Goal: Task Accomplishment & Management: Manage account settings

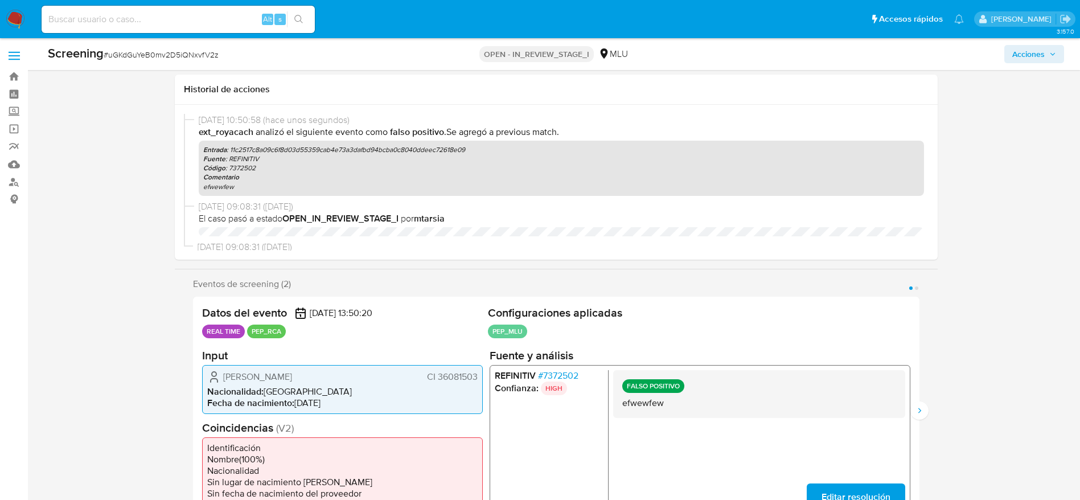
select select "10"
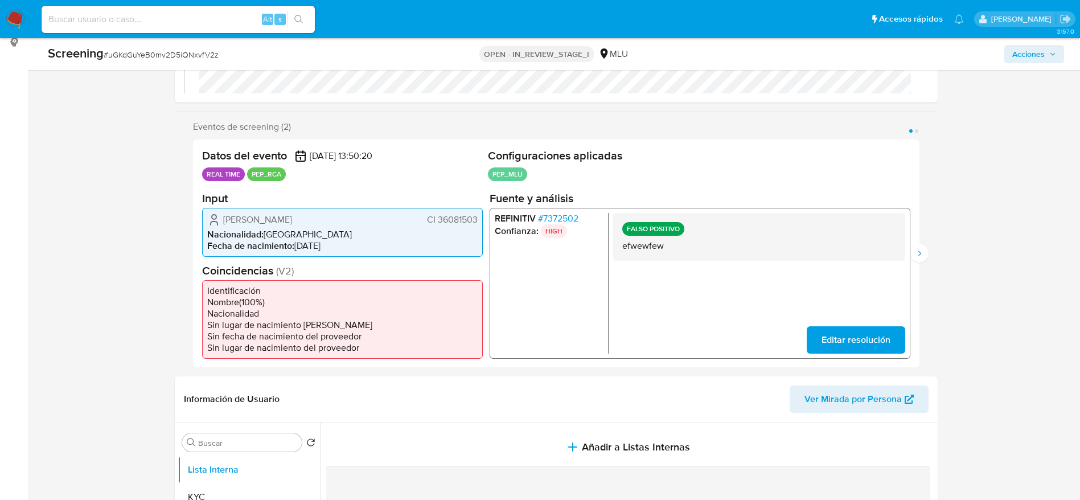
click at [179, 54] on span "# uGKdGuYeB0mv2D5iQNxvfV2z" at bounding box center [161, 54] width 115 height 11
copy span "uGKdGuYeB0mv2D5iQNxvfV2z"
drag, startPoint x: 222, startPoint y: 214, endPoint x: 478, endPoint y: 225, distance: 256.0
click at [478, 225] on div "Veronica Andrea Gonzalez Marcolini CI 36081503 Nacionalidad : Uruguay Fecha de …" at bounding box center [342, 231] width 281 height 49
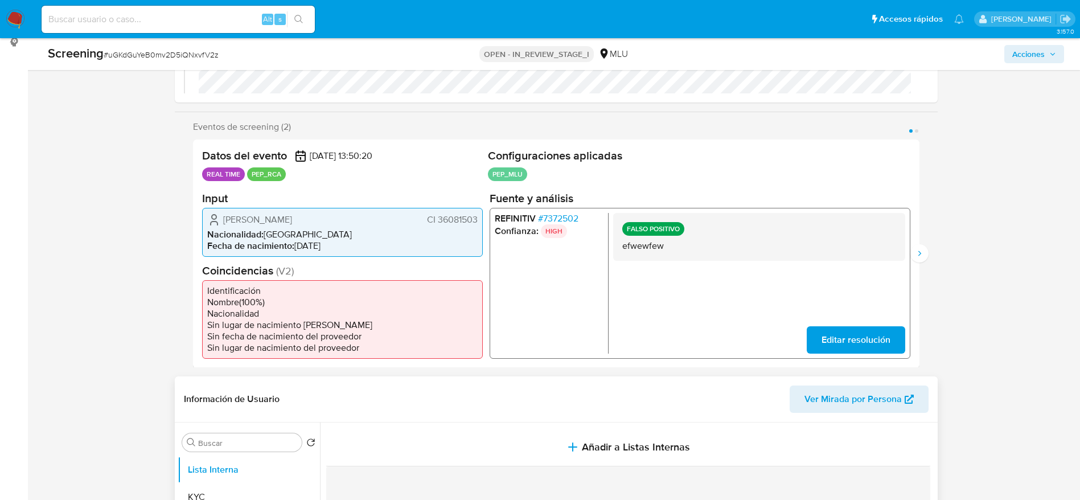
click at [741, 405] on header "Información de Usuario Ver Mirada por Persona" at bounding box center [556, 398] width 745 height 27
click at [192, 60] on div "Screening # uGKdGuYeB0mv2D5iQNxvfV2z" at bounding box center [215, 53] width 335 height 17
click at [180, 53] on span "# uGKdGuYeB0mv2D5iQNxvfV2z" at bounding box center [161, 54] width 115 height 11
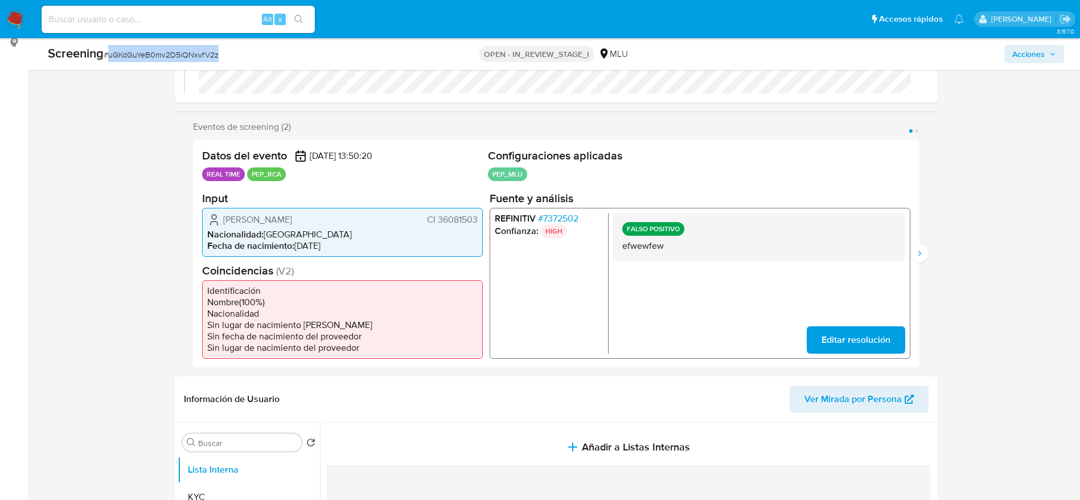
click at [180, 53] on span "# uGKdGuYeB0mv2D5iQNxvfV2z" at bounding box center [161, 54] width 115 height 11
drag, startPoint x: 216, startPoint y: 218, endPoint x: 478, endPoint y: 219, distance: 261.9
click at [478, 219] on div "Veronica Andrea Gonzalez Marcolini CI 36081503 Nacionalidad : Uruguay Fecha de …" at bounding box center [342, 231] width 281 height 49
click at [564, 215] on span "# 7372502" at bounding box center [558, 217] width 40 height 11
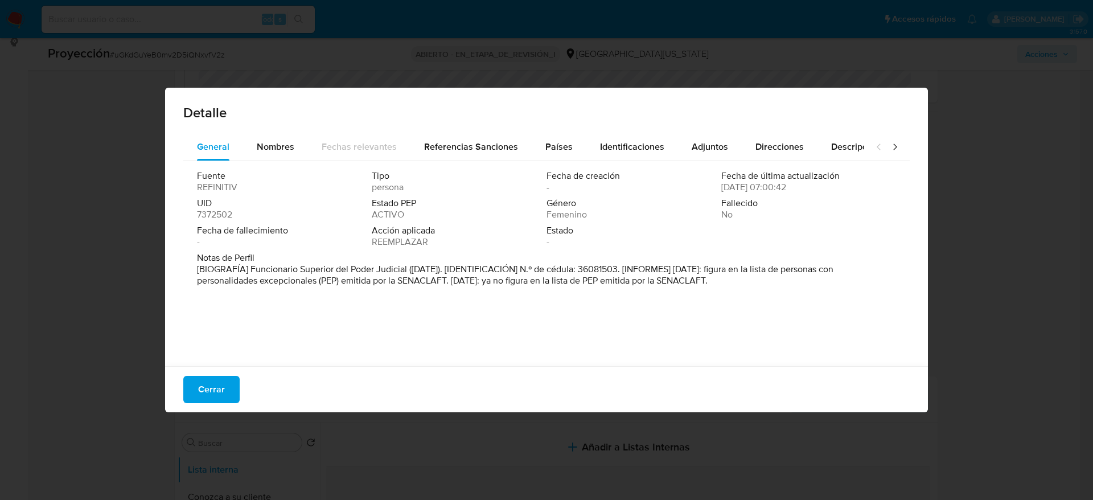
drag, startPoint x: 249, startPoint y: 262, endPoint x: 364, endPoint y: 263, distance: 115.0
click at [404, 269] on div "Notas de Perfil [BIOGRAFÍA] Funcionario Superior del Poder Judicial (febrero de…" at bounding box center [546, 269] width 699 height 34
click at [352, 260] on span "Notas de Perfil" at bounding box center [545, 257] width 697 height 11
drag, startPoint x: 251, startPoint y: 266, endPoint x: 404, endPoint y: 269, distance: 153.8
click at [404, 269] on font "[BIOGRAFÍA] Funcionario Superior del Poder Judicial (febrero de 2023). [IDENTIF…" at bounding box center [515, 275] width 637 height 24
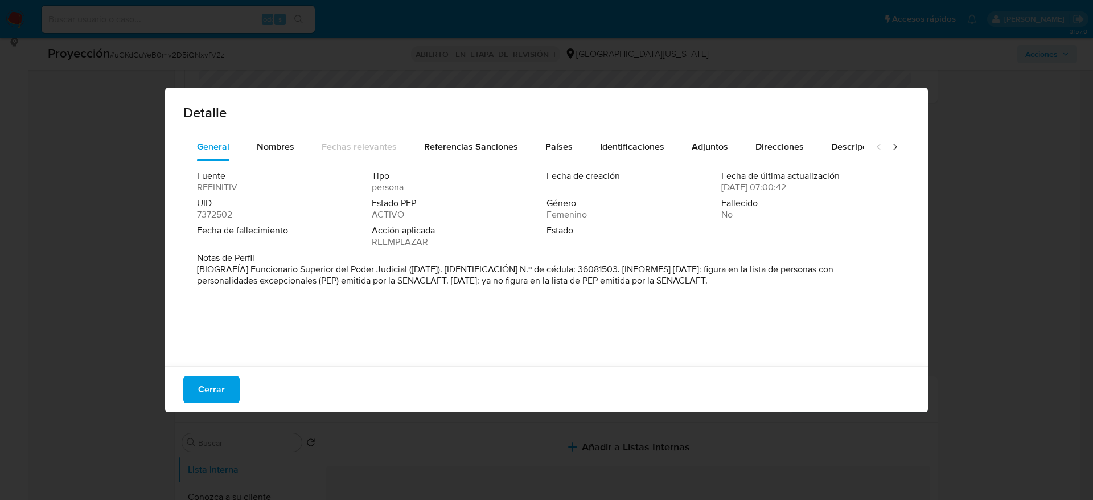
click at [233, 379] on button "Cerrar" at bounding box center [211, 389] width 56 height 27
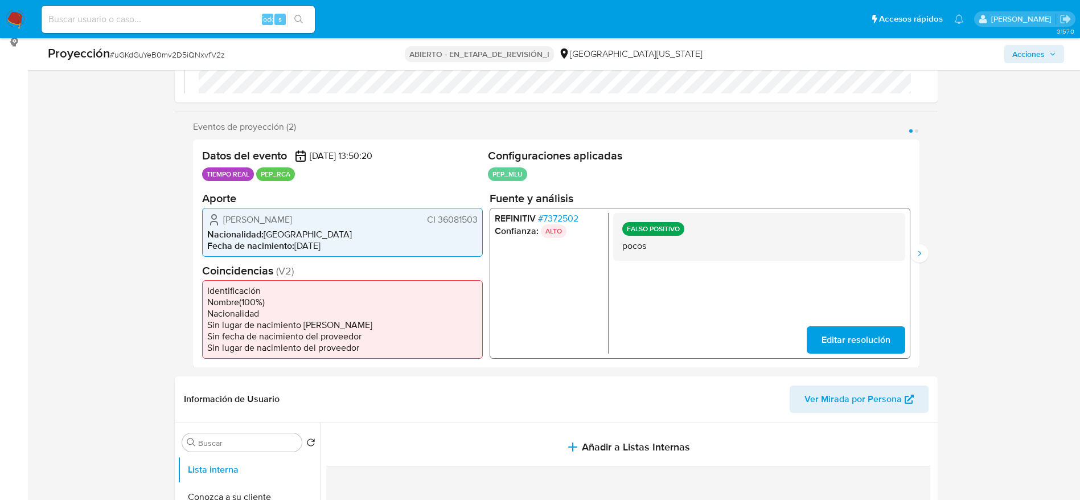
click at [879, 343] on span "Editar resolución" at bounding box center [855, 339] width 69 height 25
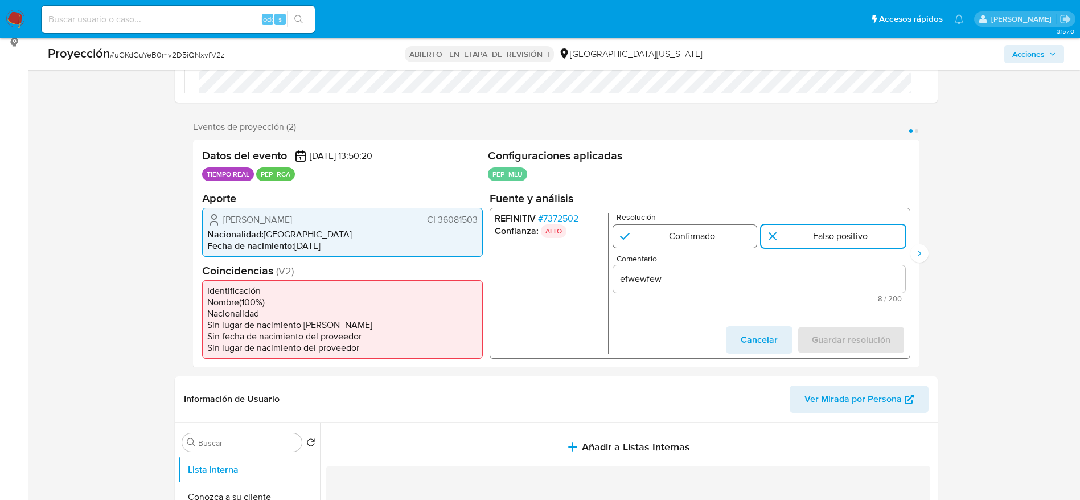
click at [703, 243] on input "1 de 2" at bounding box center [685, 235] width 144 height 23
radio input "true"
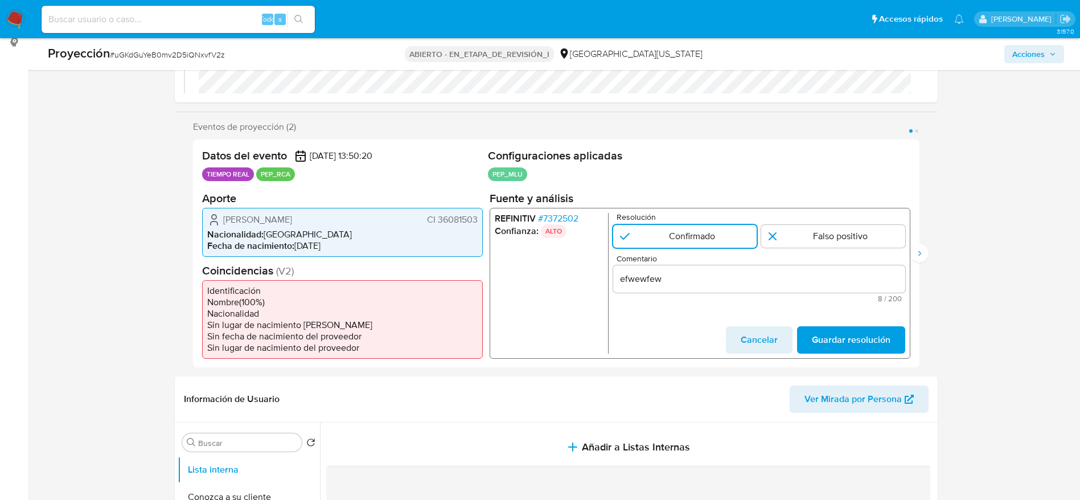
click at [727, 286] on div "efwewfew" at bounding box center [759, 278] width 292 height 27
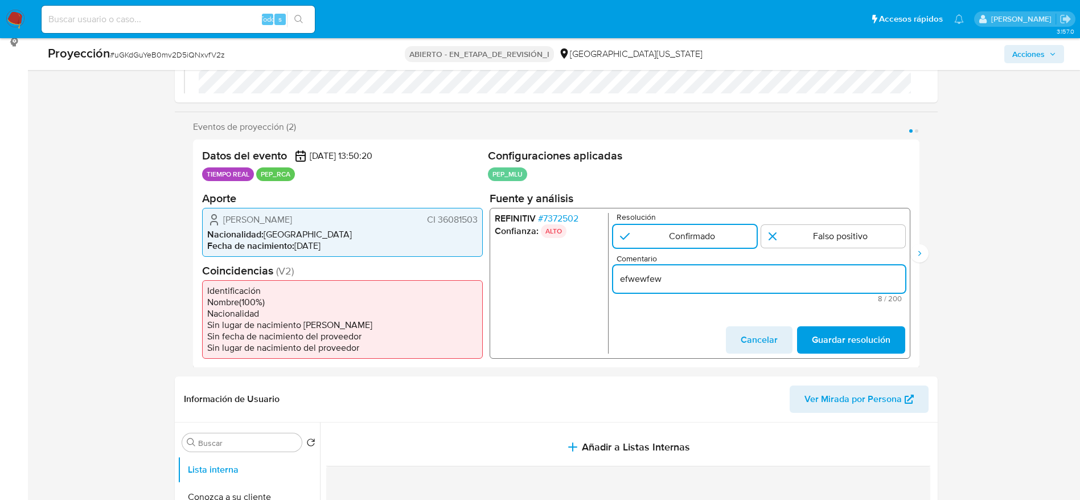
click at [724, 283] on input "efwewfew" at bounding box center [759, 278] width 292 height 15
click at [720, 281] on input "efwewfew" at bounding box center [759, 278] width 292 height 15
click at [722, 283] on input "efwewfew" at bounding box center [759, 278] width 292 height 15
paste input "Caso generado sobre el usuario Veronica Andrea Gonzalez Marcolini Se desempeña …"
type input "Caso generado sobre el usuario Veronica Andrea Gonzalez Marcolini Se desempeña …"
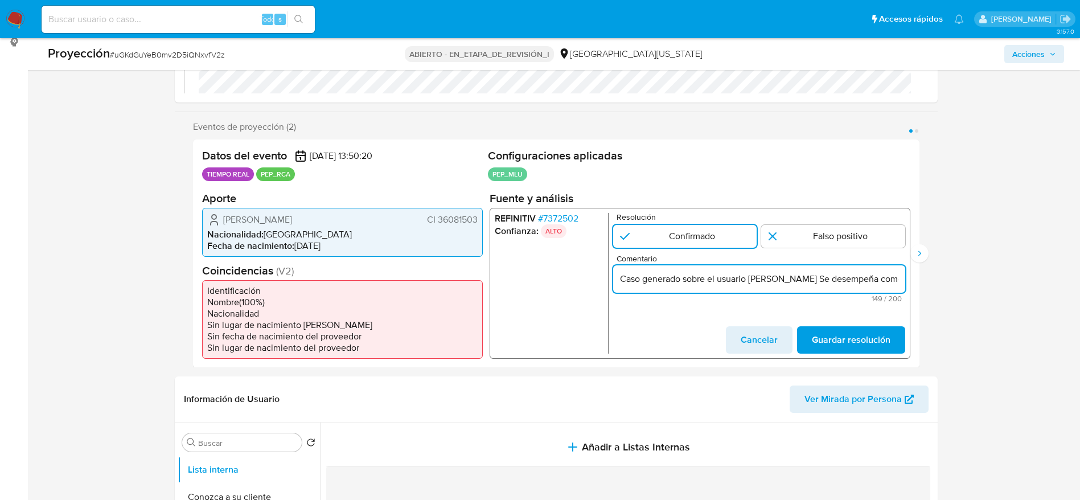
scroll to position [0, 347]
click at [879, 345] on span "Guardar resolución" at bounding box center [850, 339] width 79 height 25
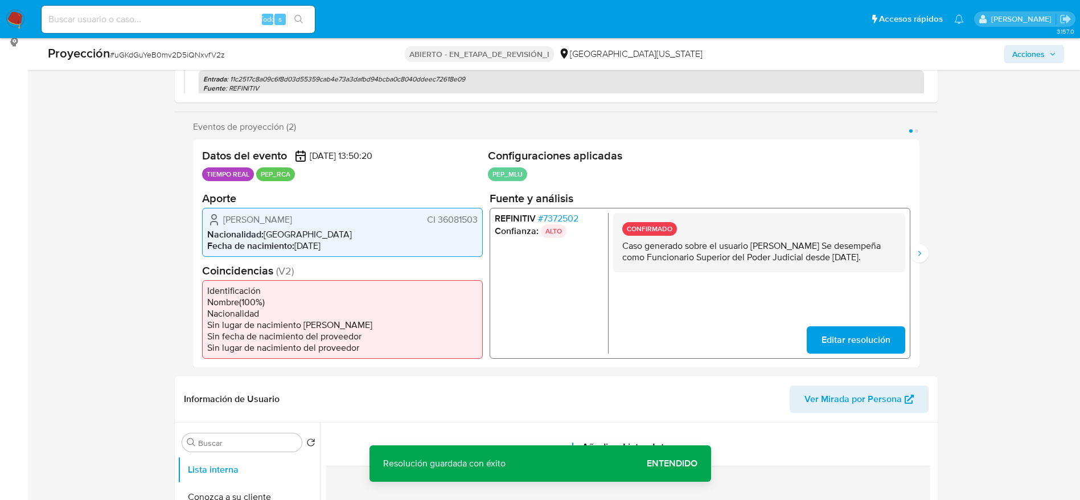
click at [292, 219] on font "Verónica Andrea González Marcolini" at bounding box center [257, 218] width 69 height 13
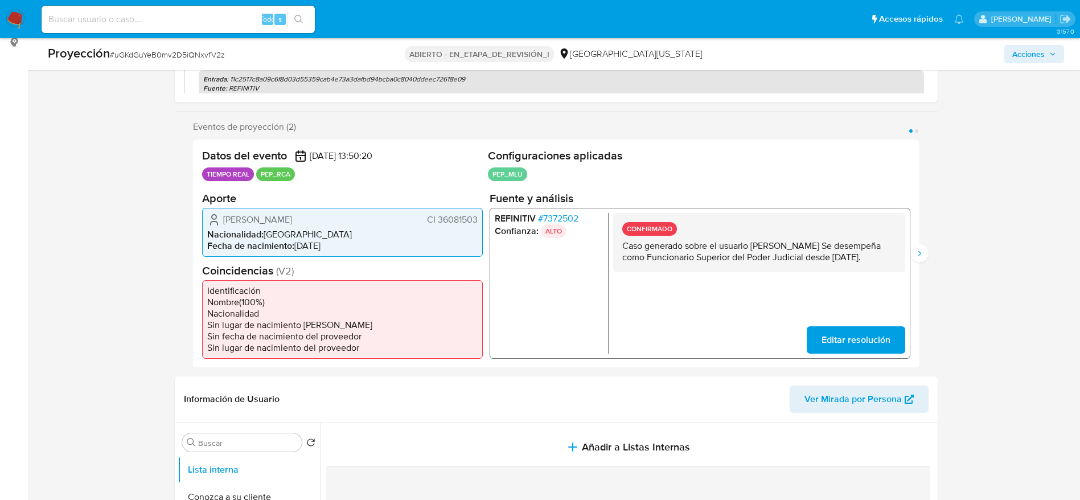
click at [445, 225] on font "CI 36081503" at bounding box center [451, 218] width 51 height 13
click at [566, 220] on font "7372502" at bounding box center [560, 217] width 35 height 13
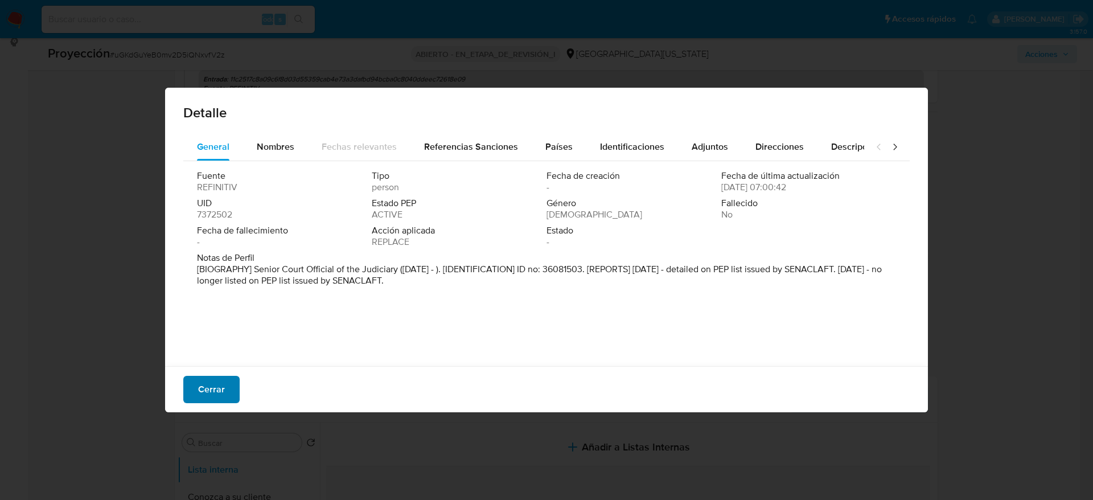
click at [212, 387] on font "Cerrar" at bounding box center [211, 389] width 27 height 27
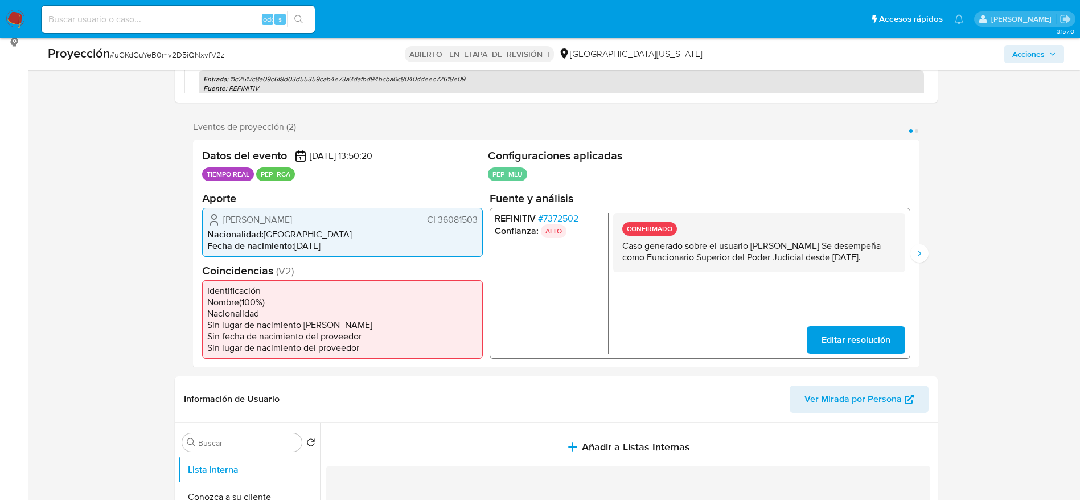
drag, startPoint x: 220, startPoint y: 211, endPoint x: 481, endPoint y: 233, distance: 261.1
click at [481, 233] on div "Verónica Andrea González Marcolini CI 36081503 Nacionalidad : Uruguay Fecha de …" at bounding box center [342, 231] width 281 height 49
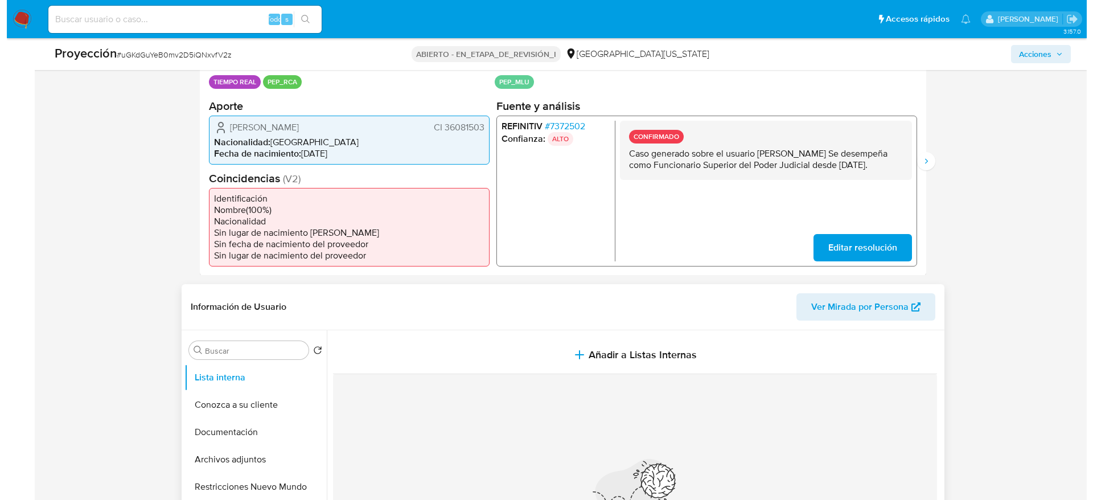
scroll to position [328, 0]
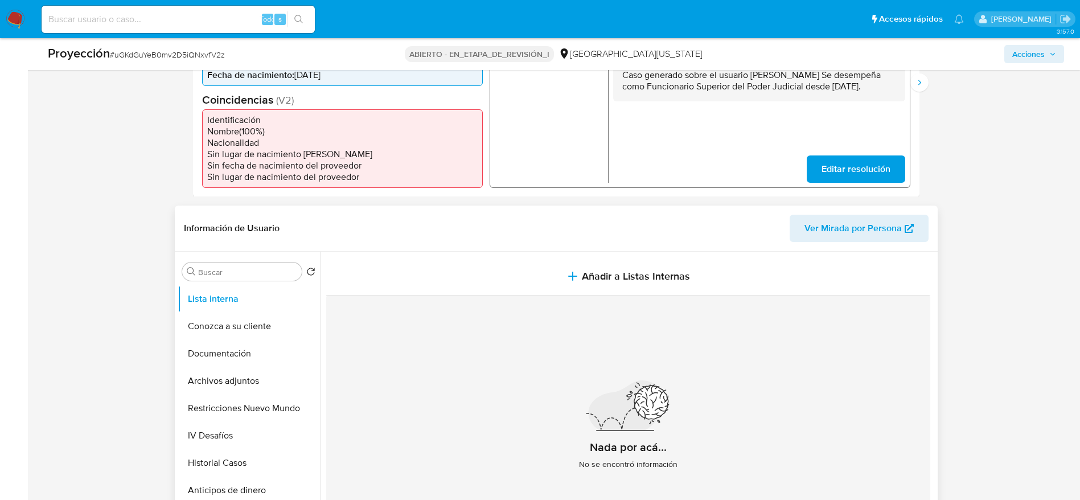
click at [593, 264] on section at bounding box center [630, 407] width 609 height 311
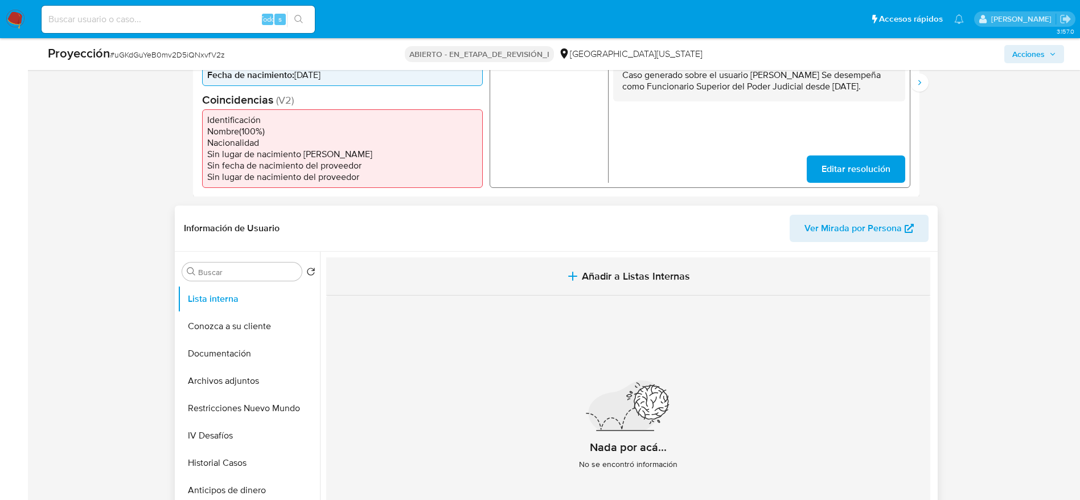
click at [601, 276] on button "Añadir a Listas Internas" at bounding box center [628, 276] width 604 height 38
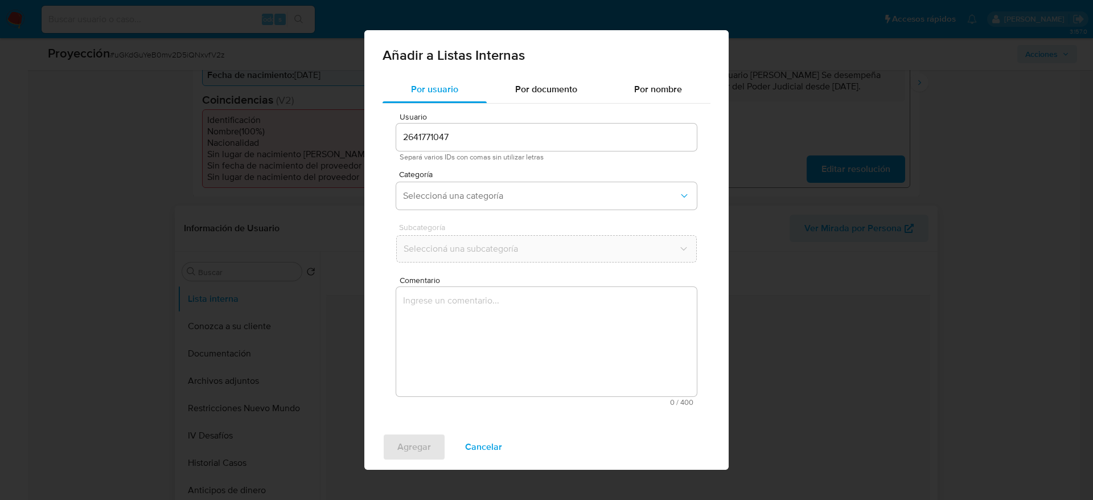
click at [610, 346] on textarea "Comentario" at bounding box center [546, 341] width 301 height 109
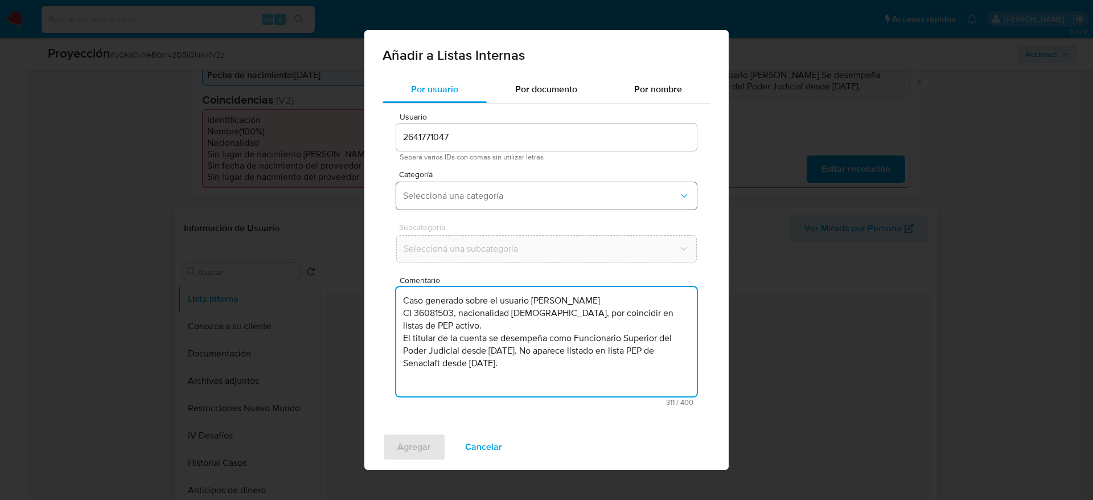
type textarea "Caso generado sobre el usuario Verónica Andrea González Marcolini CI 36081503, …"
click at [458, 204] on button "Seleccioná una categoría" at bounding box center [546, 195] width 301 height 27
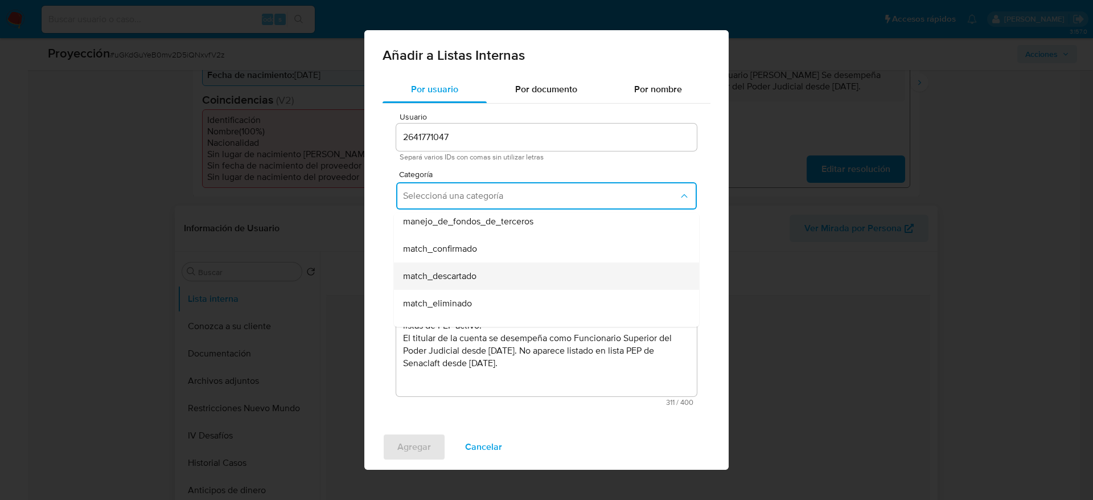
scroll to position [85, 0]
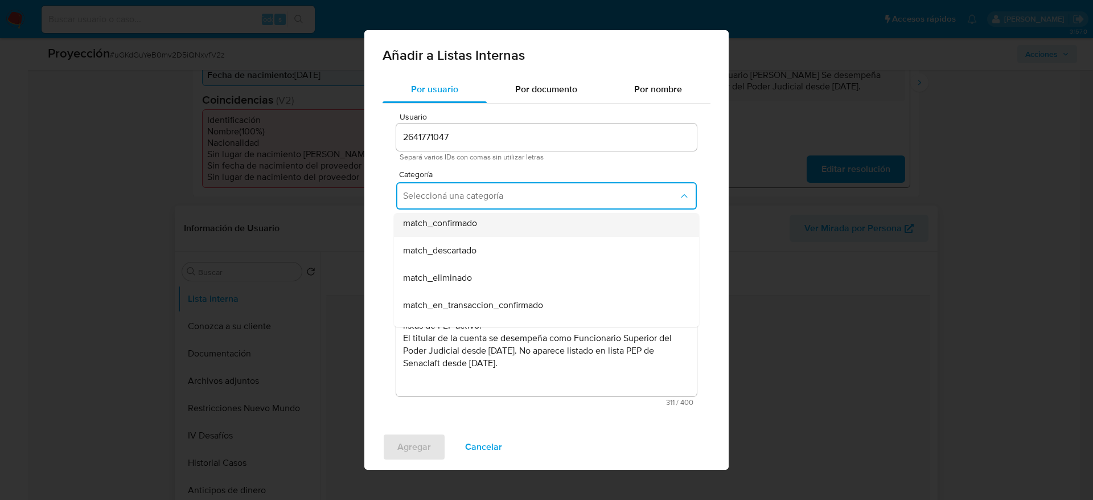
click at [460, 236] on div "match_confirmado" at bounding box center [543, 223] width 280 height 27
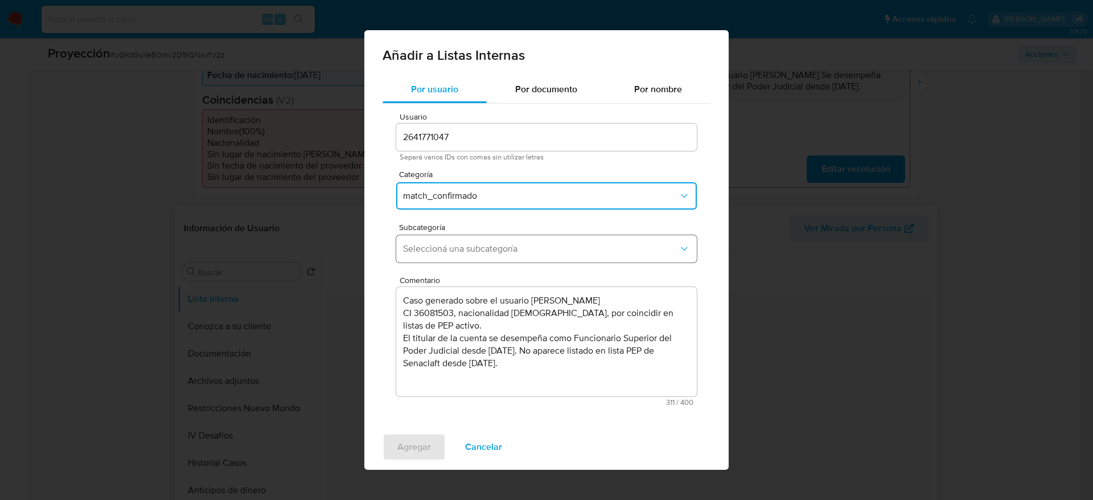
click at [453, 248] on span "Seleccioná una subcategoría" at bounding box center [541, 248] width 276 height 11
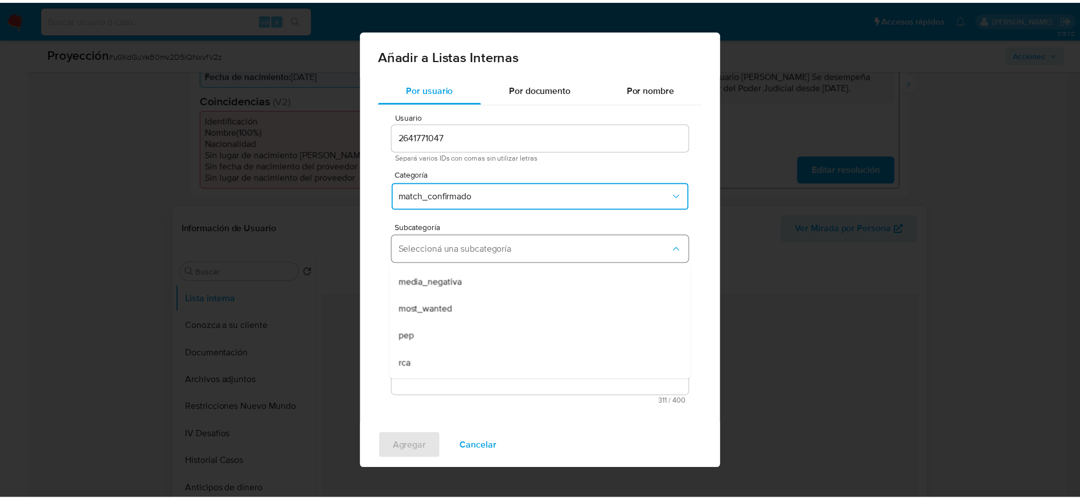
scroll to position [77, 0]
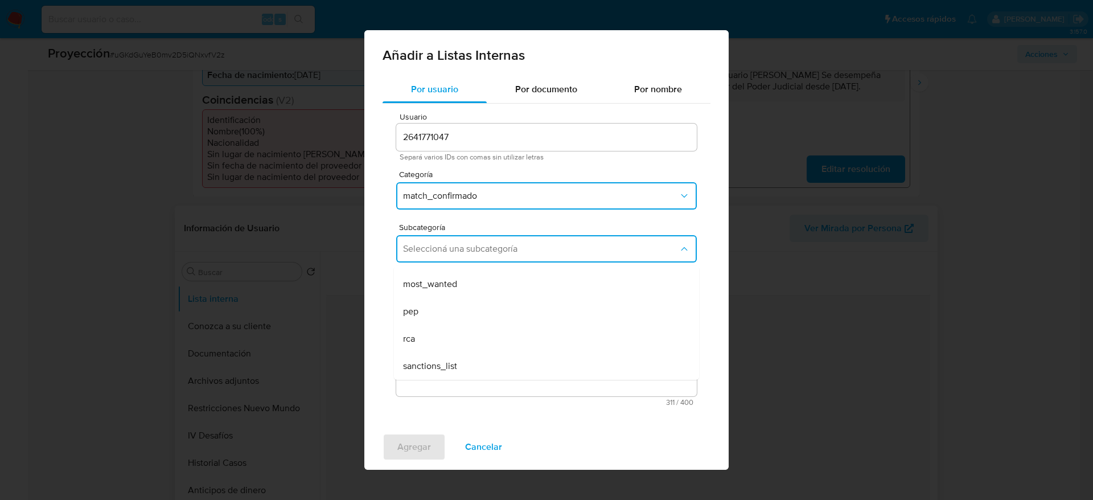
drag, startPoint x: 460, startPoint y: 302, endPoint x: 458, endPoint y: 309, distance: 7.5
click at [458, 302] on div "pep" at bounding box center [543, 311] width 280 height 27
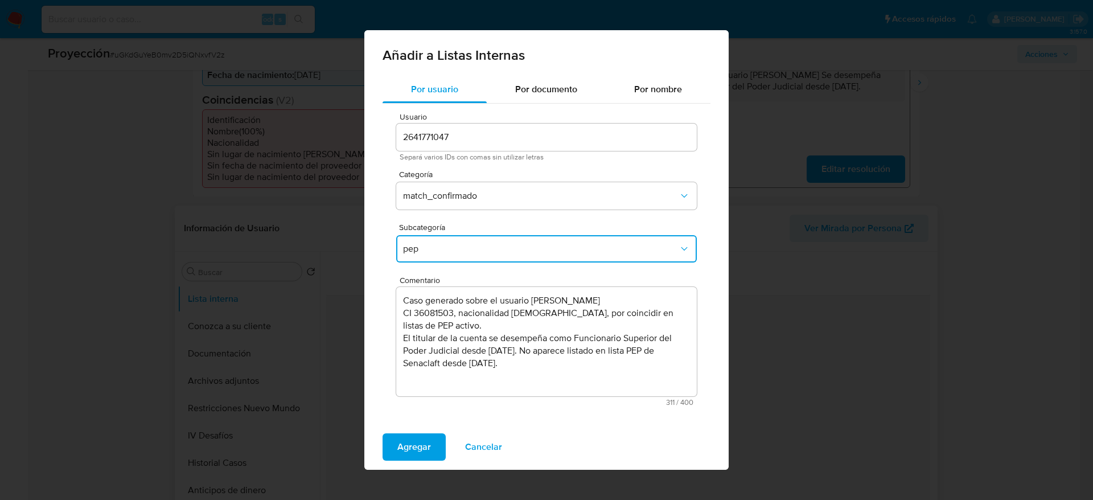
click at [426, 420] on div "Por usuario Por documento Por nombre Usuario 2641771047 Separá varios IDs con c…" at bounding box center [546, 250] width 364 height 348
click at [419, 440] on span "Agregar" at bounding box center [414, 446] width 34 height 25
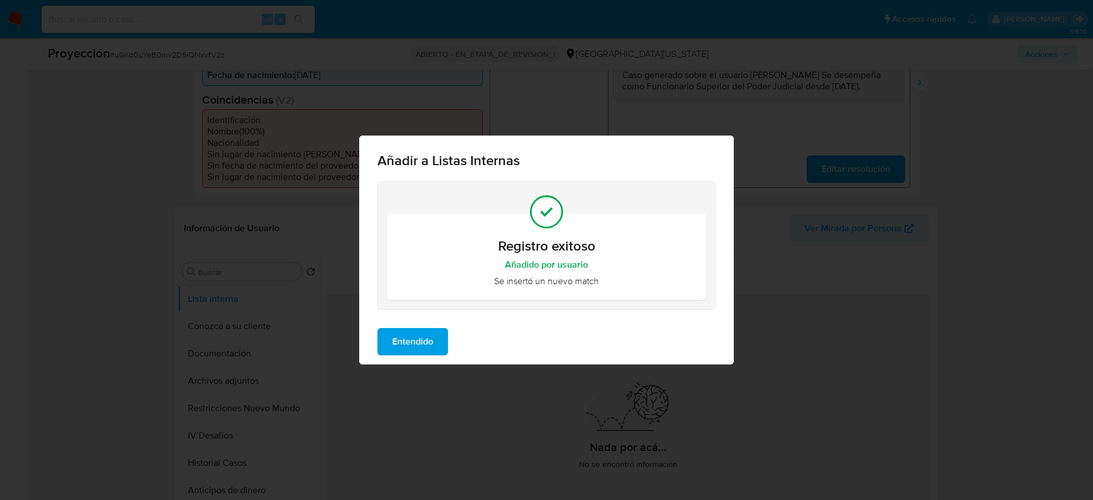
click at [413, 347] on span "Entendido" at bounding box center [412, 341] width 41 height 25
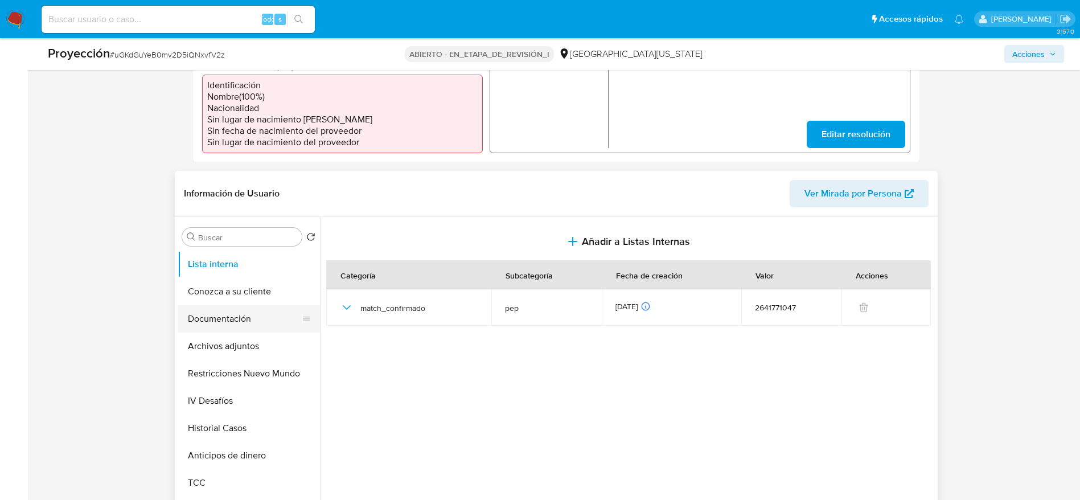
scroll to position [413, 0]
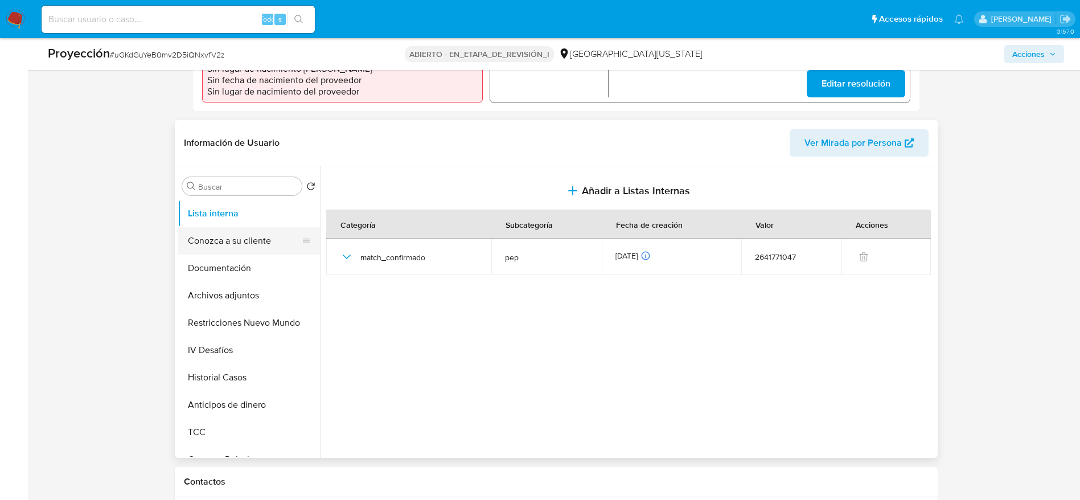
click at [188, 247] on button "Conozca a su cliente" at bounding box center [244, 240] width 133 height 27
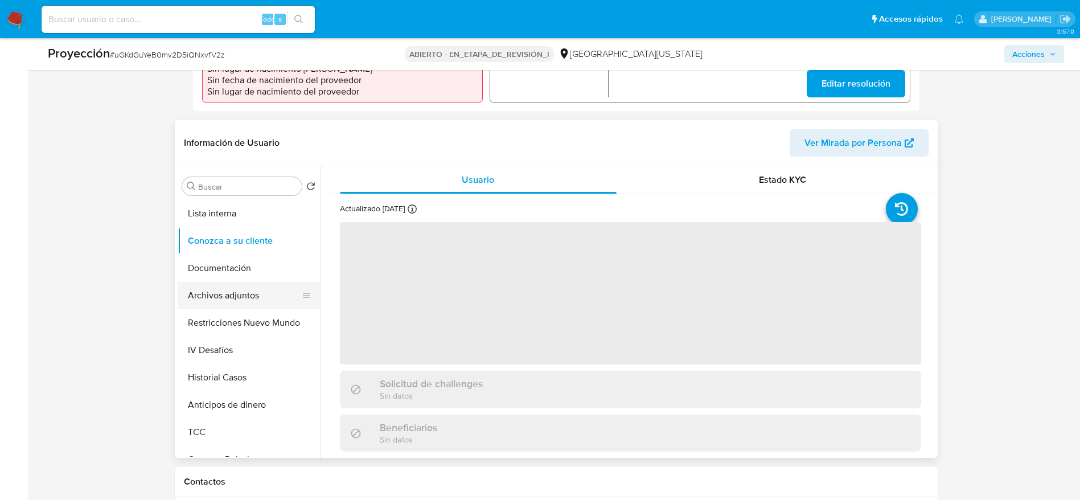
click at [232, 304] on button "Archivos adjuntos" at bounding box center [244, 295] width 133 height 27
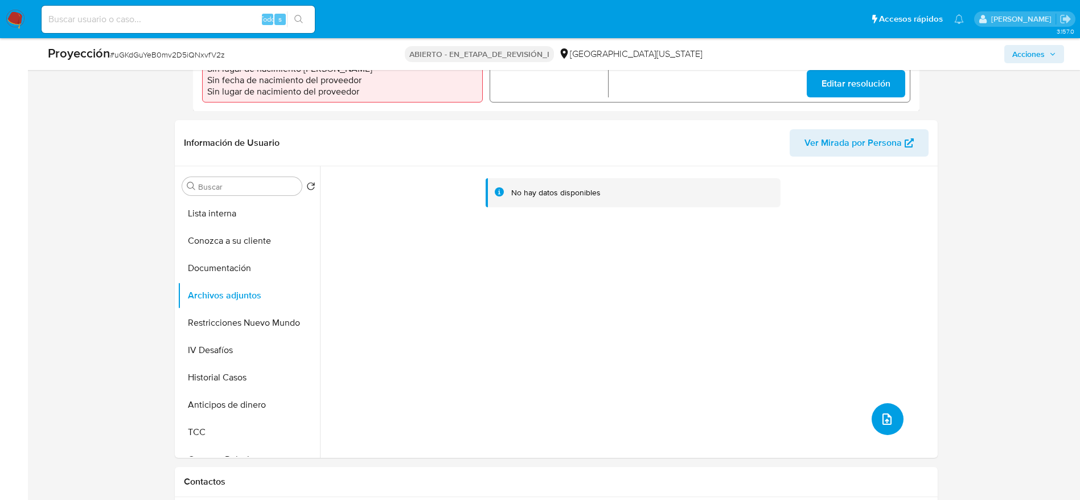
click at [880, 426] on icon "subir archivo" at bounding box center [887, 419] width 14 height 14
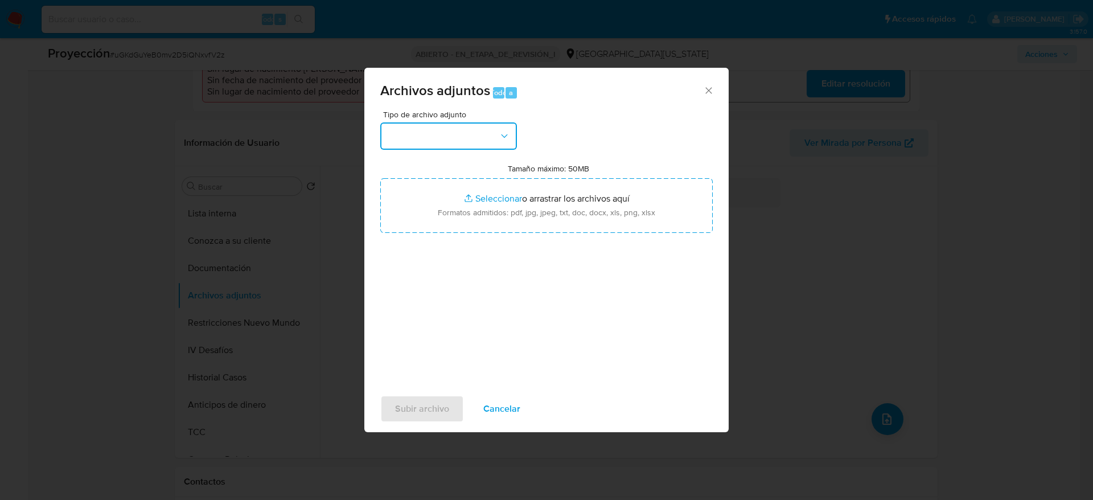
click at [484, 133] on button "button" at bounding box center [448, 135] width 137 height 27
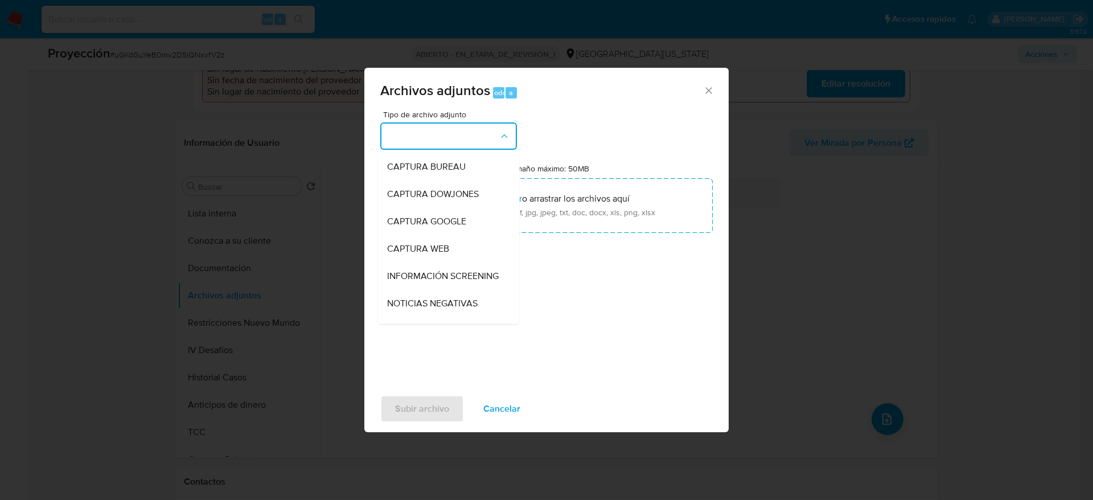
click at [436, 268] on div "INFORMACIÓN SCREENING" at bounding box center [445, 276] width 116 height 27
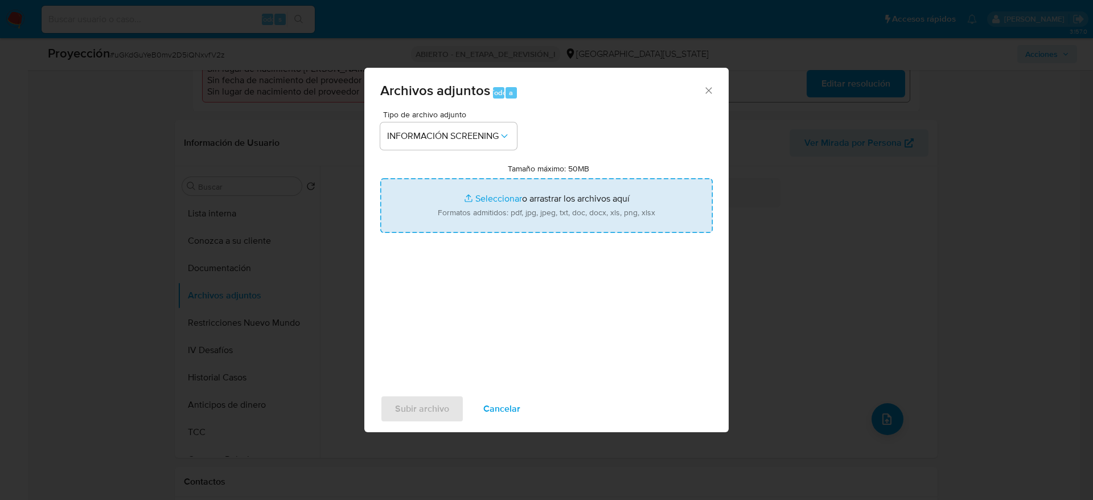
click at [435, 223] on input "Tamaño máximo: 50MB Seleccionar archivos" at bounding box center [546, 205] width 333 height 55
type input "C:\fakepath\_Verónica Andrea González Marcolini_ - Buscar con Google.pdf"
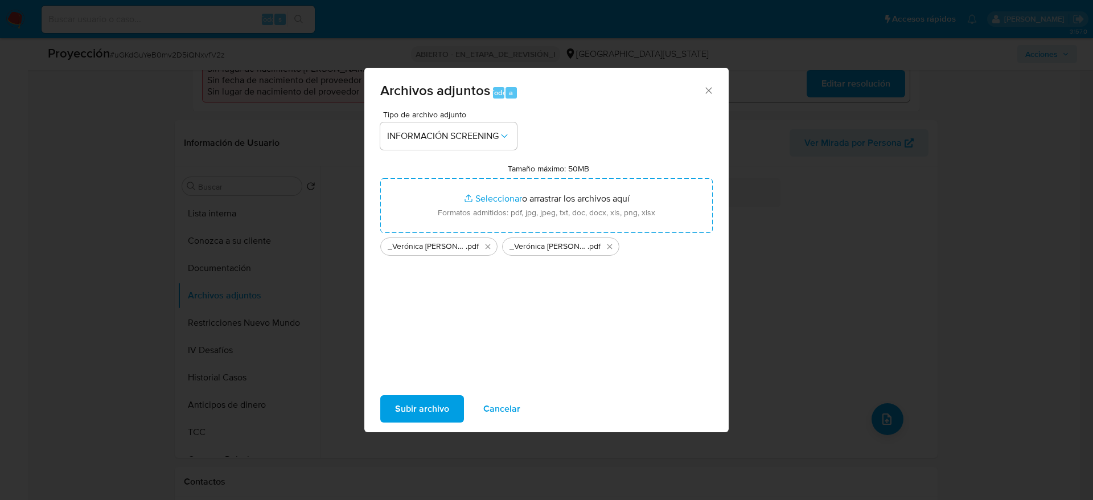
click at [420, 403] on span "Subir archivo" at bounding box center [422, 408] width 54 height 25
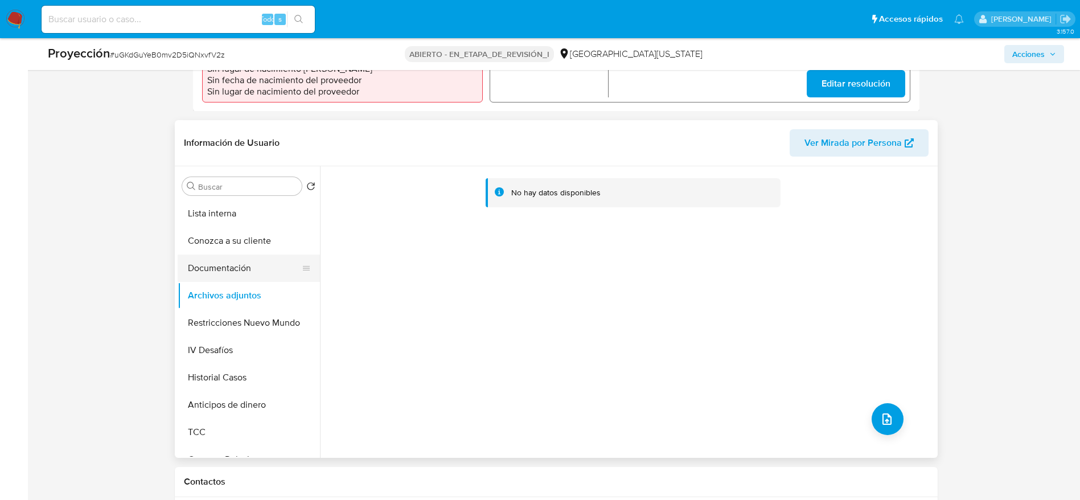
click at [256, 272] on button "Documentación" at bounding box center [244, 268] width 133 height 27
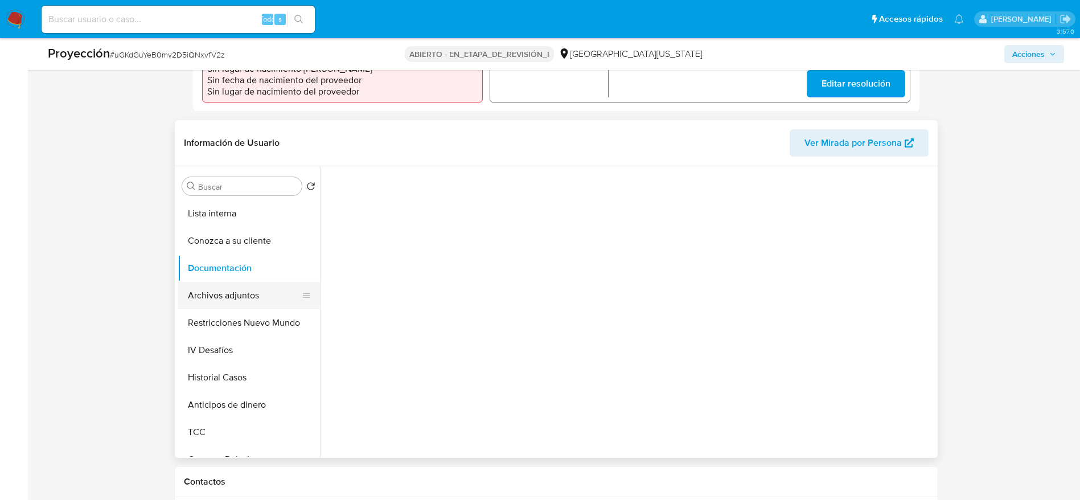
click at [247, 300] on button "Archivos adjuntos" at bounding box center [244, 295] width 133 height 27
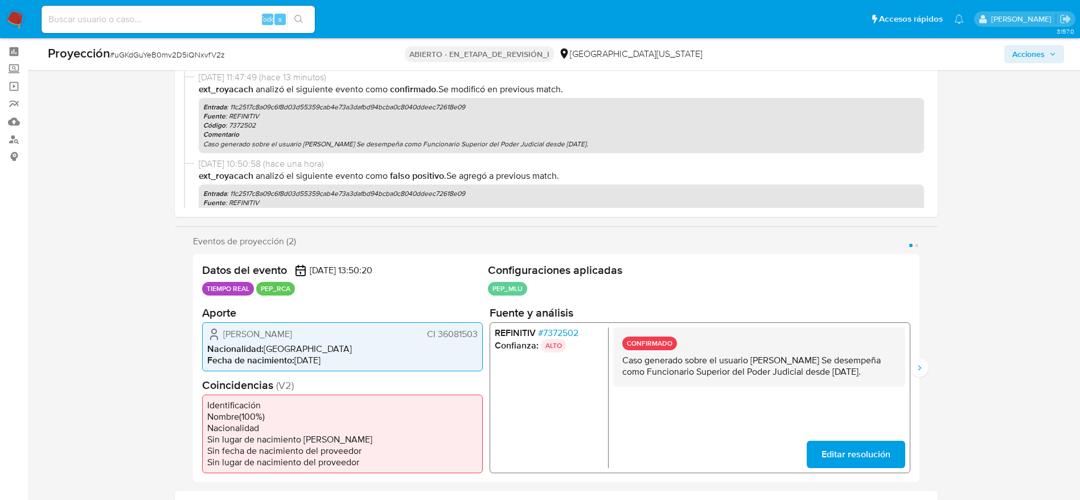
scroll to position [0, 0]
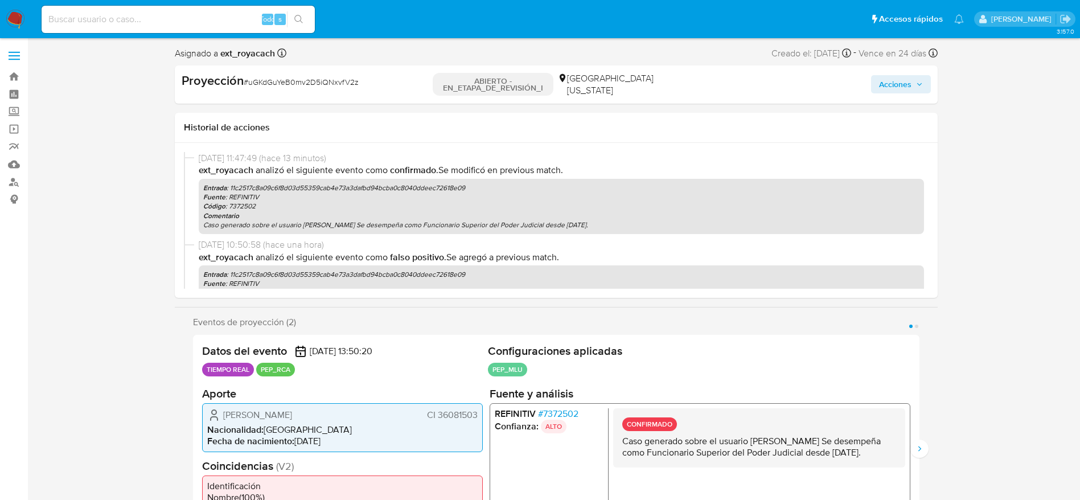
click at [897, 79] on span "Acciones" at bounding box center [895, 84] width 32 height 18
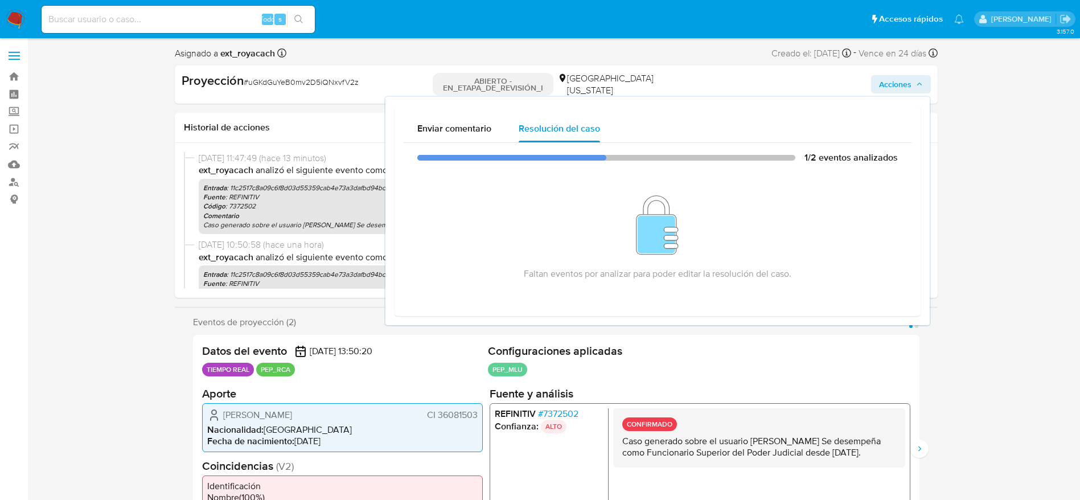
click at [695, 444] on p "Caso generado sobre el usuario Veronica Andrea Gonzalez Marcolini Se desempeña …" at bounding box center [759, 446] width 274 height 23
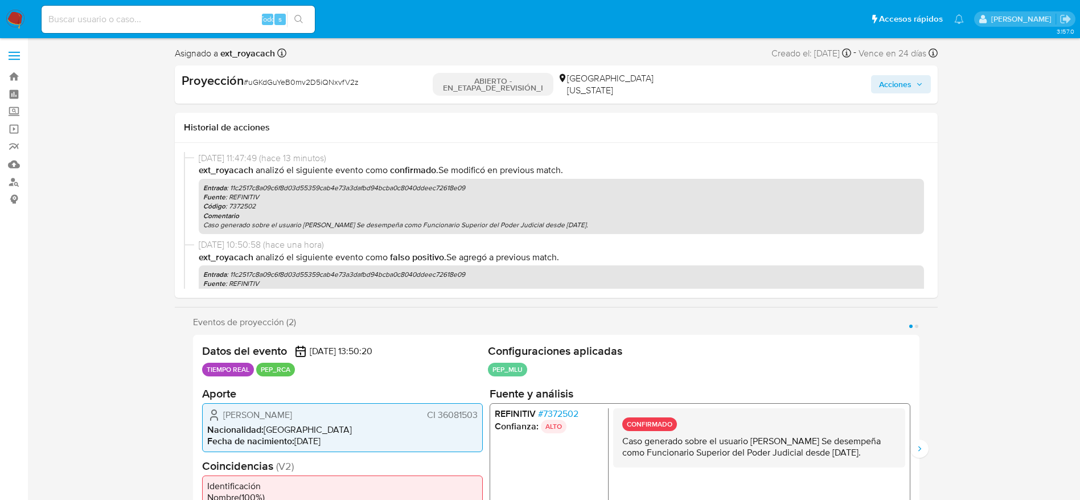
click at [695, 444] on p "Caso generado sobre el usuario Veronica Andrea Gonzalez Marcolini Se desempeña …" at bounding box center [759, 446] width 274 height 23
drag, startPoint x: 921, startPoint y: 446, endPoint x: 876, endPoint y: 432, distance: 47.7
click at [920, 446] on button "Siguiente" at bounding box center [920, 449] width 18 height 18
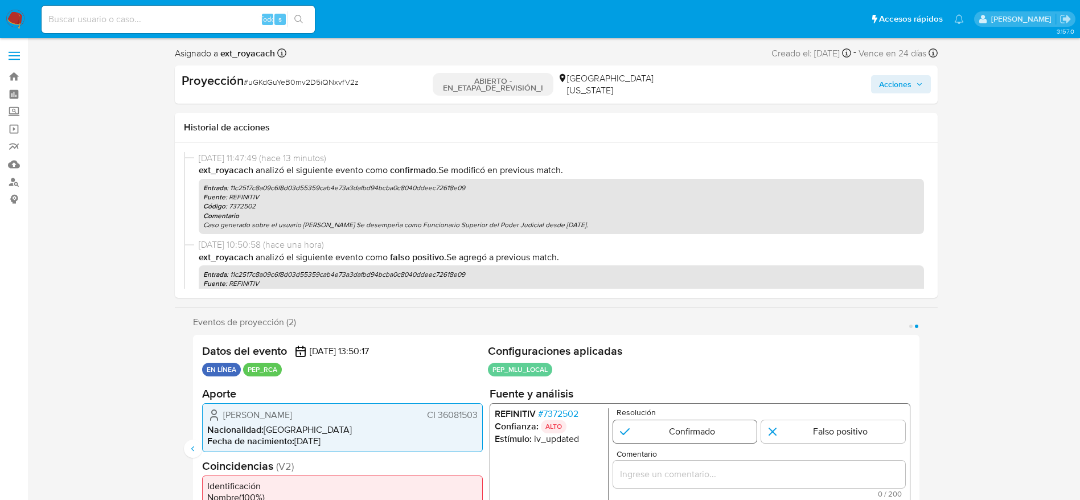
drag, startPoint x: 725, startPoint y: 431, endPoint x: 731, endPoint y: 437, distance: 8.1
click at [726, 429] on input "2 de 2" at bounding box center [685, 431] width 144 height 23
radio input "true"
click at [751, 469] on input "Comentario" at bounding box center [759, 473] width 292 height 15
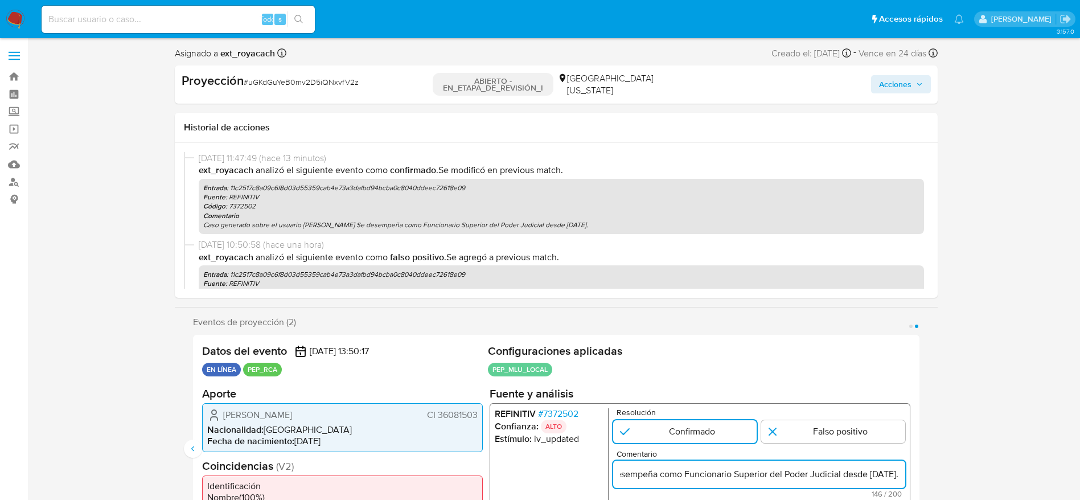
scroll to position [171, 0]
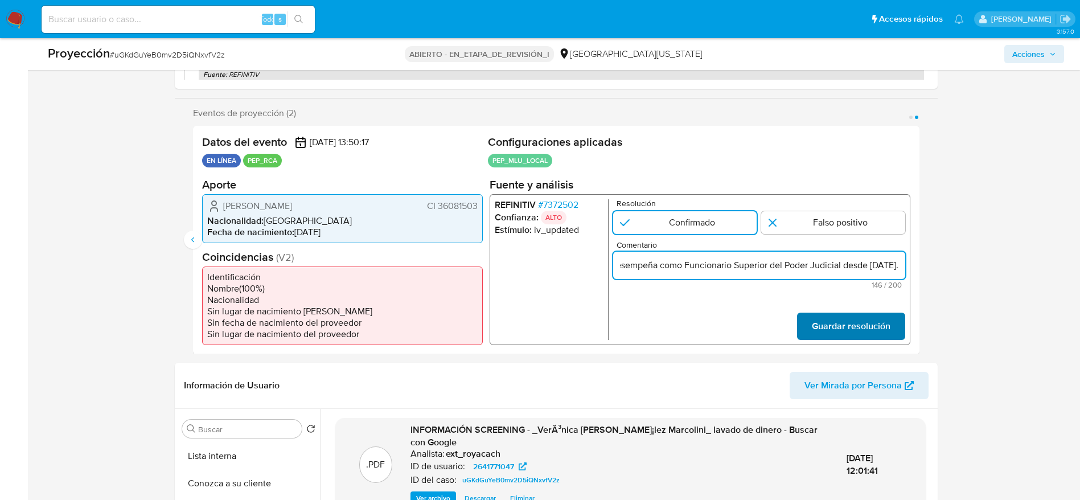
type input "Caso generado sobre el usuario Veronica Andrea Gonzalez Marcolini Se desempeña …"
click at [839, 325] on span "Guardar resolución" at bounding box center [850, 325] width 79 height 25
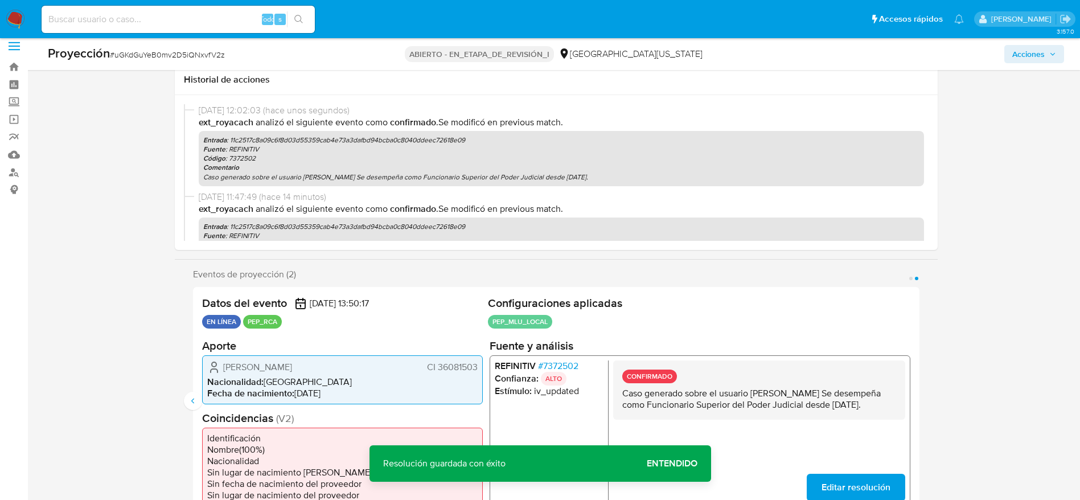
scroll to position [0, 0]
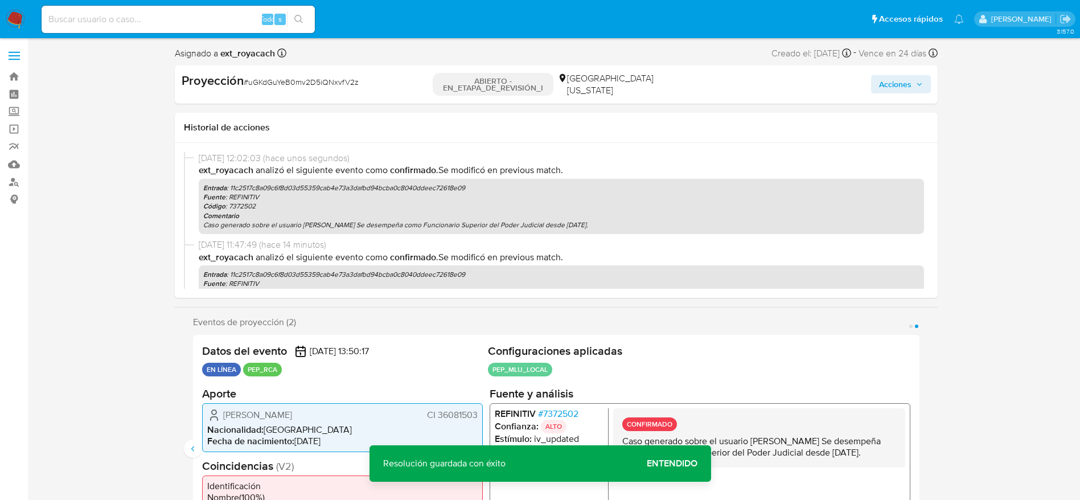
click at [909, 91] on span "Acciones" at bounding box center [895, 84] width 32 height 18
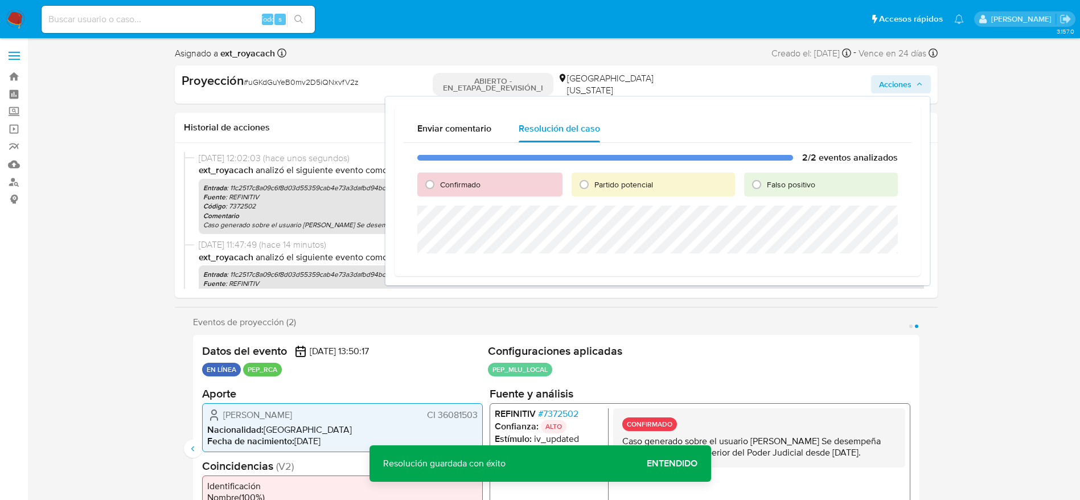
drag, startPoint x: 490, startPoint y: 183, endPoint x: 482, endPoint y: 181, distance: 8.5
click at [486, 182] on div "Confirmado" at bounding box center [489, 185] width 145 height 24
click at [466, 178] on div "Confirmado" at bounding box center [489, 185] width 145 height 24
click at [475, 191] on div "Confirmado" at bounding box center [489, 185] width 145 height 24
click at [470, 188] on font "Confirmado" at bounding box center [460, 184] width 40 height 11
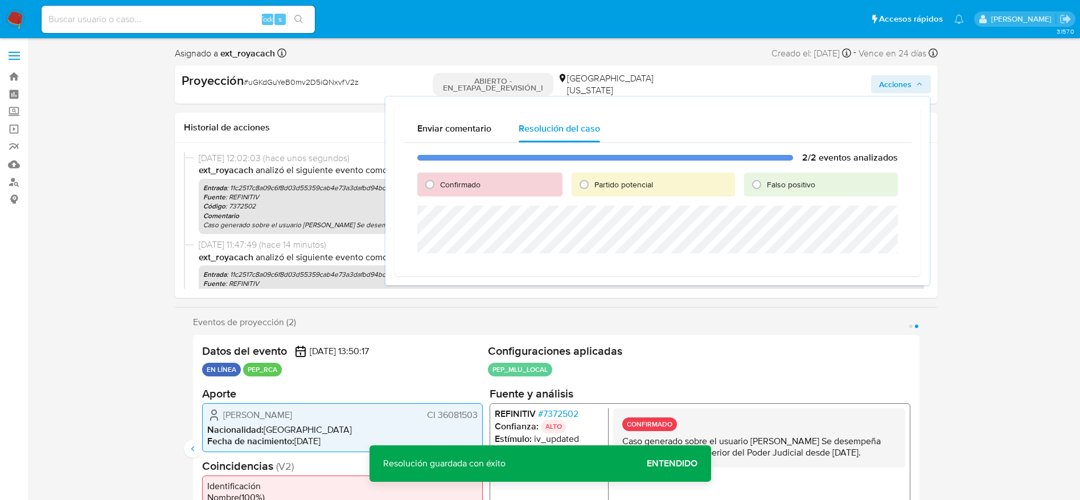
click at [439, 188] on input "Confirmado" at bounding box center [430, 184] width 18 height 18
radio input "true"
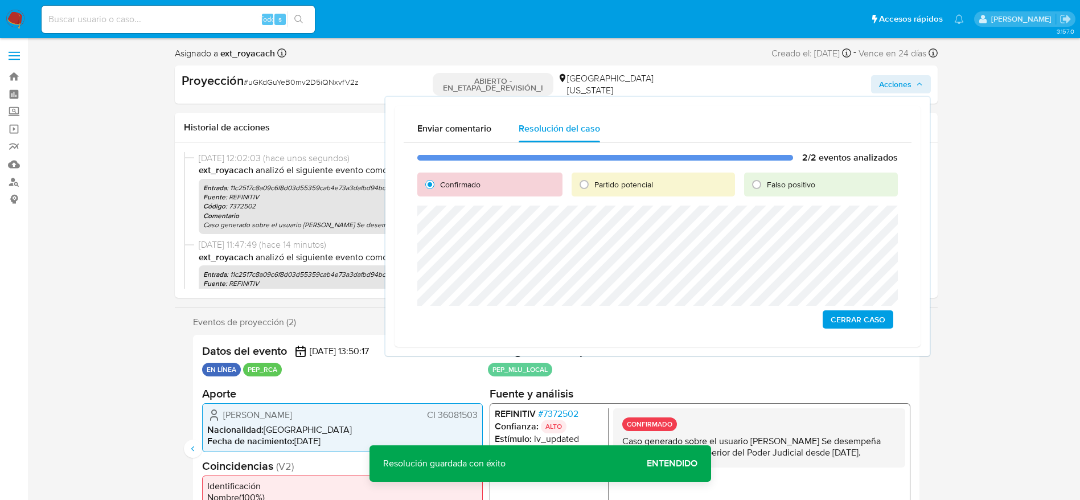
click at [862, 322] on span "Cerrar Caso" at bounding box center [858, 319] width 55 height 16
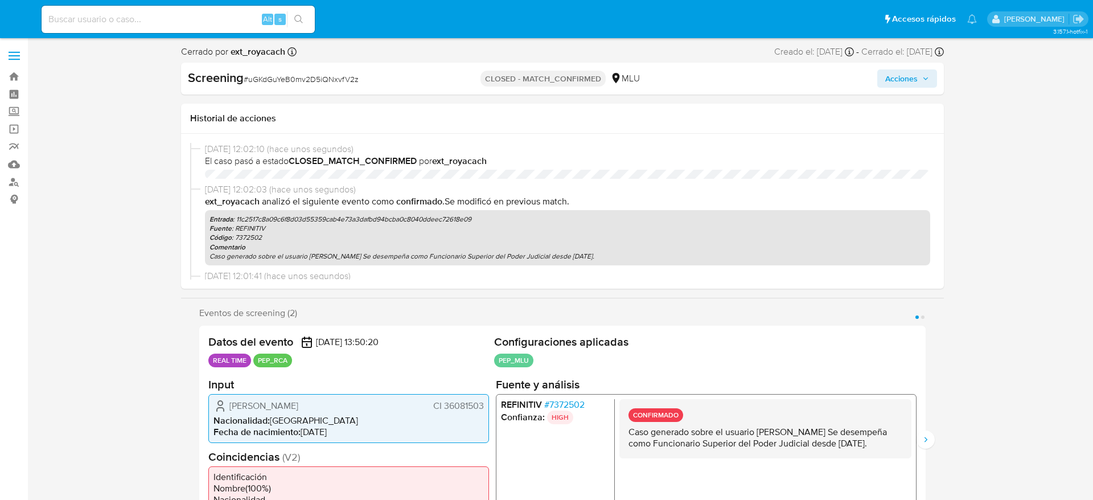
select select "10"
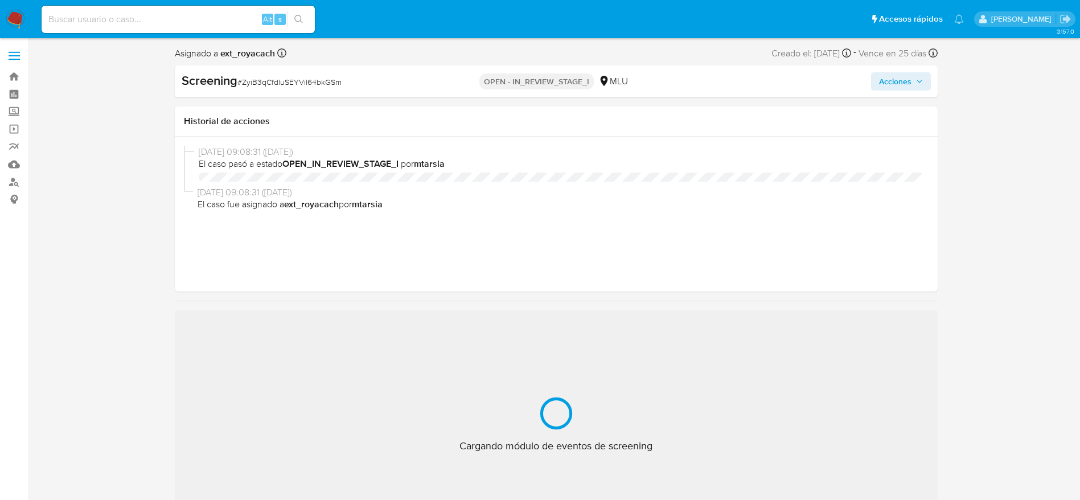
select select "10"
click at [280, 80] on span "# ZyiB3qCfdluSEYVil64bkGSm" at bounding box center [289, 81] width 104 height 11
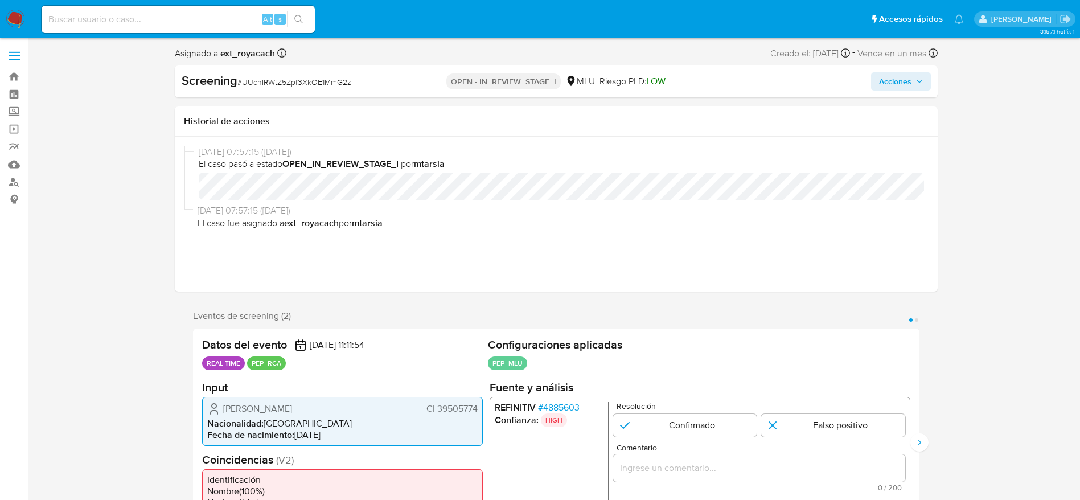
select select "10"
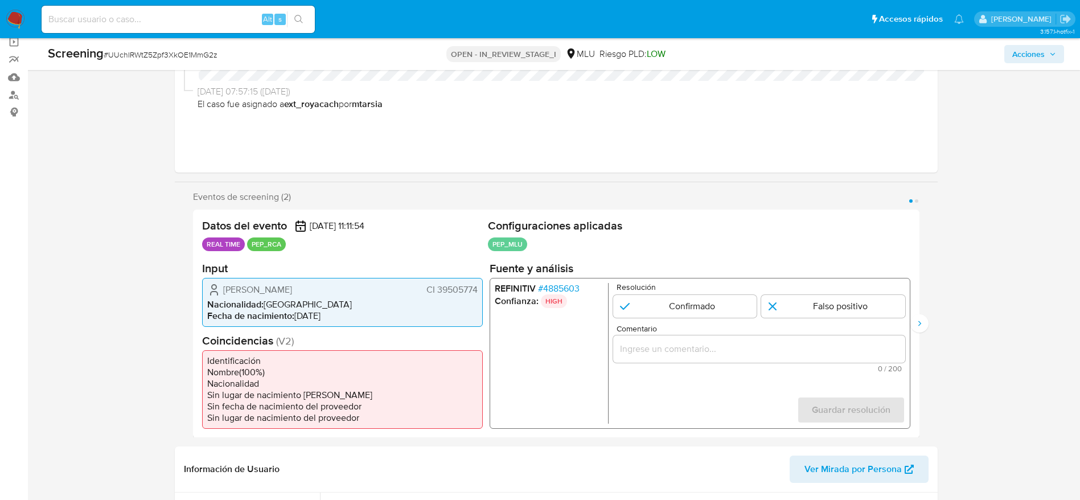
scroll to position [171, 0]
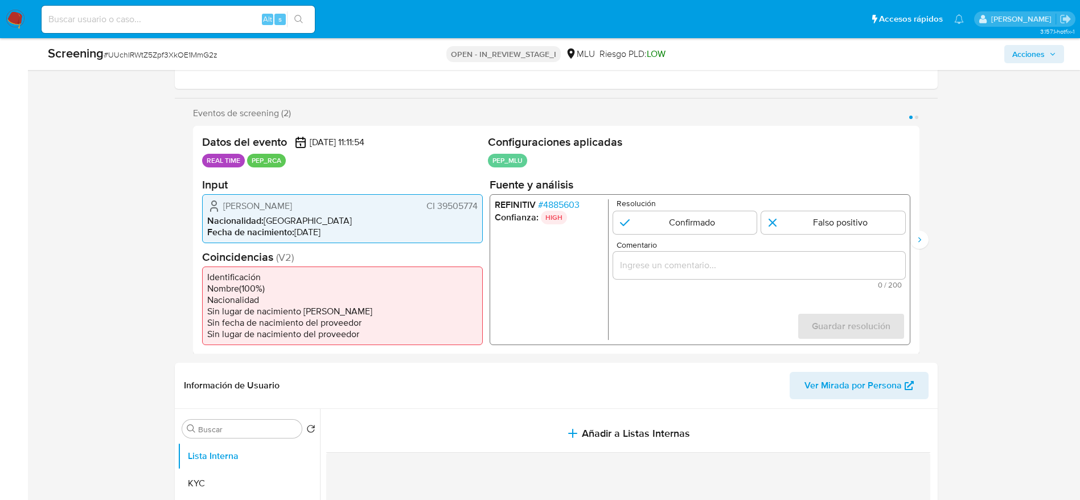
click at [146, 56] on span "# UUchIRWtZ5Zpf3XkOE1MmG2z" at bounding box center [161, 54] width 114 height 11
copy span "UUchIRWtZ5Zpf3XkOE1MmG2z"
drag, startPoint x: 211, startPoint y: 205, endPoint x: 581, endPoint y: 199, distance: 370.7
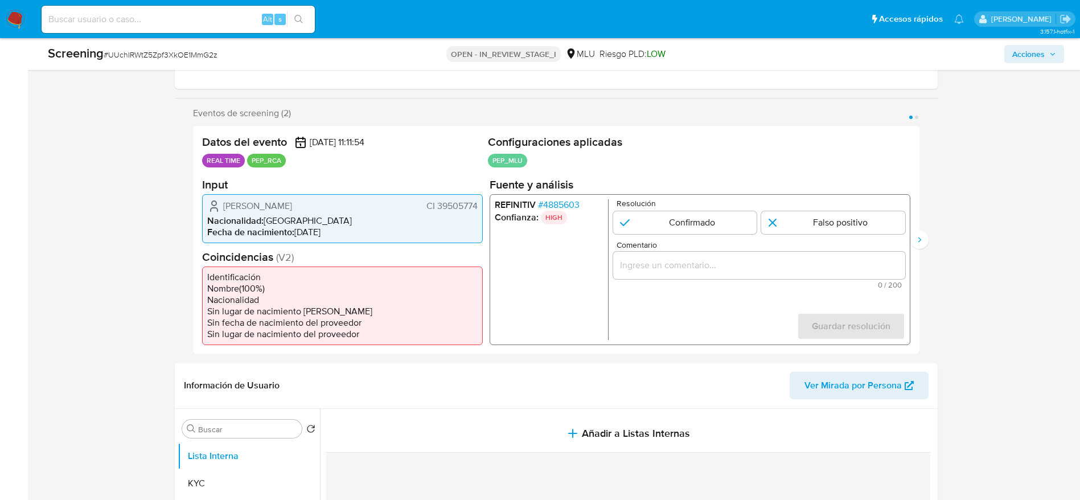
click at [481, 204] on div "Datos del evento 26/08/2025 11:11:54 REAL TIME PEP_RCA Configuraciones aplicada…" at bounding box center [556, 240] width 727 height 228
click at [564, 206] on span "# 4885603" at bounding box center [559, 204] width 42 height 11
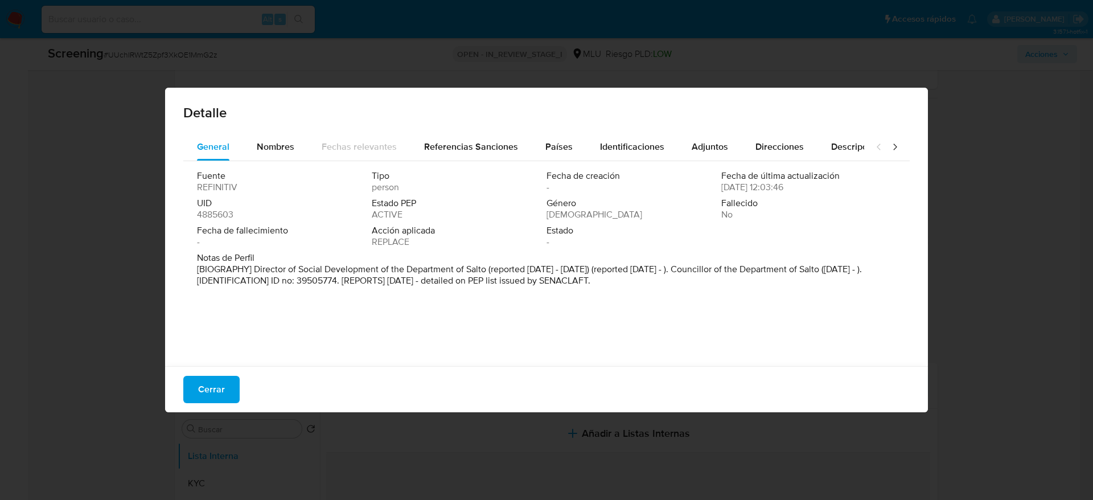
click at [220, 390] on span "Cerrar" at bounding box center [211, 389] width 27 height 25
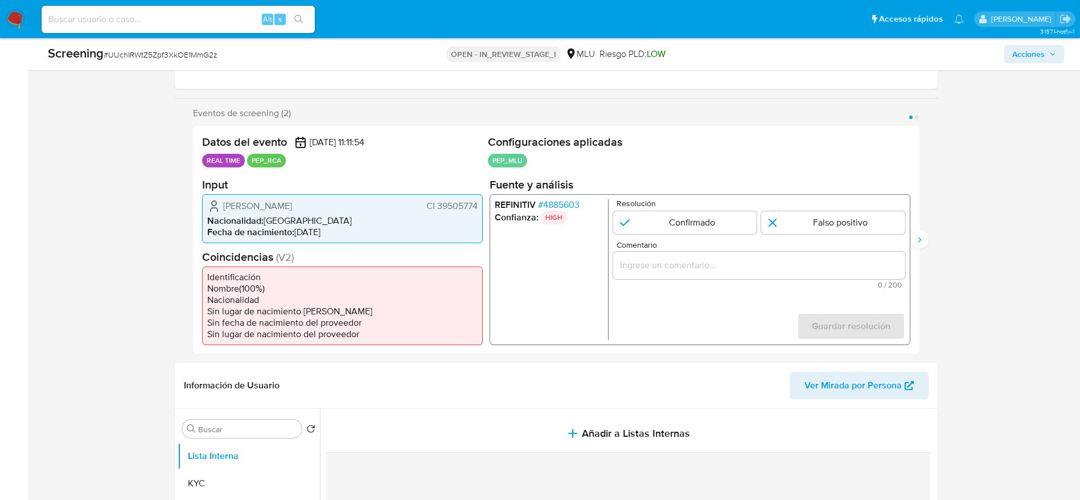
click at [458, 211] on span "CI 39505774" at bounding box center [451, 205] width 51 height 11
click at [556, 208] on span "# 4885603" at bounding box center [559, 204] width 42 height 11
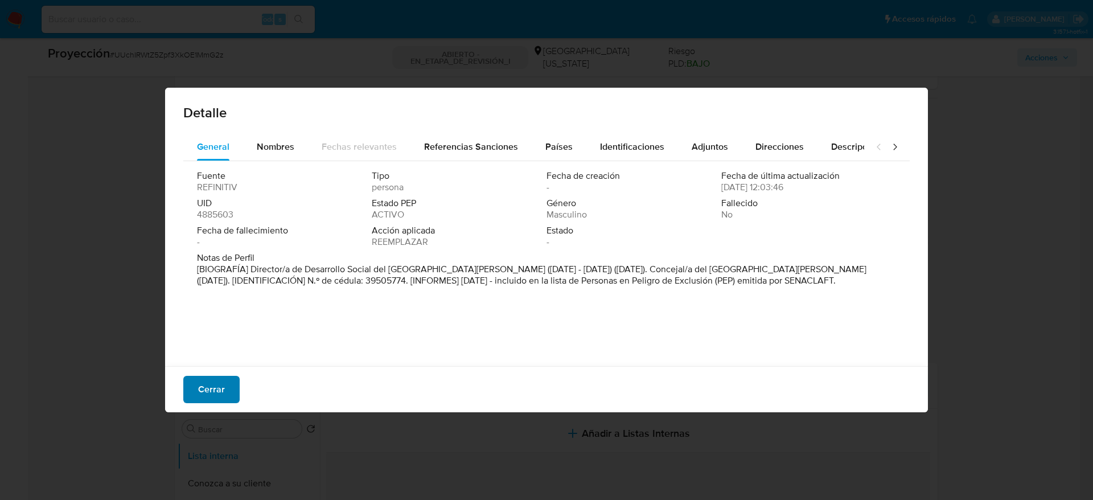
click at [186, 395] on button "Cerrar" at bounding box center [211, 389] width 56 height 27
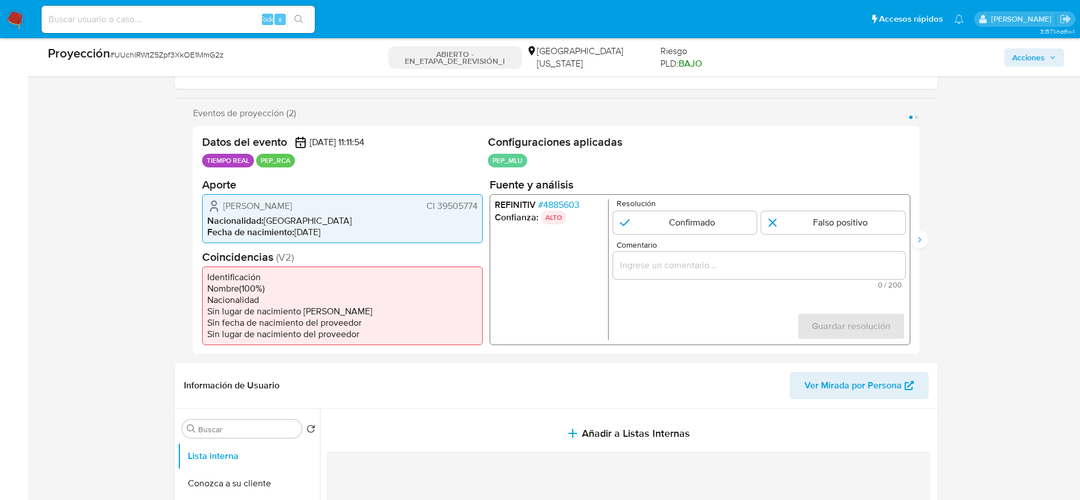
click at [709, 260] on input "Comentario" at bounding box center [759, 264] width 292 height 15
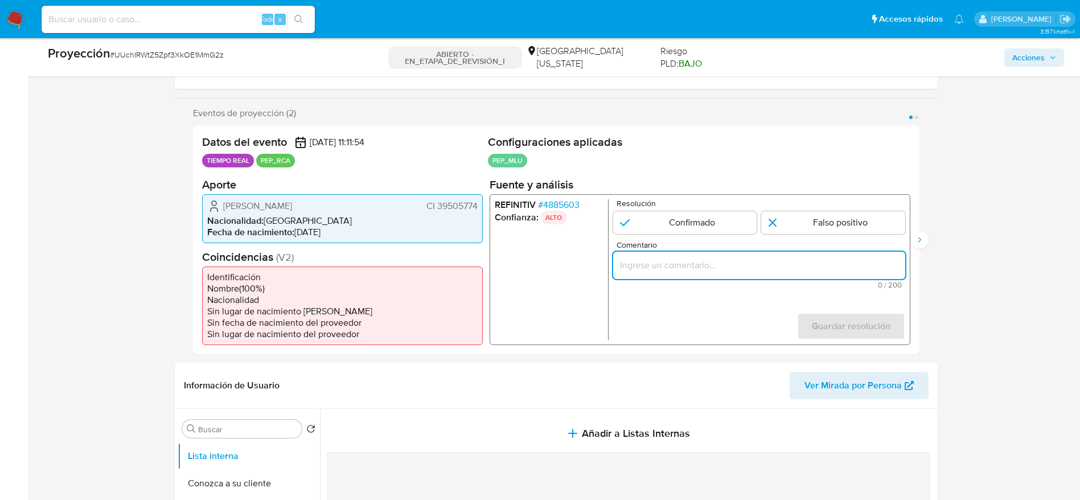
click at [709, 260] on input "Comentario" at bounding box center [759, 264] width 292 height 15
paste input "Caso generado sobre el usuario Regino Sebastian Lopez Cañette CI 39505774, naci…"
paste input ". El titular de la cuenta se desempeña como Director de la Intendencia de Salto…"
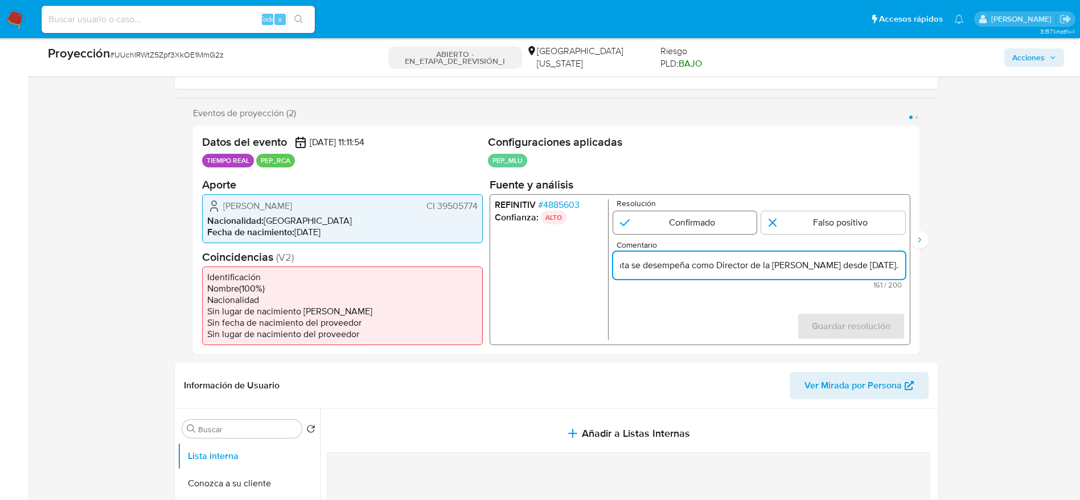
type input "Caso generado sobre el usuario Regino Sebastian Lopez Cañette. El titular de la…"
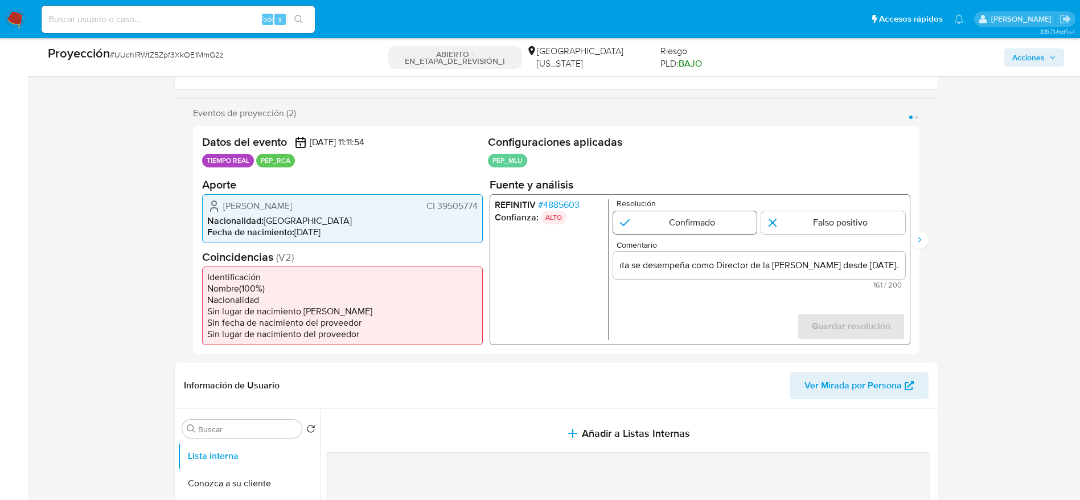
click at [748, 228] on input "1 de 2" at bounding box center [685, 222] width 144 height 23
radio input "true"
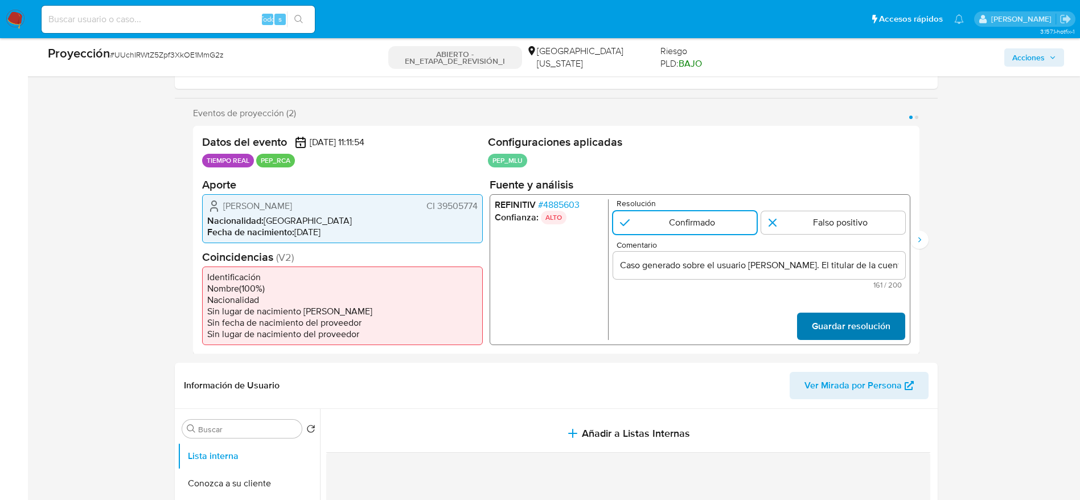
click at [866, 322] on span "Guardar resolución" at bounding box center [850, 325] width 79 height 25
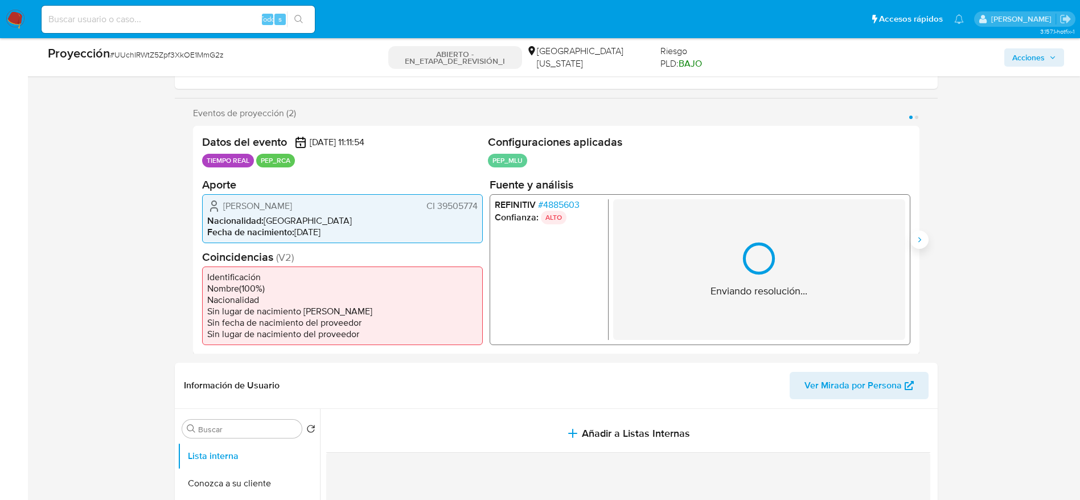
click at [912, 243] on button "Siguiente" at bounding box center [920, 240] width 18 height 18
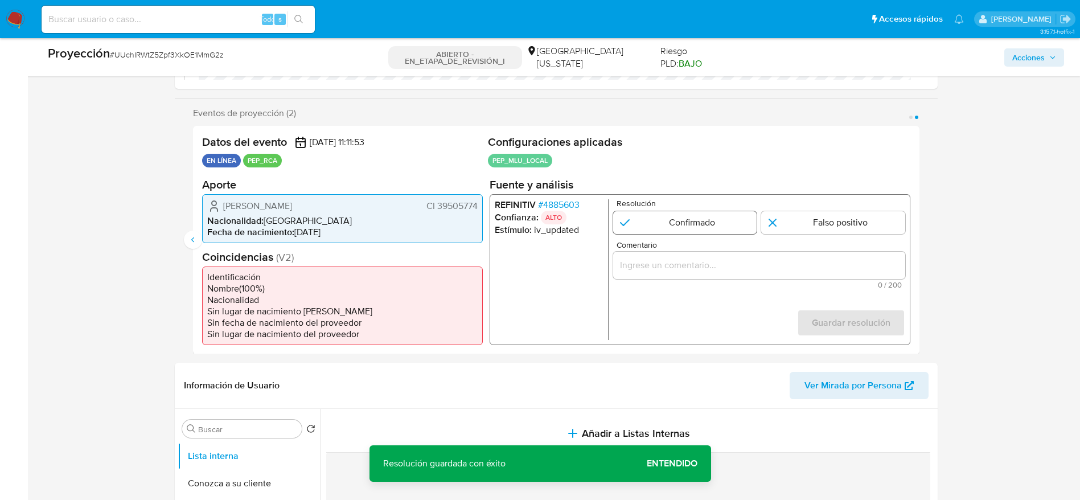
click at [679, 214] on input "2 de 2" at bounding box center [685, 222] width 144 height 23
radio input "true"
click at [743, 268] on input "Comentario" at bounding box center [759, 264] width 292 height 15
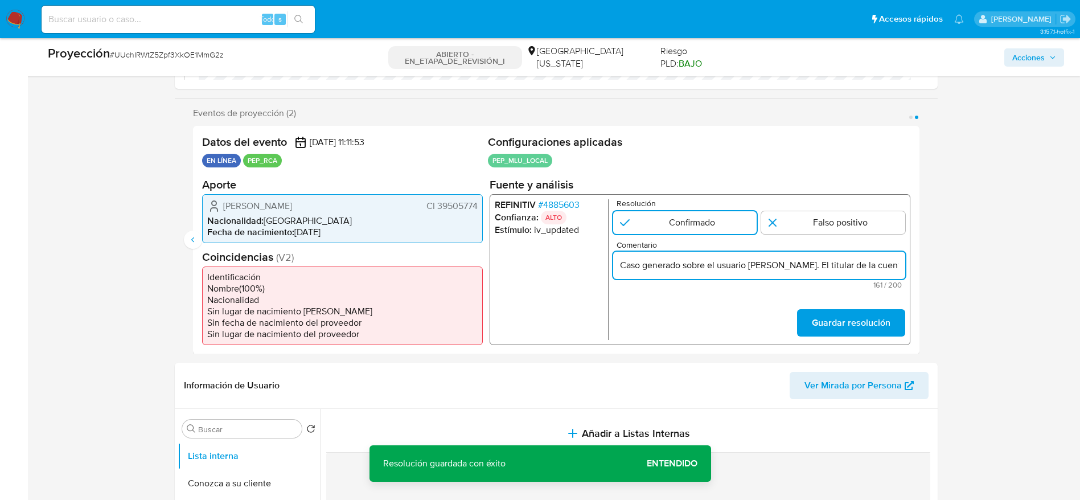
scroll to position [0, 382]
type input "Caso generado sobre el usuario Regino Sebastian Lopez Cañette. El titular de la…"
click at [860, 345] on div "REFINITIV # 4885603 Confianza: ALTO Estímulo : iv_updated Resolución Confirmado…" at bounding box center [699, 269] width 421 height 151
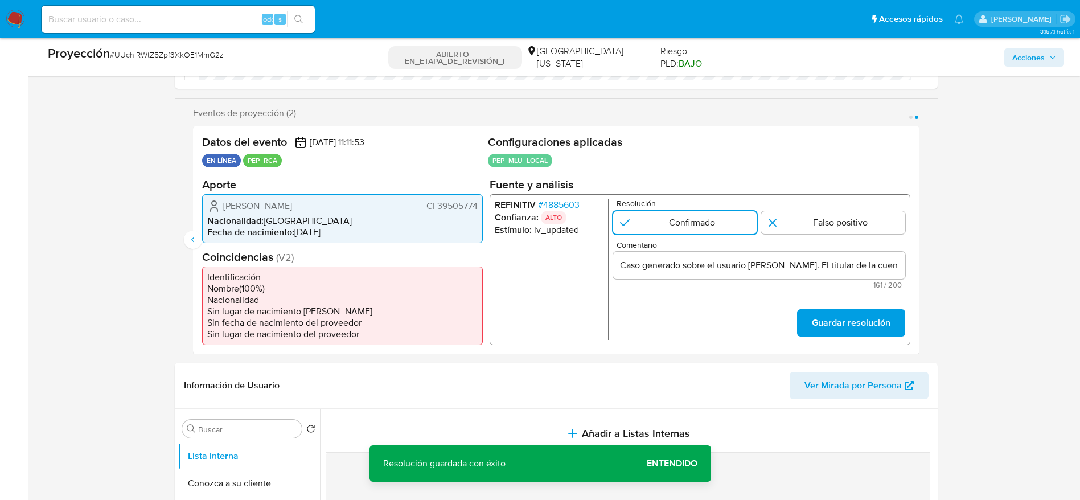
click at [830, 314] on font "Guardar resolución" at bounding box center [850, 322] width 79 height 27
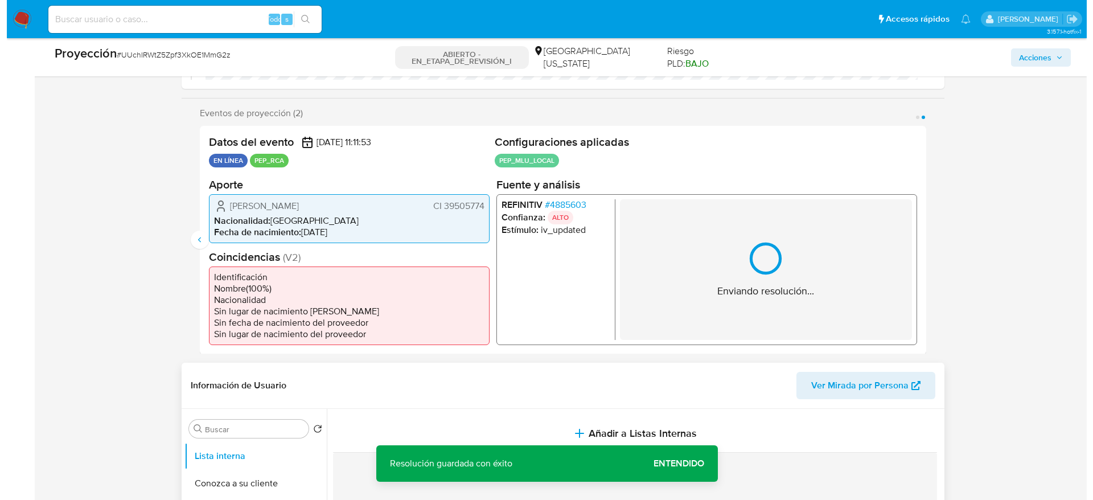
scroll to position [342, 0]
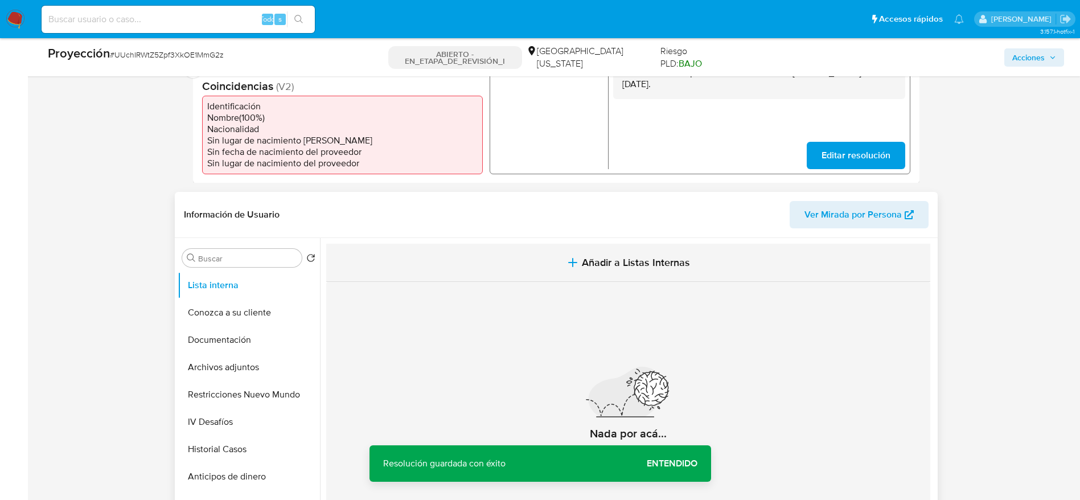
click at [601, 260] on span "Añadir a Listas Internas" at bounding box center [636, 262] width 108 height 13
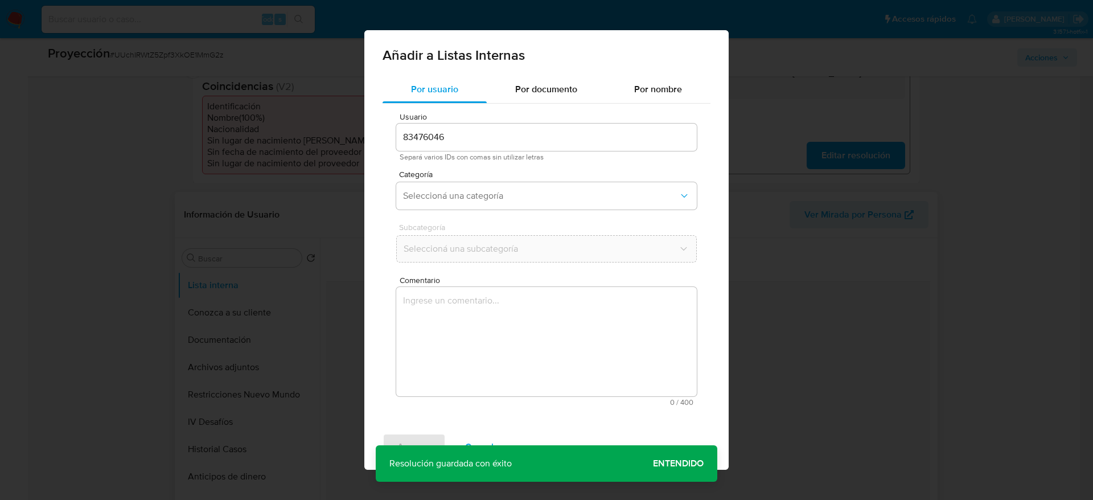
click at [605, 324] on textarea "Comentario" at bounding box center [546, 341] width 301 height 109
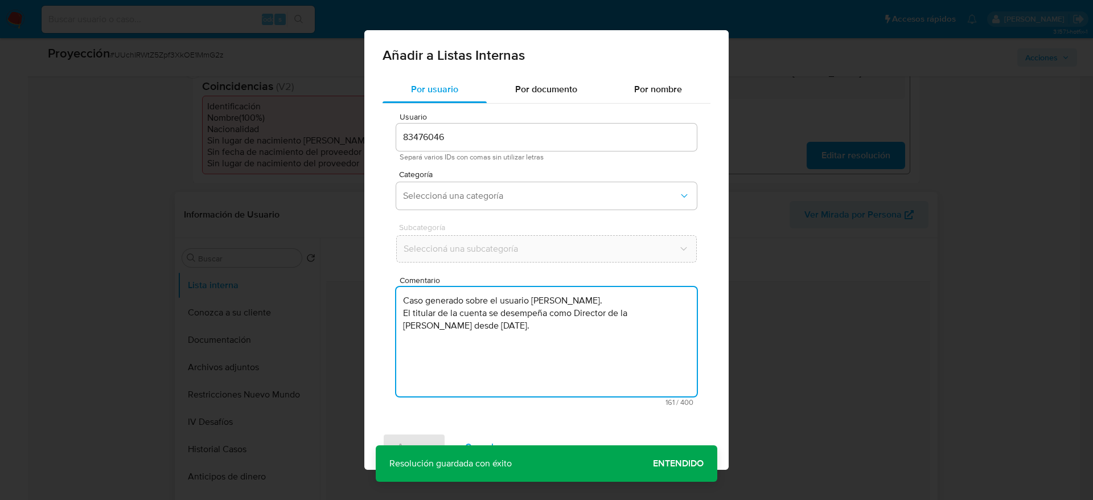
type textarea "Caso generado sobre el usuario Regino Sebastian Lopez Cañette. El titular de la…"
click at [503, 177] on span "Categoría" at bounding box center [549, 174] width 301 height 8
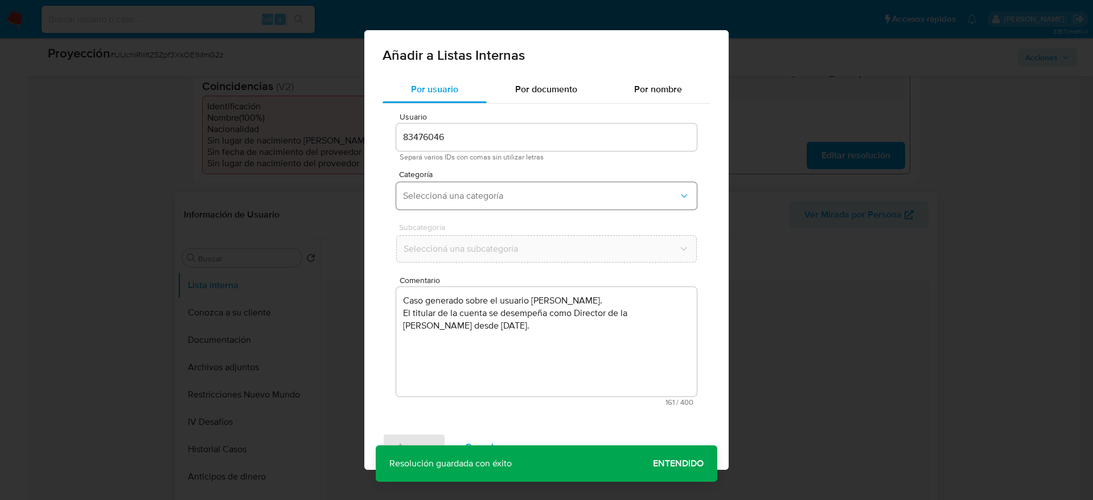
click at [486, 183] on button "Seleccioná una categoría" at bounding box center [546, 195] width 301 height 27
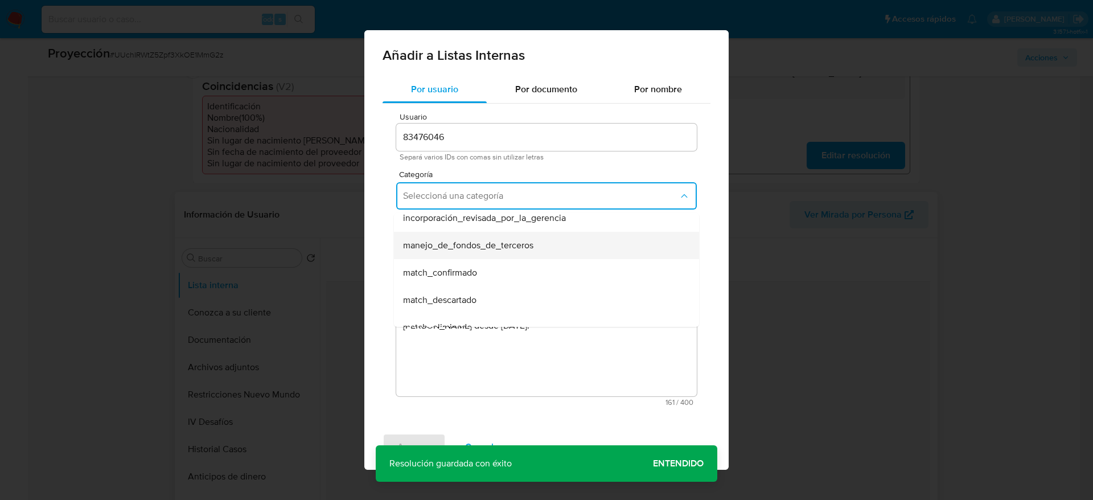
scroll to position [0, 0]
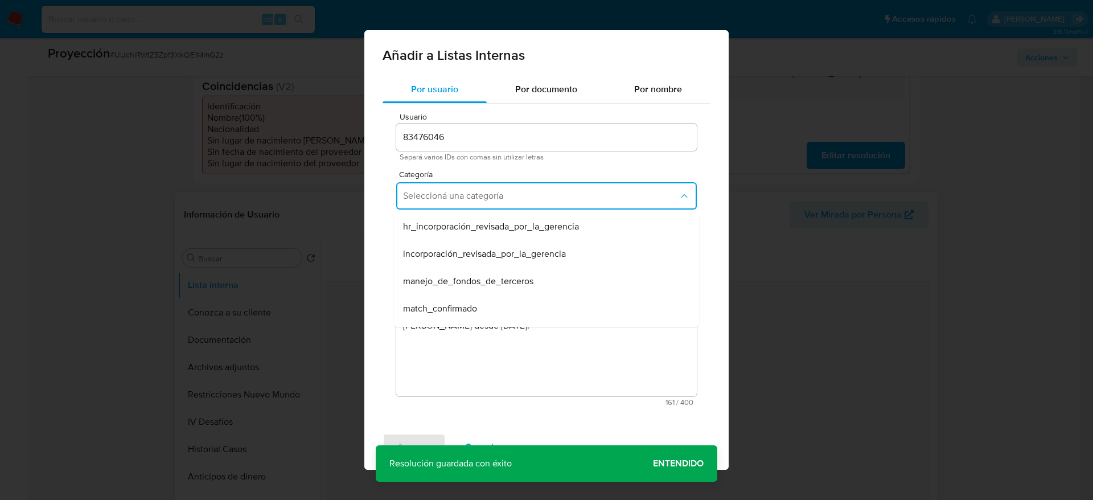
click at [509, 300] on div "match_confirmado" at bounding box center [543, 308] width 280 height 27
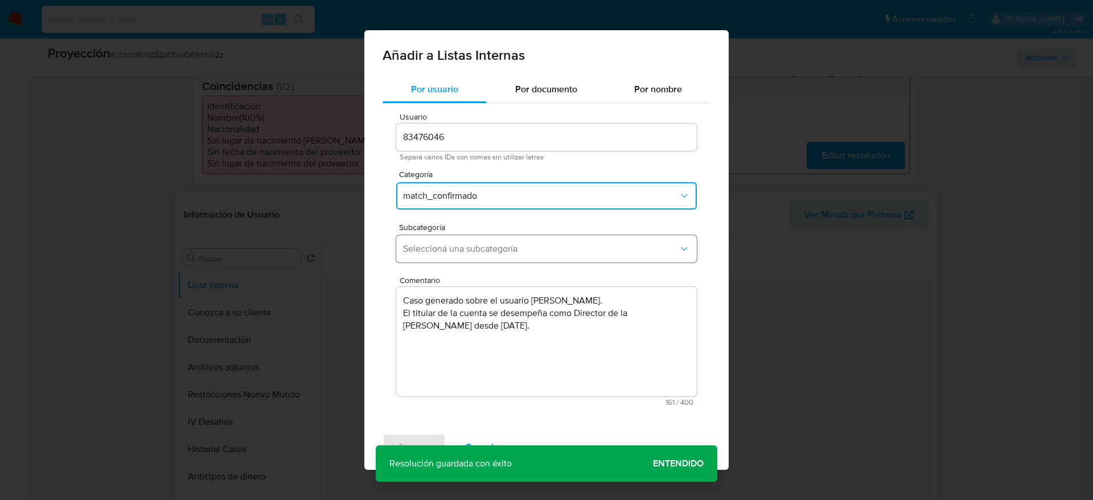
click at [499, 253] on span "Seleccioná una subcategoría" at bounding box center [541, 248] width 276 height 11
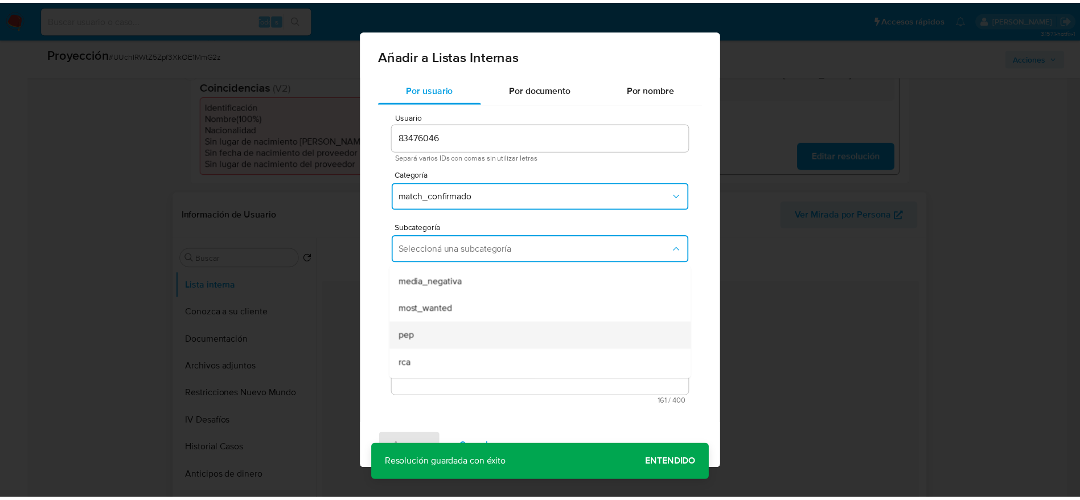
scroll to position [77, 0]
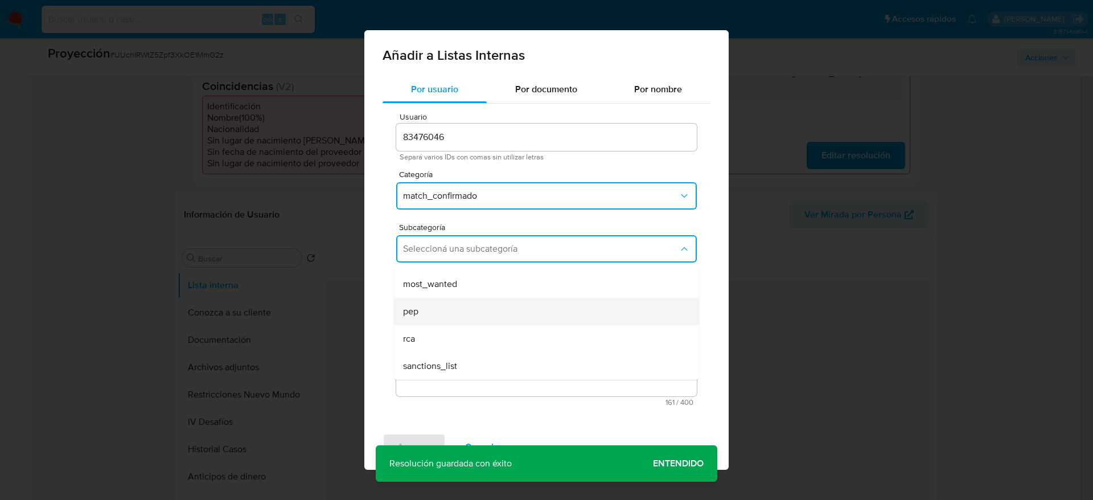
click at [477, 305] on div "pep" at bounding box center [543, 311] width 280 height 27
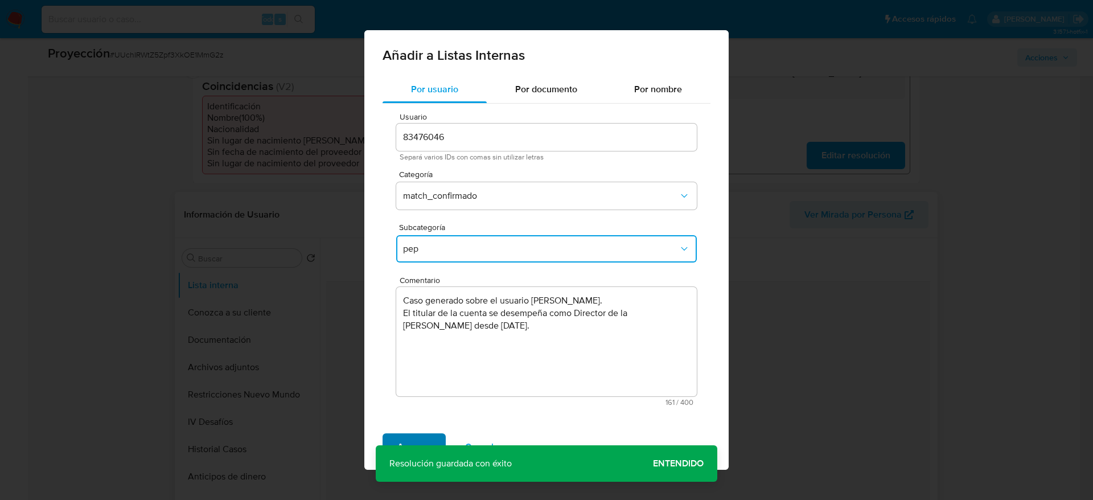
click at [421, 434] on span "Agregar" at bounding box center [414, 446] width 34 height 25
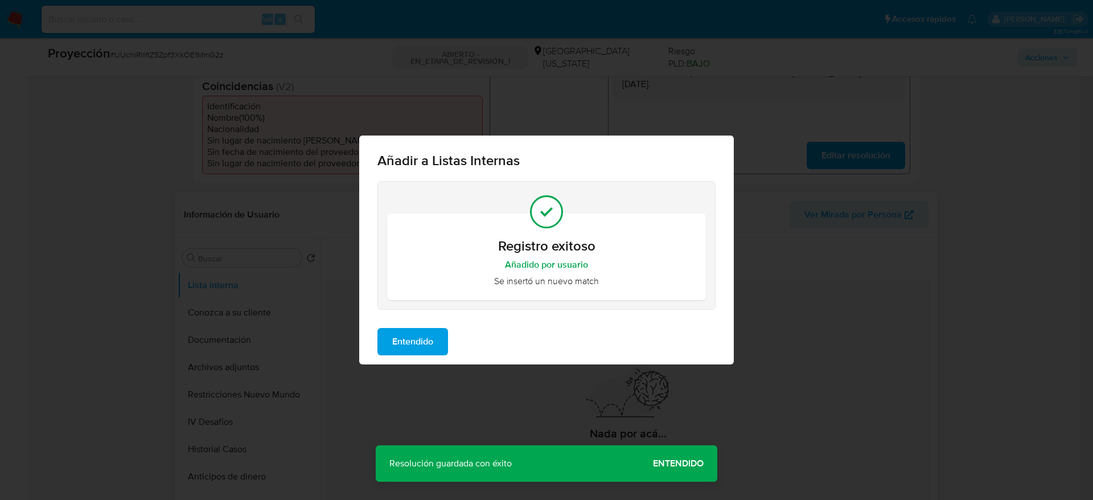
click at [439, 347] on button "Entendido" at bounding box center [413, 341] width 71 height 27
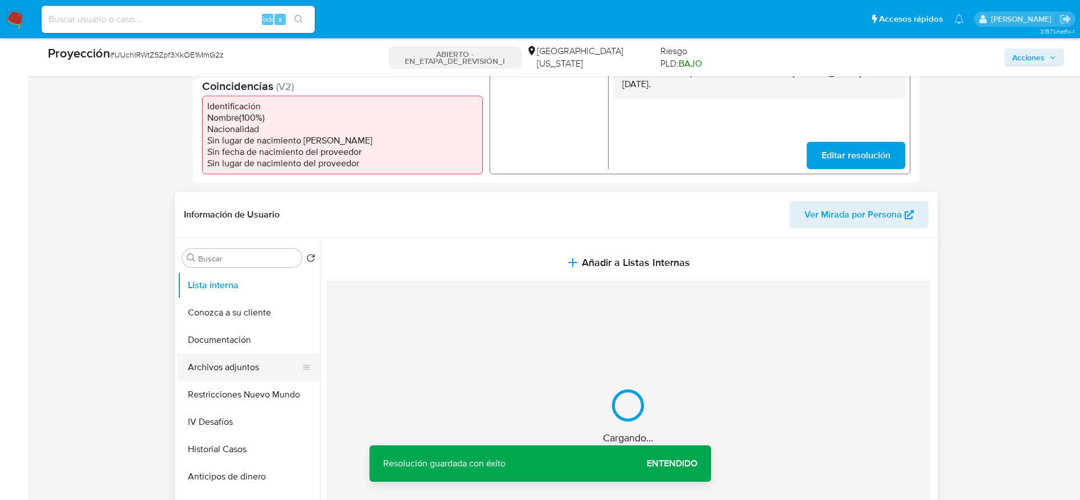
click at [290, 364] on button "Archivos adjuntos" at bounding box center [244, 367] width 133 height 27
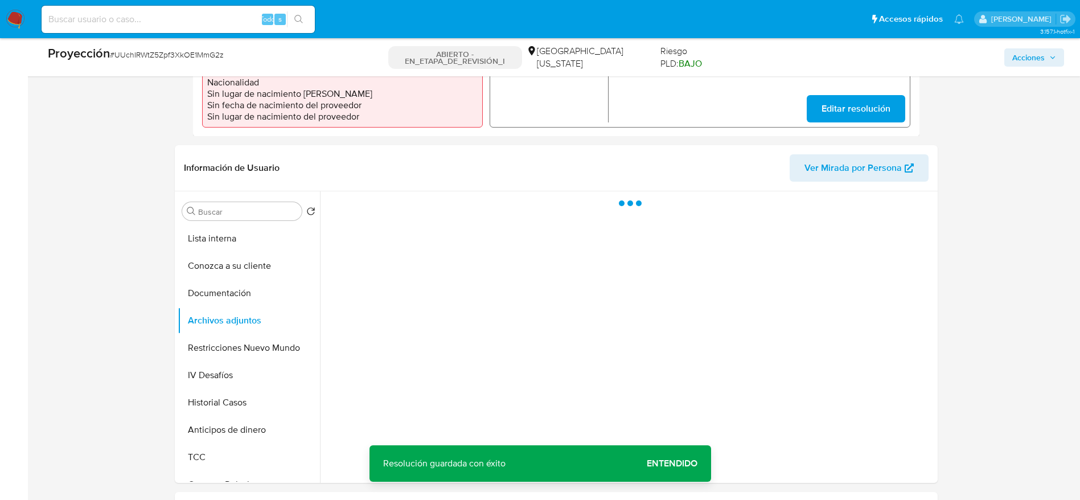
scroll to position [427, 0]
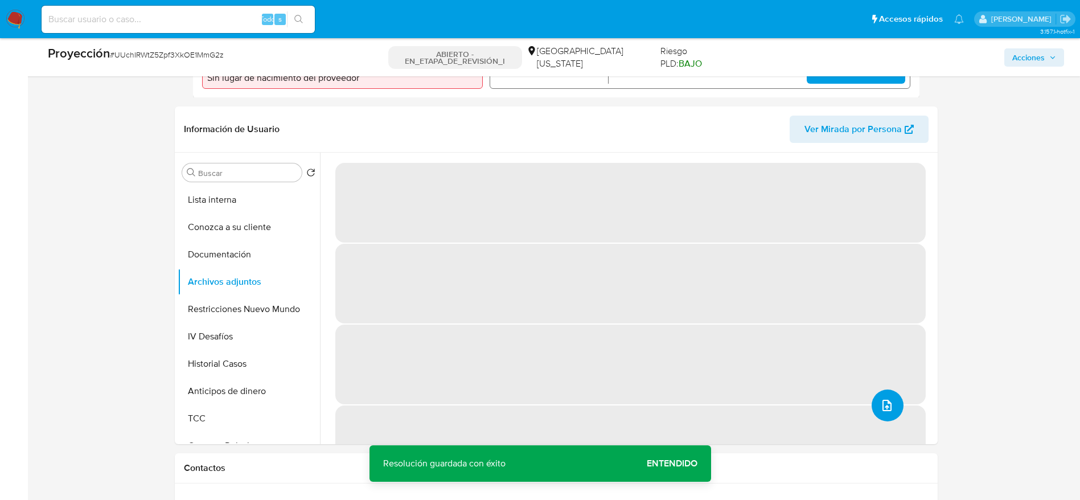
click at [884, 405] on icon "subir archivo" at bounding box center [887, 406] width 14 height 14
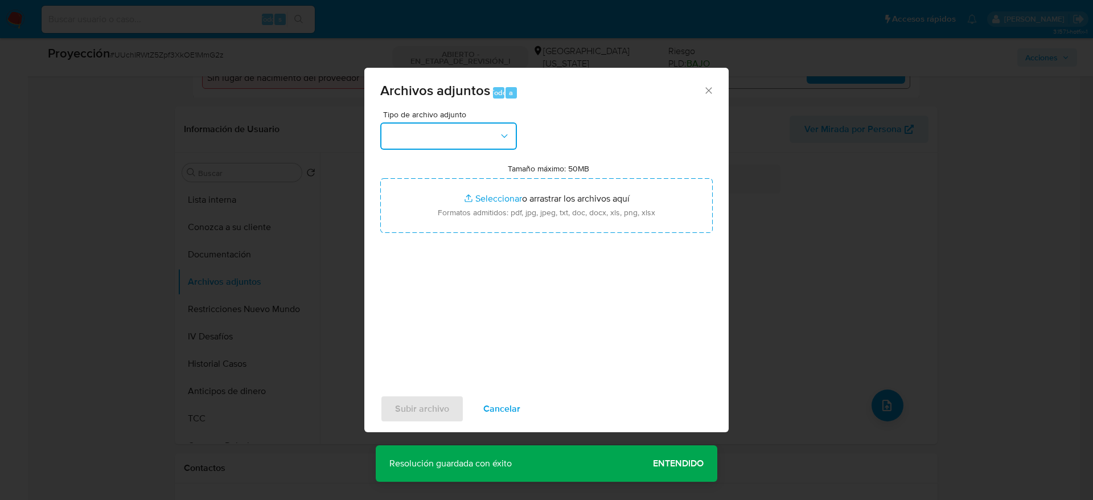
click at [478, 141] on button "button" at bounding box center [448, 135] width 137 height 27
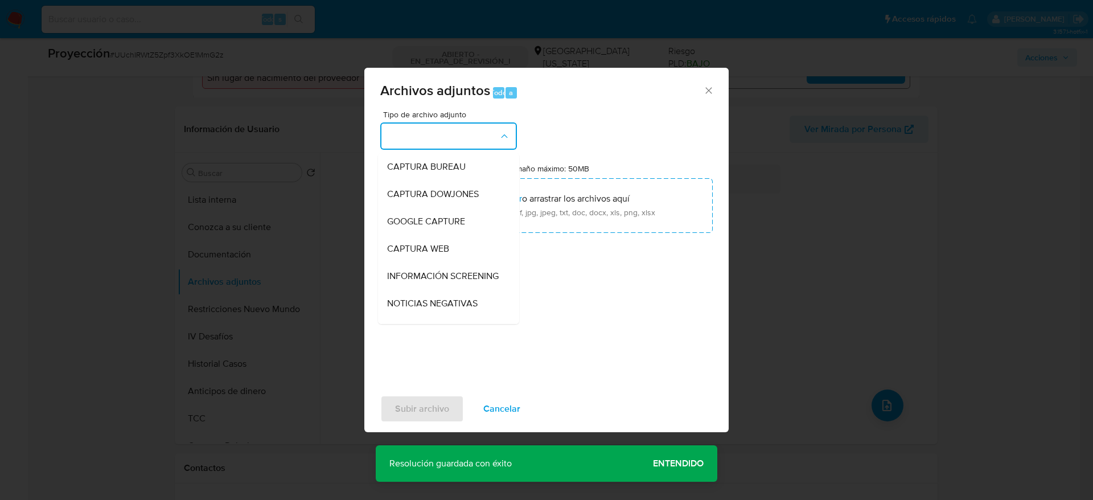
drag, startPoint x: 412, startPoint y: 270, endPoint x: 427, endPoint y: 237, distance: 36.2
click at [411, 270] on span "INFORMACIÓN SCREENING" at bounding box center [443, 275] width 112 height 11
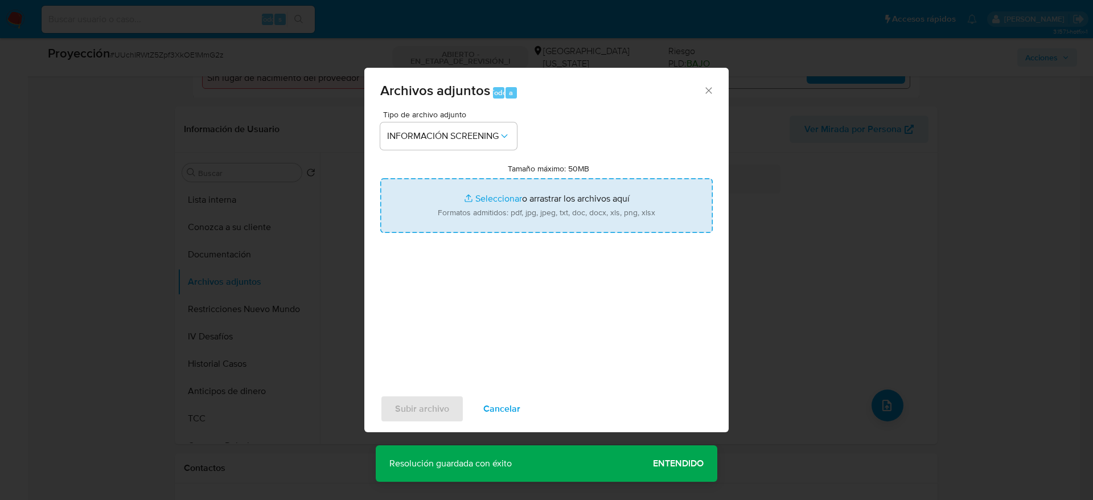
click at [425, 227] on input "Tamaño máximo: 50MB Seleccionar archivos" at bounding box center [546, 205] width 333 height 55
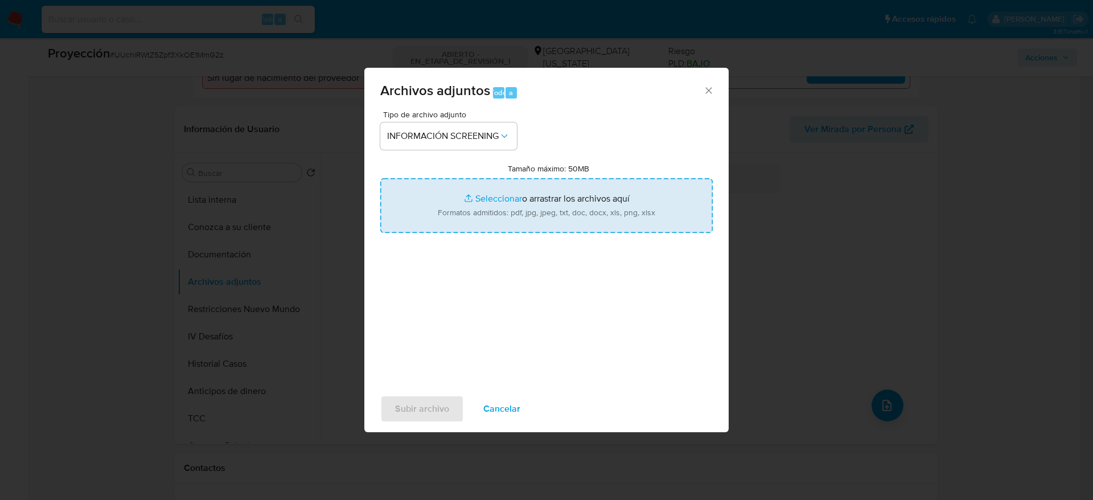
type input "C:\fakepath\_Regino Sebastian Lopez Cañette_ - Buscar con Google.pdf"
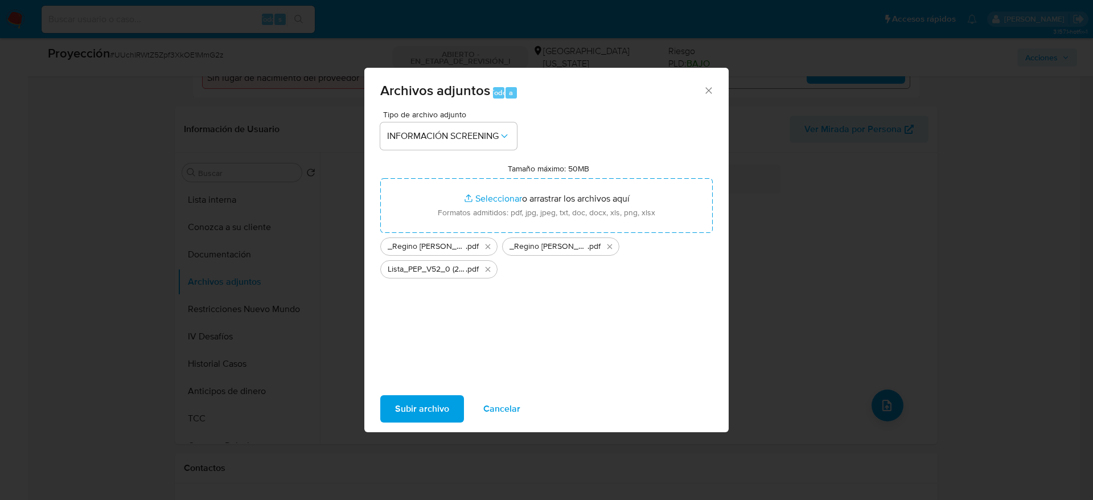
click at [409, 408] on span "Subir archivo" at bounding box center [422, 408] width 54 height 25
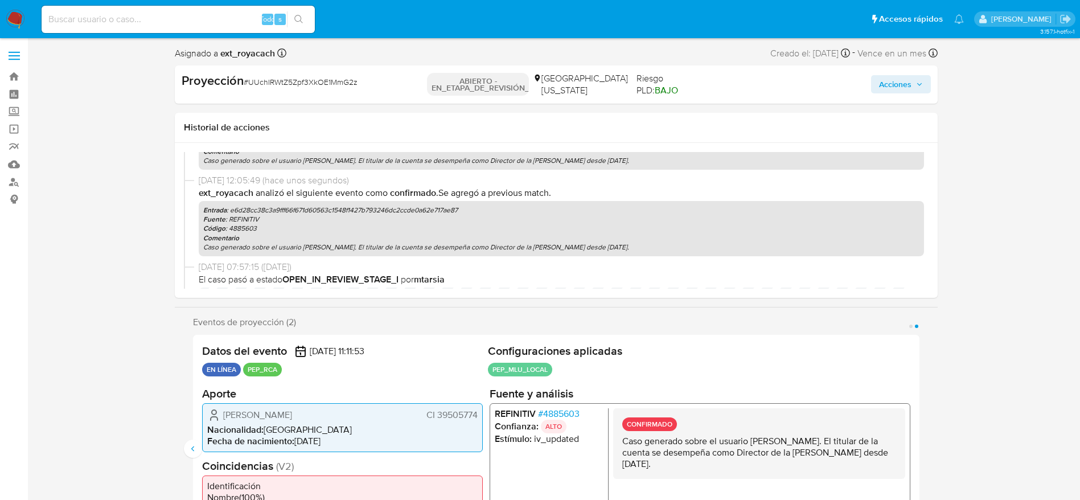
scroll to position [0, 0]
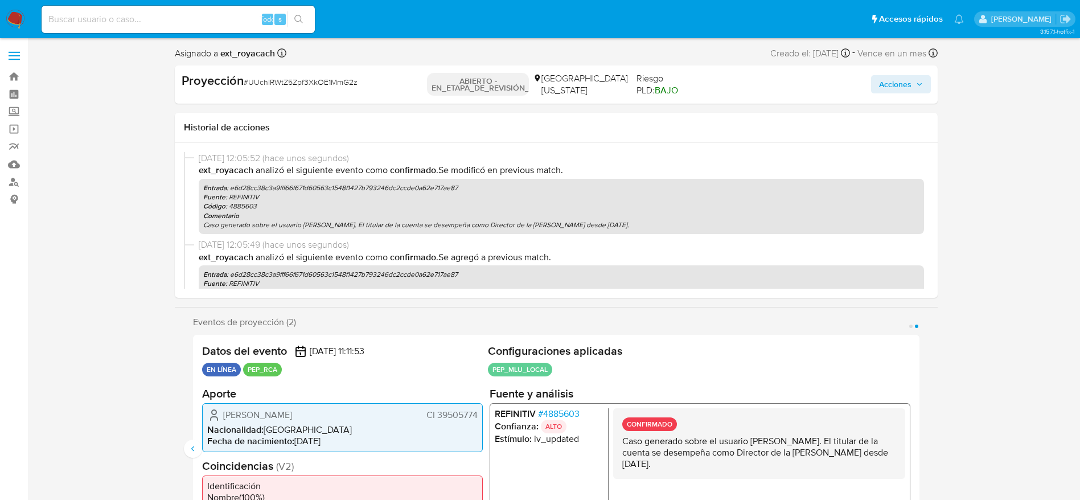
click at [912, 85] on span "Acciones" at bounding box center [901, 84] width 44 height 16
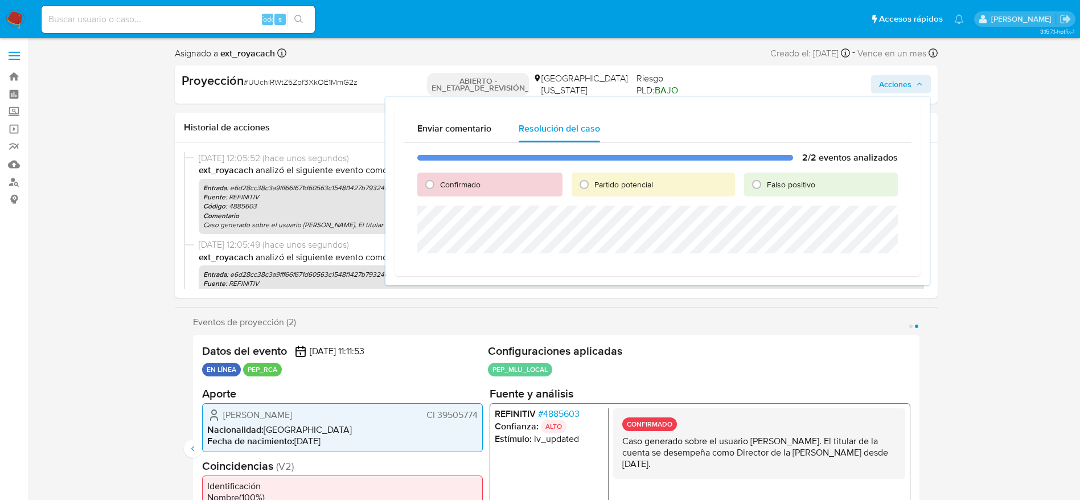
click at [908, 84] on span "Acciones" at bounding box center [895, 84] width 32 height 18
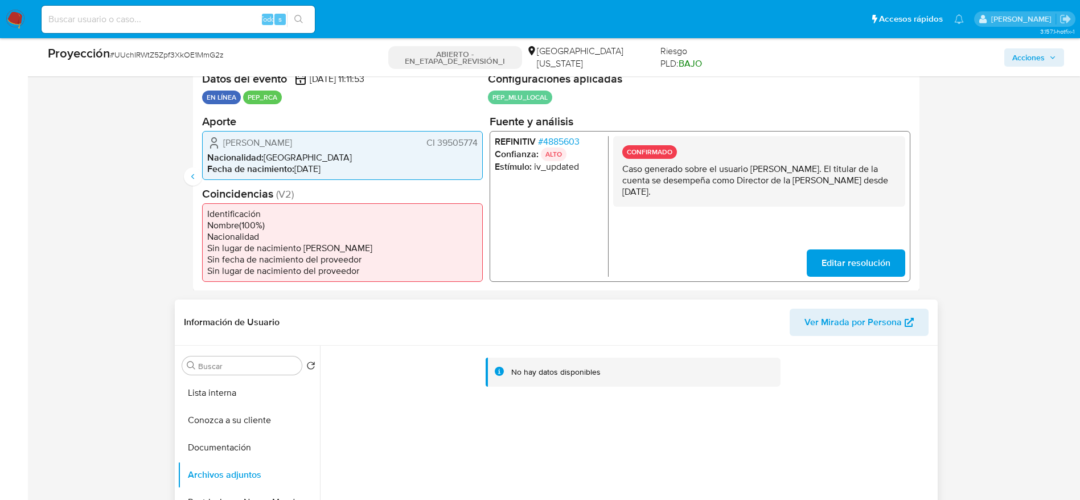
scroll to position [256, 0]
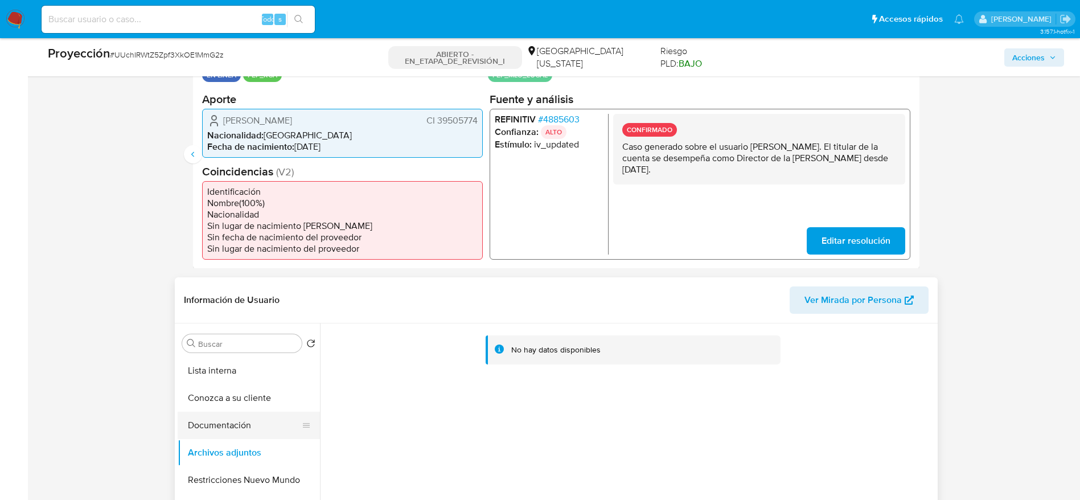
click at [247, 425] on button "Documentación" at bounding box center [244, 425] width 133 height 27
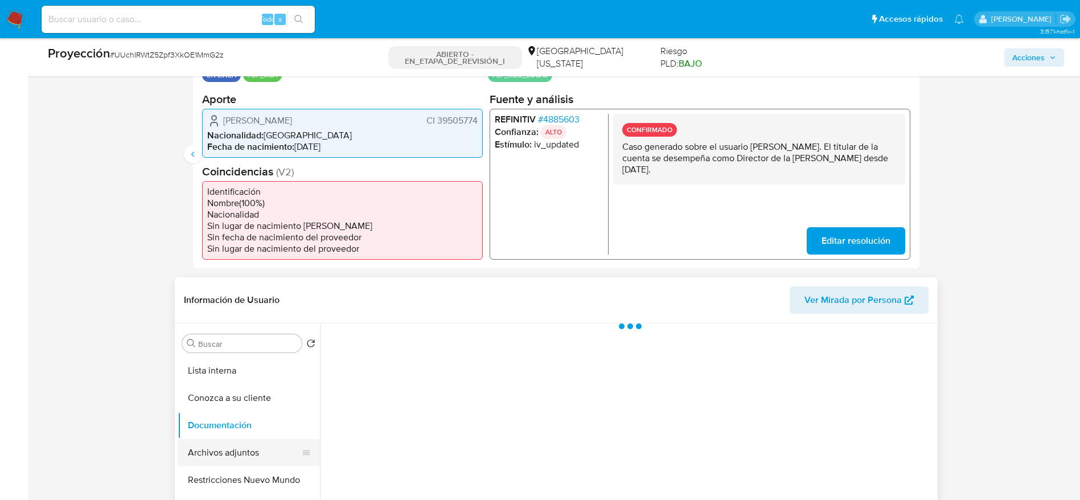
click at [253, 444] on button "Archivos adjuntos" at bounding box center [244, 452] width 133 height 27
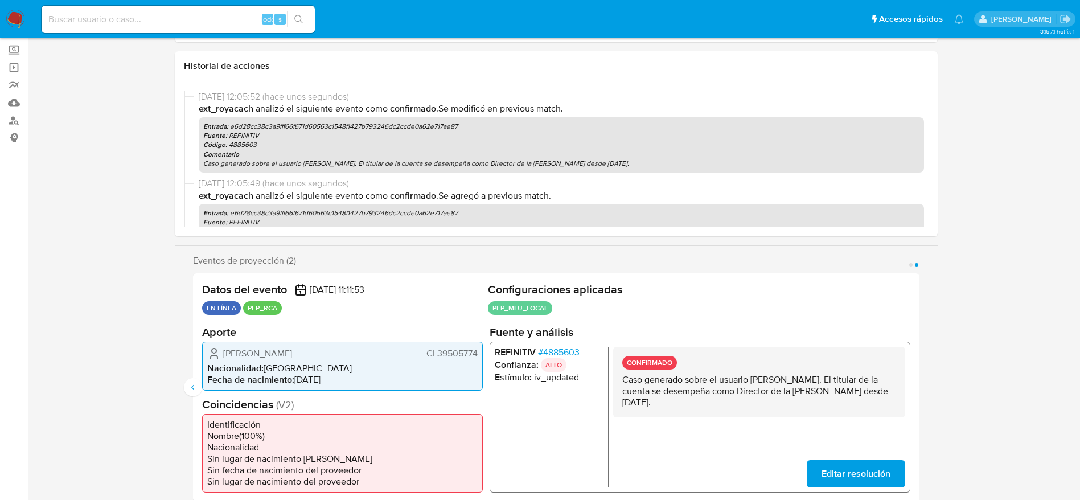
scroll to position [0, 0]
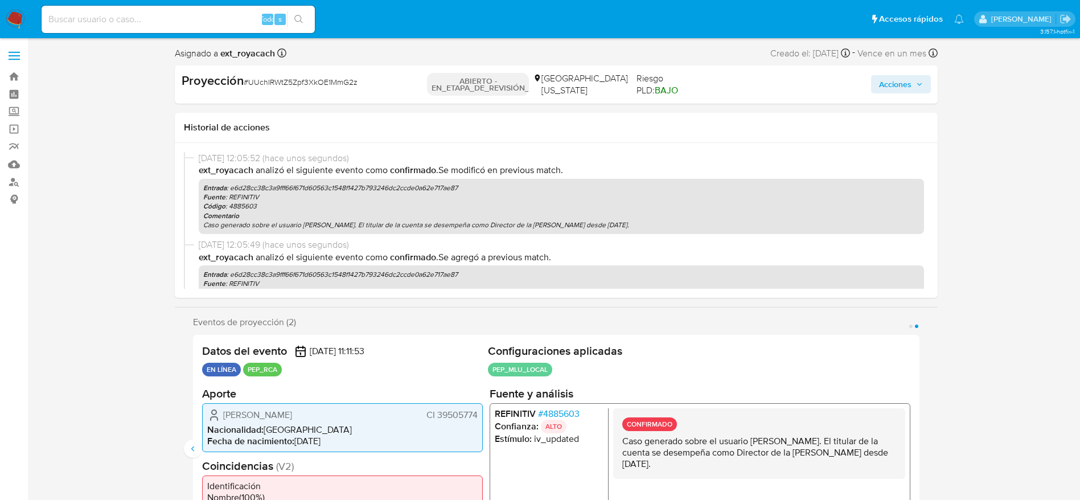
click at [887, 82] on span "Acciones" at bounding box center [895, 84] width 32 height 18
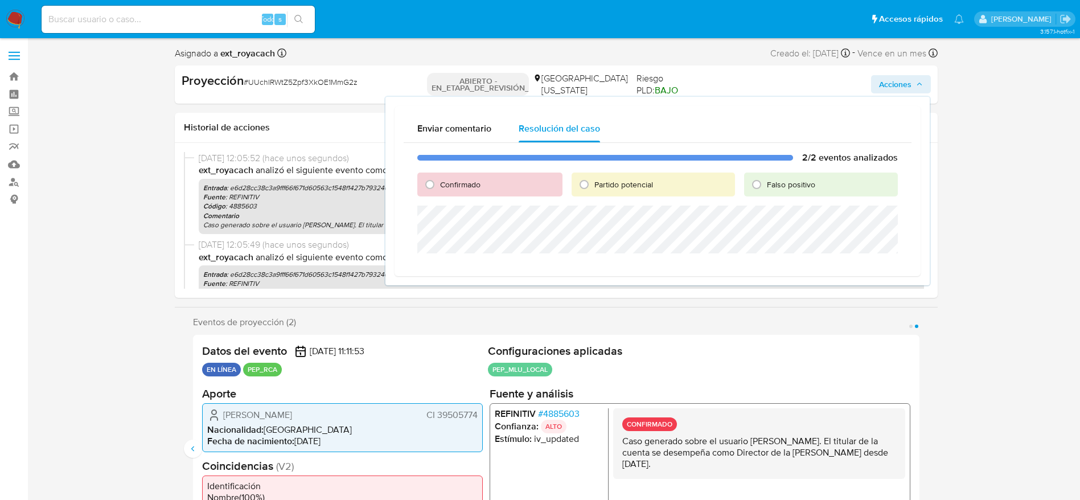
click at [466, 176] on div "Confirmado" at bounding box center [489, 185] width 145 height 24
click at [460, 182] on font "Confirmado" at bounding box center [460, 184] width 40 height 11
click at [439, 182] on input "Confirmado" at bounding box center [430, 184] width 18 height 18
radio input "true"
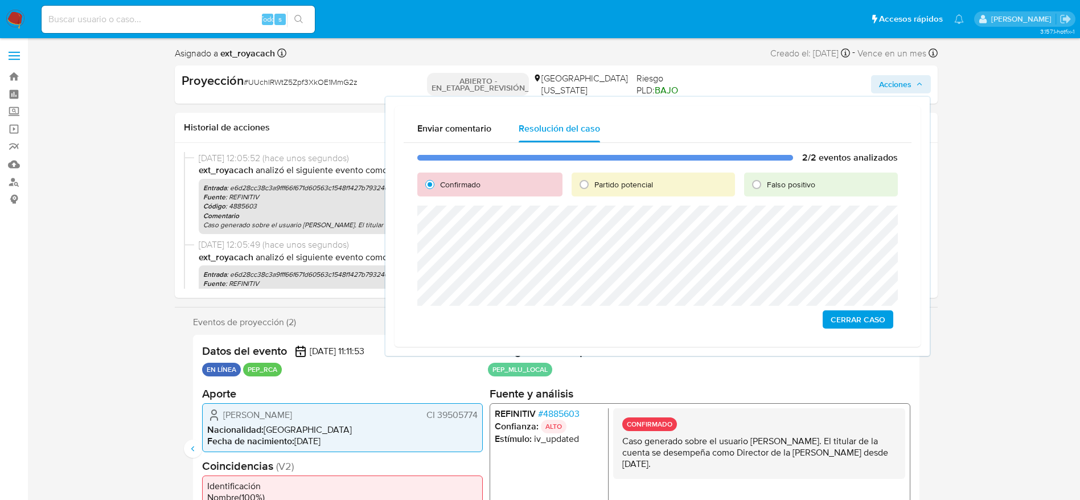
click at [858, 326] on span "Cerrar Caso" at bounding box center [858, 319] width 55 height 16
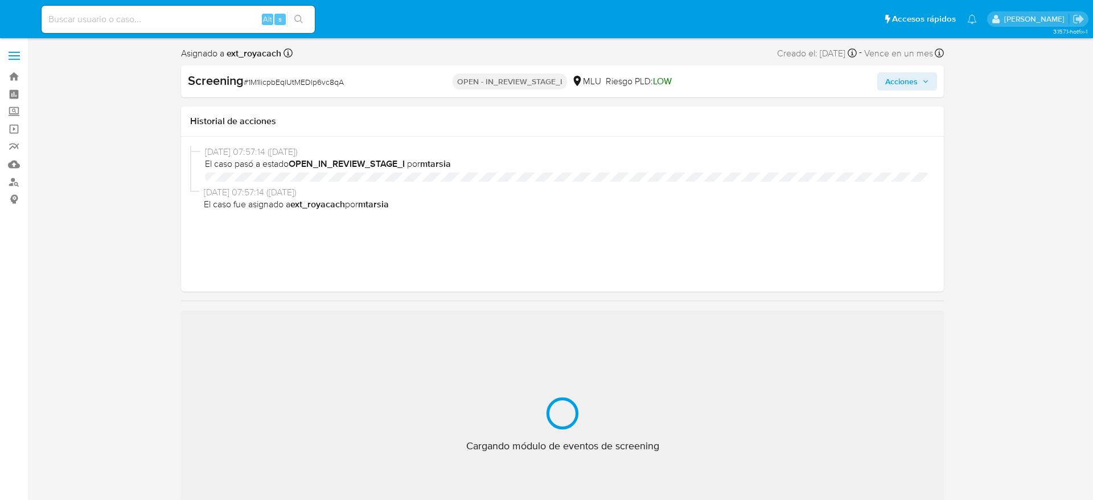
select select "10"
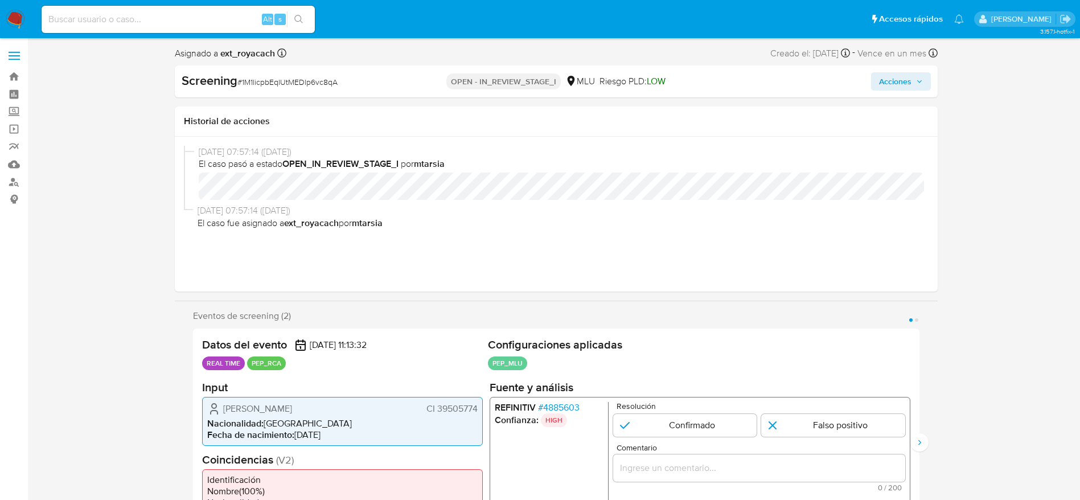
click at [251, 76] on span "# 1M1licpbEqlUtMEDlp6vc8qA" at bounding box center [287, 81] width 100 height 11
copy span "1M1licpbEqlUtMEDlp6vc8qA"
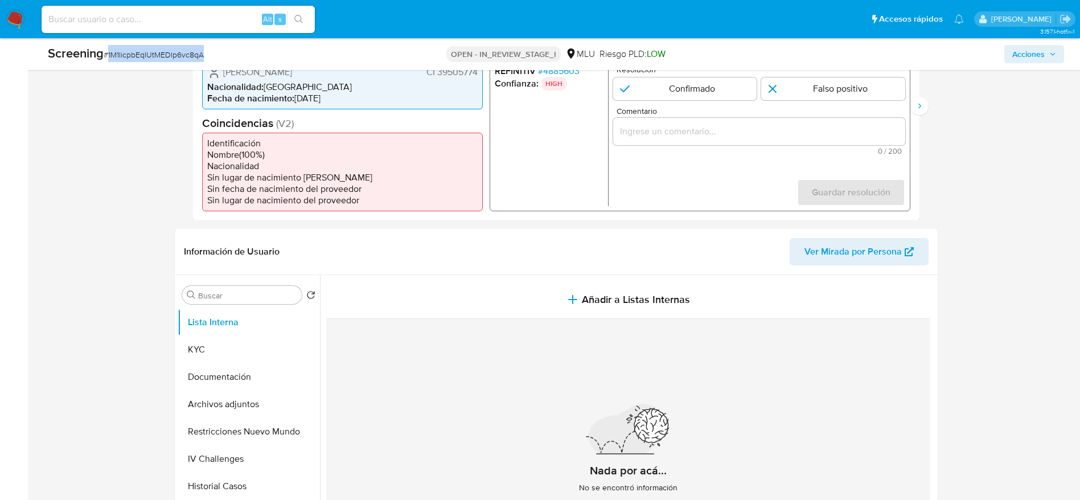
scroll to position [171, 0]
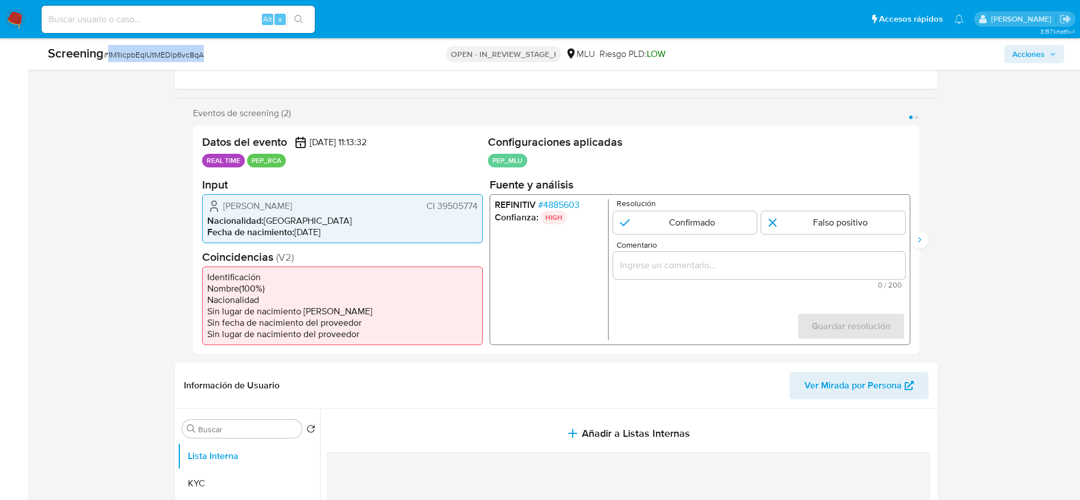
click at [556, 201] on span "# 4885603" at bounding box center [559, 204] width 42 height 11
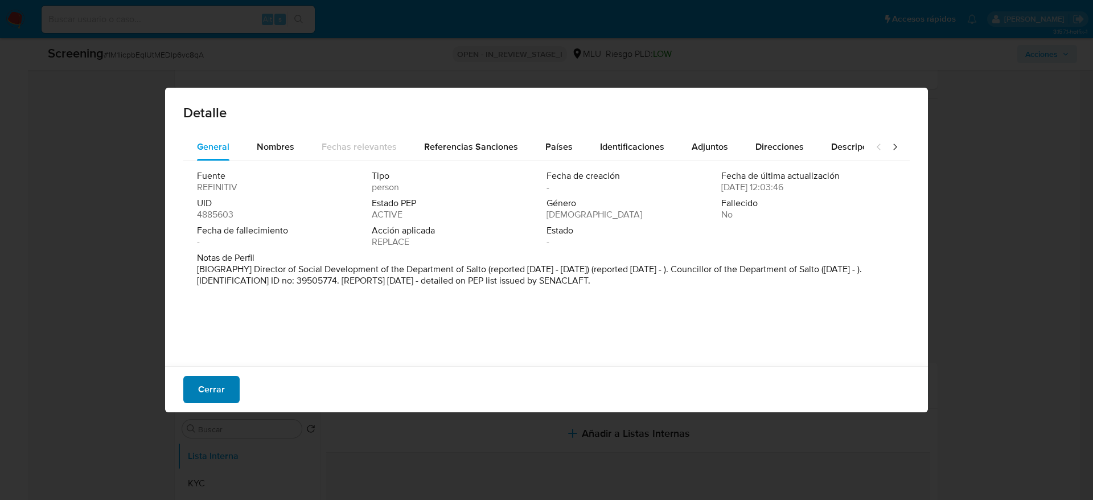
click at [207, 389] on span "Cerrar" at bounding box center [211, 389] width 27 height 25
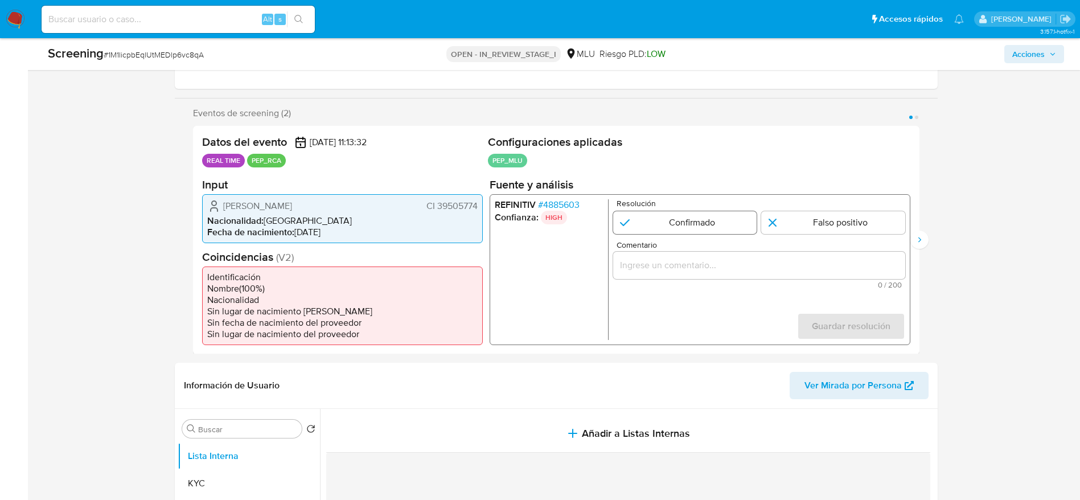
drag, startPoint x: 731, startPoint y: 224, endPoint x: 741, endPoint y: 231, distance: 12.3
click at [728, 223] on input "1 de 2" at bounding box center [685, 222] width 144 height 23
radio input "true"
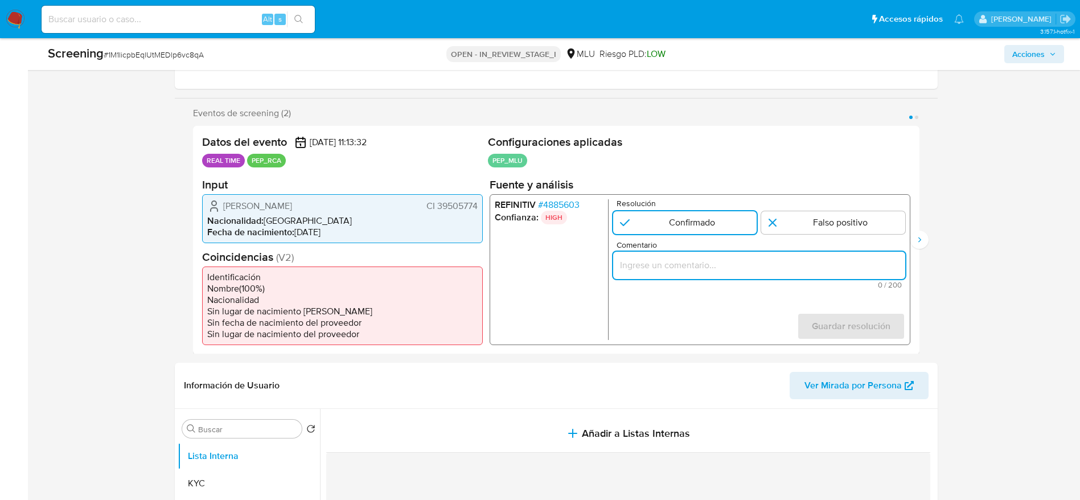
click at [762, 267] on input "Comentario" at bounding box center [759, 264] width 292 height 15
type input "Caso generado sobre el usuario Regino Sebastian Lopez Cañette. El titular de la…"
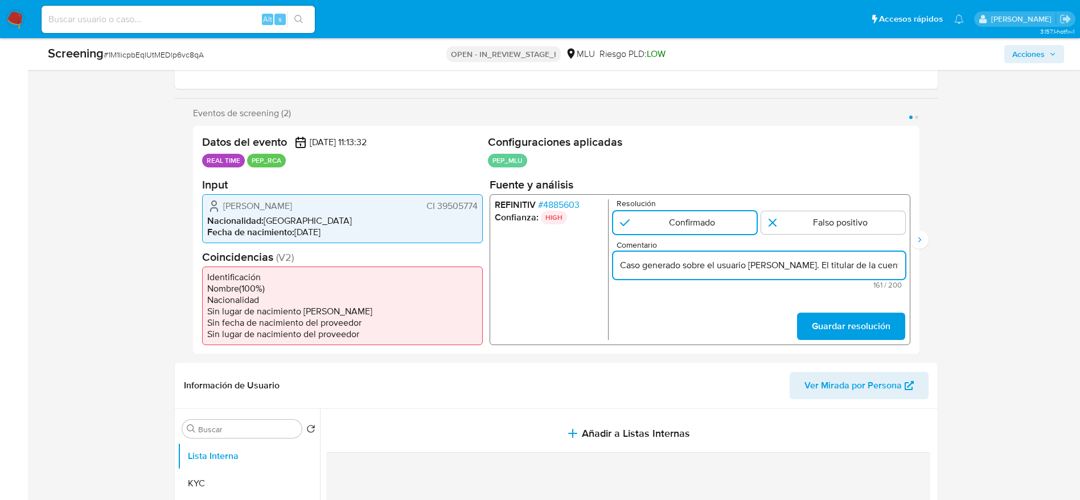
scroll to position [0, 382]
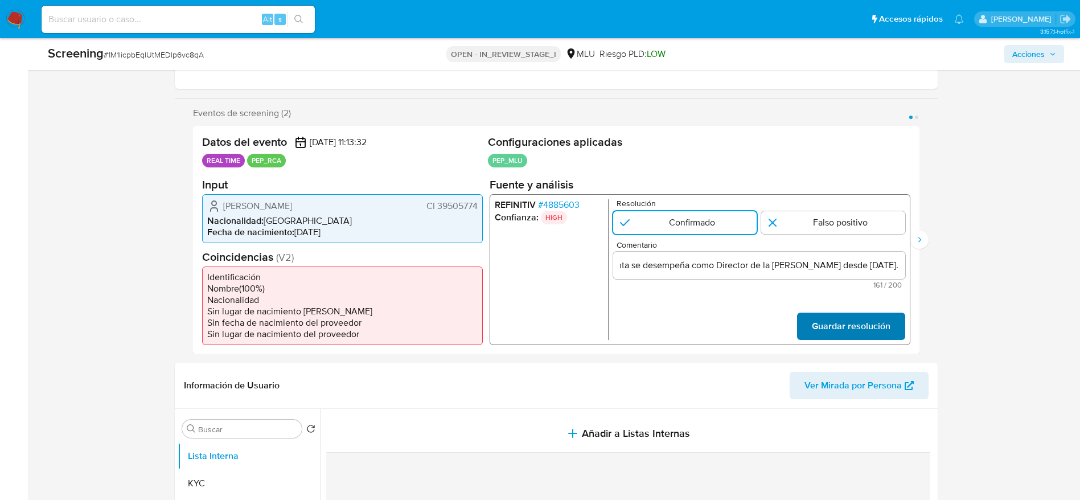
click at [876, 322] on span "Guardar resolución" at bounding box center [850, 325] width 79 height 25
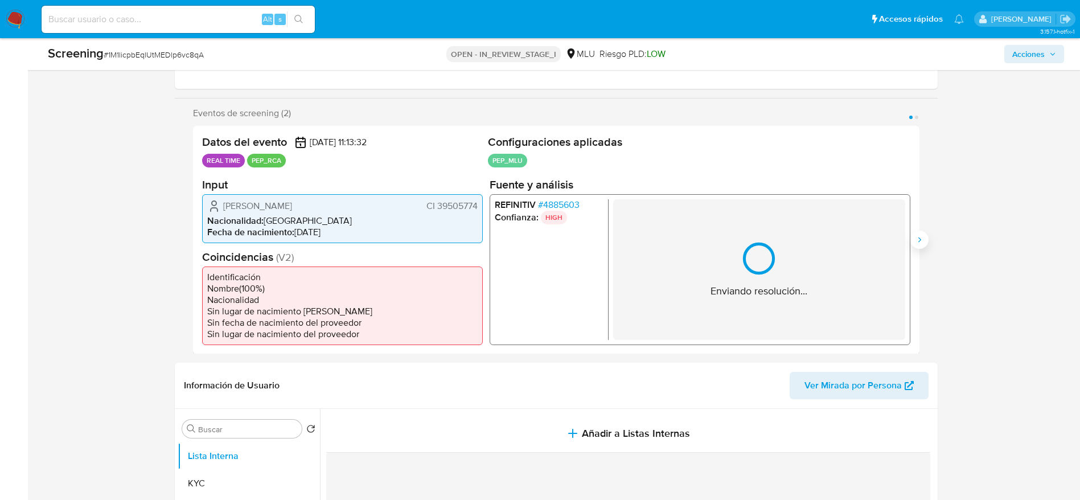
click at [920, 248] on button "Siguiente" at bounding box center [920, 240] width 18 height 18
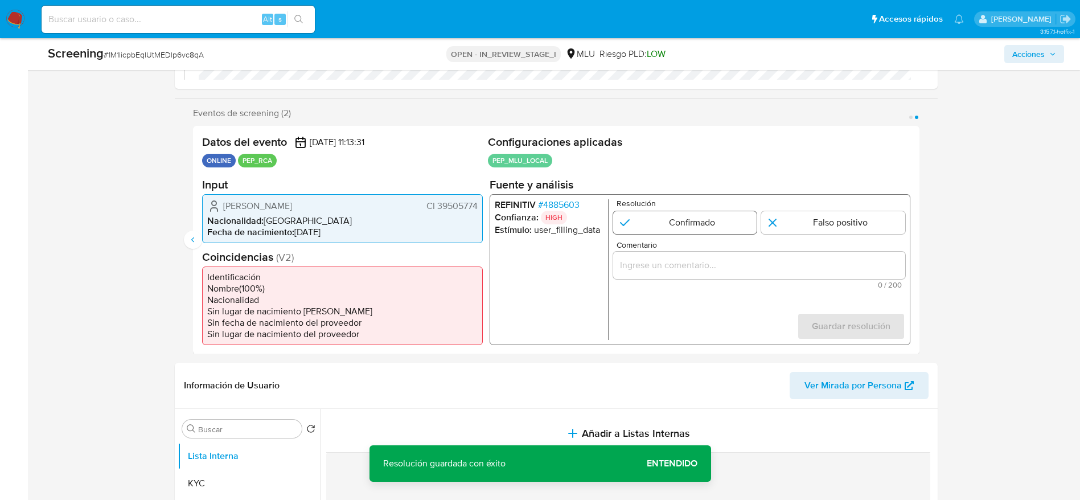
click at [728, 227] on input "2 de 2" at bounding box center [685, 222] width 144 height 23
radio input "true"
click at [771, 273] on div "2 de 2" at bounding box center [759, 264] width 292 height 27
click at [748, 253] on div "2 de 2" at bounding box center [759, 264] width 292 height 27
click at [760, 261] on input "Comentario" at bounding box center [759, 264] width 292 height 15
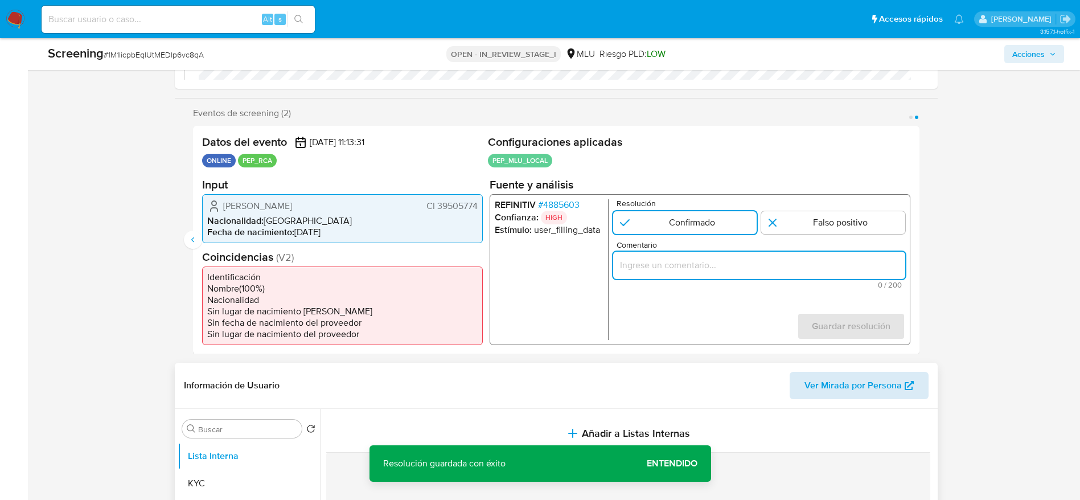
paste input "Caso generado sobre el usuario Regino Sebastian Lopez Cañette. El titular de la…"
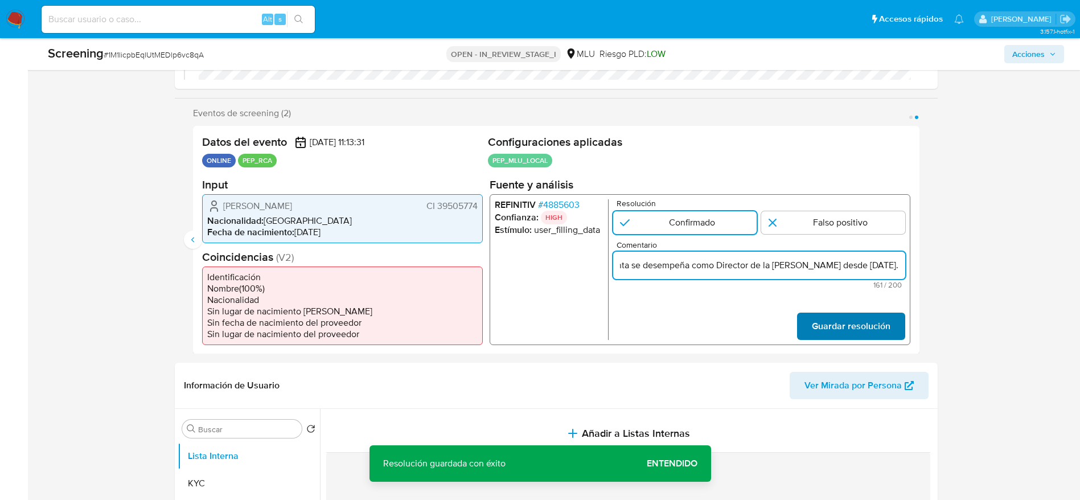
type input "Caso generado sobre el usuario Regino Sebastian Lopez Cañette. El titular de la…"
click at [859, 335] on span "Guardar resolución" at bounding box center [850, 325] width 79 height 25
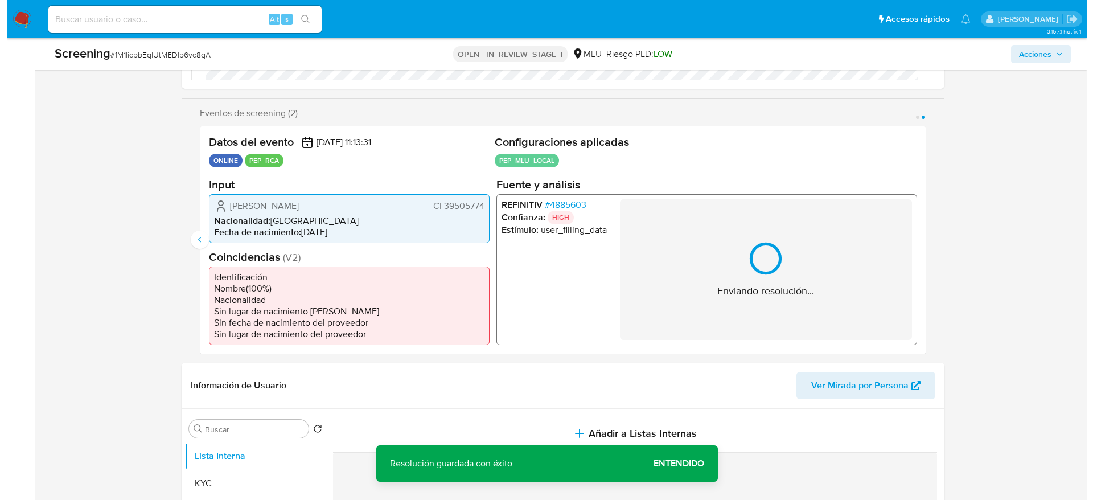
scroll to position [342, 0]
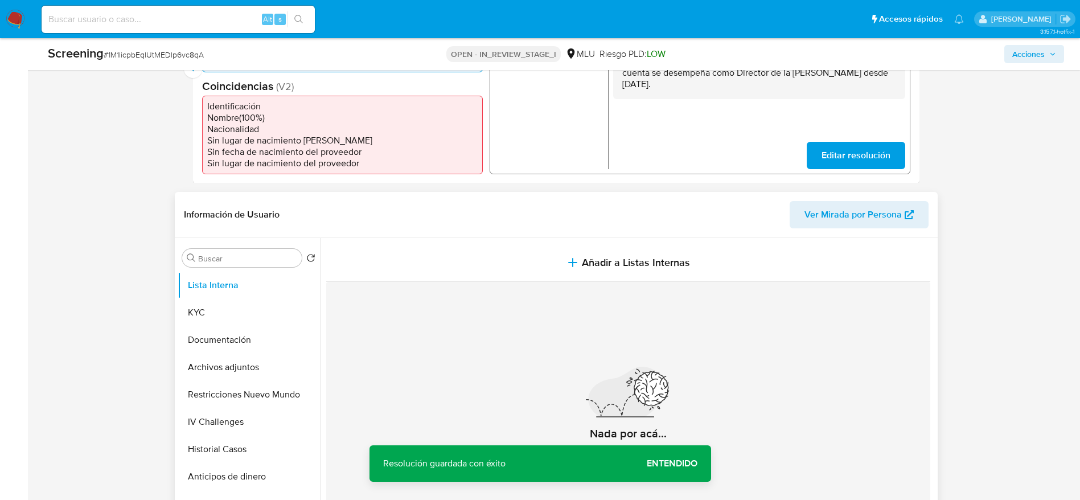
drag, startPoint x: 647, startPoint y: 233, endPoint x: 650, endPoint y: 239, distance: 6.4
click at [645, 231] on div "Información de Usuario Ver Mirada por Persona" at bounding box center [556, 215] width 763 height 46
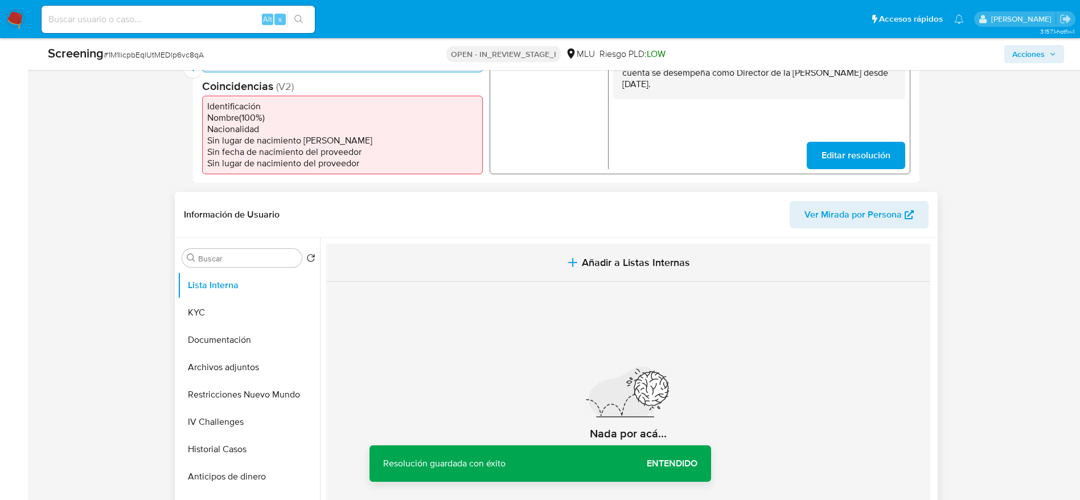
click at [660, 254] on button "Añadir a Listas Internas" at bounding box center [628, 263] width 604 height 38
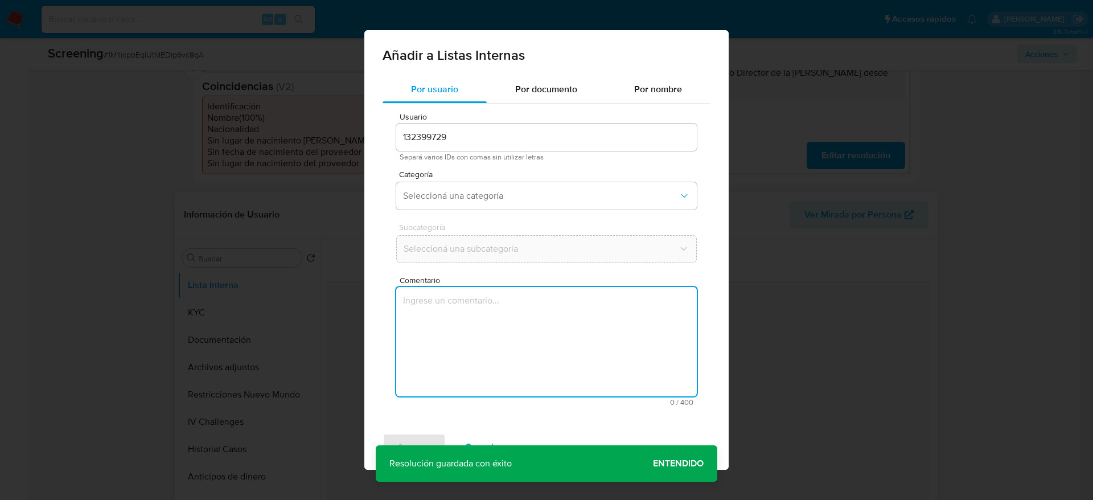
click at [626, 329] on textarea "Comentario" at bounding box center [546, 341] width 301 height 109
type textarea "Caso generado sobre el usuario Regino Sebastian Lopez Cañette. El titular de la…"
click at [524, 180] on div "Categoría Seleccioná una categoría" at bounding box center [546, 192] width 301 height 44
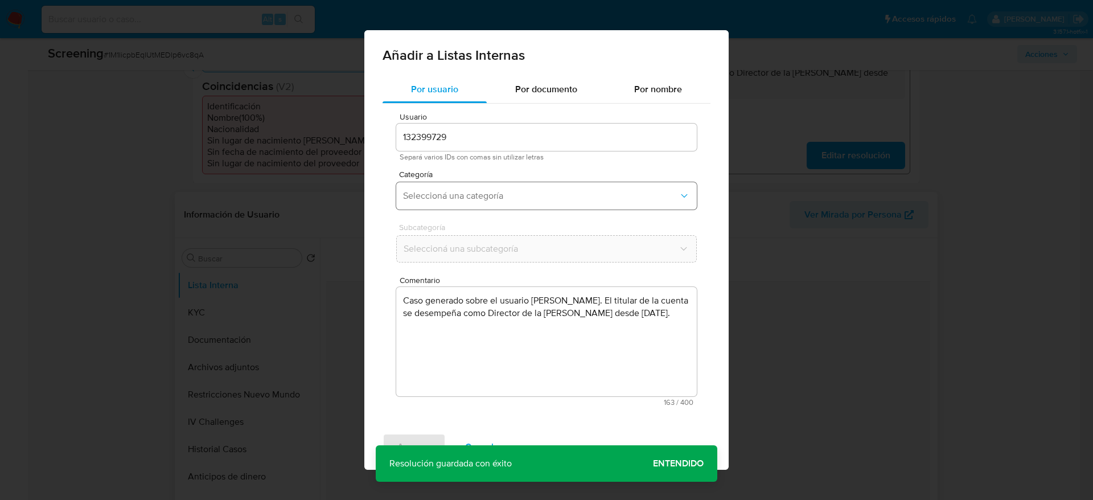
click at [526, 194] on span "Seleccioná una categoría" at bounding box center [541, 195] width 276 height 11
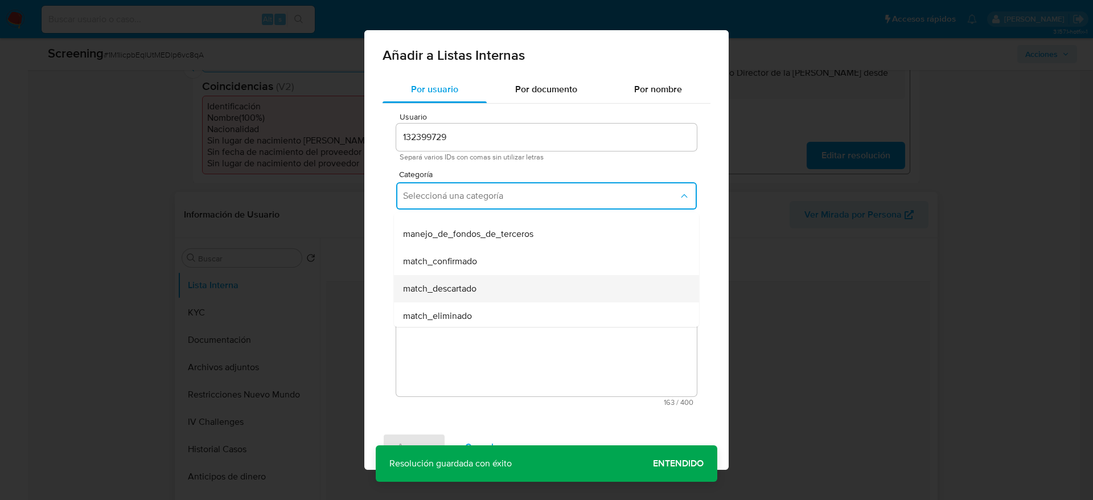
scroll to position [85, 0]
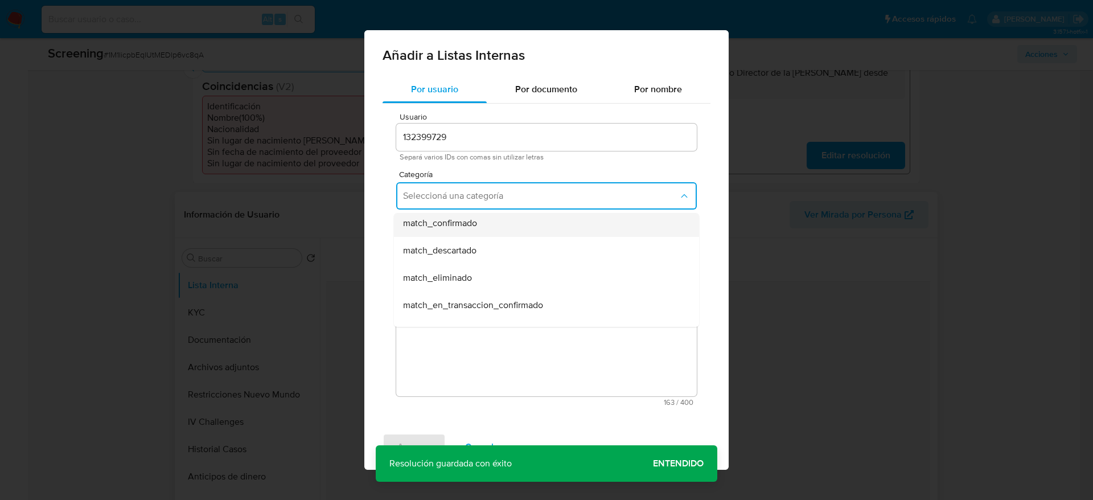
click at [490, 231] on div "match_confirmado" at bounding box center [543, 223] width 280 height 27
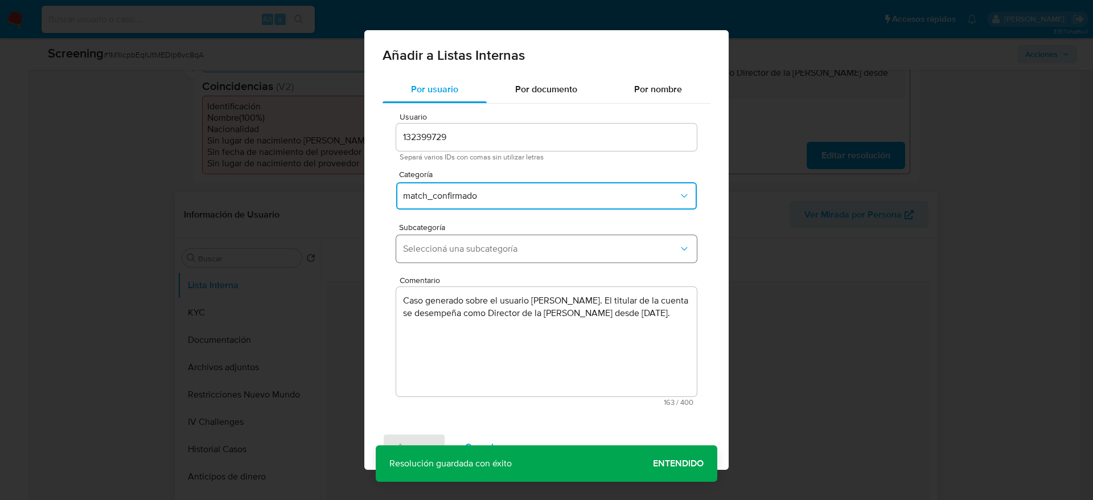
click at [501, 251] on span "Seleccioná una subcategoría" at bounding box center [541, 248] width 276 height 11
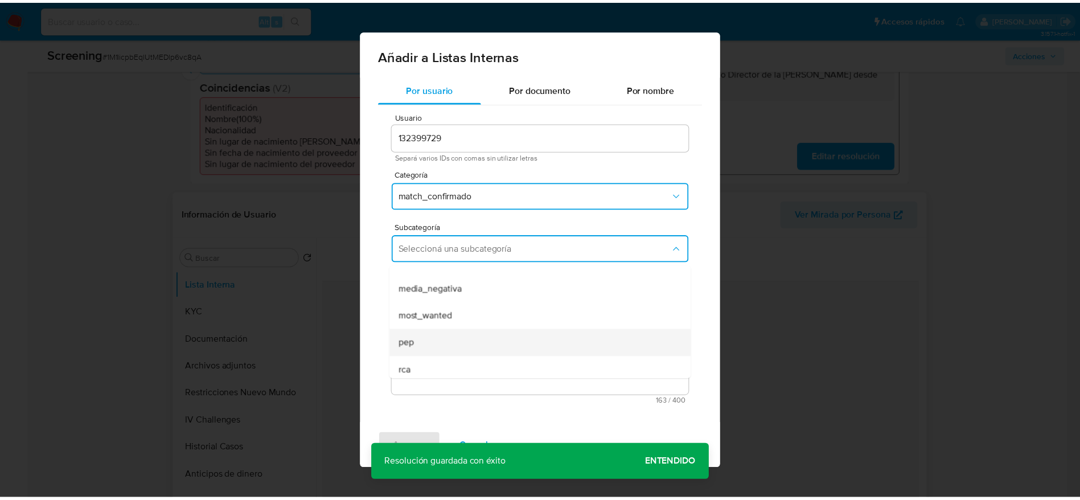
scroll to position [77, 0]
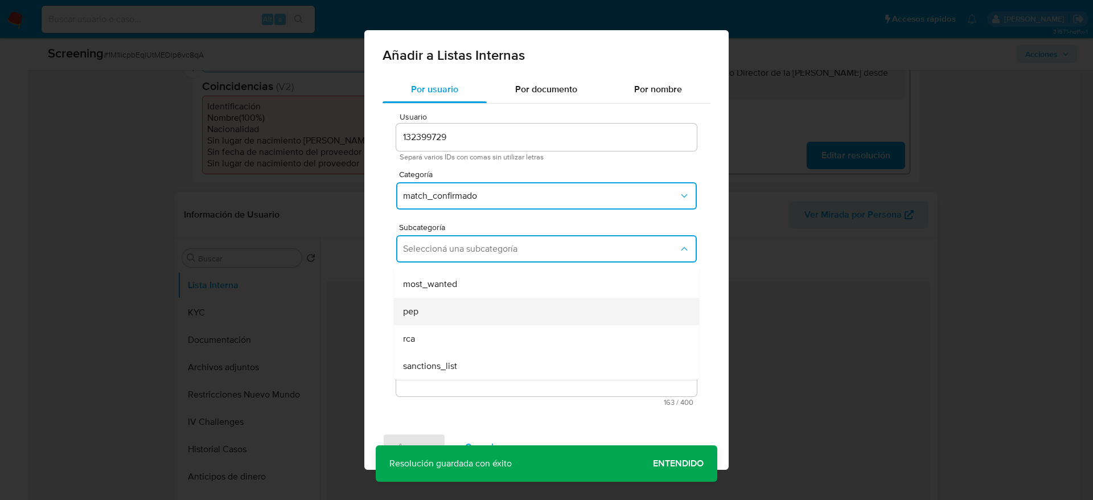
click at [479, 306] on div "pep" at bounding box center [543, 311] width 280 height 27
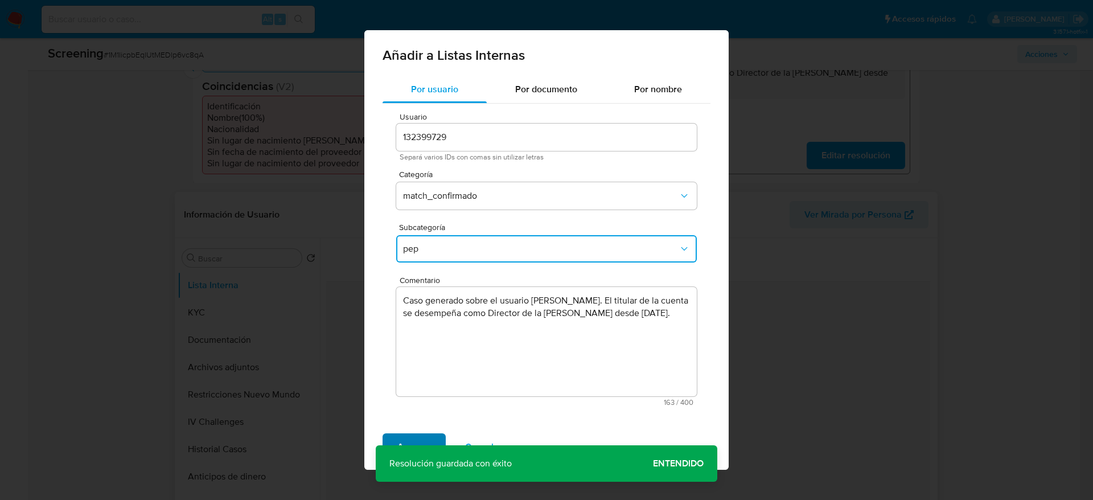
click at [416, 437] on span "Agregar" at bounding box center [414, 446] width 34 height 25
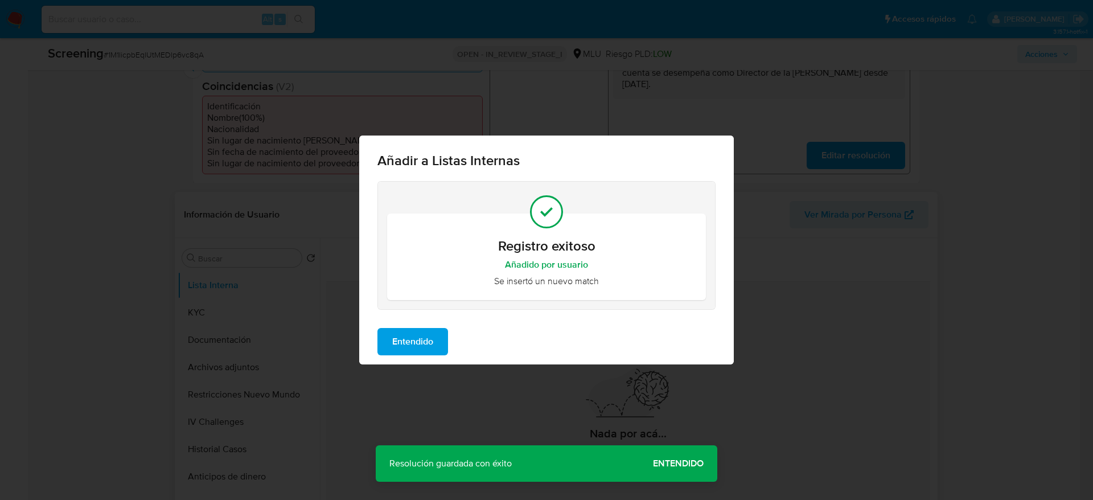
click at [406, 343] on span "Entendido" at bounding box center [412, 341] width 41 height 25
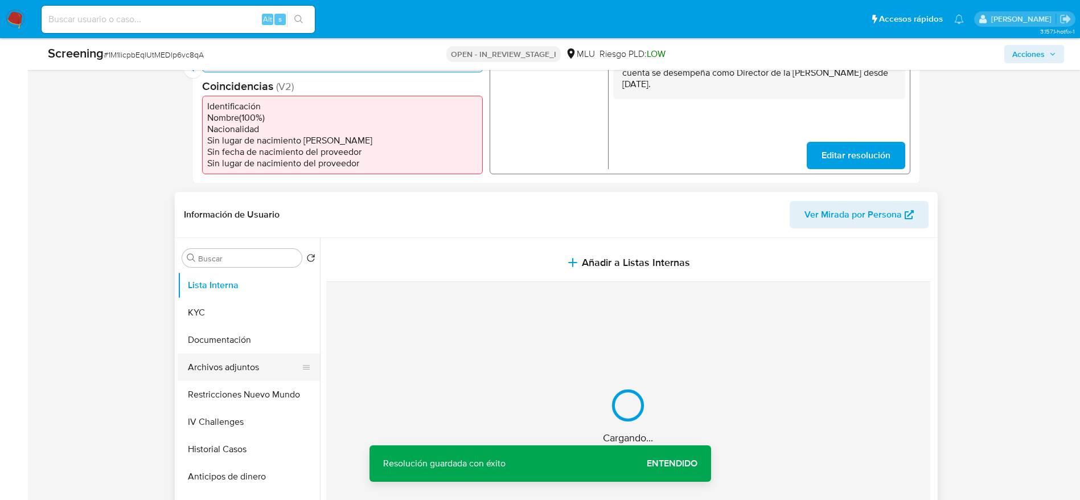
click at [227, 368] on button "Archivos adjuntos" at bounding box center [244, 367] width 133 height 27
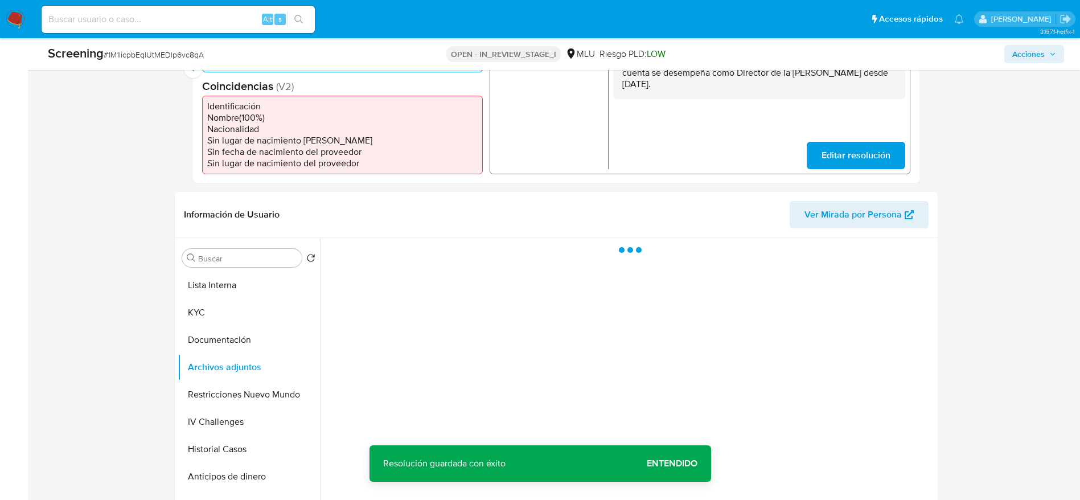
scroll to position [427, 0]
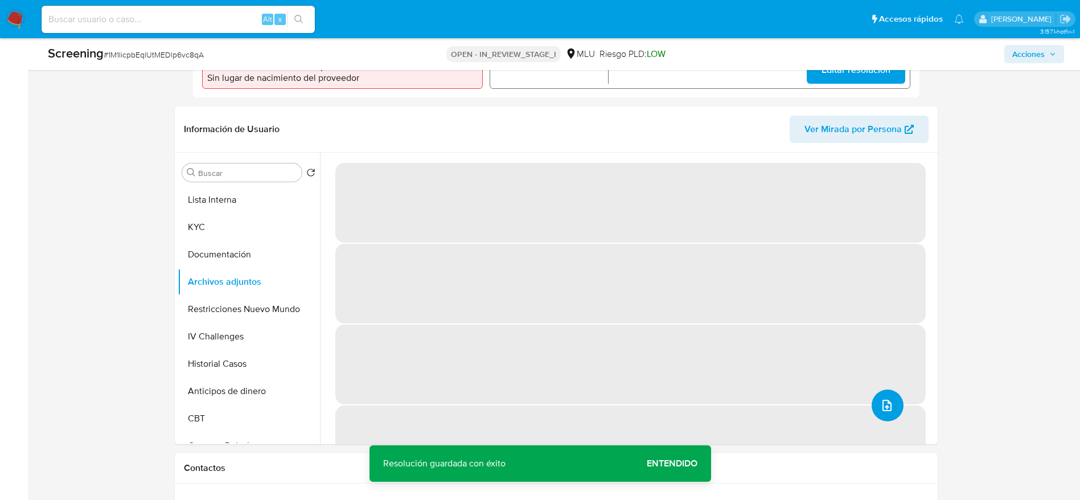
click at [883, 403] on icon "upload-file" at bounding box center [887, 406] width 14 height 14
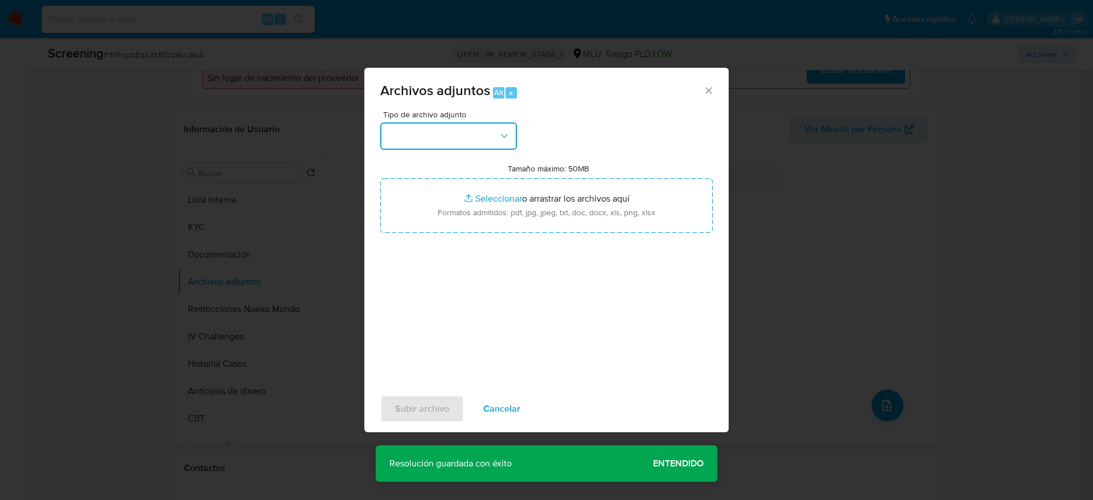
click at [423, 134] on button "button" at bounding box center [448, 135] width 137 height 27
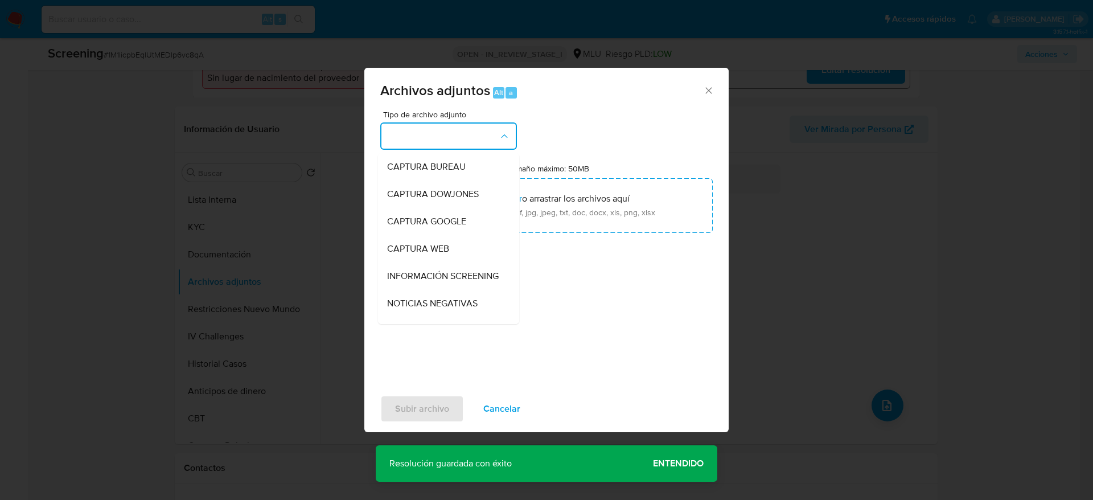
drag, startPoint x: 433, startPoint y: 281, endPoint x: 428, endPoint y: 245, distance: 36.2
click at [430, 281] on span "INFORMACIÓN SCREENING" at bounding box center [443, 275] width 112 height 11
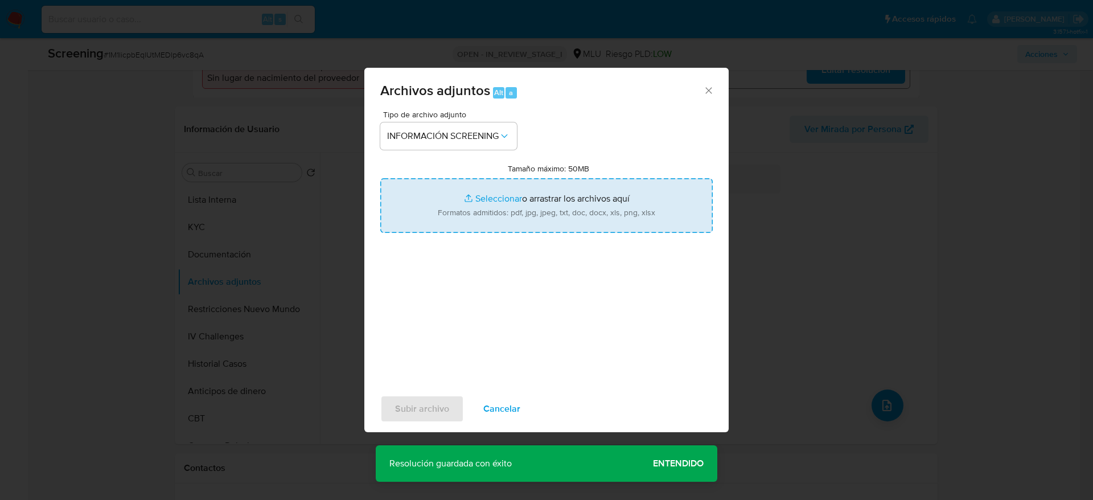
click at [423, 227] on input "Tamaño máximo: 50MB Seleccionar archivos" at bounding box center [546, 205] width 333 height 55
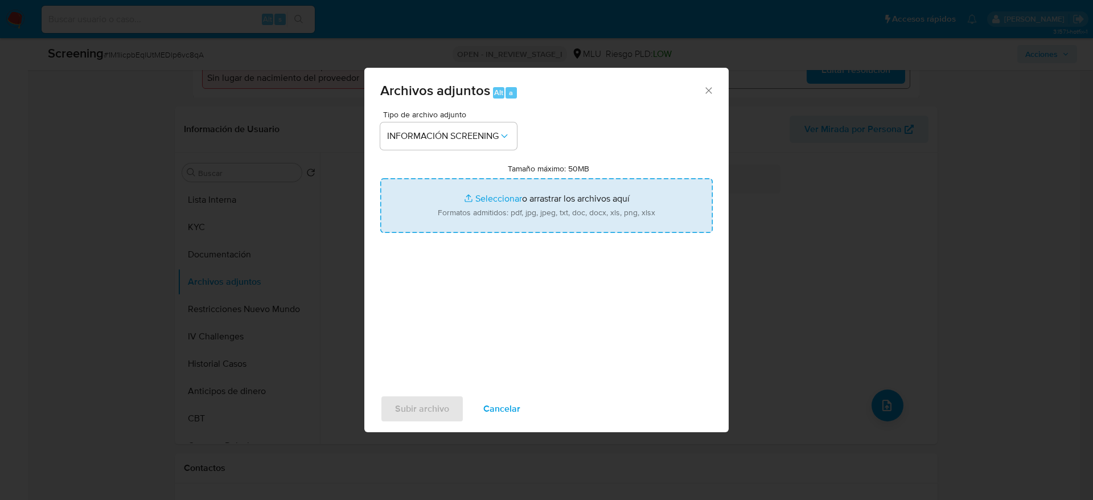
type input "C:\fakepath\_Regino Sebastian Lopez Cañette_ - Buscar con Google.pdf"
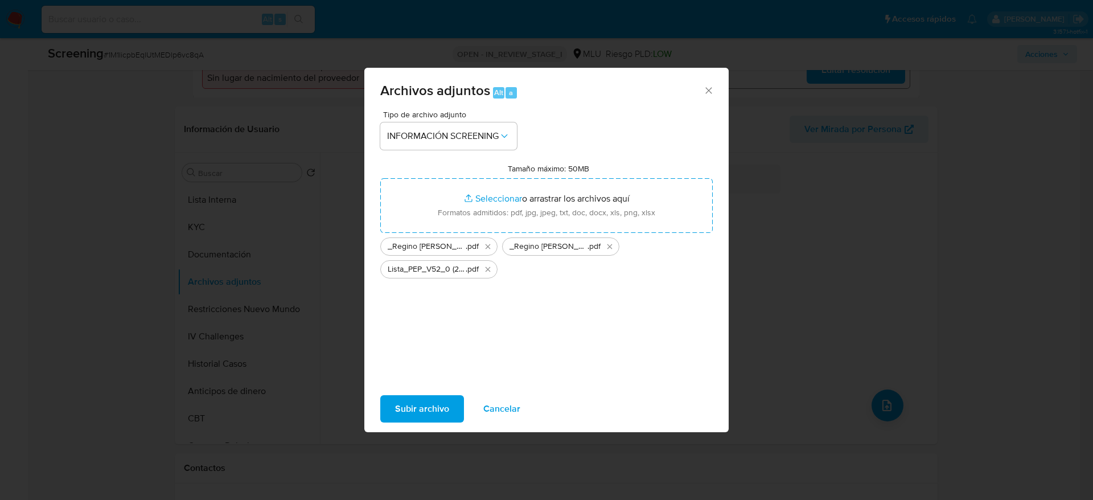
click at [440, 413] on span "Subir archivo" at bounding box center [422, 408] width 54 height 25
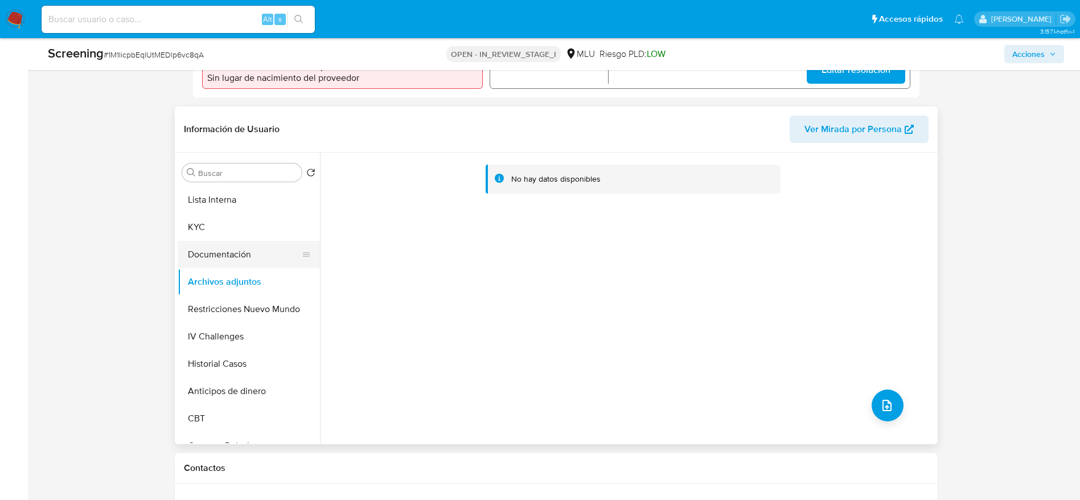
click at [236, 253] on button "Documentación" at bounding box center [244, 254] width 133 height 27
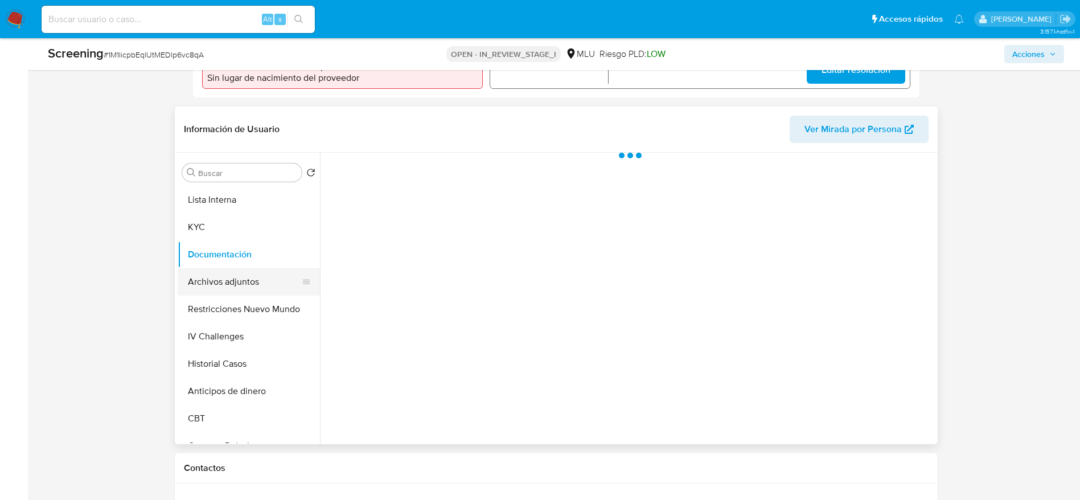
drag, startPoint x: 246, startPoint y: 274, endPoint x: 264, endPoint y: 271, distance: 17.9
click at [245, 274] on button "Archivos adjuntos" at bounding box center [244, 281] width 133 height 27
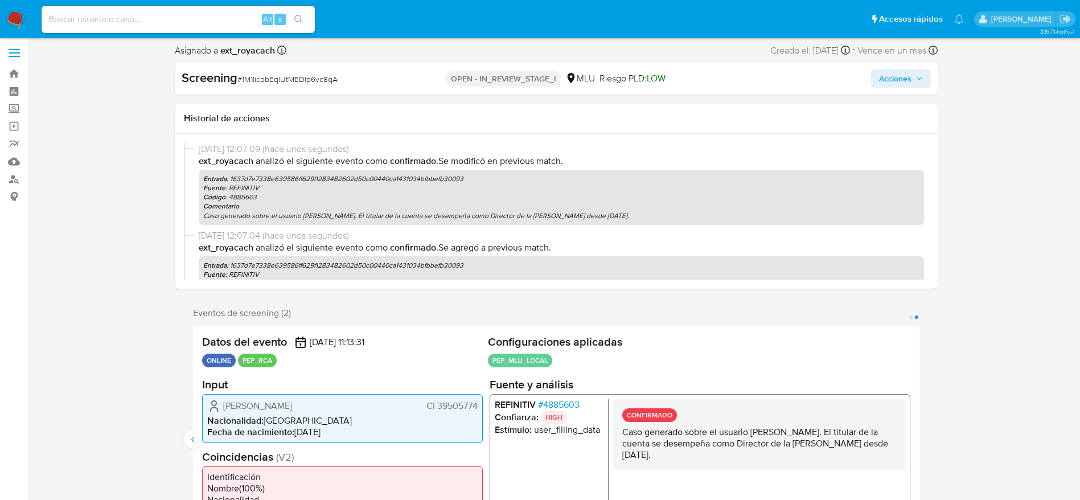
scroll to position [0, 0]
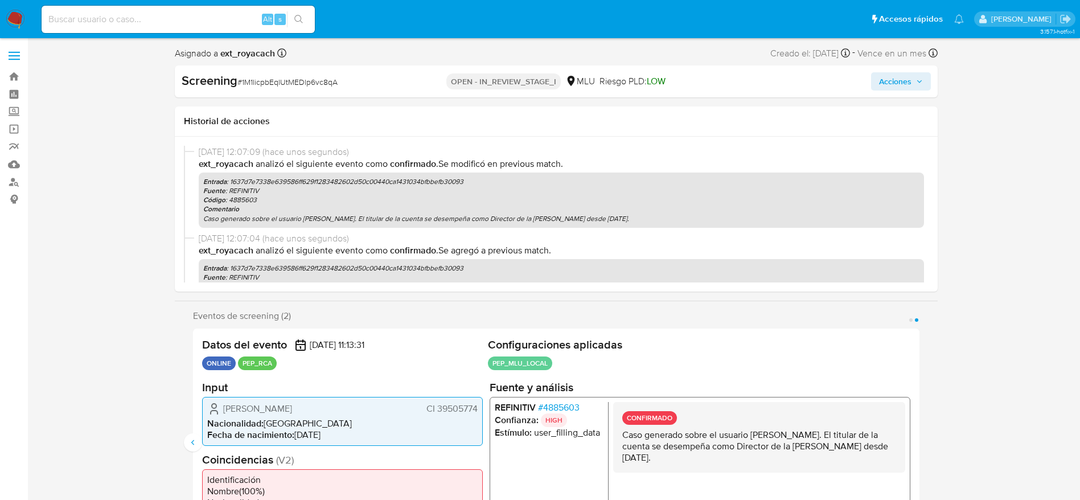
drag, startPoint x: 881, startPoint y: 82, endPoint x: 877, endPoint y: 88, distance: 7.7
click at [880, 82] on span "Acciones" at bounding box center [895, 81] width 32 height 18
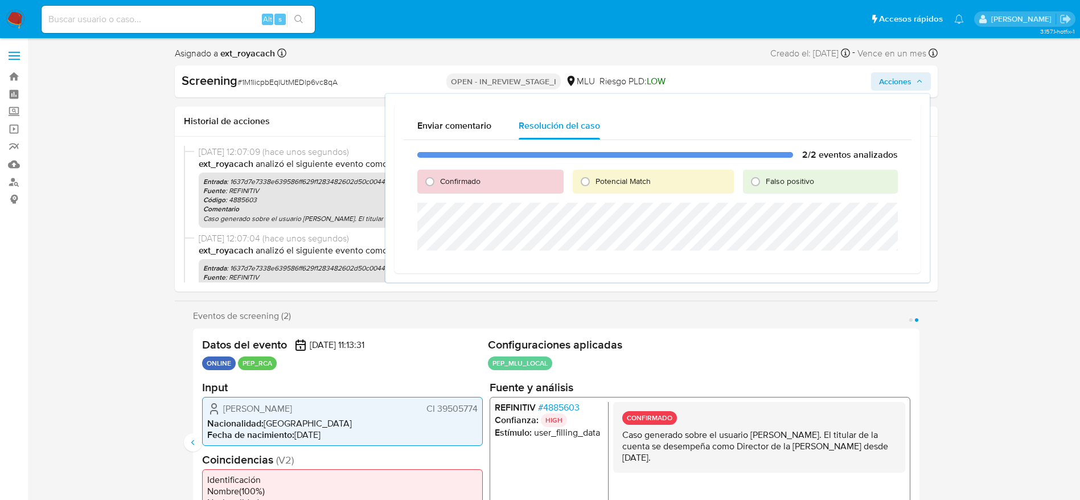
click at [446, 177] on span "Confirmado" at bounding box center [460, 180] width 40 height 11
click at [439, 177] on input "Confirmado" at bounding box center [430, 182] width 18 height 18
radio input "true"
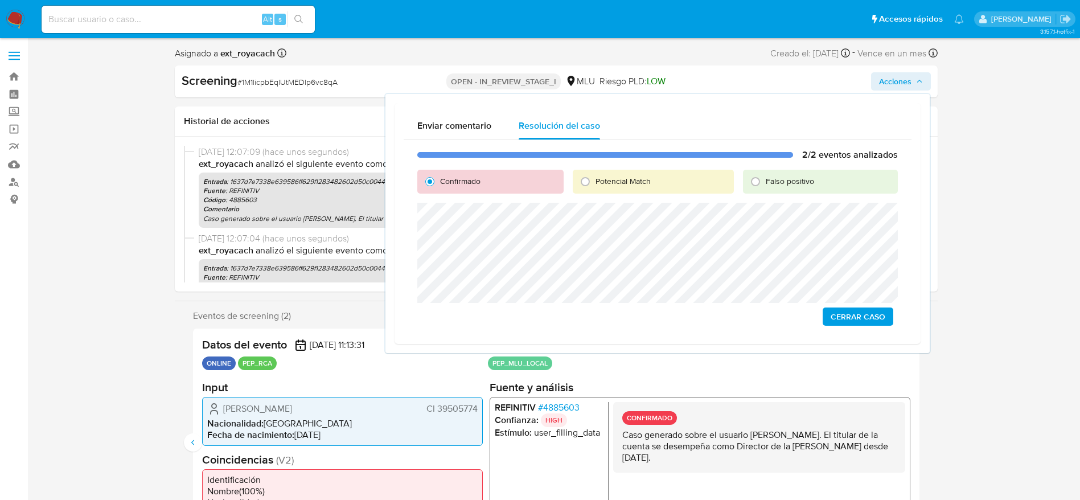
click at [875, 317] on span "Cerrar Caso" at bounding box center [858, 317] width 55 height 16
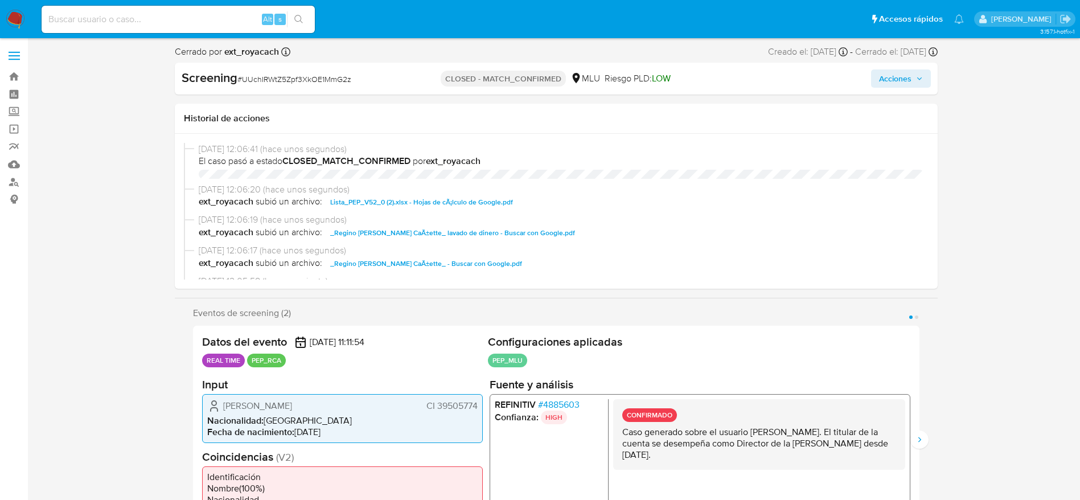
select select "10"
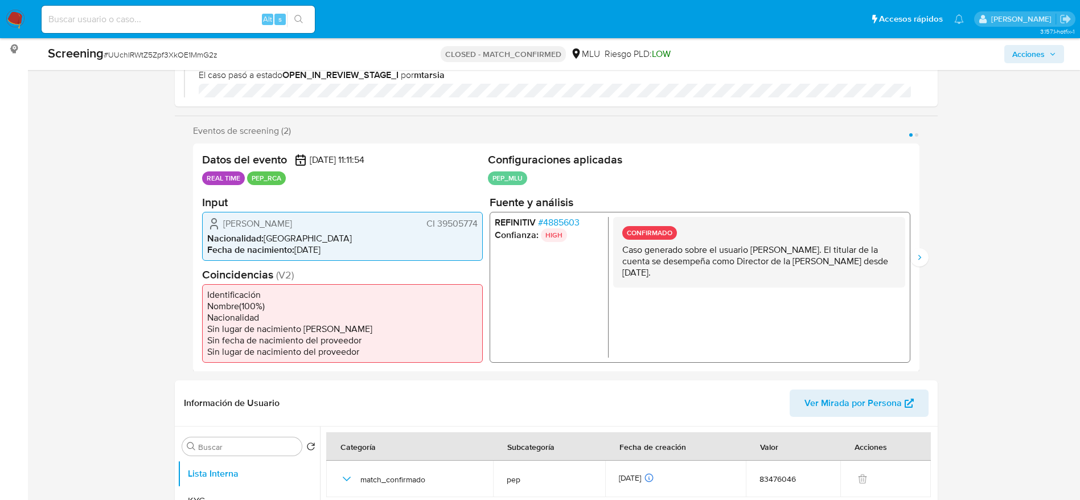
scroll to position [256, 0]
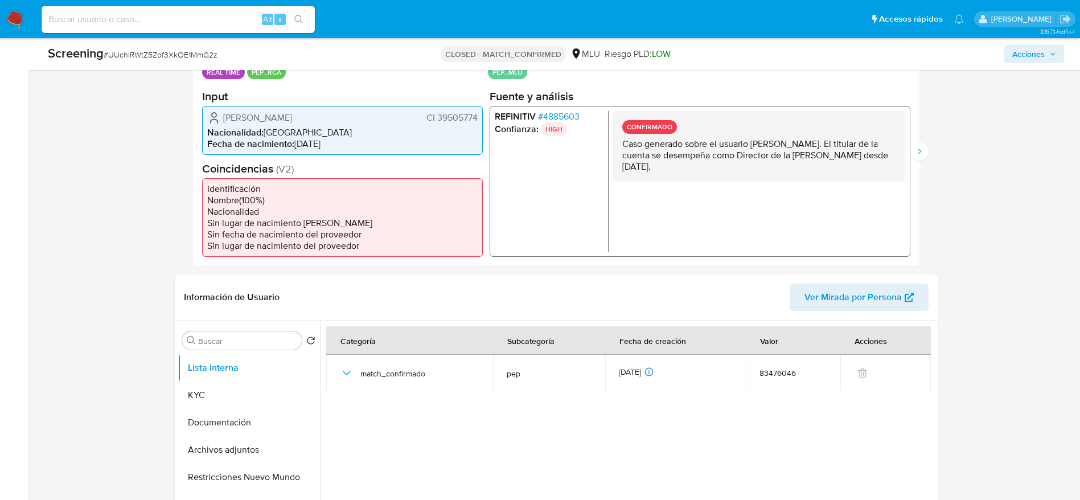
click at [680, 169] on p "Caso generado sobre el usuario [PERSON_NAME]. El titular de la cuenta se desemp…" at bounding box center [759, 155] width 274 height 34
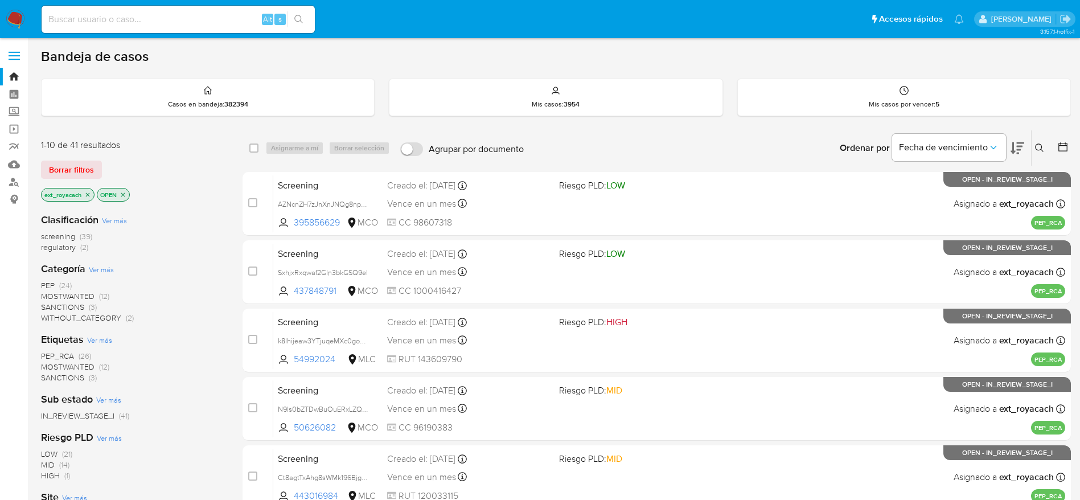
click at [12, 24] on img at bounding box center [15, 19] width 19 height 19
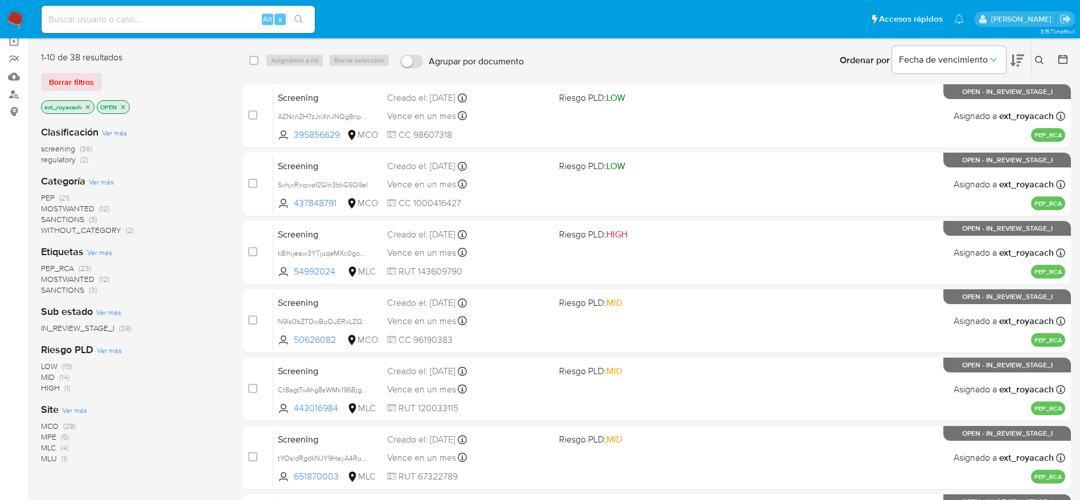
scroll to position [171, 0]
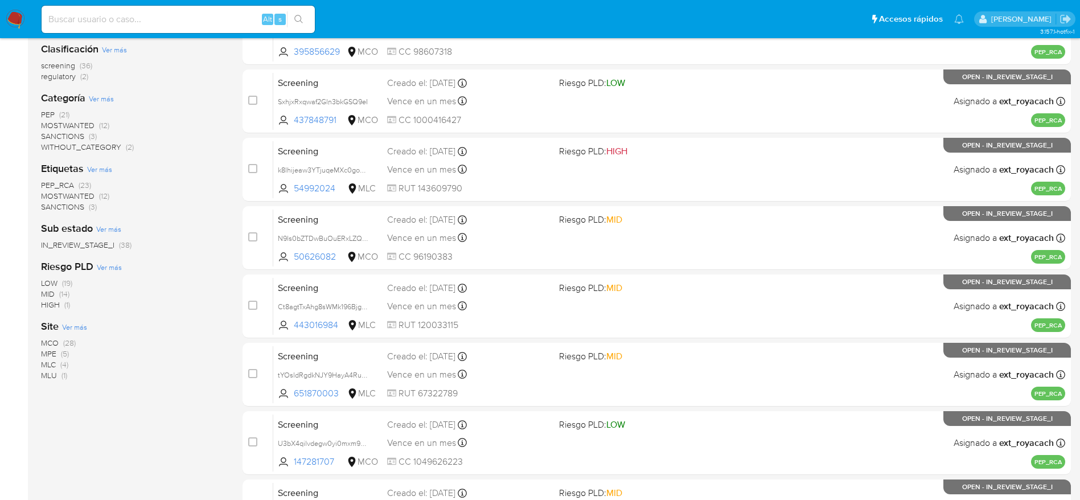
click at [54, 374] on span "MLU" at bounding box center [49, 375] width 16 height 11
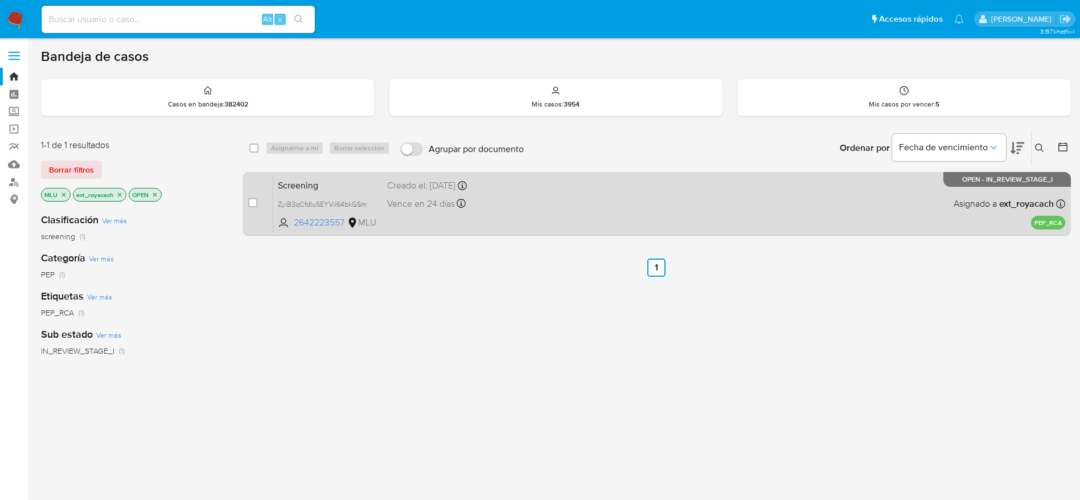
click at [559, 202] on div "Screening ZyiB3qCfdluSEYVil64bkGSm 2642223557 MLU Creado el: [DATE] Creado el: …" at bounding box center [669, 204] width 792 height 58
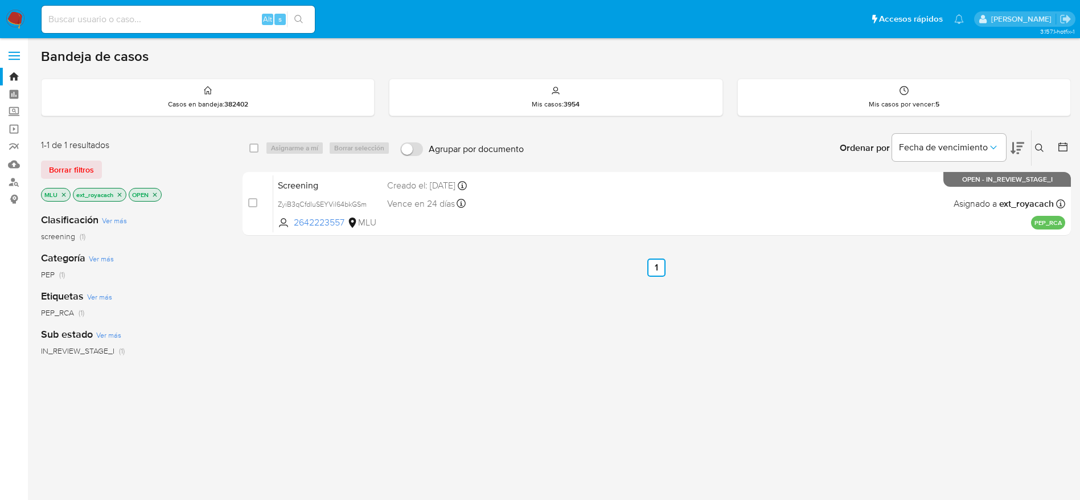
click at [64, 191] on icon "close-filter" at bounding box center [63, 194] width 7 height 7
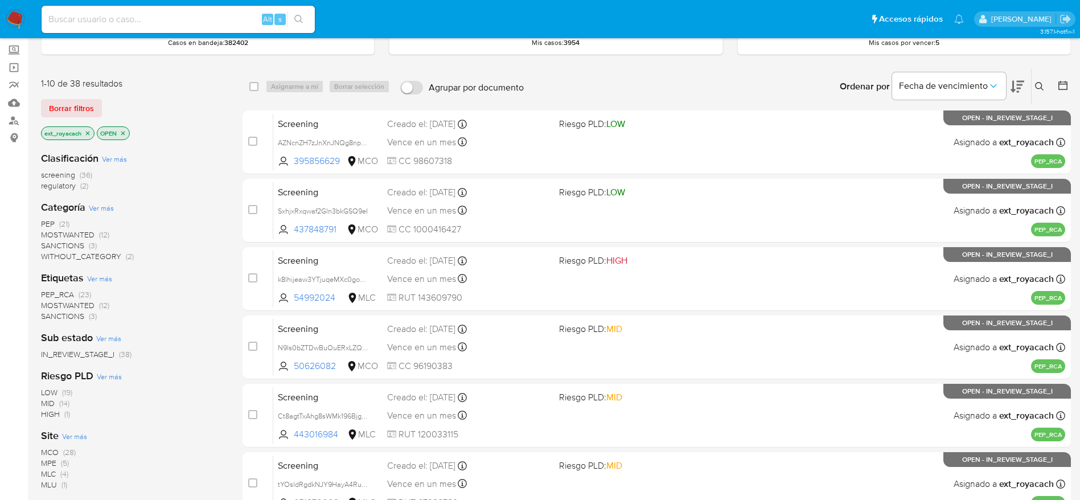
scroll to position [85, 0]
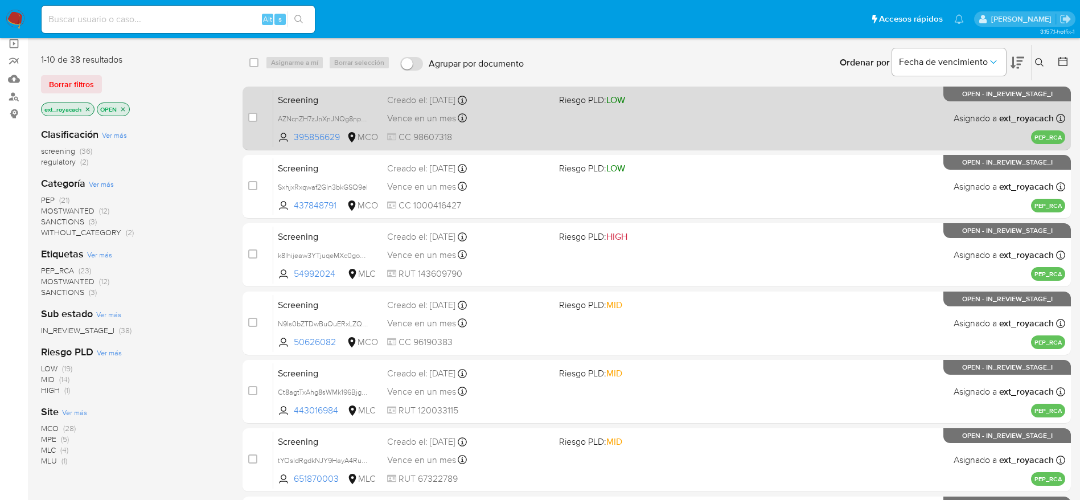
click at [571, 112] on div "Screening AZNcnZH7zJnXnJNQg8npO7Po 395856629 MCO Riesgo PLD: LOW Creado el: [DA…" at bounding box center [669, 118] width 792 height 58
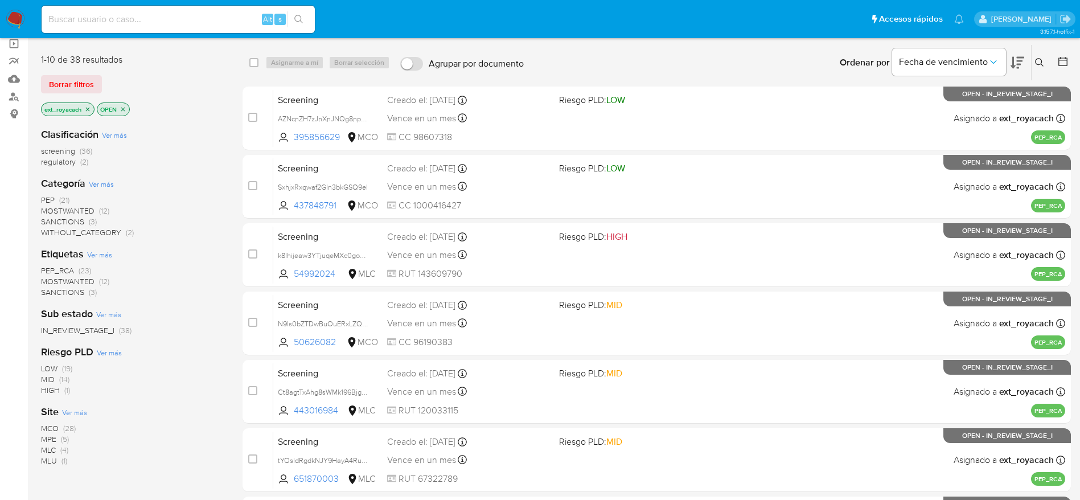
click at [17, 10] on img at bounding box center [15, 19] width 19 height 19
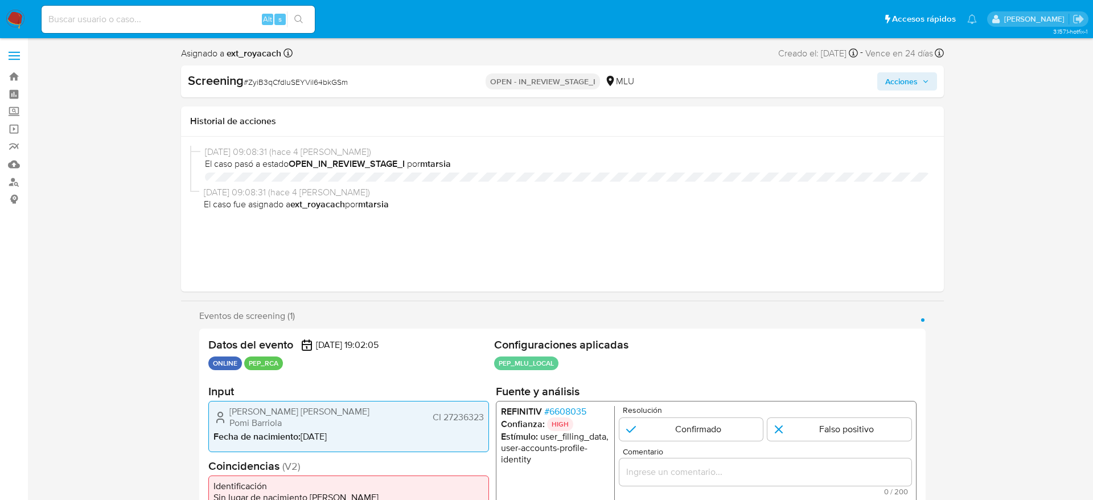
select select "10"
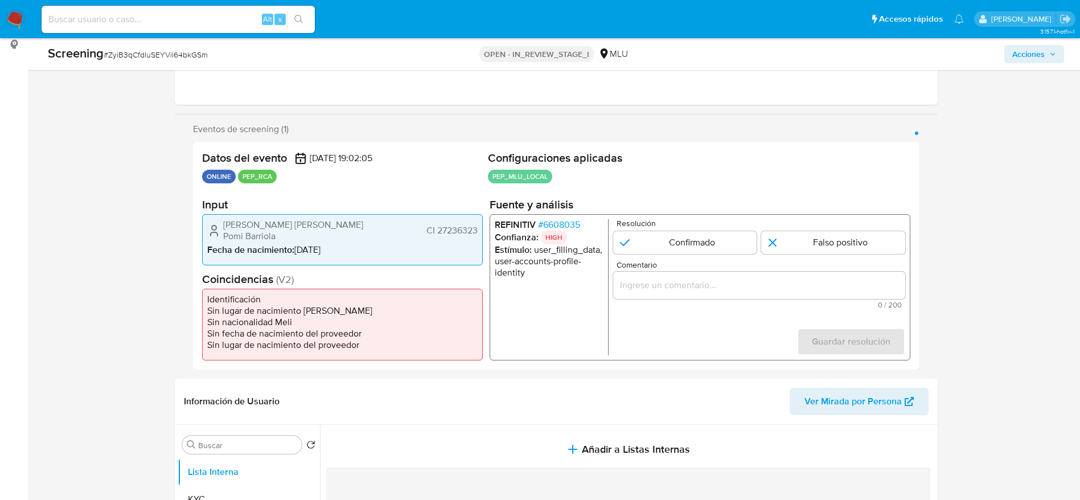
scroll to position [171, 0]
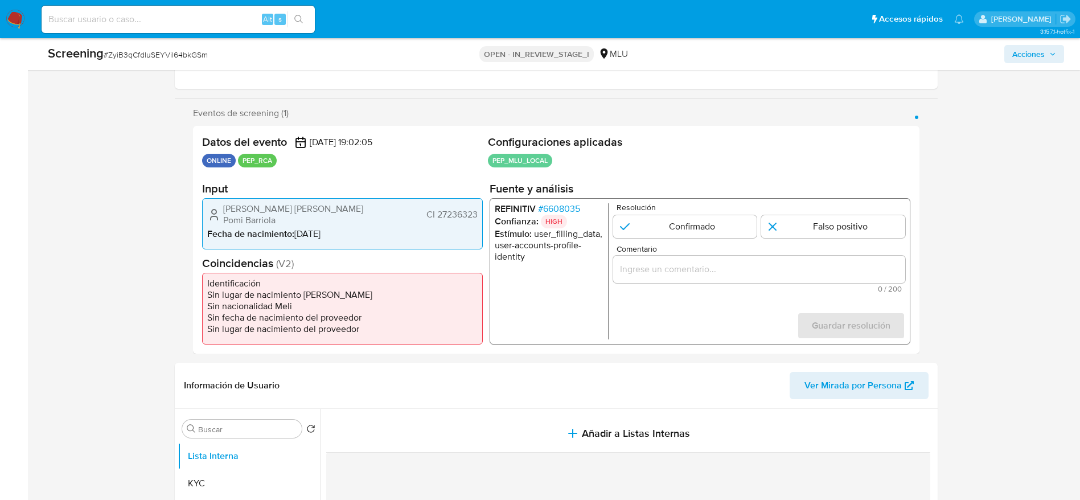
click at [168, 54] on span "# ZyiB3qCfdluSEYVil64bkGSm" at bounding box center [156, 54] width 104 height 11
copy span "ZyiB3qCfdluSEYVil64bkGSm"
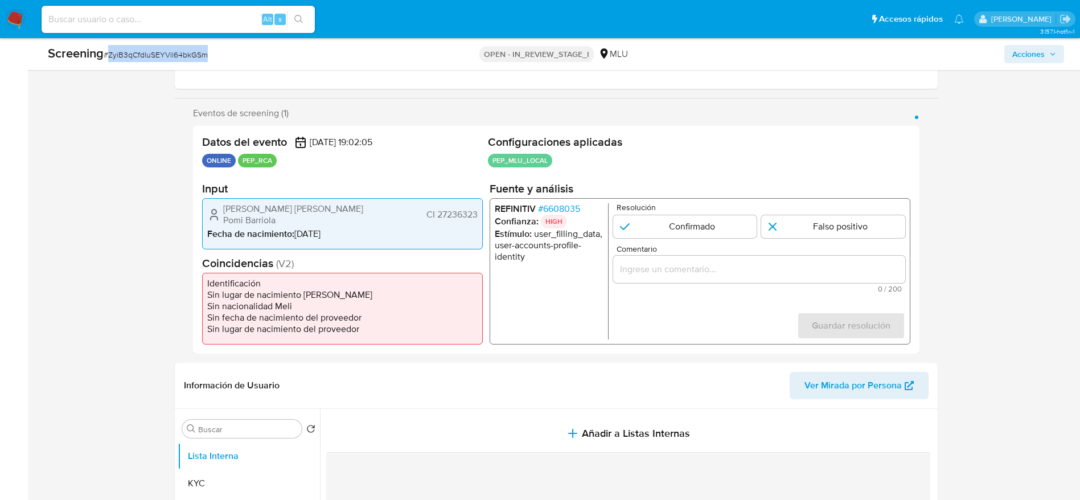
click at [161, 53] on span "# ZyiB3qCfdluSEYVil64bkGSm" at bounding box center [156, 54] width 104 height 11
click at [157, 49] on span "# ZyiB3qCfdluSEYVil64bkGSm" at bounding box center [156, 54] width 104 height 11
click at [232, 50] on div "Screening # ZyiB3qCfdluSEYVil64bkGSm" at bounding box center [215, 53] width 335 height 17
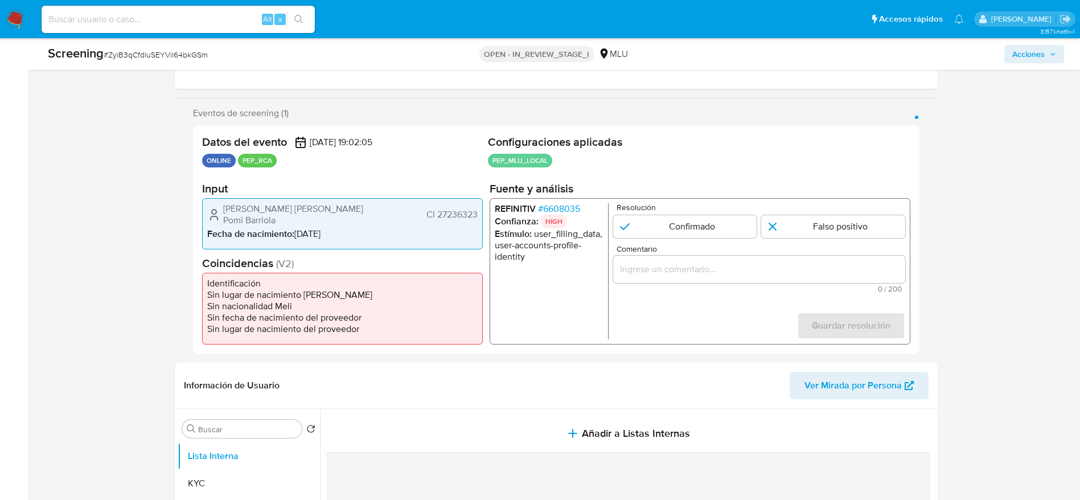
click at [191, 55] on span "# ZyiB3qCfdluSEYVil64bkGSm" at bounding box center [156, 54] width 104 height 11
drag, startPoint x: 225, startPoint y: 204, endPoint x: 481, endPoint y: 207, distance: 256.3
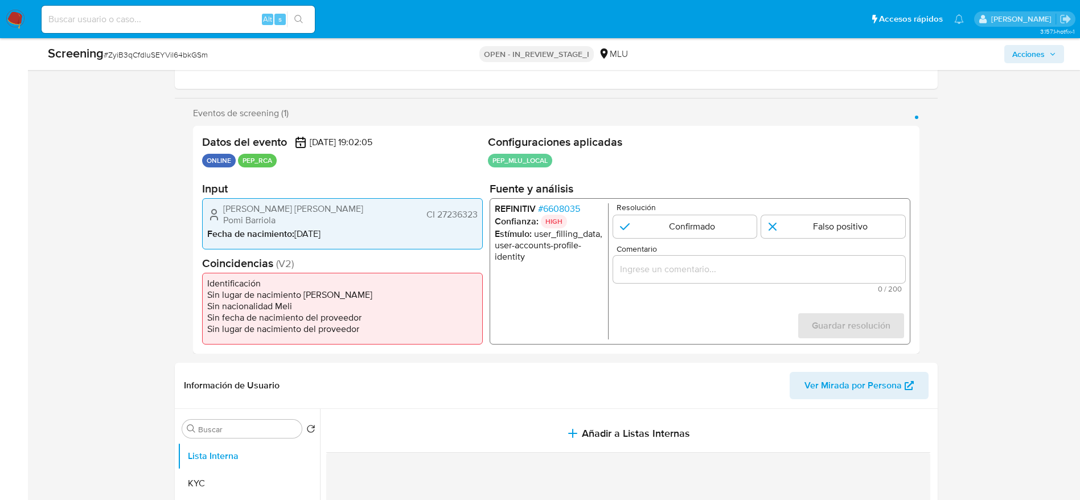
click at [481, 207] on div "[PERSON_NAME] [PERSON_NAME] Pomi Barriola CI 27236323 Fecha de nacimiento : [DE…" at bounding box center [342, 223] width 281 height 51
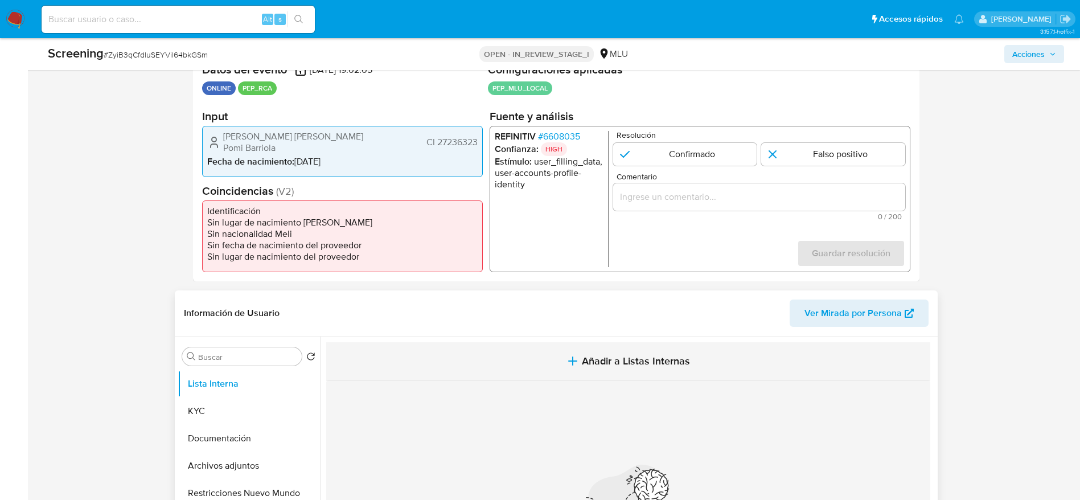
scroll to position [342, 0]
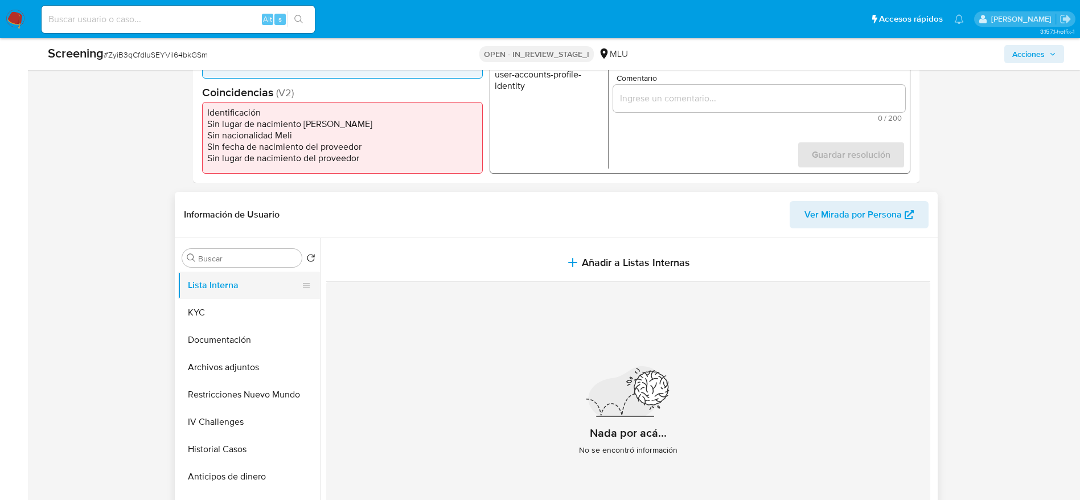
click at [211, 309] on button "KYC" at bounding box center [249, 312] width 142 height 27
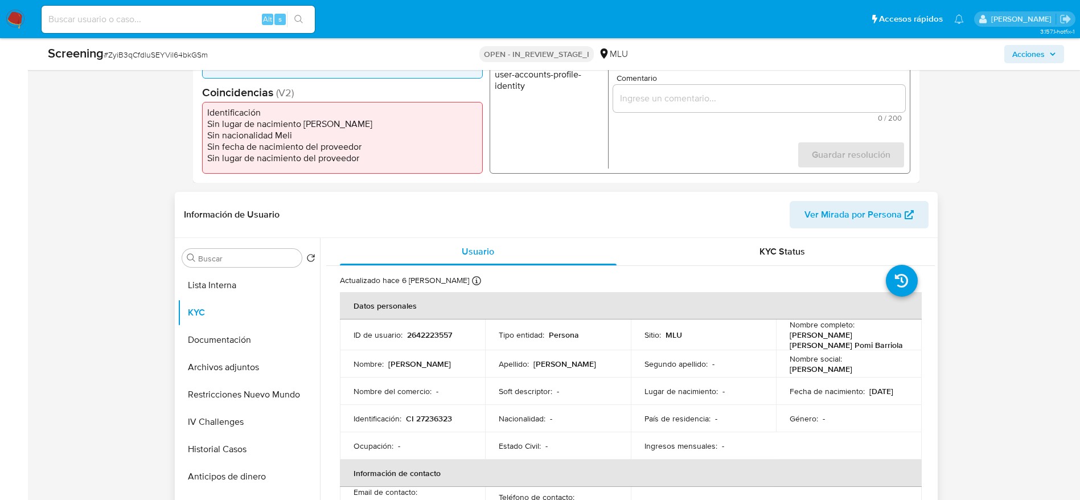
click at [828, 336] on p "[PERSON_NAME] [PERSON_NAME] Pomi Barriola" at bounding box center [847, 340] width 114 height 20
click at [829, 336] on p "[PERSON_NAME] [PERSON_NAME] Pomi Barriola" at bounding box center [847, 340] width 114 height 20
drag, startPoint x: 818, startPoint y: 347, endPoint x: 781, endPoint y: 341, distance: 37.5
click at [781, 341] on td "Nombre completo : [PERSON_NAME] [PERSON_NAME] Pomi Barriola" at bounding box center [849, 334] width 146 height 31
copy p "[PERSON_NAME] [PERSON_NAME] Pomi Barriola"
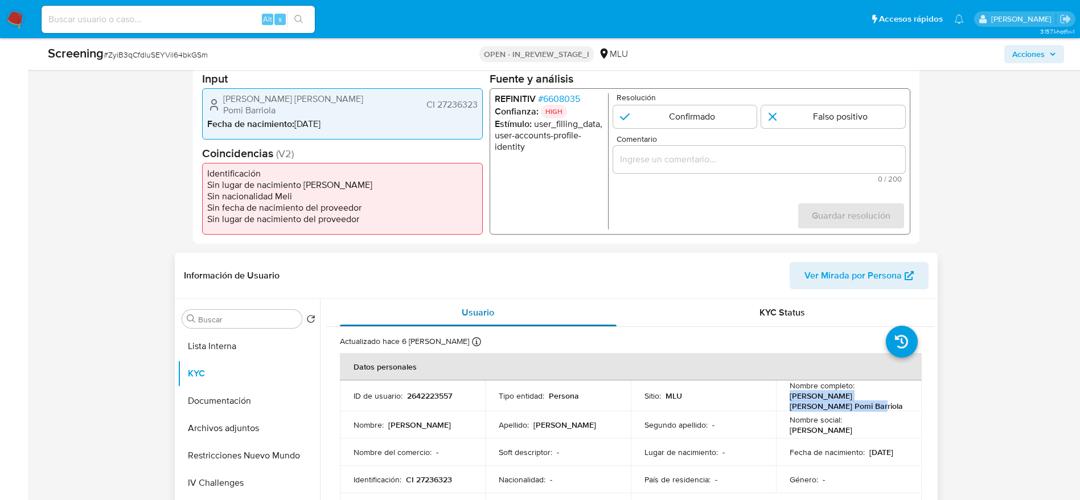
scroll to position [256, 0]
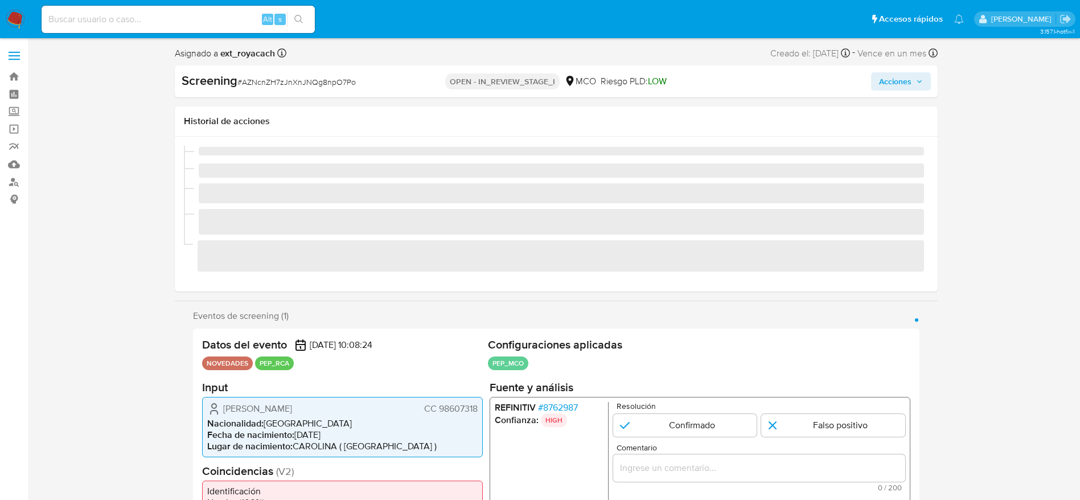
click at [267, 84] on span "# AZNcnZH7zJnXnJNQg8npO7Po" at bounding box center [296, 81] width 118 height 11
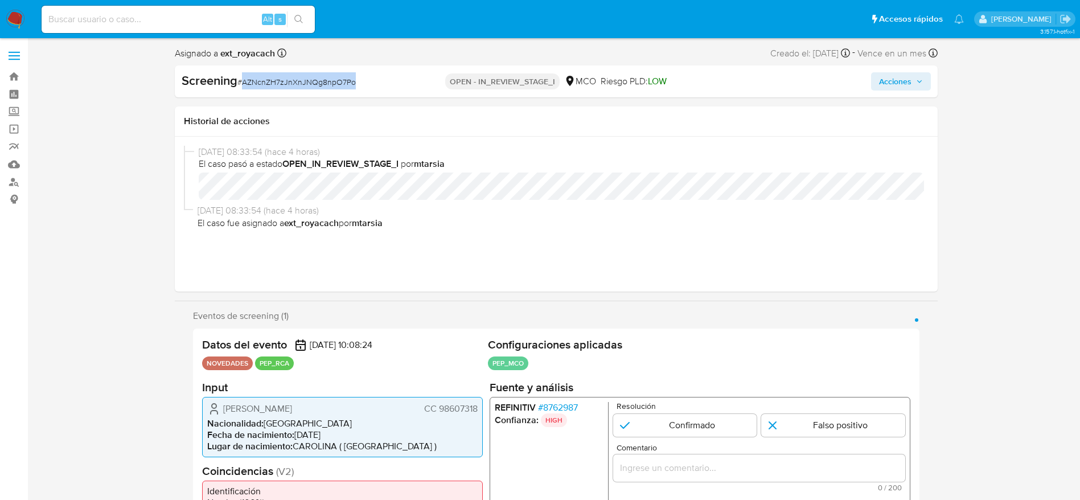
click at [267, 84] on span "# AZNcnZH7zJnXnJNQg8npO7Po" at bounding box center [296, 81] width 118 height 11
copy span "AZNcnZH7zJnXnJNQg8npO7Po"
select select "10"
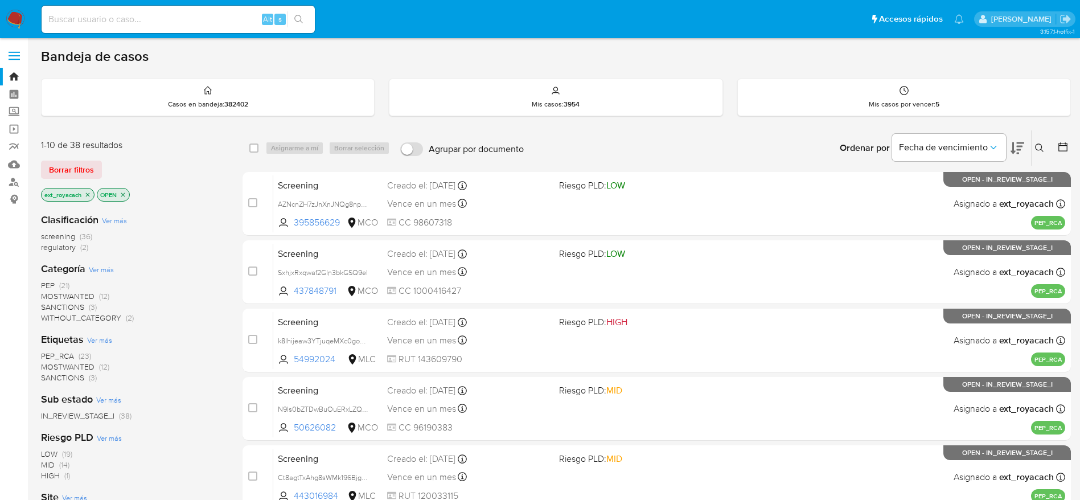
scroll to position [171, 0]
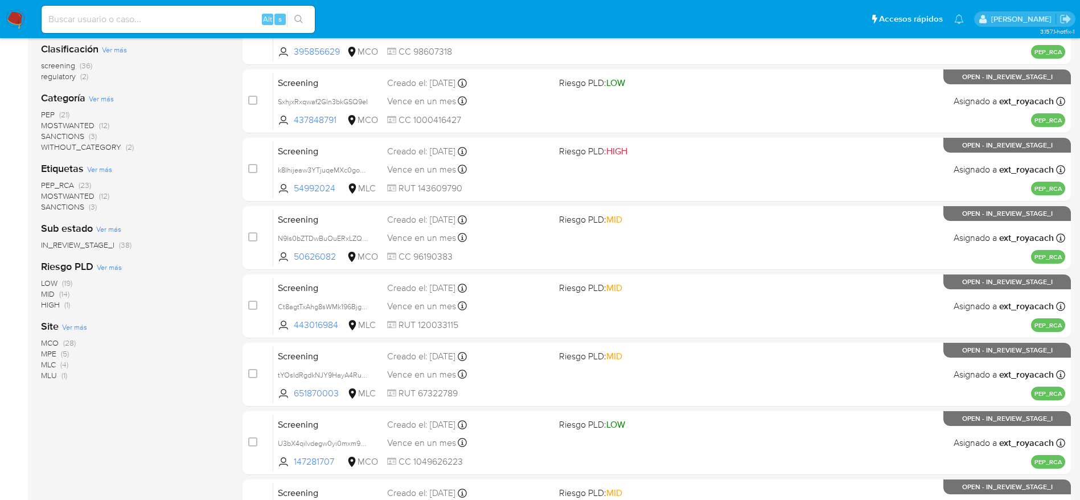
click at [53, 376] on span "MLU" at bounding box center [49, 375] width 16 height 11
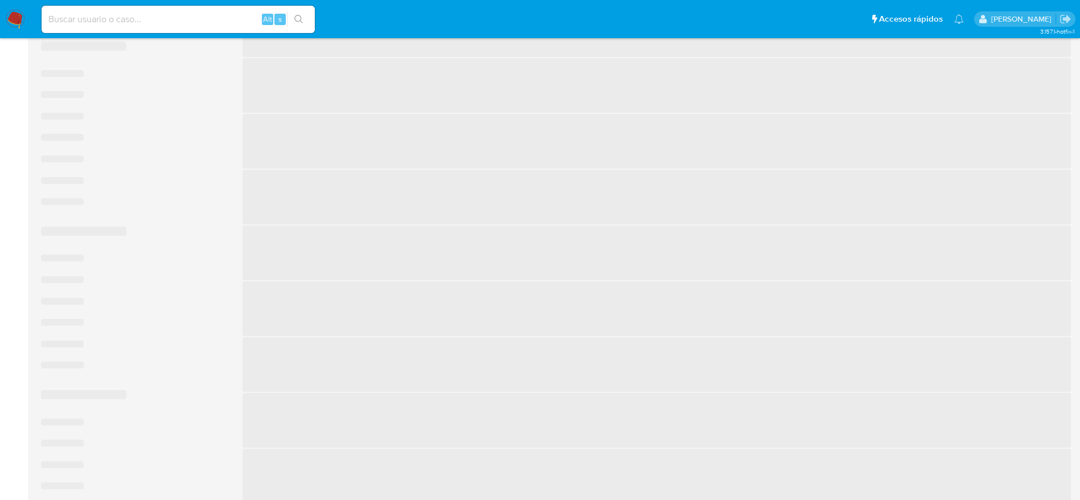
scroll to position [153, 0]
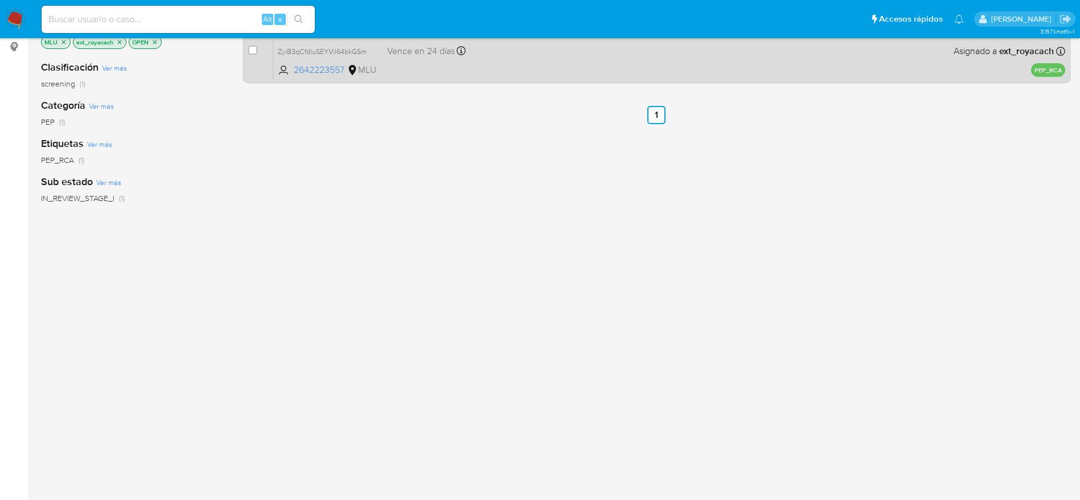
click at [461, 77] on div "Screening ZyiB3qCfdluSEYVil64bkGSm 2642223557 MLU Creado el: 23/08/2025 Creado …" at bounding box center [669, 51] width 792 height 58
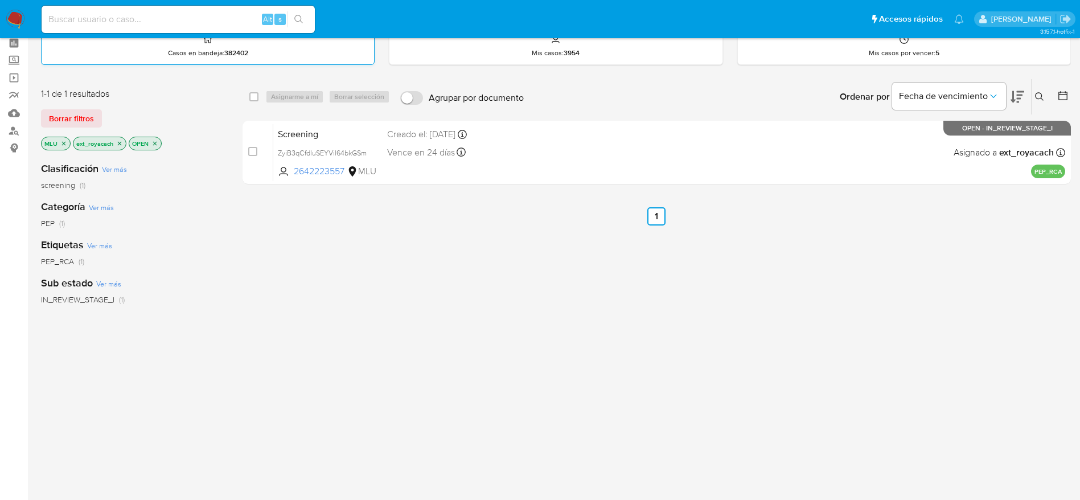
scroll to position [0, 0]
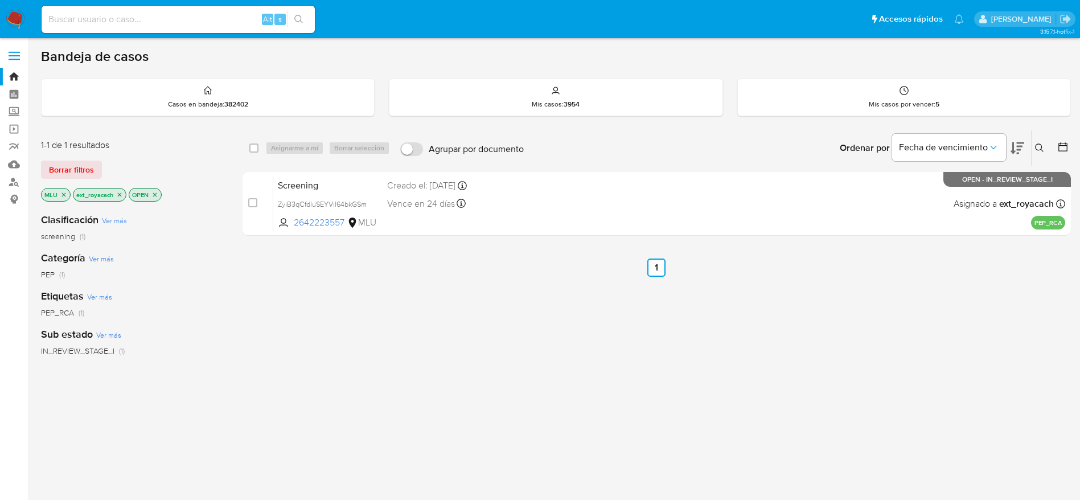
drag, startPoint x: 14, startPoint y: 14, endPoint x: 32, endPoint y: 6, distance: 19.6
click at [14, 14] on img at bounding box center [15, 19] width 19 height 19
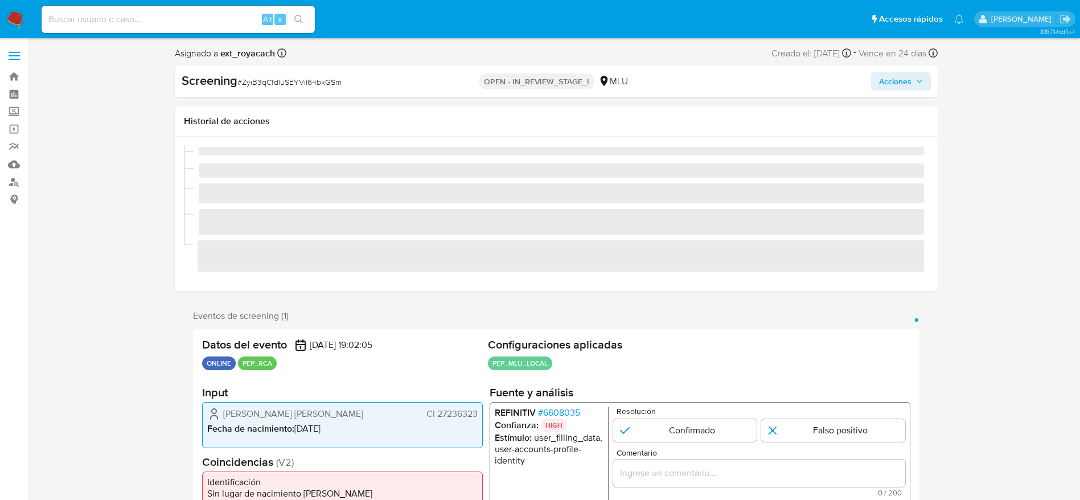
click at [256, 84] on span "# ZyiB3qCfdluSEYVil64bkGSm" at bounding box center [289, 81] width 104 height 11
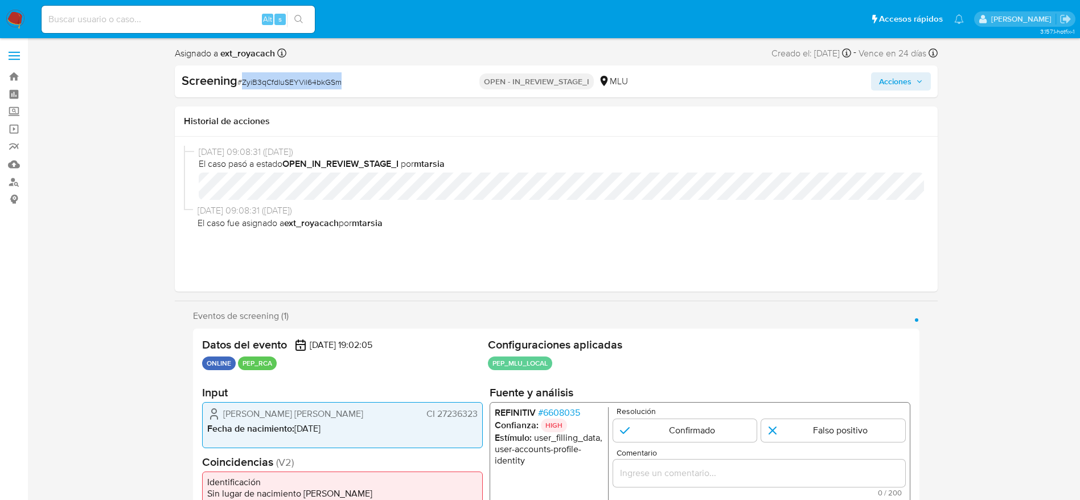
copy span "ZyiB3qCfdluSEYVil64bkGSm"
select select "10"
drag, startPoint x: 236, startPoint y: 415, endPoint x: 477, endPoint y: 420, distance: 240.9
click at [477, 420] on div "[PERSON_NAME] [PERSON_NAME] CI 27236323" at bounding box center [342, 414] width 270 height 14
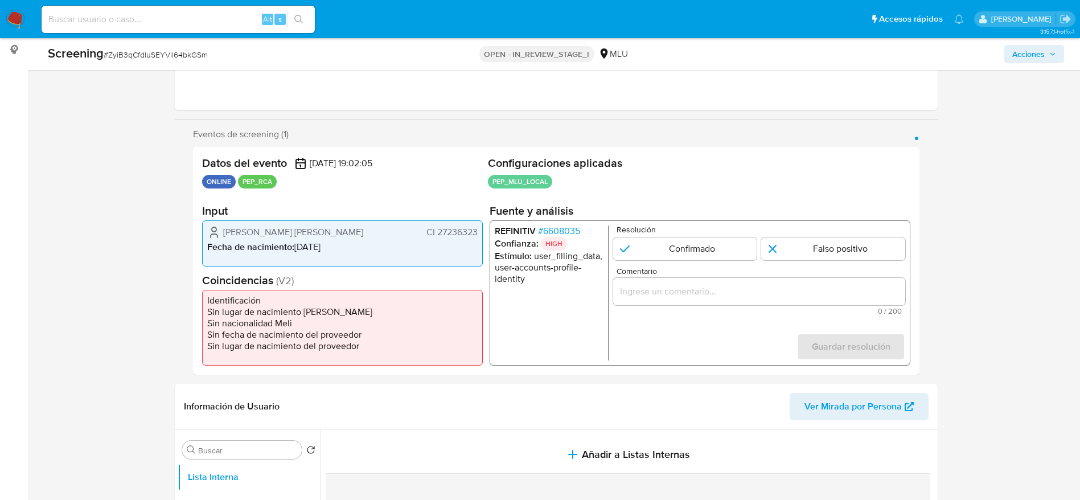
scroll to position [171, 0]
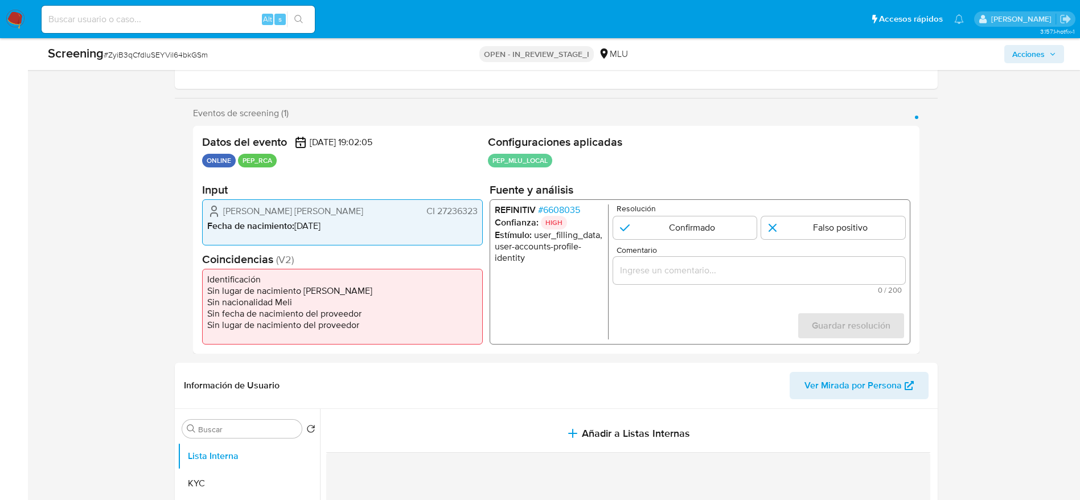
drag, startPoint x: 225, startPoint y: 206, endPoint x: 482, endPoint y: 210, distance: 257.4
click at [482, 210] on div "Luis Francisco Nazario Pomi Barriola CI 27236323 Fecha de nacimiento : 27/08/19…" at bounding box center [342, 222] width 281 height 46
click at [556, 212] on span "# 6608035" at bounding box center [559, 209] width 42 height 11
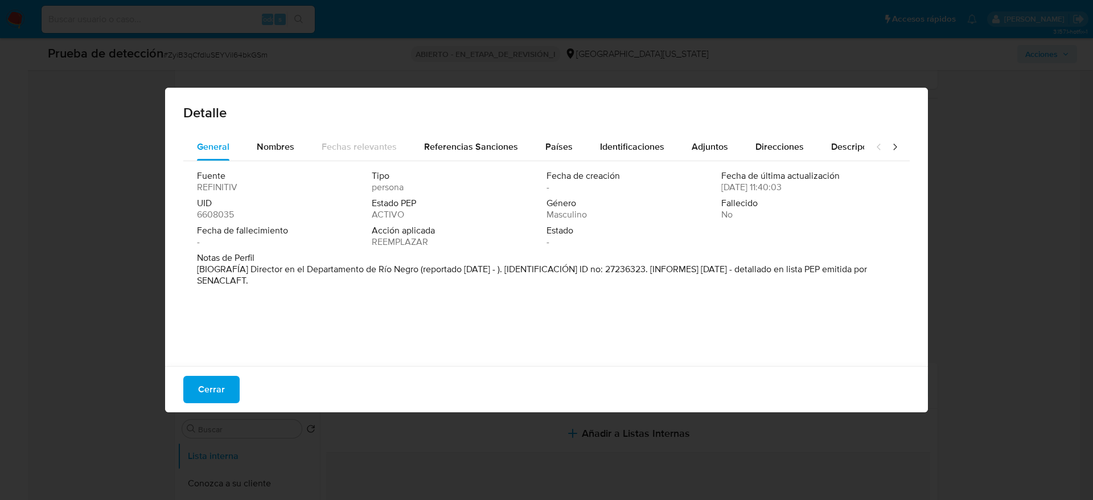
drag, startPoint x: 249, startPoint y: 269, endPoint x: 416, endPoint y: 266, distance: 166.9
click at [416, 266] on font "[BIOGRAFÍA] Director en el Departamento de Río Negro (reportado agosto 2021 - )…" at bounding box center [532, 275] width 670 height 24
click at [225, 374] on div "Cerrar" at bounding box center [546, 389] width 763 height 46
drag, startPoint x: 230, startPoint y: 382, endPoint x: 242, endPoint y: 351, distance: 33.5
click at [228, 382] on button "Cerrar" at bounding box center [211, 389] width 56 height 27
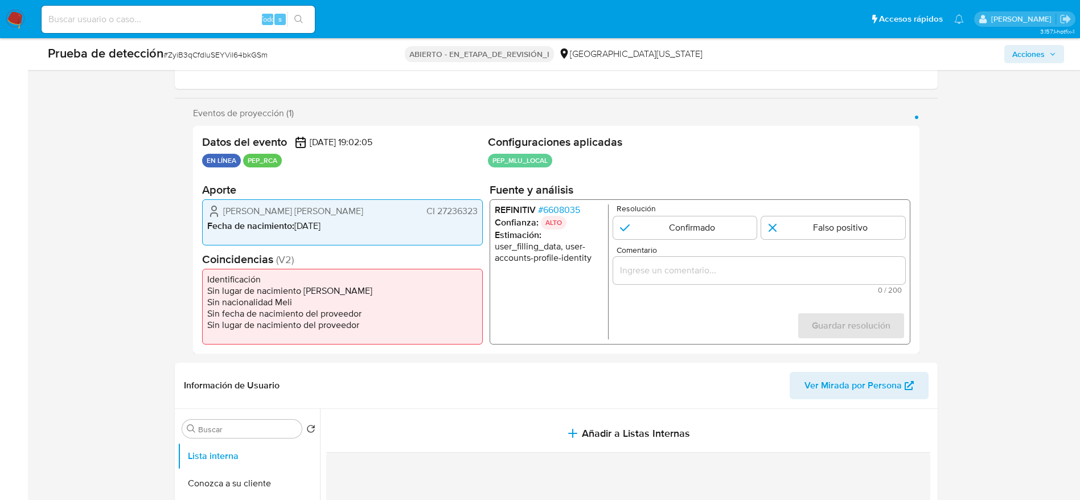
click at [462, 216] on font "CI 27236323" at bounding box center [451, 210] width 51 height 13
click at [683, 263] on input "Comentario" at bounding box center [759, 270] width 292 height 15
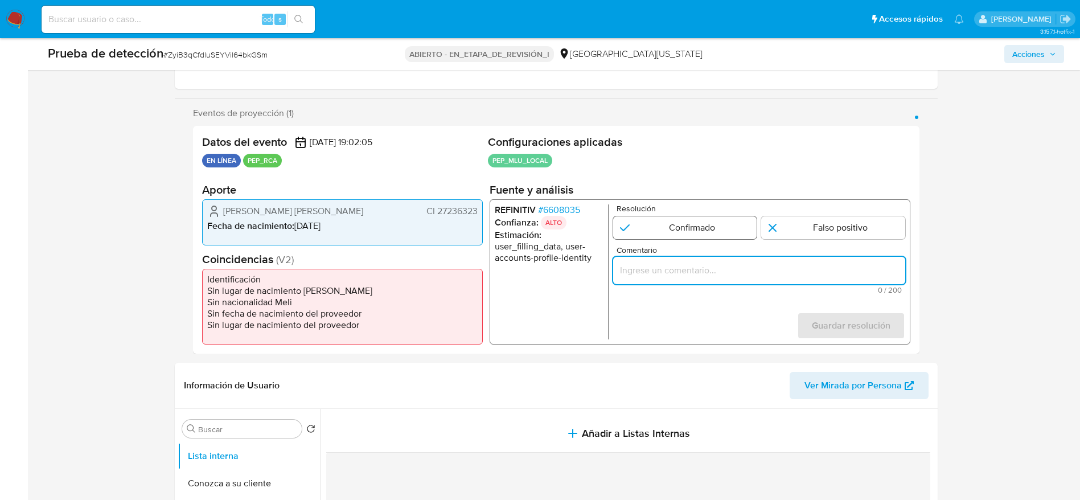
paste input "Caso generado sobre el usuario Luis Francisco Nazario Pomi Barriola El titular …"
type input "Caso generado sobre el usuario Luis Francisco Nazario Pomi Barriola El titular …"
click at [669, 218] on input "1 de 1" at bounding box center [685, 227] width 144 height 23
radio input "true"
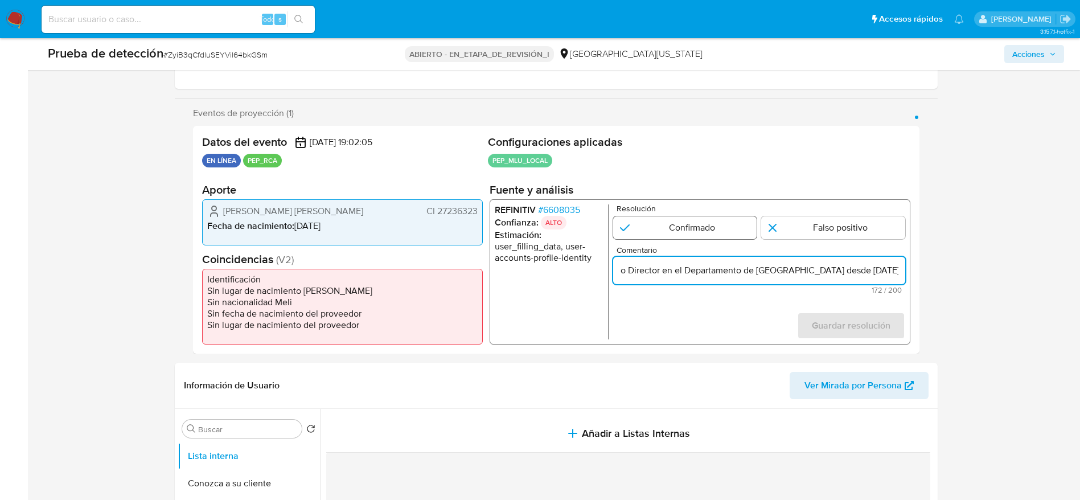
scroll to position [0, 0]
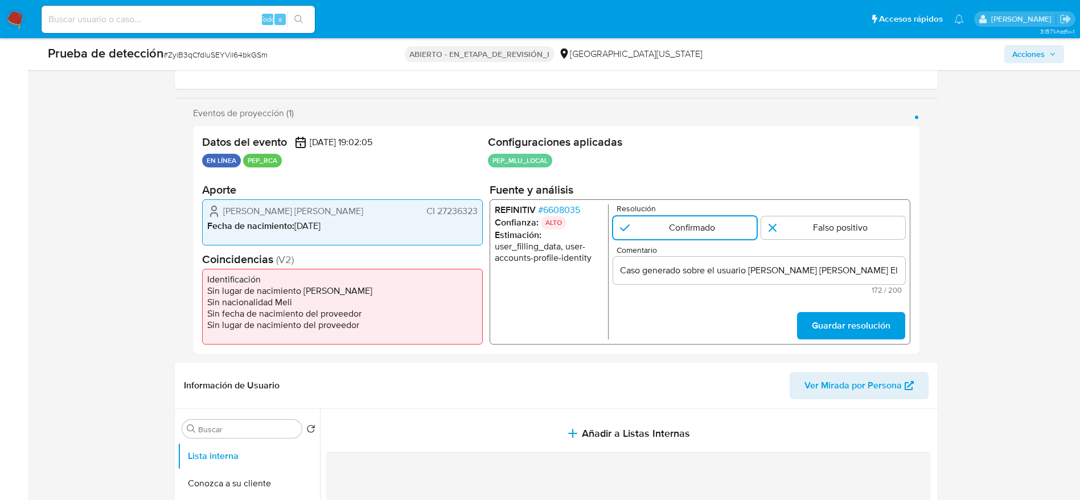
click at [838, 311] on form "Resolución Confirmado Falso positivo Comentario Caso generado sobre el usuario …" at bounding box center [759, 271] width 292 height 135
click at [847, 318] on span "Guardar resolución" at bounding box center [850, 325] width 79 height 25
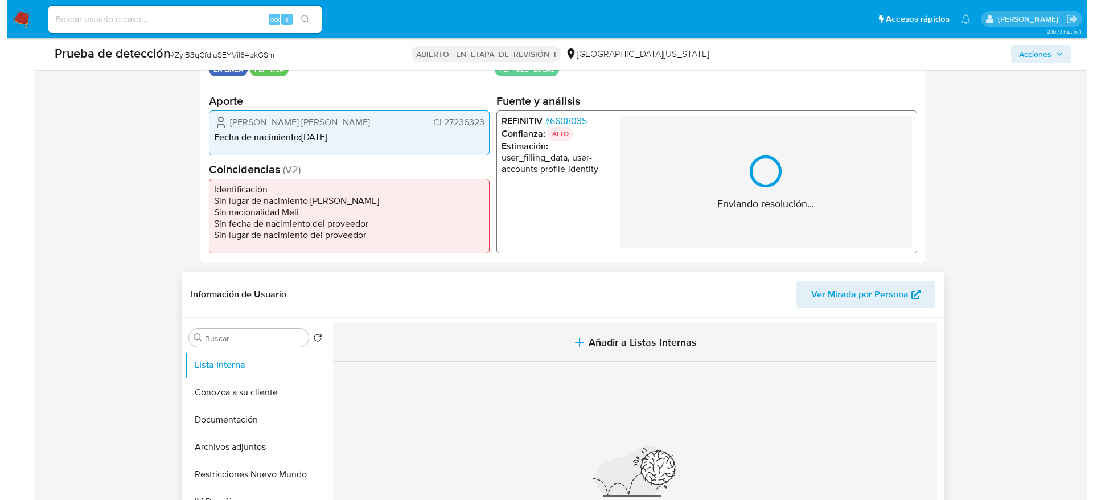
scroll to position [427, 0]
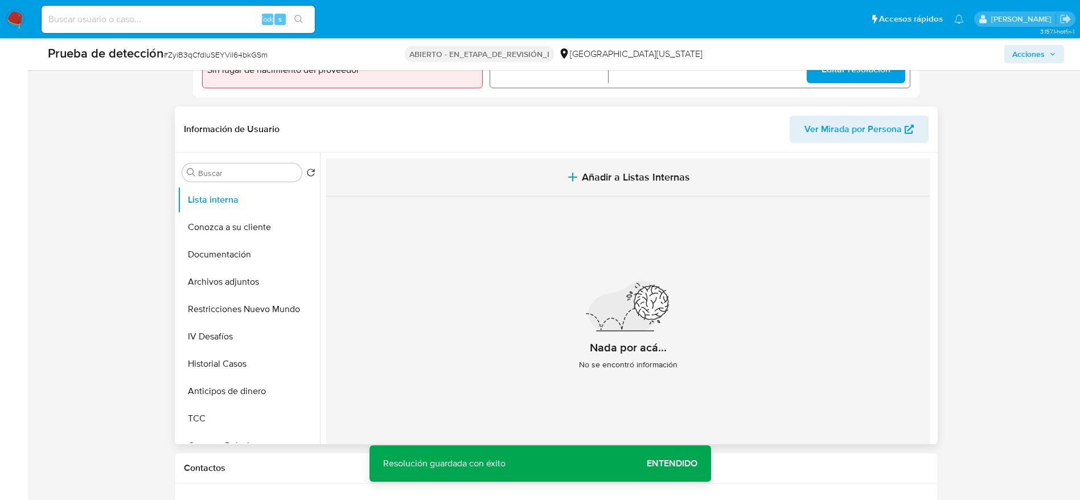
click at [617, 190] on button "Añadir a Listas Internas" at bounding box center [628, 177] width 604 height 38
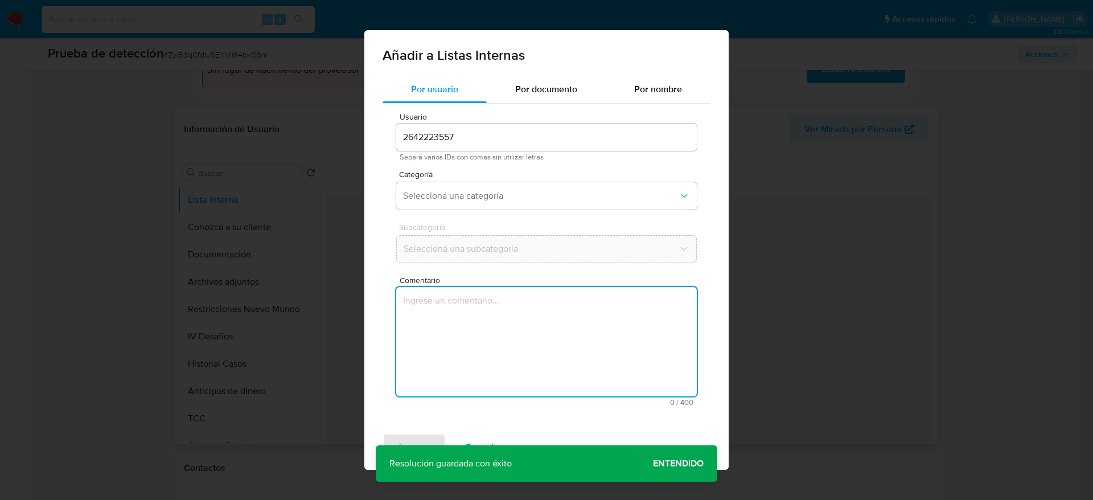
click at [643, 316] on textarea "Comentario" at bounding box center [546, 341] width 301 height 109
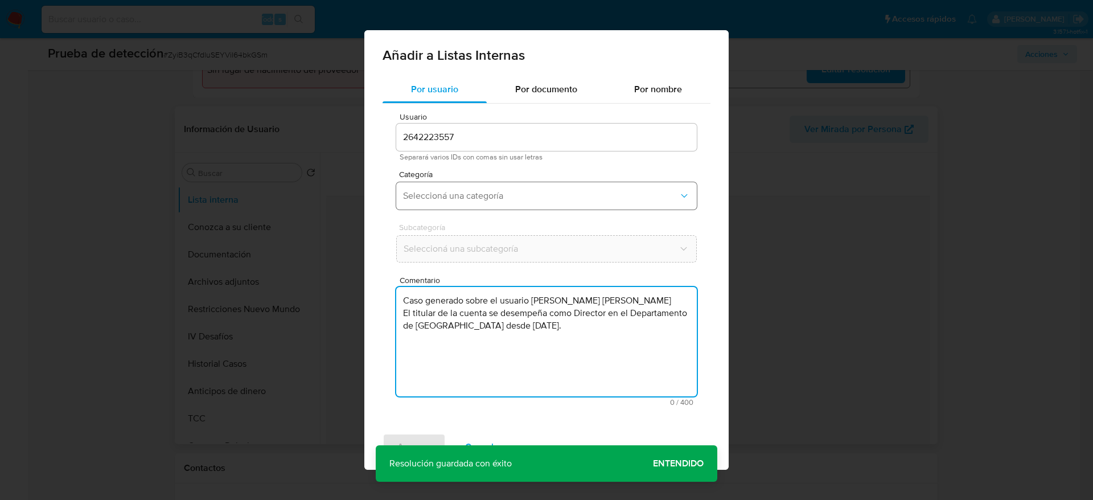
type textarea "Caso generado sobre el usuario Luis Francisco Nazario Pomi Barriola El titular …"
click at [523, 199] on span "Seleccioná una categoría" at bounding box center [541, 195] width 276 height 11
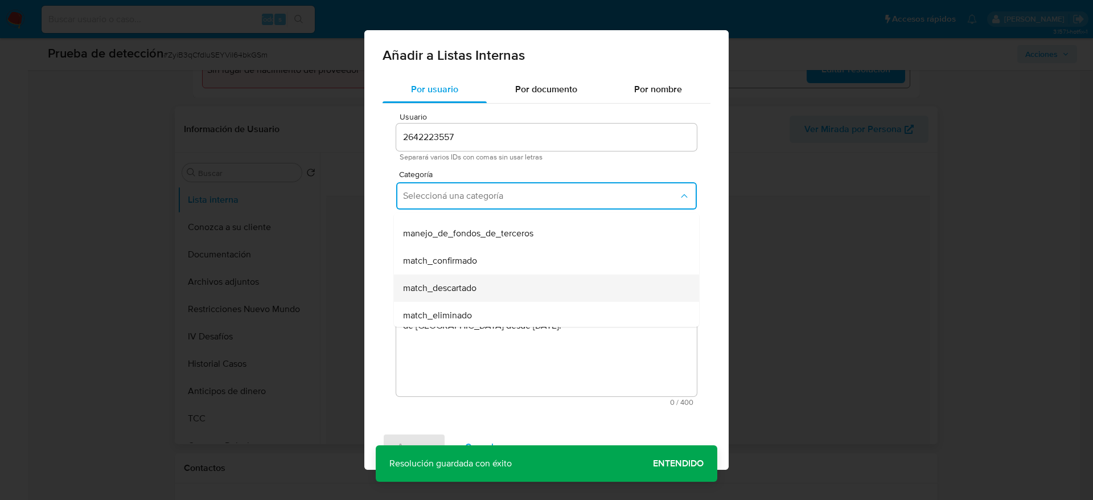
scroll to position [85, 0]
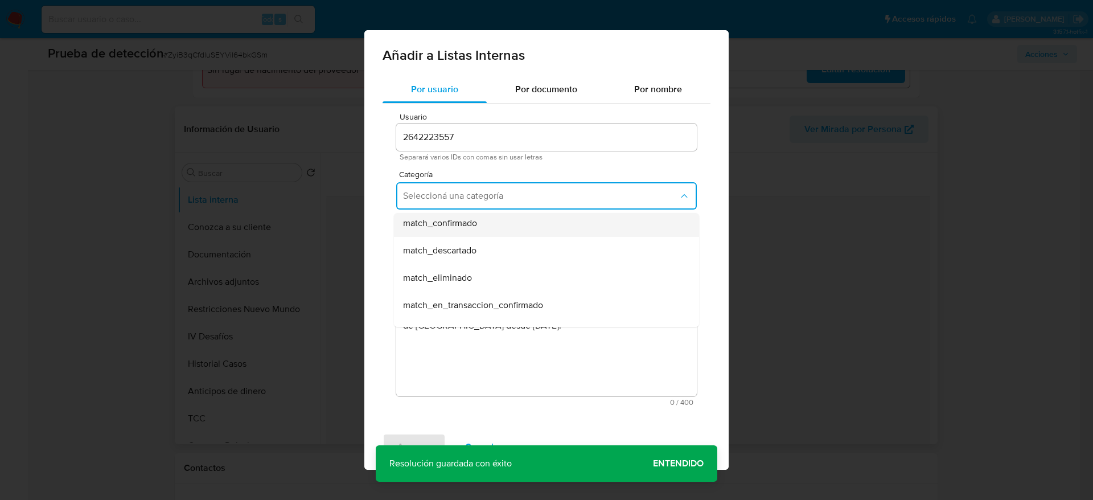
click at [511, 235] on div "match_confirmado" at bounding box center [543, 223] width 280 height 27
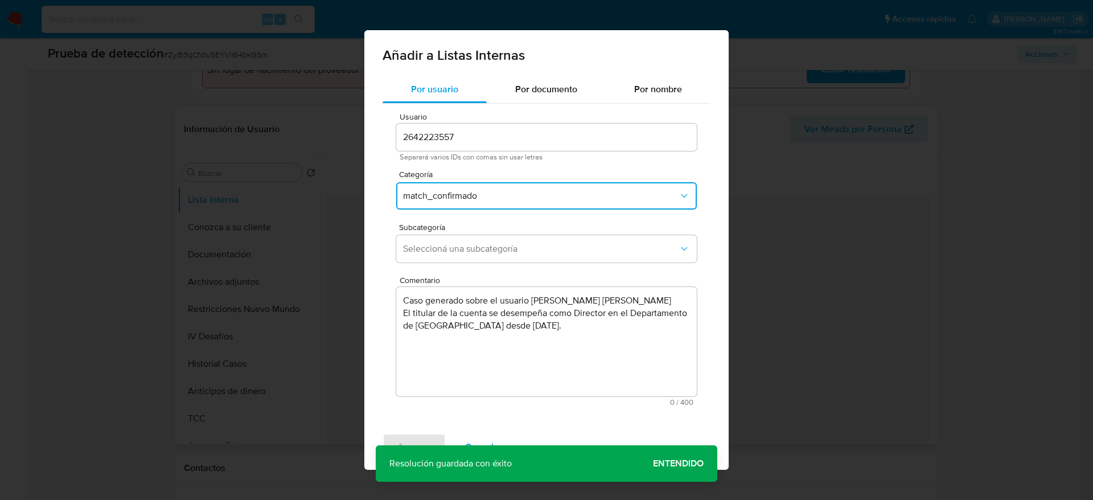
click at [511, 234] on div "Subcategoría Seleccioná una subcategoría" at bounding box center [546, 245] width 301 height 44
click at [531, 255] on button "Seleccioná una subcategoría" at bounding box center [546, 248] width 301 height 27
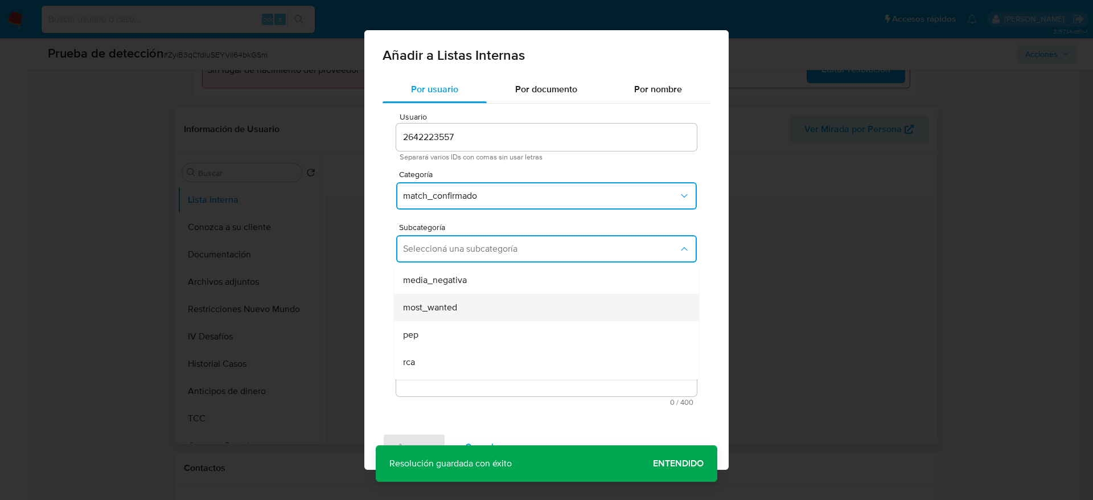
scroll to position [77, 0]
click at [447, 296] on div "most_wanted" at bounding box center [543, 283] width 280 height 27
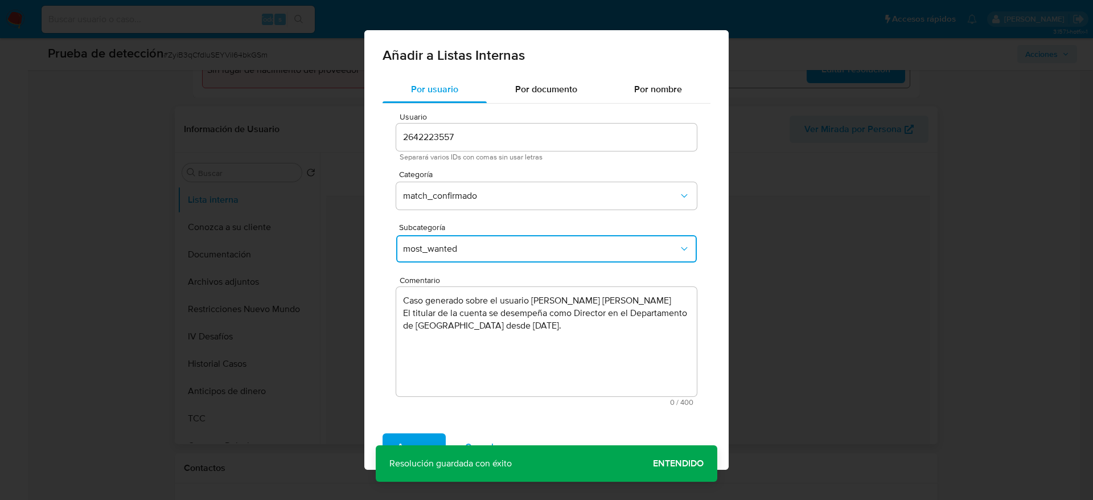
click at [449, 236] on button "most_wanted" at bounding box center [546, 248] width 301 height 27
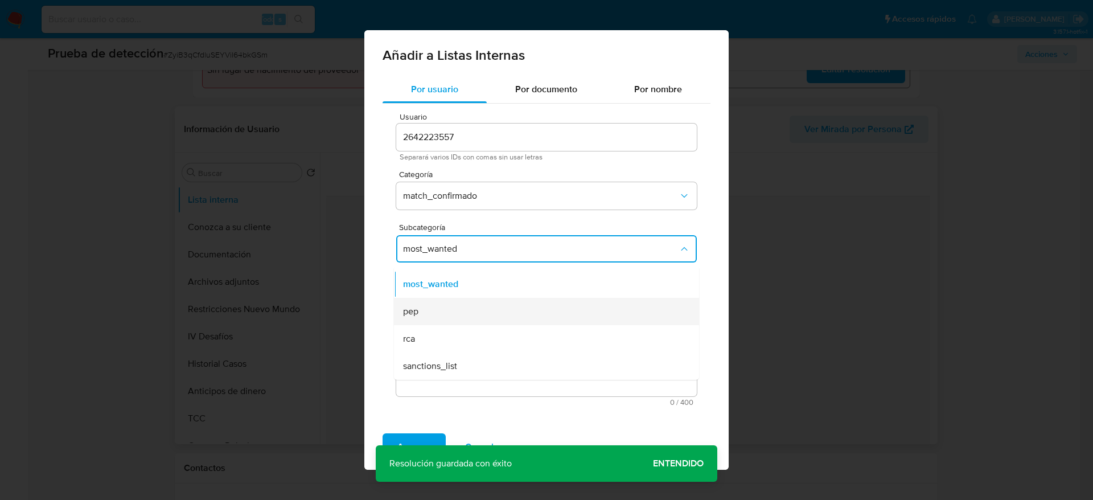
click at [448, 304] on div "pep" at bounding box center [543, 311] width 280 height 27
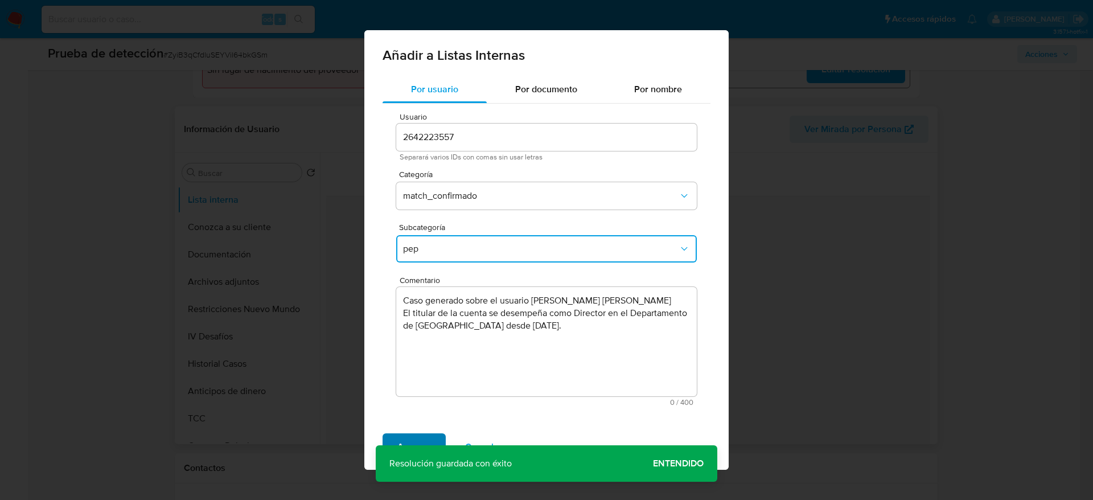
click at [402, 436] on span "Agregar" at bounding box center [414, 446] width 34 height 25
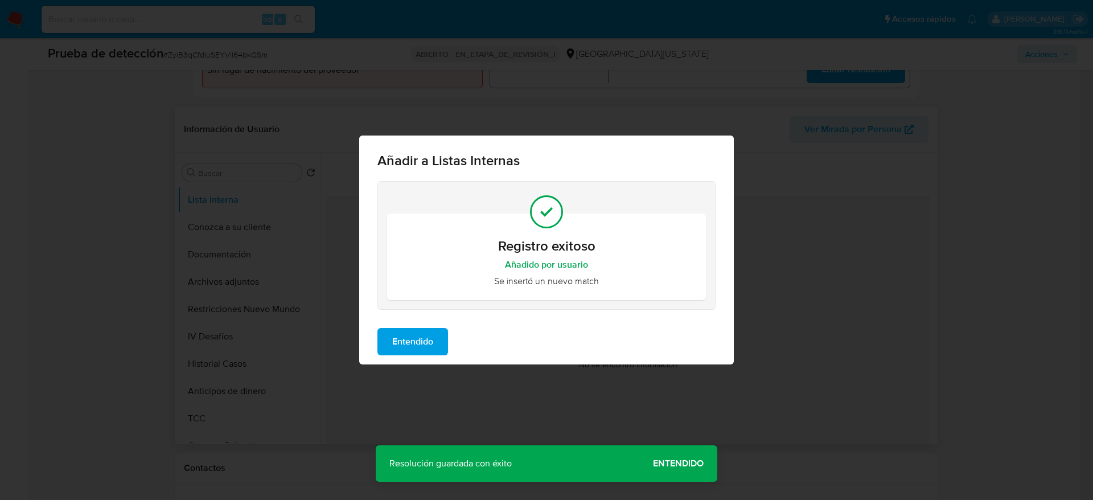
click at [405, 341] on span "Entendido" at bounding box center [412, 341] width 41 height 25
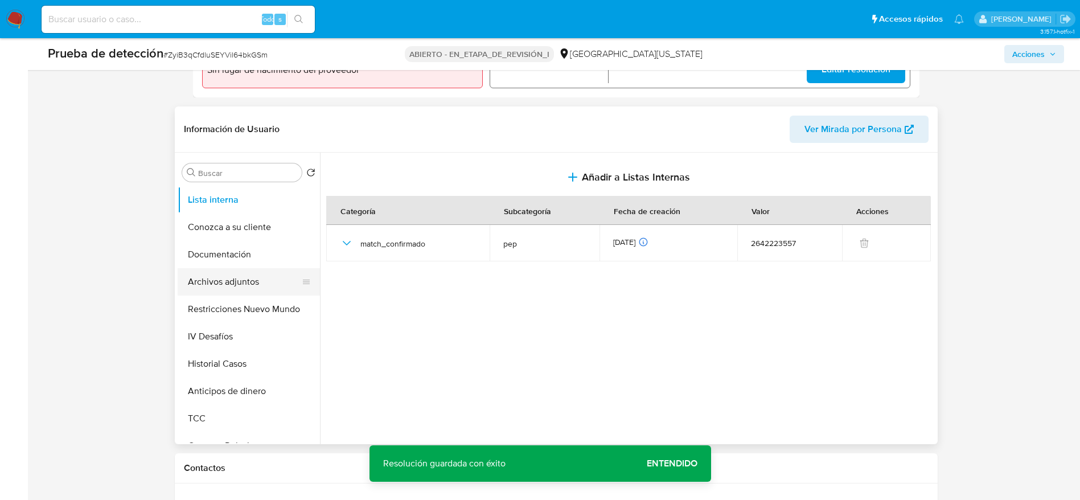
click at [252, 288] on button "Archivos adjuntos" at bounding box center [244, 281] width 133 height 27
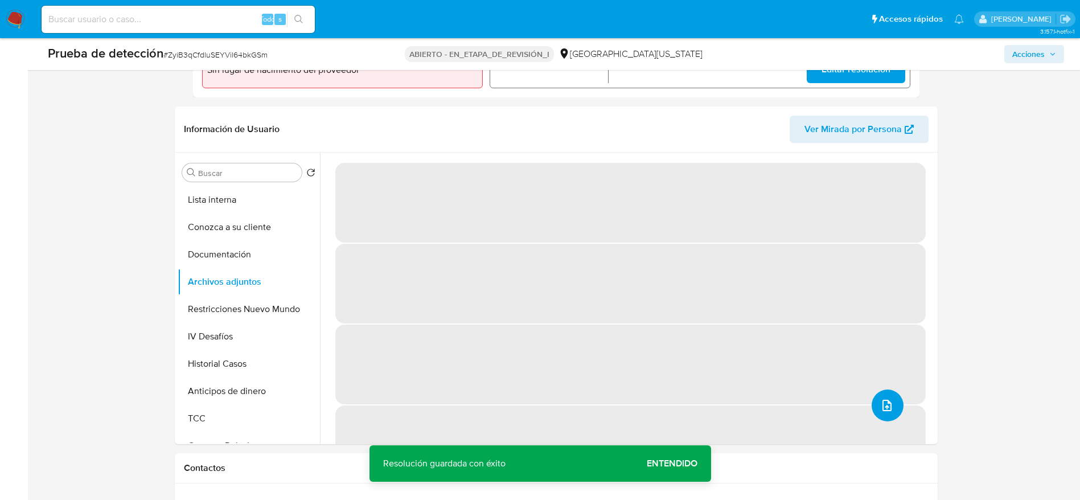
click at [875, 403] on button "subir archivo" at bounding box center [888, 405] width 32 height 32
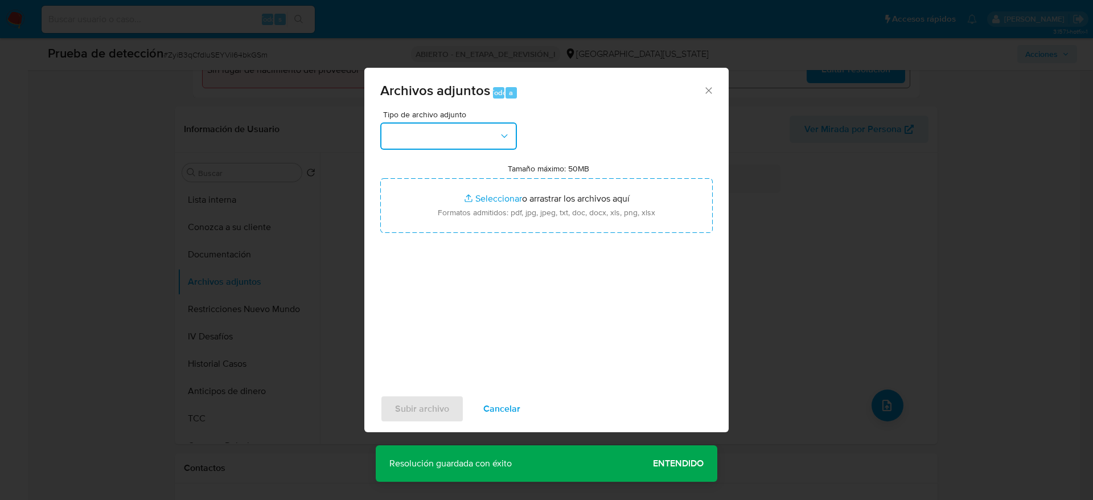
click at [459, 136] on button "button" at bounding box center [448, 135] width 137 height 27
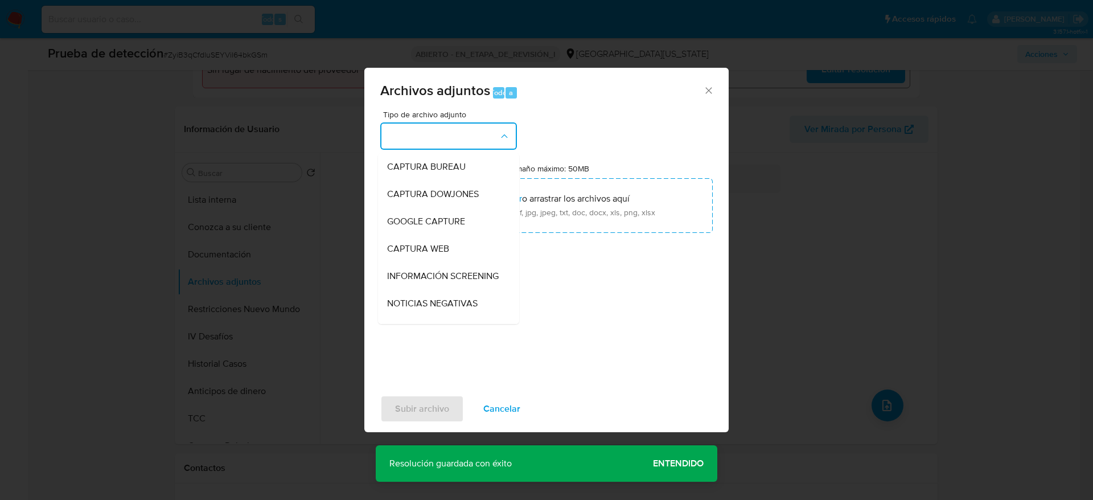
click at [440, 279] on span "INFORMACIÓN SCREENING" at bounding box center [443, 275] width 112 height 11
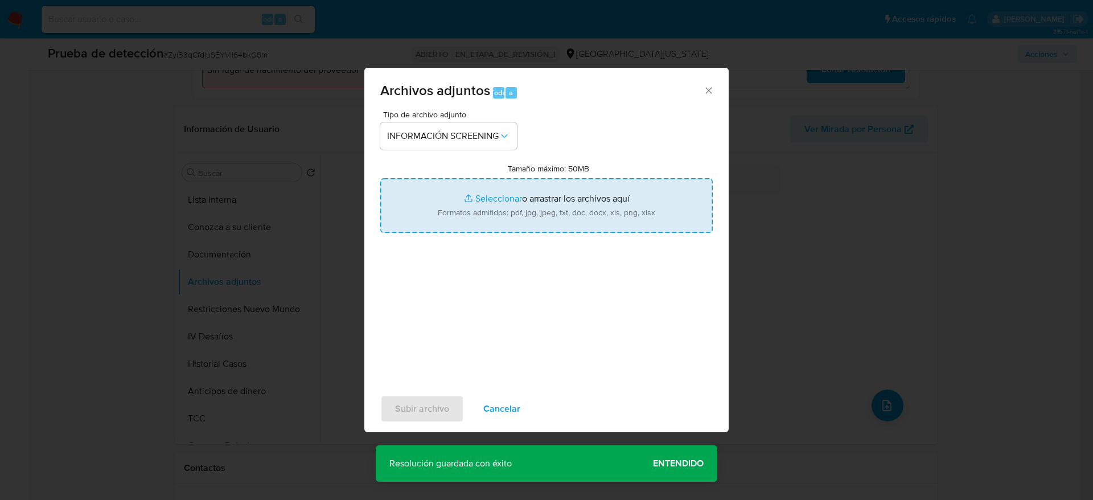
click at [431, 198] on input "Tamaño máximo: 50MB Seleccionar archivos" at bounding box center [546, 205] width 333 height 55
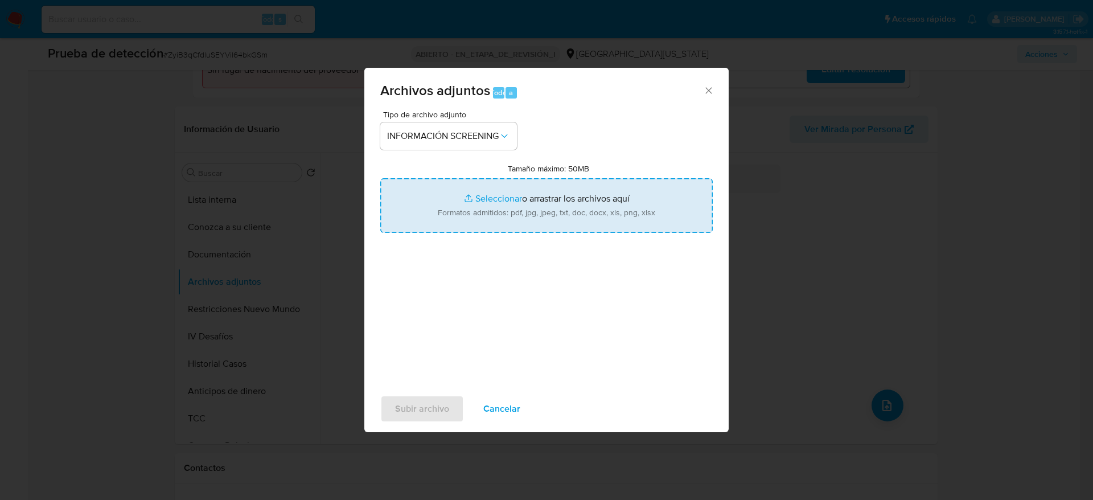
type input "C:\fakepath\_Luis Francisco Nazario Pomi Barriola_ - Buscar con Google.pdf"
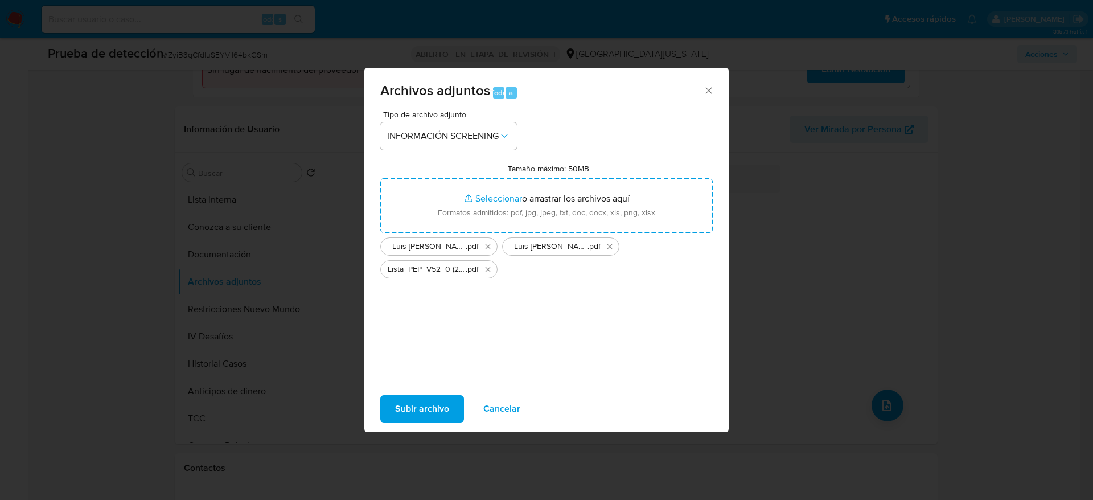
click at [423, 405] on span "Subir archivo" at bounding box center [422, 408] width 54 height 25
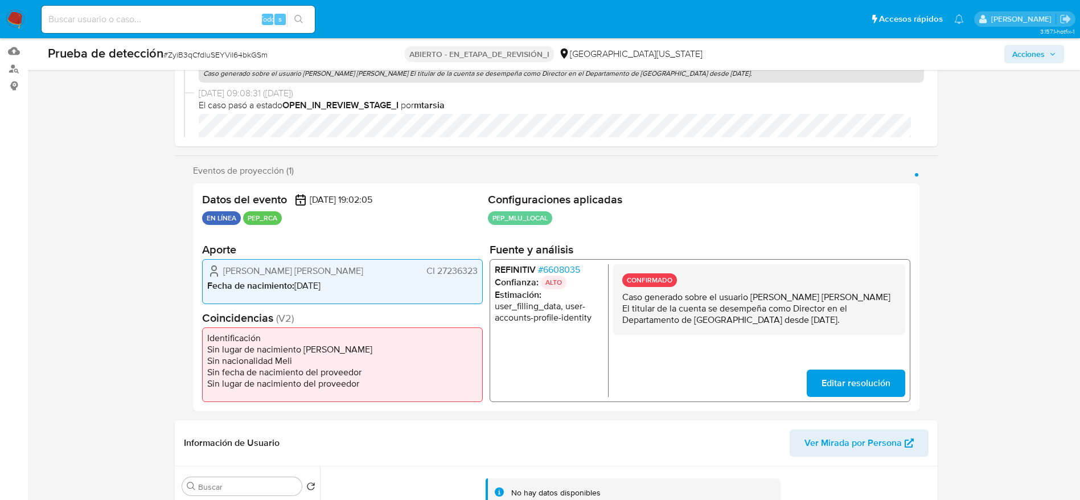
scroll to position [0, 0]
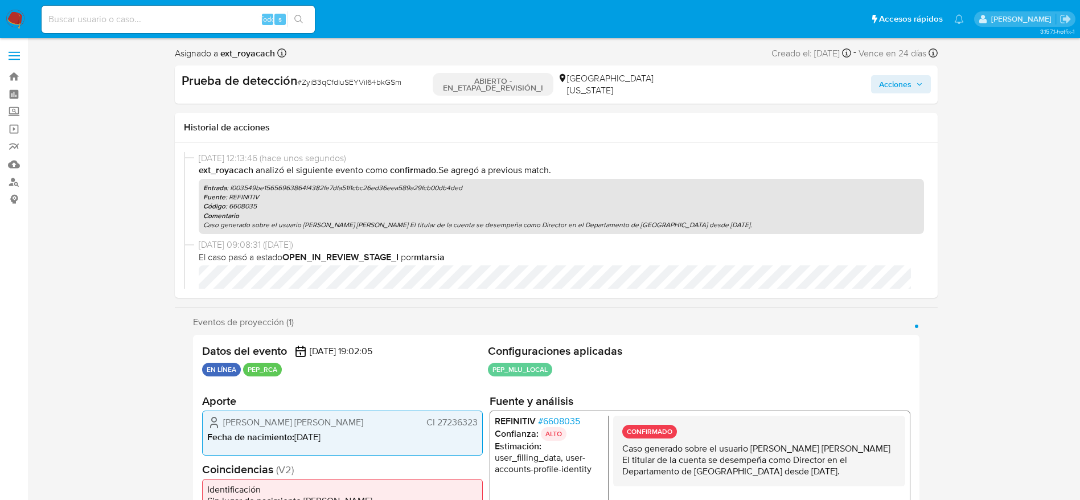
click at [905, 91] on span "Acciones" at bounding box center [895, 84] width 32 height 18
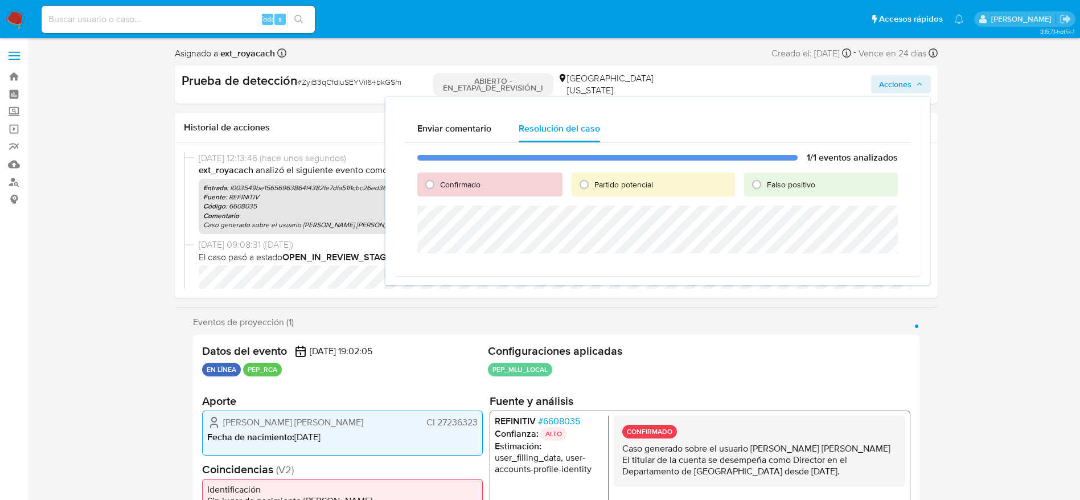
click at [466, 190] on font "Confirmado" at bounding box center [460, 184] width 40 height 11
click at [439, 190] on input "Confirmado" at bounding box center [430, 184] width 18 height 18
radio input "true"
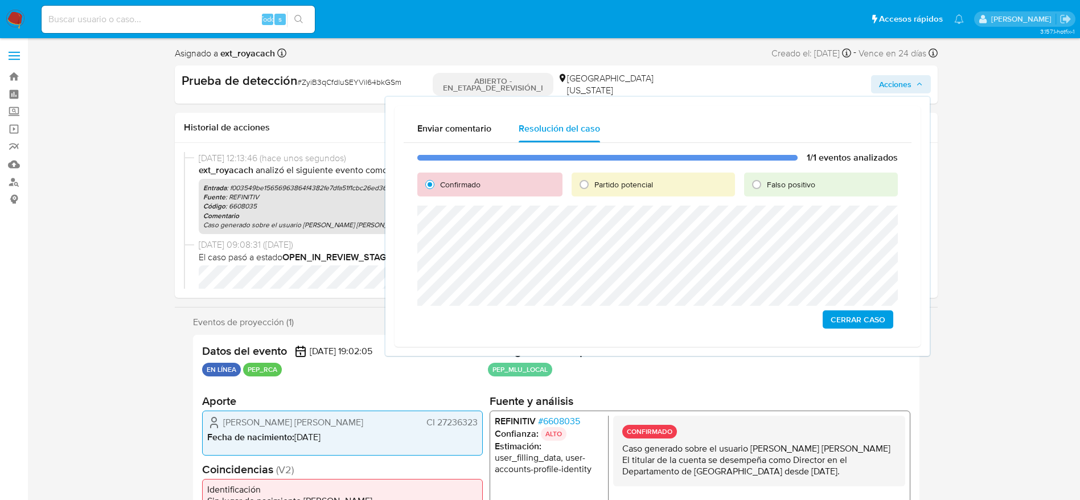
click at [881, 323] on span "Cerrar Caso" at bounding box center [858, 319] width 55 height 16
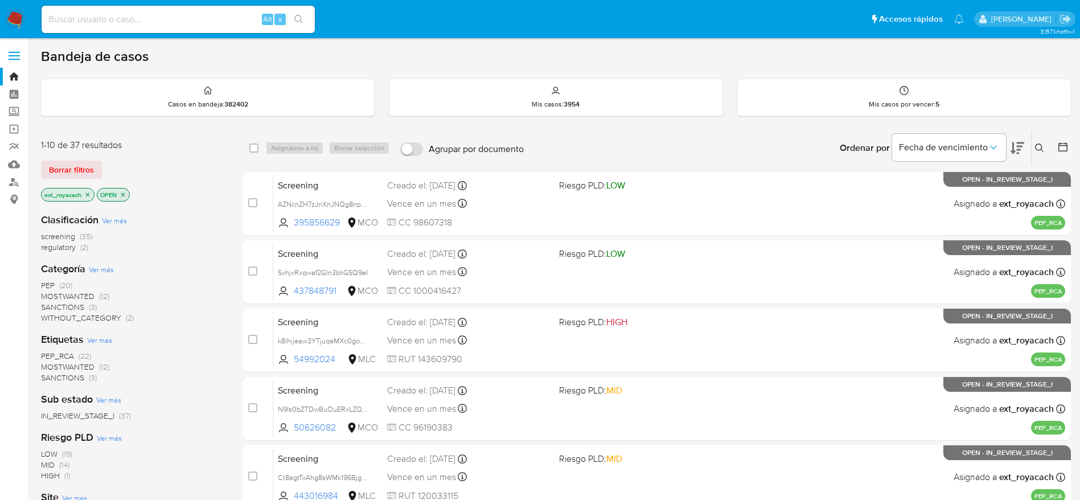
scroll to position [85, 0]
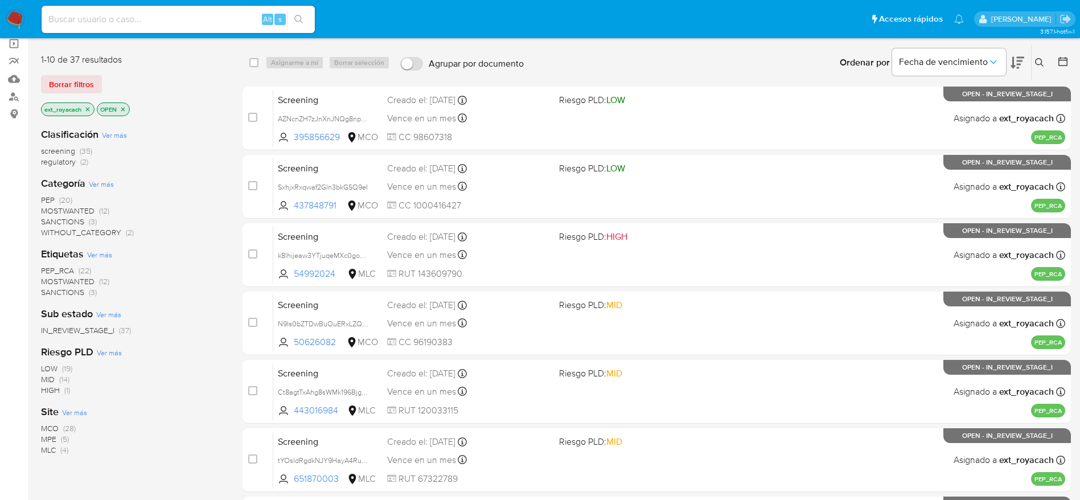
click at [87, 218] on span "SANCTIONS (3)" at bounding box center [69, 221] width 56 height 11
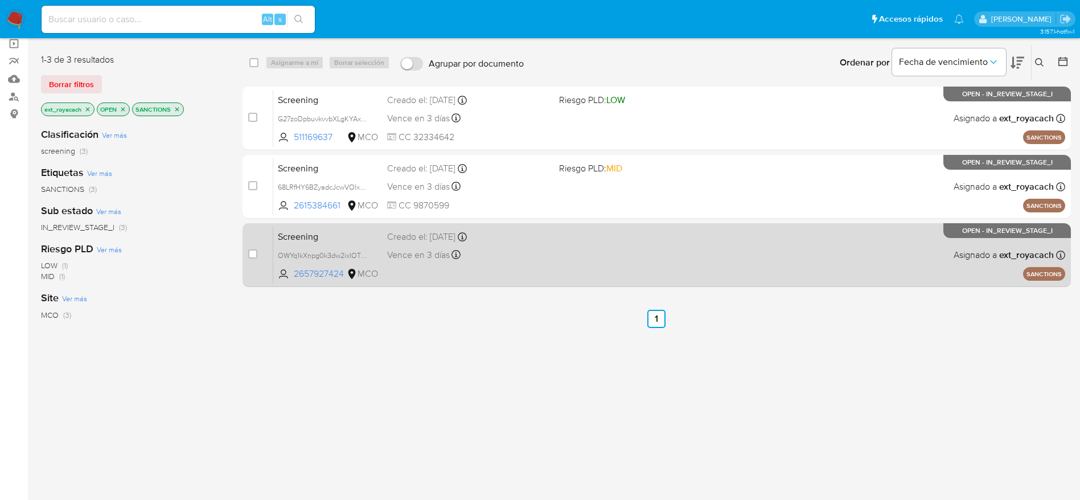
click at [504, 241] on div "Creado el: [DATE] Creado el: [DATE] 18:24:10" at bounding box center [468, 237] width 163 height 13
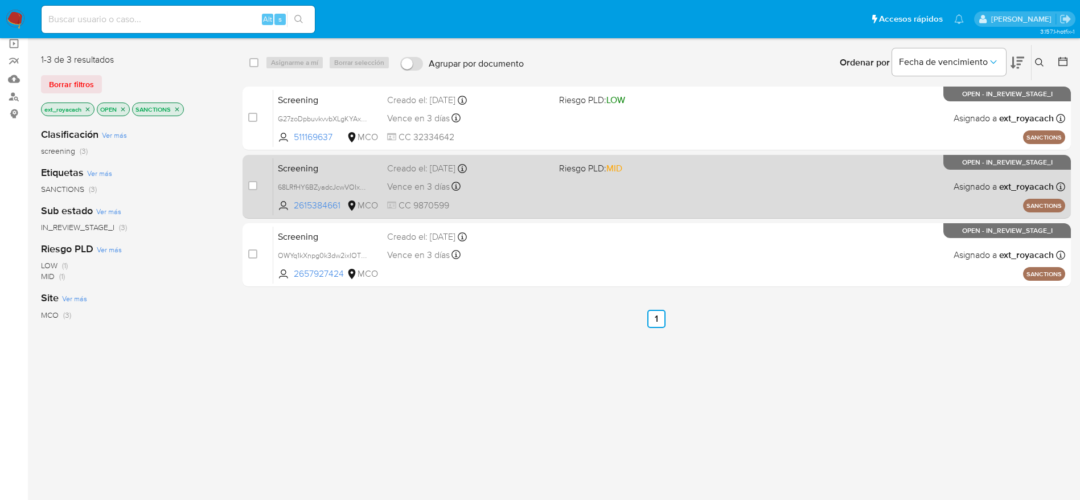
click at [475, 175] on div "Screening 68LRfHY6BZyadcJcwVOIxzeb 2615384661 MCO Riesgo PLD: MID Creado el: [D…" at bounding box center [669, 187] width 792 height 58
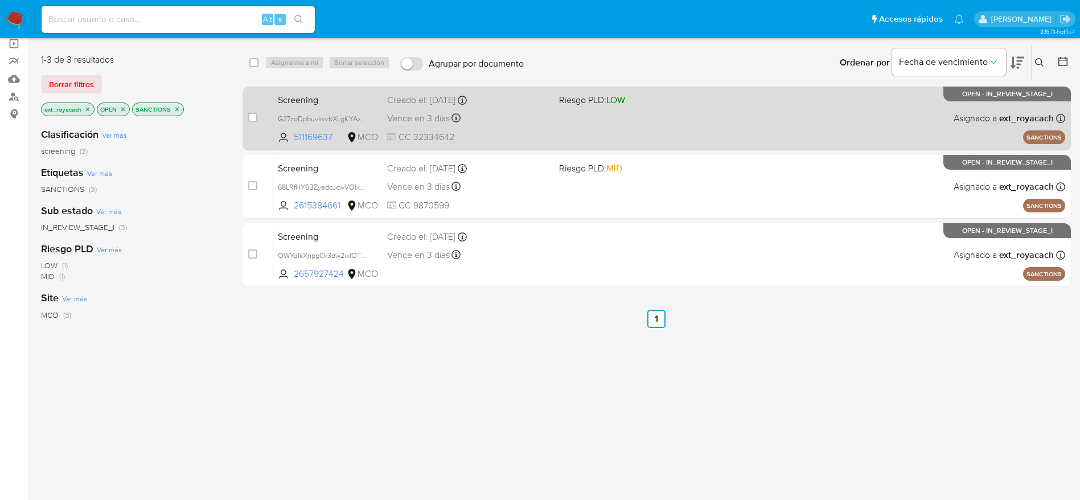
click at [504, 118] on div "Vence en 3 días Vence el [DATE] 21:58:05" at bounding box center [468, 117] width 163 height 15
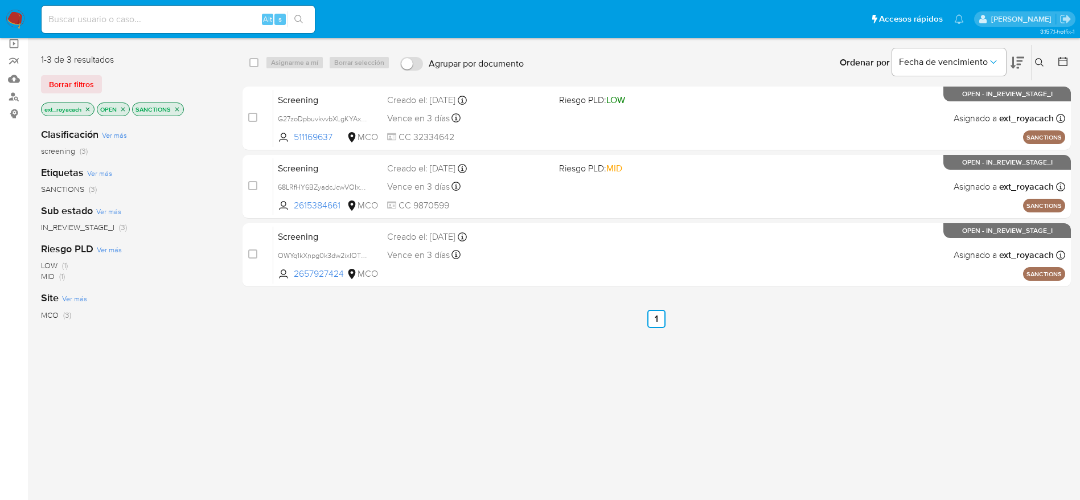
click at [178, 106] on icon "close-filter" at bounding box center [177, 109] width 7 height 7
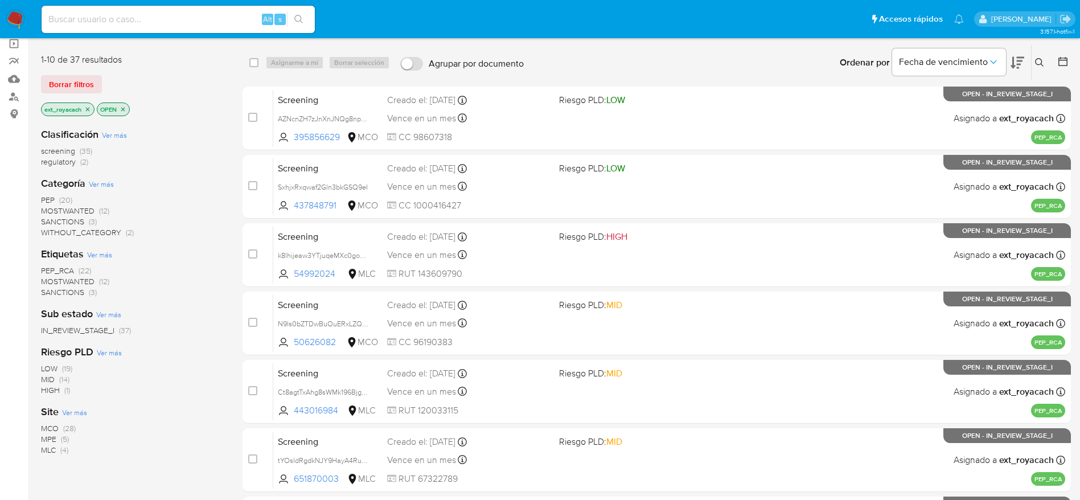
drag, startPoint x: 51, startPoint y: 162, endPoint x: 71, endPoint y: 161, distance: 20.0
click at [53, 162] on span "regulatory" at bounding box center [58, 161] width 35 height 11
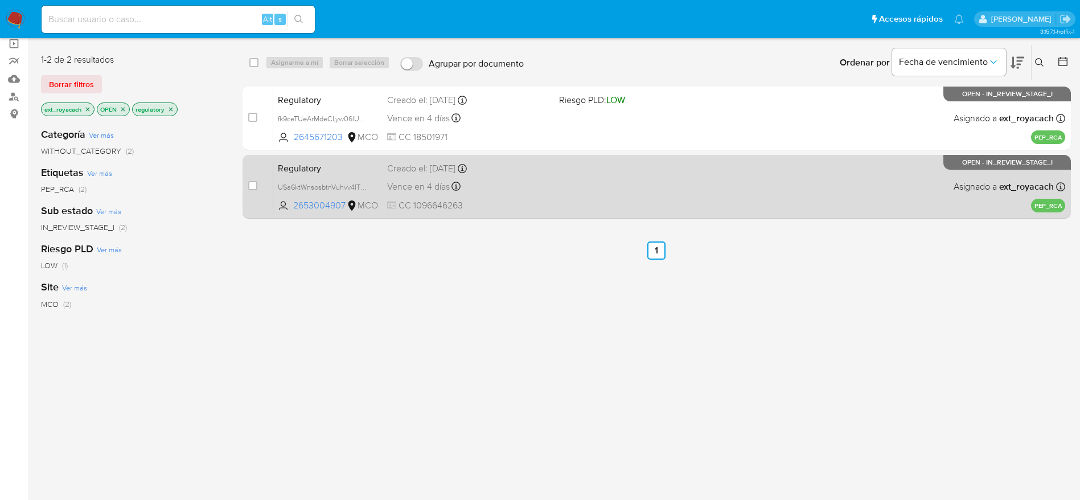
click at [510, 183] on div "Vence en 4 días Vence el 02/09/2025 22:09:49" at bounding box center [468, 186] width 163 height 15
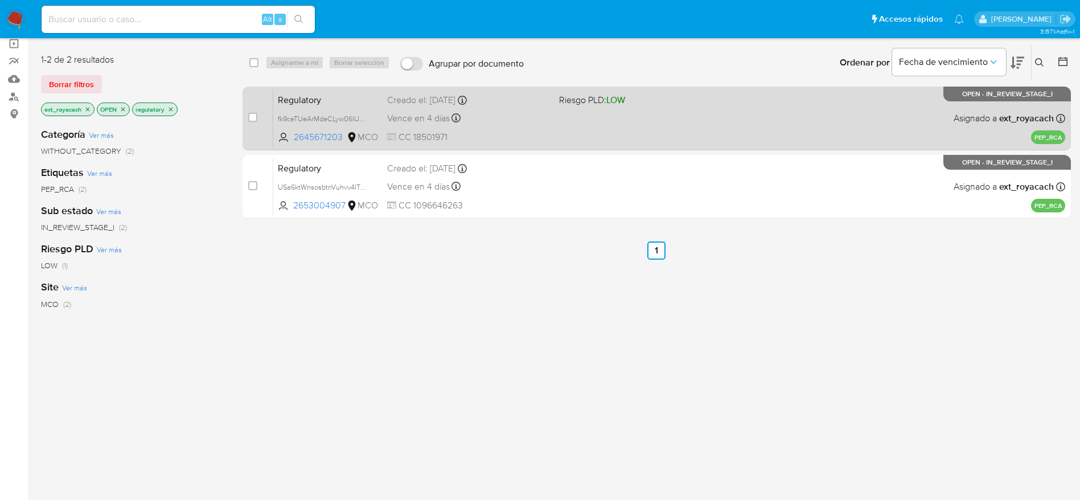
click at [483, 112] on div "Vence en 4 días Vence el 02/09/2025 22:48:38" at bounding box center [468, 117] width 163 height 15
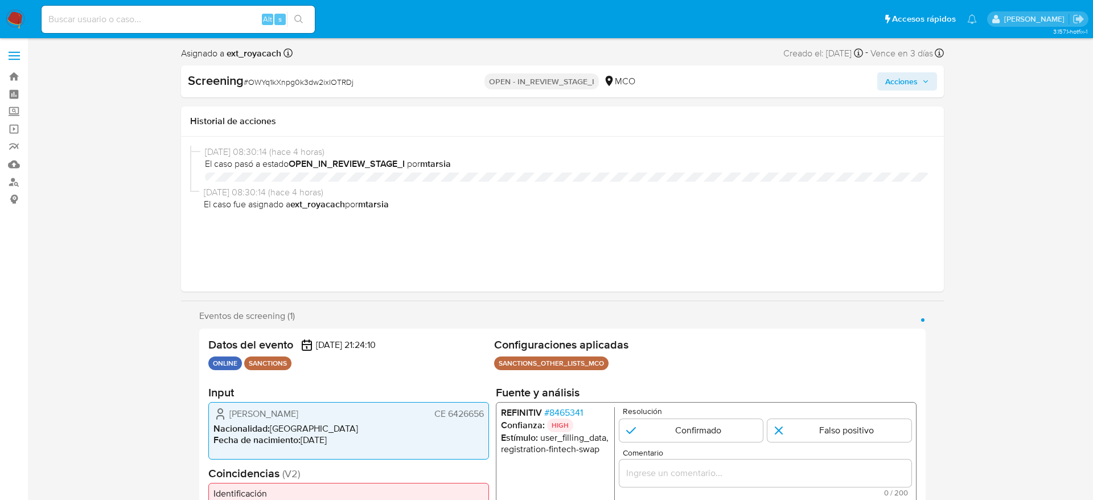
select select "10"
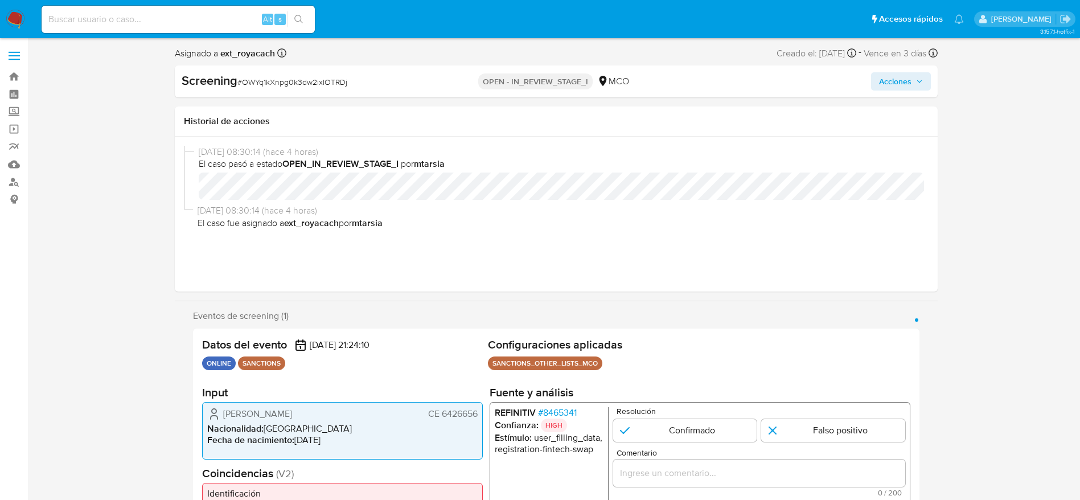
click at [266, 80] on span "# OWYq1kXnpg0k3dw2ixIOTRDj" at bounding box center [292, 81] width 110 height 11
copy span "OWYq1kXnpg0k3dw2ixIOTRDj"
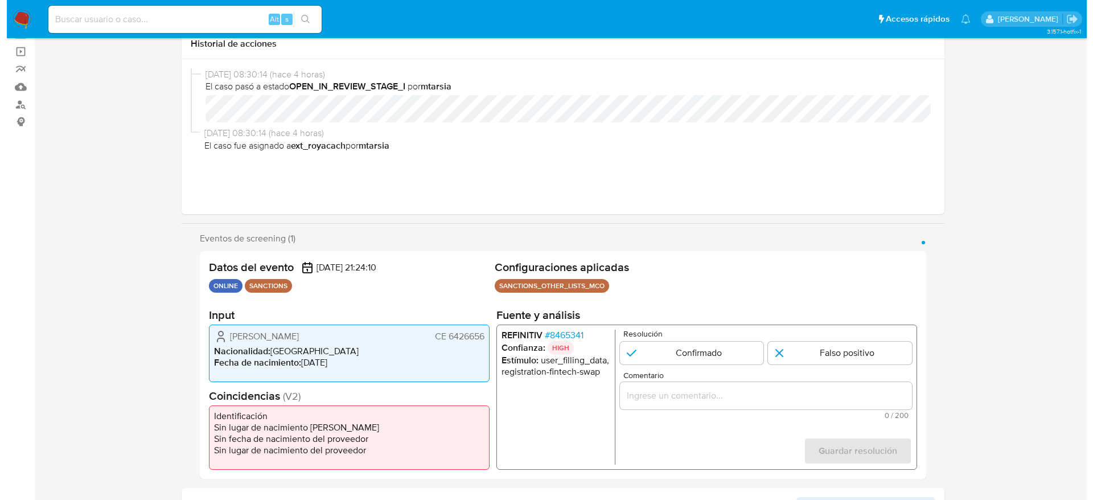
scroll to position [256, 0]
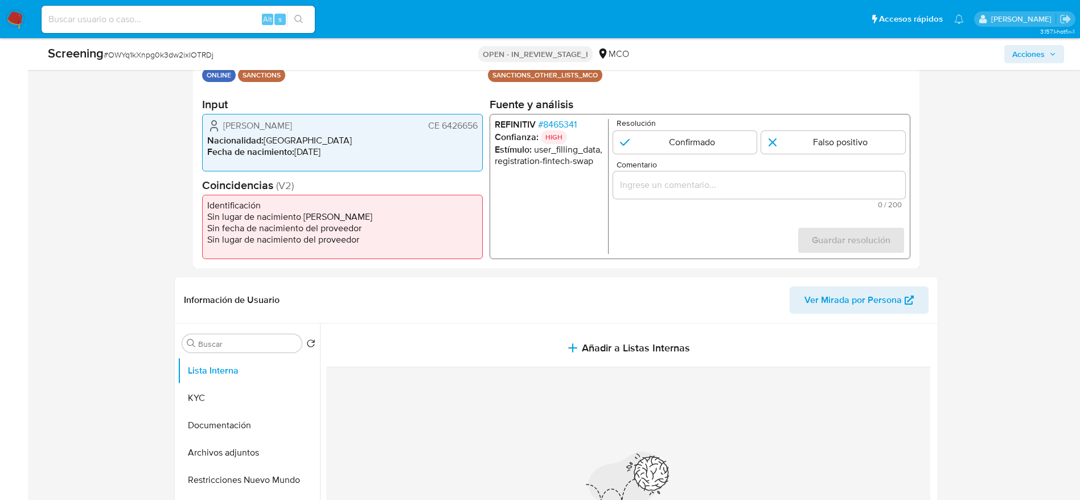
drag, startPoint x: 243, startPoint y: 127, endPoint x: 497, endPoint y: 117, distance: 254.7
click at [477, 128] on div "Natalia Concepcion Brito de Reyes CE 6426656" at bounding box center [342, 126] width 270 height 14
click at [545, 122] on span "# 8465341" at bounding box center [557, 124] width 39 height 11
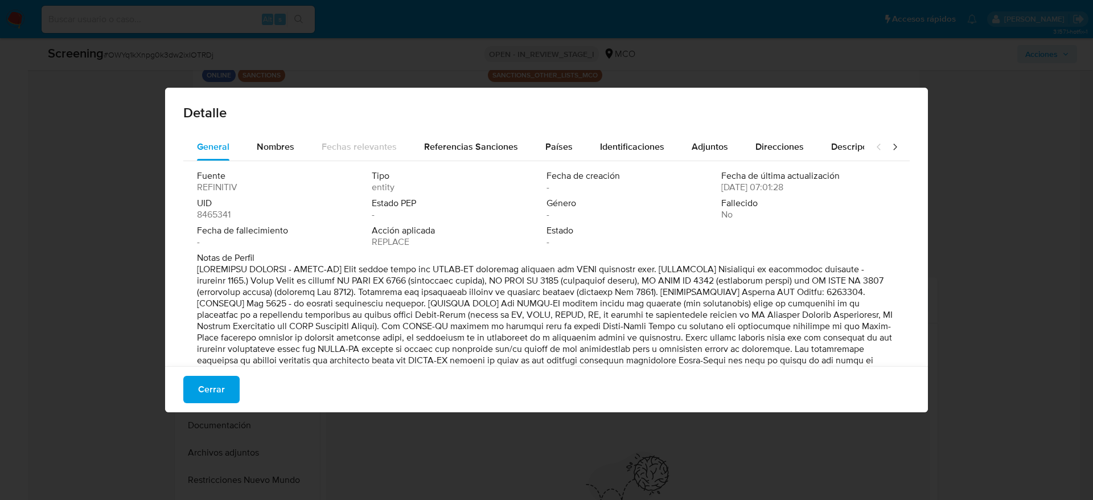
click at [279, 117] on span "Detalle" at bounding box center [546, 113] width 727 height 14
click at [273, 146] on span "Nombres" at bounding box center [276, 146] width 38 height 13
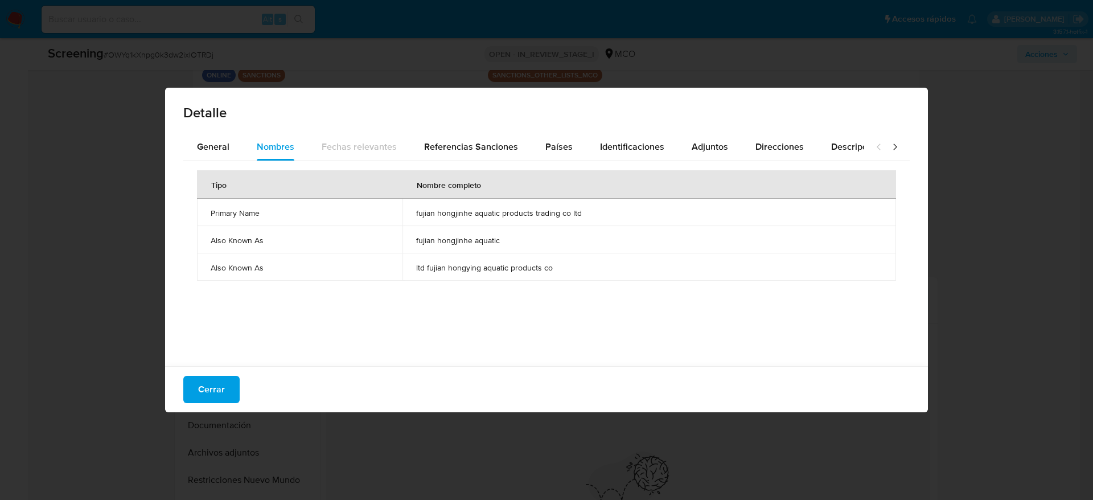
click at [458, 222] on td "fujian hongjinhe aquatic products trading co ltd" at bounding box center [650, 212] width 494 height 27
click at [453, 219] on td "fujian hongjinhe aquatic products trading co ltd" at bounding box center [650, 212] width 494 height 27
click at [452, 218] on td "fujian hongjinhe aquatic products trading co ltd" at bounding box center [650, 212] width 494 height 27
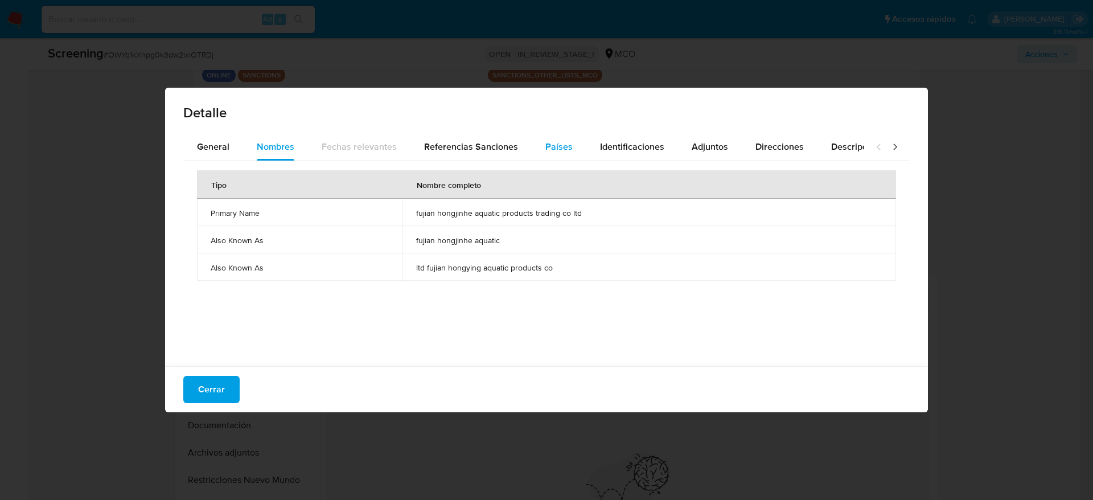
click at [549, 151] on span "Países" at bounding box center [559, 146] width 27 height 13
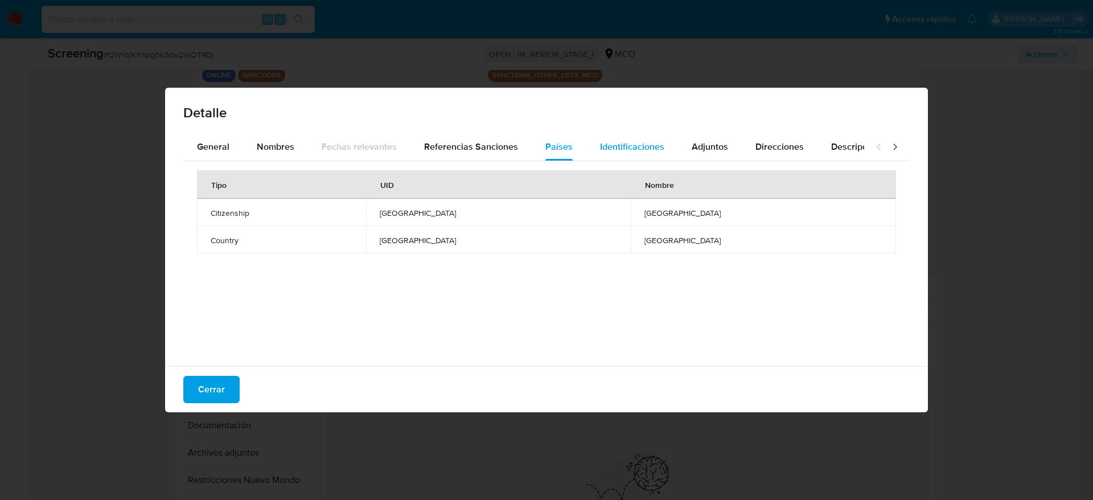
click at [658, 137] on div "Identificaciones" at bounding box center [632, 146] width 64 height 27
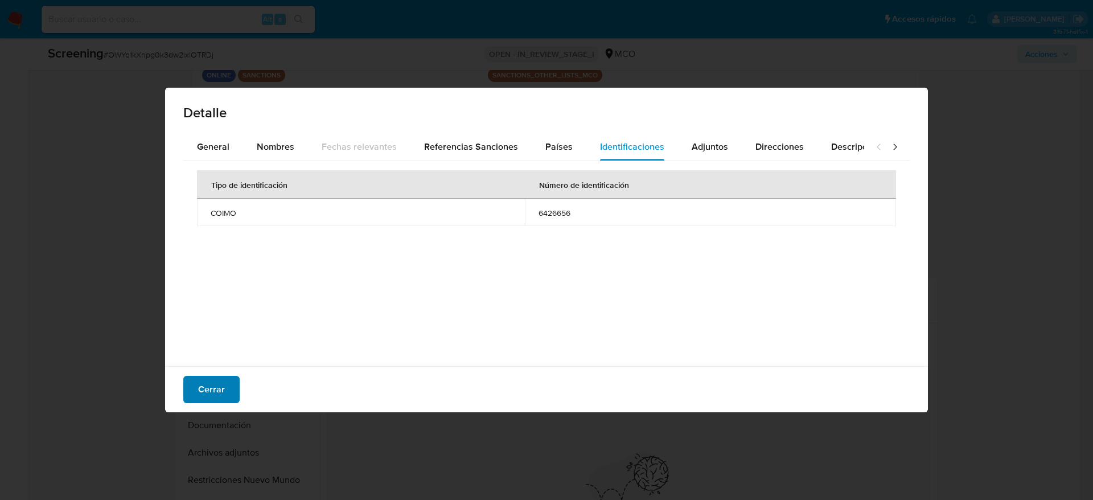
click at [187, 397] on button "Cerrar" at bounding box center [211, 389] width 56 height 27
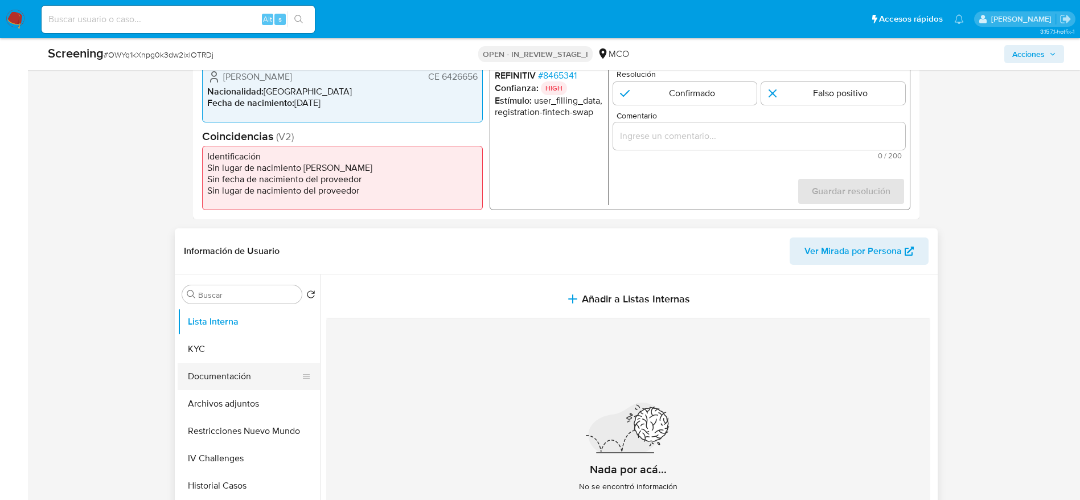
scroll to position [427, 0]
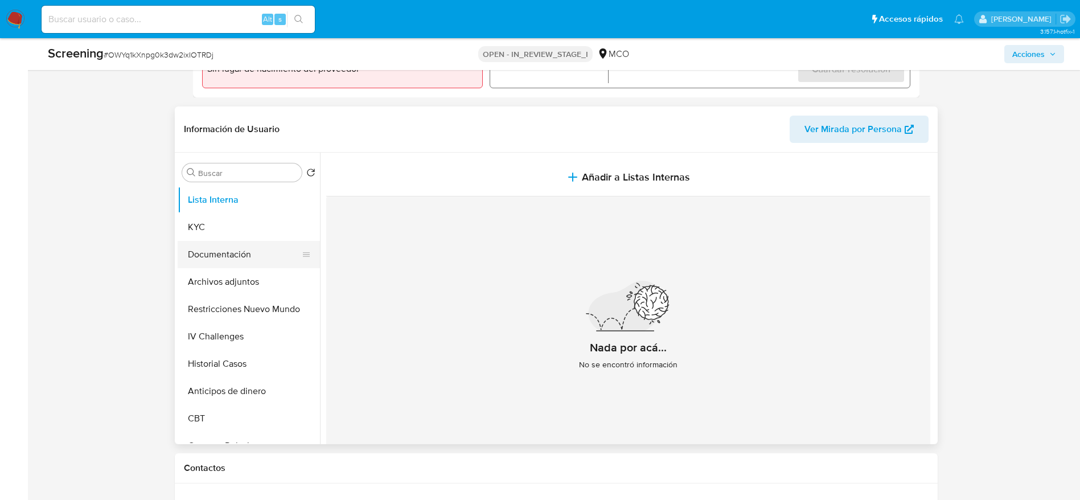
click at [233, 258] on button "Documentación" at bounding box center [244, 254] width 133 height 27
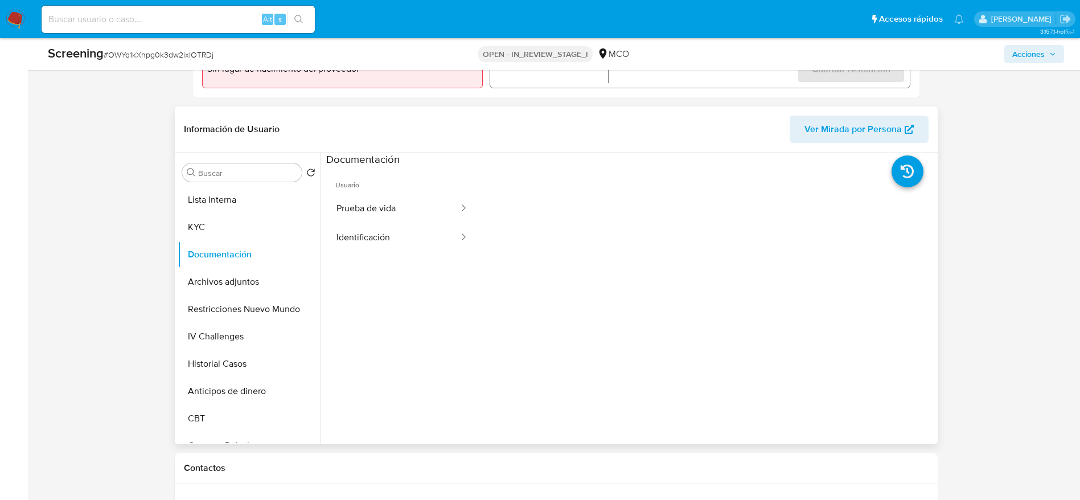
click at [403, 223] on button "Identificación" at bounding box center [393, 237] width 134 height 29
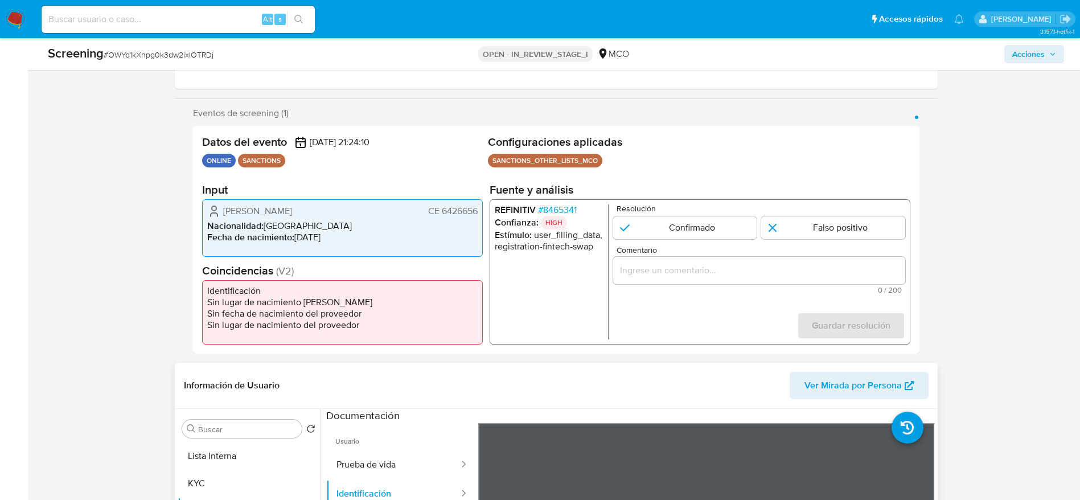
scroll to position [342, 0]
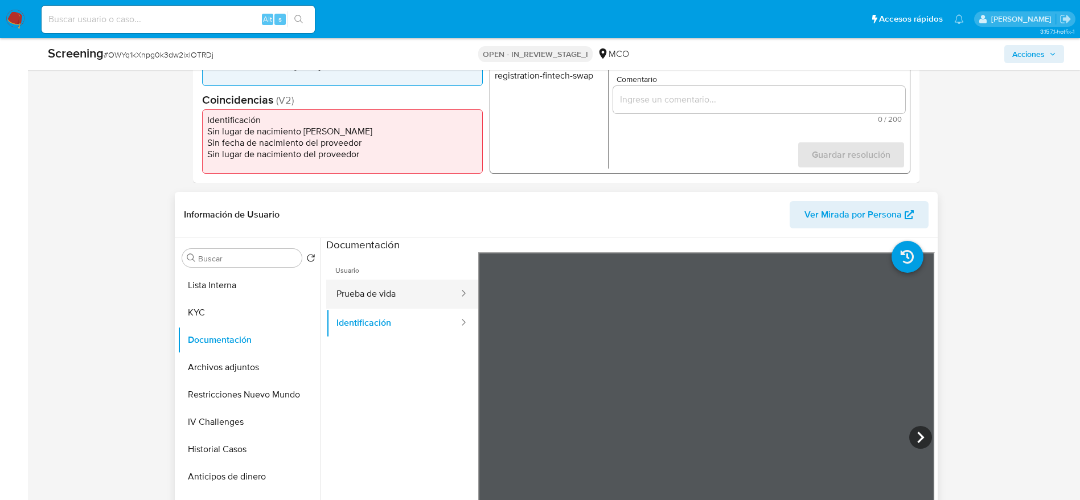
click at [397, 296] on button "Prueba de vida" at bounding box center [393, 294] width 134 height 29
click at [423, 307] on button "Prueba de vida" at bounding box center [393, 294] width 134 height 29
click at [426, 316] on button "Identificación" at bounding box center [393, 323] width 134 height 29
click at [217, 290] on button "Lista Interna" at bounding box center [244, 285] width 133 height 27
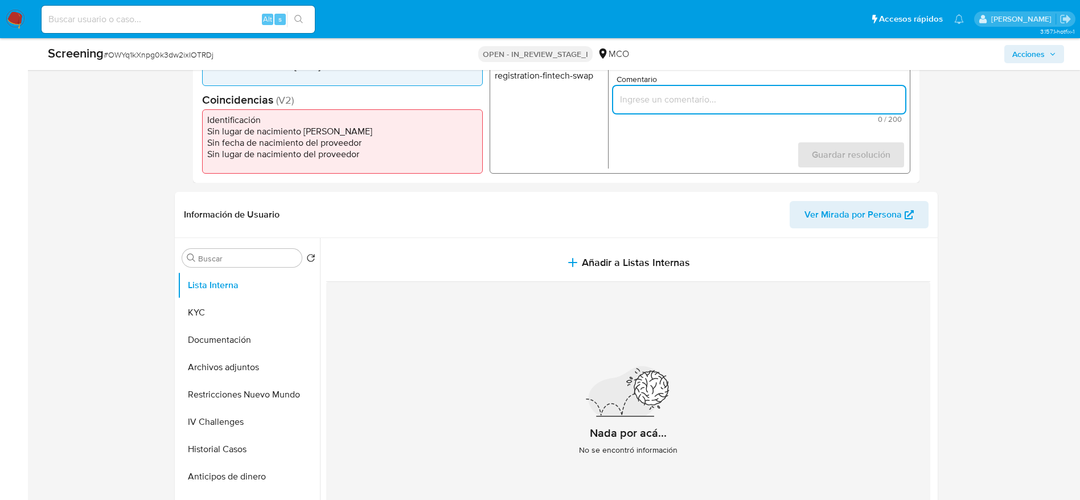
click at [674, 96] on input "Comentario" at bounding box center [759, 99] width 292 height 15
paste input "Caso generado por el SCREENING_ONLINE SANCTIONS. Compara al usuario Natalia Con…"
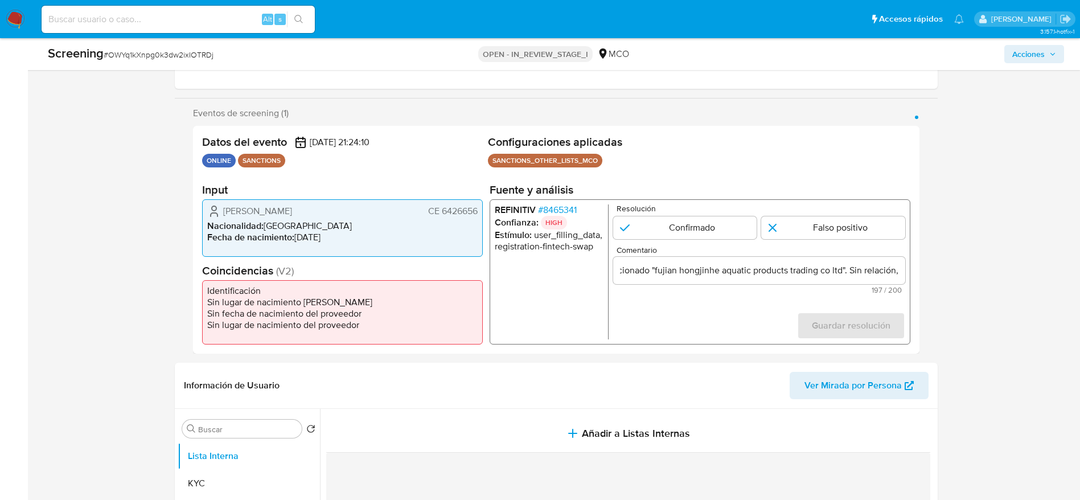
scroll to position [0, 0]
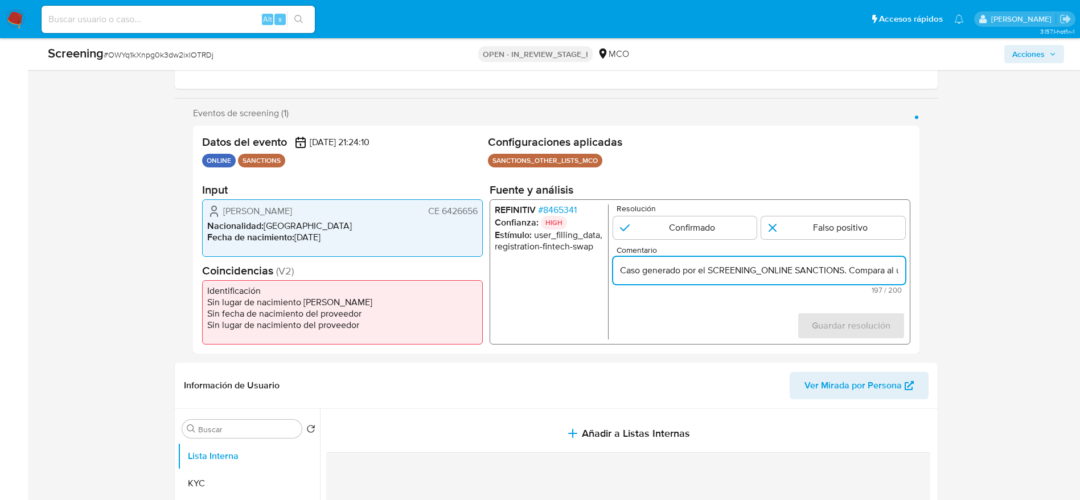
paste input "ompara al usuario Natalia Concepcion Brito de Reyes CE 6426656, con el sanciona…"
type input "Compara al usuario Natalia Concepcion Brito de Reyes CE 6426656, con el sancion…"
drag, startPoint x: 843, startPoint y: 232, endPoint x: 844, endPoint y: 244, distance: 12.0
click at [840, 230] on input "1 de 1" at bounding box center [833, 227] width 144 height 23
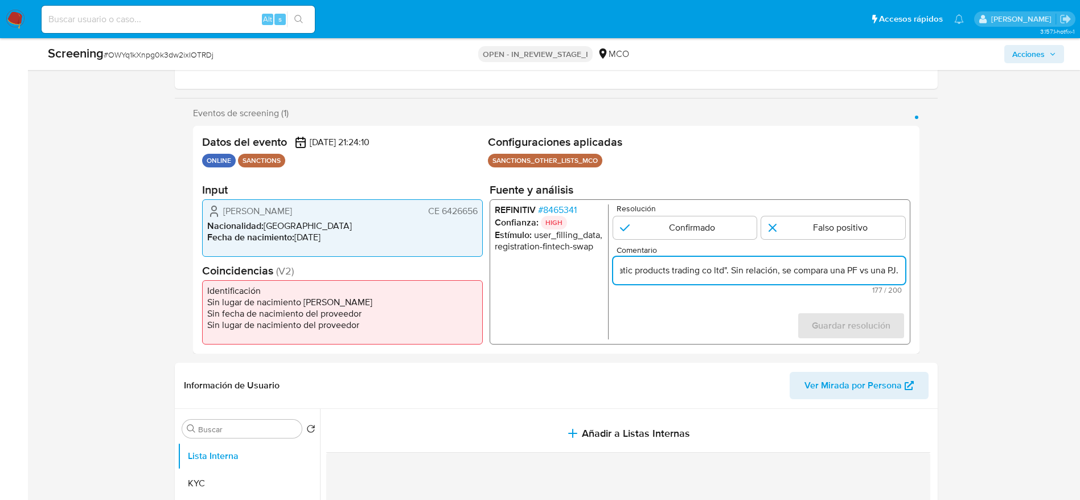
radio input "true"
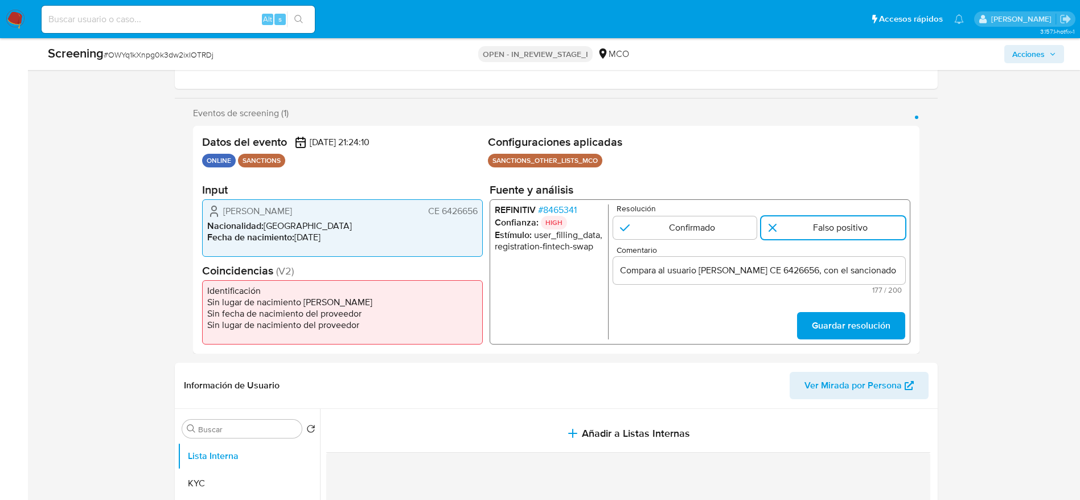
drag, startPoint x: 857, startPoint y: 292, endPoint x: 866, endPoint y: 307, distance: 17.6
click at [859, 293] on span "177 / 200" at bounding box center [758, 289] width 285 height 7
click at [873, 322] on span "Guardar resolución" at bounding box center [850, 325] width 79 height 25
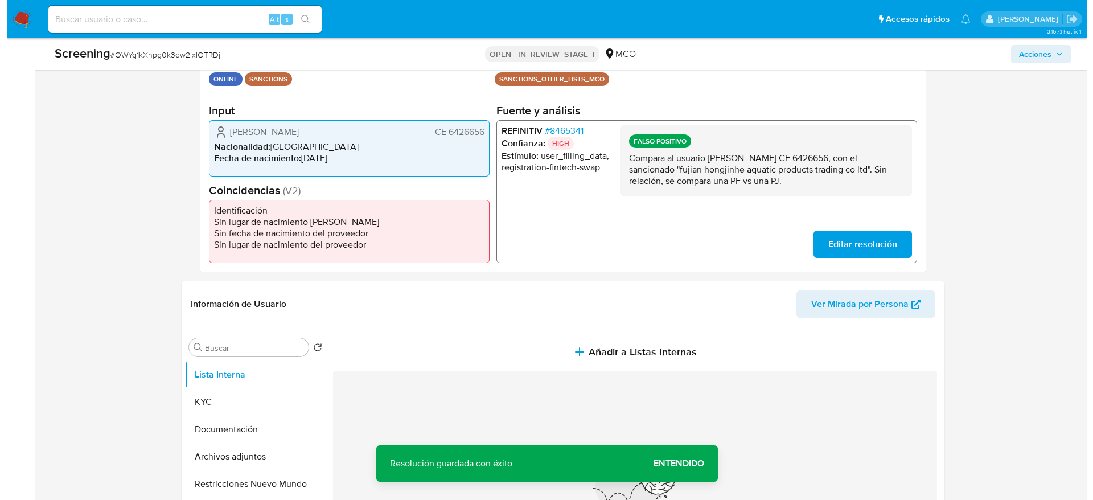
scroll to position [342, 0]
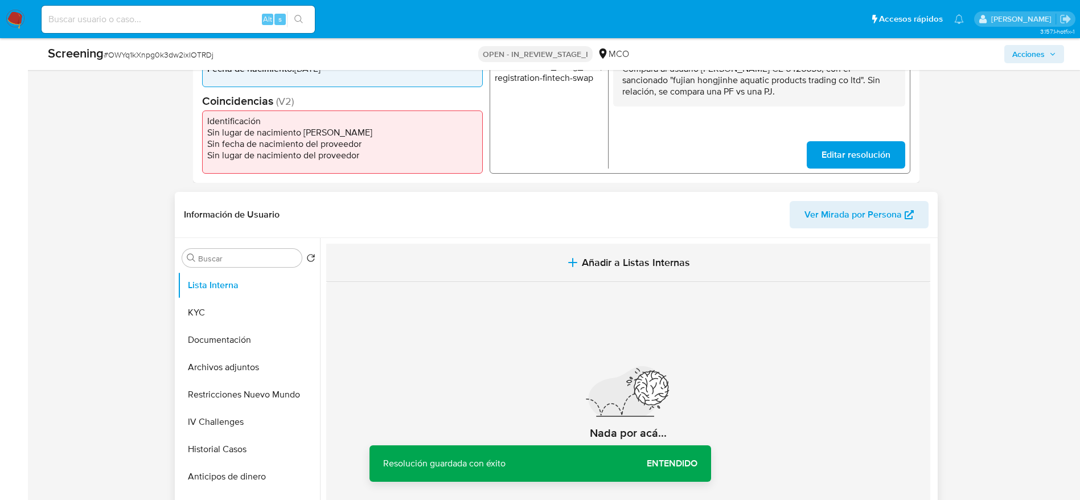
click at [560, 266] on button "Añadir a Listas Internas" at bounding box center [628, 263] width 604 height 38
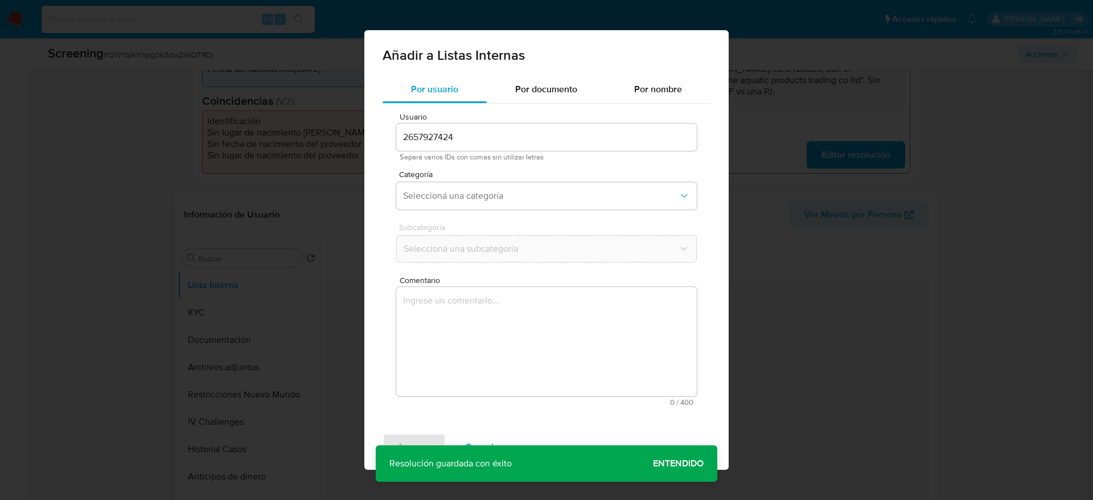
click at [601, 347] on textarea "Comentario" at bounding box center [546, 341] width 301 height 109
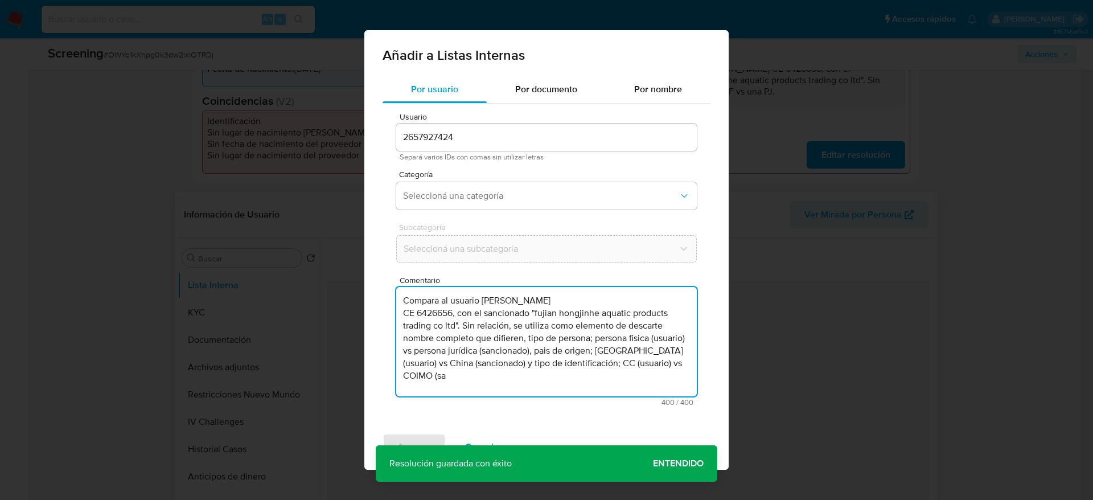
drag, startPoint x: 399, startPoint y: 314, endPoint x: 461, endPoint y: 310, distance: 62.2
click at [461, 310] on textarea "Compara al usuario Natalia Concepcion Brito de Reyes CE 6426656, con el sancion…" at bounding box center [546, 341] width 301 height 109
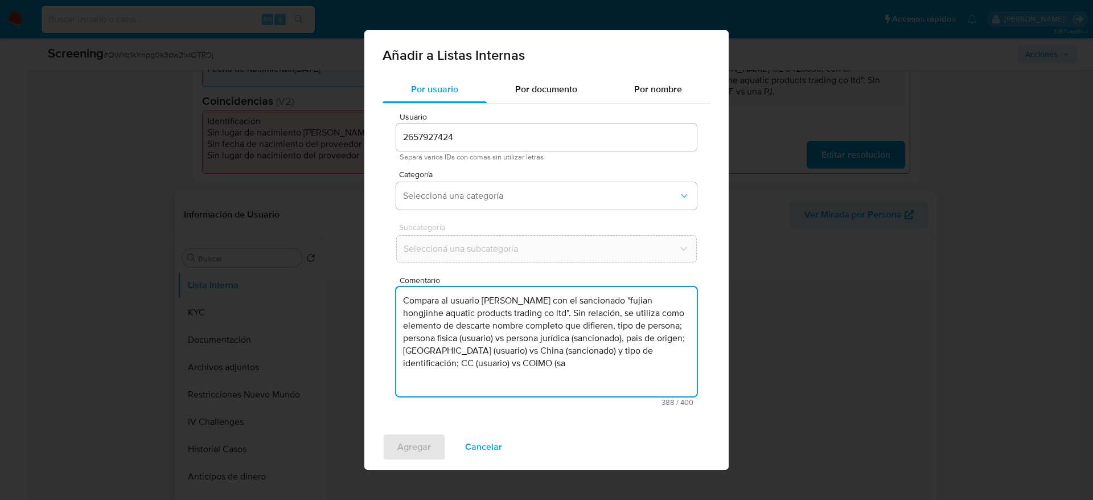
drag, startPoint x: 460, startPoint y: 348, endPoint x: 661, endPoint y: 374, distance: 202.0
click at [661, 374] on textarea "Compara al usuario Natalia Concepcion Brito de Reyes con el sancionado "fujian …" at bounding box center [546, 341] width 301 height 109
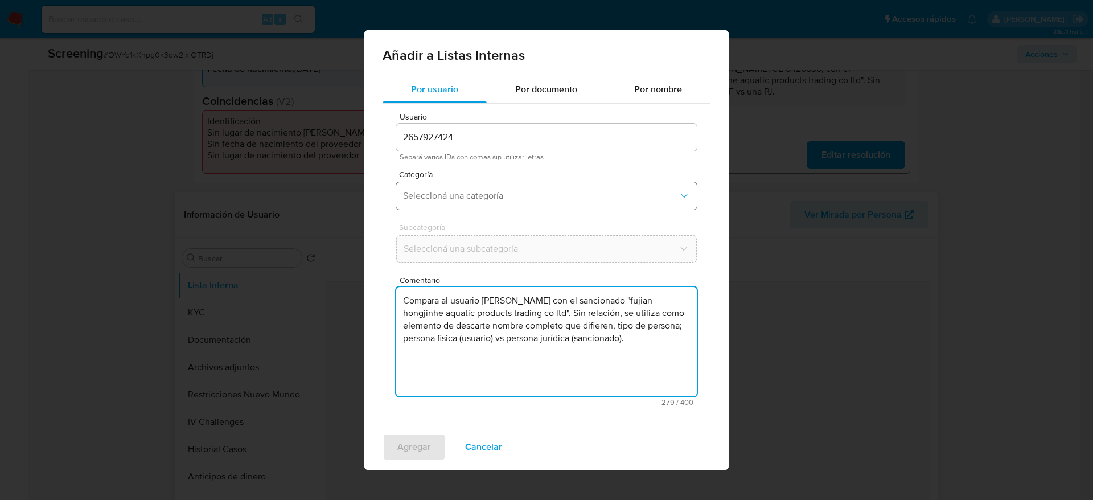
type textarea "Compara al usuario Natalia Concepcion Brito de Reyes con el sancionado "fujian …"
click at [632, 199] on span "Seleccioná una categoría" at bounding box center [541, 195] width 276 height 11
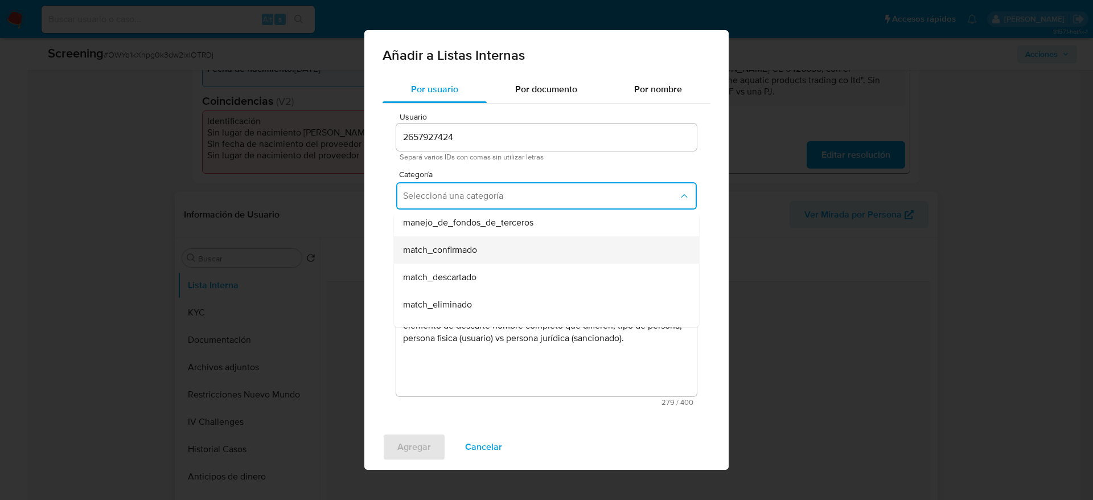
scroll to position [85, 0]
click at [480, 242] on div "match_descartado" at bounding box center [543, 250] width 280 height 27
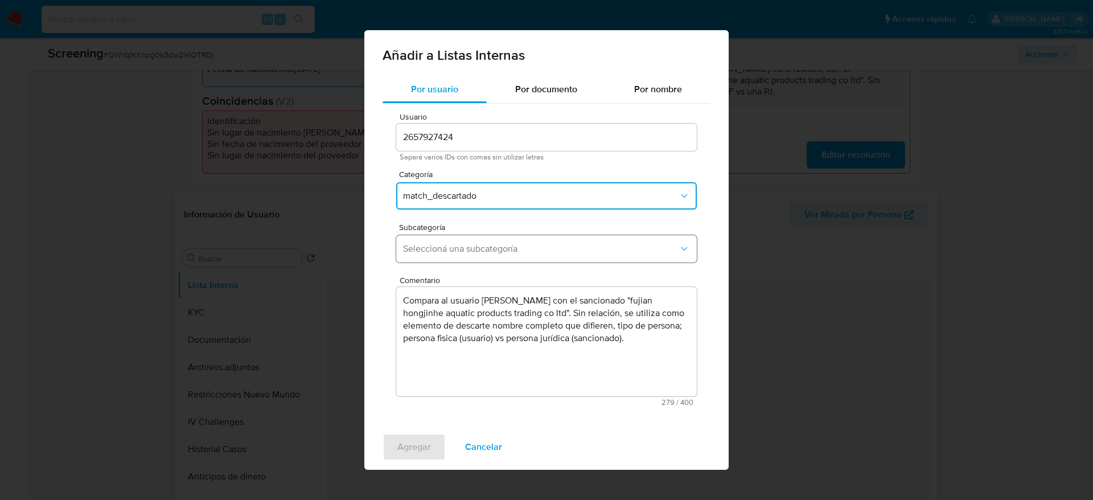
click at [475, 239] on button "Seleccioná una subcategoría" at bounding box center [546, 248] width 301 height 27
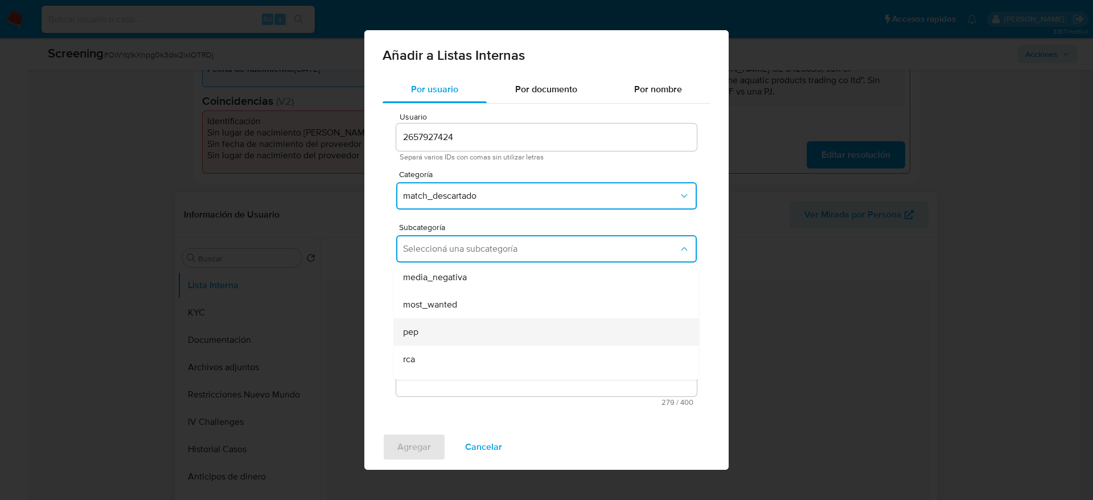
scroll to position [77, 0]
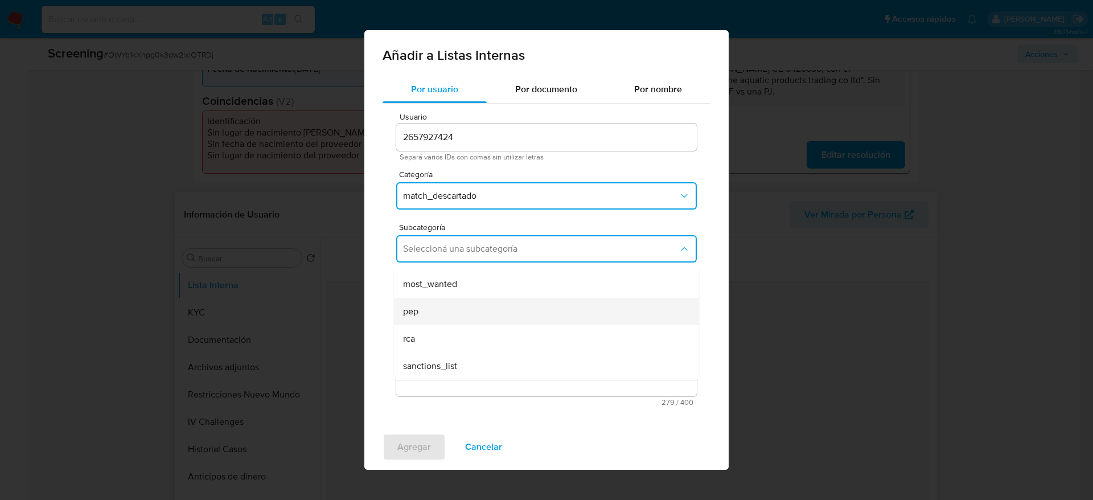
click at [433, 310] on div "pep" at bounding box center [543, 311] width 280 height 27
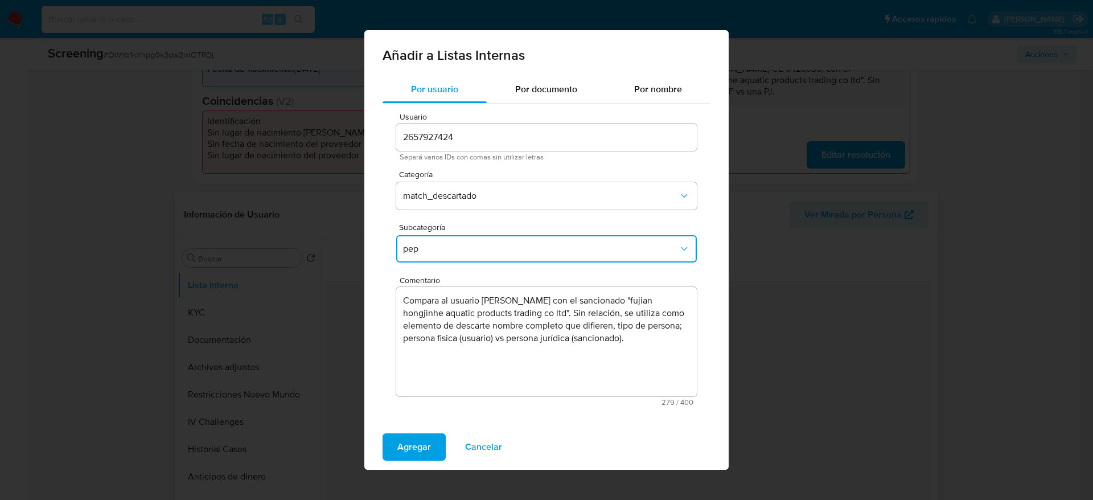
click at [455, 249] on span "pep" at bounding box center [541, 248] width 276 height 11
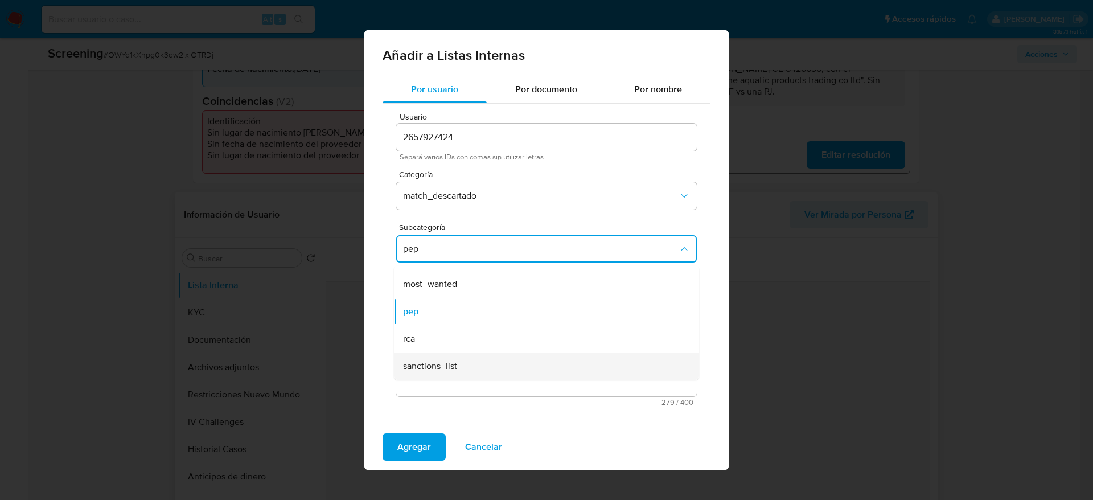
click at [454, 358] on div "sanctions_list" at bounding box center [543, 365] width 280 height 27
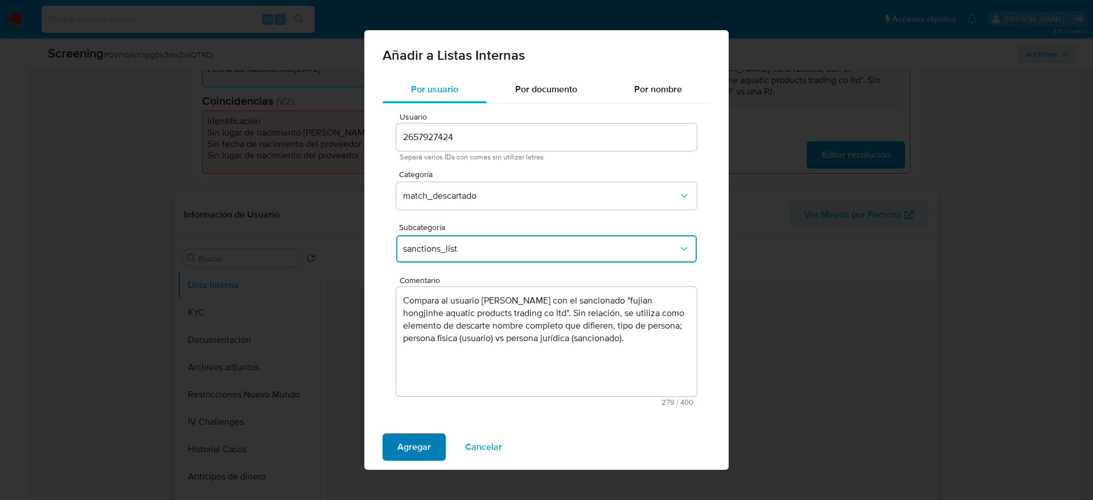
click at [399, 439] on span "Agregar" at bounding box center [414, 446] width 34 height 25
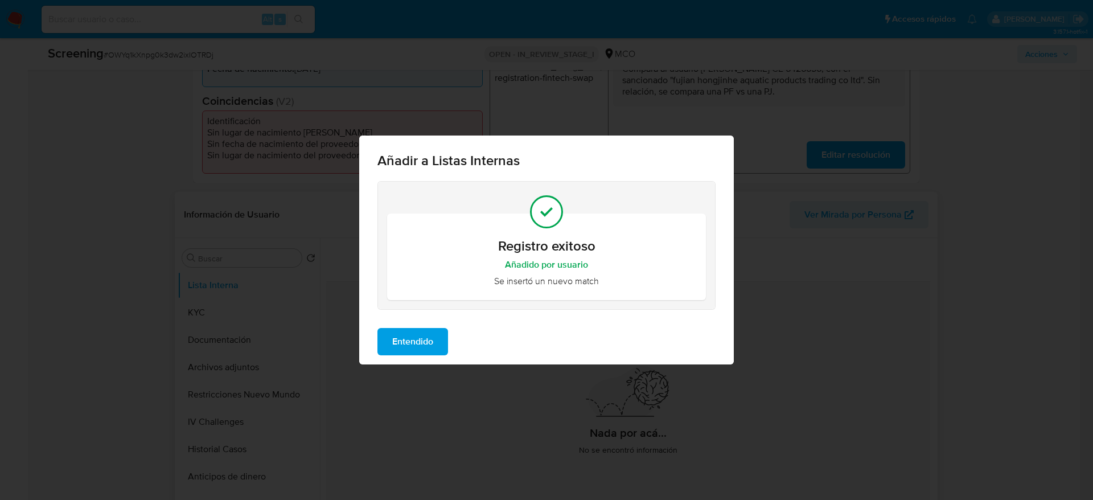
click at [441, 331] on button "Entendido" at bounding box center [413, 341] width 71 height 27
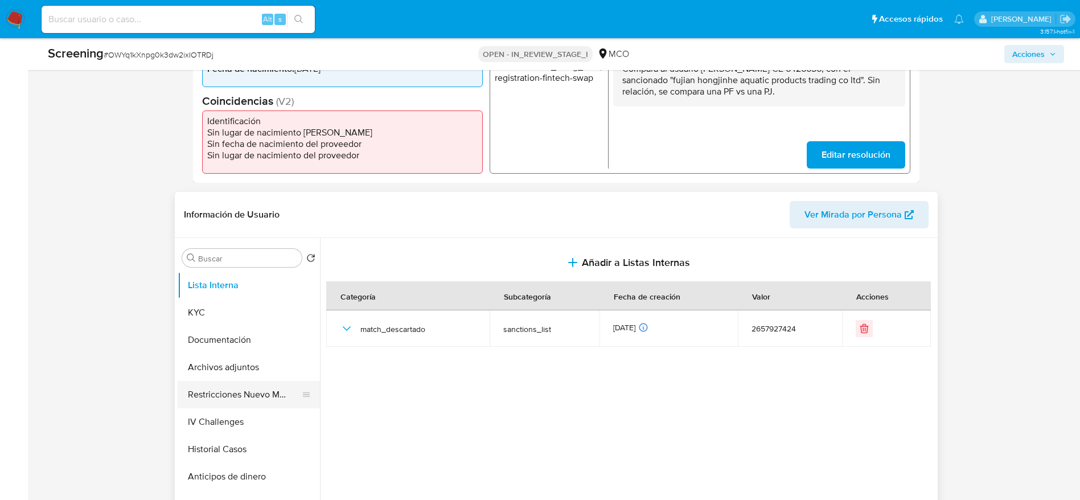
click at [204, 401] on button "Restricciones Nuevo Mundo" at bounding box center [244, 394] width 133 height 27
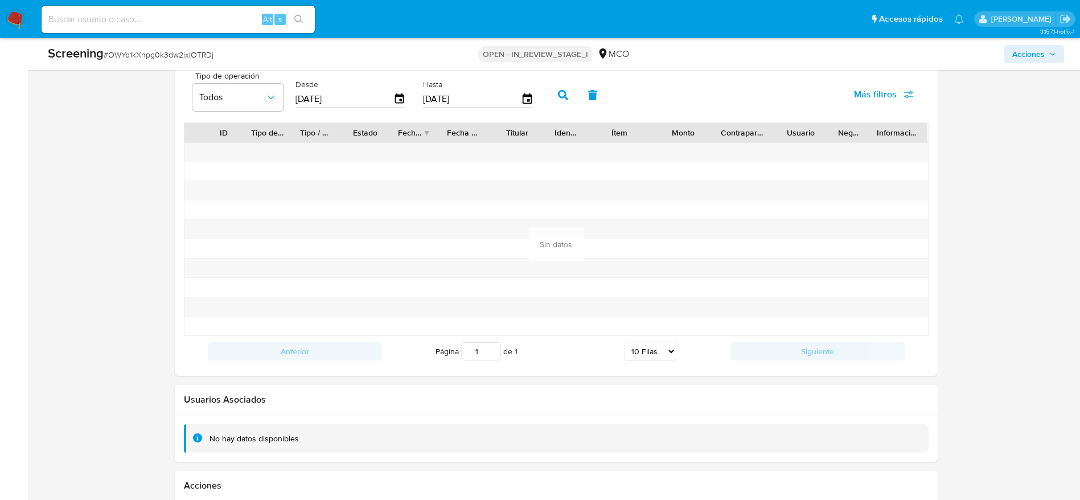
scroll to position [1864, 0]
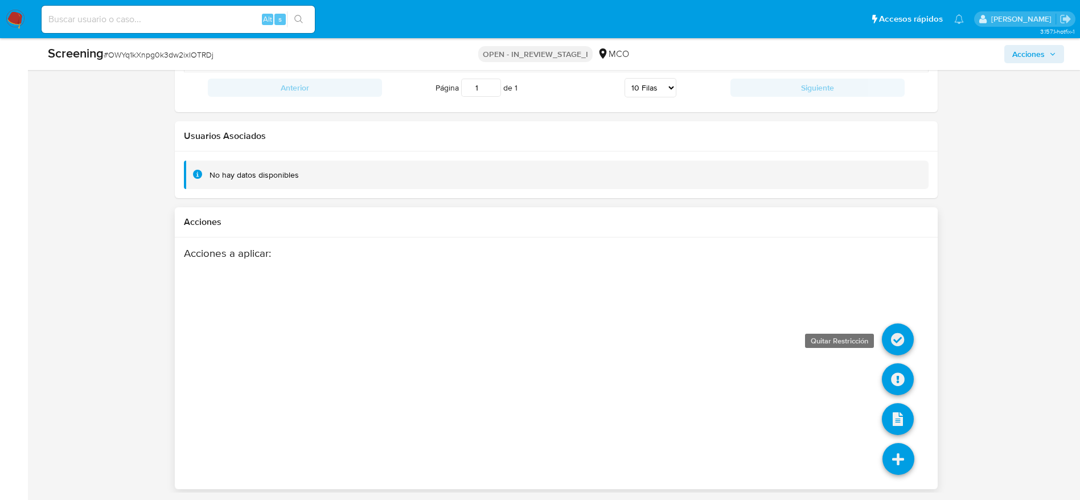
click at [891, 337] on icon at bounding box center [898, 339] width 32 height 32
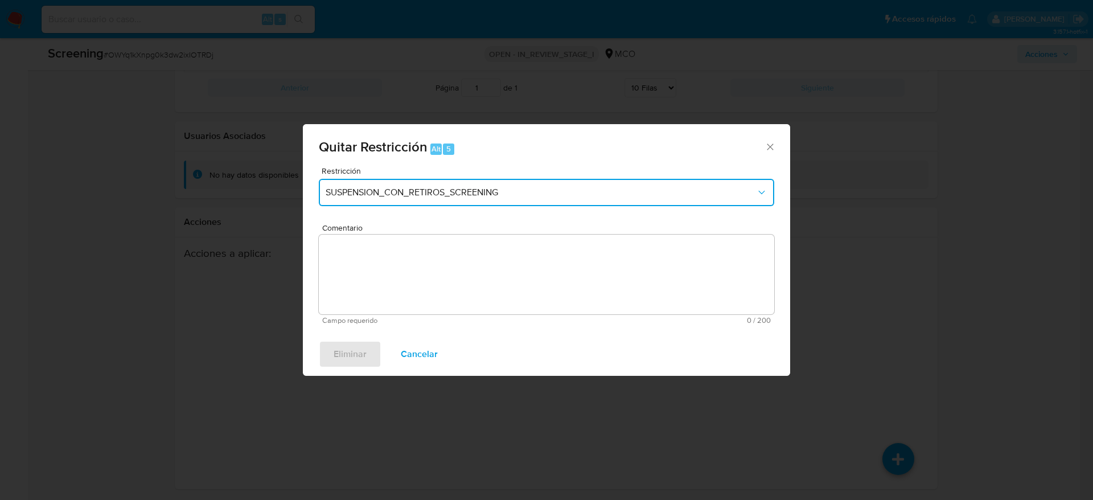
click at [539, 188] on span "SUSPENSION_CON_RETIROS_SCREENING" at bounding box center [541, 192] width 430 height 11
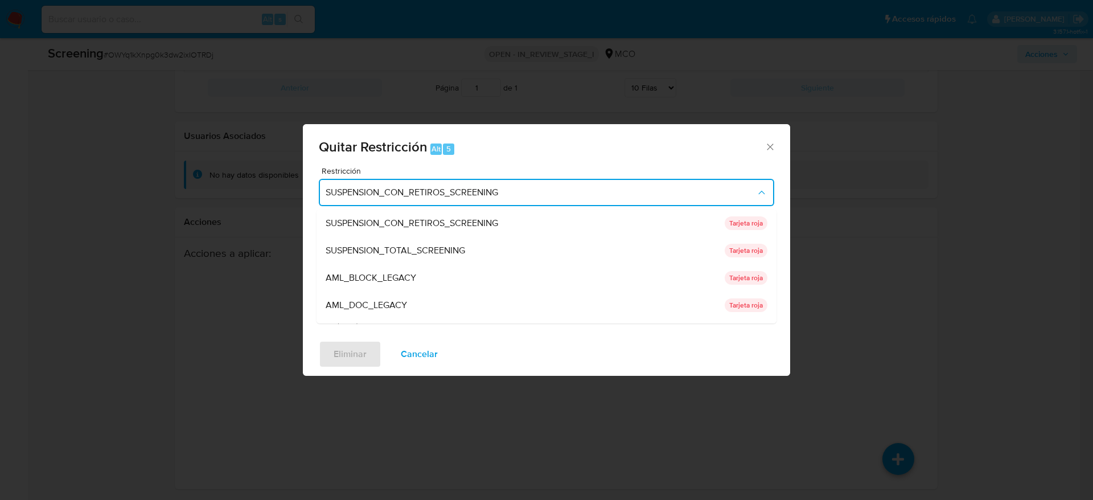
click at [407, 200] on button "SUSPENSION_CON_RETIROS_SCREENING" at bounding box center [547, 192] width 456 height 27
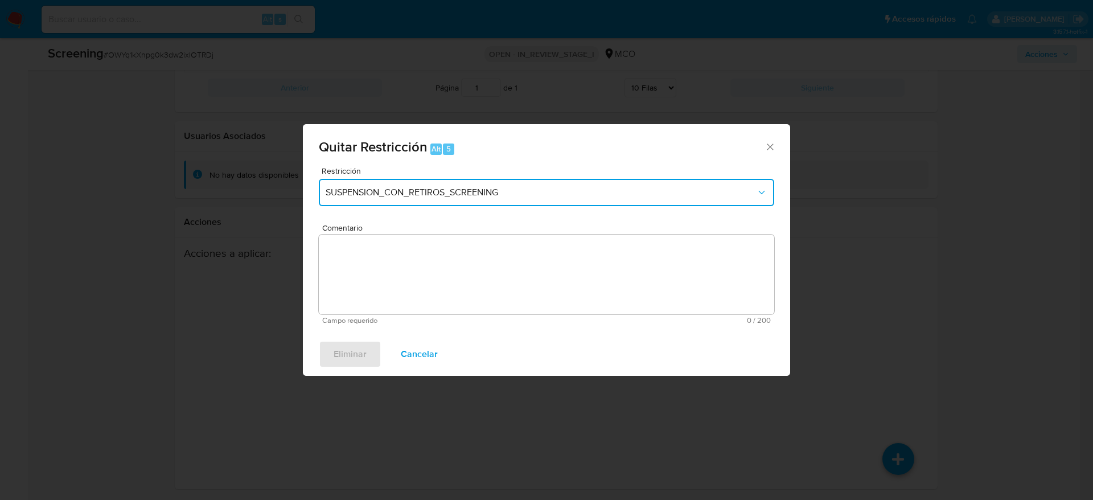
click at [427, 193] on span "SUSPENSION_CON_RETIROS_SCREENING" at bounding box center [541, 192] width 430 height 11
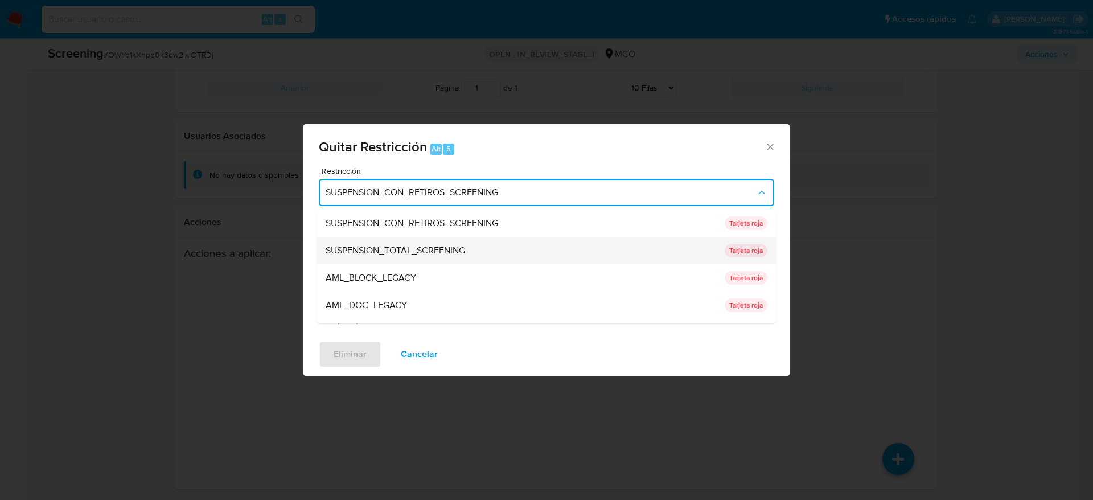
click at [437, 245] on span "SUSPENSION_TOTAL_SCREENING" at bounding box center [396, 250] width 140 height 11
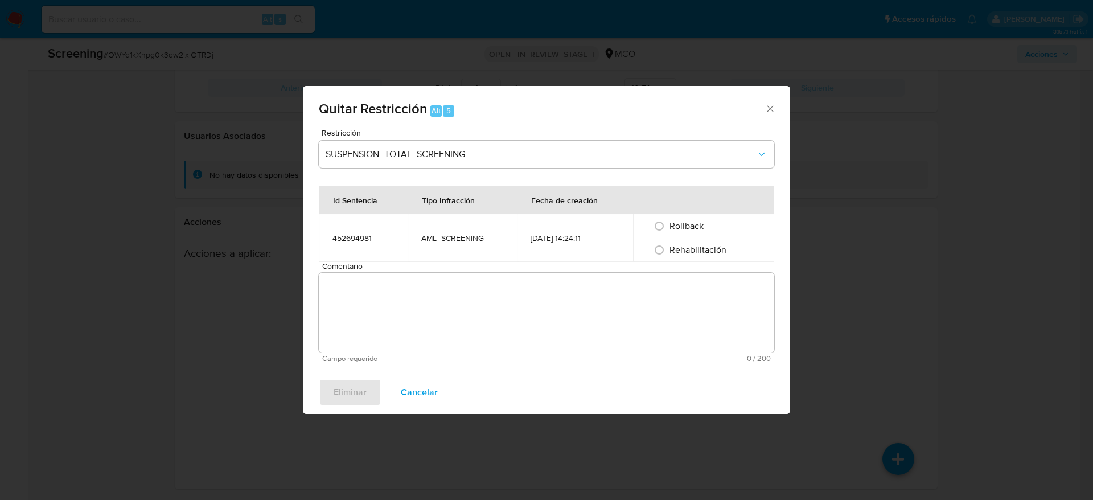
click at [696, 254] on span "Rehabilitación" at bounding box center [698, 249] width 57 height 13
click at [669, 254] on input "Rehabilitación" at bounding box center [659, 250] width 18 height 18
radio input "true"
click at [705, 279] on textarea "Comentario" at bounding box center [547, 313] width 456 height 80
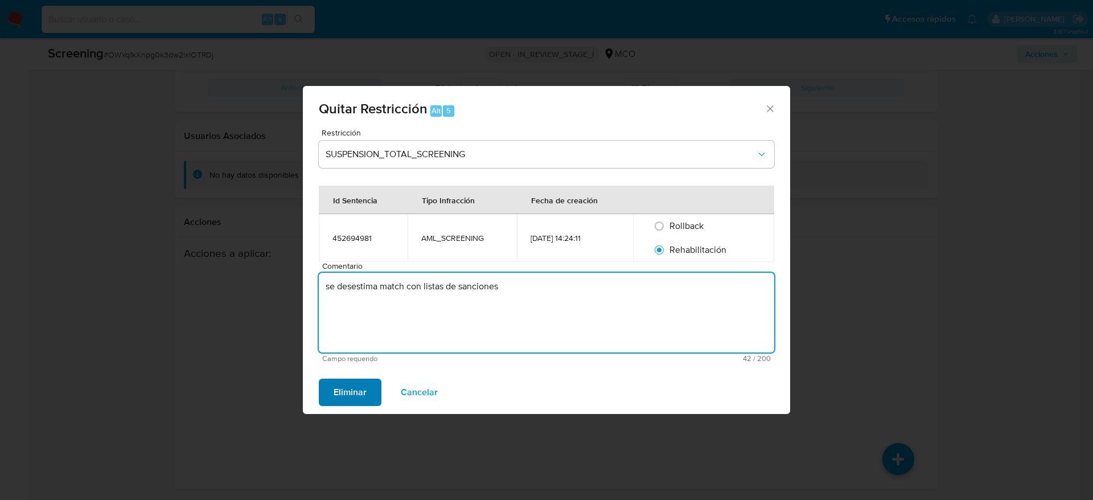
type textarea "se desestima match con listas de sanciones"
click at [379, 383] on button "Eliminar" at bounding box center [350, 392] width 63 height 27
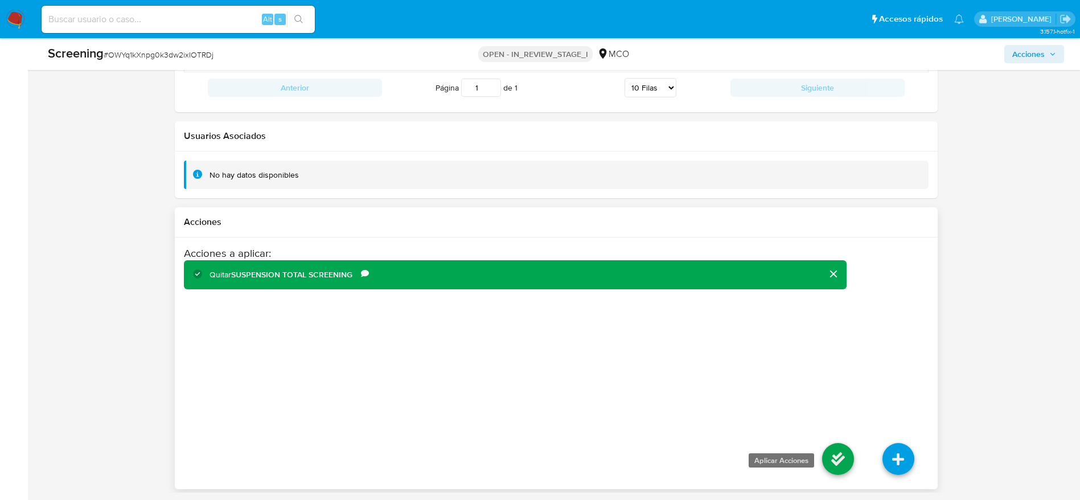
click at [849, 467] on icon at bounding box center [838, 459] width 32 height 32
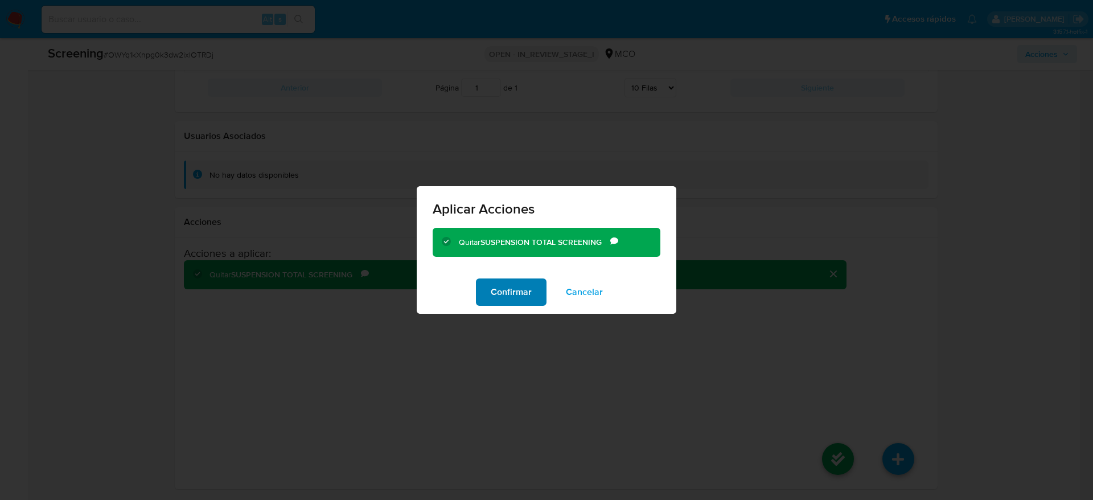
click at [530, 294] on button "Confirmar" at bounding box center [511, 291] width 71 height 27
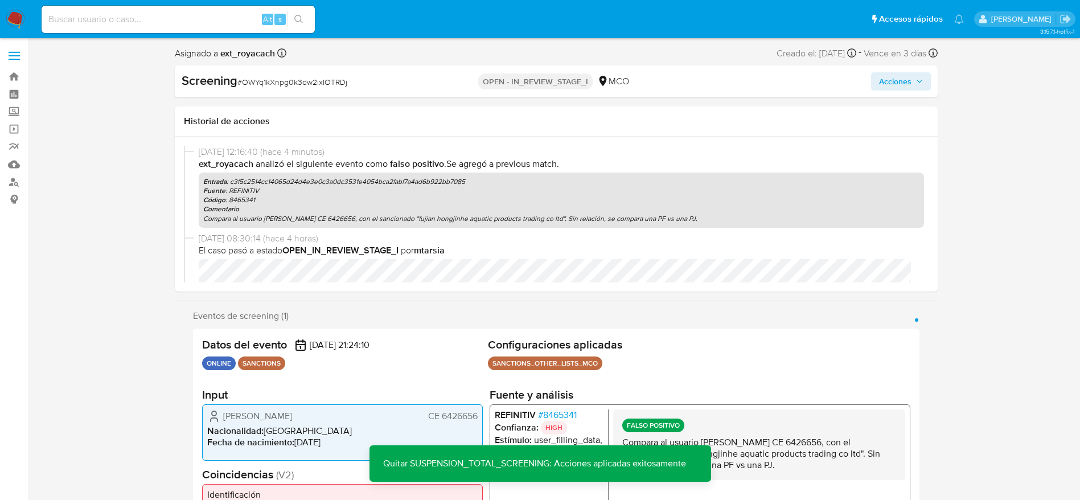
scroll to position [427, 0]
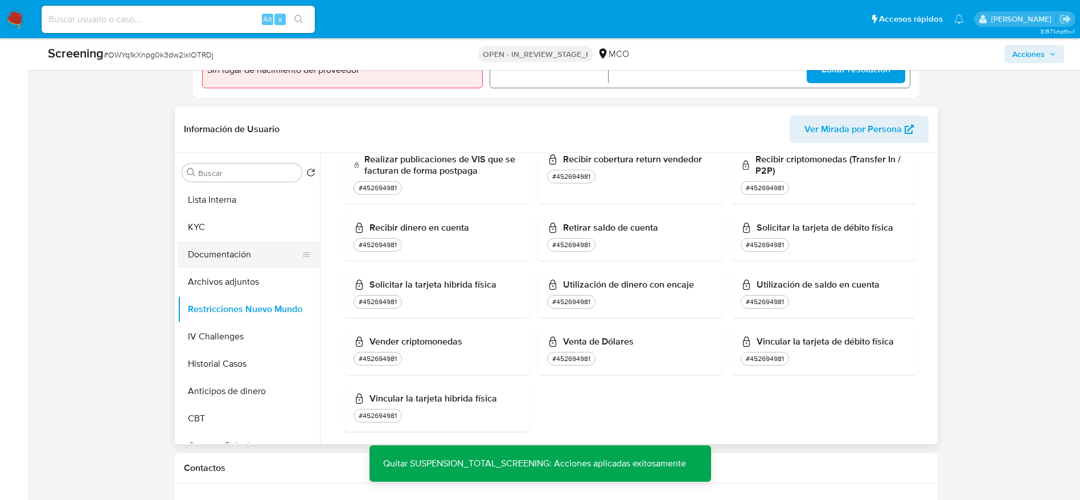
click at [230, 266] on button "Documentación" at bounding box center [244, 254] width 133 height 27
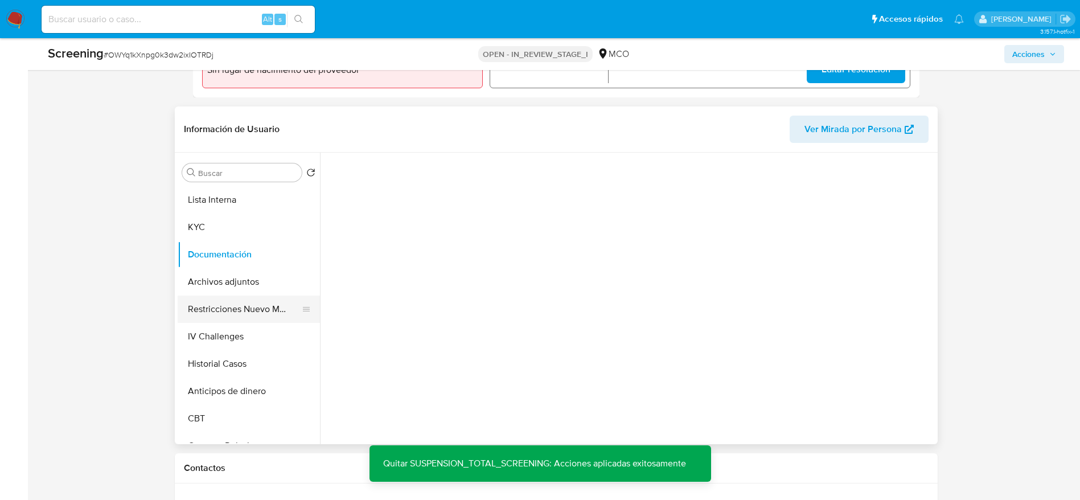
scroll to position [0, 0]
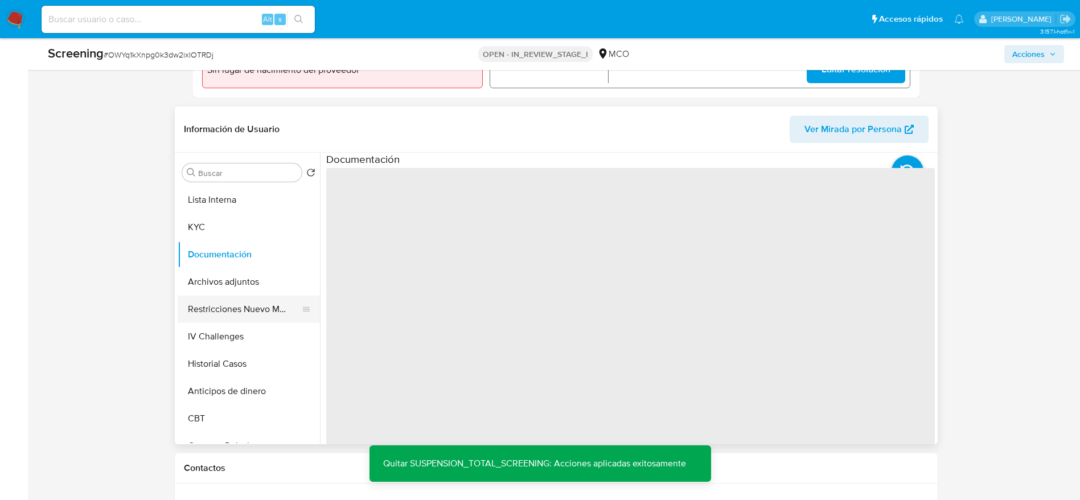
click at [248, 304] on button "Restricciones Nuevo Mundo" at bounding box center [244, 309] width 133 height 27
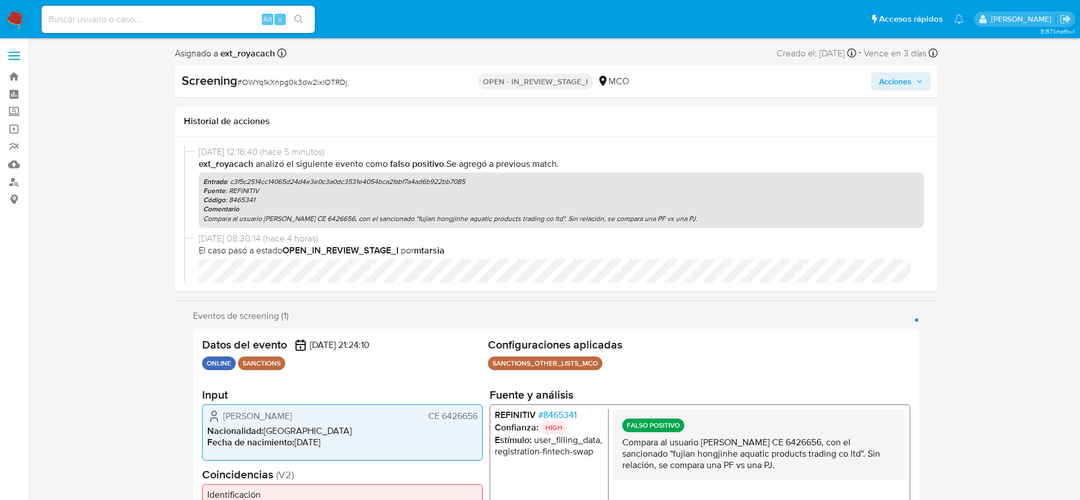
click at [885, 84] on span "Acciones" at bounding box center [895, 81] width 32 height 18
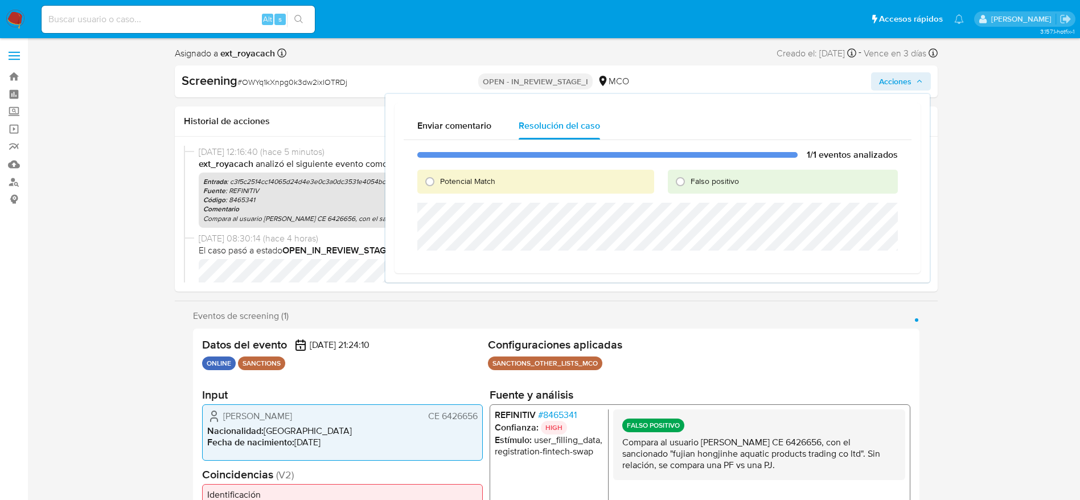
click at [693, 178] on span "Falso positivo" at bounding box center [715, 180] width 48 height 11
click at [690, 178] on input "Falso positivo" at bounding box center [680, 182] width 18 height 18
radio input "true"
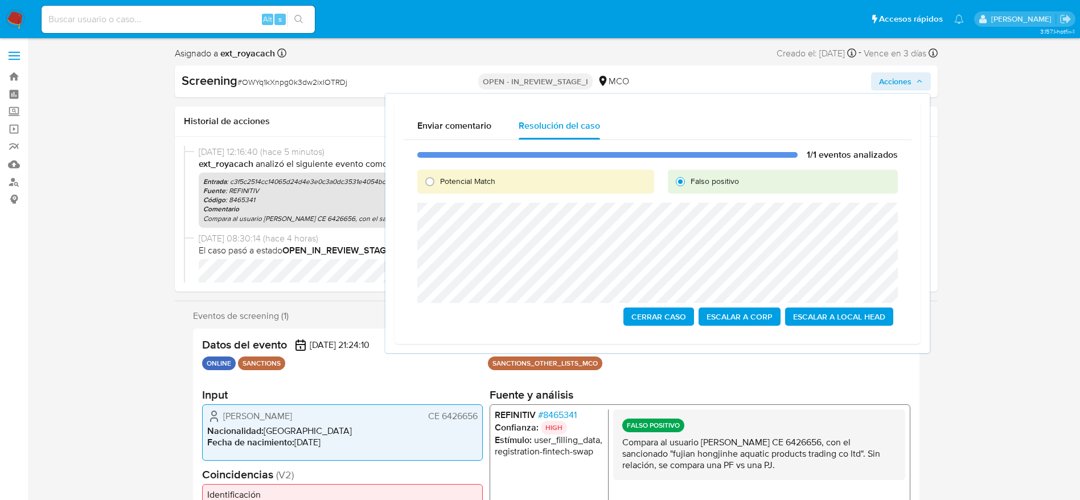
click at [683, 313] on span "Cerrar Caso" at bounding box center [658, 317] width 55 height 16
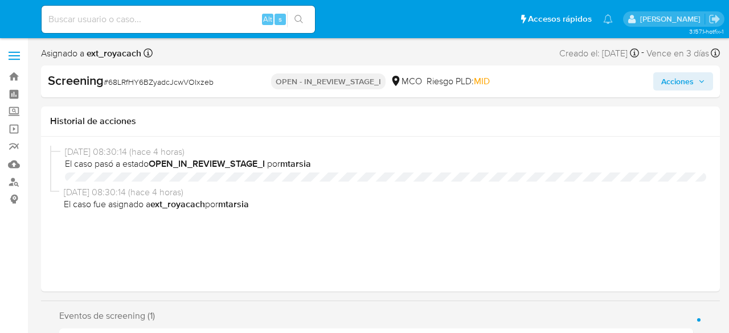
select select "10"
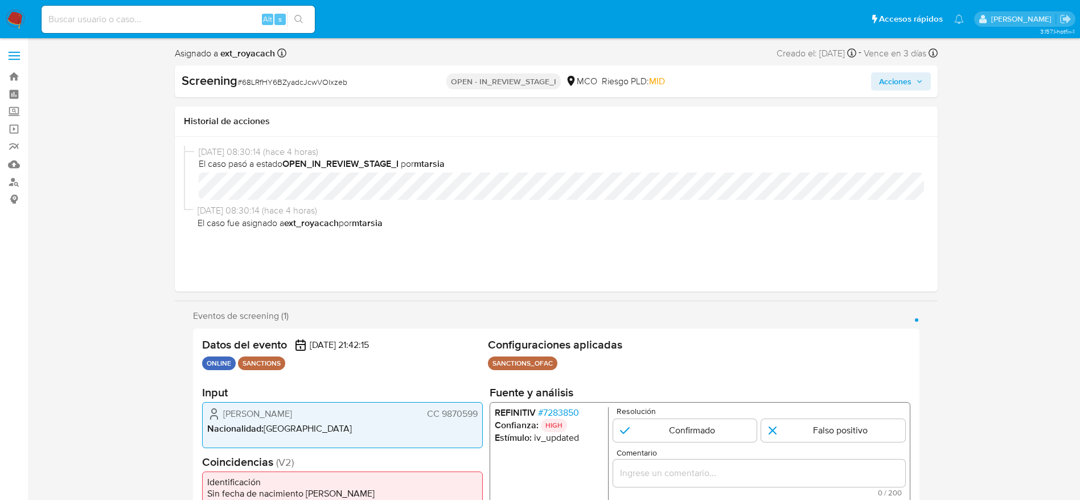
click at [270, 67] on div "Screening # 68LRfHY6BZyadcJcwVOIxzeb OPEN - IN_REVIEW_STAGE_I MCO Riesgo PLD: M…" at bounding box center [556, 81] width 763 height 32
click at [297, 80] on span "# 68LRfHY6BZyadcJcwVOIxzeb" at bounding box center [292, 81] width 110 height 11
copy span "68LRfHY6BZyadcJcwVOIxzeb"
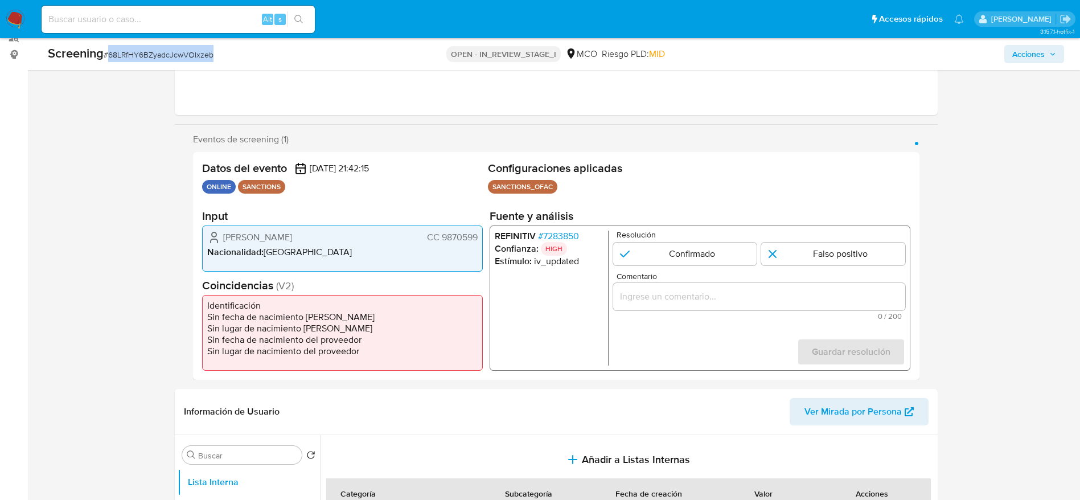
scroll to position [171, 0]
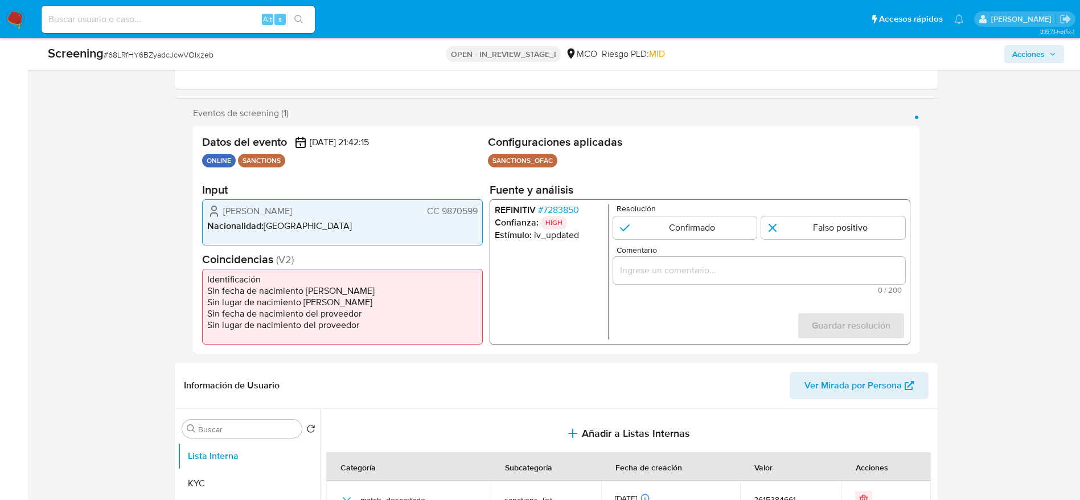
drag, startPoint x: 218, startPoint y: 205, endPoint x: 475, endPoint y: 211, distance: 257.5
click at [475, 211] on div "[PERSON_NAME] CC 9870599" at bounding box center [342, 211] width 270 height 14
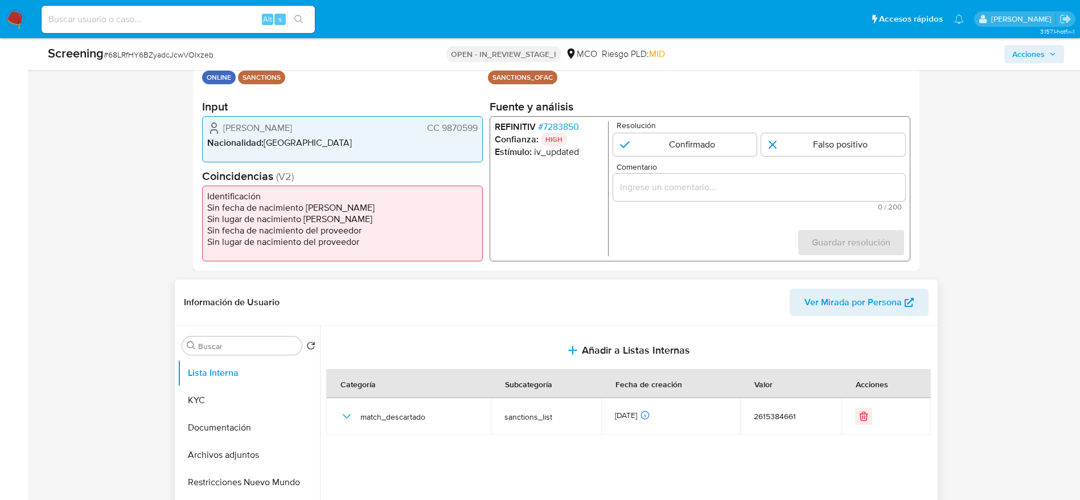
scroll to position [256, 0]
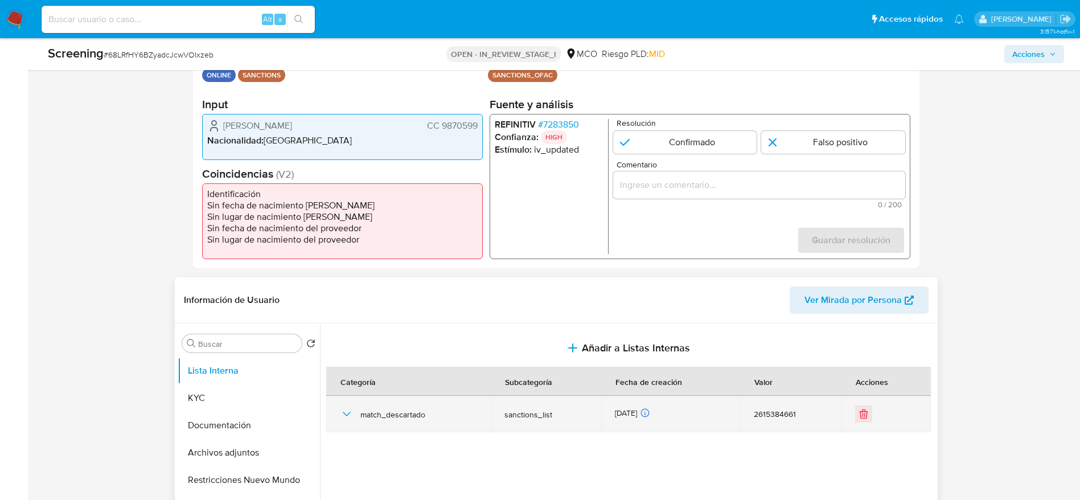
click at [355, 333] on div "match_descartado" at bounding box center [408, 414] width 137 height 36
click at [347, 333] on icon "button" at bounding box center [347, 414] width 14 height 14
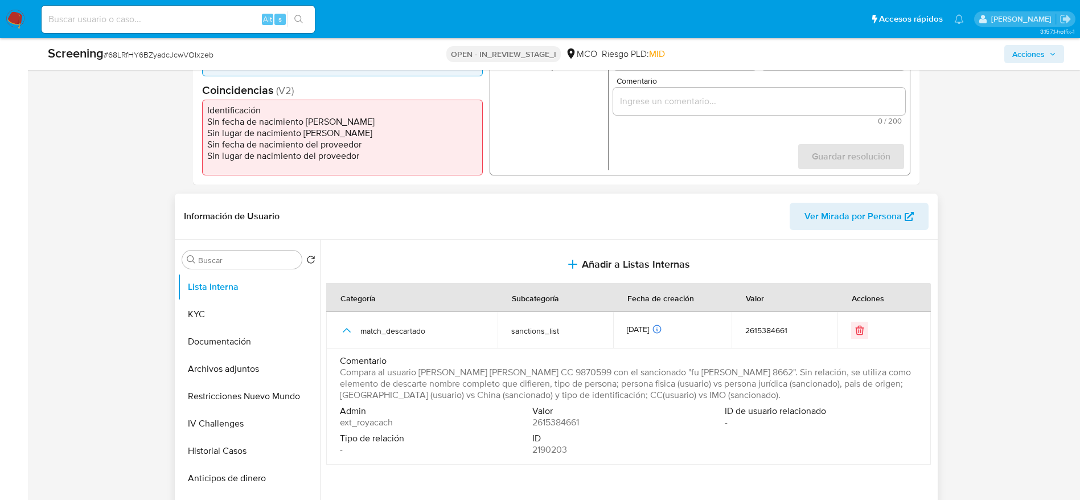
scroll to position [342, 0]
click at [223, 333] on button "Historial Casos" at bounding box center [244, 449] width 133 height 27
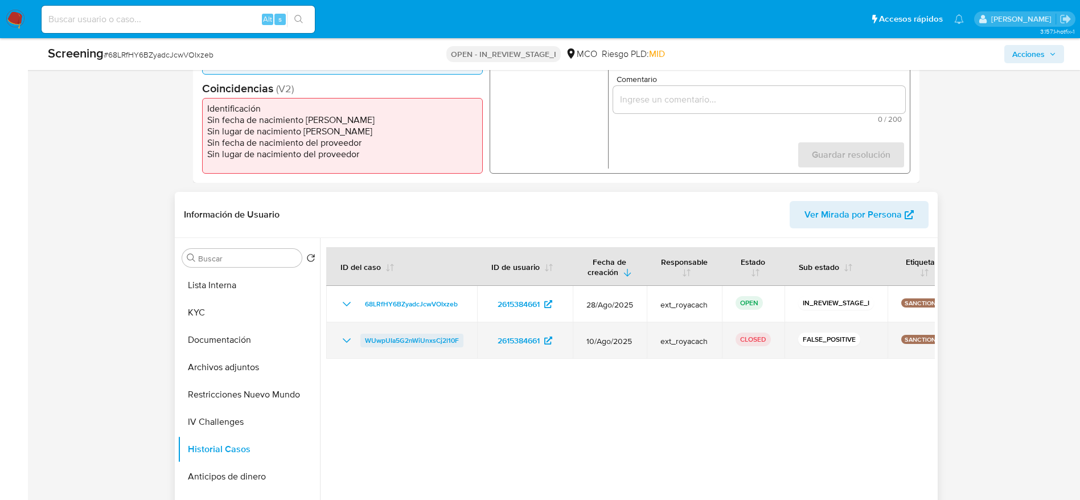
click at [399, 333] on span "WUwpUIa5G2nWiUnxsCj2l10F" at bounding box center [412, 341] width 94 height 14
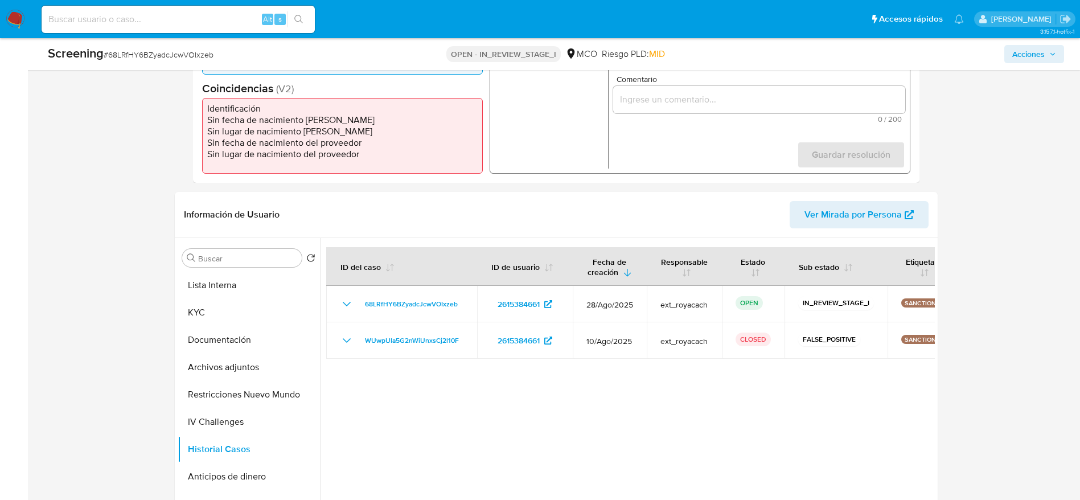
click at [714, 102] on input "Comentario" at bounding box center [759, 99] width 292 height 15
paste input "Compara al usuario [PERSON_NAME] [PERSON_NAME] CC 9870599 con el sancionado "fu…"
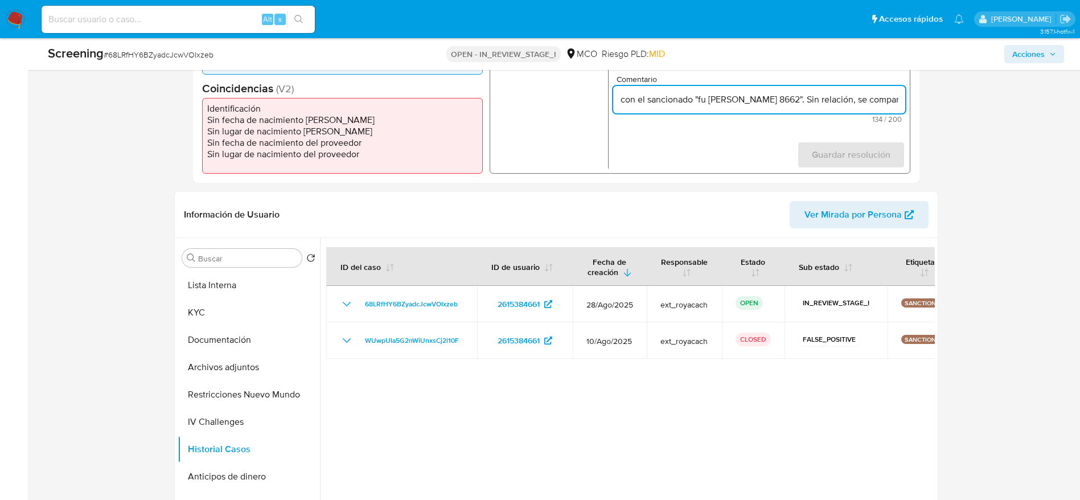
scroll to position [256, 0]
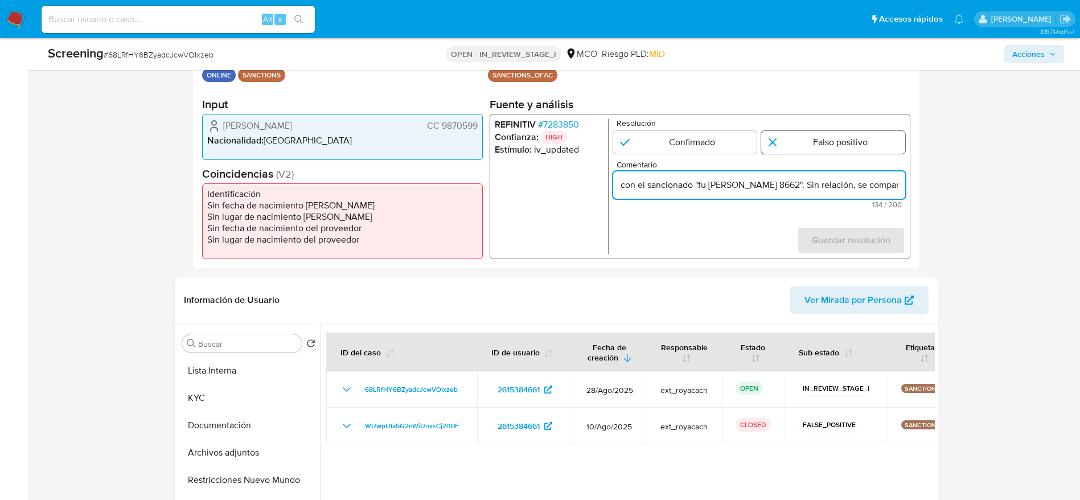
type input "Compara al usuario [PERSON_NAME] [PERSON_NAME] CC 9870599 con el sancionado "fu…"
click at [728, 137] on input "1 de 1" at bounding box center [833, 142] width 144 height 23
radio input "true"
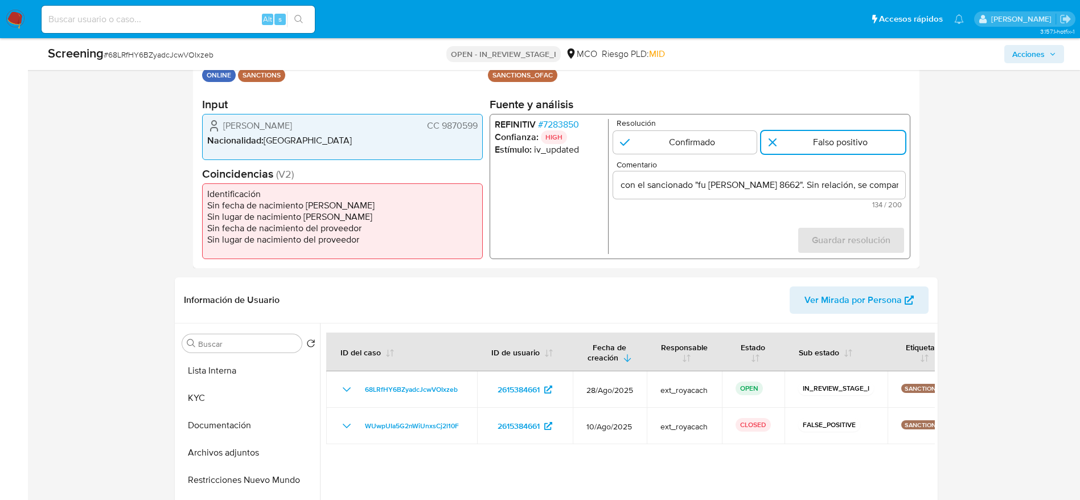
scroll to position [0, 0]
click at [728, 228] on form "Resolución Confirmado Falso positivo Comentario Compara al usuario [PERSON_NAME…" at bounding box center [759, 186] width 292 height 135
click at [728, 240] on span "Guardar resolución" at bounding box center [850, 240] width 79 height 25
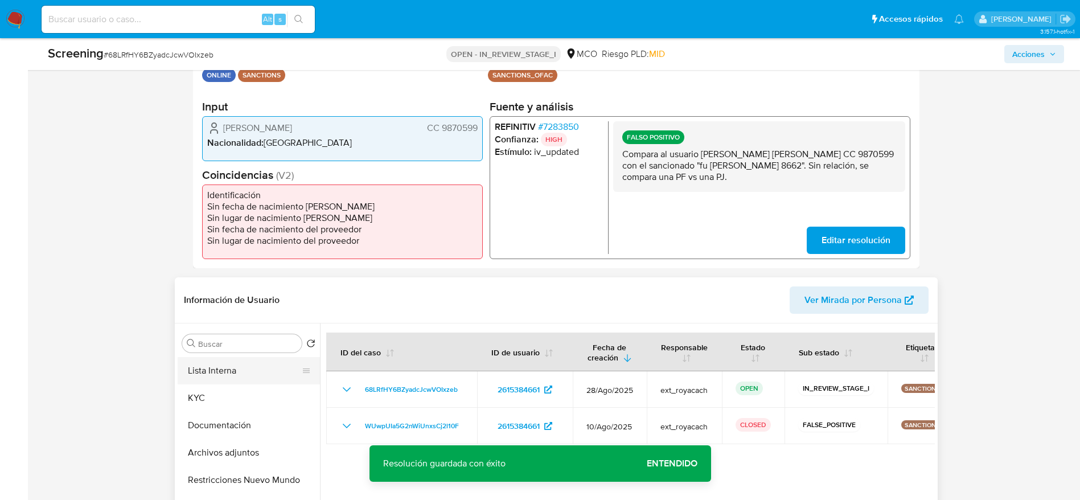
click at [255, 333] on button "Lista Interna" at bounding box center [244, 370] width 133 height 27
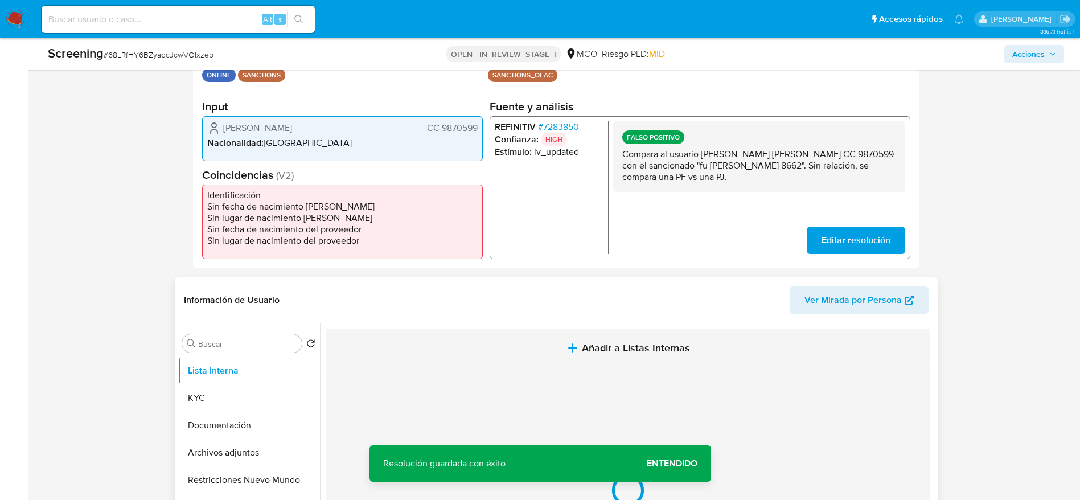
click at [491, 333] on button "Añadir a Listas Internas" at bounding box center [628, 348] width 604 height 38
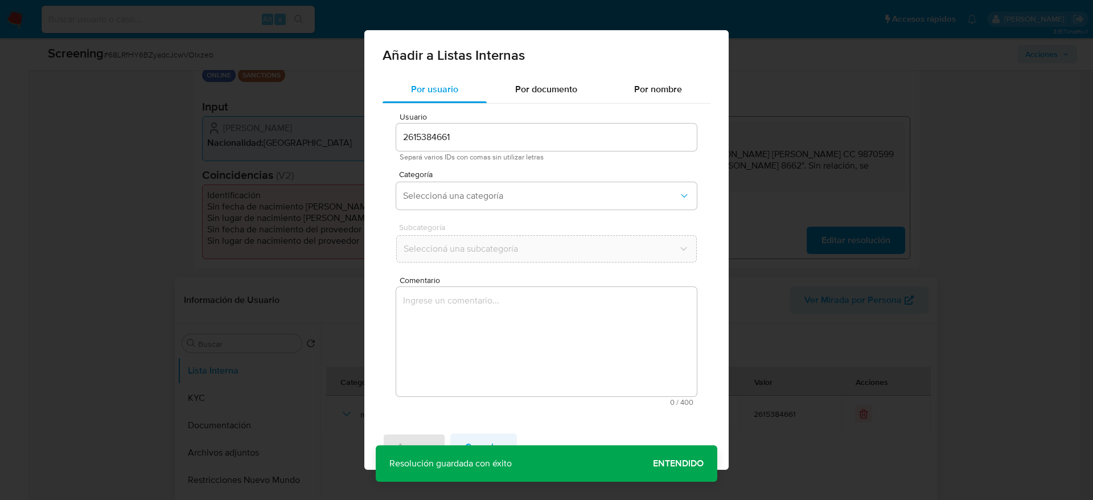
click at [491, 333] on span "Cancelar" at bounding box center [483, 446] width 37 height 25
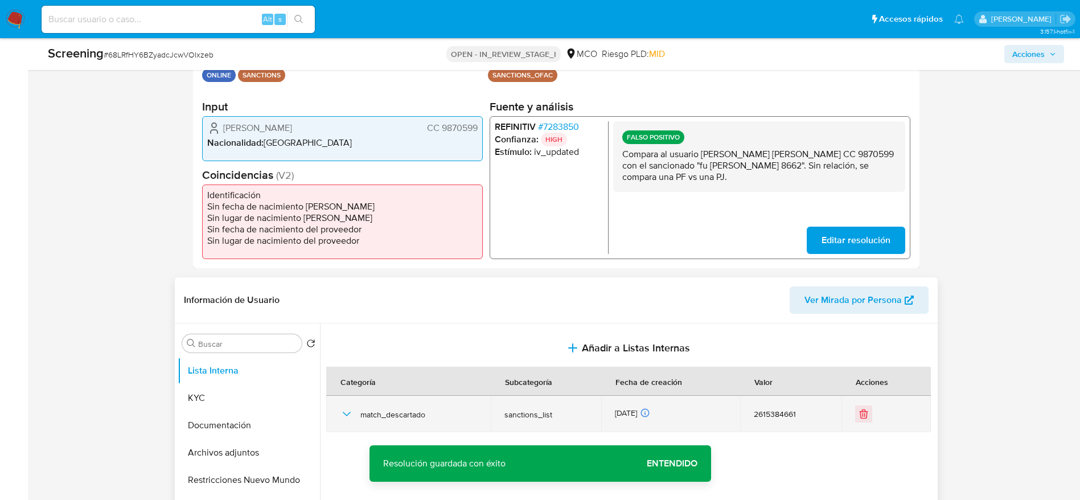
click at [346, 333] on icon "button" at bounding box center [347, 414] width 14 height 14
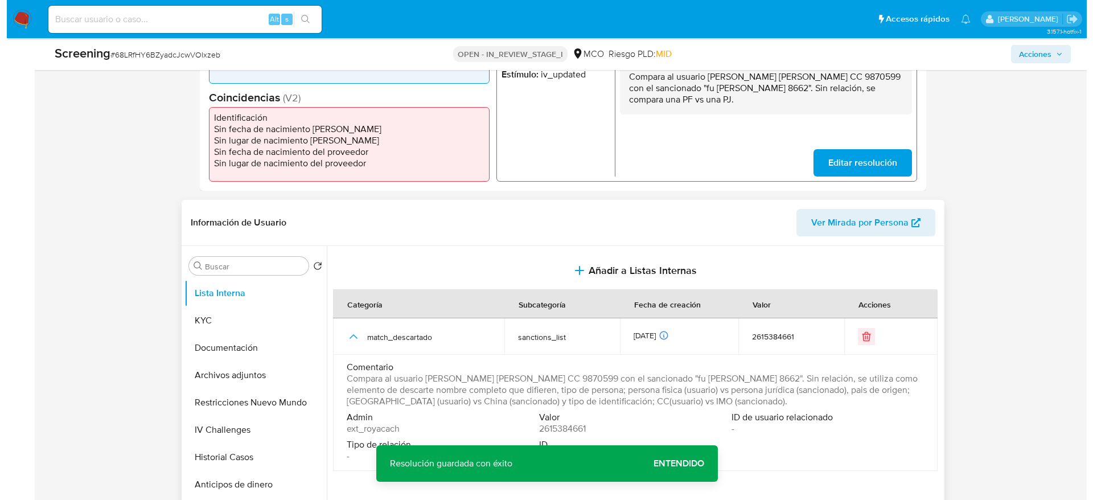
scroll to position [342, 0]
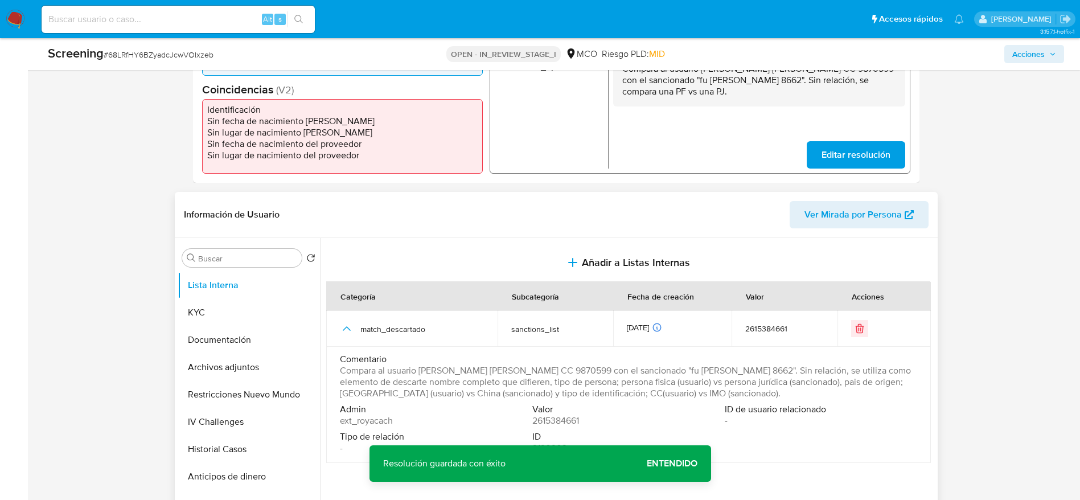
click at [596, 333] on span "Compara al usuario Diaz Lopez Julian Felipe CC 9870599 con el sancionado "fu yu…" at bounding box center [627, 382] width 575 height 34
click at [592, 333] on span "Compara al usuario Diaz Lopez Julian Felipe CC 9870599 con el sancionado "fu yu…" at bounding box center [627, 382] width 575 height 34
click at [590, 333] on span "Compara al usuario Diaz Lopez Julian Felipe CC 9870599 con el sancionado "fu yu…" at bounding box center [627, 382] width 575 height 34
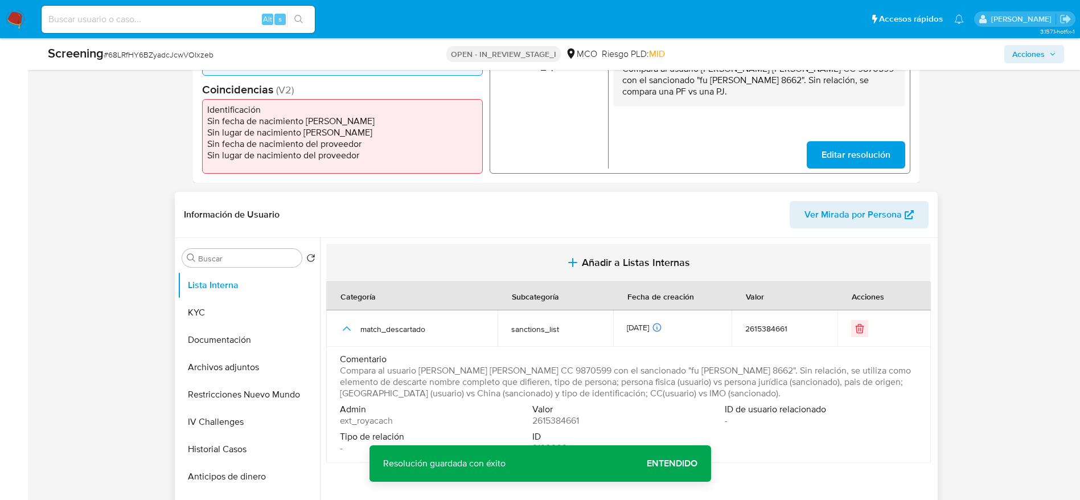
click at [564, 254] on button "Añadir a Listas Internas" at bounding box center [628, 263] width 604 height 38
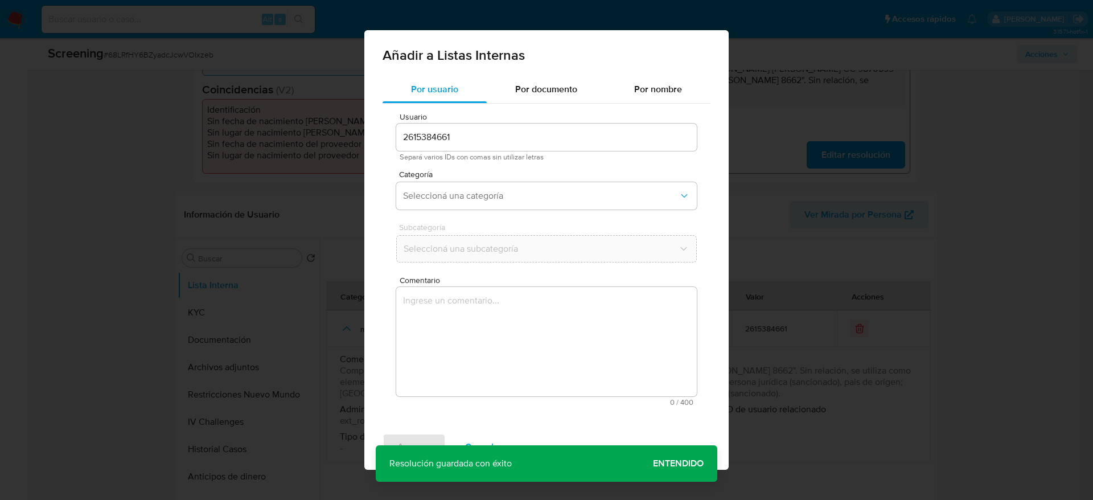
click at [552, 325] on textarea "Comentario" at bounding box center [546, 341] width 301 height 109
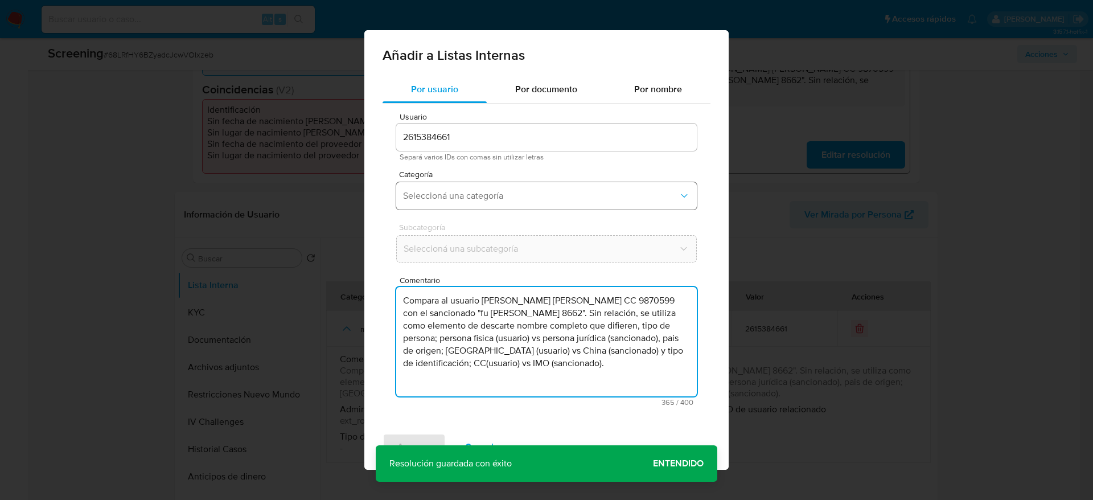
type textarea "Compara al usuario Diaz Lopez Julian Felipe CC 9870599 con el sancionado "fu yu…"
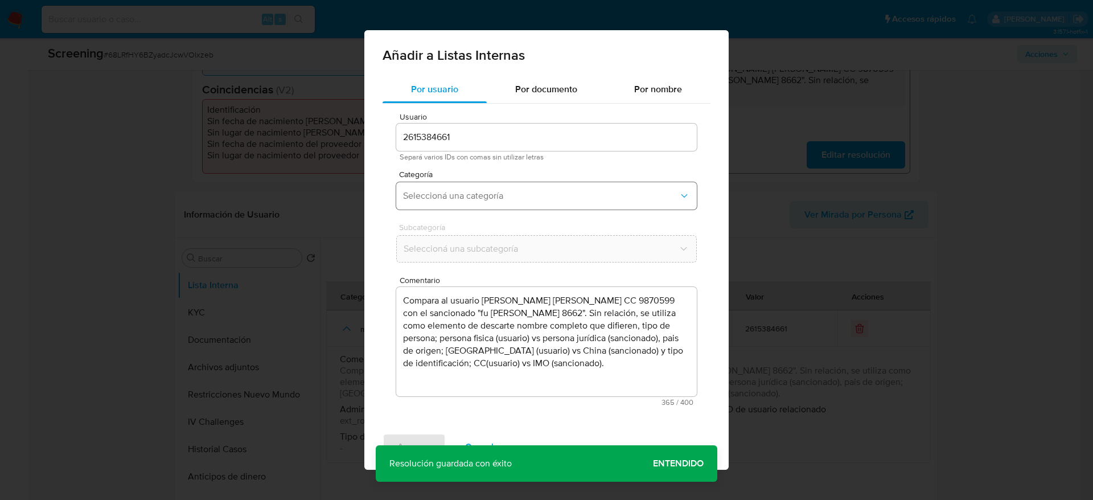
click at [518, 199] on span "Seleccioná una categoría" at bounding box center [541, 195] width 276 height 11
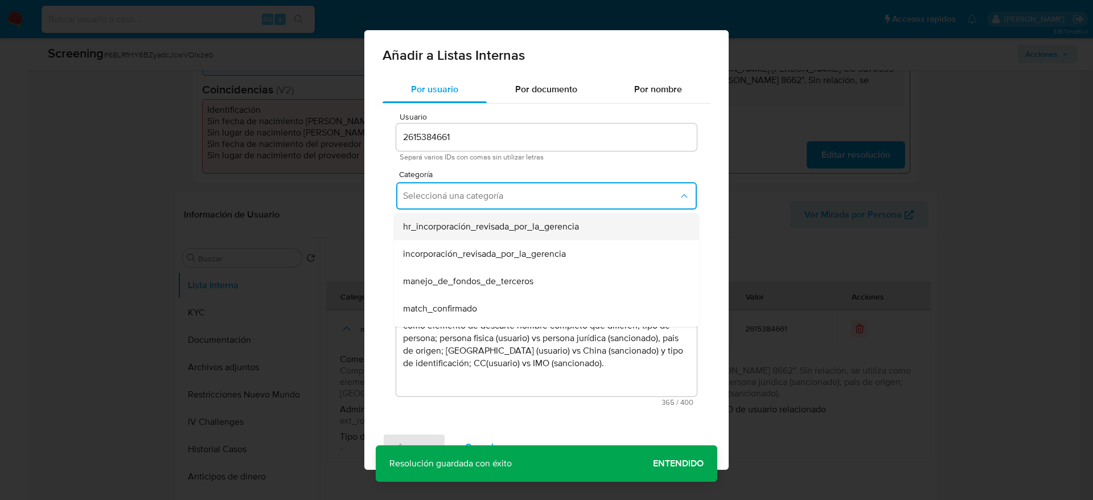
scroll to position [85, 0]
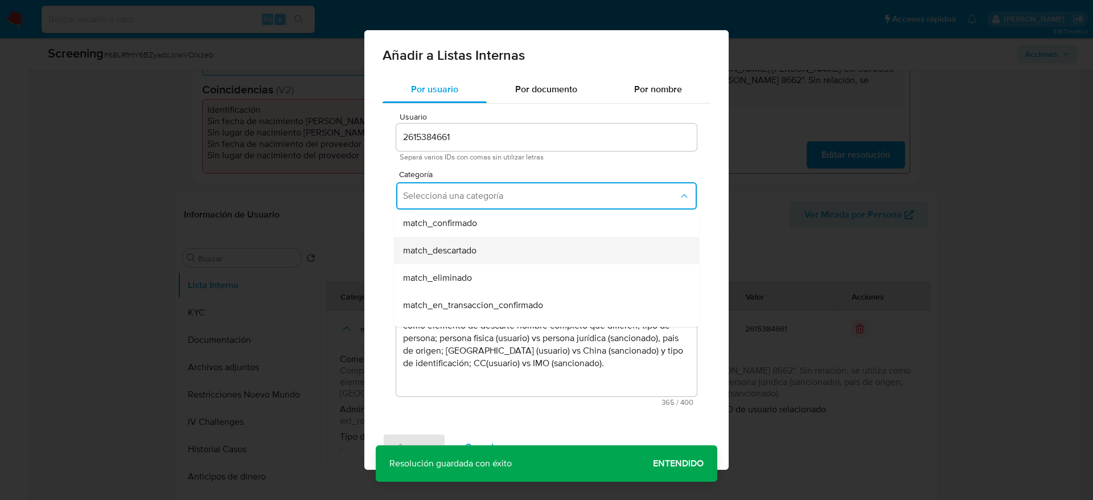
click at [506, 240] on div "match_descartado" at bounding box center [543, 250] width 280 height 27
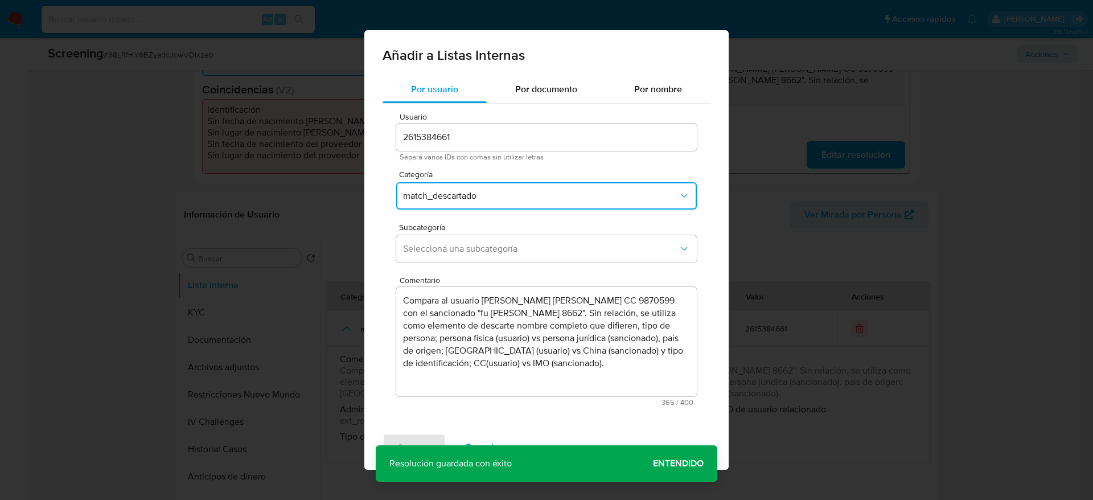
click at [506, 240] on button "Seleccioná una subcategoría" at bounding box center [546, 248] width 301 height 27
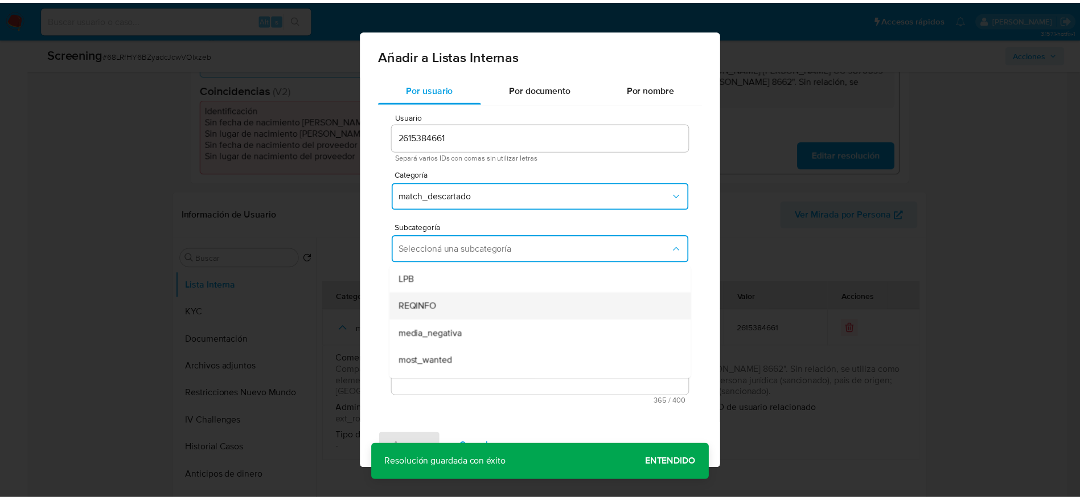
scroll to position [77, 0]
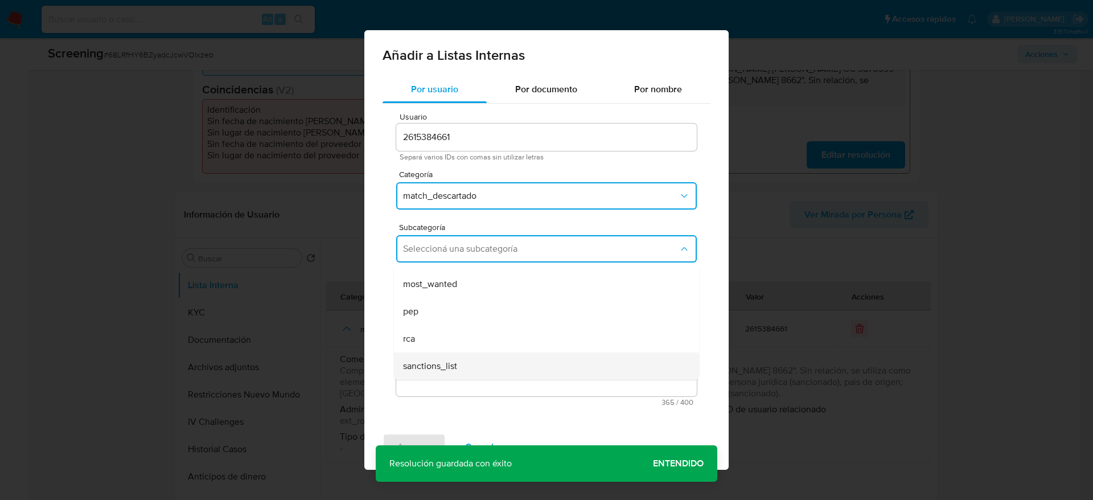
click at [495, 333] on div "sanctions_list" at bounding box center [543, 365] width 280 height 27
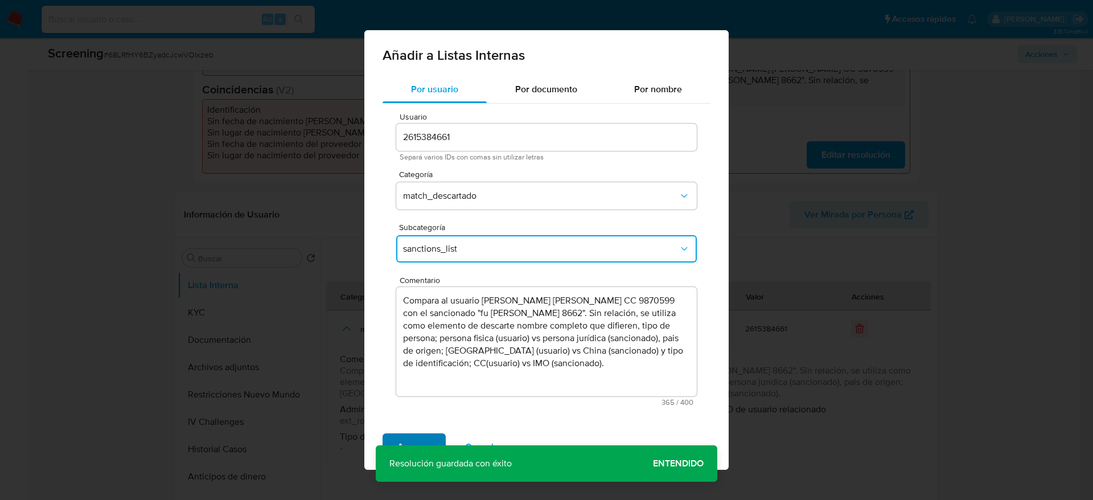
click at [421, 333] on span "Agregar" at bounding box center [414, 446] width 34 height 25
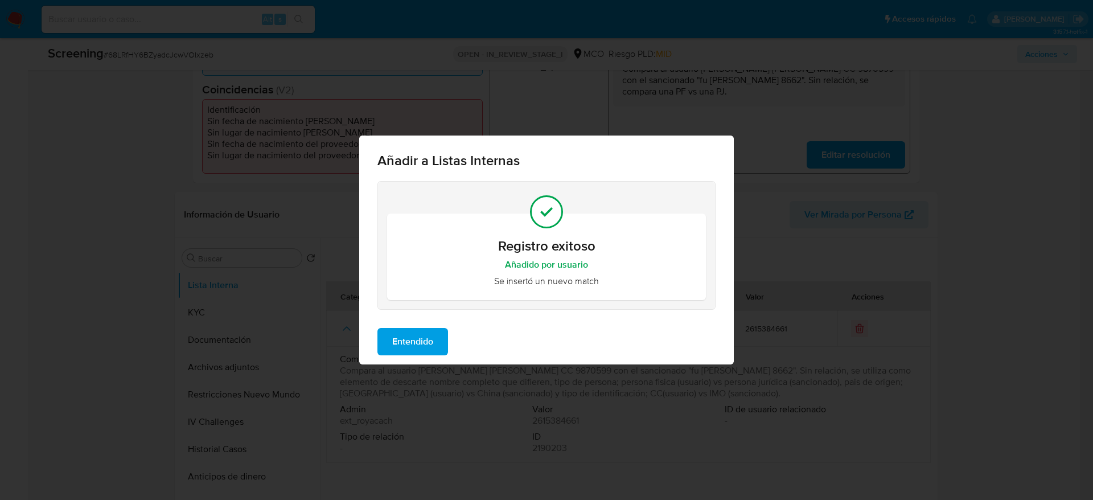
click at [407, 330] on span "Entendido" at bounding box center [412, 341] width 41 height 25
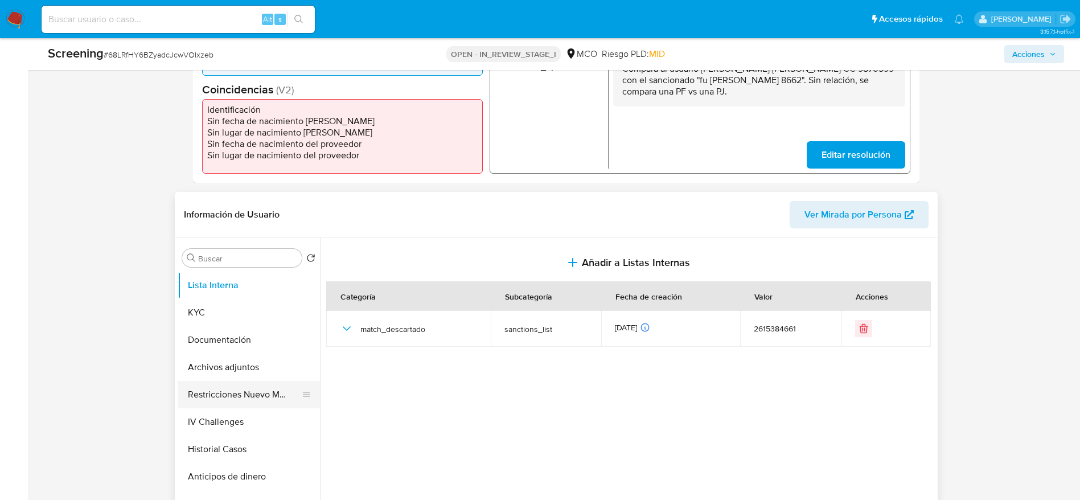
click at [207, 333] on button "Restricciones Nuevo Mundo" at bounding box center [244, 394] width 133 height 27
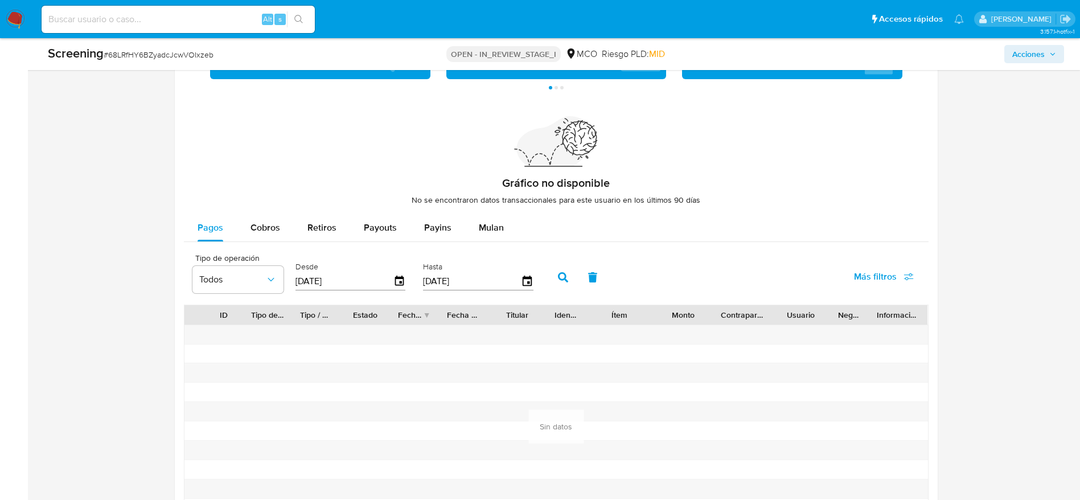
scroll to position [1689, 0]
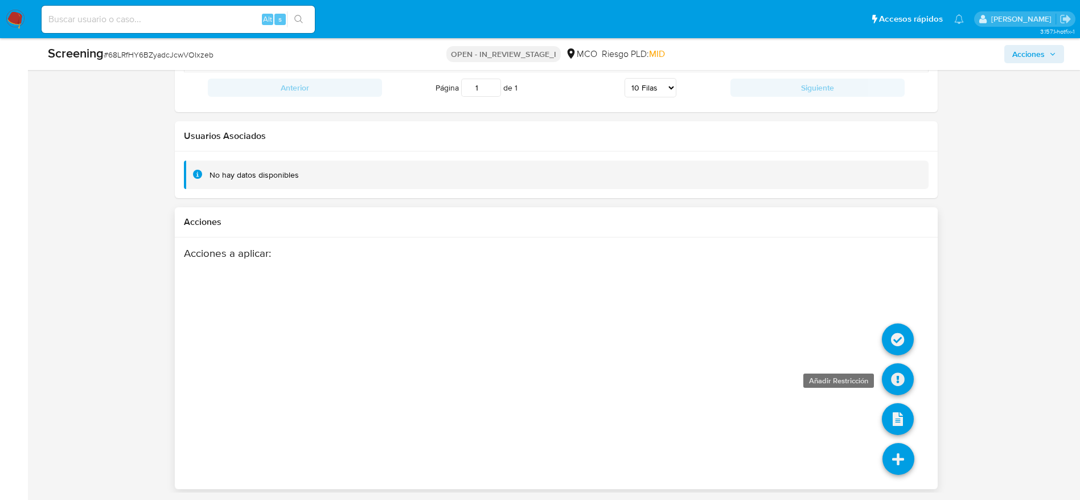
click at [728, 333] on icon at bounding box center [898, 379] width 32 height 32
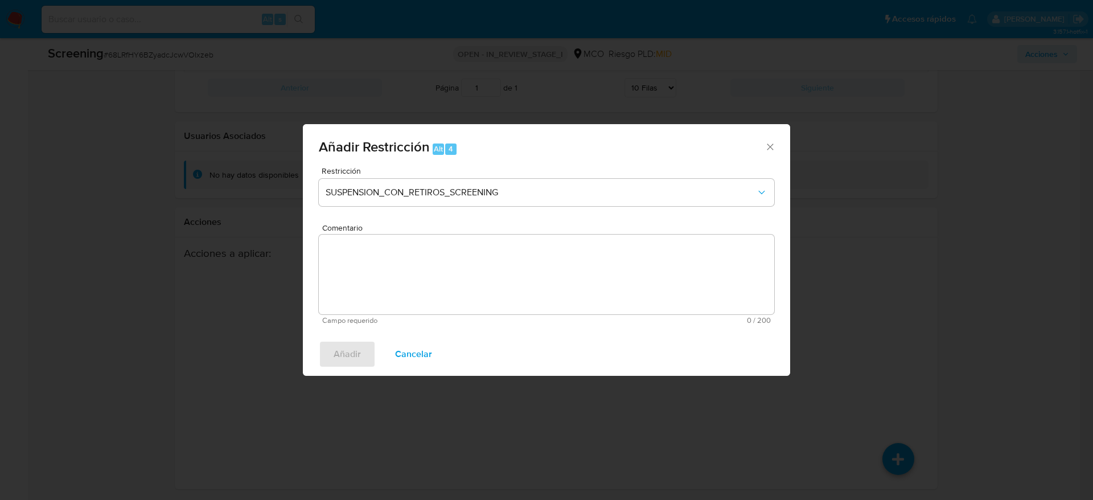
click at [728, 333] on div "Añadir Restricción Alt 4 Restricción SUSPENSION_CON_RETIROS_SCREENING Comentari…" at bounding box center [546, 250] width 1093 height 500
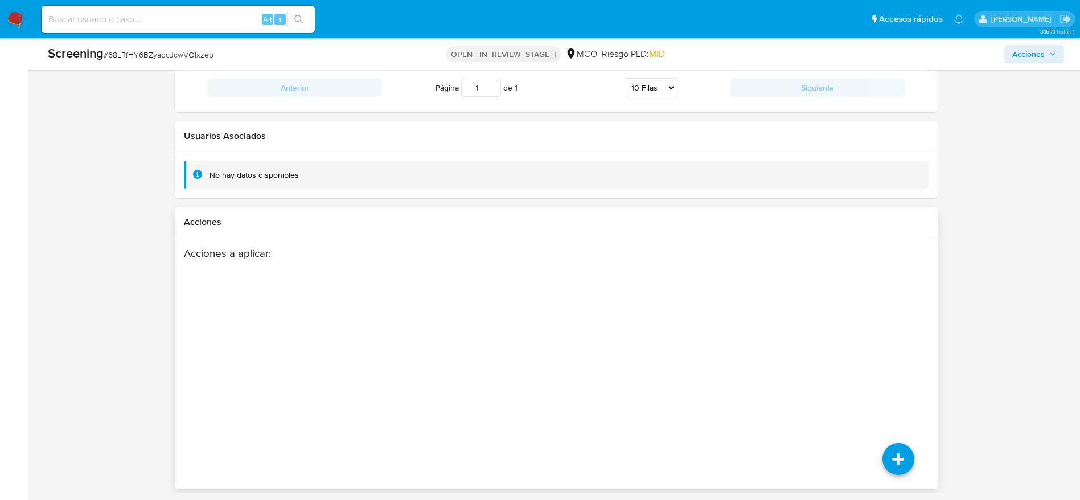
drag, startPoint x: 872, startPoint y: 333, endPoint x: 890, endPoint y: 338, distance: 18.5
click at [728, 333] on div "Acciones a aplicar :" at bounding box center [556, 338] width 745 height 182
click at [728, 333] on icon at bounding box center [898, 339] width 32 height 32
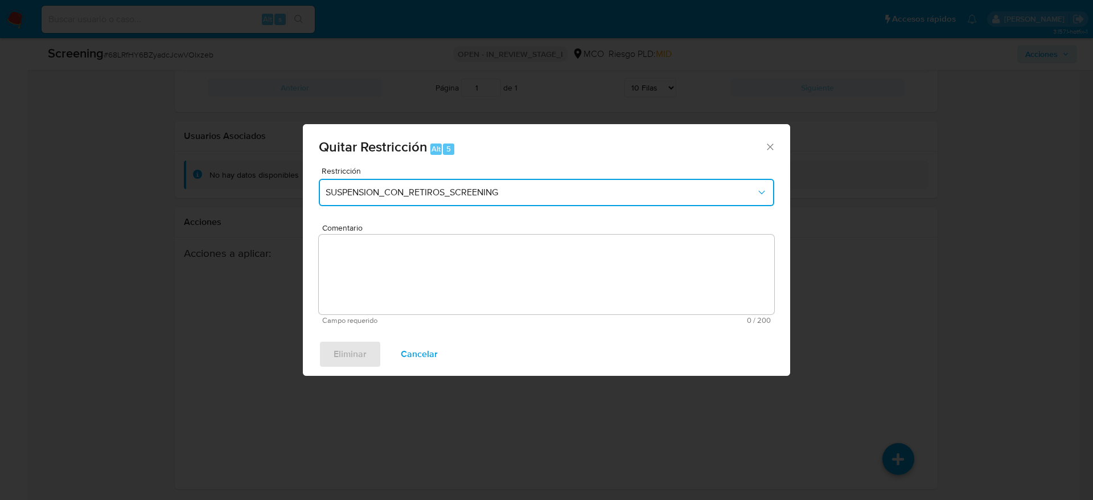
click at [540, 192] on span "SUSPENSION_CON_RETIROS_SCREENING" at bounding box center [541, 192] width 430 height 11
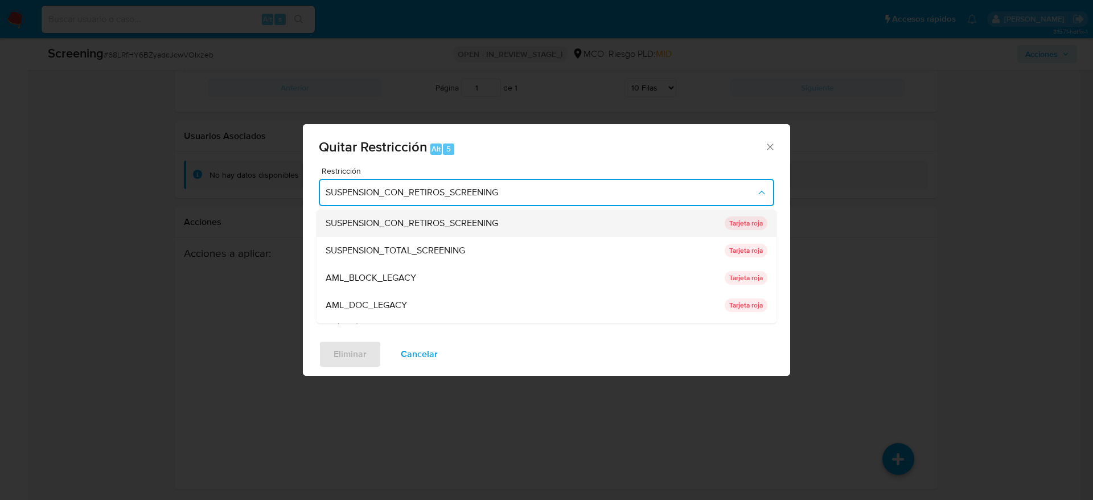
click at [468, 228] on span "SUSPENSION_CON_RETIROS_SCREENING" at bounding box center [412, 223] width 173 height 11
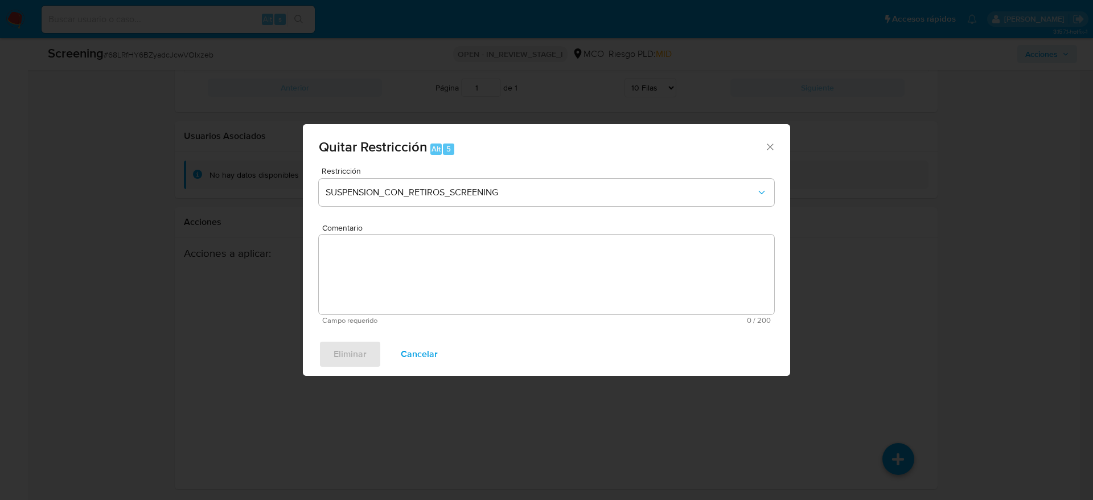
drag, startPoint x: 468, startPoint y: 228, endPoint x: 473, endPoint y: 215, distance: 14.1
click at [470, 229] on span "Comentario" at bounding box center [550, 228] width 456 height 9
click at [470, 235] on textarea "Comentario" at bounding box center [547, 275] width 456 height 80
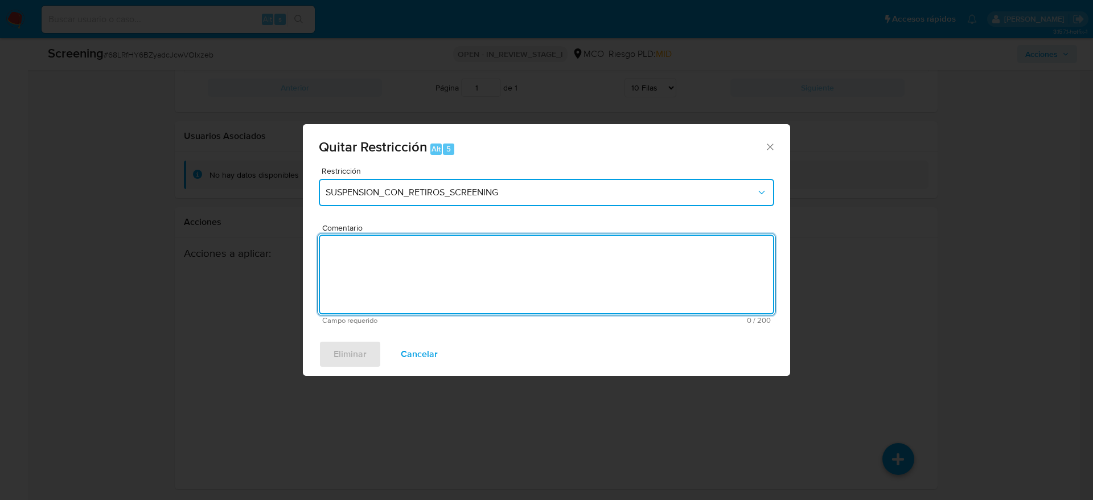
click at [462, 195] on span "SUSPENSION_CON_RETIROS_SCREENING" at bounding box center [541, 192] width 430 height 11
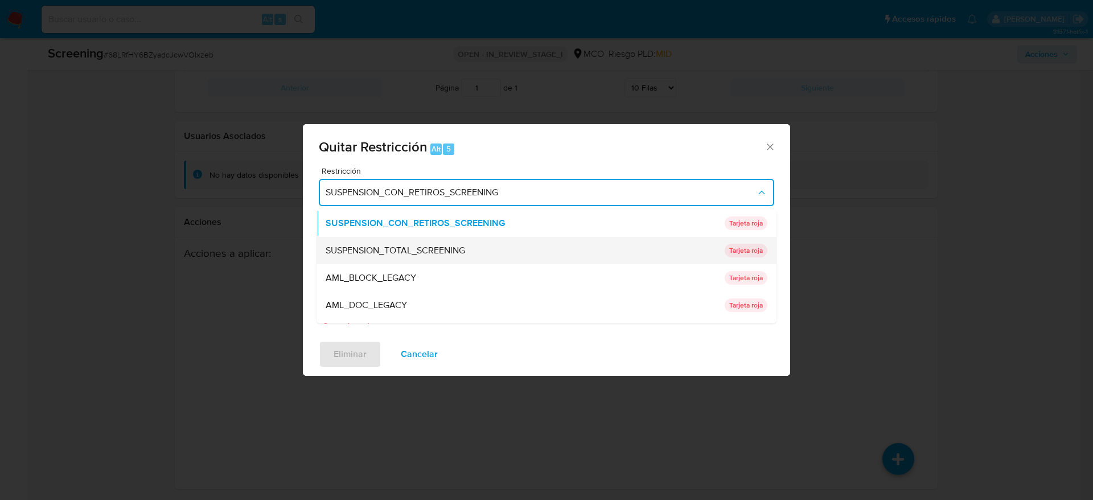
click at [463, 248] on span "SUSPENSION_TOTAL_SCREENING" at bounding box center [396, 250] width 140 height 11
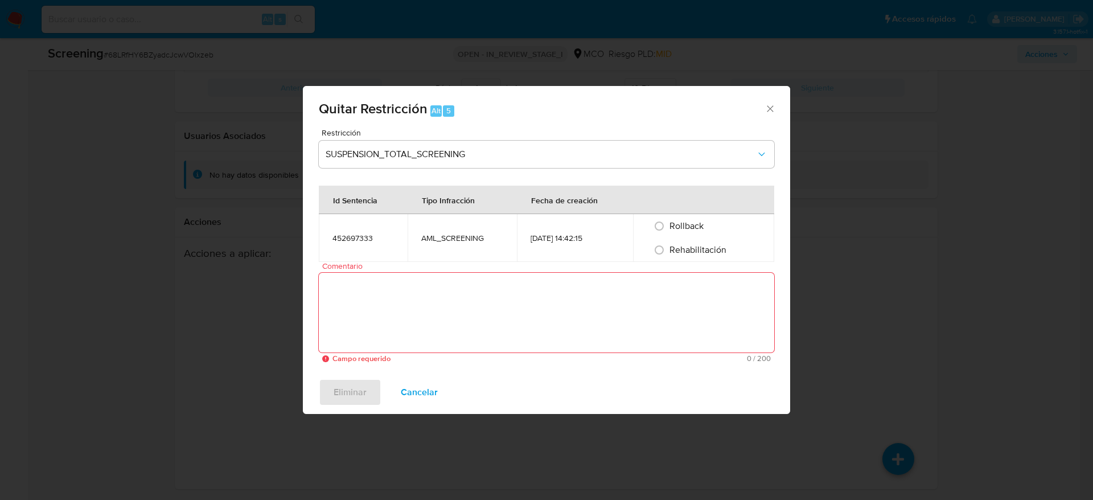
click at [682, 252] on span "Rehabilitación" at bounding box center [698, 249] width 57 height 13
click at [669, 252] on input "Rehabilitación" at bounding box center [659, 250] width 18 height 18
radio input "true"
click at [684, 298] on textarea "Comentario" at bounding box center [547, 313] width 456 height 80
paste textarea "Falso positivo. Caso generado por el SCREENING_ONLINE SANCTIONS. Compara al usu…"
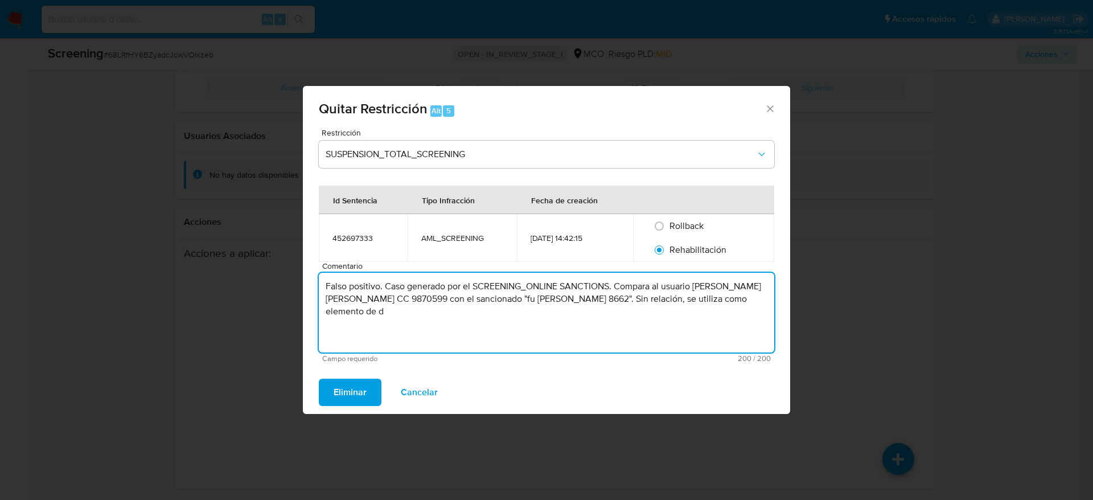
drag, startPoint x: 728, startPoint y: 303, endPoint x: 269, endPoint y: 244, distance: 462.8
click at [269, 244] on div "Quitar Restricción Alt 5 Restricción SUSPENSION_TOTAL_SCREENING Id Sentencia Ti…" at bounding box center [546, 250] width 1093 height 500
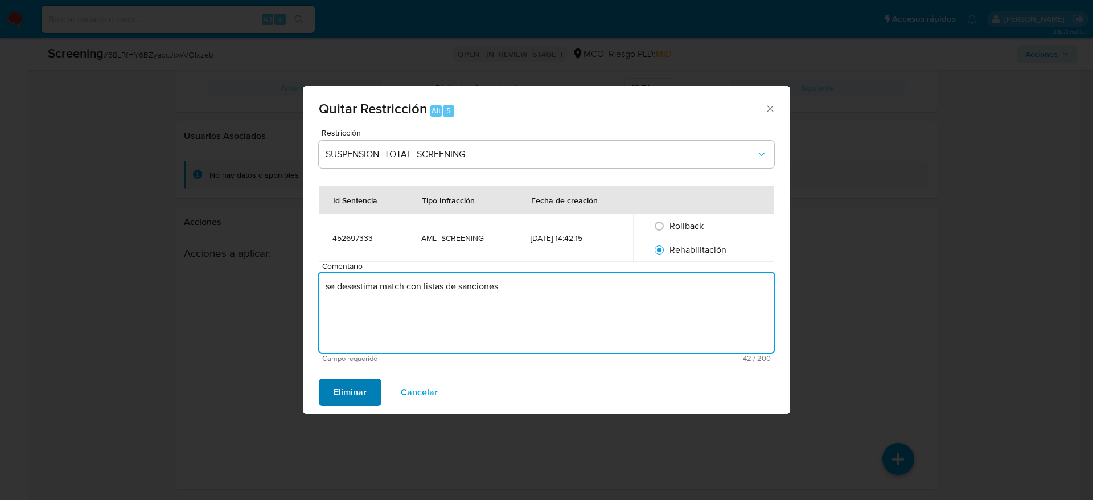
type textarea "se desestima match con listas de sanciones"
click at [371, 333] on button "Eliminar" at bounding box center [350, 392] width 63 height 27
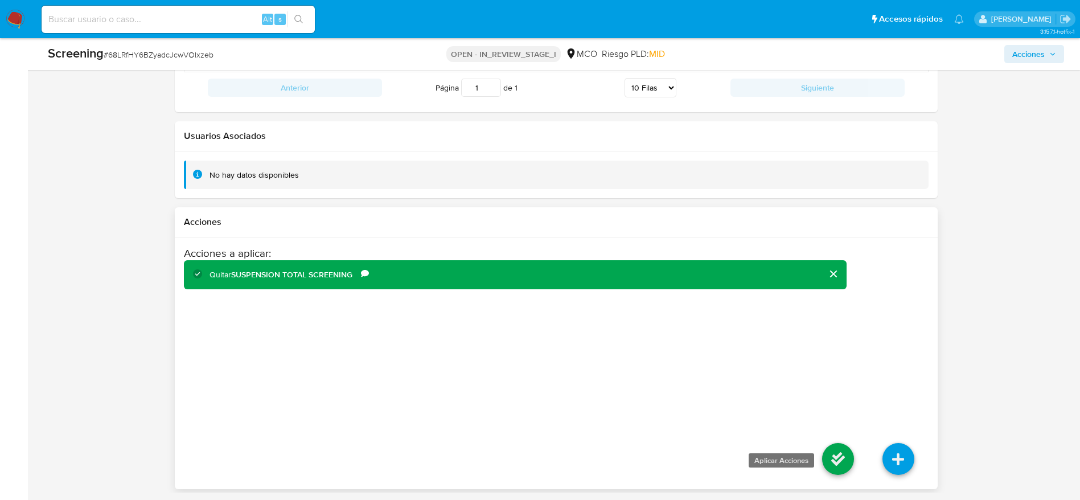
click at [728, 333] on icon at bounding box center [838, 459] width 32 height 32
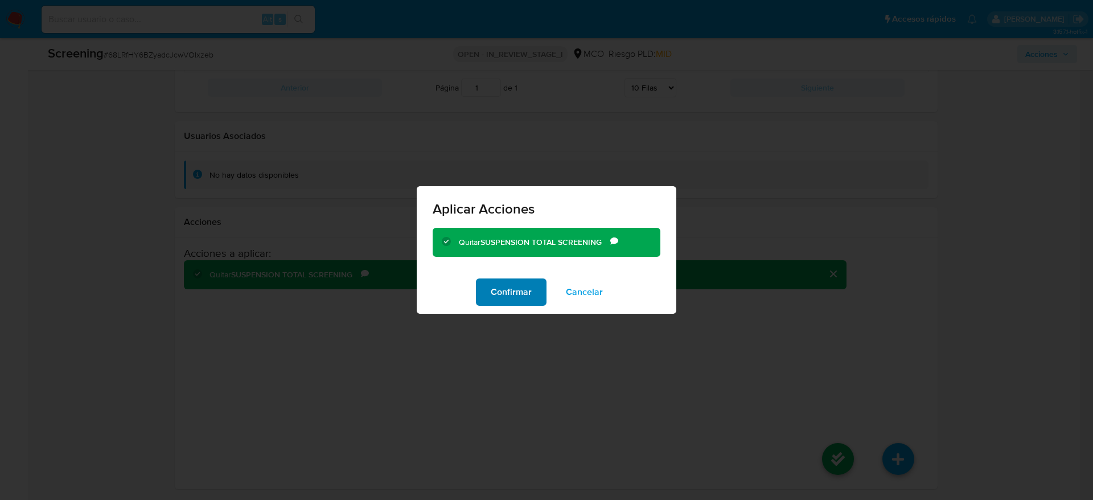
click at [516, 291] on span "Confirmar" at bounding box center [511, 292] width 41 height 25
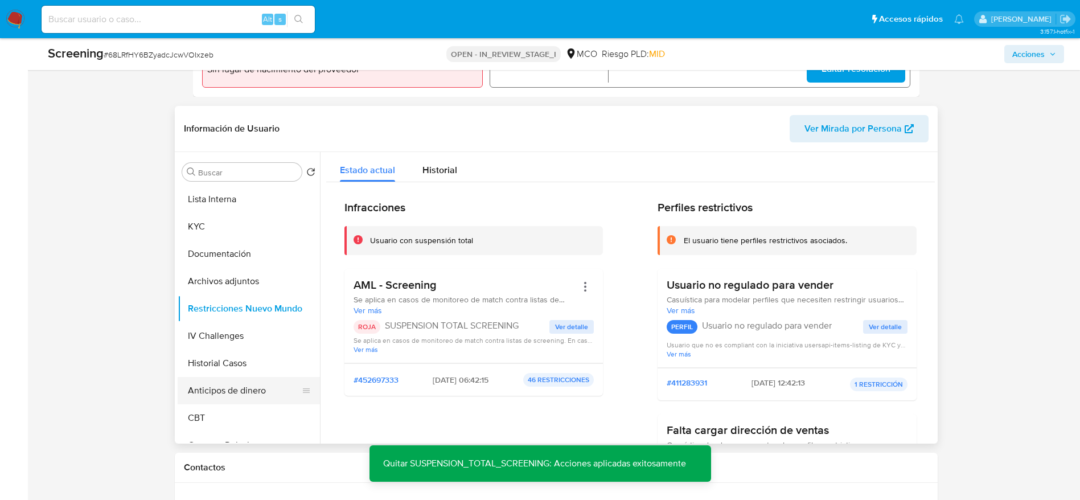
scroll to position [512, 0]
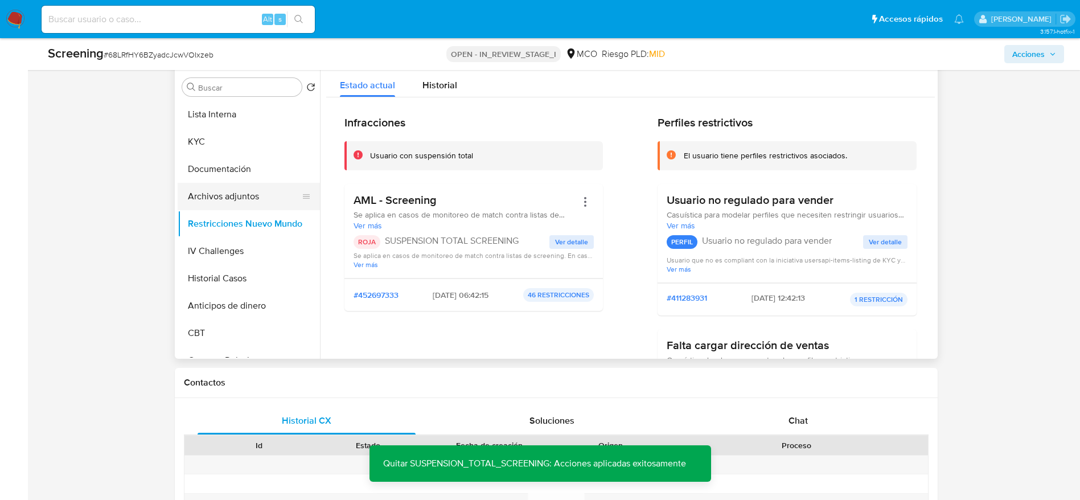
click at [241, 202] on button "Archivos adjuntos" at bounding box center [244, 196] width 133 height 27
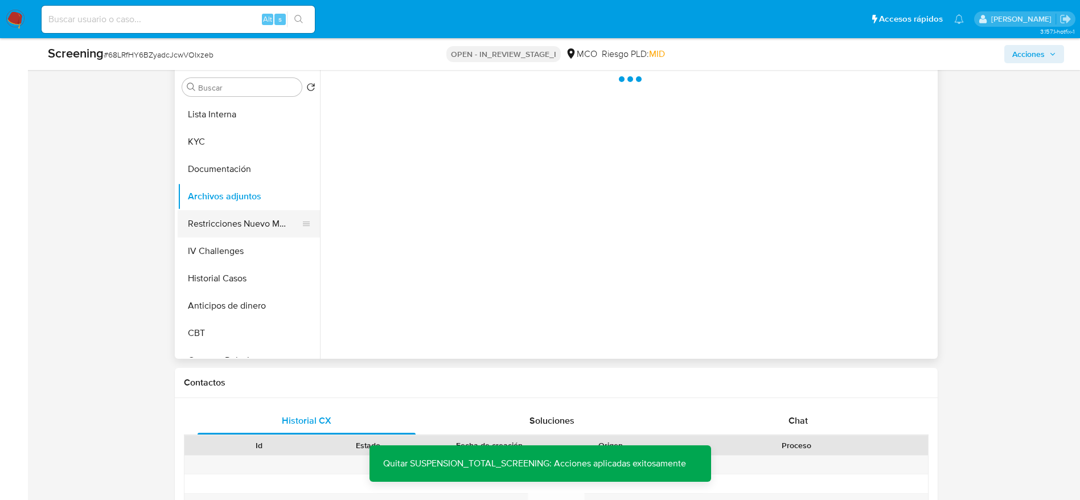
click at [249, 219] on button "Restricciones Nuevo Mundo" at bounding box center [244, 223] width 133 height 27
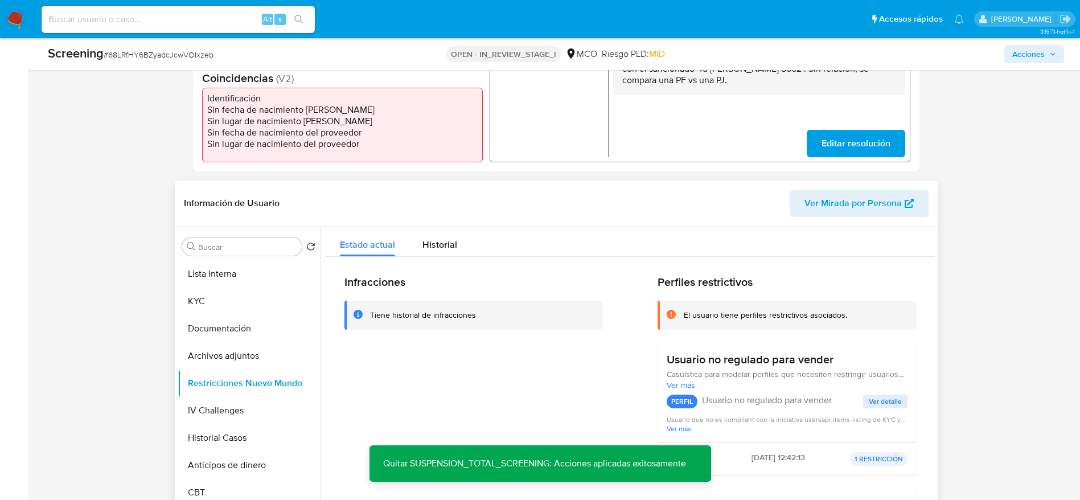
scroll to position [342, 0]
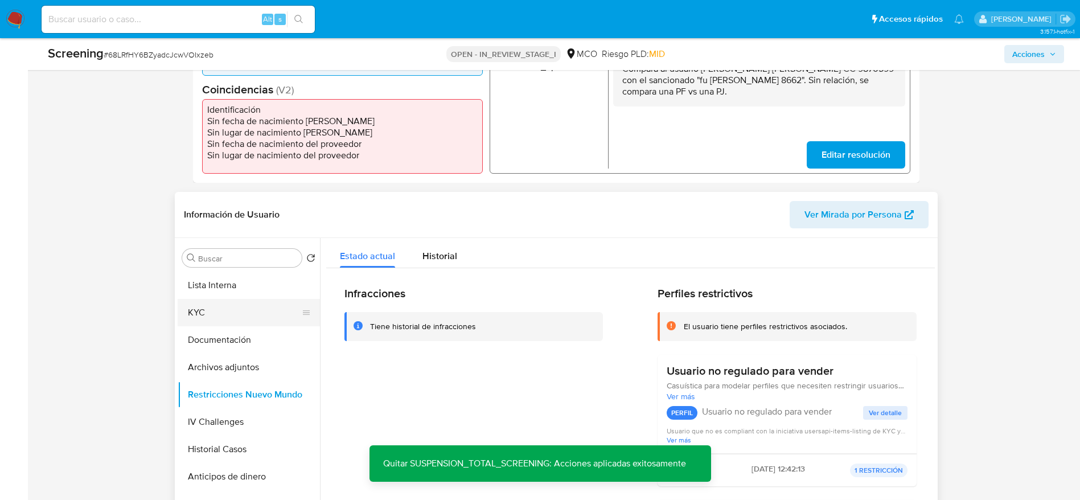
click at [254, 313] on button "KYC" at bounding box center [244, 312] width 133 height 27
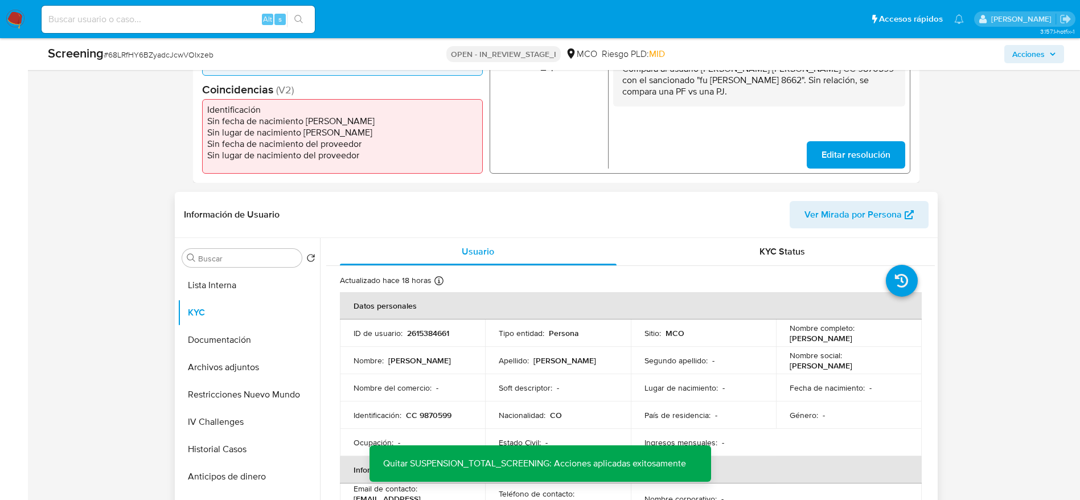
scroll to position [0, 0]
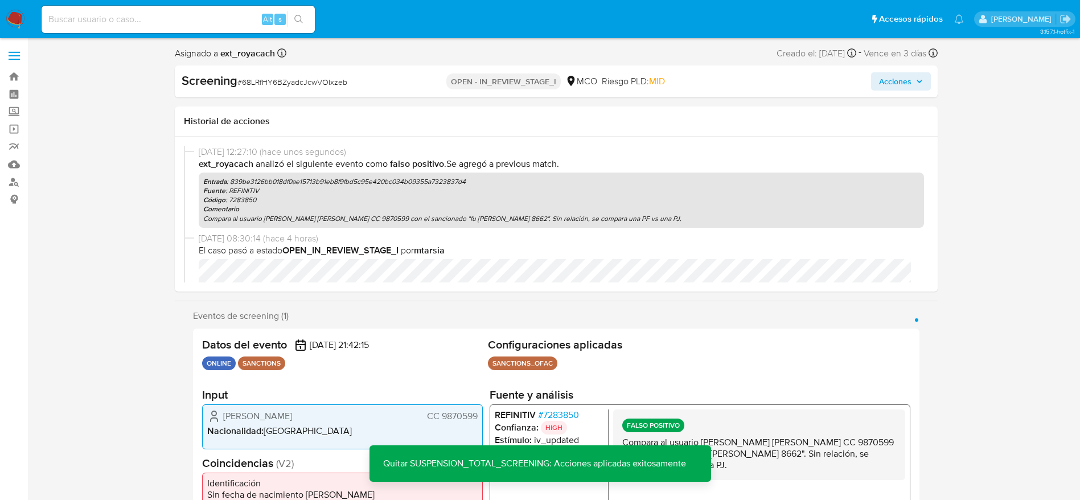
click at [728, 81] on span "Acciones" at bounding box center [895, 81] width 32 height 18
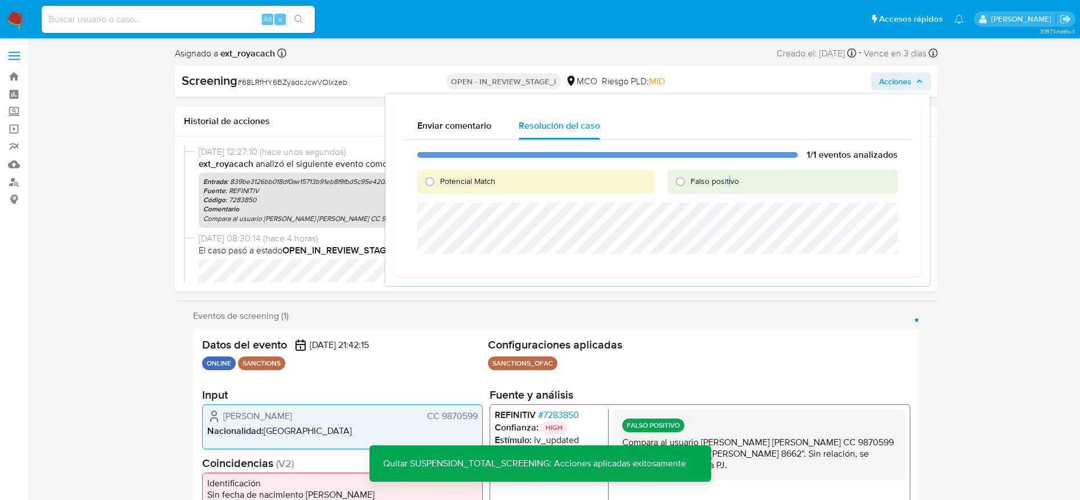
drag, startPoint x: 728, startPoint y: 183, endPoint x: 716, endPoint y: 200, distance: 21.6
click at [728, 182] on span "Falso positivo" at bounding box center [715, 180] width 48 height 11
click at [690, 188] on div "Falso positivo" at bounding box center [783, 182] width 230 height 24
click at [679, 183] on input "Falso positivo" at bounding box center [680, 182] width 18 height 18
radio input "true"
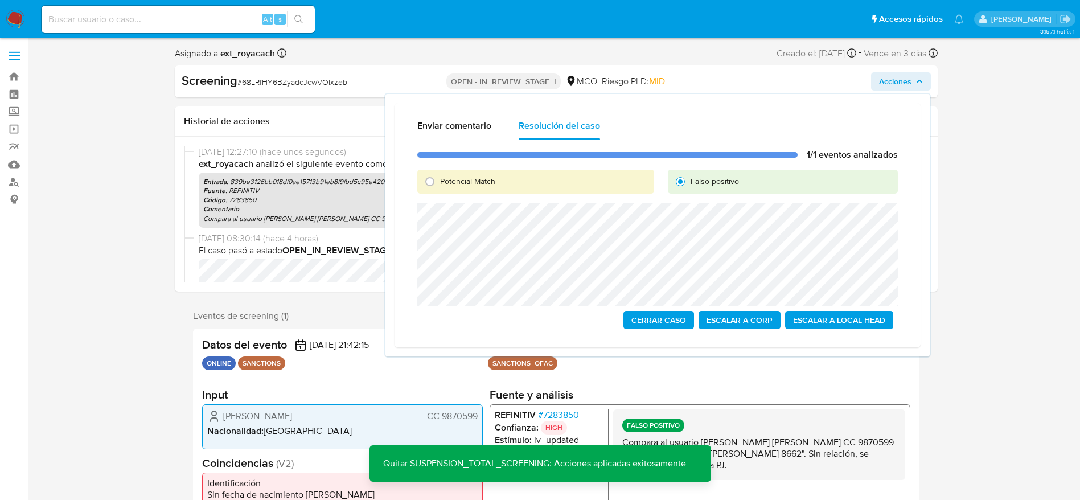
click at [655, 325] on span "Cerrar Caso" at bounding box center [658, 320] width 55 height 16
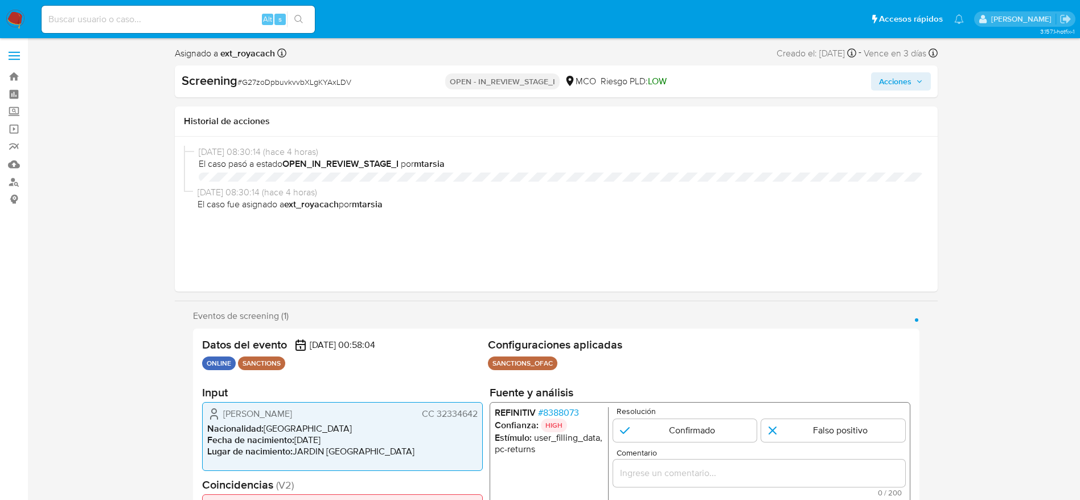
select select "10"
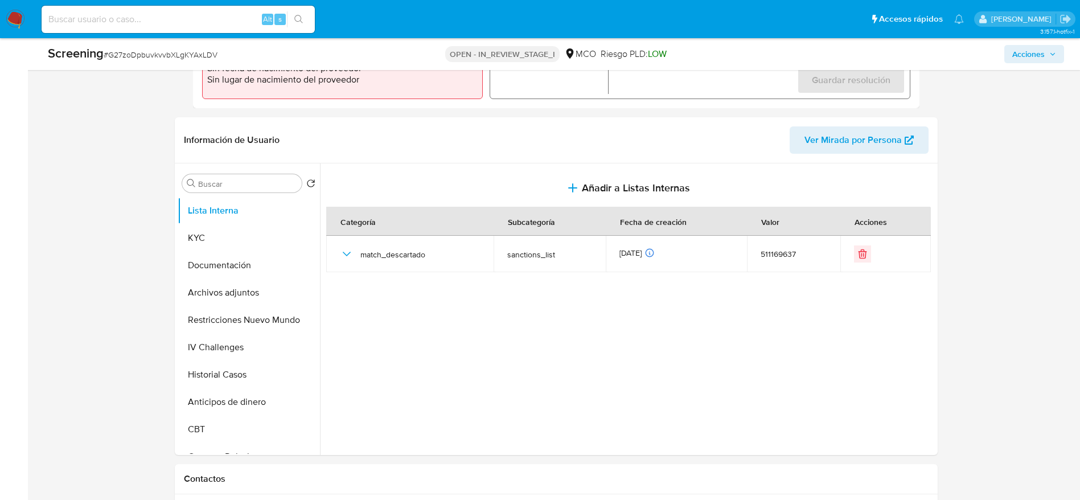
scroll to position [427, 0]
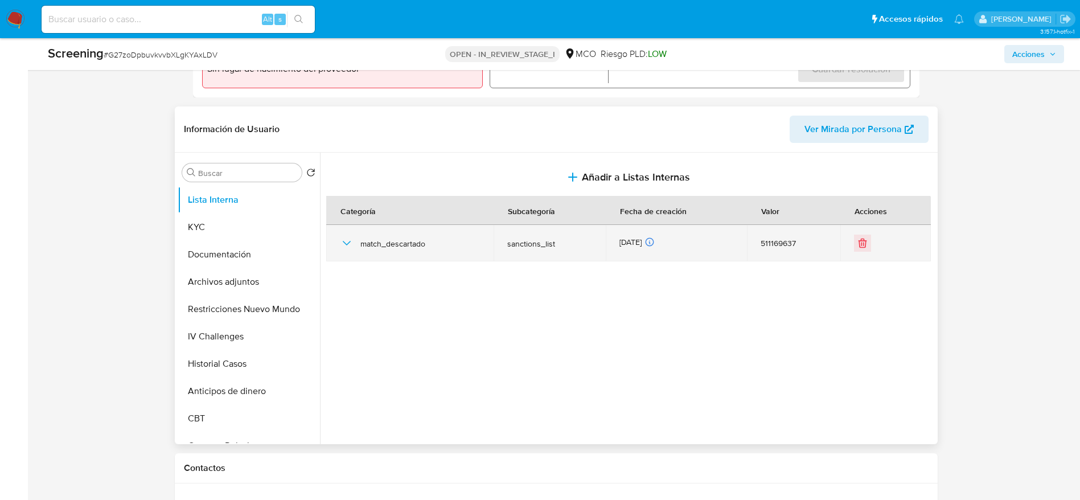
click at [343, 249] on icon "button" at bounding box center [347, 243] width 14 height 14
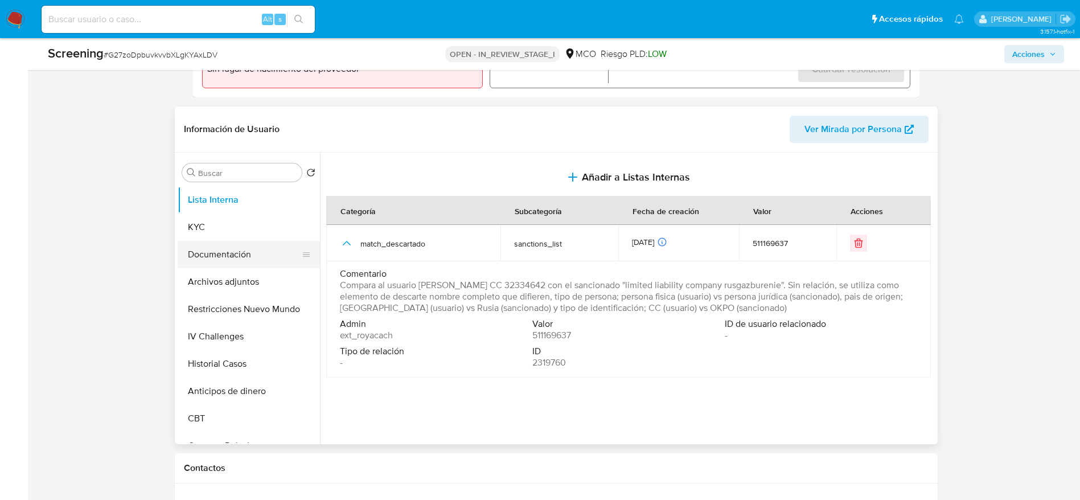
click at [223, 257] on button "Documentación" at bounding box center [244, 254] width 133 height 27
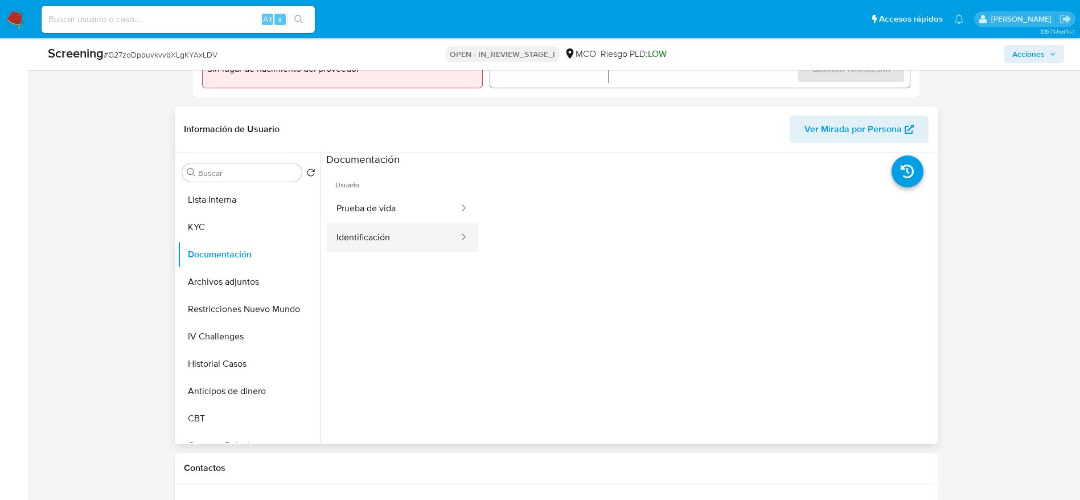
click at [379, 230] on button "Identificación" at bounding box center [393, 237] width 134 height 29
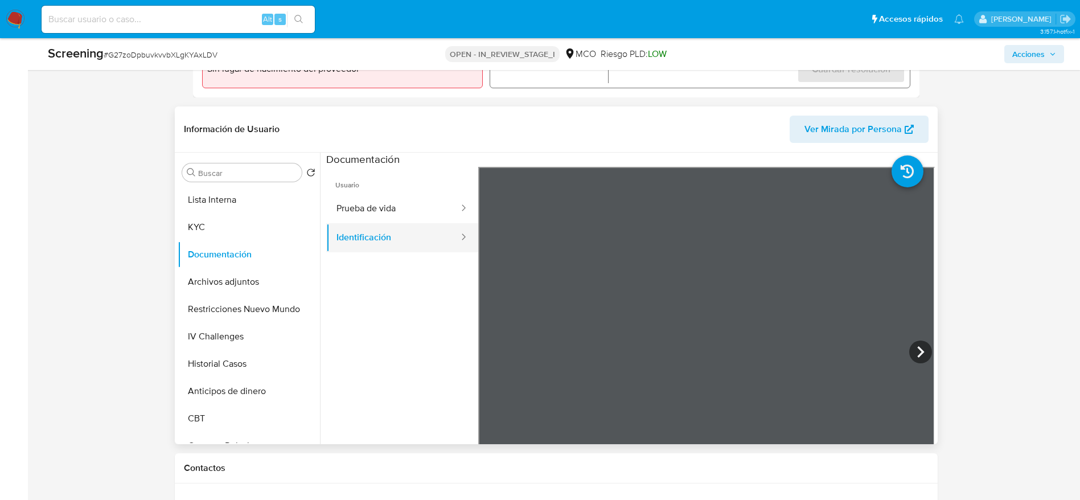
click at [417, 236] on button "Identificación" at bounding box center [393, 237] width 134 height 29
click at [396, 218] on button "Prueba de vida" at bounding box center [393, 208] width 134 height 29
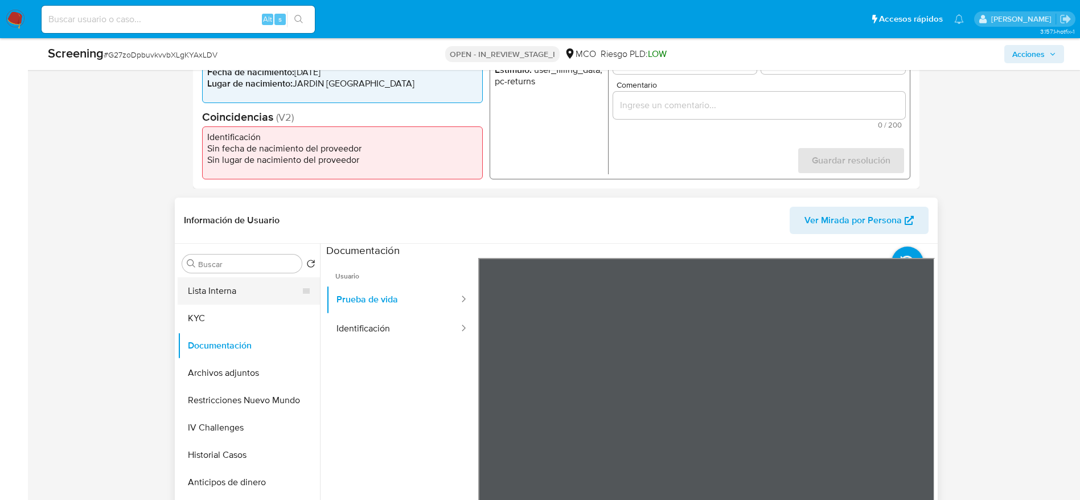
scroll to position [342, 0]
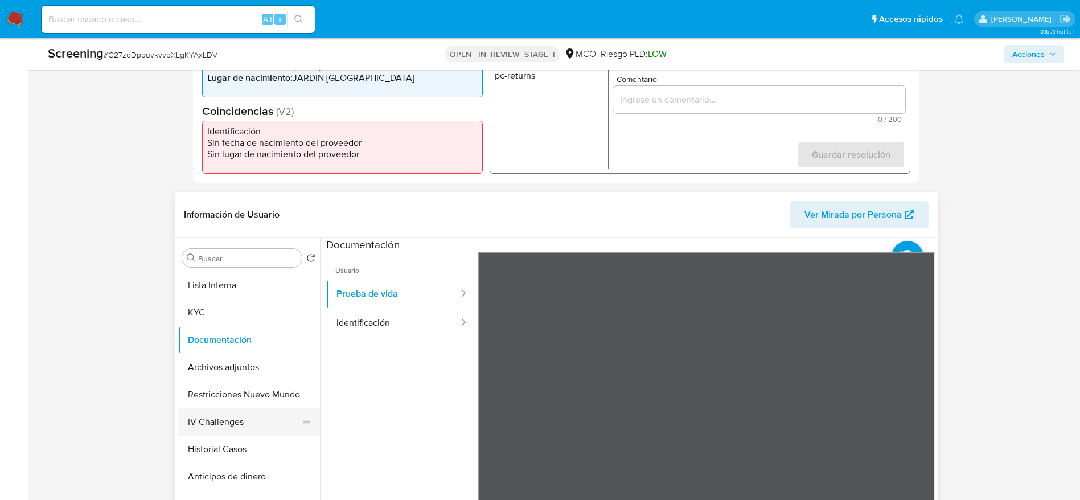
click at [246, 427] on button "IV Challenges" at bounding box center [244, 421] width 133 height 27
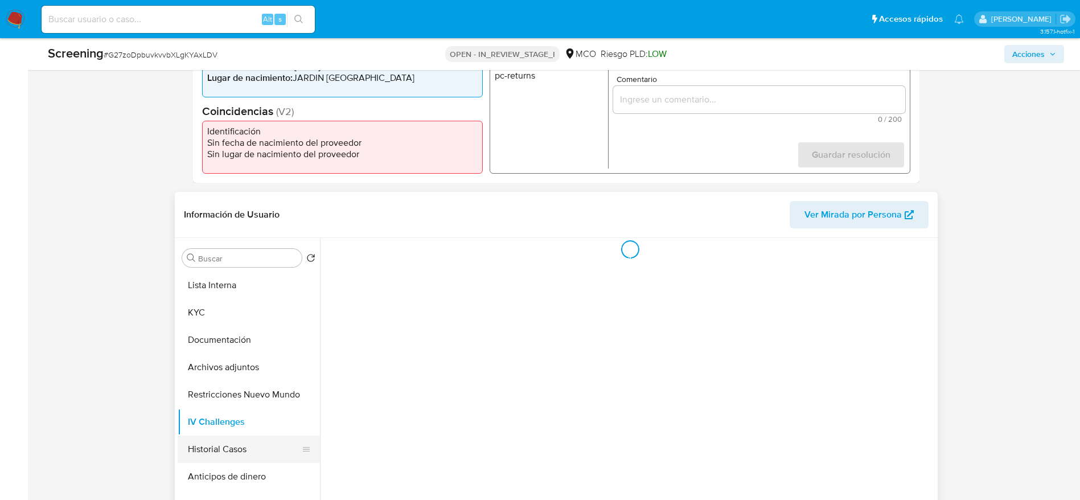
click at [244, 450] on button "Historial Casos" at bounding box center [244, 449] width 133 height 27
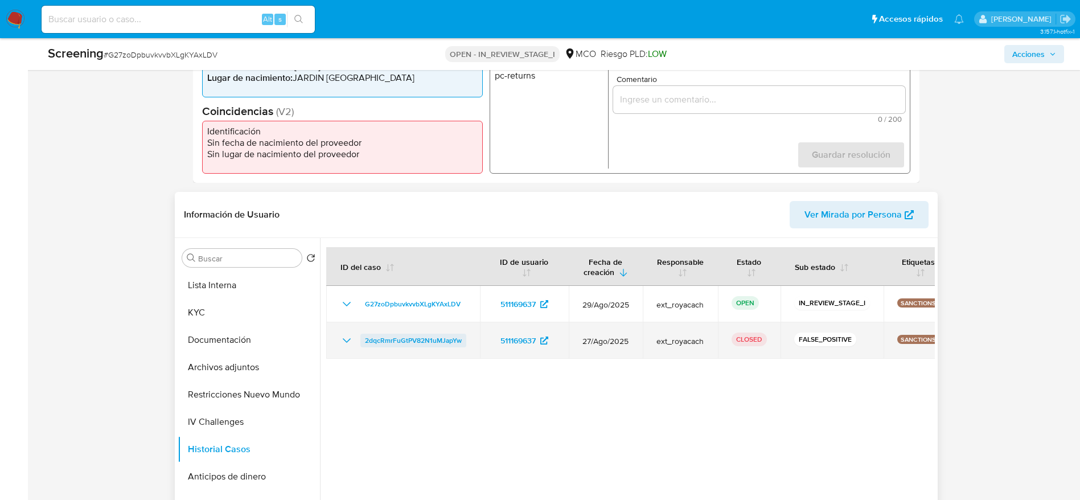
click at [417, 341] on span "2dqcRmrFuGtPV82N1uMJapYw" at bounding box center [413, 341] width 97 height 14
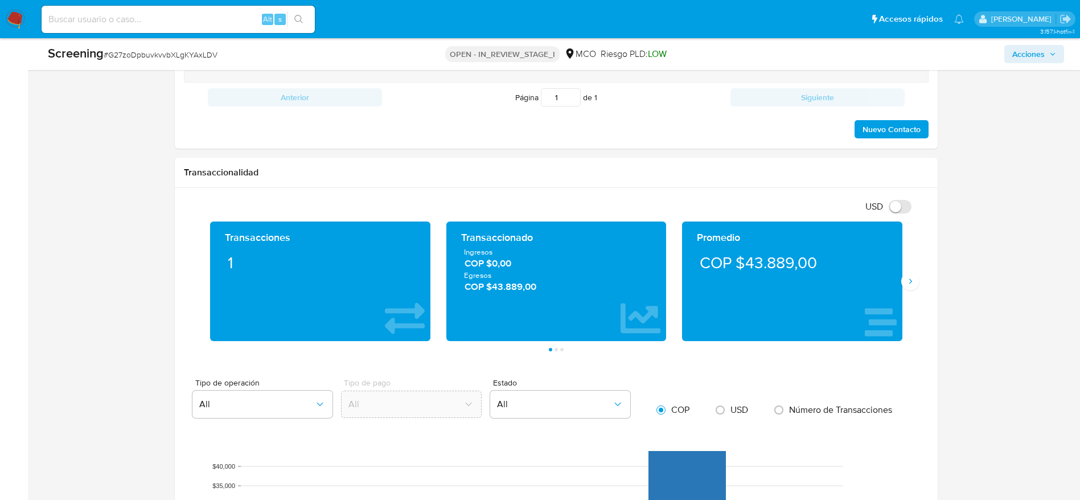
scroll to position [1712, 0]
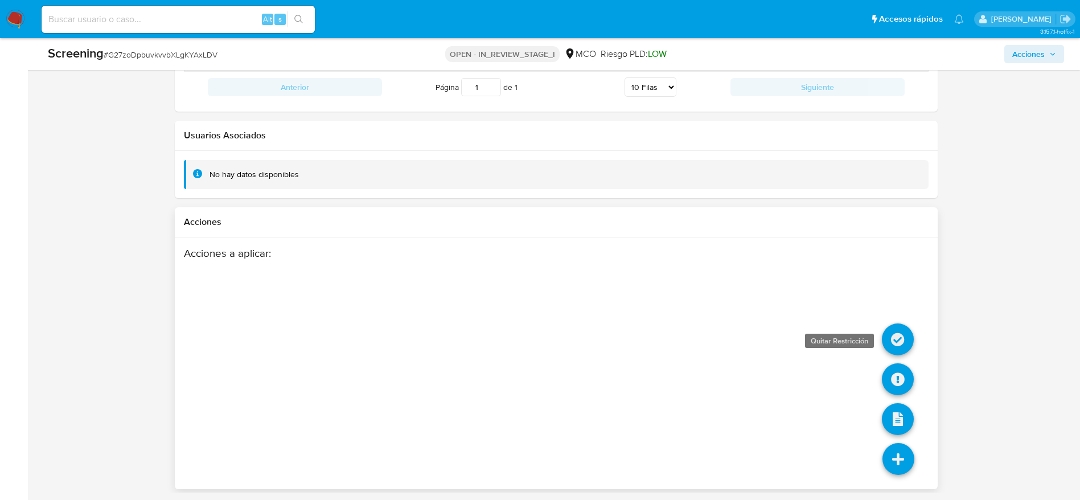
click at [886, 333] on icon at bounding box center [898, 339] width 32 height 32
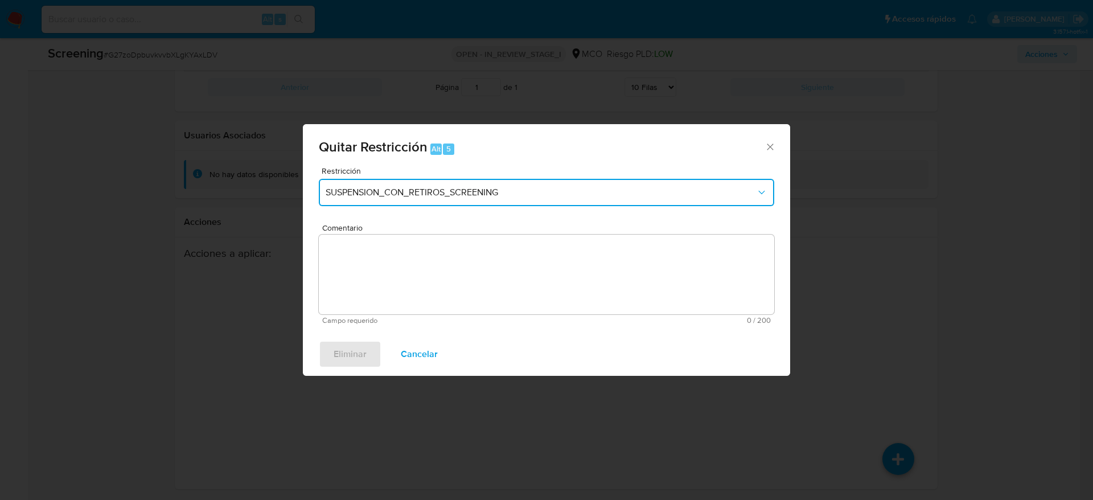
click at [577, 195] on span "SUSPENSION_CON_RETIROS_SCREENING" at bounding box center [541, 192] width 430 height 11
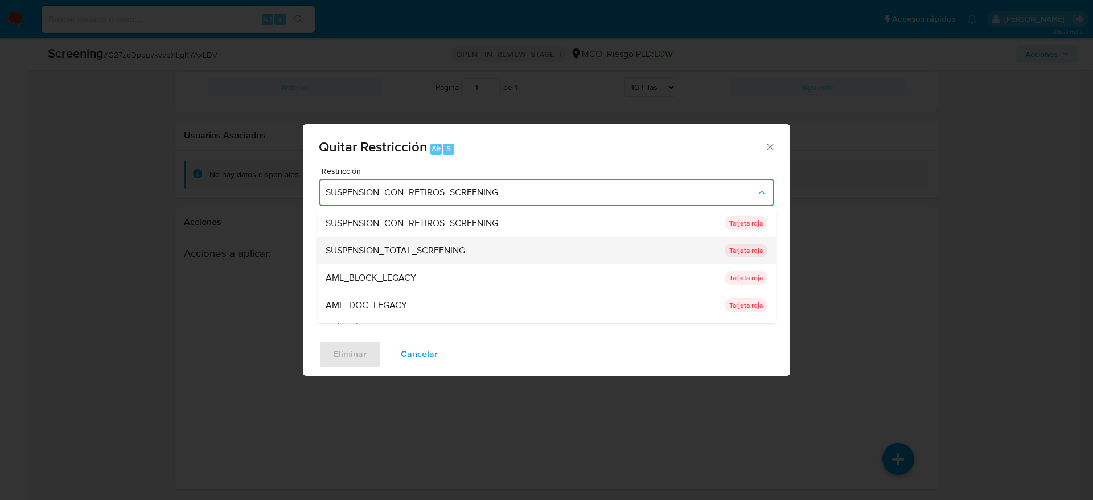
click at [508, 254] on div "SUSPENSION_TOTAL_SCREENING" at bounding box center [522, 250] width 392 height 27
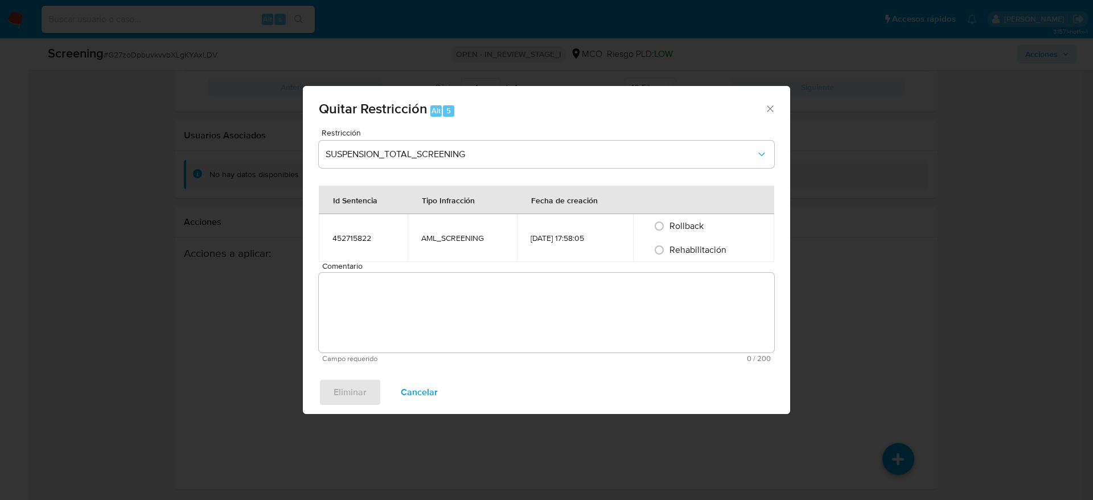
click at [660, 270] on div "Comentario Campo requerido 0 / 200 200 caracteres restantes" at bounding box center [547, 312] width 456 height 101
drag, startPoint x: 660, startPoint y: 270, endPoint x: 651, endPoint y: 266, distance: 9.7
click at [651, 266] on div "Comentario Campo requerido 0 / 200 200 caracteres restantes" at bounding box center [547, 312] width 456 height 101
click at [661, 271] on div "Comentario Campo requerido 0 / 200 200 caracteres restantes" at bounding box center [547, 312] width 456 height 101
drag, startPoint x: 661, startPoint y: 271, endPoint x: 666, endPoint y: 274, distance: 6.2
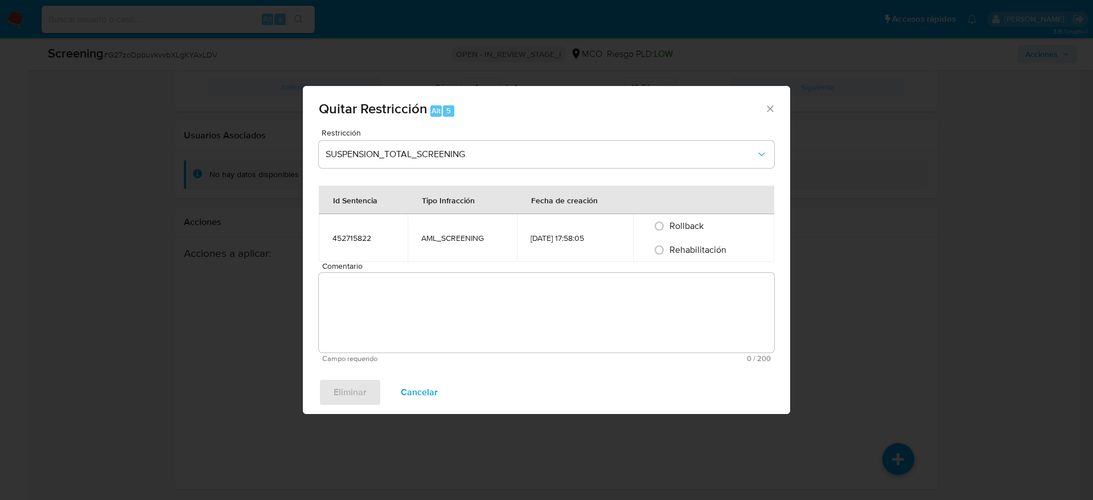
click at [666, 274] on div "Comentario Campo requerido 0 / 200 200 caracteres restantes" at bounding box center [547, 312] width 456 height 101
click at [666, 274] on textarea "Comentario" at bounding box center [547, 313] width 456 height 80
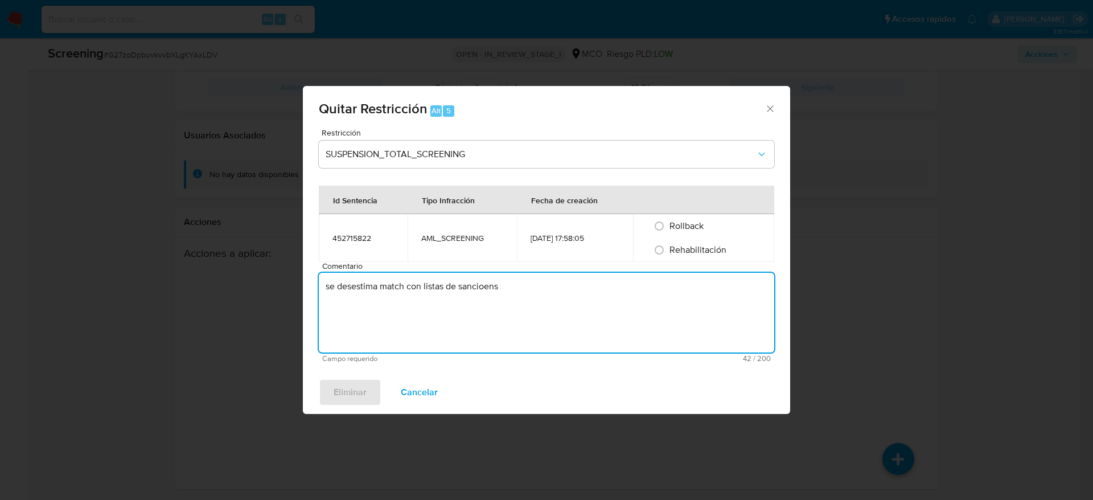
type textarea "se desestima match con listas de sancioens"
click at [674, 252] on span "Rehabilitación" at bounding box center [698, 249] width 57 height 13
click at [669, 252] on input "Rehabilitación" at bounding box center [659, 250] width 18 height 18
radio input "true"
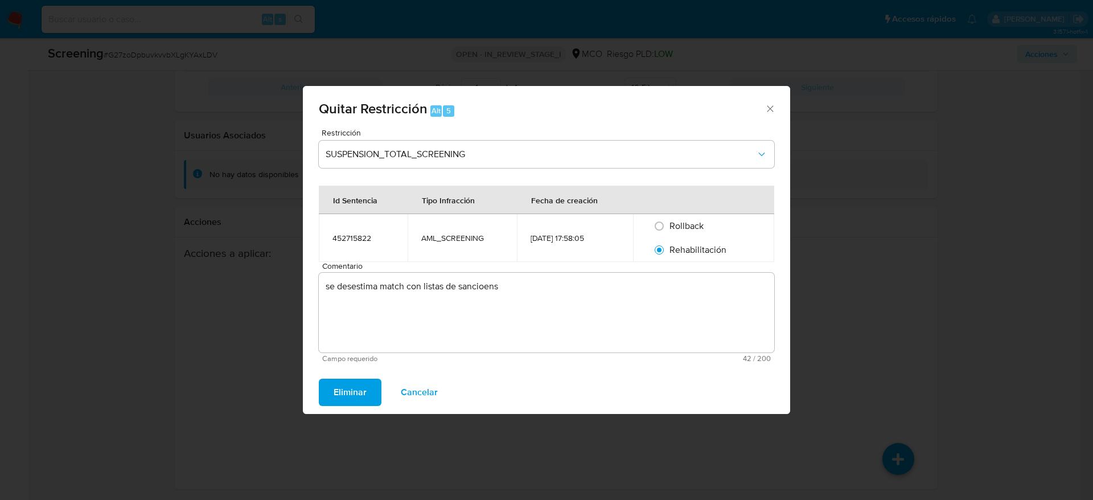
drag, startPoint x: 376, startPoint y: 403, endPoint x: 371, endPoint y: 400, distance: 5.9
click at [374, 403] on button "Eliminar" at bounding box center [350, 392] width 63 height 27
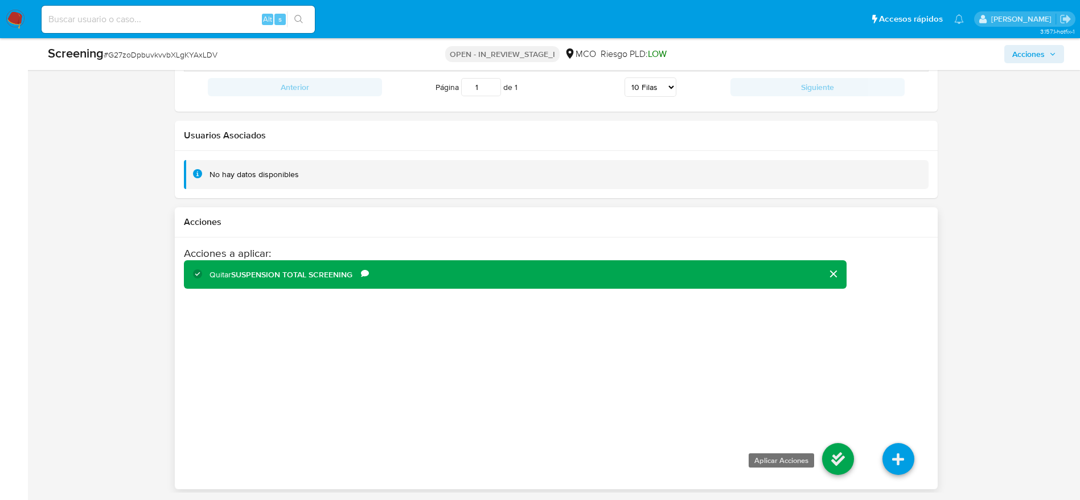
click at [843, 466] on icon at bounding box center [838, 459] width 32 height 32
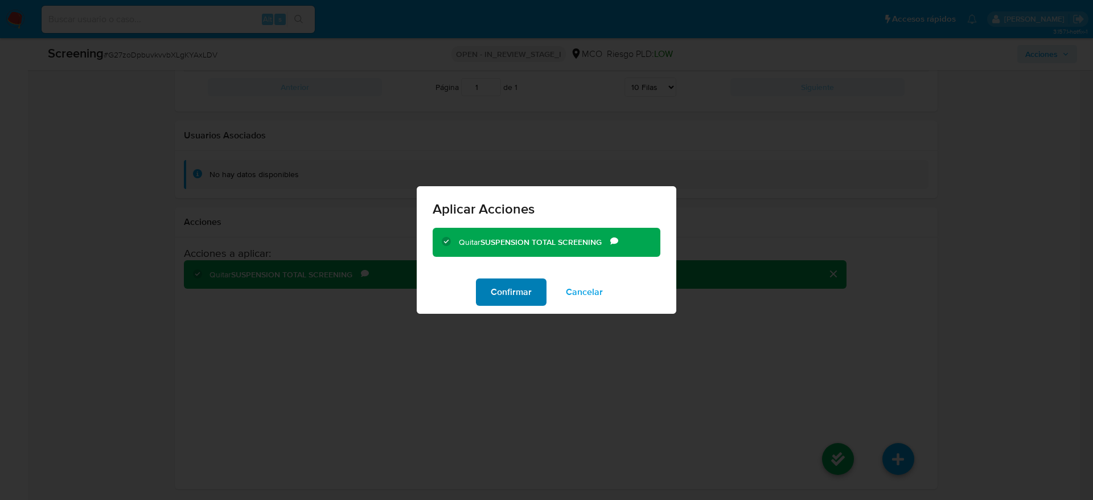
click at [540, 297] on button "Confirmar" at bounding box center [511, 291] width 71 height 27
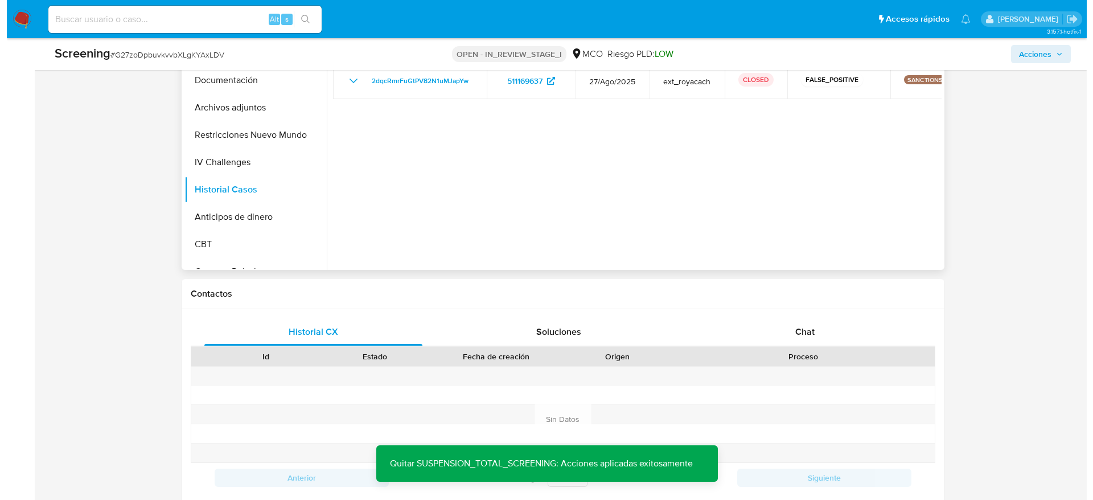
scroll to position [345, 0]
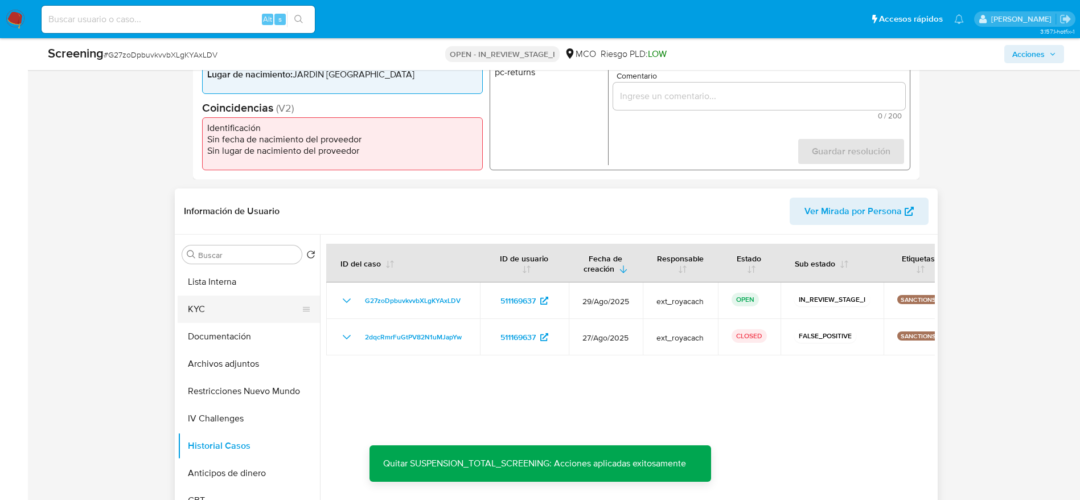
click at [216, 309] on button "KYC" at bounding box center [244, 309] width 133 height 27
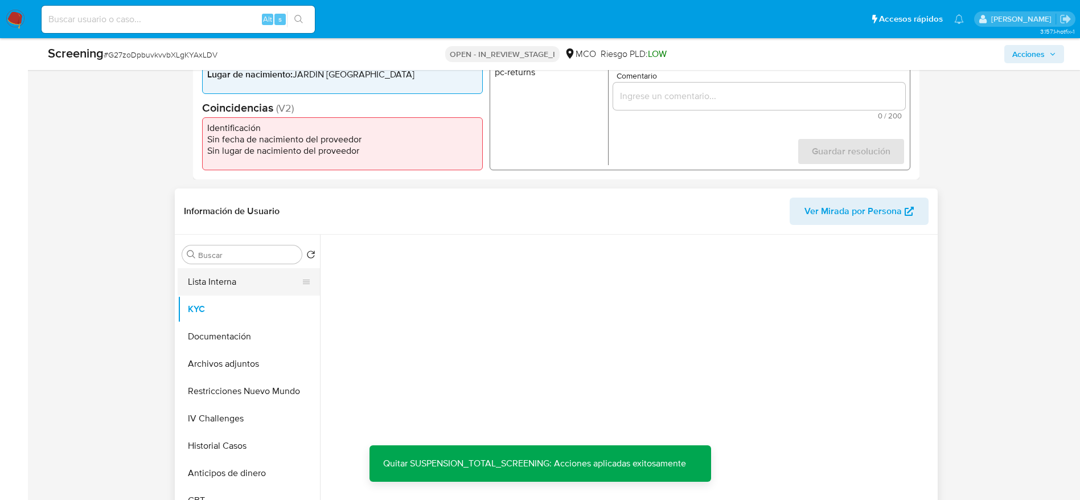
click at [205, 286] on button "Lista Interna" at bounding box center [244, 281] width 133 height 27
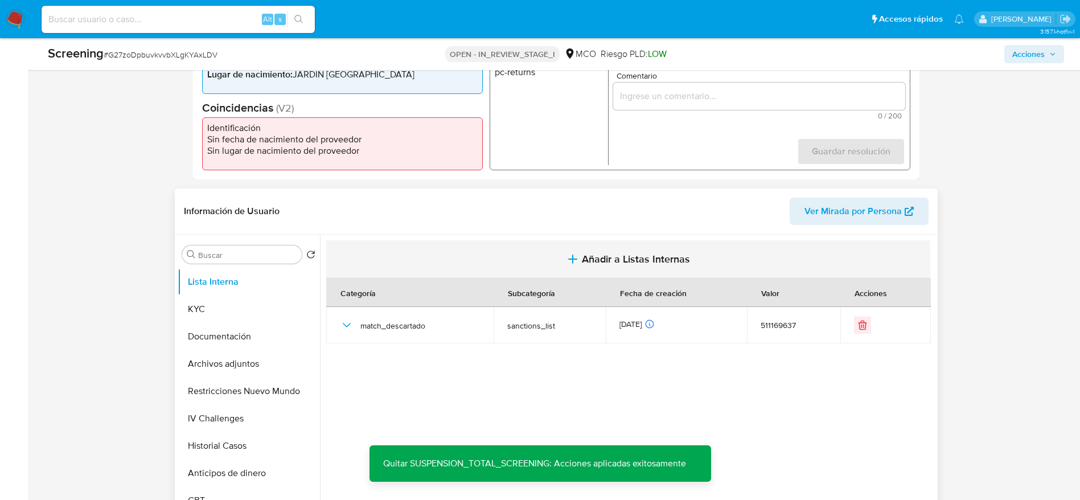
click at [481, 263] on button "Añadir a Listas Internas" at bounding box center [628, 259] width 604 height 38
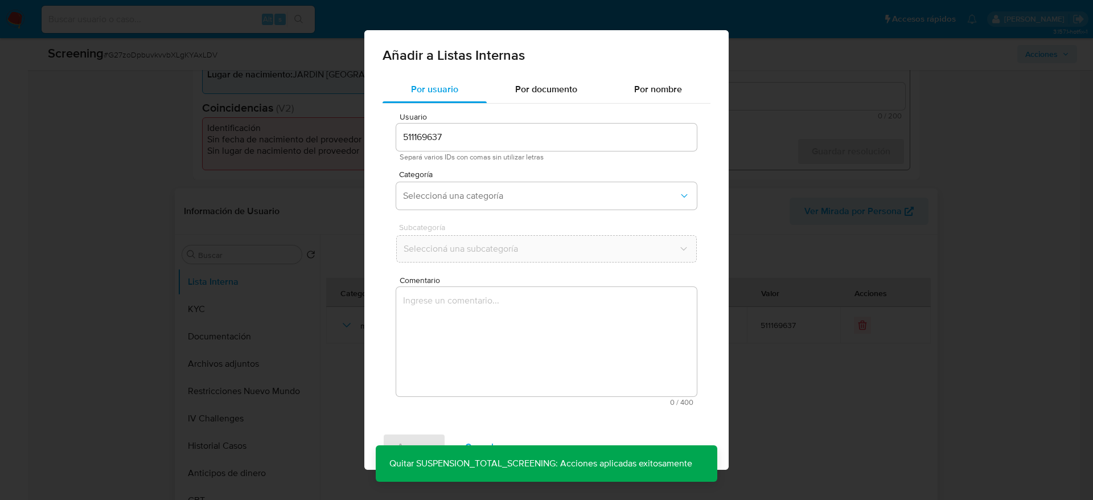
click at [471, 337] on textarea "Comentario" at bounding box center [546, 341] width 301 height 109
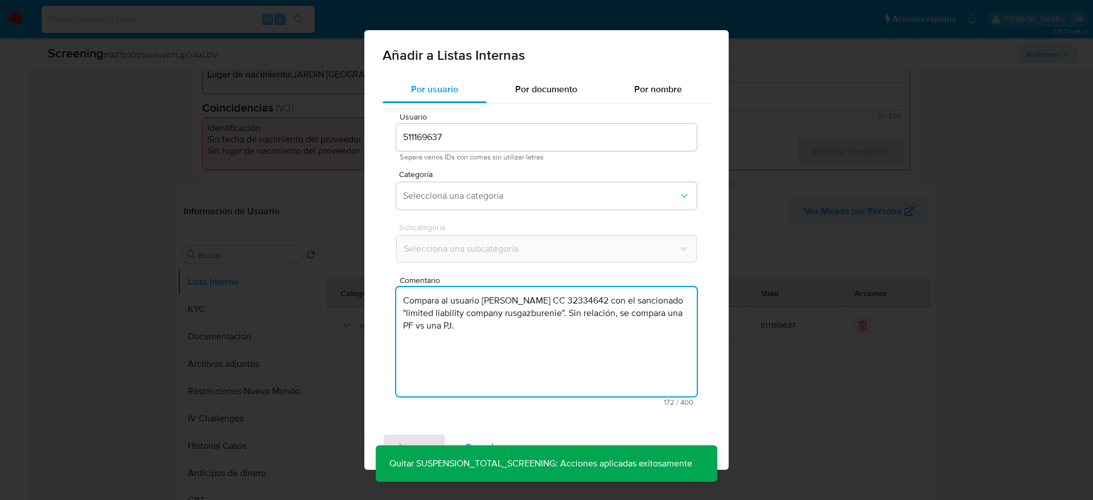
type textarea "Compara al usuario Marleny Isaura Grajales de Londoño CC 32334642 con el sancio…"
click at [464, 210] on div "Categoría Seleccioná una categoría" at bounding box center [546, 192] width 301 height 44
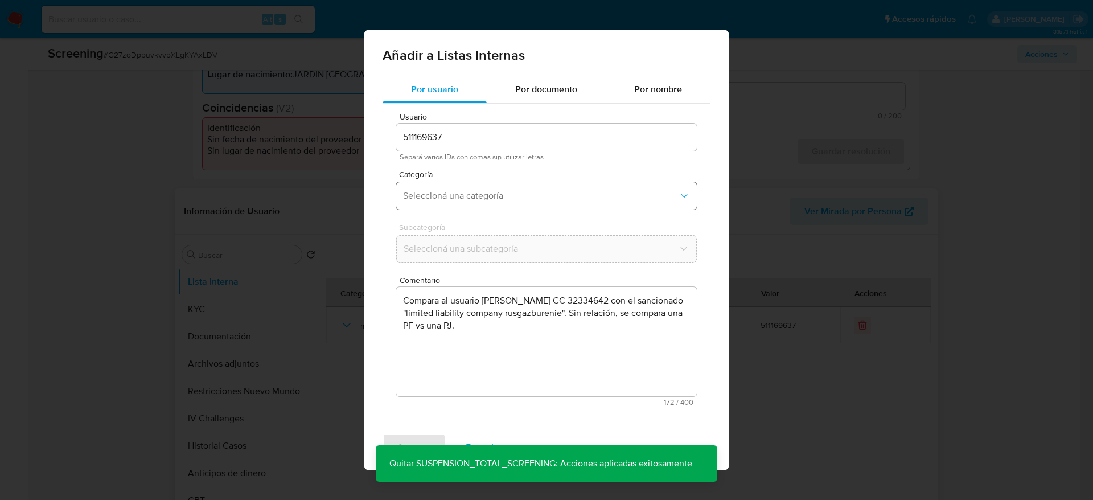
click at [461, 195] on span "Seleccioná una categoría" at bounding box center [541, 195] width 276 height 11
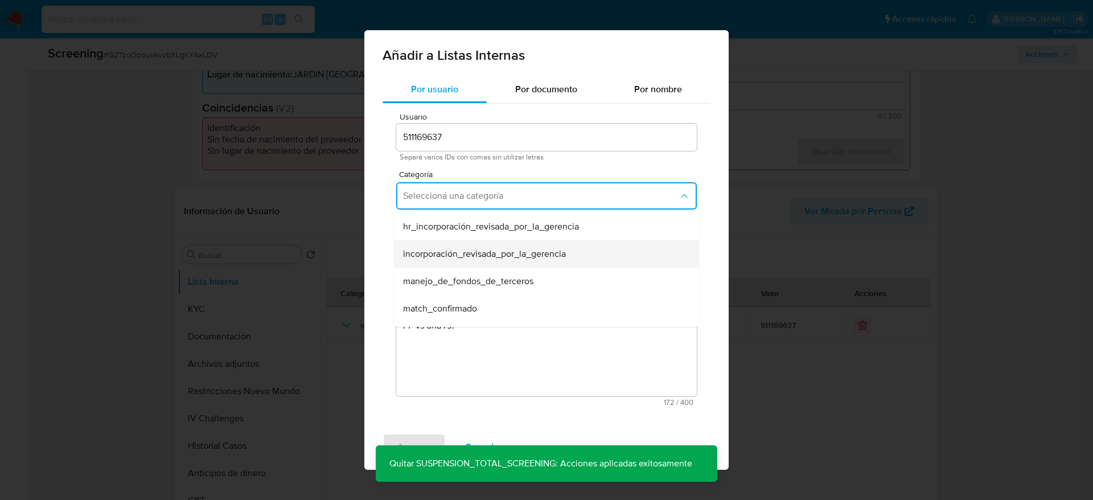
scroll to position [85, 0]
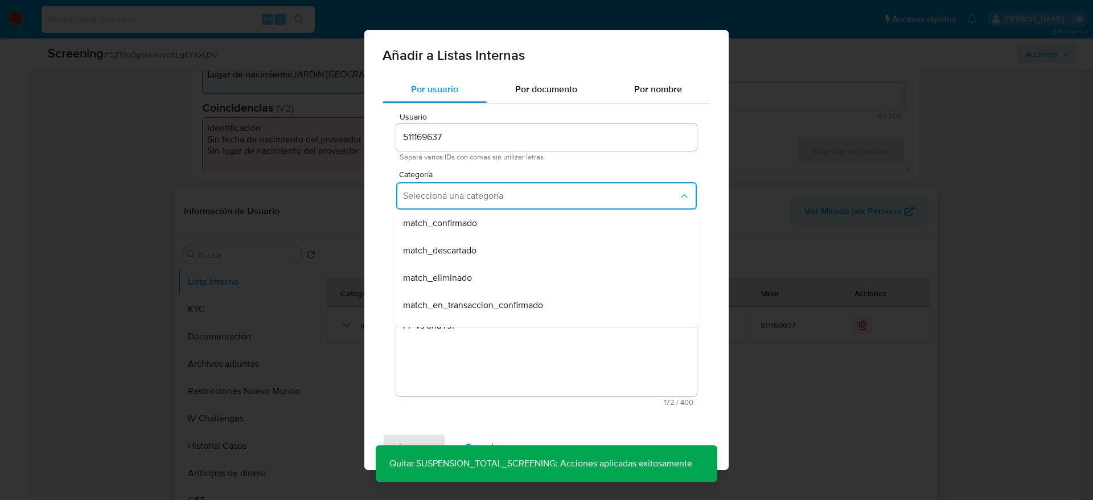
click at [452, 252] on span "match_descartado" at bounding box center [439, 250] width 73 height 11
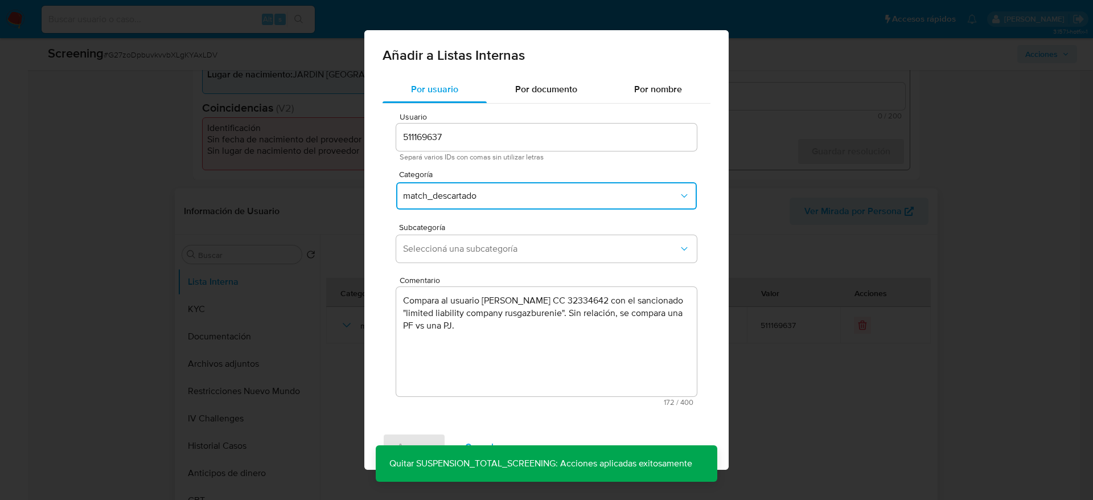
click at [452, 252] on span "Seleccioná una subcategoría" at bounding box center [541, 248] width 276 height 11
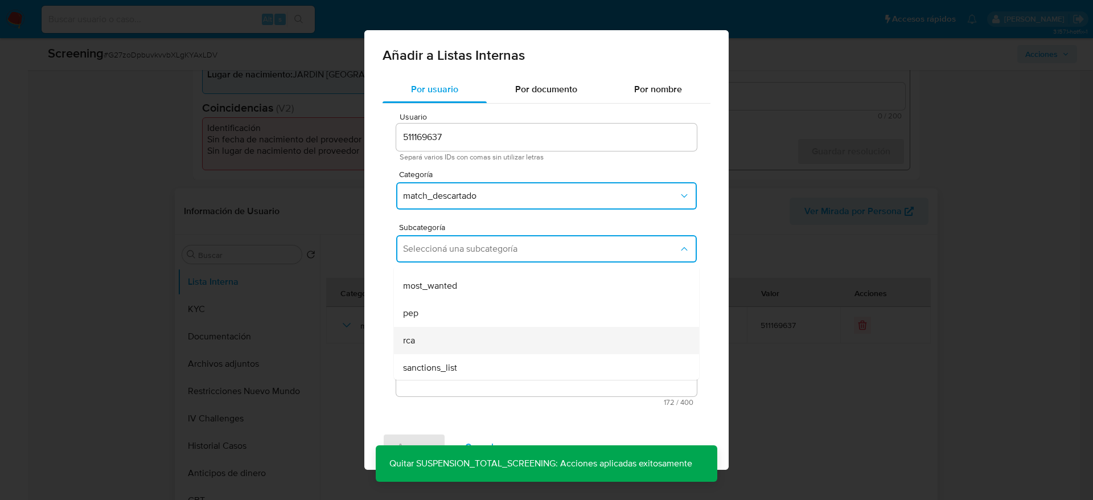
scroll to position [77, 0]
click at [441, 354] on div "sanctions_list" at bounding box center [543, 365] width 280 height 27
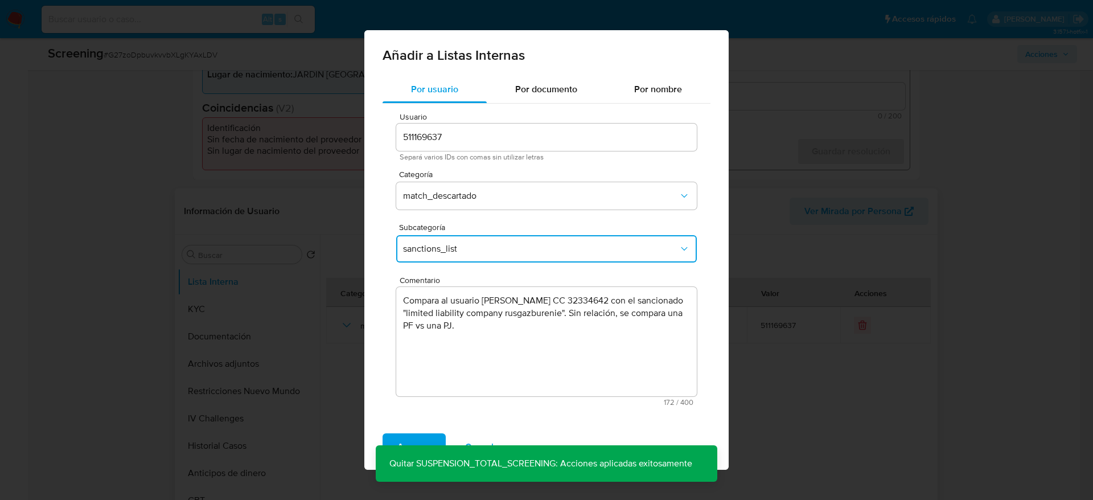
click at [413, 432] on div "Agregar Cancelar" at bounding box center [546, 447] width 364 height 46
click at [418, 434] on span "Agregar" at bounding box center [414, 446] width 34 height 25
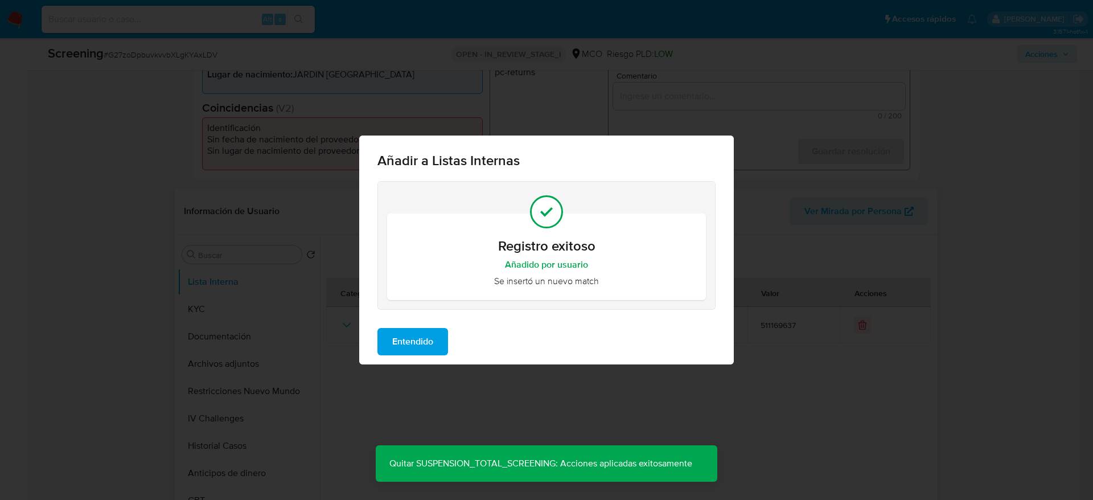
click at [430, 345] on span "Entendido" at bounding box center [412, 341] width 41 height 25
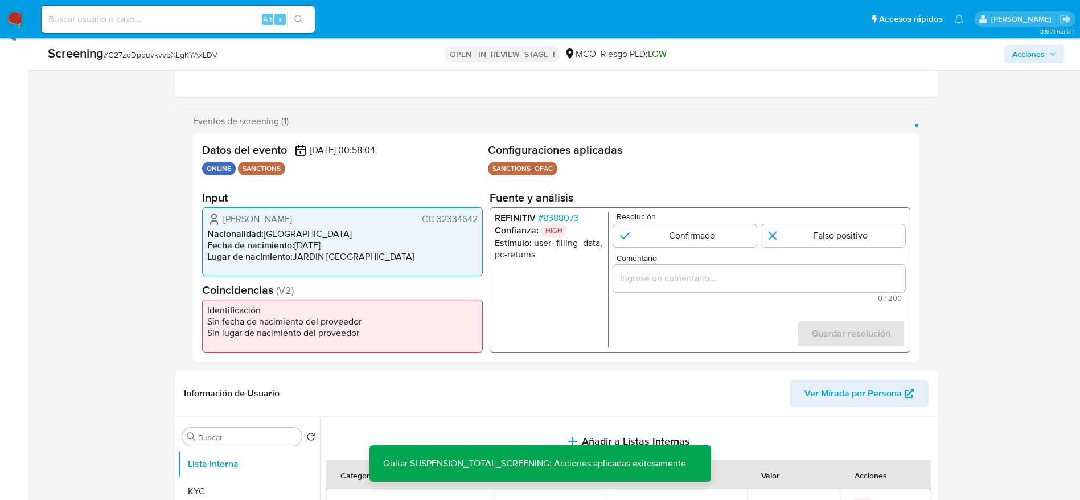
scroll to position [260, 0]
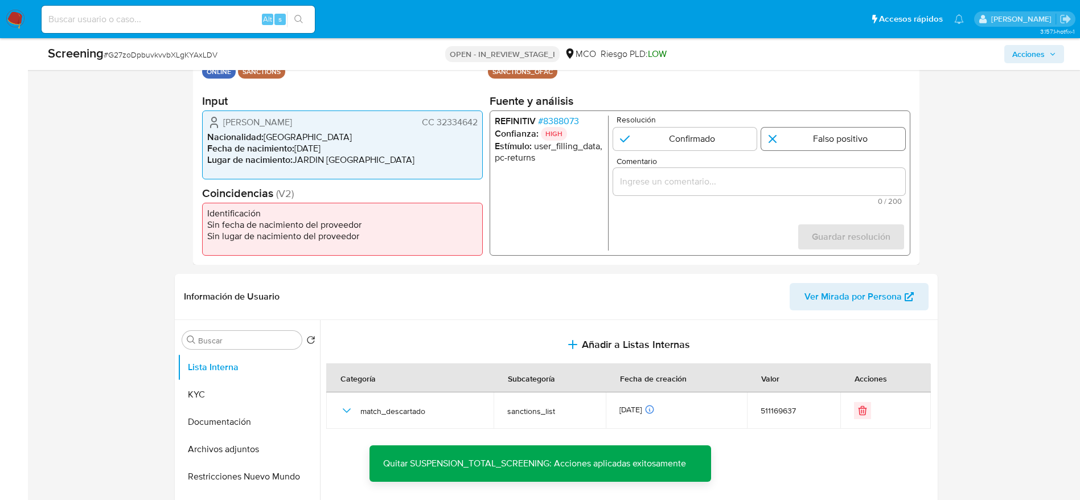
drag, startPoint x: 818, startPoint y: 159, endPoint x: 830, endPoint y: 147, distance: 17.3
click at [818, 158] on span "Comentario" at bounding box center [762, 161] width 292 height 9
click at [818, 174] on input "Comentario" at bounding box center [759, 181] width 292 height 15
click at [830, 147] on input "1 de 1" at bounding box center [833, 139] width 144 height 23
radio input "true"
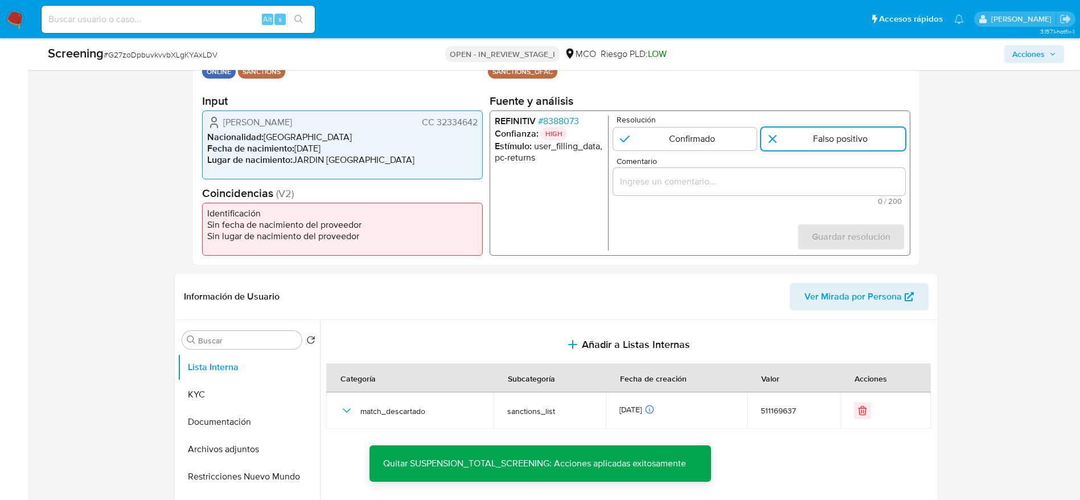
click at [818, 179] on input "Comentario" at bounding box center [759, 181] width 292 height 15
paste input "Compara al usuario Marleny Isaura Grajales de Londoño CC 32334642 con el sancio…"
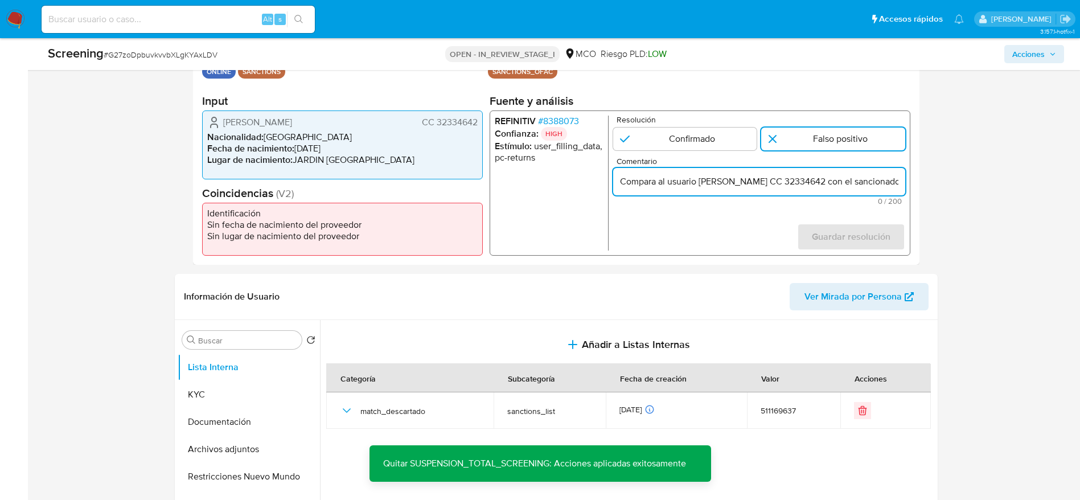
scroll to position [0, 415]
type input "Compara al usuario Marleny Isaura Grajales de Londoño CC 32334642 con el sancio…"
click at [875, 231] on span "Guardar resolución" at bounding box center [850, 236] width 79 height 25
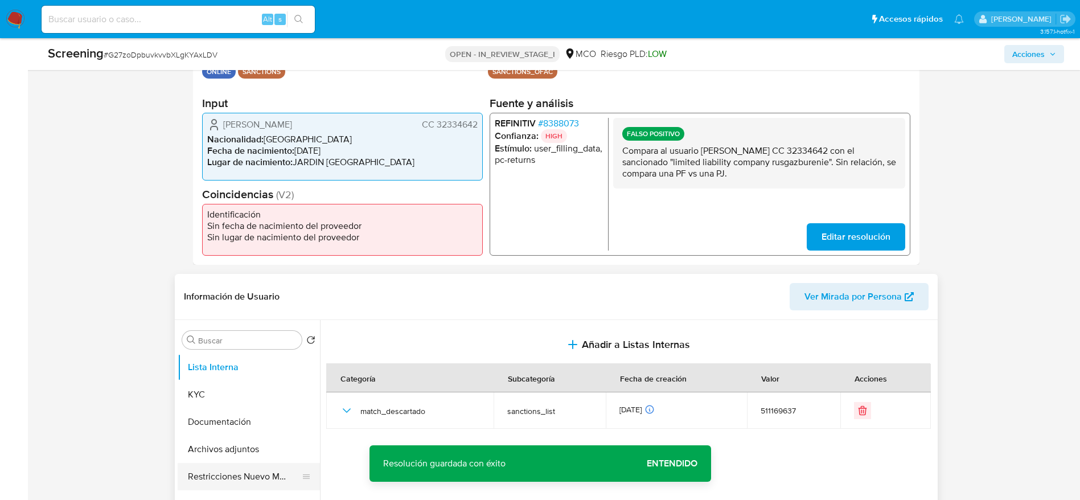
click at [245, 470] on button "Restricciones Nuevo Mundo" at bounding box center [244, 476] width 133 height 27
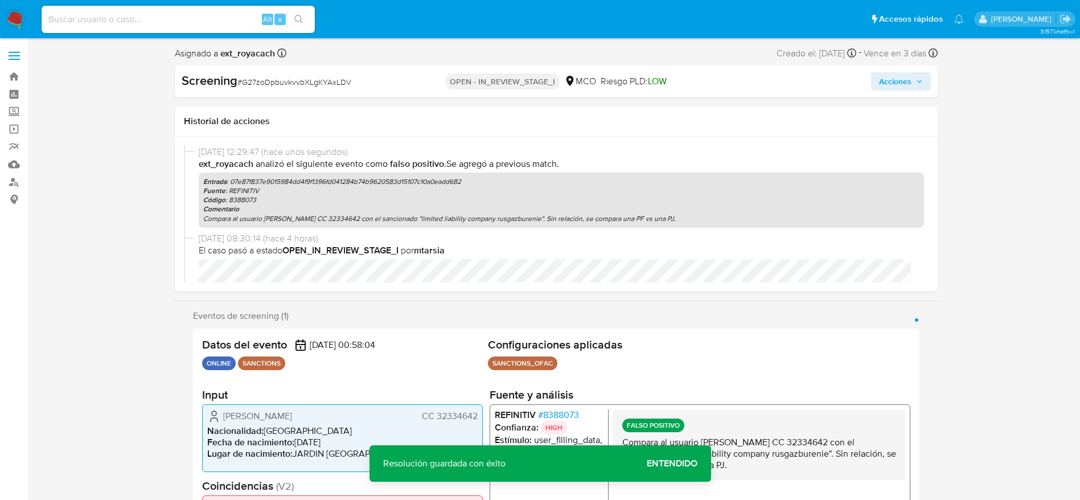
click at [889, 77] on span "Acciones" at bounding box center [895, 81] width 32 height 18
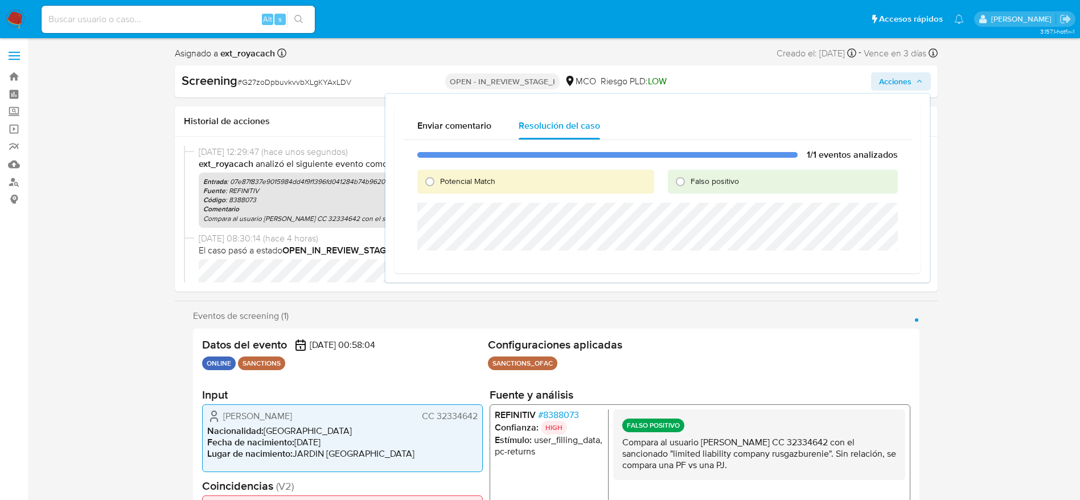
click at [693, 180] on span "Falso positivo" at bounding box center [715, 180] width 48 height 11
click at [690, 180] on input "Falso positivo" at bounding box center [680, 182] width 18 height 18
radio input "true"
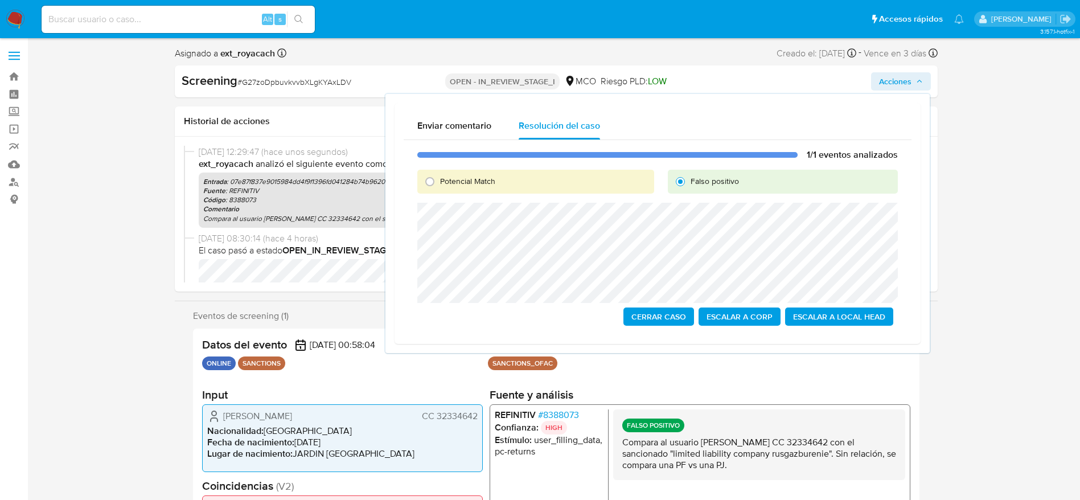
click at [640, 313] on span "Cerrar Caso" at bounding box center [658, 317] width 55 height 16
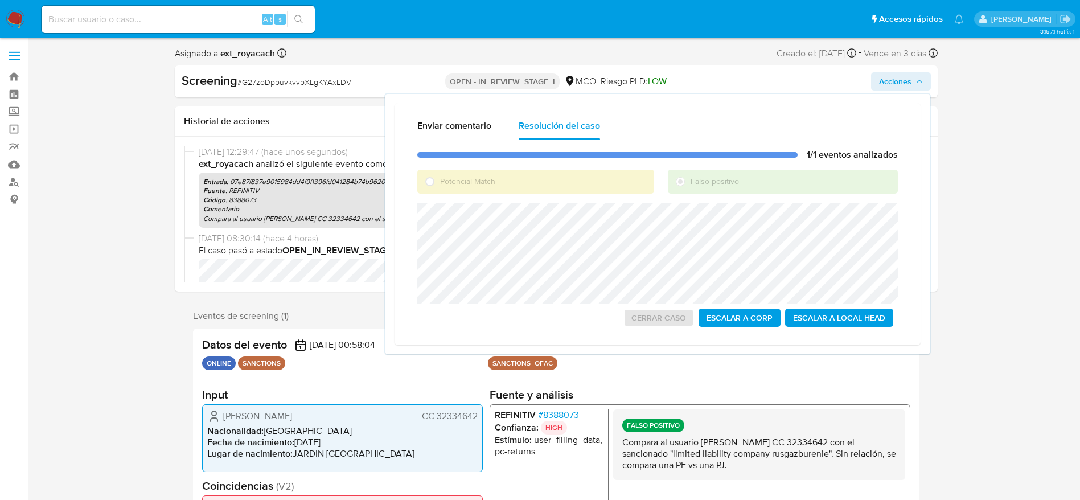
click at [304, 71] on div "Screening # G27zoDpbuvkvvbXLgKYAxLDV OPEN - IN_REVIEW_STAGE_I MCO Riesgo PLD: L…" at bounding box center [556, 81] width 763 height 32
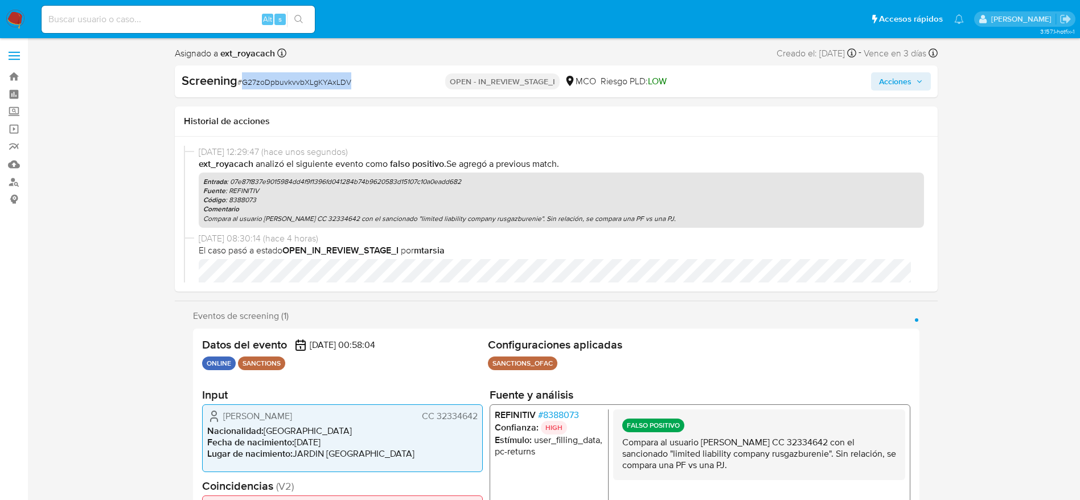
click at [304, 71] on div "Screening # G27zoDpbuvkvvbXLgKYAxLDV OPEN - IN_REVIEW_STAGE_I MCO Riesgo PLD: L…" at bounding box center [556, 81] width 763 height 32
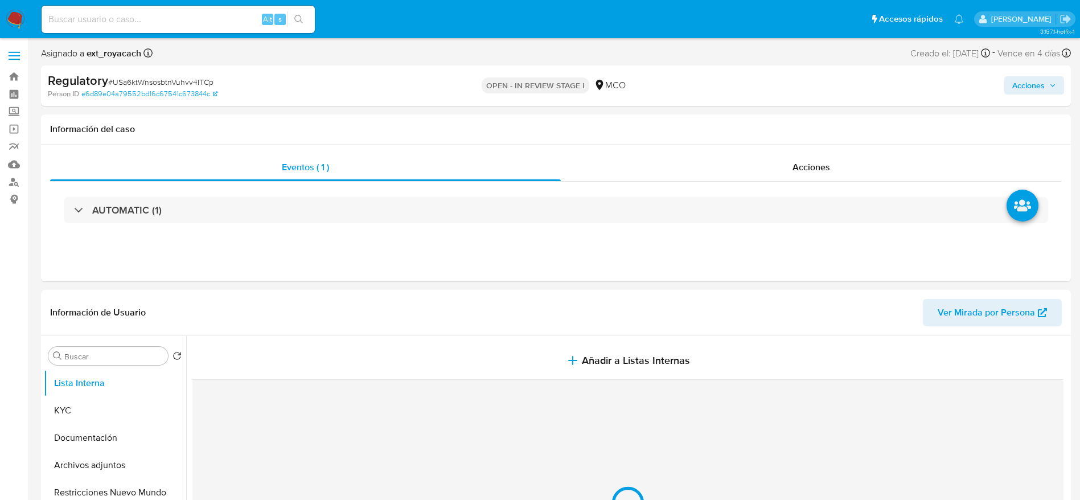
select select "10"
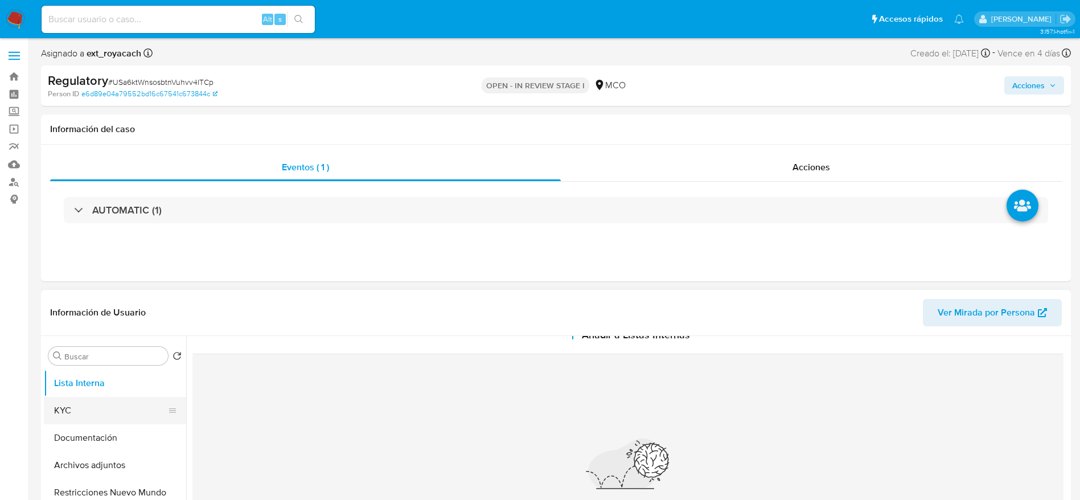
click at [118, 407] on button "KYC" at bounding box center [110, 410] width 133 height 27
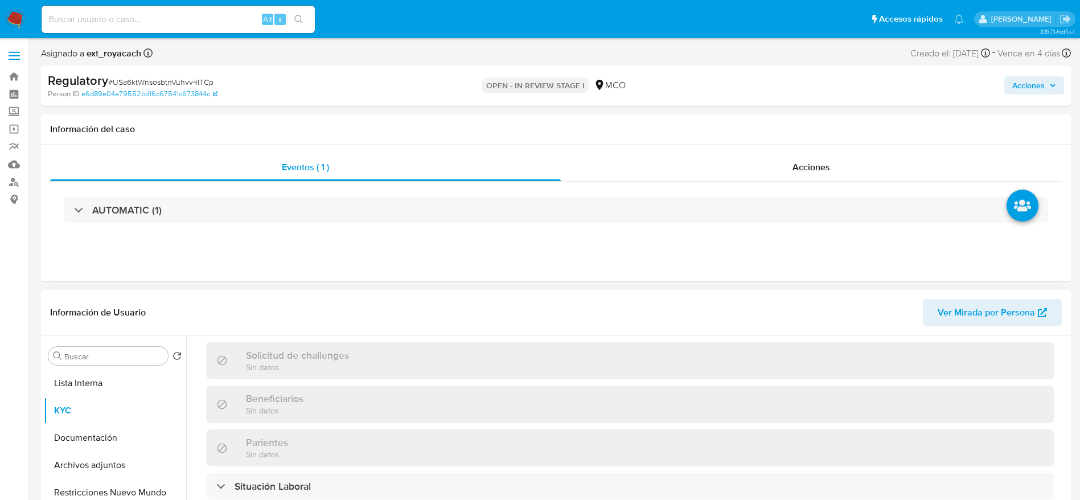
scroll to position [512, 0]
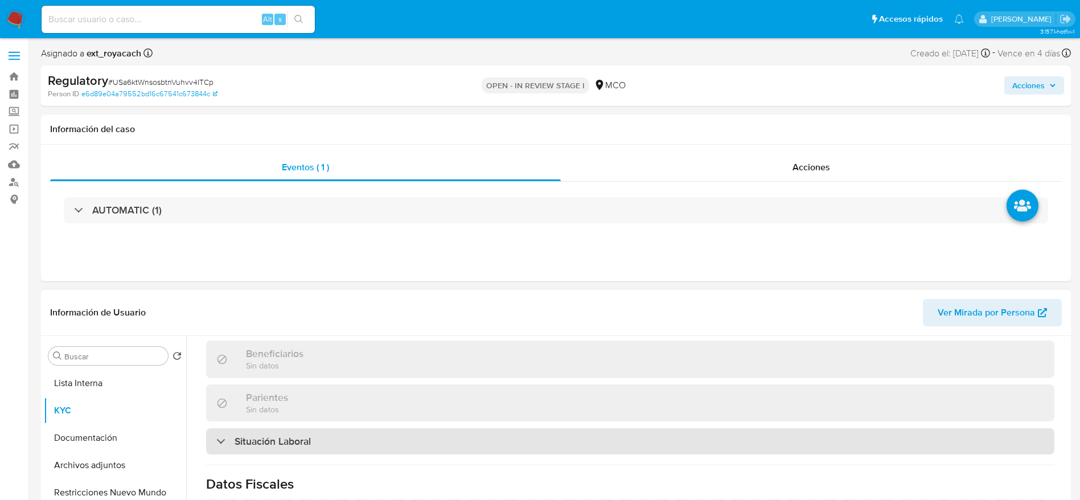
click at [345, 449] on div "Situación Laboral" at bounding box center [630, 441] width 848 height 26
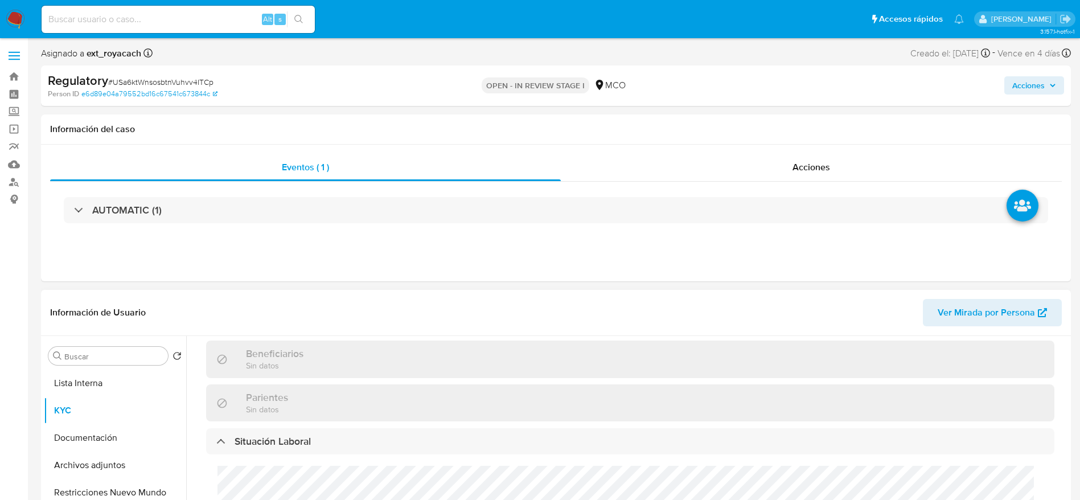
scroll to position [598, 0]
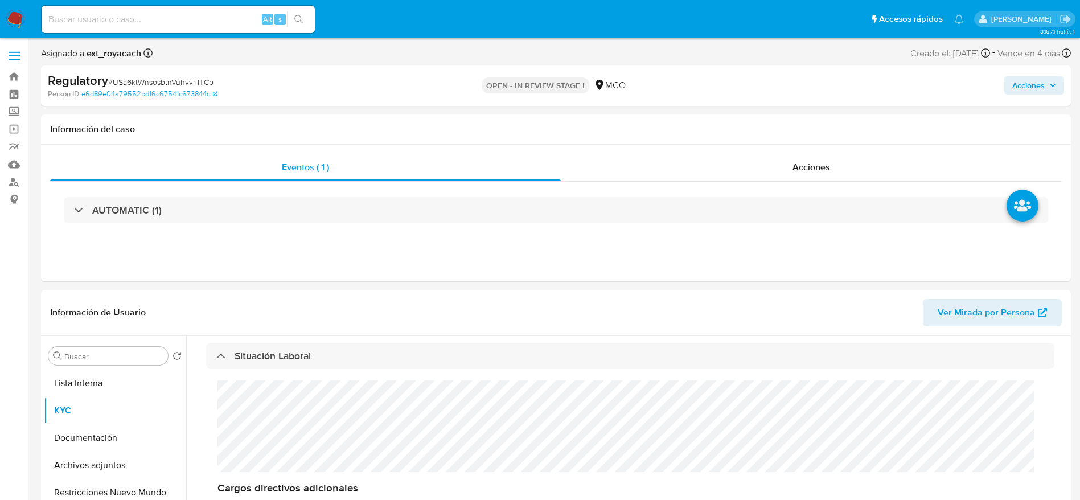
click at [187, 71] on div "Regulatory # USa6ktWnsosbtnVuhvv4ITCp Person ID e6d89e04a79552bd16c67541c673844…" at bounding box center [556, 85] width 1030 height 40
click at [191, 80] on span "# USa6ktWnsosbtnVuhvv4ITCp" at bounding box center [160, 81] width 105 height 11
copy span "USa6ktWnsosbtnVuhvv4ITCp"
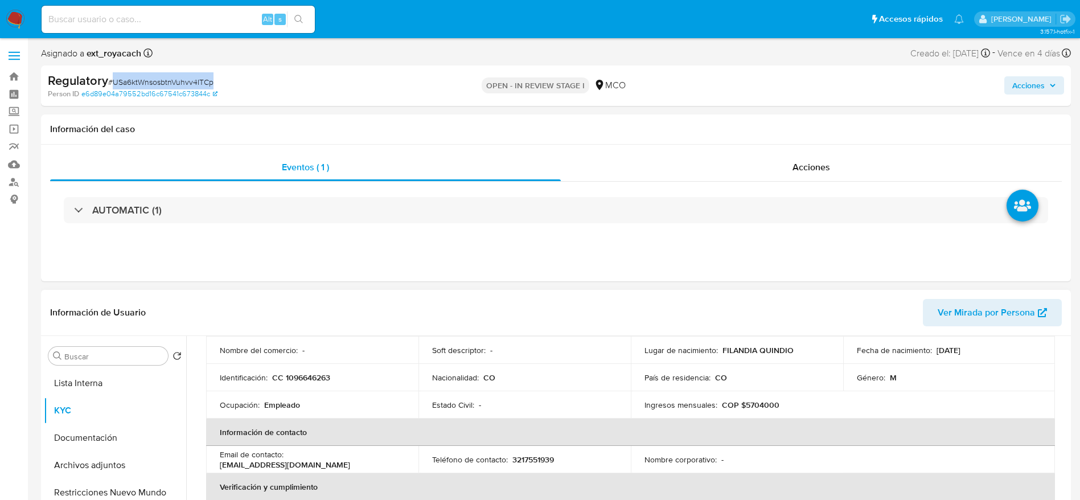
scroll to position [0, 0]
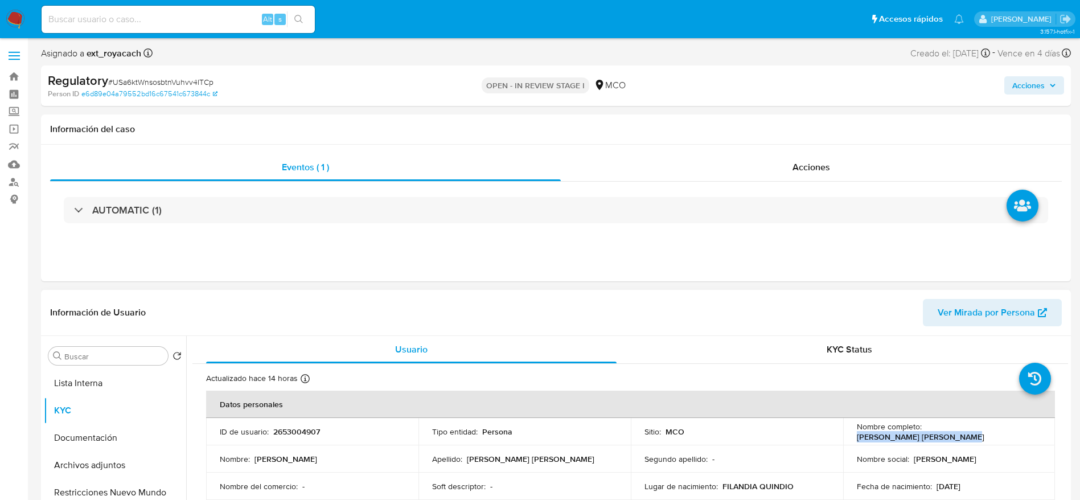
drag, startPoint x: 1027, startPoint y: 430, endPoint x: 923, endPoint y: 425, distance: 104.4
click at [923, 427] on div "Nombre completo : [PERSON_NAME] [PERSON_NAME]" at bounding box center [949, 431] width 185 height 20
copy p "[PERSON_NAME] [PERSON_NAME]"
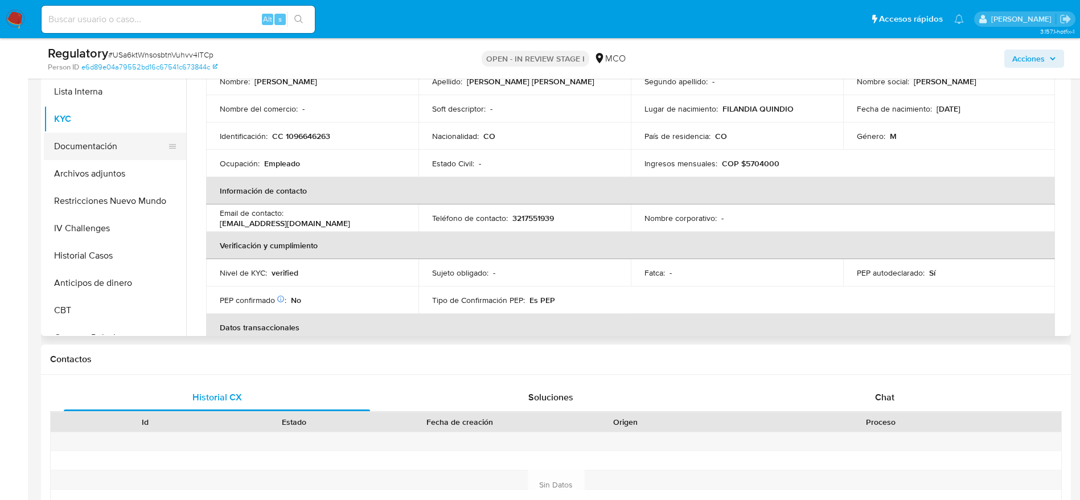
scroll to position [171, 0]
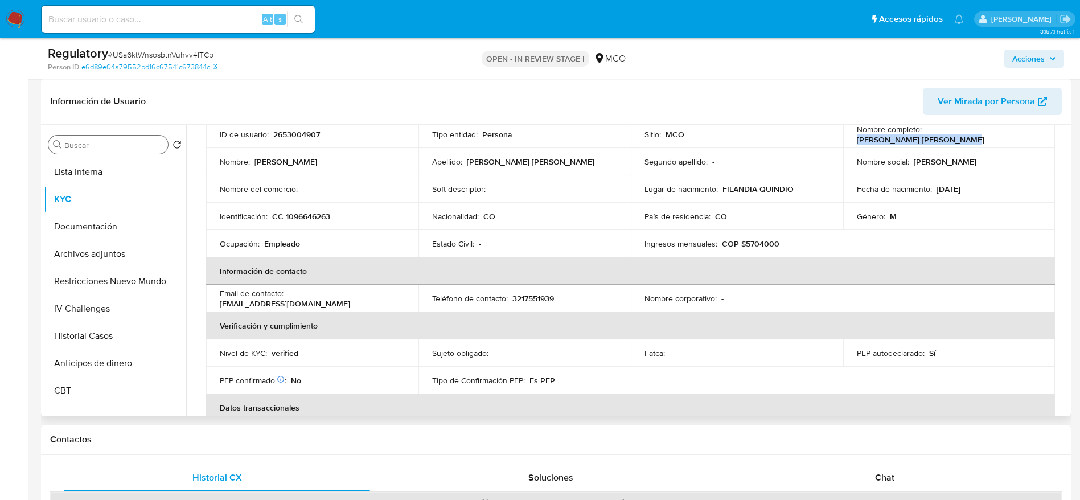
click at [80, 146] on input "Buscar" at bounding box center [113, 145] width 99 height 10
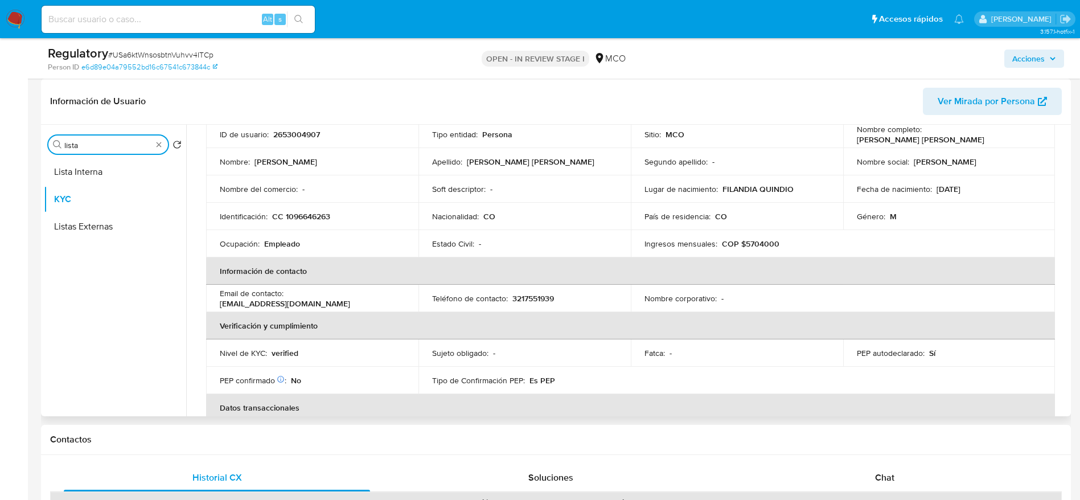
type input "lista"
click at [98, 233] on button "Listas Externas" at bounding box center [115, 226] width 142 height 27
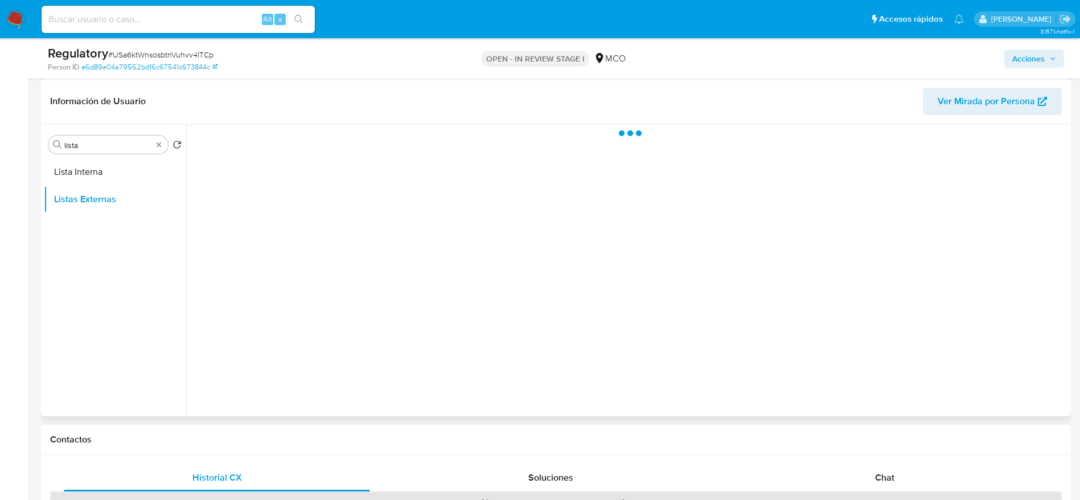
scroll to position [0, 0]
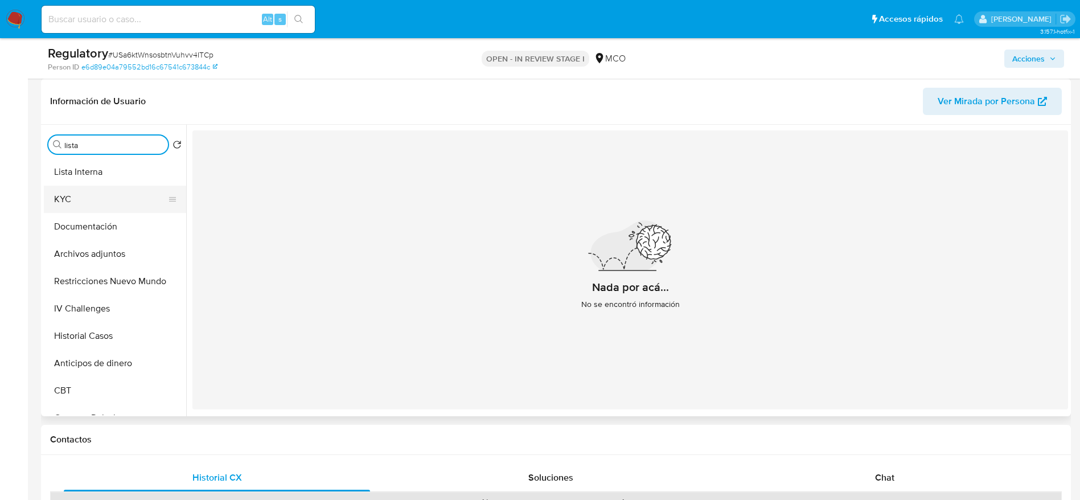
click at [97, 200] on button "KYC" at bounding box center [110, 199] width 133 height 27
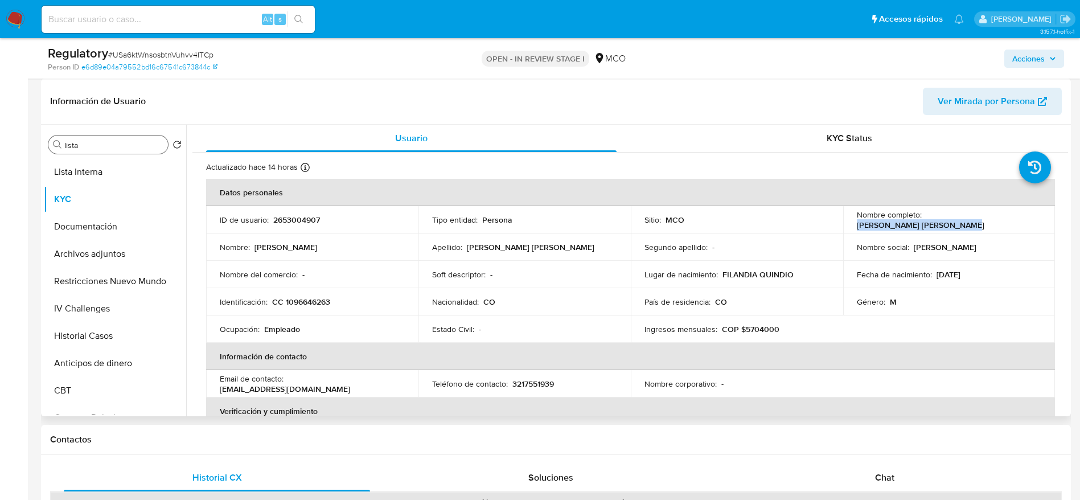
drag, startPoint x: 922, startPoint y: 219, endPoint x: 1017, endPoint y: 226, distance: 95.3
click at [1017, 226] on td "Nombre completo : [PERSON_NAME] [PERSON_NAME]" at bounding box center [949, 219] width 212 height 27
copy p "[PERSON_NAME] [PERSON_NAME]"
click at [319, 303] on p "CC 1096646263" at bounding box center [301, 302] width 58 height 10
click at [321, 303] on p "CC 1096646263" at bounding box center [301, 302] width 58 height 10
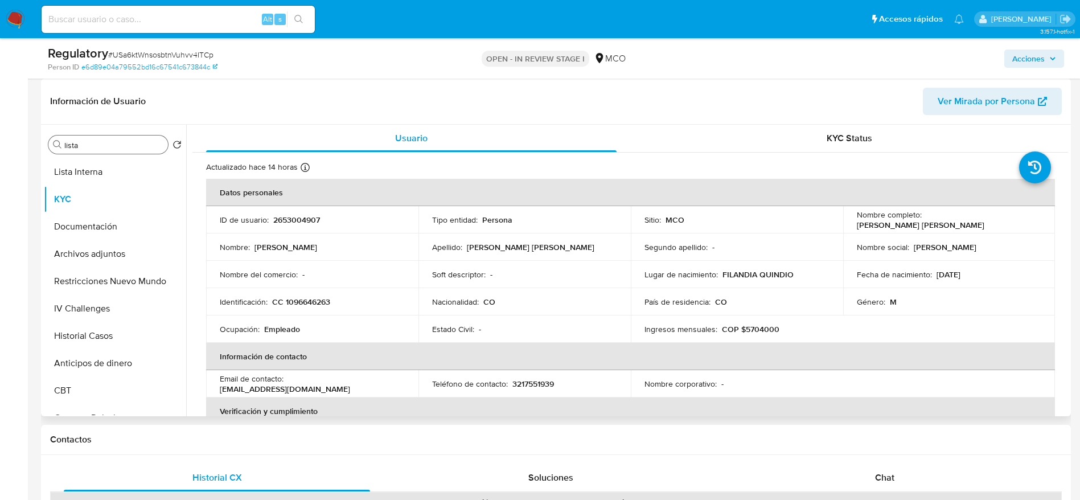
click at [322, 305] on p "CC 1096646263" at bounding box center [301, 302] width 58 height 10
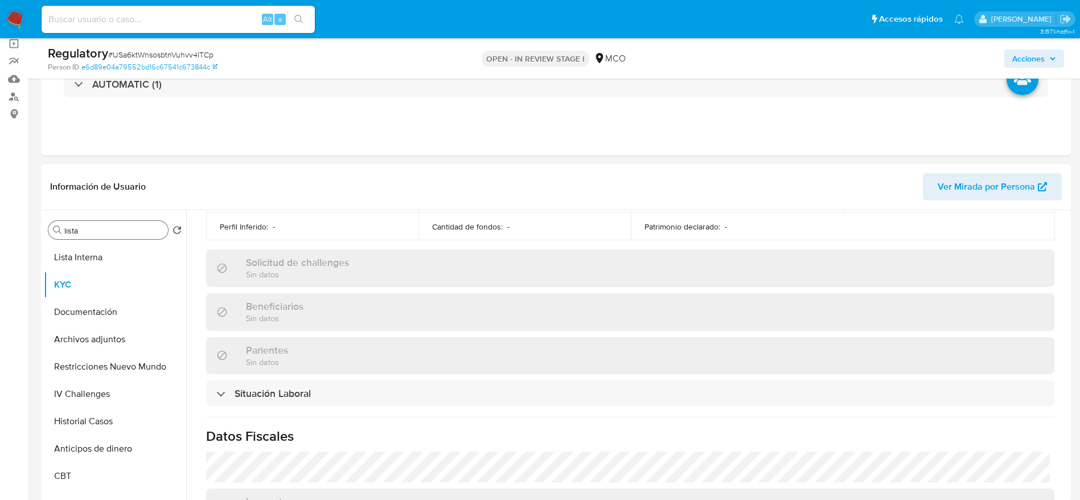
scroll to position [407, 0]
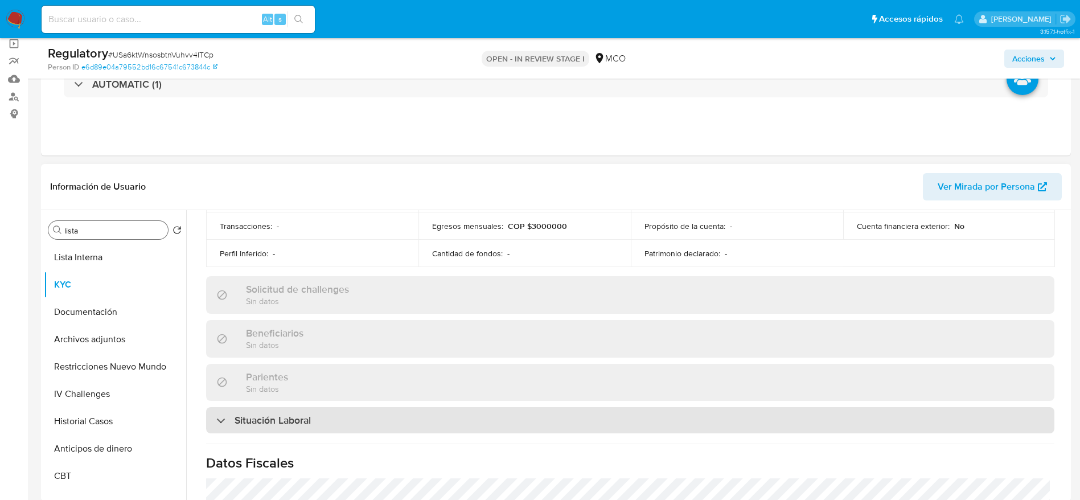
click at [284, 414] on h3 "Situación Laboral" at bounding box center [273, 420] width 76 height 13
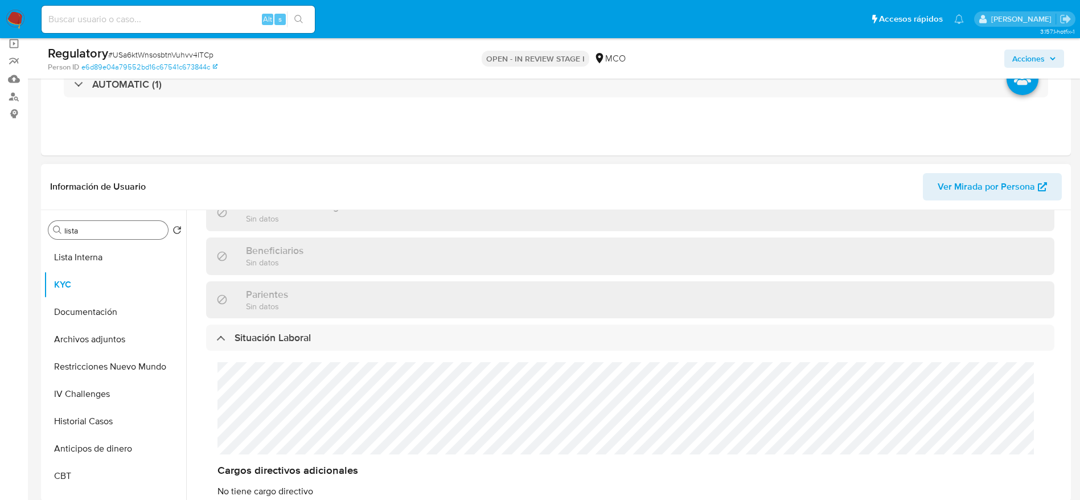
scroll to position [493, 0]
click at [103, 251] on button "Lista Interna" at bounding box center [115, 257] width 142 height 27
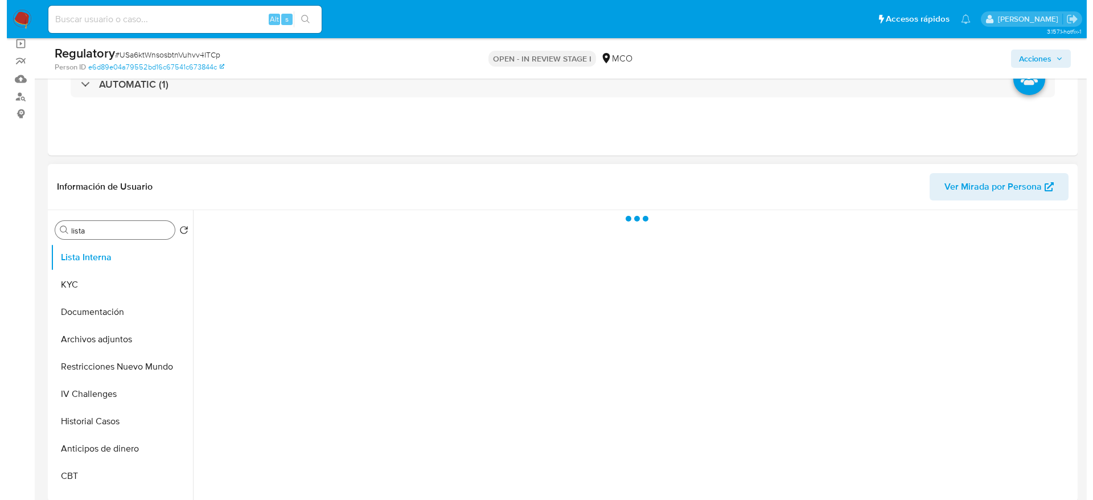
scroll to position [0, 0]
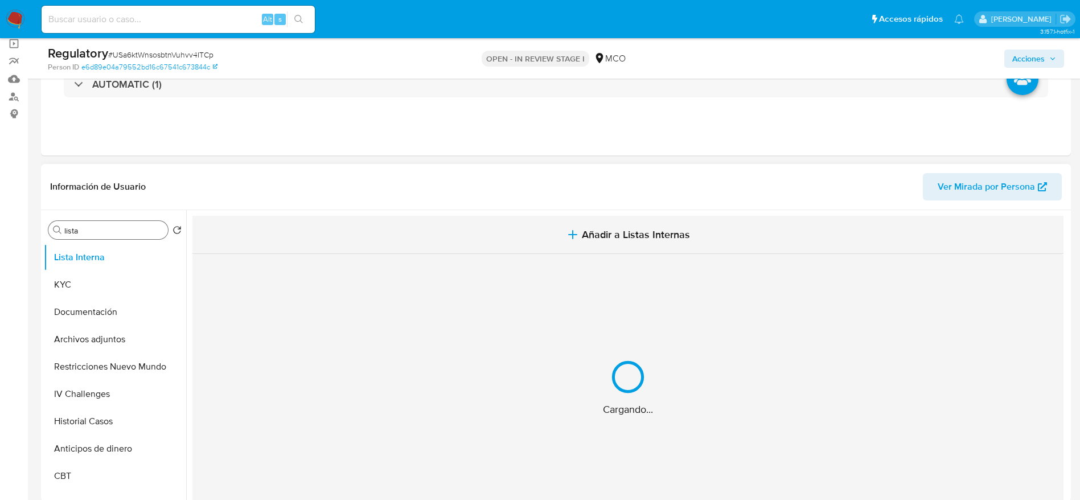
click at [370, 248] on button "Añadir a Listas Internas" at bounding box center [627, 235] width 871 height 38
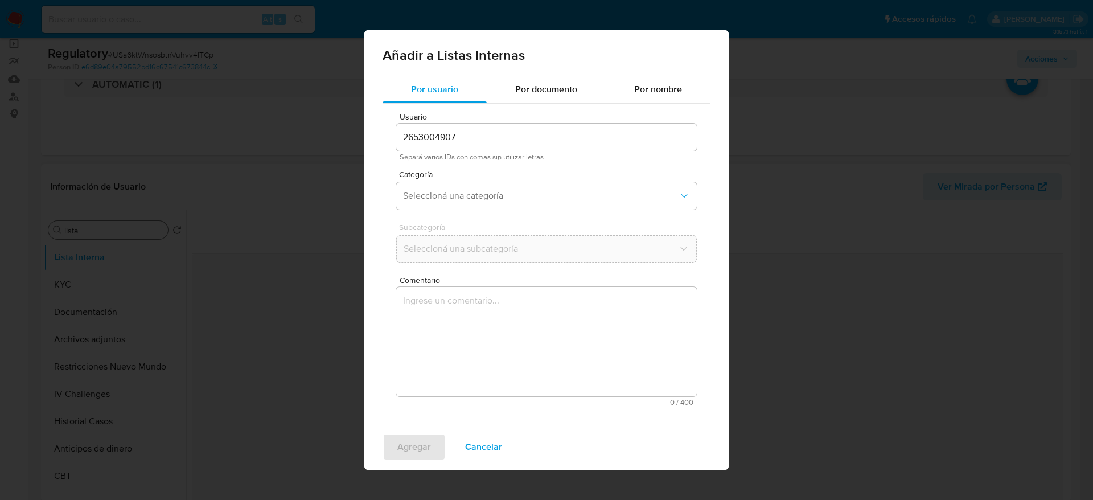
click at [408, 332] on textarea "Comentario" at bounding box center [546, 341] width 301 height 109
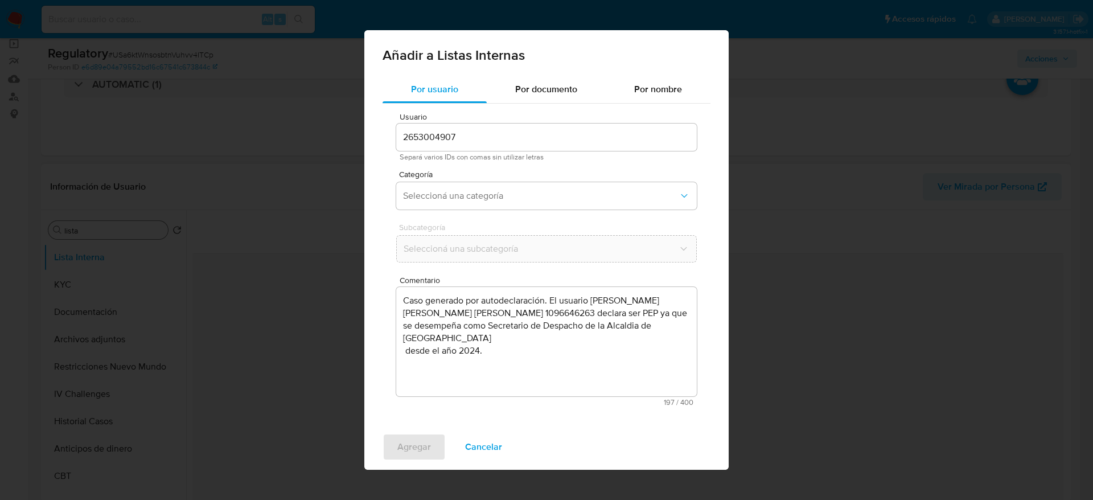
click at [446, 224] on span "Subcategoría" at bounding box center [549, 227] width 301 height 8
click at [441, 196] on span "Seleccioná una categoría" at bounding box center [541, 195] width 276 height 11
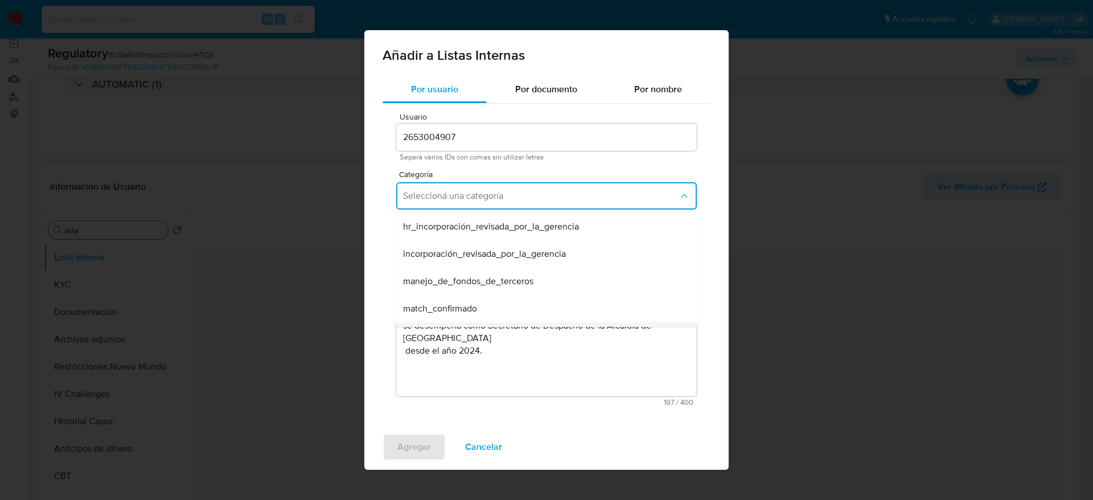
scroll to position [85, 0]
click at [469, 228] on span "match_confirmado" at bounding box center [440, 223] width 74 height 11
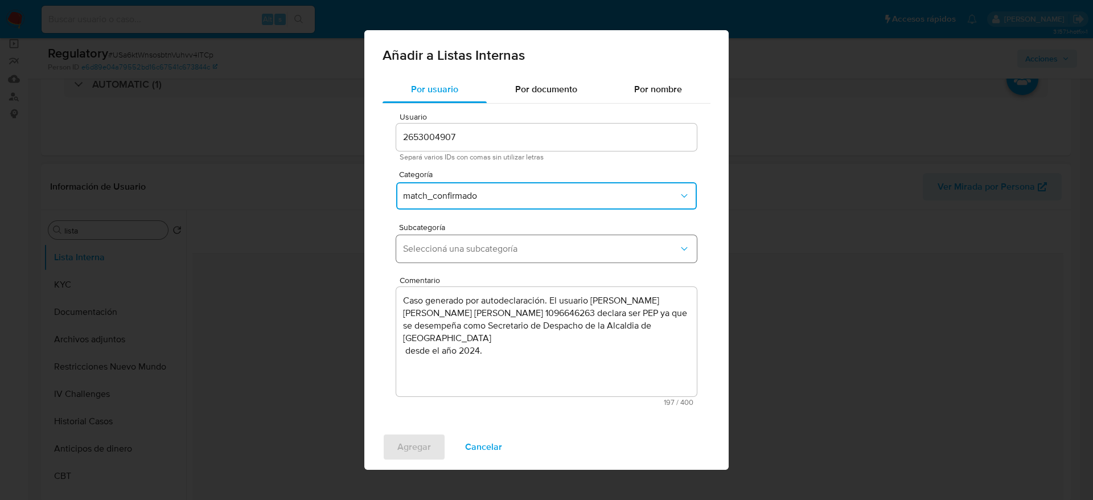
click at [449, 253] on span "Seleccioná una subcategoría" at bounding box center [541, 248] width 276 height 11
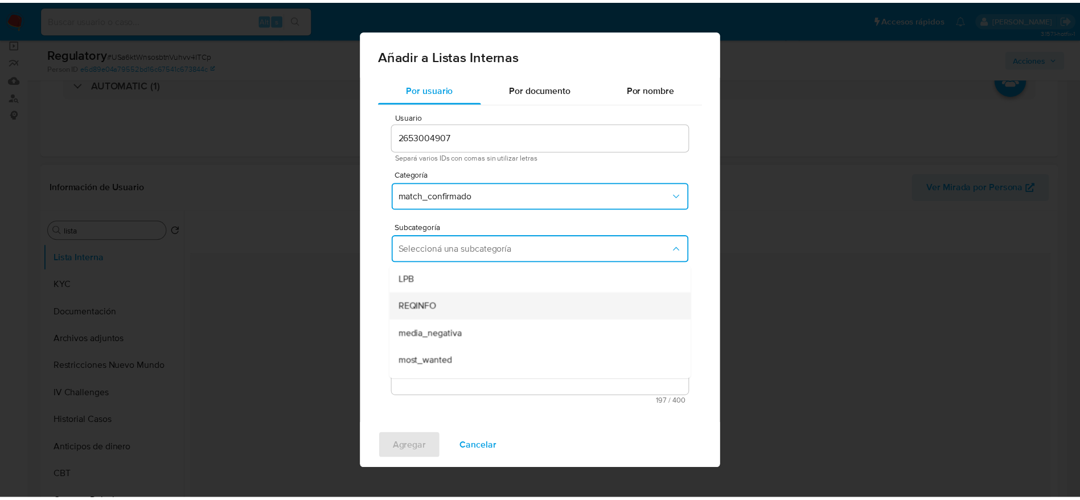
scroll to position [77, 0]
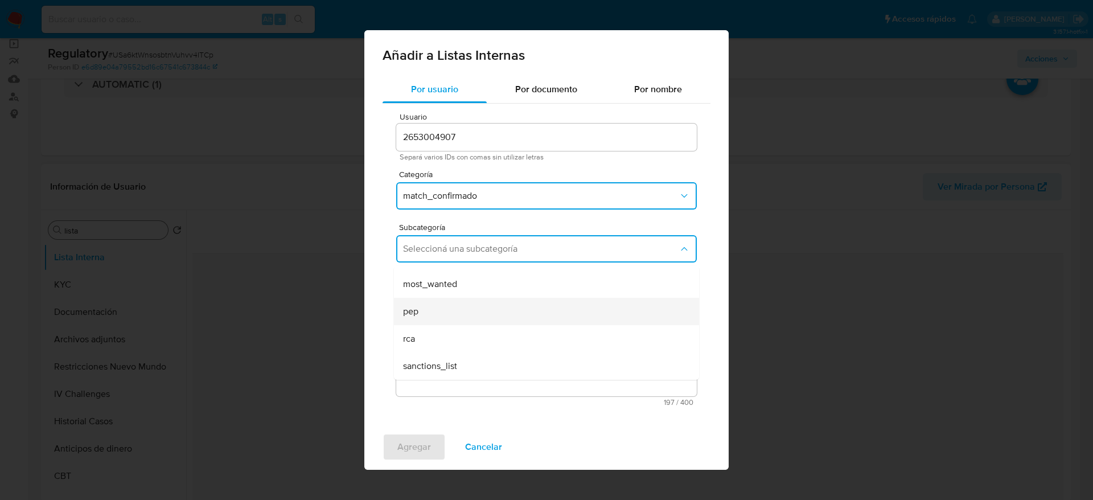
click at [472, 318] on div "pep" at bounding box center [543, 311] width 280 height 27
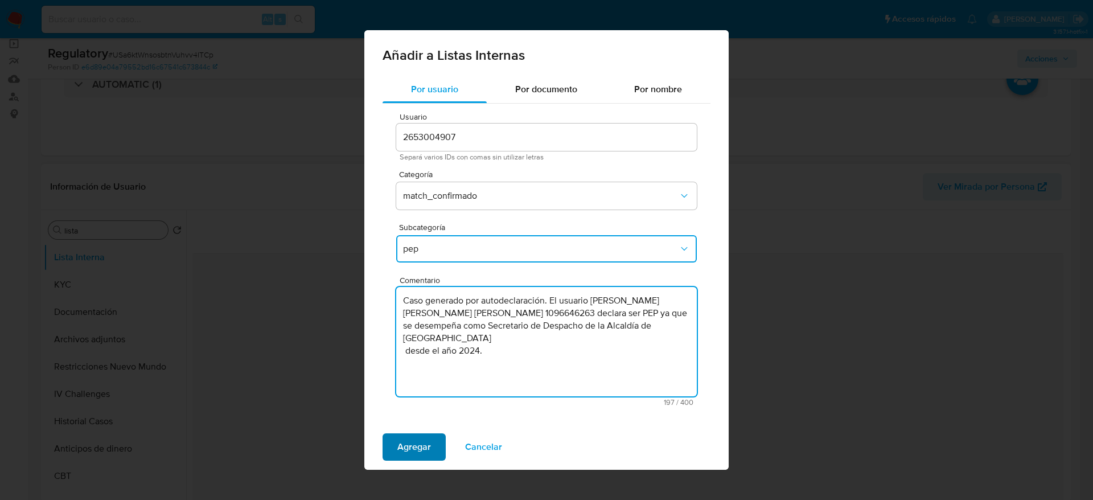
type textarea "Caso generado por autodeclaración. El usuario Cristian David Lopez Hoyos CC 109…"
click at [404, 446] on span "Agregar" at bounding box center [414, 446] width 34 height 25
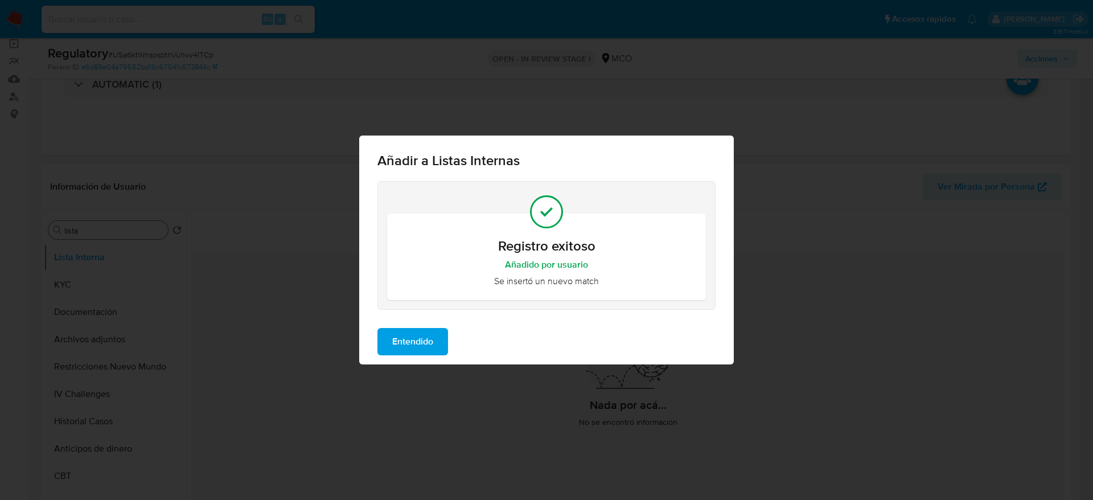
click at [436, 331] on button "Entendido" at bounding box center [413, 341] width 71 height 27
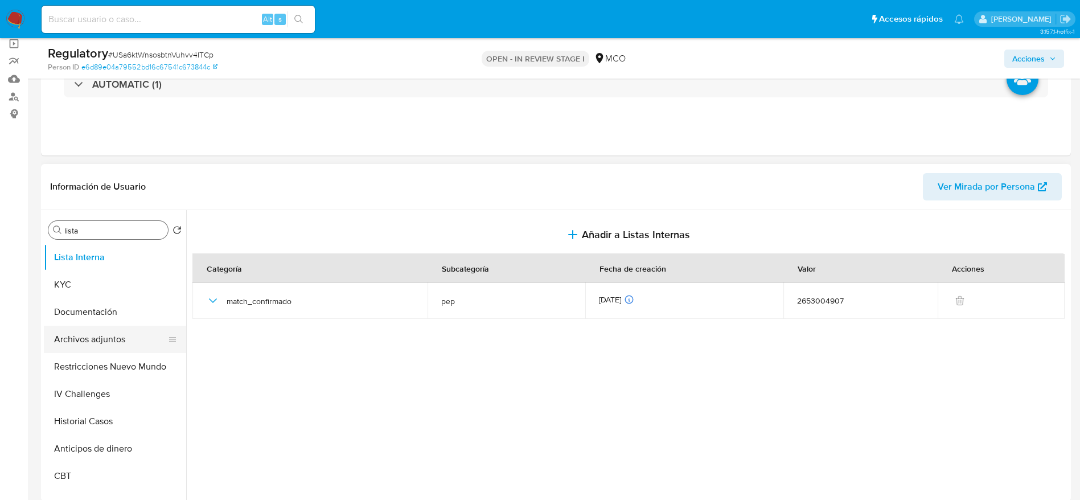
click at [118, 339] on button "Archivos adjuntos" at bounding box center [110, 339] width 133 height 27
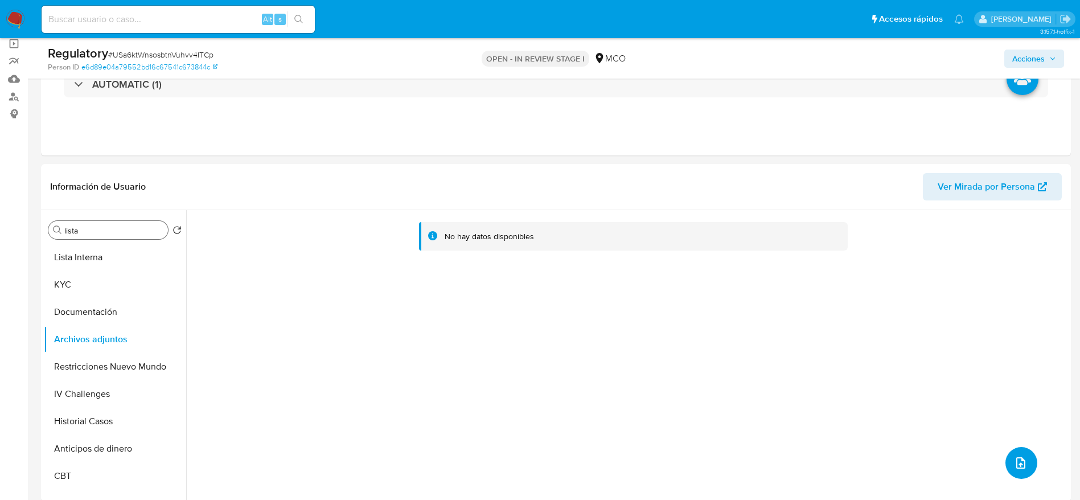
click at [1014, 460] on icon "upload-file" at bounding box center [1021, 463] width 14 height 14
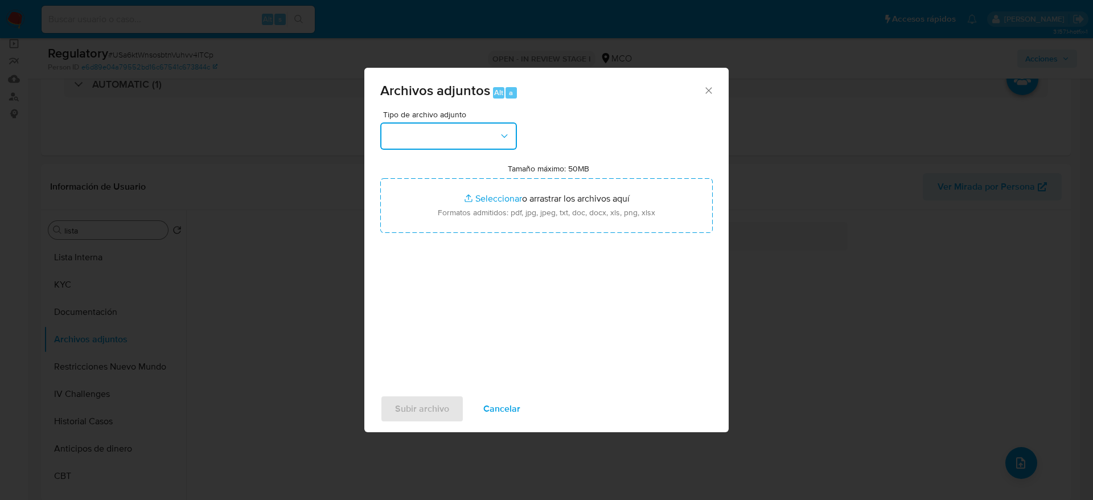
click at [475, 129] on button "button" at bounding box center [448, 135] width 137 height 27
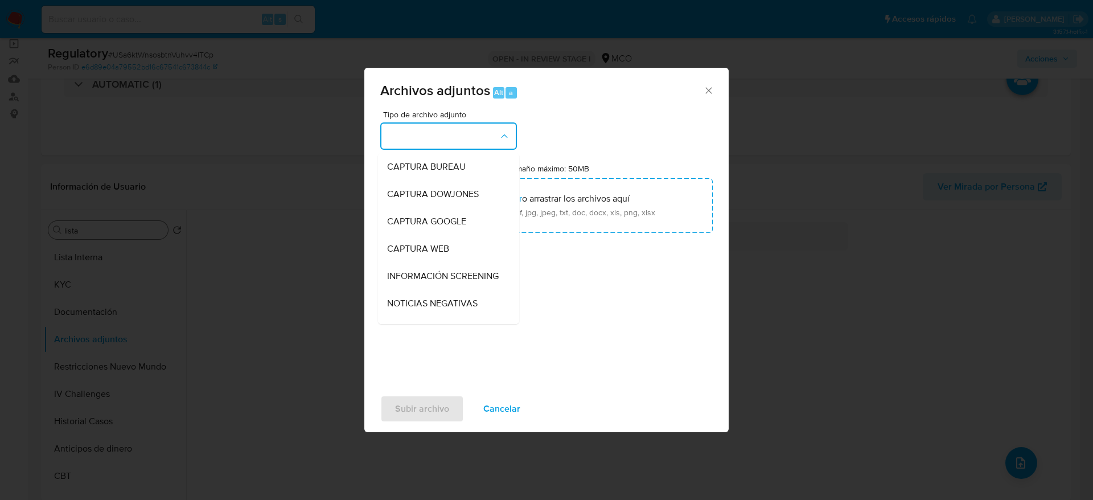
click at [469, 272] on span "INFORMACIÓN SCREENING" at bounding box center [443, 275] width 112 height 11
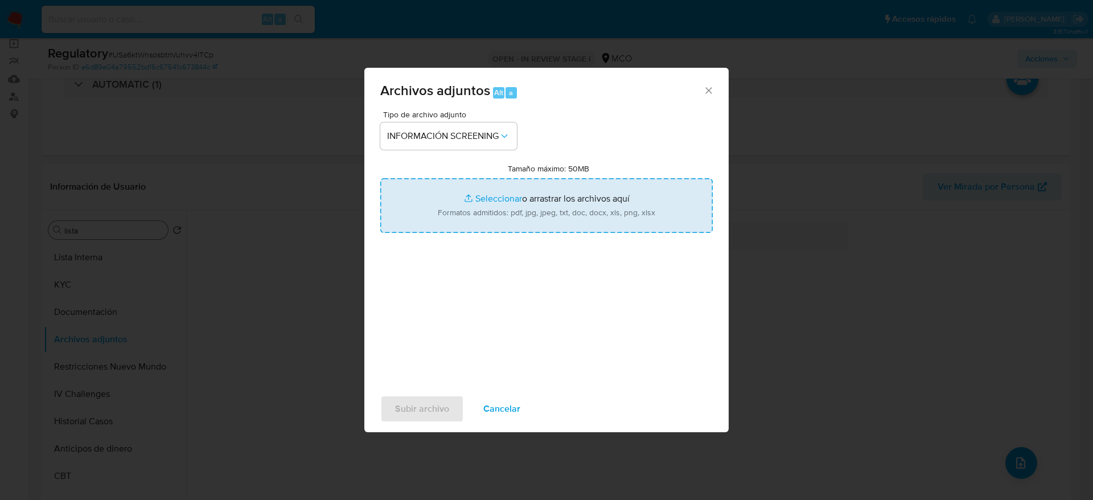
click at [475, 227] on input "Tamaño máximo: 50MB Seleccionar archivos" at bounding box center [546, 205] width 333 height 55
type input "C:\fakepath\_Cristian David Lopez Hoyos_ lavado de dinero - Buscar con Google.p…"
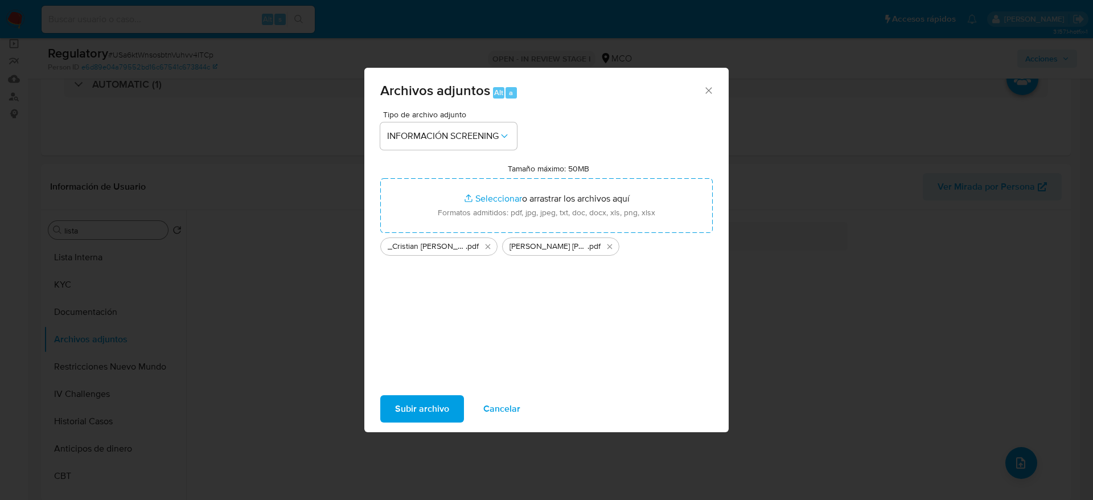
click at [411, 420] on span "Subir archivo" at bounding box center [422, 408] width 54 height 25
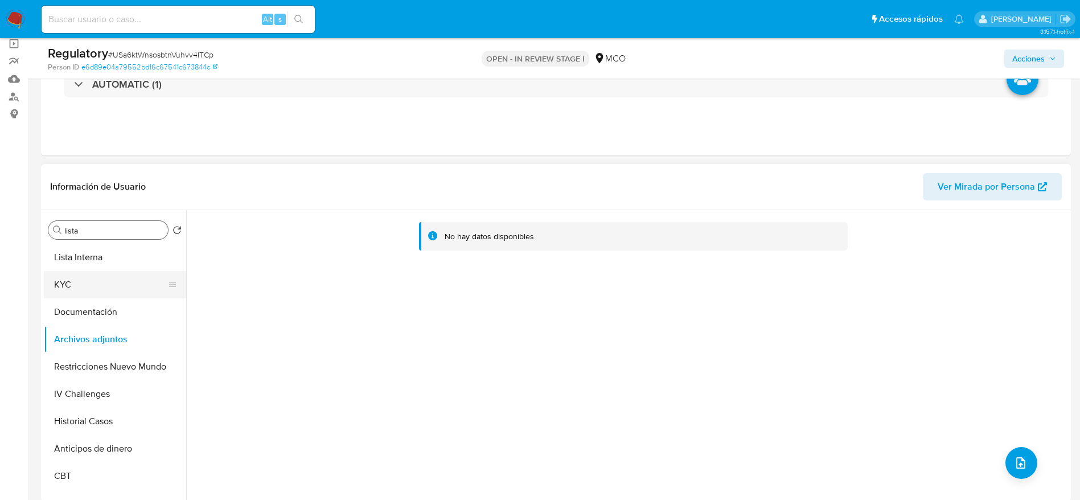
click at [115, 295] on button "KYC" at bounding box center [110, 284] width 133 height 27
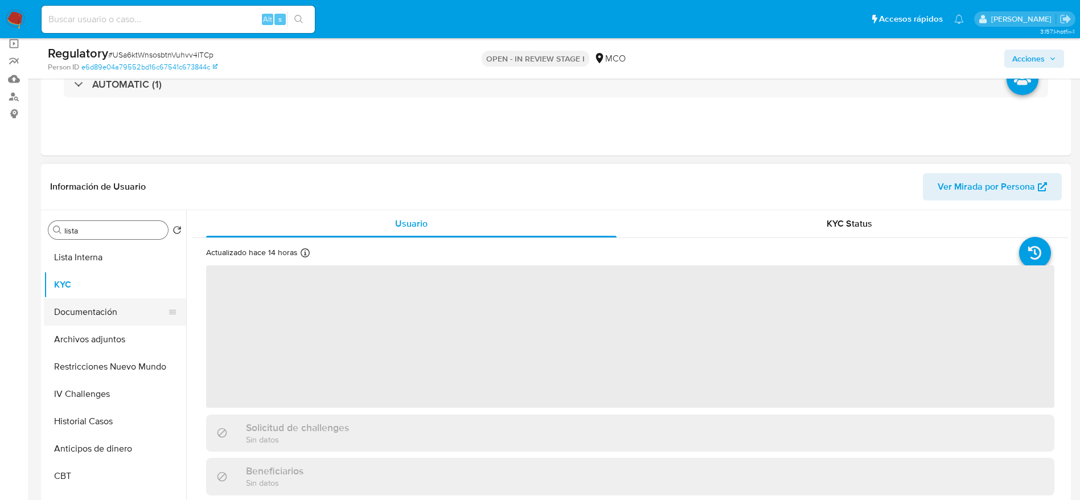
click at [113, 314] on button "Documentación" at bounding box center [110, 311] width 133 height 27
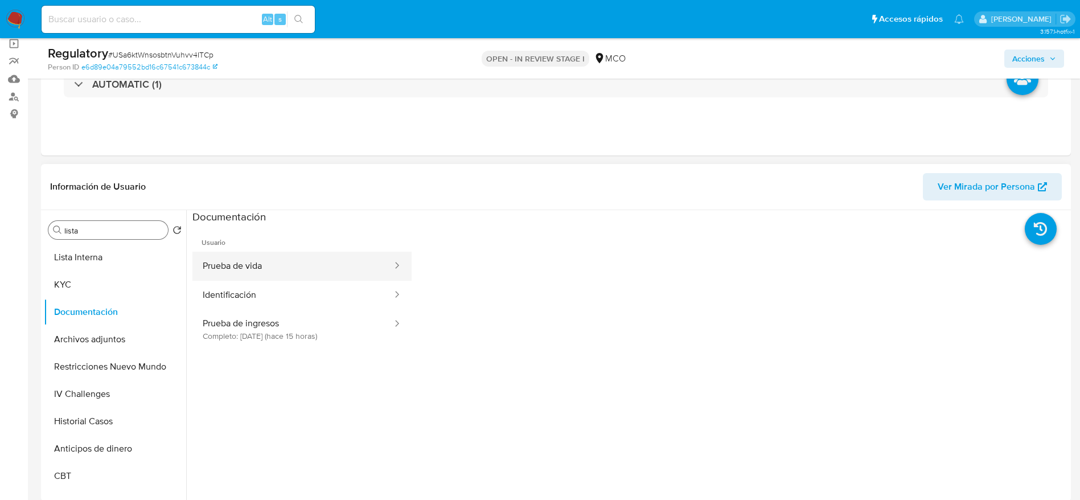
click at [306, 269] on button "Prueba de vida" at bounding box center [292, 266] width 201 height 29
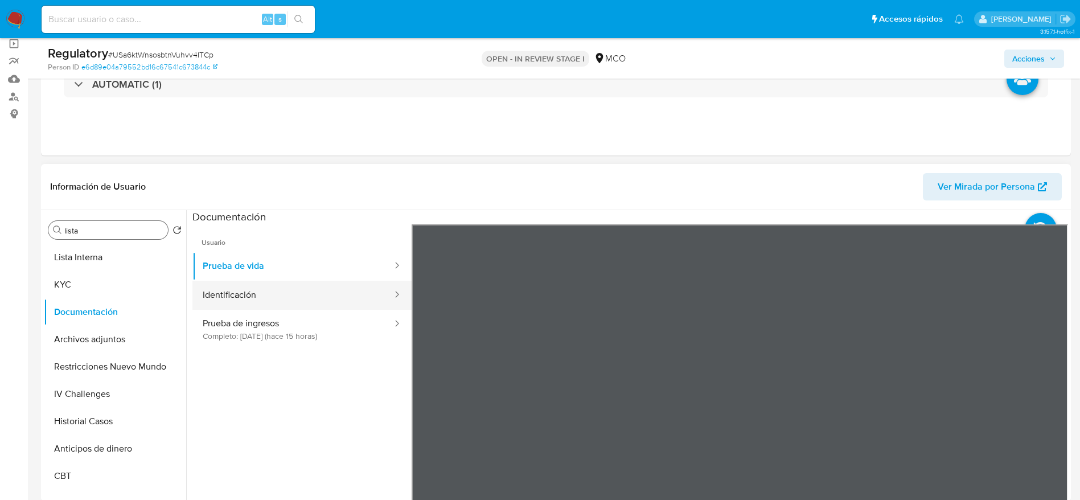
click at [300, 293] on button "Identificación" at bounding box center [292, 295] width 201 height 29
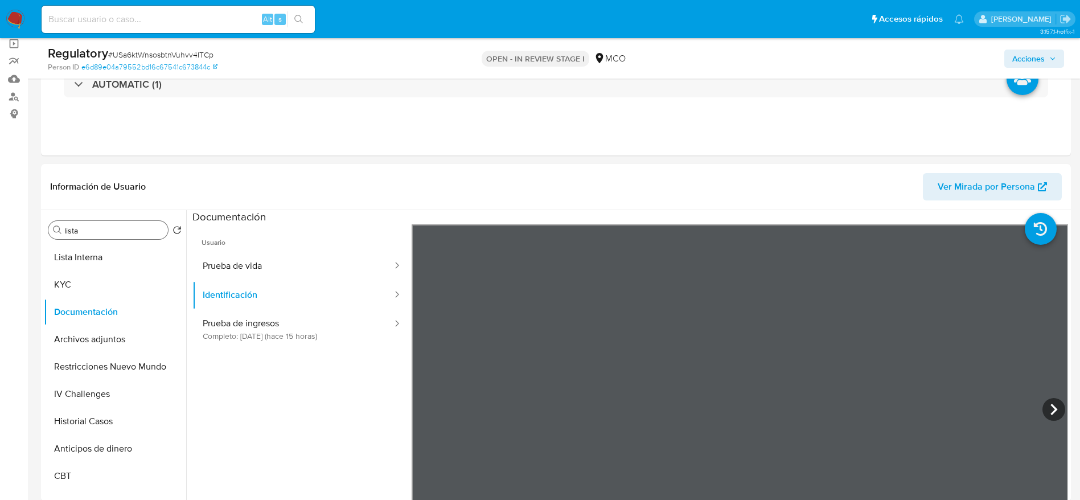
click at [84, 277] on button "KYC" at bounding box center [110, 284] width 133 height 27
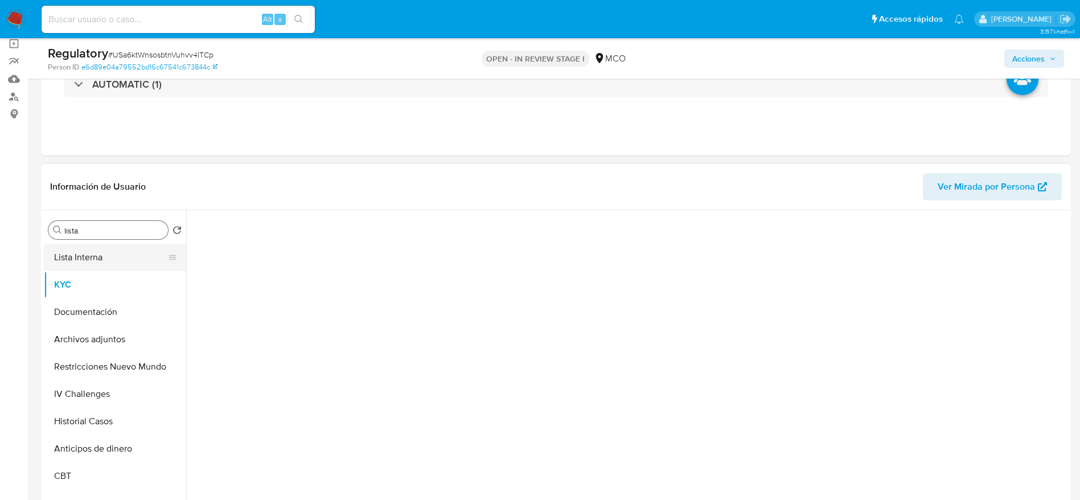
click at [96, 262] on button "Lista Interna" at bounding box center [110, 257] width 133 height 27
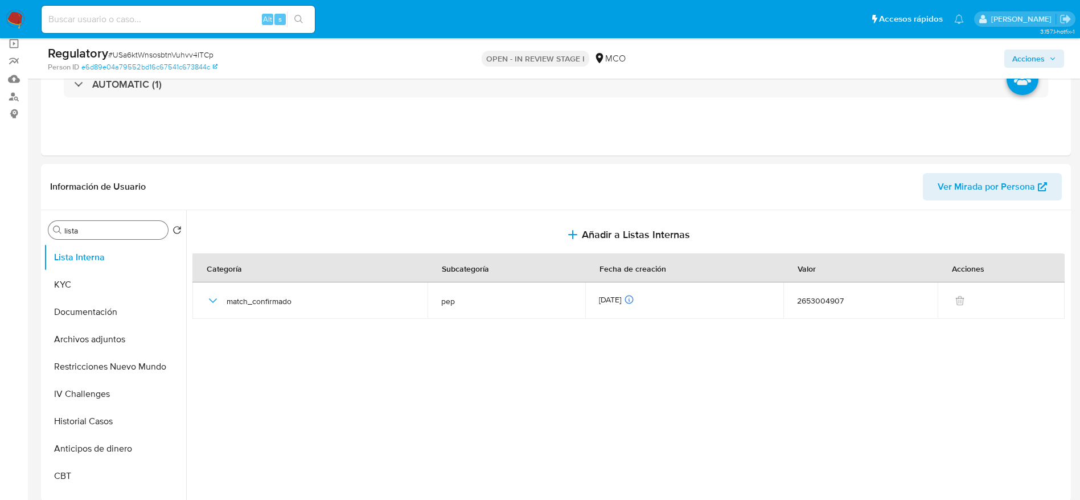
click at [1036, 52] on span "Acciones" at bounding box center [1028, 59] width 32 height 18
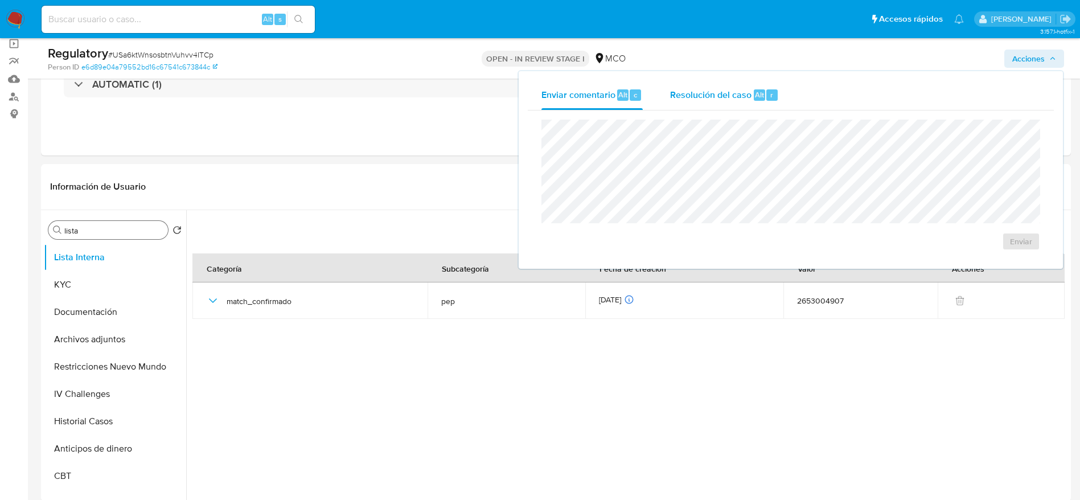
click at [766, 85] on div "Resolución del caso Alt r" at bounding box center [724, 95] width 109 height 30
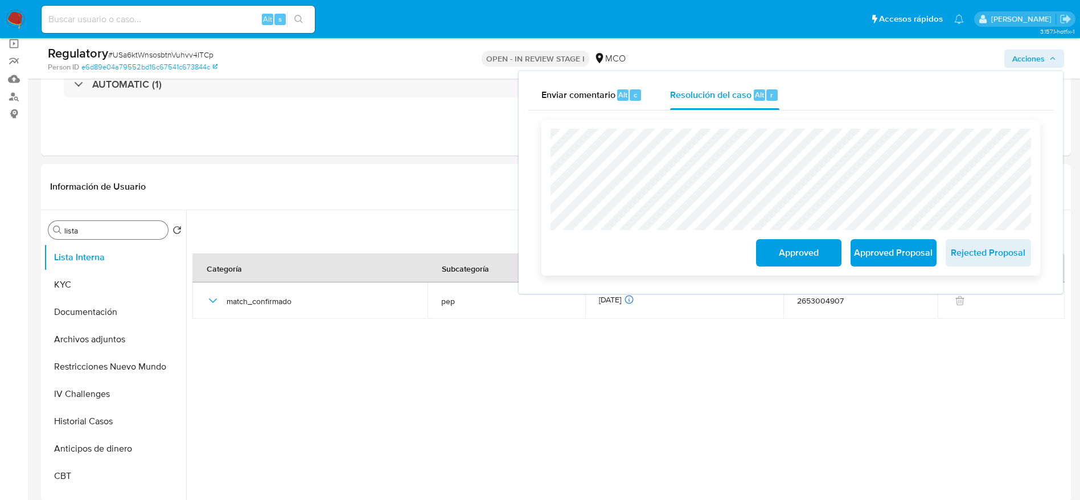
click at [896, 258] on span "Approved Proposal" at bounding box center [894, 252] width 56 height 25
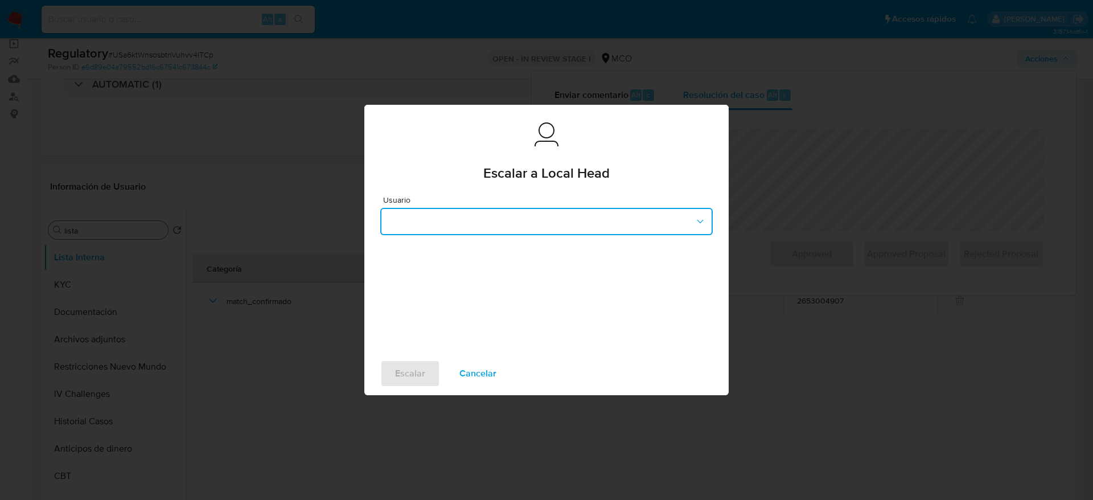
click at [511, 217] on button "button" at bounding box center [546, 221] width 333 height 27
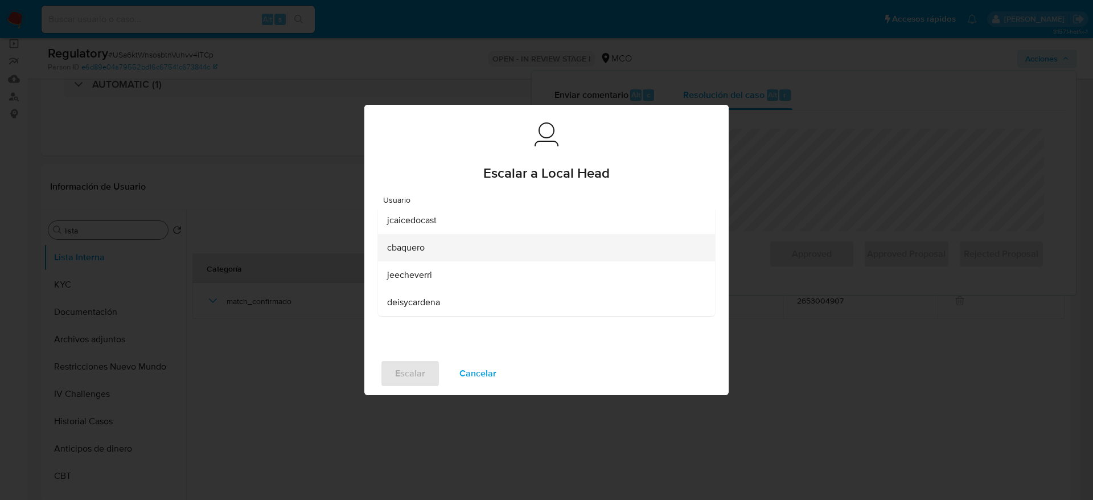
click at [451, 244] on div "cbaquero" at bounding box center [543, 247] width 312 height 27
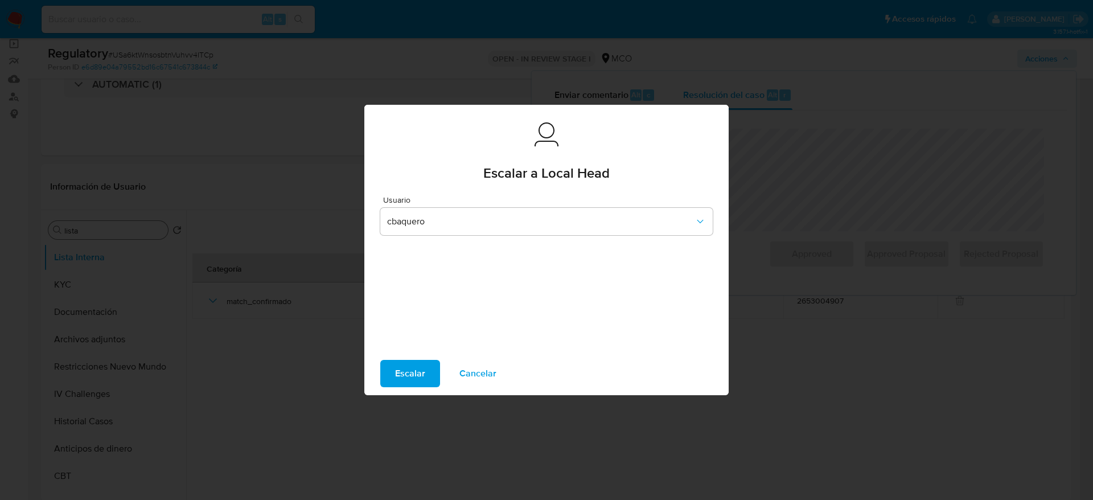
click at [391, 375] on button "Escalar" at bounding box center [410, 373] width 60 height 27
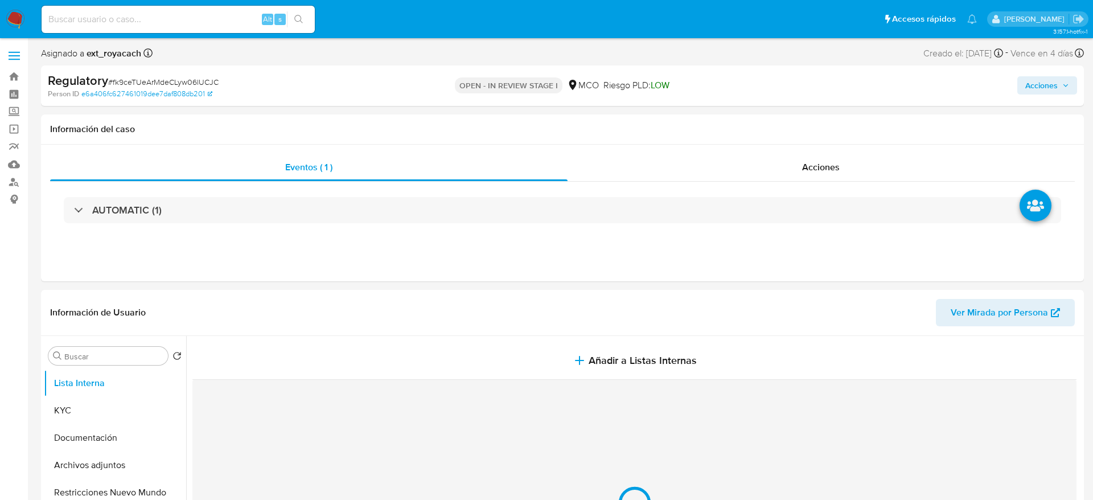
select select "10"
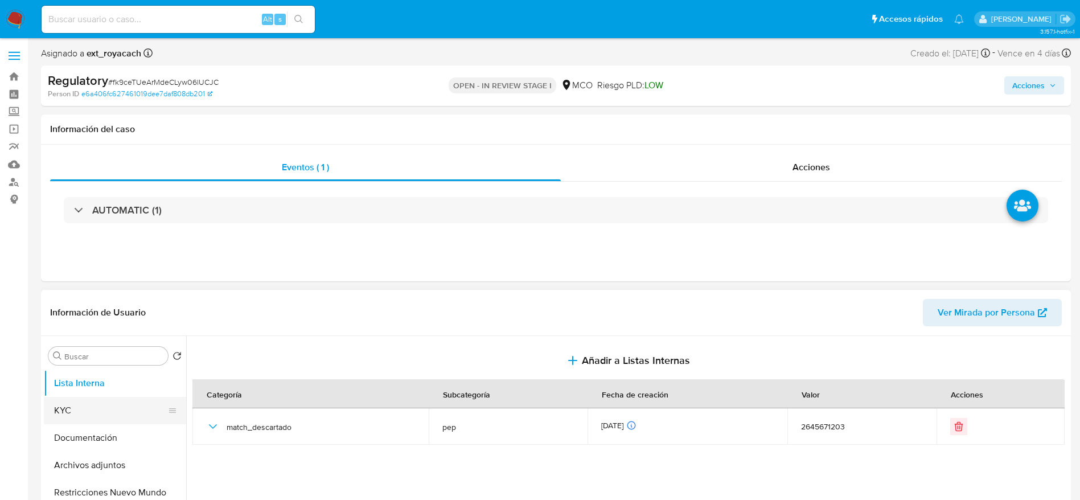
click at [82, 416] on button "KYC" at bounding box center [110, 410] width 133 height 27
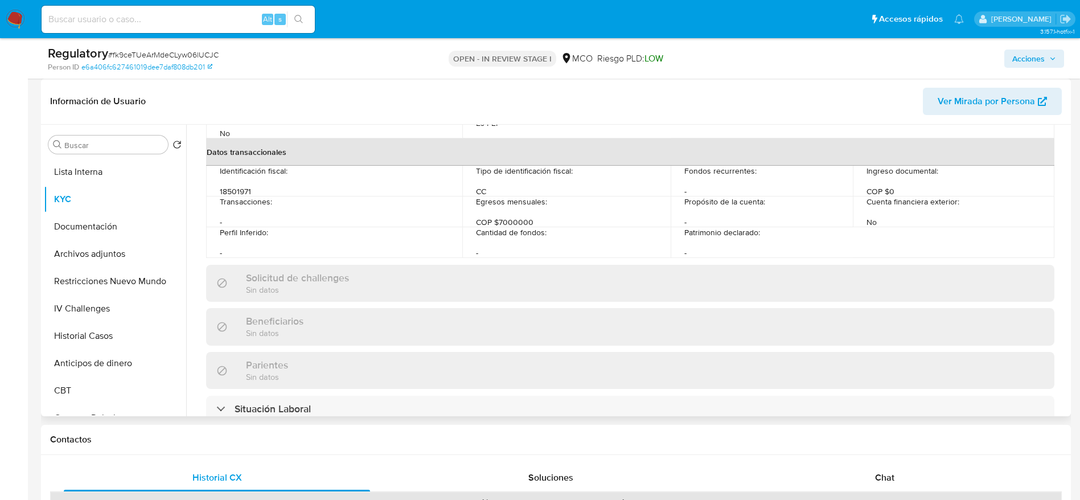
scroll to position [512, 0]
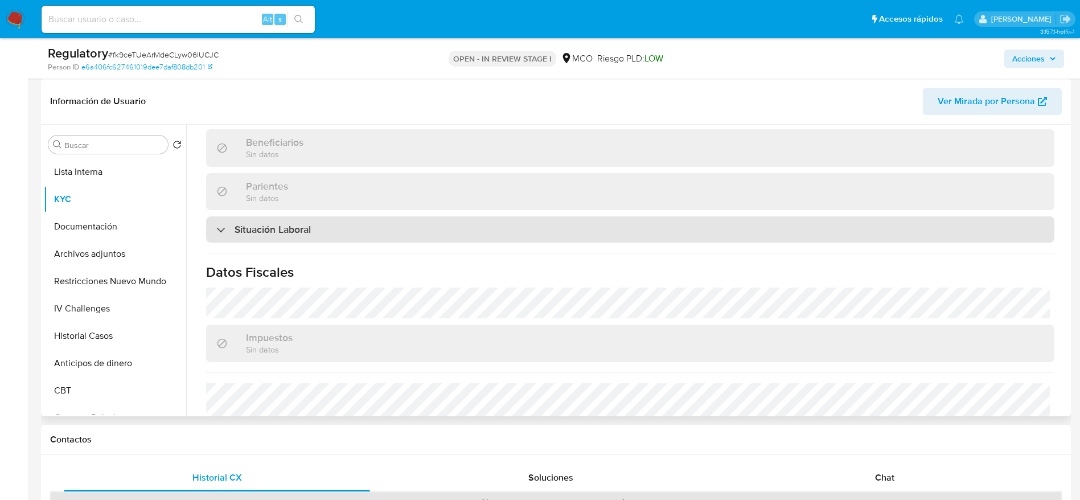
click at [347, 240] on div "Situación Laboral" at bounding box center [630, 229] width 848 height 26
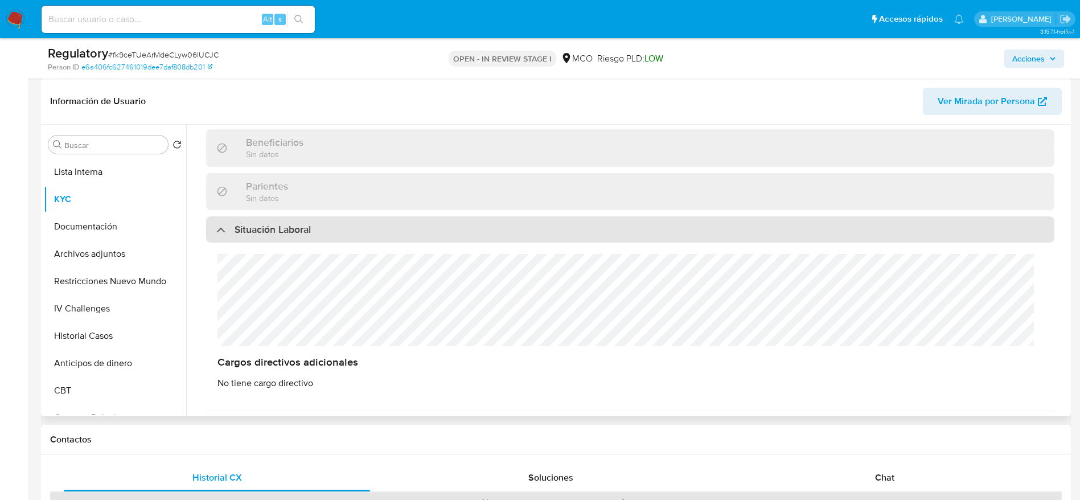
click at [347, 239] on div "Situación Laboral" at bounding box center [630, 229] width 848 height 26
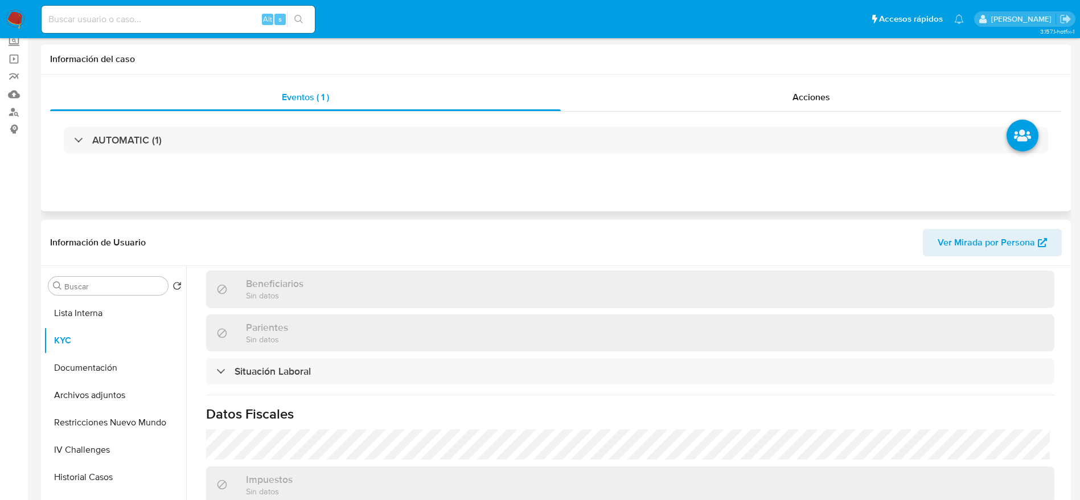
scroll to position [0, 0]
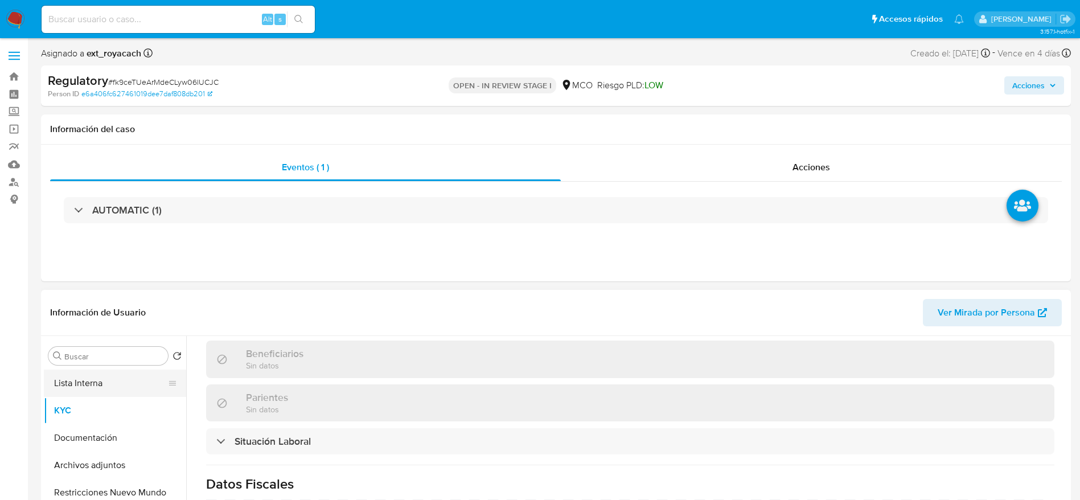
click at [83, 391] on button "Lista Interna" at bounding box center [110, 383] width 133 height 27
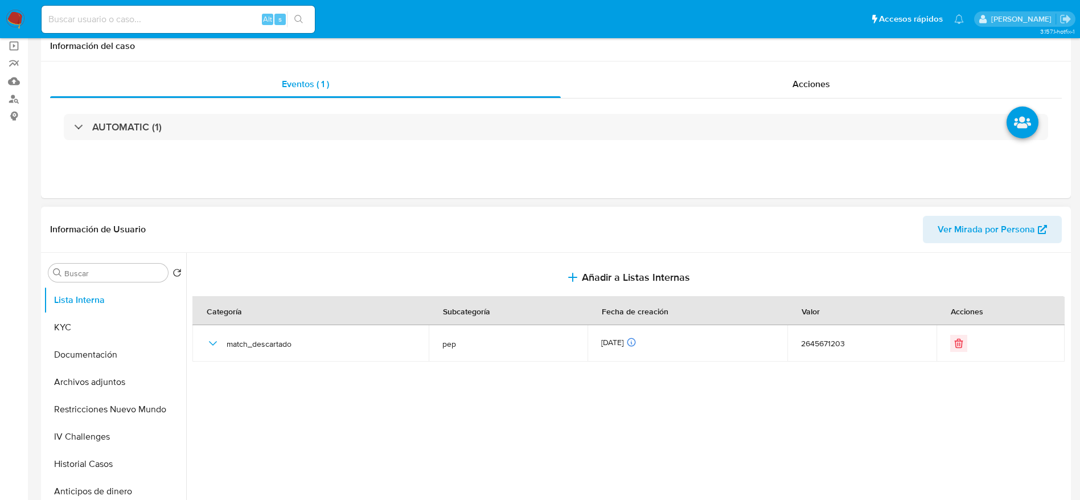
scroll to position [85, 0]
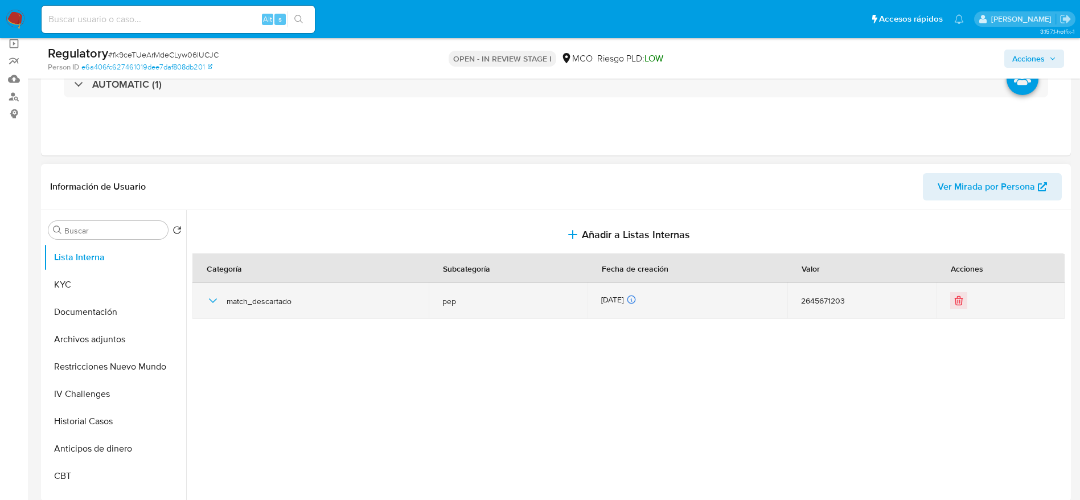
click at [210, 300] on icon "button" at bounding box center [213, 301] width 14 height 14
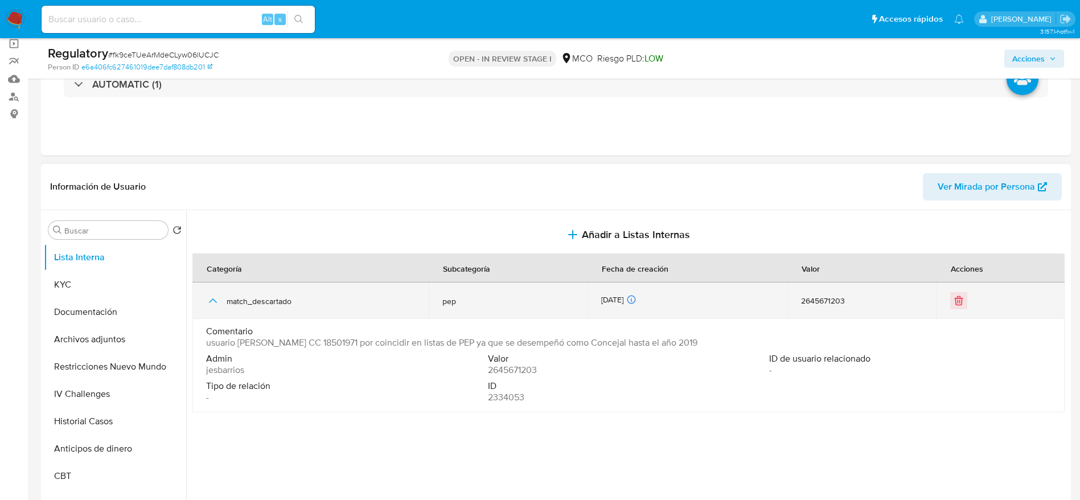
click at [210, 300] on icon "button" at bounding box center [213, 301] width 14 height 14
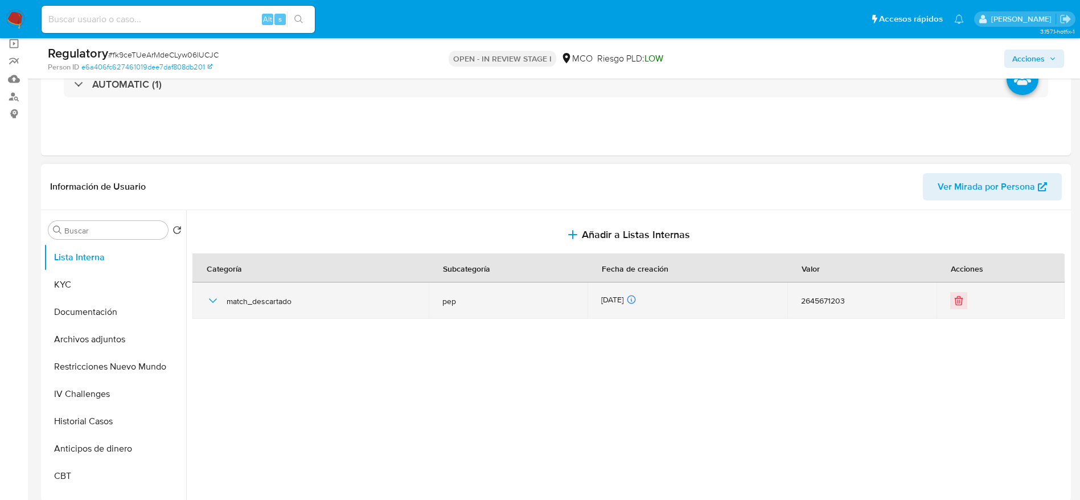
click at [211, 301] on icon "button" at bounding box center [213, 301] width 14 height 14
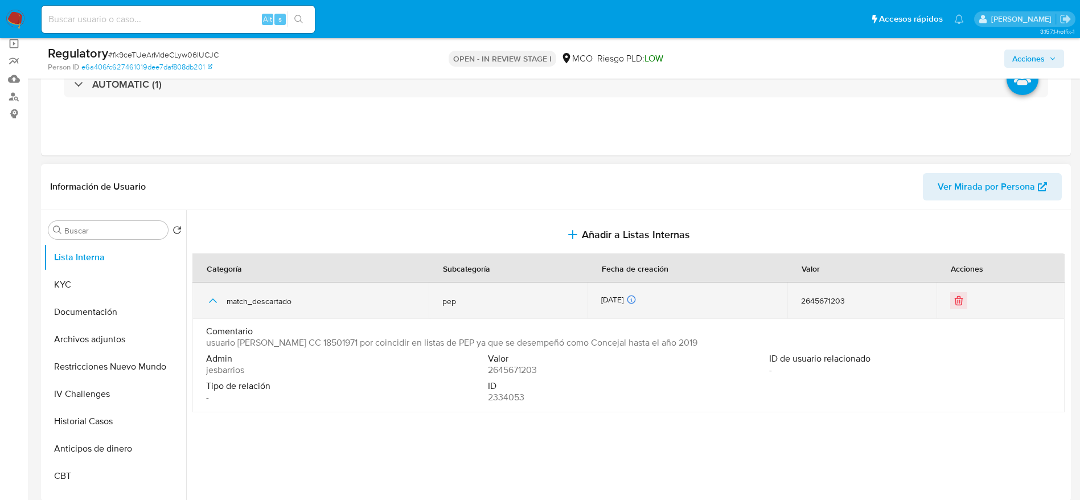
click at [211, 301] on icon "button" at bounding box center [213, 300] width 8 height 5
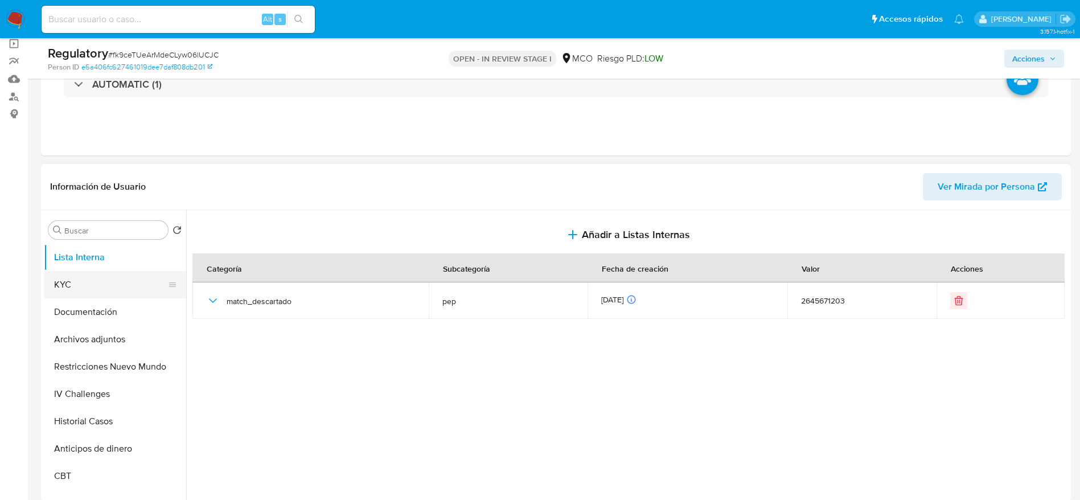
click at [85, 281] on button "KYC" at bounding box center [110, 284] width 133 height 27
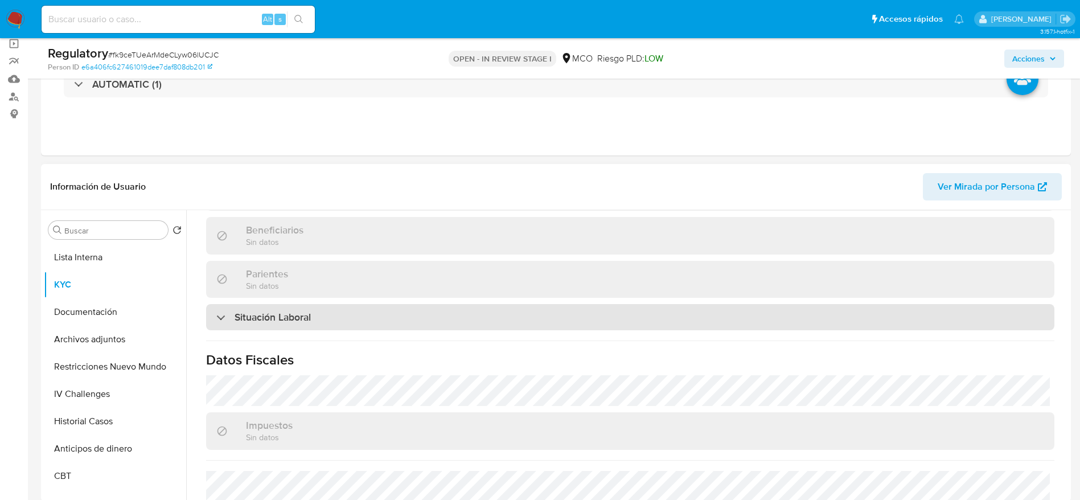
scroll to position [512, 0]
click at [276, 310] on h3 "Situación Laboral" at bounding box center [273, 315] width 76 height 13
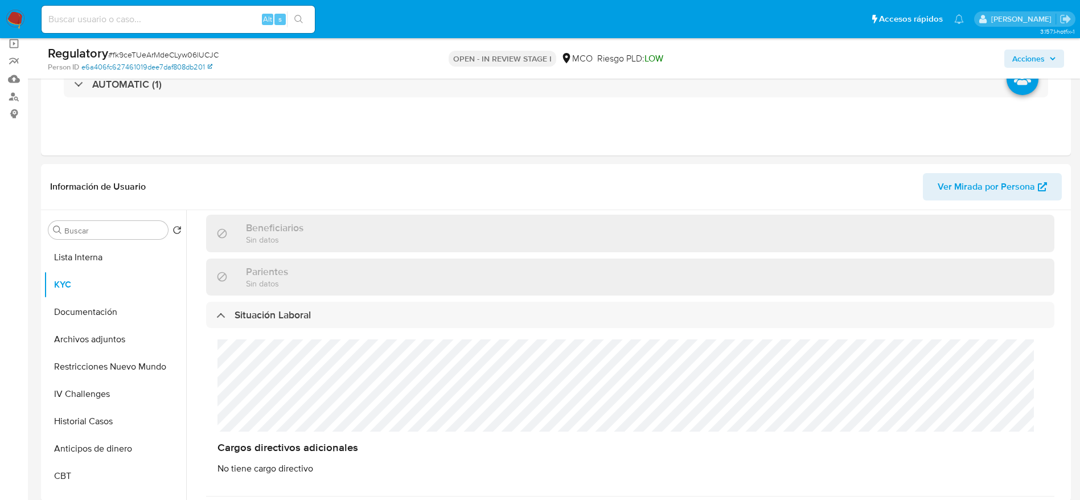
click at [178, 66] on link "e6a406fc627461019dee7daf808db201" at bounding box center [146, 67] width 131 height 10
click at [174, 54] on span "# fk9ceTUeArMdeCLyw06lUCJC" at bounding box center [163, 54] width 110 height 11
copy span "fk9ceTUeArMdeCLyw06lUCJC"
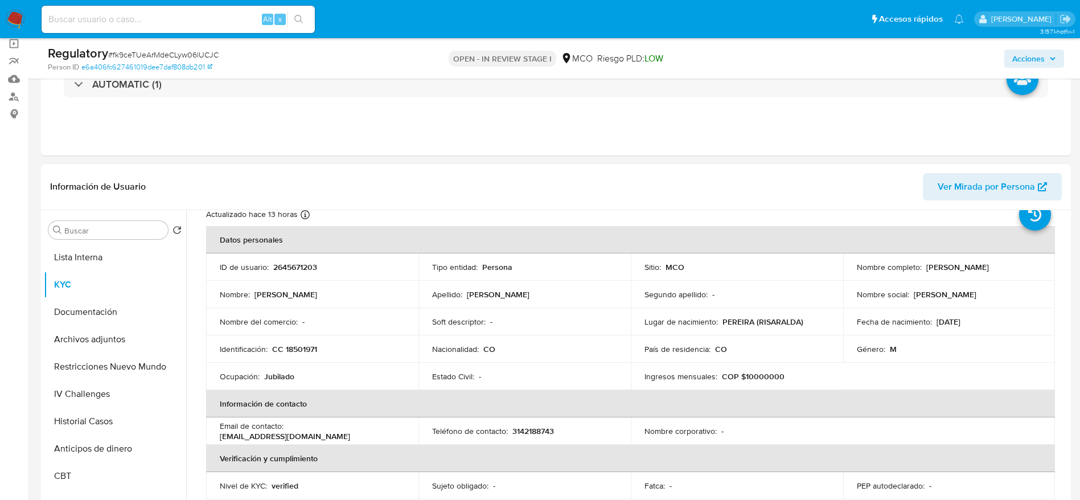
scroll to position [0, 0]
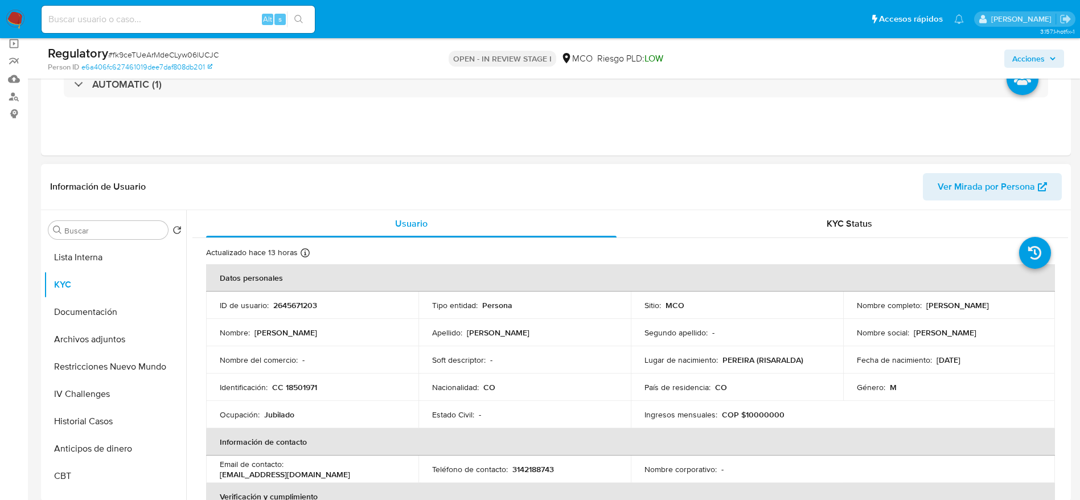
drag, startPoint x: 1014, startPoint y: 306, endPoint x: 921, endPoint y: 308, distance: 92.8
click at [921, 308] on div "Nombre completo : Raul Ramirez Leon" at bounding box center [949, 305] width 185 height 10
copy div "Raul Ramirez Leon"
click at [293, 391] on p "CC 18501971" at bounding box center [294, 387] width 45 height 10
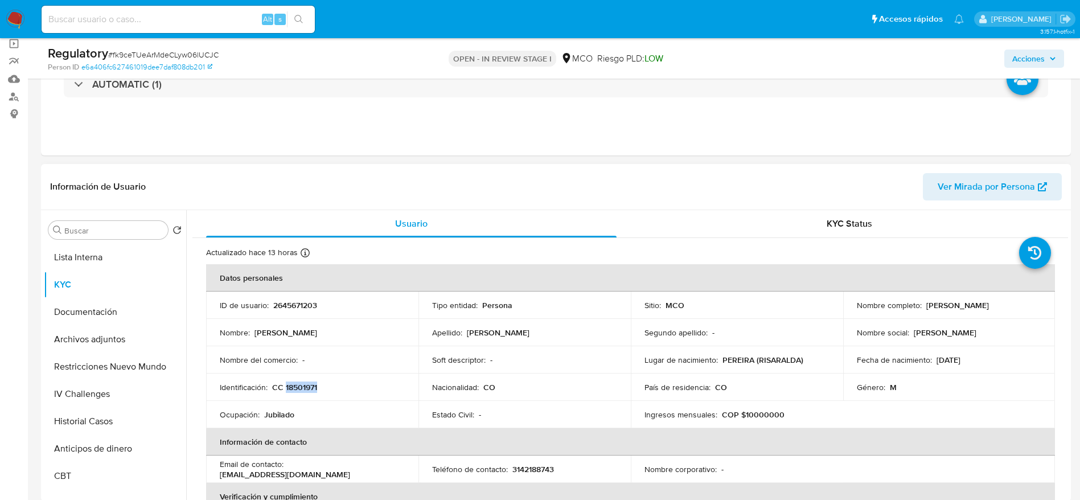
copy p "18501971"
click at [96, 269] on button "Lista Interna" at bounding box center [110, 257] width 133 height 27
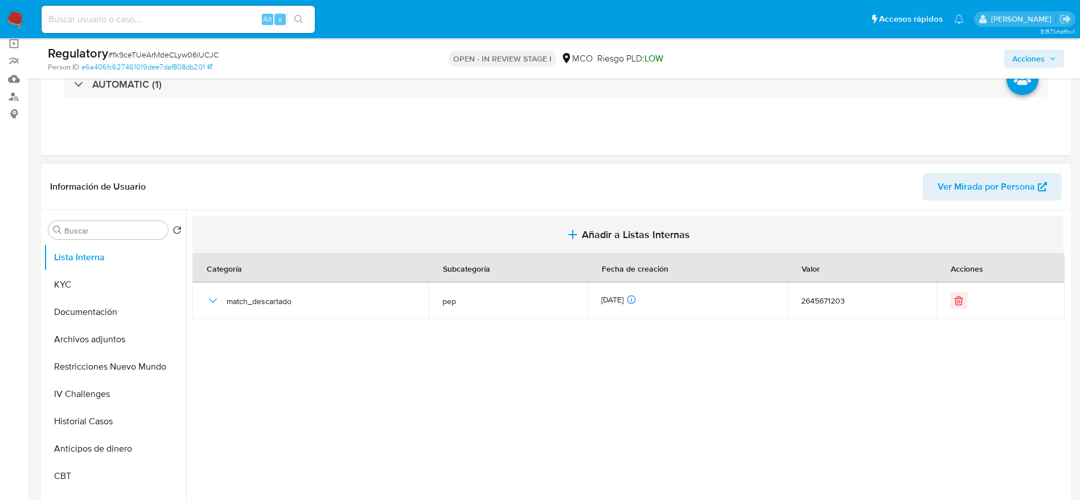
click at [416, 248] on button "Añadir a Listas Internas" at bounding box center [627, 235] width 871 height 38
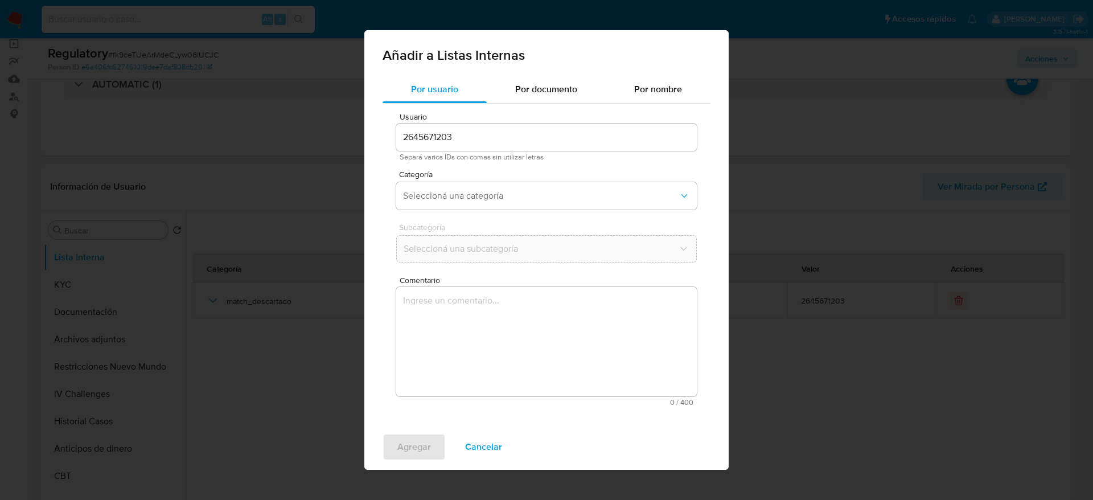
click at [498, 415] on div "Usuario 2645671203 Separá varios IDs con comas sin utilizar letras Categoría Se…" at bounding box center [547, 259] width 328 height 311
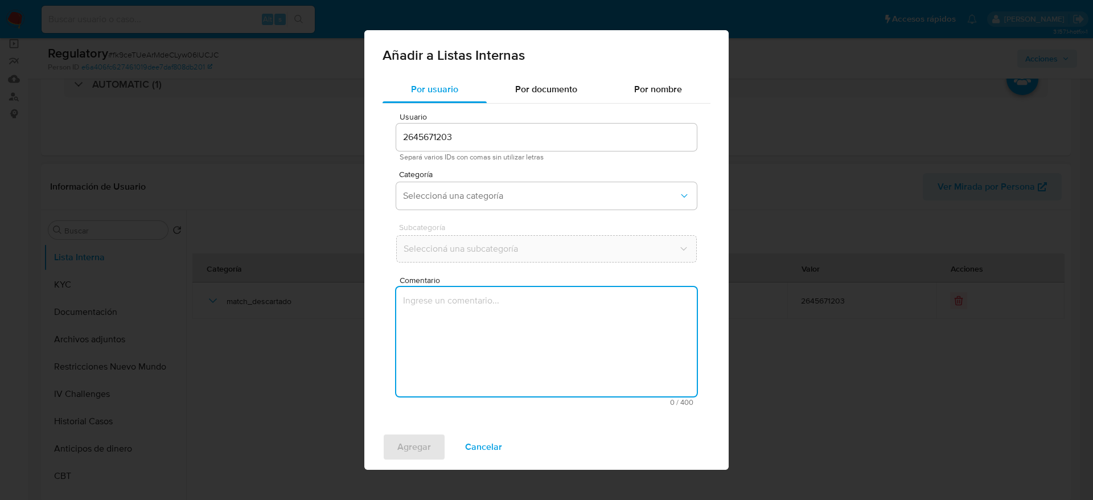
drag, startPoint x: 487, startPoint y: 318, endPoint x: 478, endPoint y: 284, distance: 34.7
click at [485, 318] on textarea "Comentario" at bounding box center [546, 341] width 301 height 109
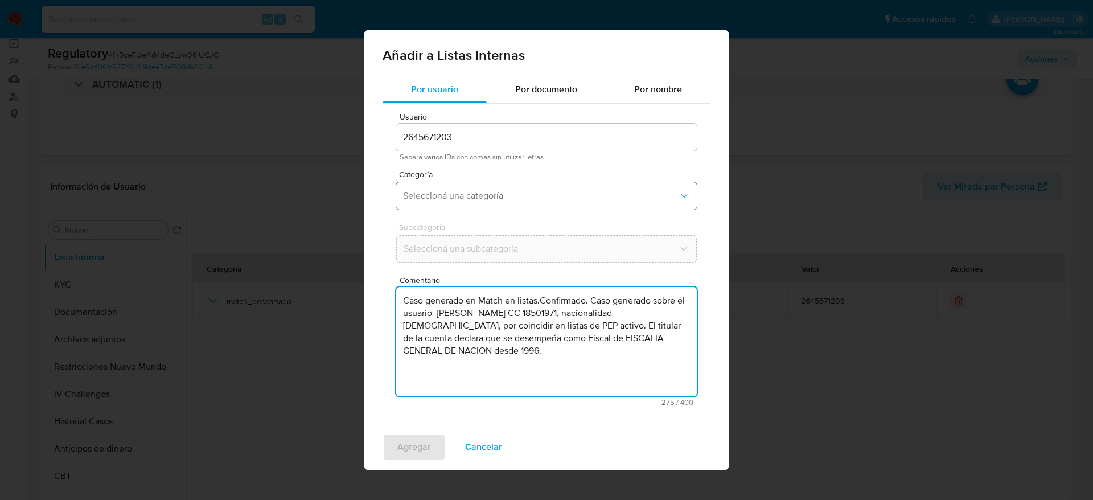
type textarea "Caso generado en Match en listas.Confirmado. Caso generado sobre el usuario Rau…"
click at [483, 185] on button "Seleccioná una categoría" at bounding box center [546, 195] width 301 height 27
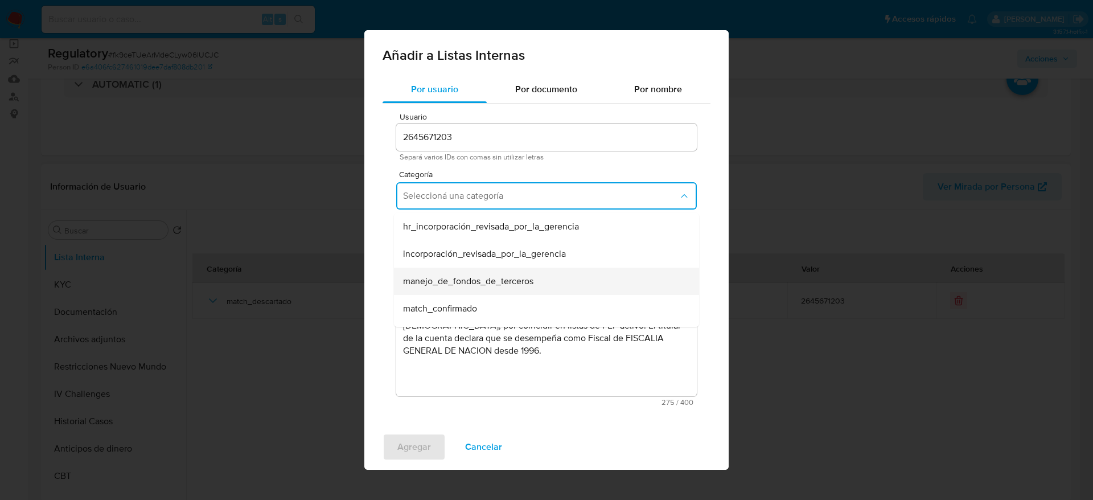
scroll to position [85, 0]
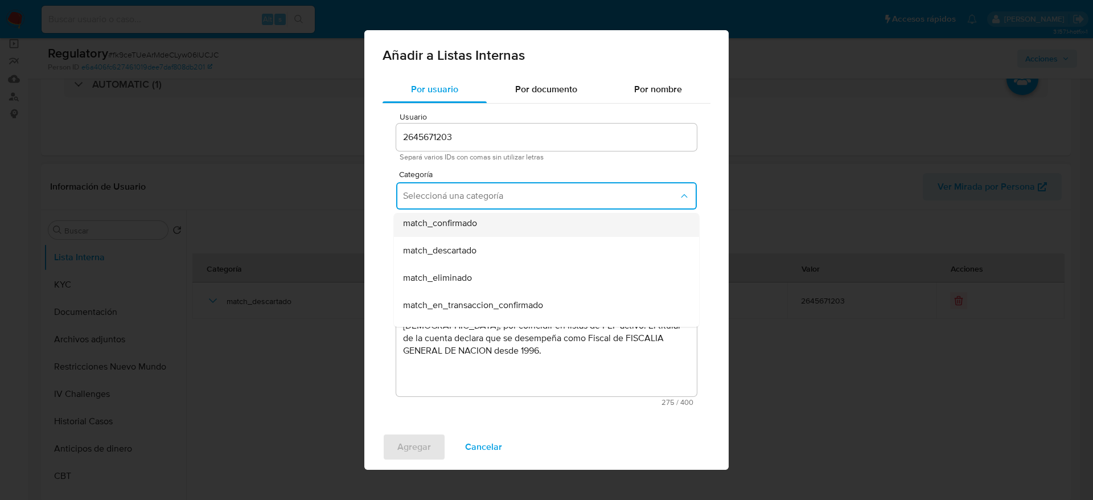
click at [475, 231] on div "match_confirmado" at bounding box center [543, 223] width 280 height 27
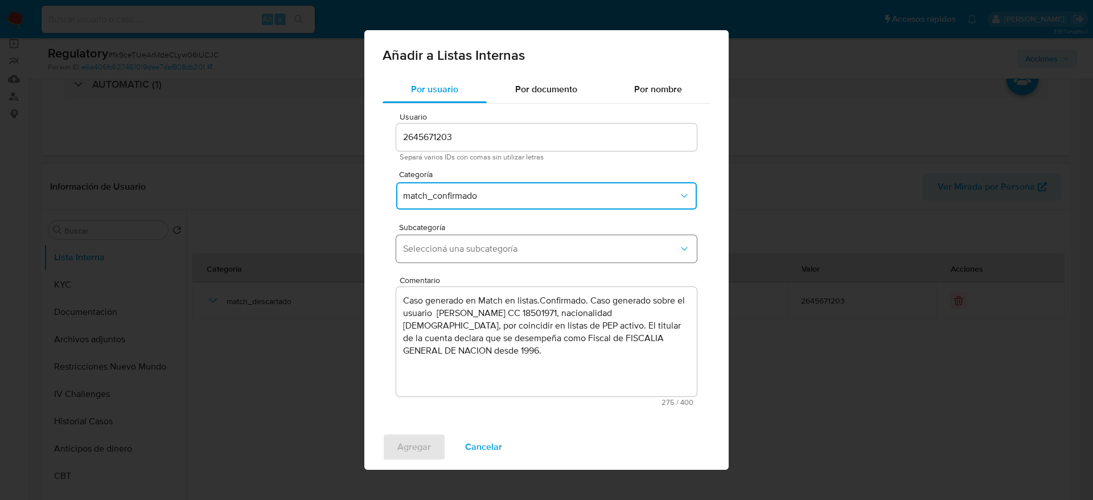
click at [466, 241] on button "Seleccioná una subcategoría" at bounding box center [546, 248] width 301 height 27
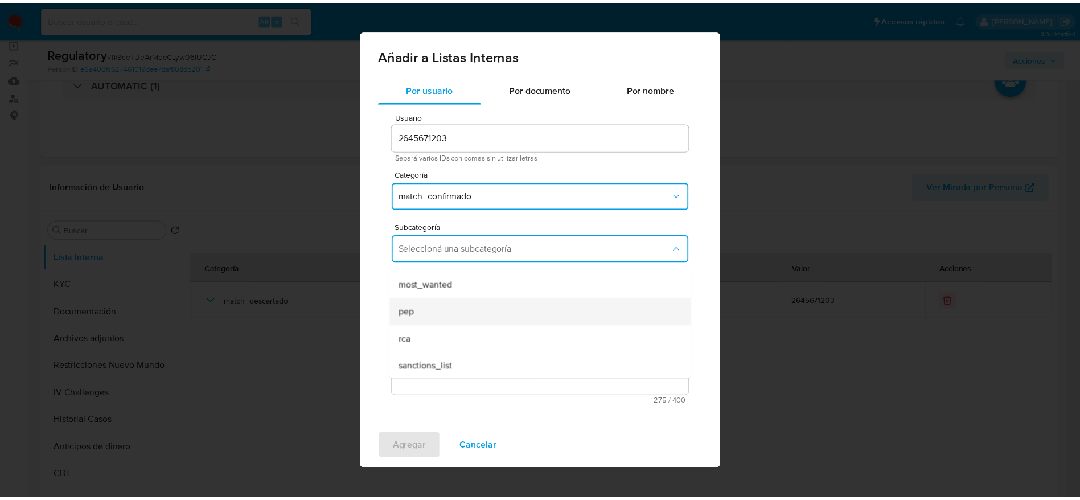
scroll to position [77, 0]
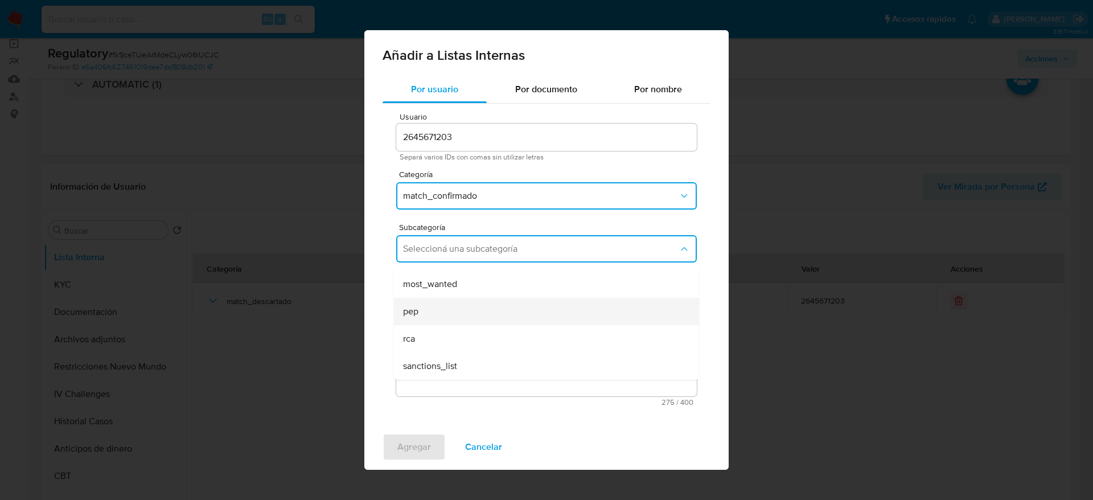
click at [460, 313] on div "pep" at bounding box center [543, 311] width 280 height 27
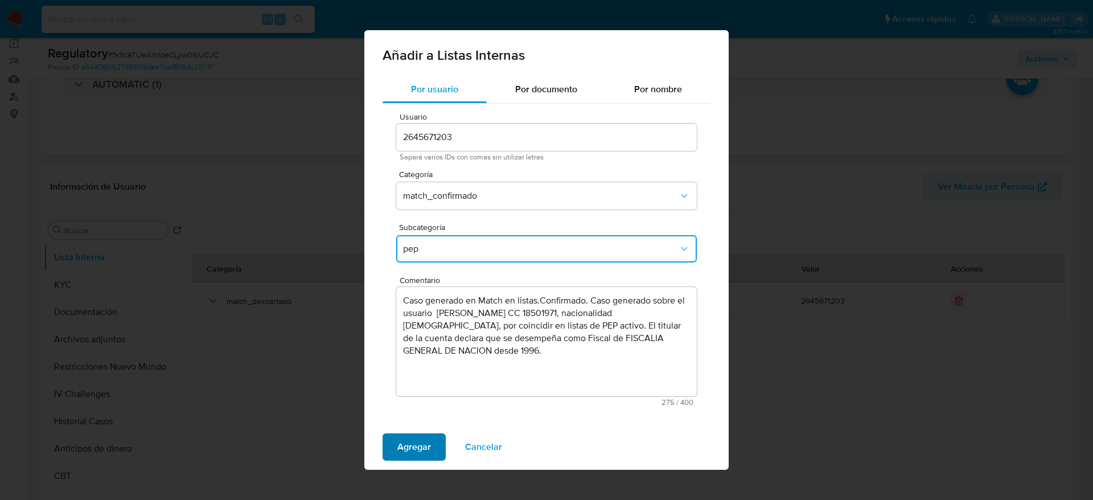
click at [413, 434] on span "Agregar" at bounding box center [414, 446] width 34 height 25
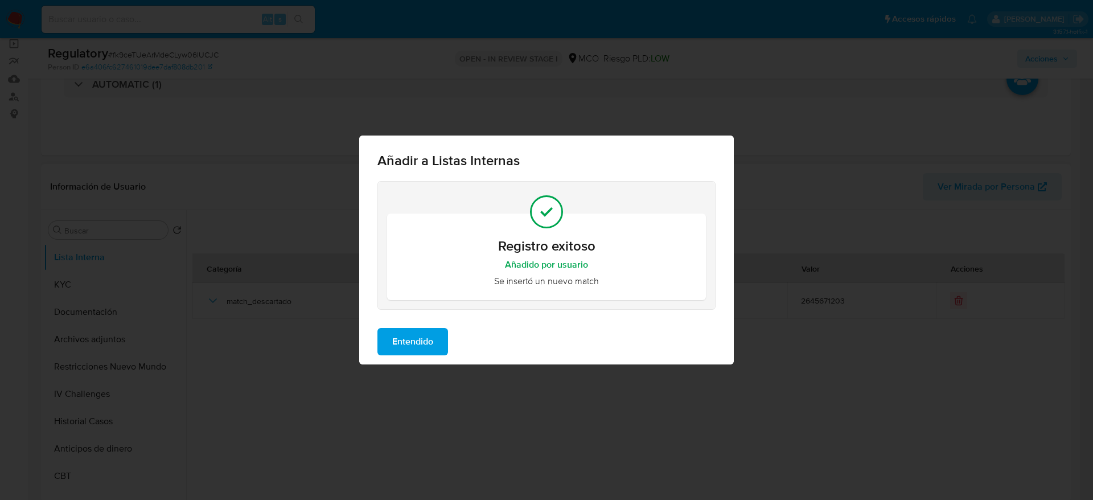
click at [442, 346] on button "Entendido" at bounding box center [413, 341] width 71 height 27
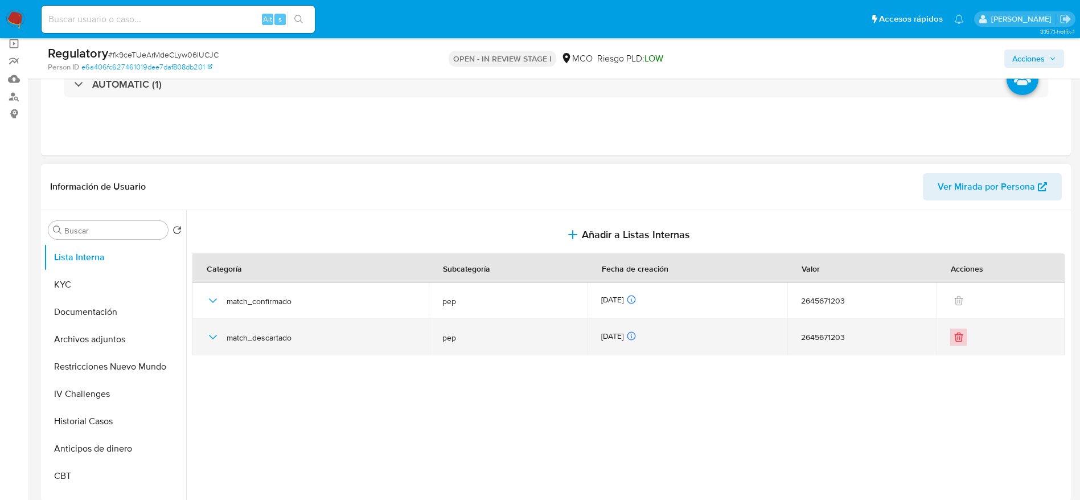
click at [960, 337] on icon "Eliminar" at bounding box center [958, 336] width 11 height 11
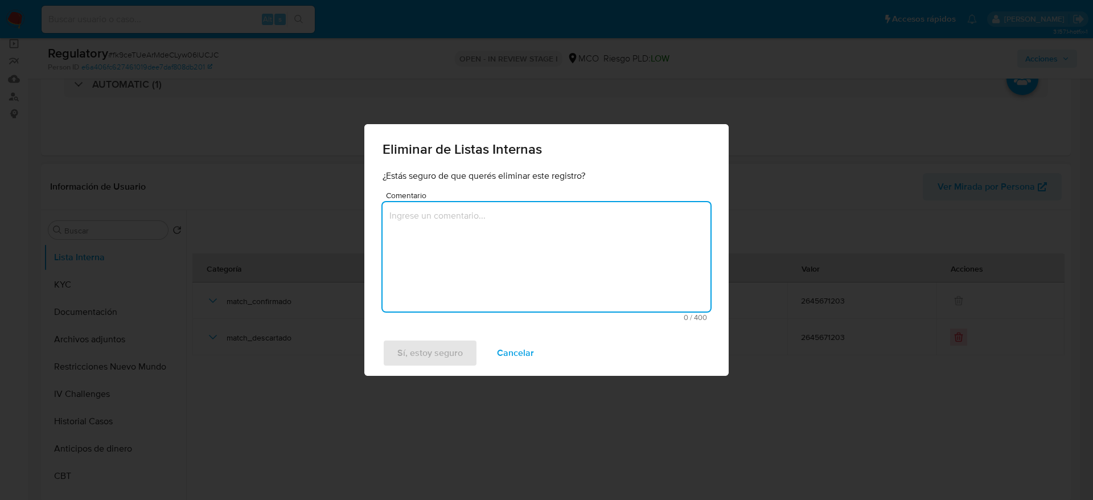
click at [612, 244] on textarea "Comentario" at bounding box center [547, 256] width 328 height 109
type textarea "s"
type textarea "actualizacion de listas"
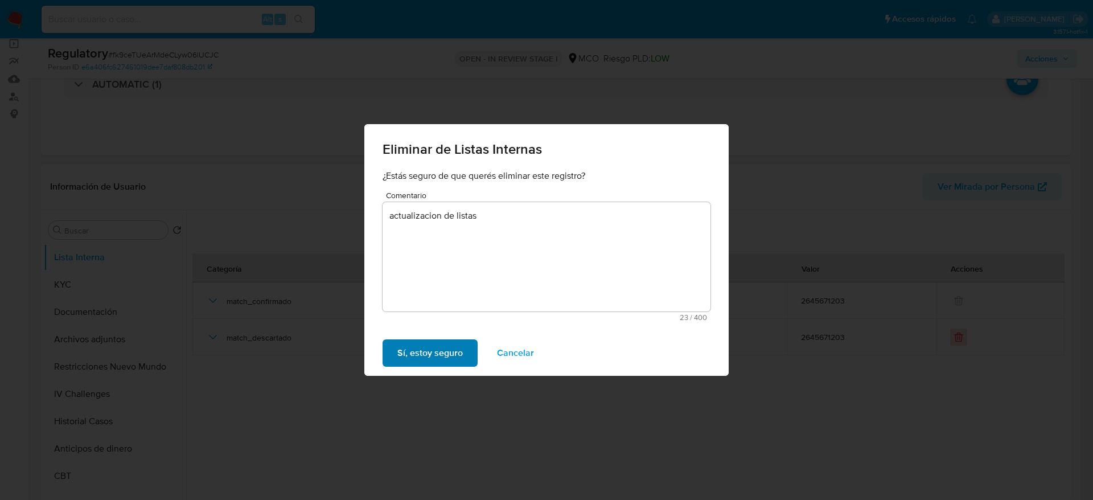
click at [421, 362] on span "Sí, estoy seguro" at bounding box center [429, 353] width 65 height 25
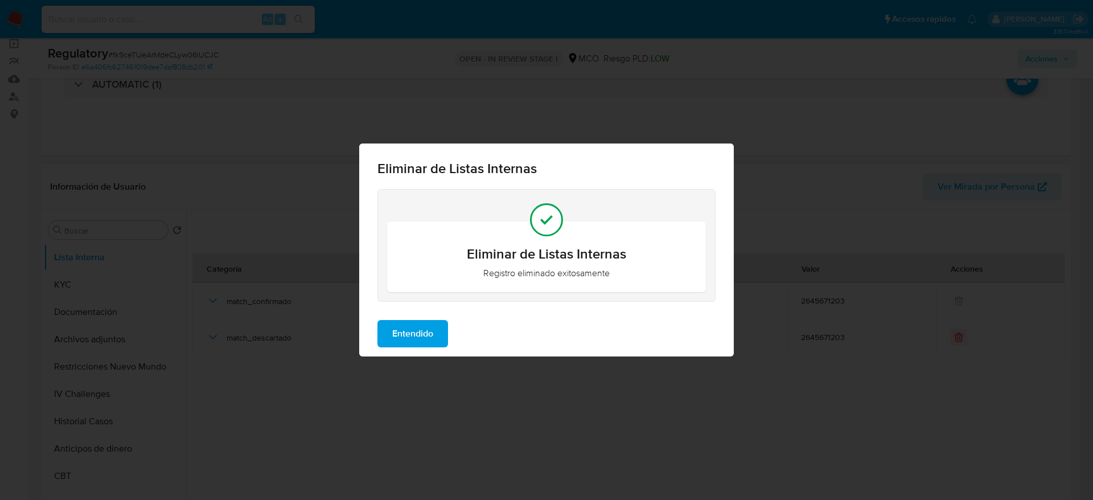
click at [426, 323] on span "Entendido" at bounding box center [412, 333] width 41 height 25
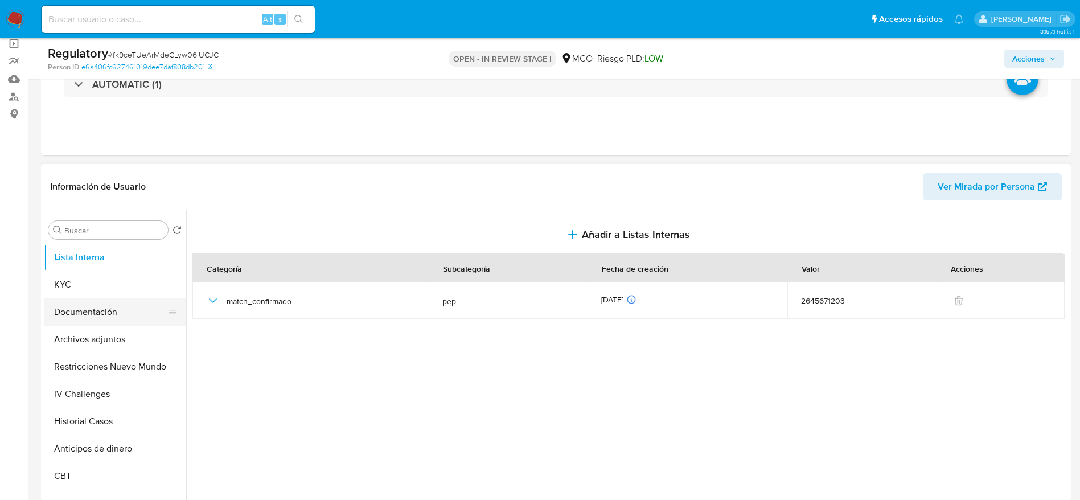
click at [47, 312] on button "Documentación" at bounding box center [110, 311] width 133 height 27
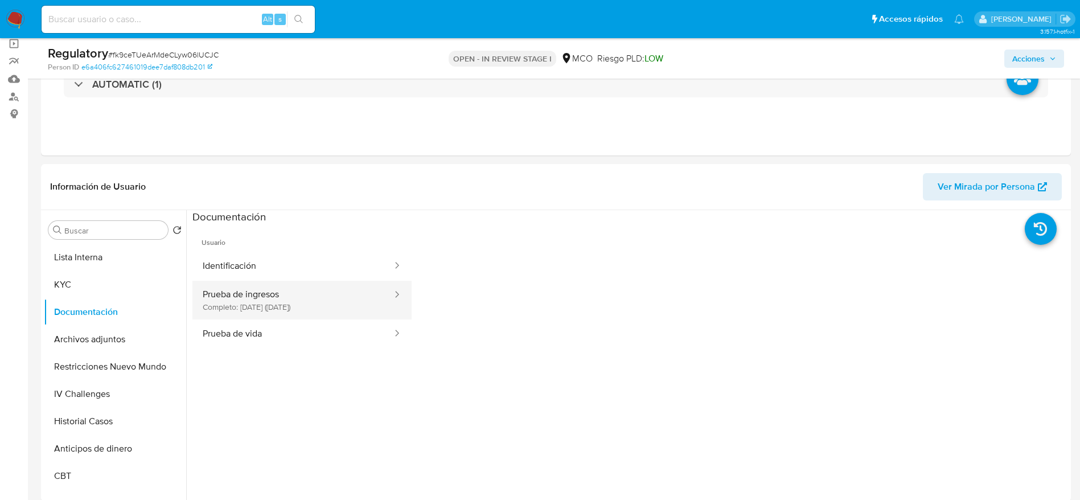
click at [249, 308] on button "Prueba de ingresos Completo: 27/08/2025 (hace 2 días)" at bounding box center [292, 300] width 201 height 39
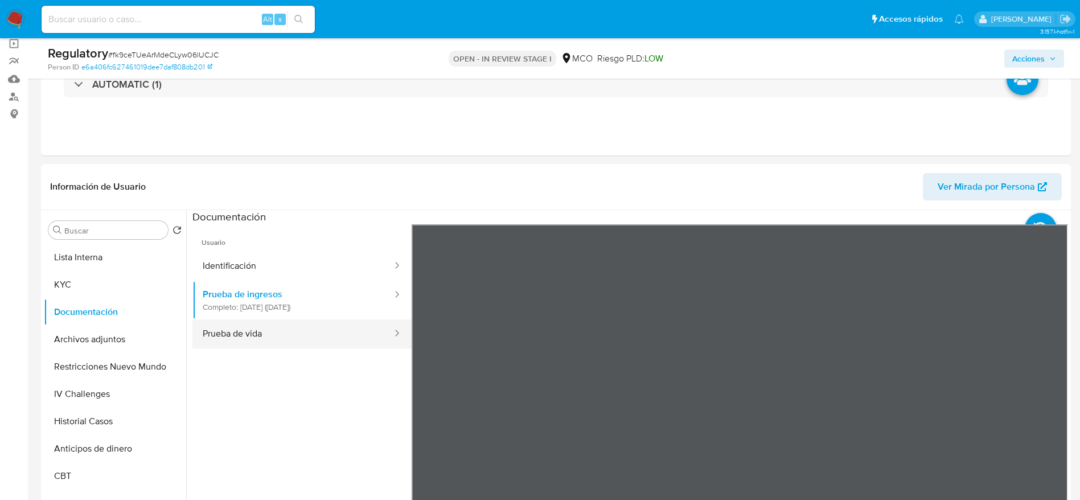
click at [270, 320] on button "Prueba de vida" at bounding box center [292, 333] width 201 height 29
click at [278, 326] on button "Prueba de vida" at bounding box center [292, 333] width 201 height 29
click at [281, 267] on button "Identificación" at bounding box center [292, 266] width 201 height 29
click at [1043, 62] on span "Acciones" at bounding box center [1028, 59] width 32 height 18
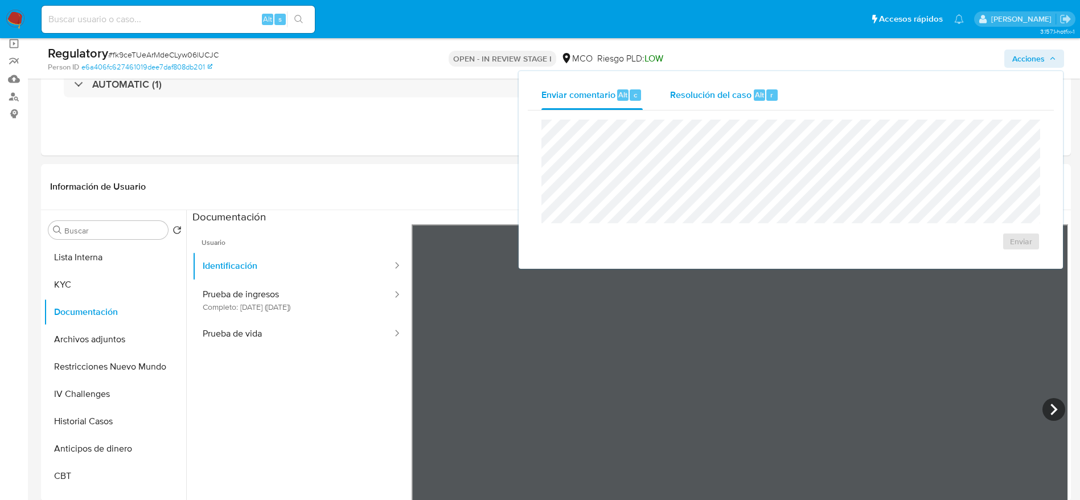
click at [670, 98] on span "Resolución del caso" at bounding box center [710, 94] width 81 height 13
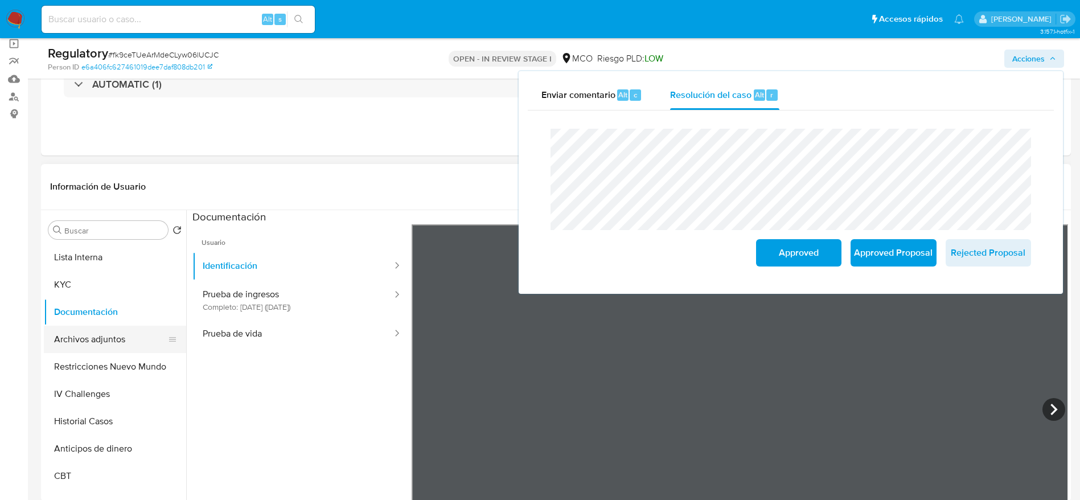
click at [122, 349] on button "Archivos adjuntos" at bounding box center [110, 339] width 133 height 27
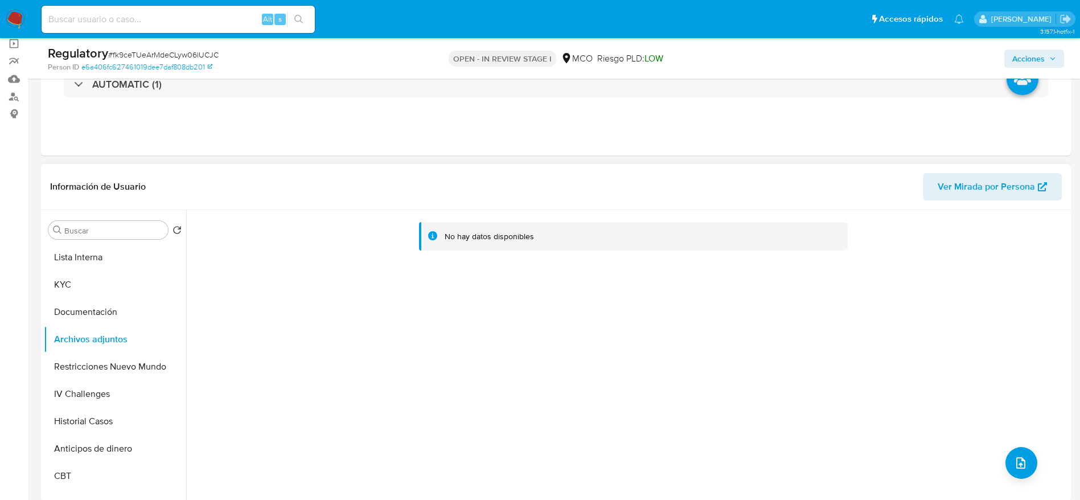
scroll to position [171, 0]
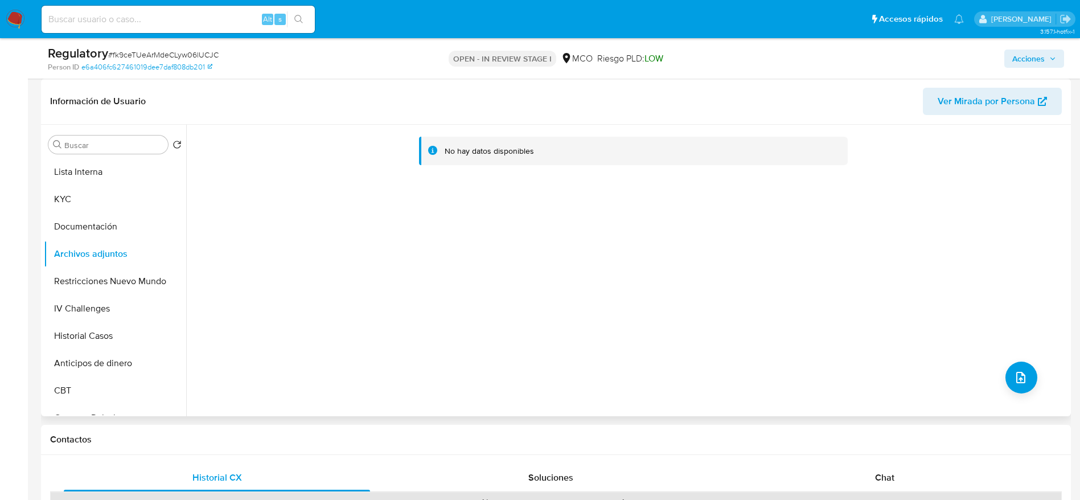
click at [1039, 388] on div "No hay datos disponibles" at bounding box center [627, 271] width 882 height 292
click at [1023, 384] on button "upload-file" at bounding box center [1022, 378] width 32 height 32
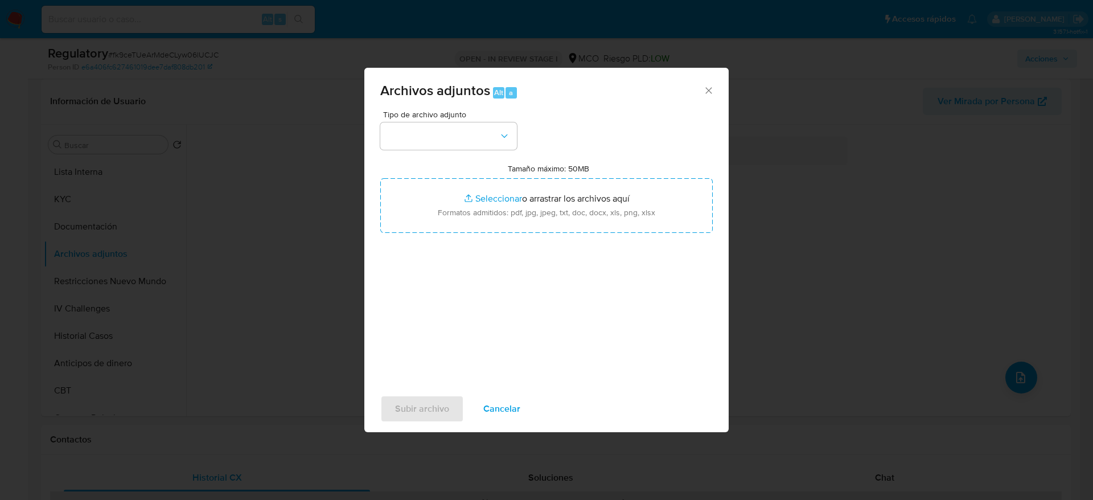
click at [466, 164] on div "Tamaño máximo: 50MB Seleccionar archivos Seleccionar o arrastrar los archivos a…" at bounding box center [546, 197] width 333 height 69
click at [461, 153] on div "Tipo de archivo adjunto Tamaño máximo: 50MB Seleccionar archivos Seleccionar o …" at bounding box center [546, 244] width 333 height 269
click at [446, 136] on button "button" at bounding box center [448, 135] width 137 height 27
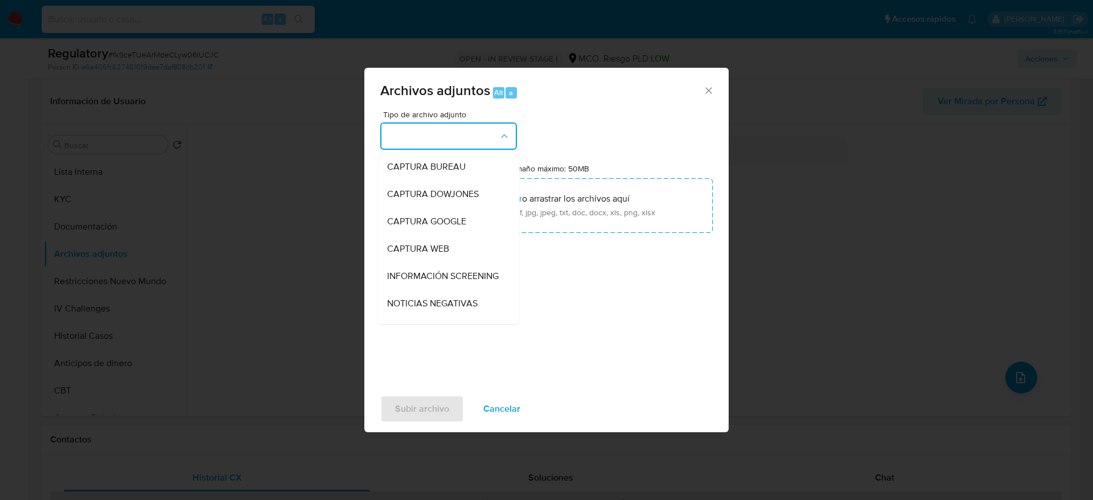
click at [476, 290] on div "INFORMACIÓN SCREENING" at bounding box center [445, 276] width 116 height 27
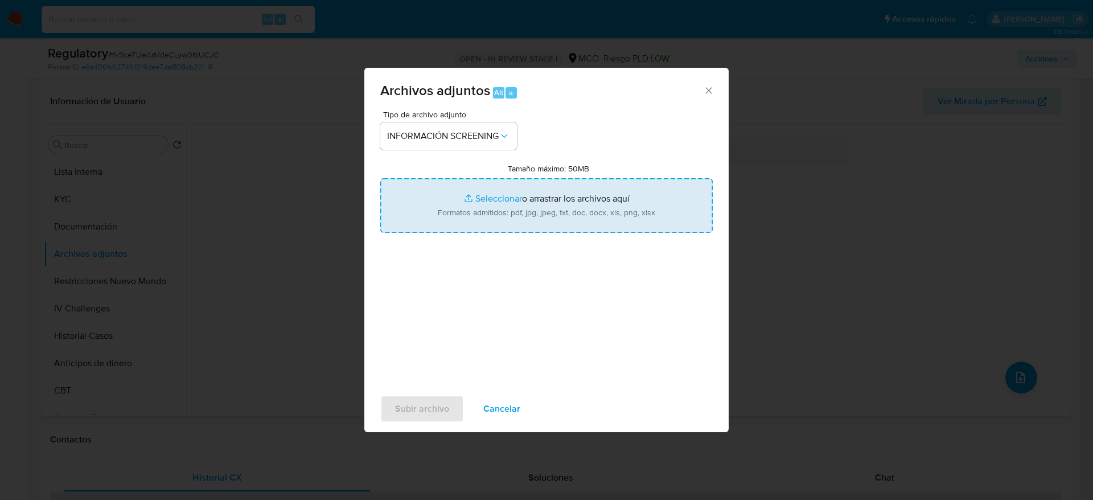
click at [458, 231] on input "Tamaño máximo: 50MB Seleccionar archivos" at bounding box center [546, 205] width 333 height 55
type input "C:\fakepath\_Raul Ramirez Leon_ - Buscar con Google.pdf"
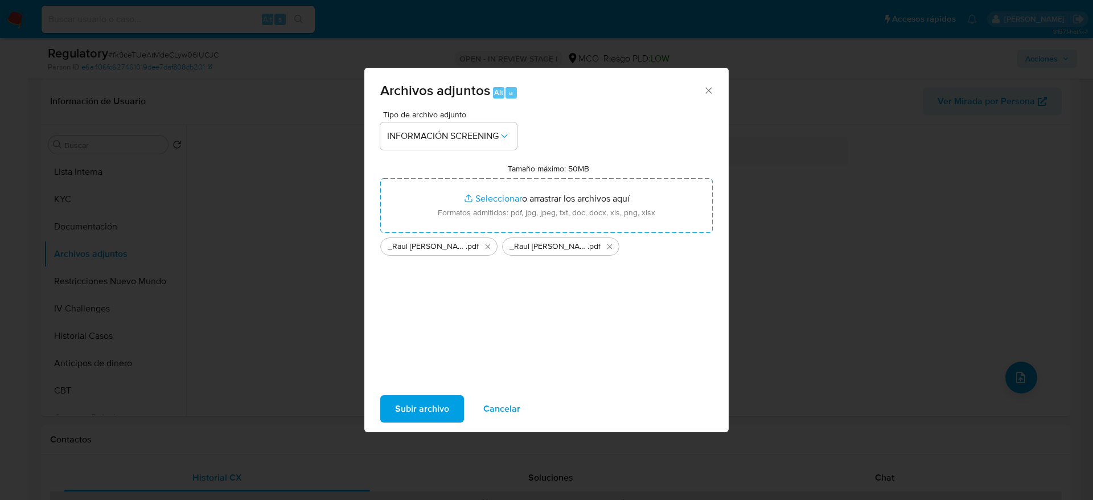
click at [425, 400] on span "Subir archivo" at bounding box center [422, 408] width 54 height 25
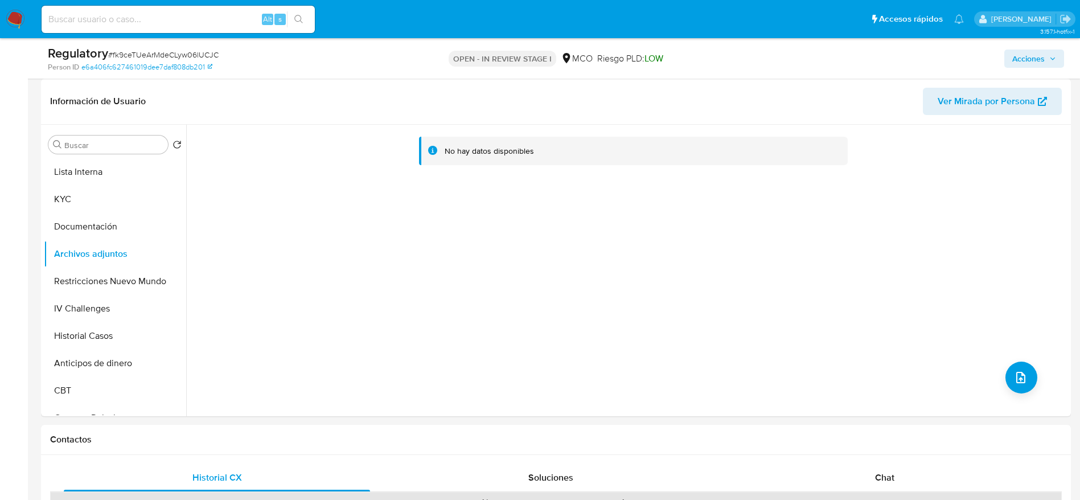
click at [1055, 55] on icon "button" at bounding box center [1052, 58] width 7 height 7
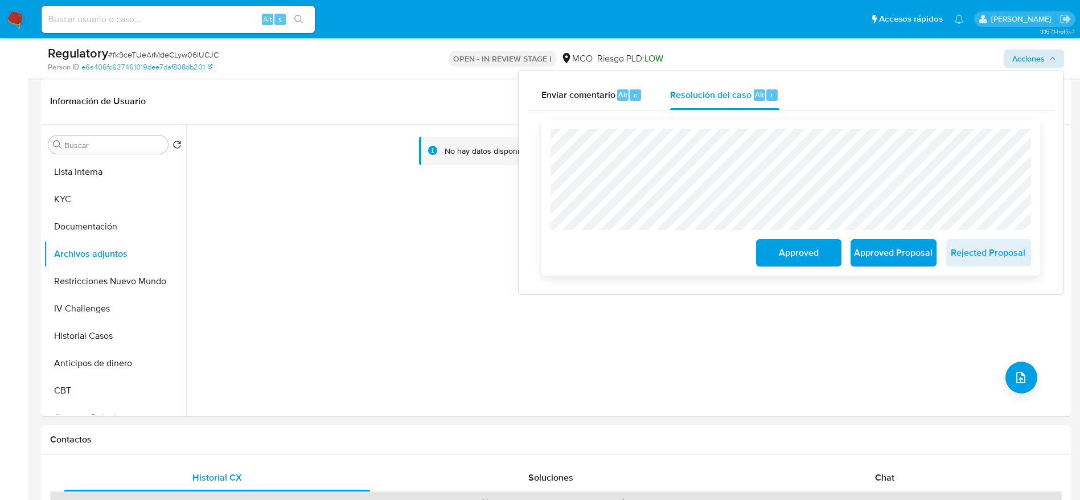
click at [879, 249] on span "Approved Proposal" at bounding box center [894, 252] width 56 height 25
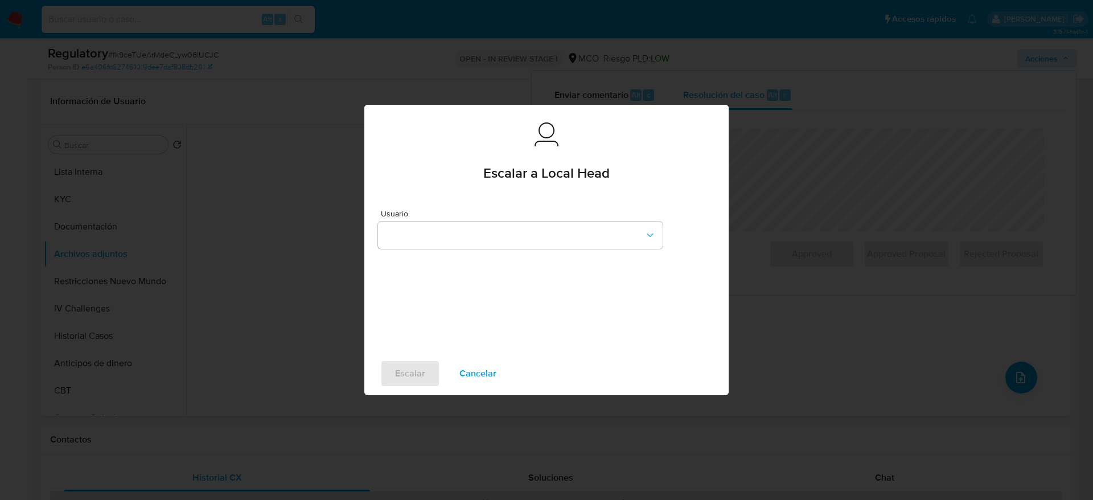
click at [560, 220] on div "Usuario" at bounding box center [520, 232] width 285 height 44
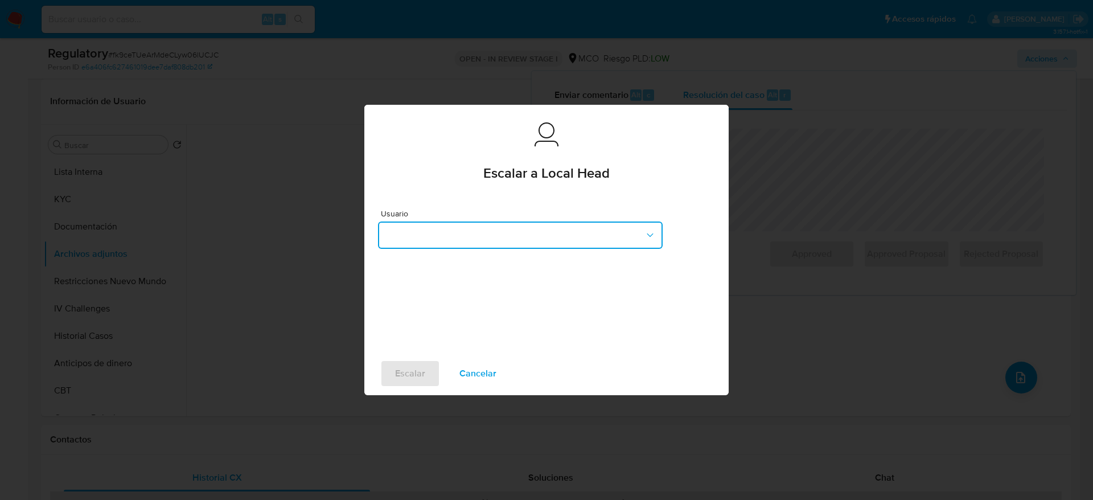
click at [561, 231] on button "button" at bounding box center [520, 235] width 285 height 27
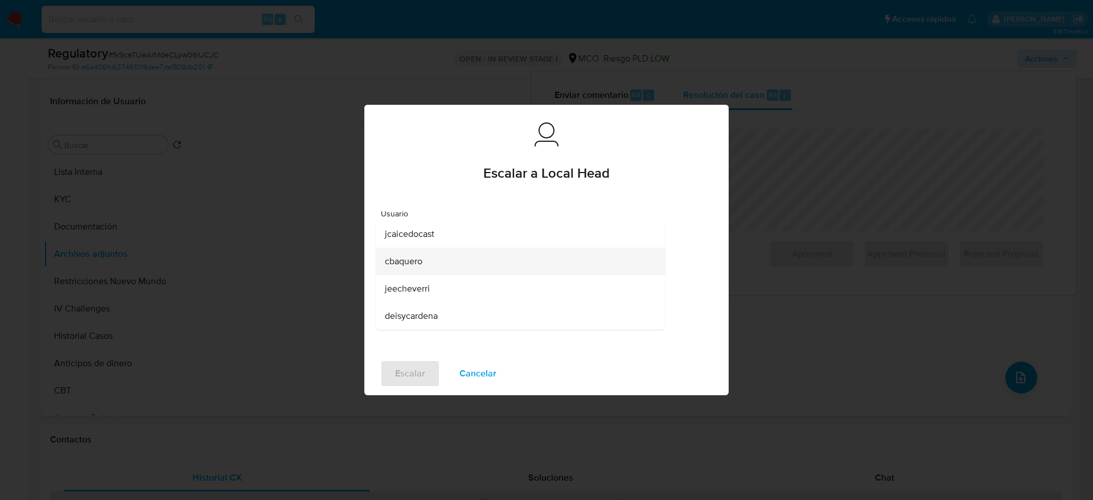
click at [485, 259] on div "cbaquero" at bounding box center [517, 261] width 264 height 27
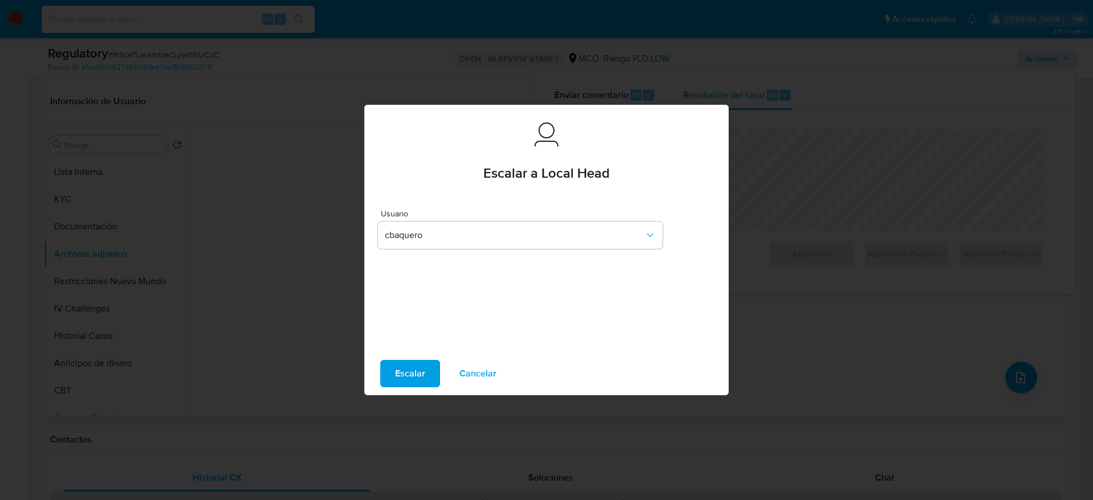
click at [406, 375] on span "Escalar" at bounding box center [410, 373] width 30 height 25
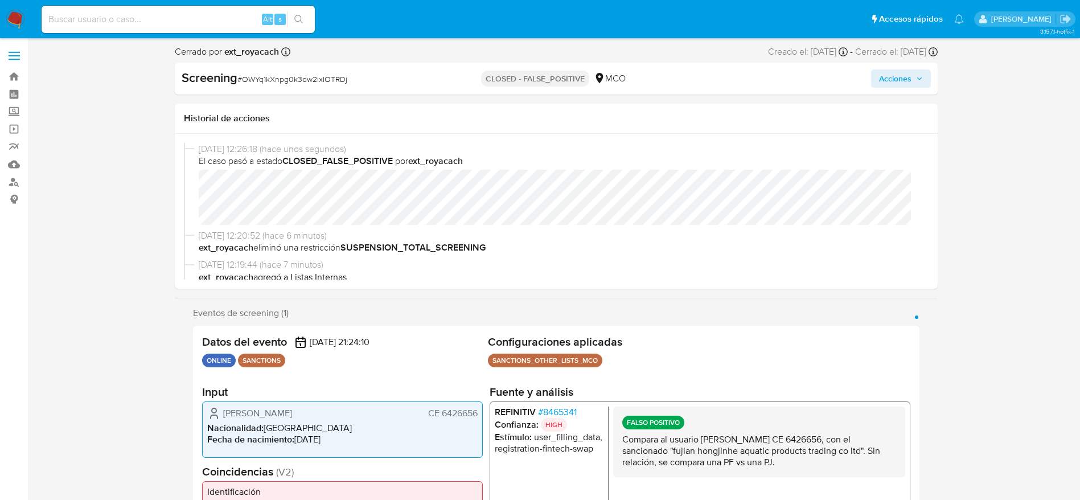
select select "10"
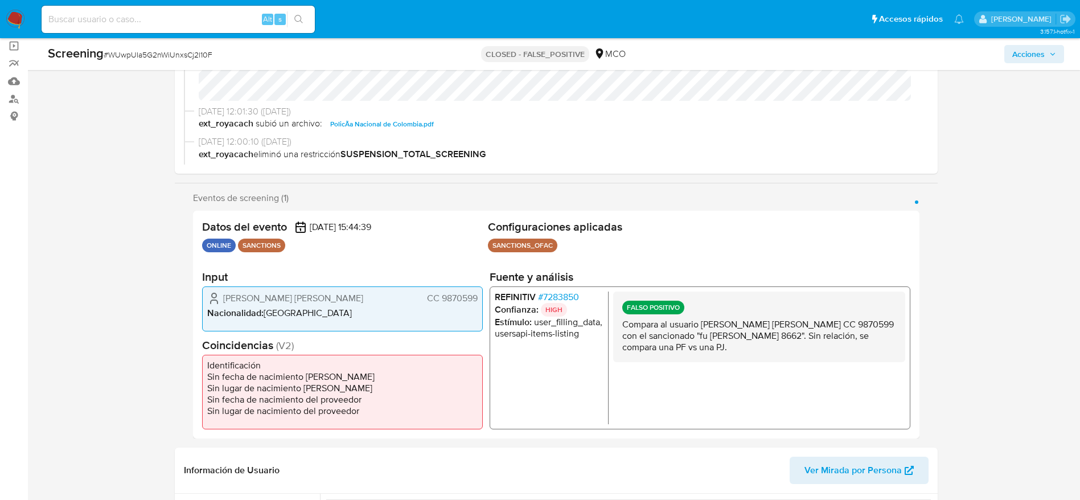
scroll to position [85, 0]
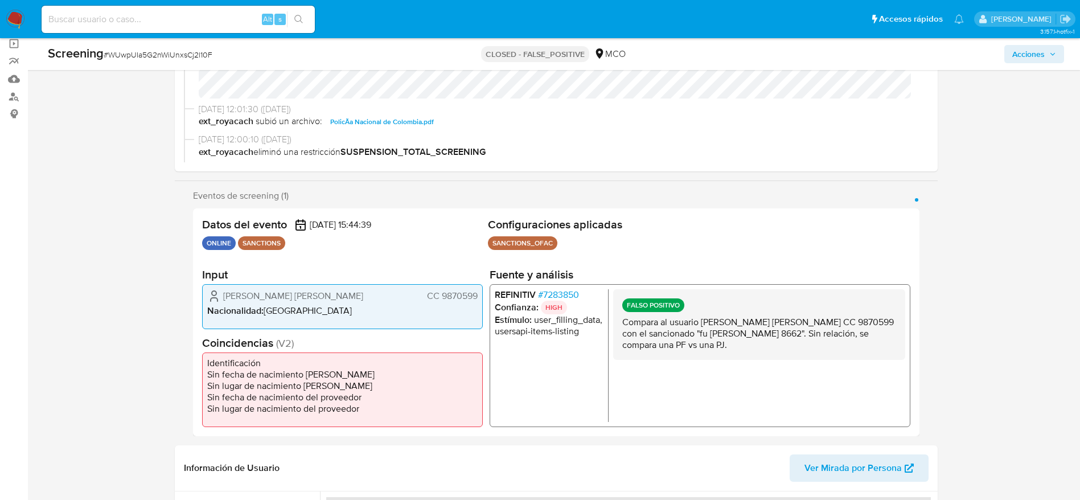
click at [757, 335] on p "Compara al usuario [PERSON_NAME] [PERSON_NAME] CC 9870599 con el sancionado "fu…" at bounding box center [759, 333] width 274 height 34
click at [754, 332] on p "Compara al usuario [PERSON_NAME] [PERSON_NAME] CC 9870599 con el sancionado "fu…" at bounding box center [759, 333] width 274 height 34
drag, startPoint x: 754, startPoint y: 332, endPoint x: 749, endPoint y: 330, distance: 6.1
click at [752, 332] on p "Compara al usuario [PERSON_NAME] [PERSON_NAME] CC 9870599 con el sancionado "fu…" at bounding box center [759, 333] width 274 height 34
select select "10"
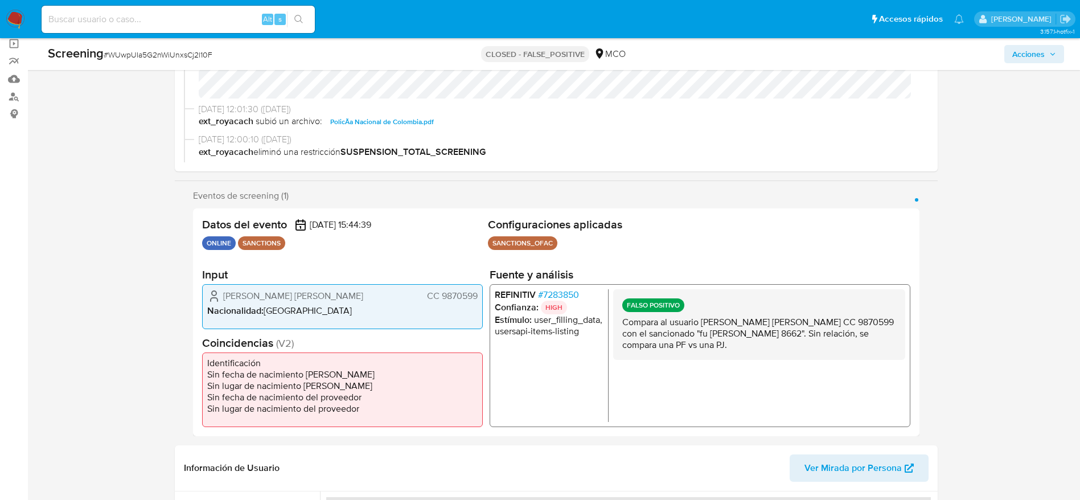
click at [749, 330] on p "Compara al usuario [PERSON_NAME] [PERSON_NAME] CC 9870599 con el sancionado "fu…" at bounding box center [759, 333] width 274 height 34
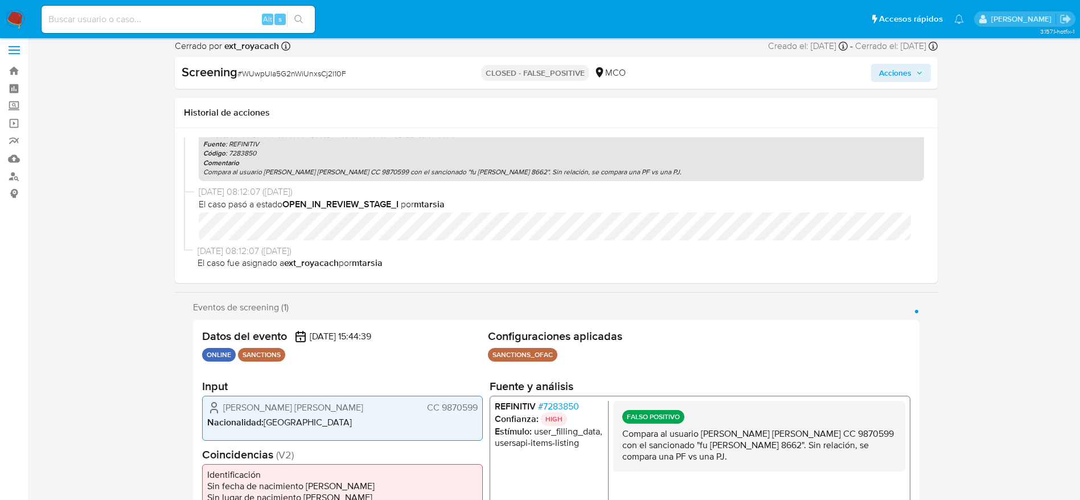
scroll to position [427, 0]
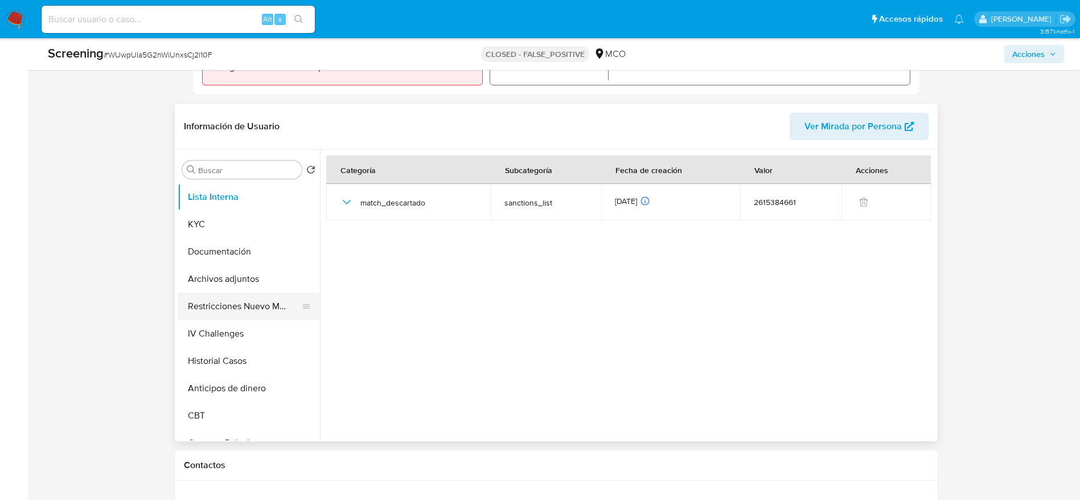
click at [220, 306] on button "Restricciones Nuevo Mundo" at bounding box center [244, 306] width 133 height 27
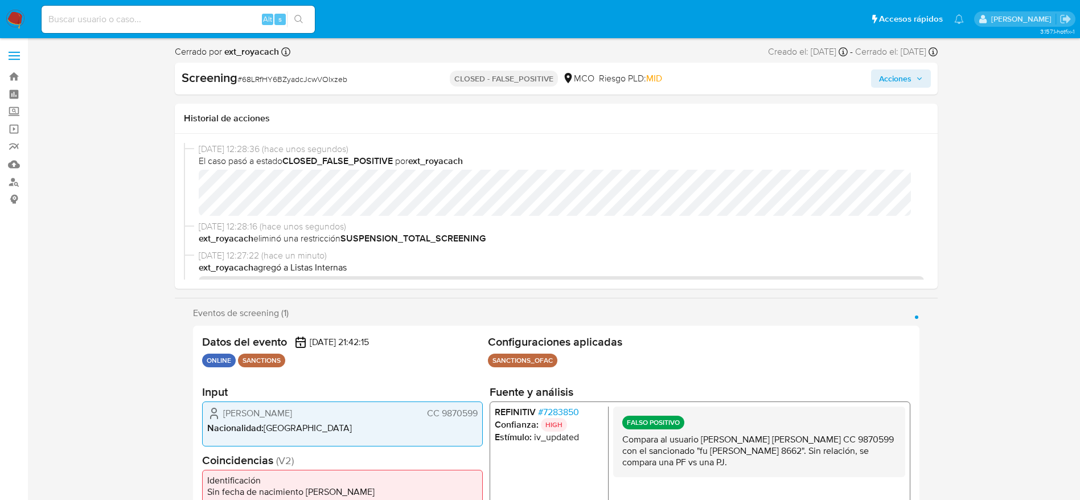
select select "10"
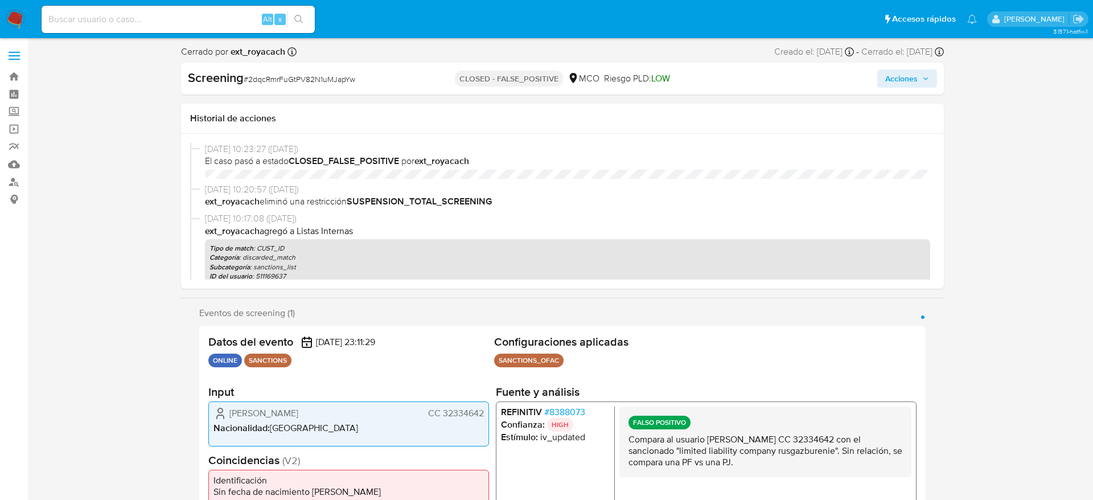
select select "10"
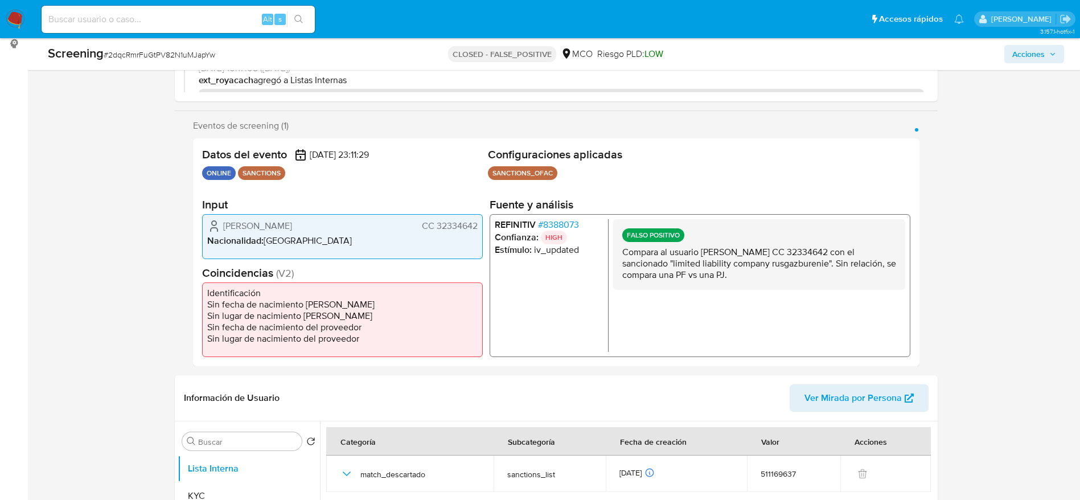
scroll to position [171, 0]
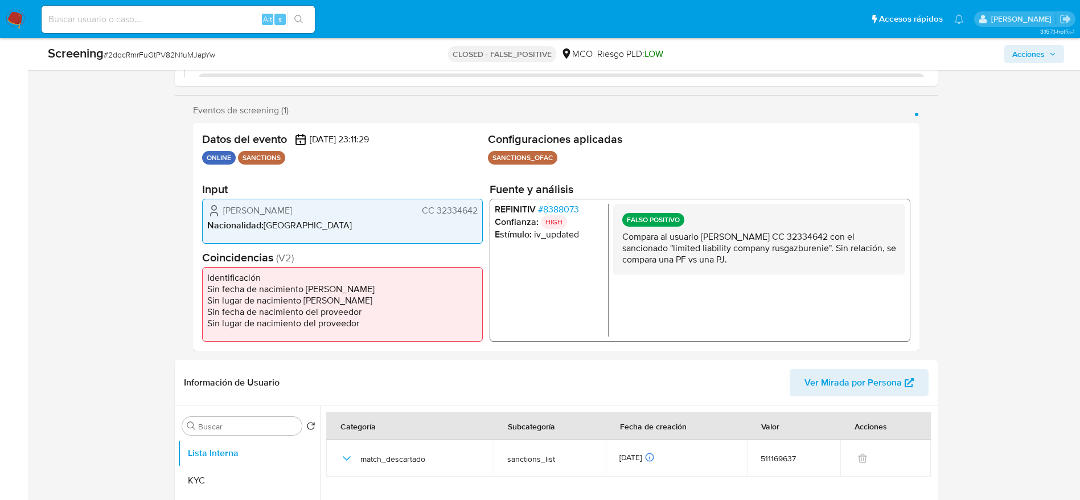
click at [722, 264] on div "FALSO POSITIVO Compara al usuario Marleny Isaura Grajales de Londoño CC 3233464…" at bounding box center [759, 238] width 292 height 71
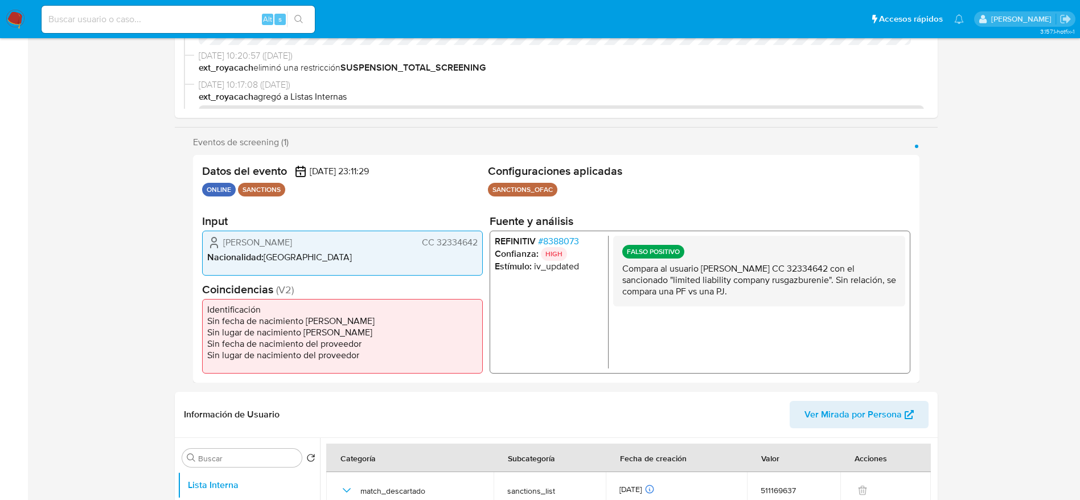
scroll to position [0, 0]
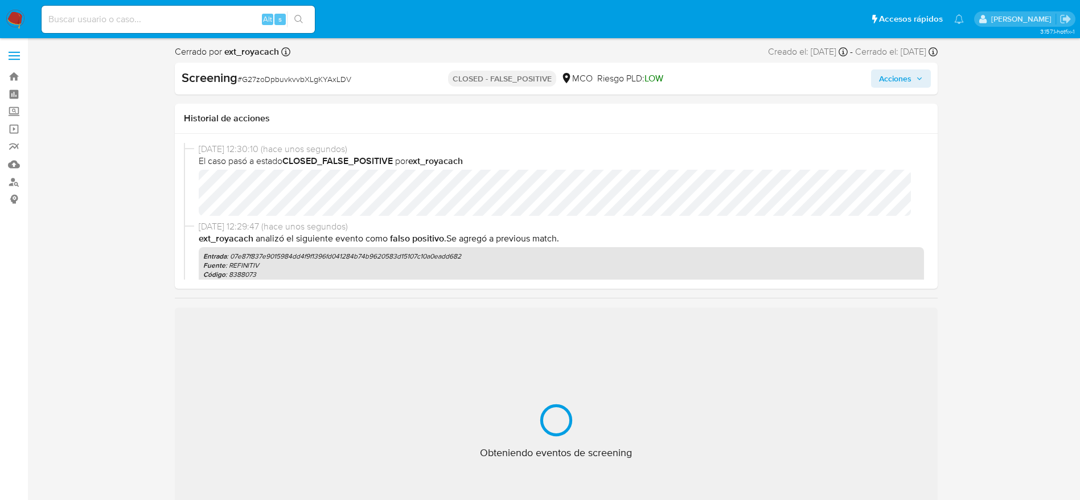
click at [299, 75] on span "# G27zoDpbuvkvvbXLgKYAxLDV" at bounding box center [294, 78] width 114 height 11
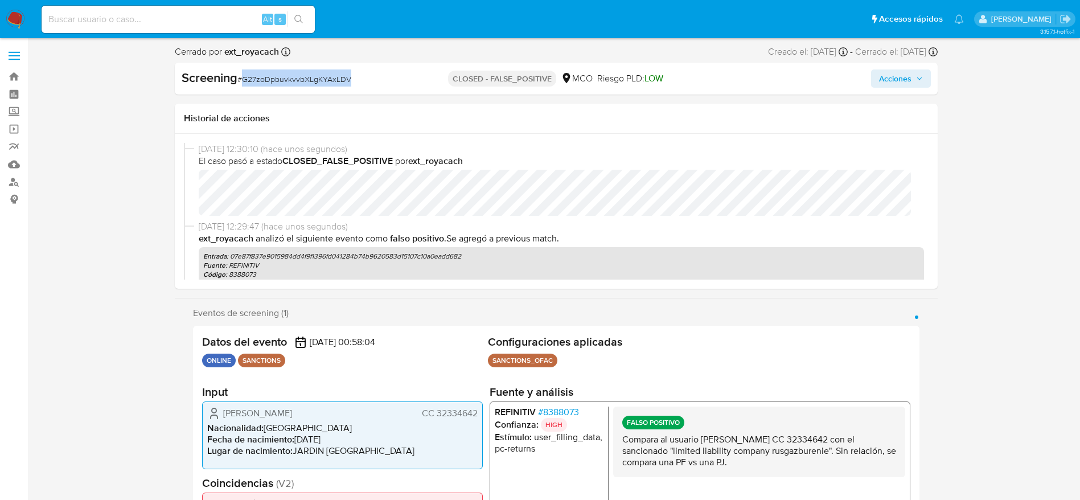
click at [299, 75] on span "# G27zoDpbuvkvvbXLgKYAxLDV" at bounding box center [294, 78] width 114 height 11
select select "10"
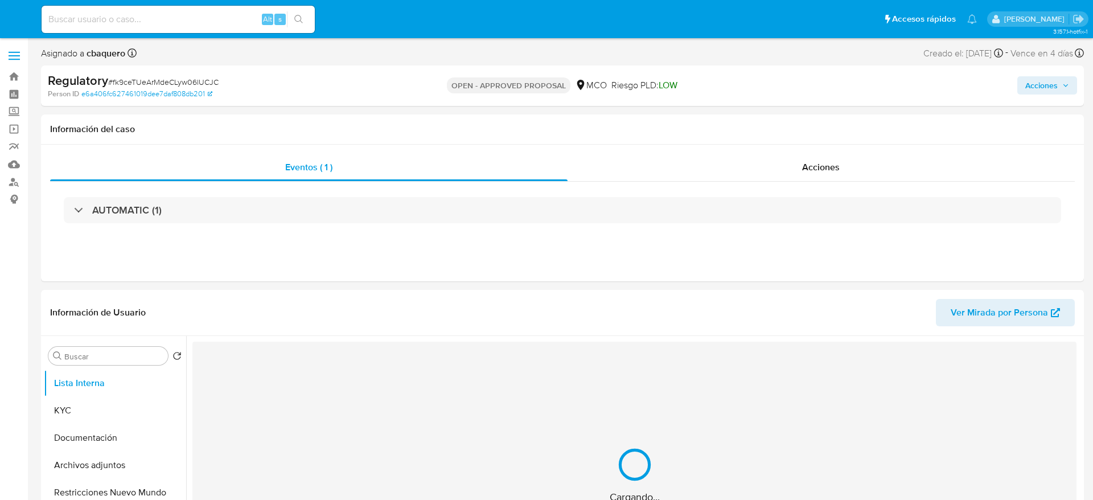
select select "10"
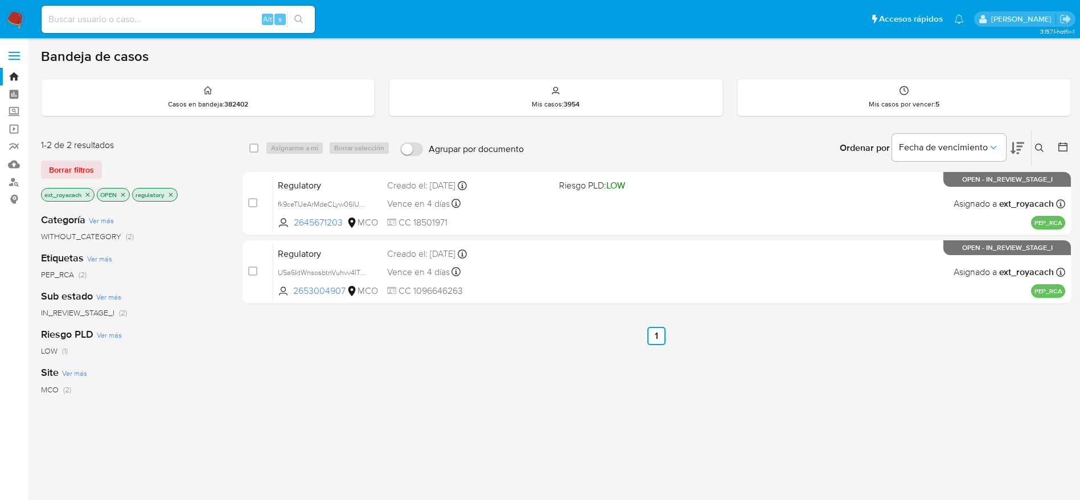
scroll to position [85, 0]
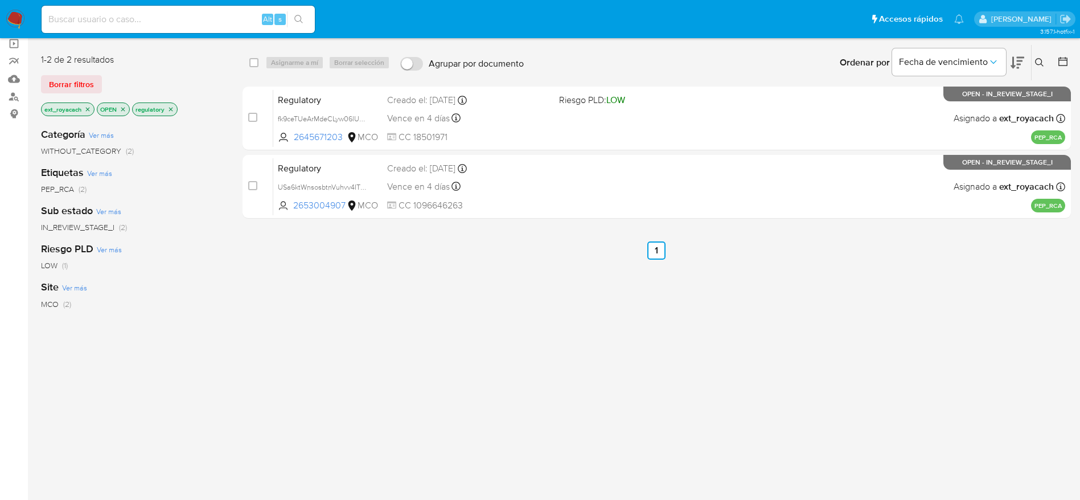
click at [20, 9] on nav "Pausado Ver notificaciones Alt s Accesos rápidos Presiona las siguientes teclas…" at bounding box center [540, 19] width 1080 height 38
click at [10, 26] on img at bounding box center [15, 19] width 19 height 19
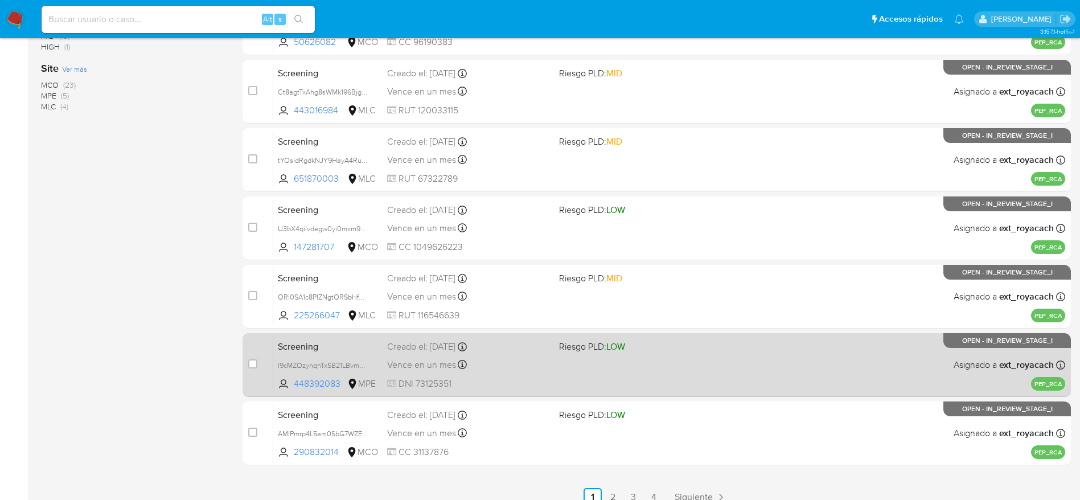
scroll to position [399, 0]
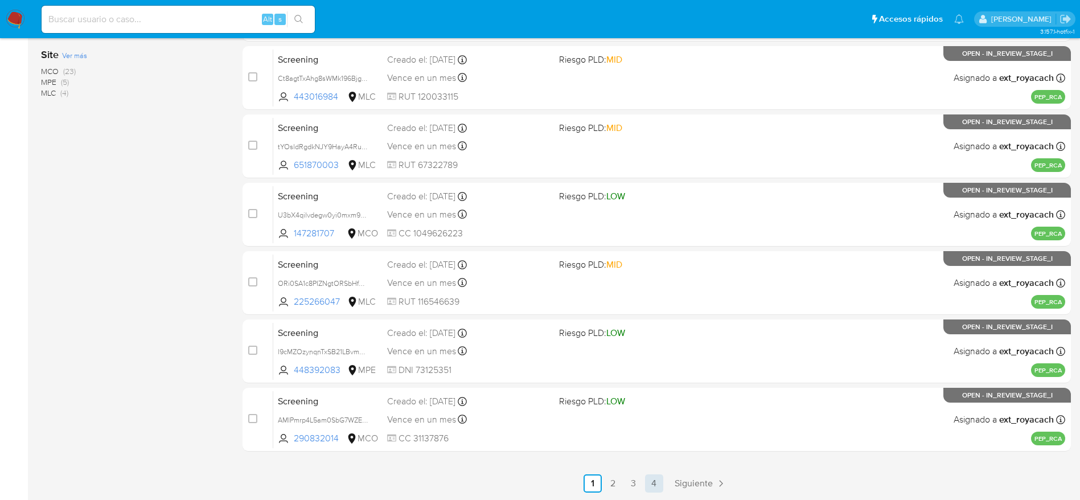
click at [657, 481] on link "4" at bounding box center [654, 483] width 18 height 18
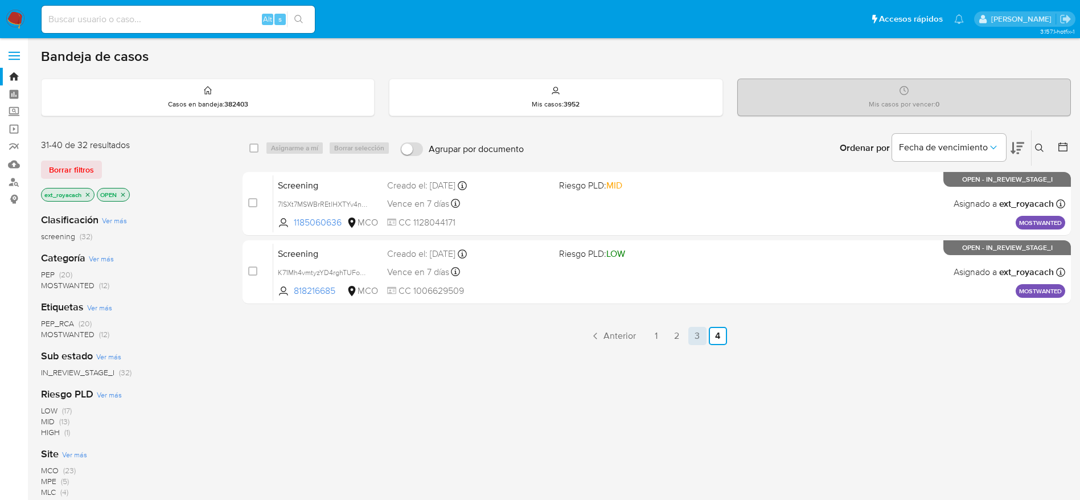
click at [696, 336] on link "3" at bounding box center [697, 336] width 18 height 18
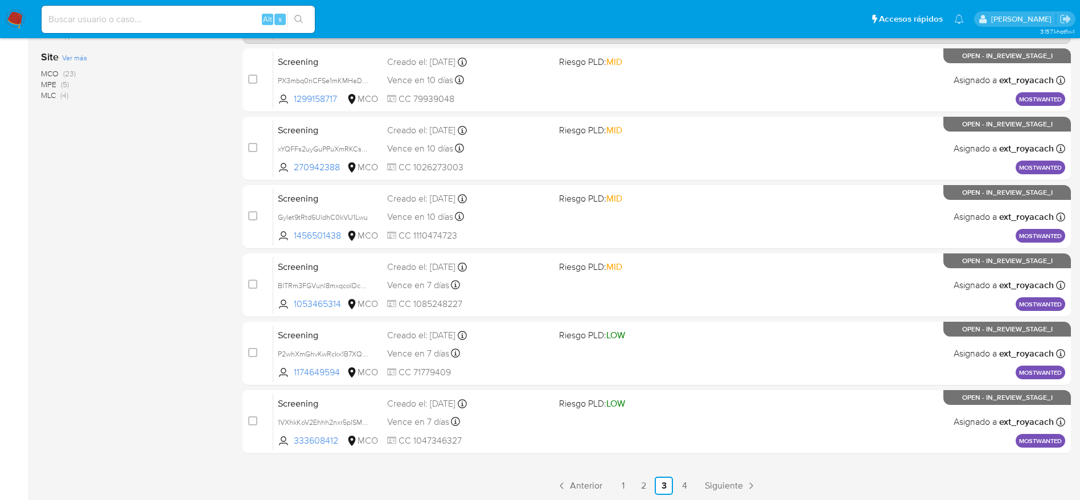
scroll to position [399, 0]
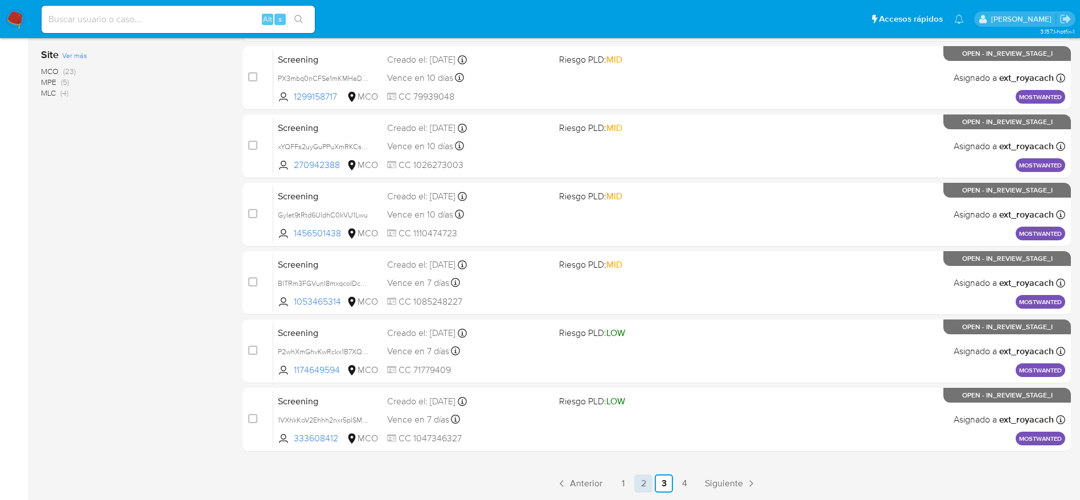
click at [648, 486] on link "2" at bounding box center [643, 483] width 18 height 18
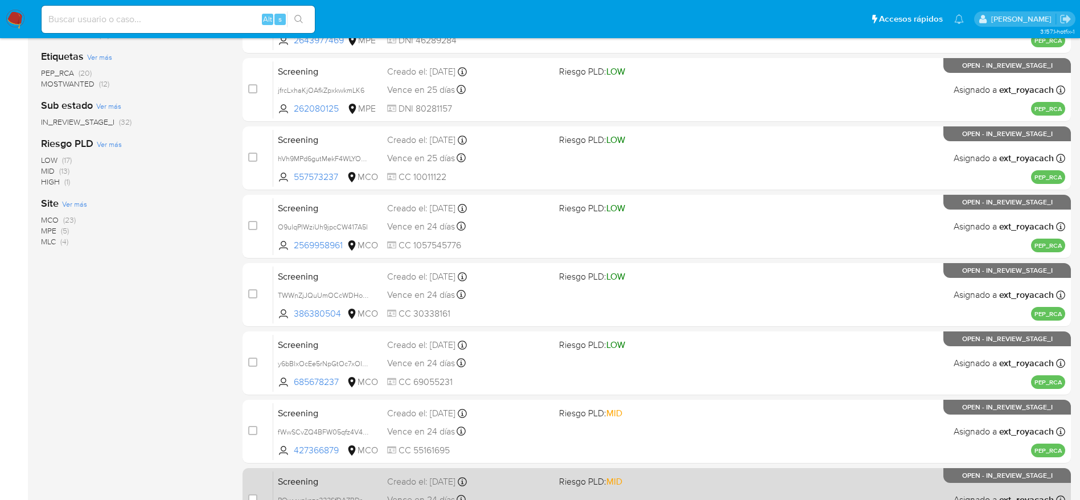
scroll to position [399, 0]
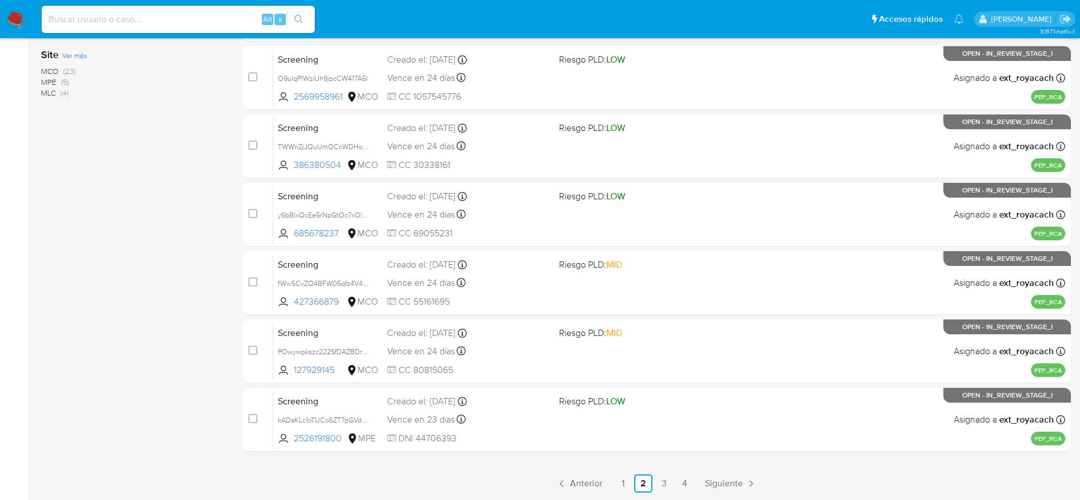
click at [158, 303] on div "11-20 de 32 resultados Borrar filtros ext_royacach OPEN Clasificación Ver más s…" at bounding box center [132, 112] width 183 height 762
click at [633, 486] on ul "Anterior 1 2 3 4 Siguiente" at bounding box center [657, 483] width 829 height 18
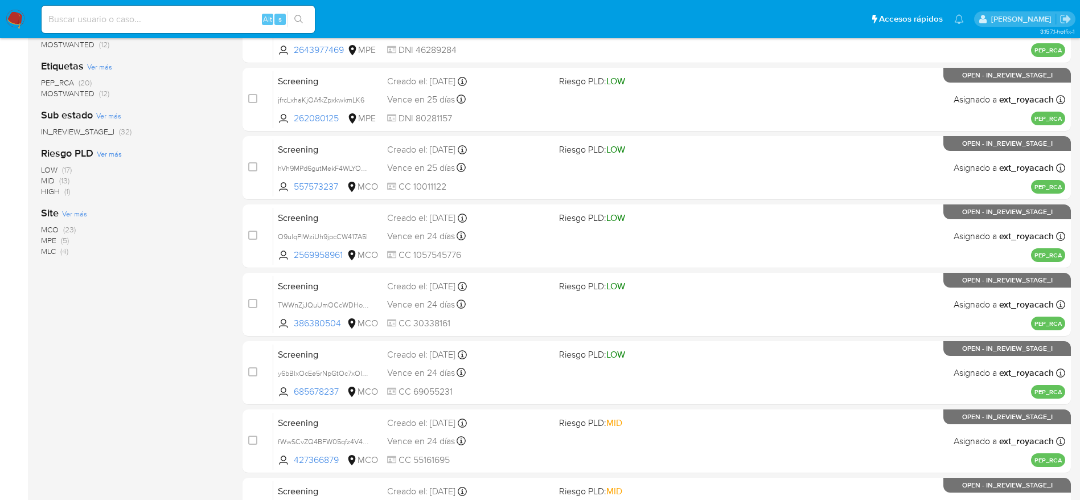
scroll to position [143, 0]
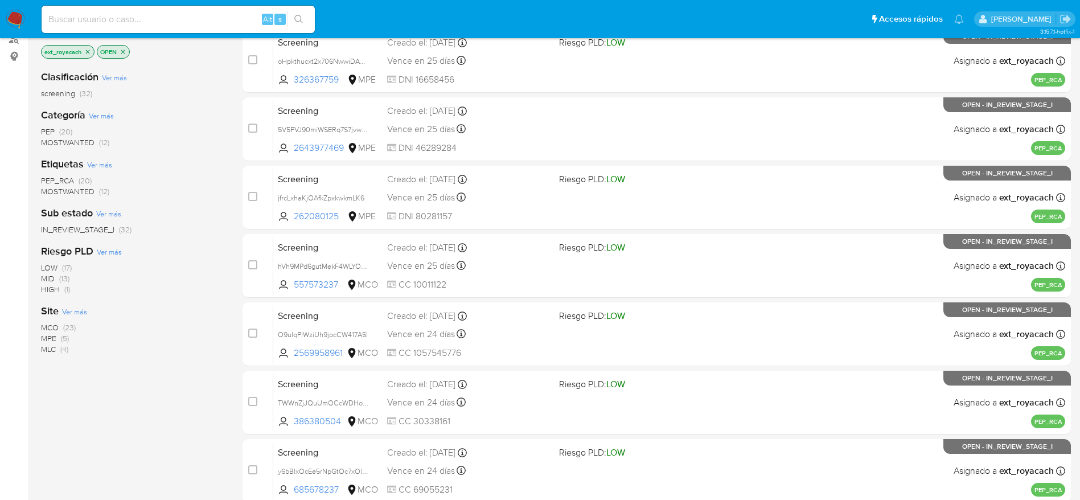
click at [76, 145] on span "MOSTWANTED" at bounding box center [68, 142] width 54 height 11
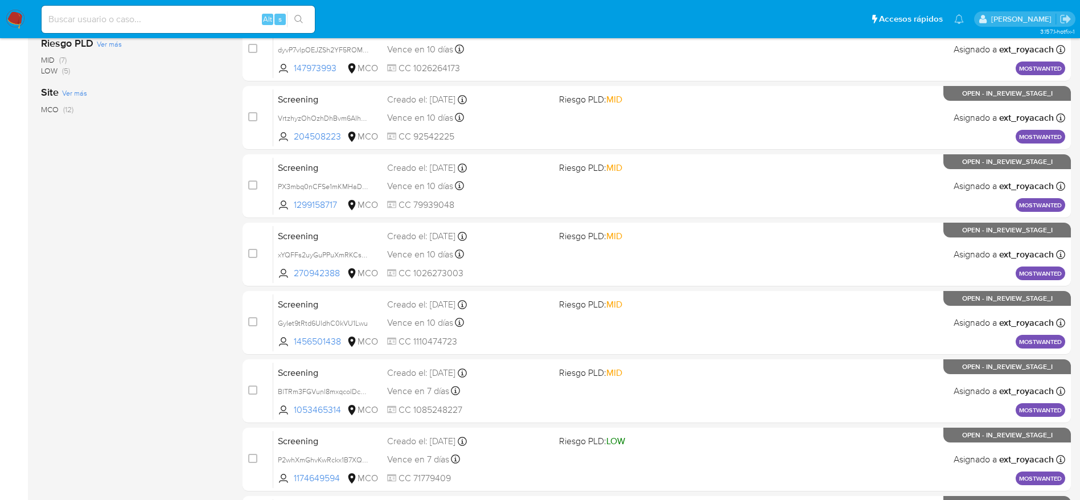
scroll to position [399, 0]
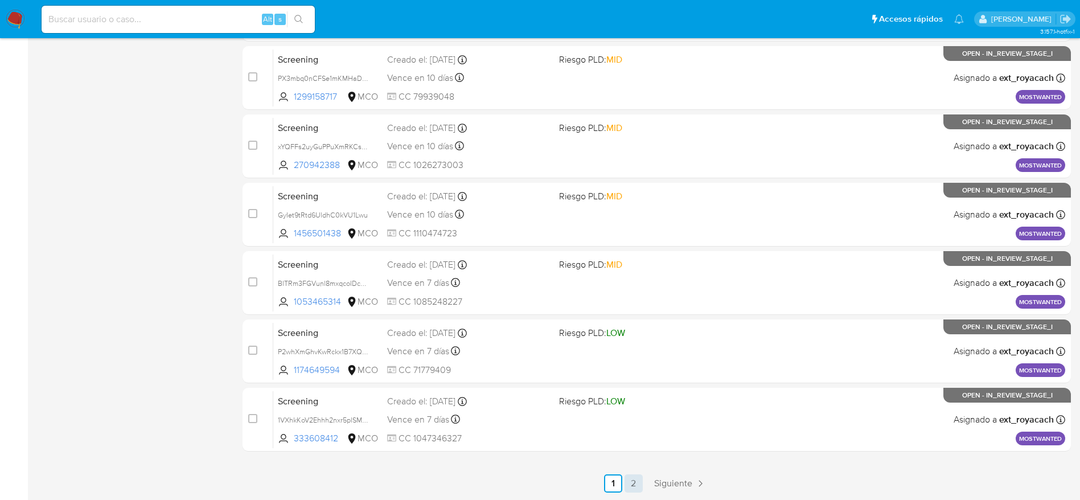
click at [631, 486] on link "2" at bounding box center [634, 483] width 18 height 18
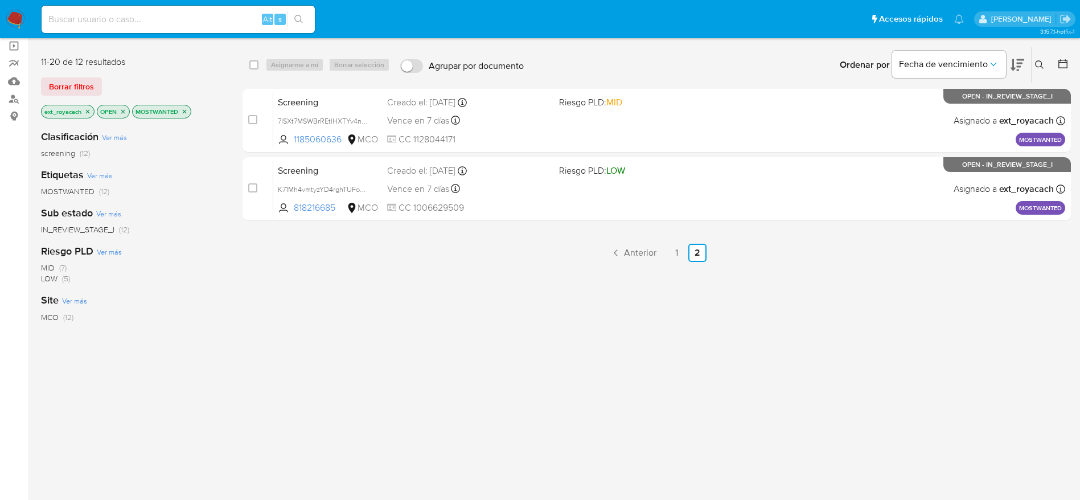
scroll to position [85, 0]
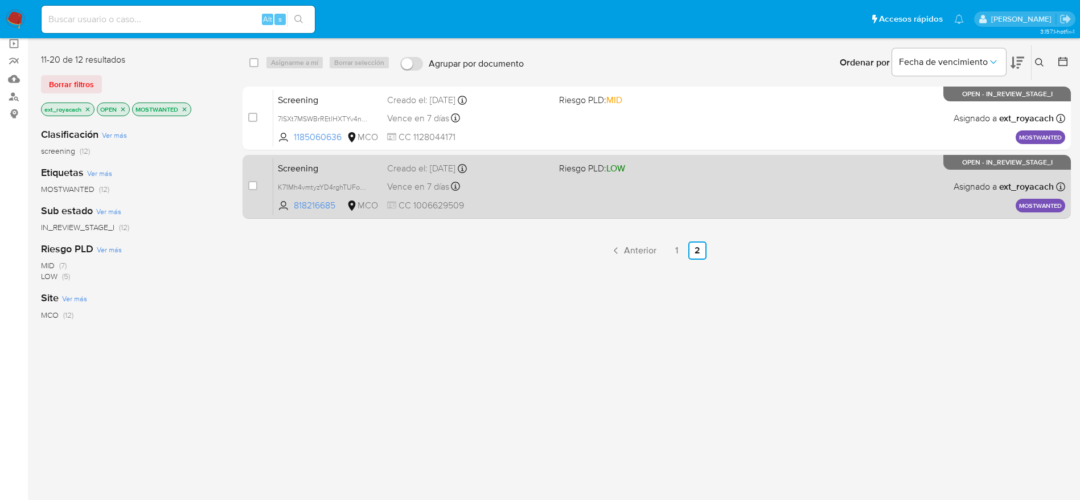
click at [552, 190] on div "Screening K71Mh4vmtyzYD4rghTUFoOtt 818216685 MCO Riesgo PLD: LOW Creado el: 28/…" at bounding box center [669, 187] width 792 height 58
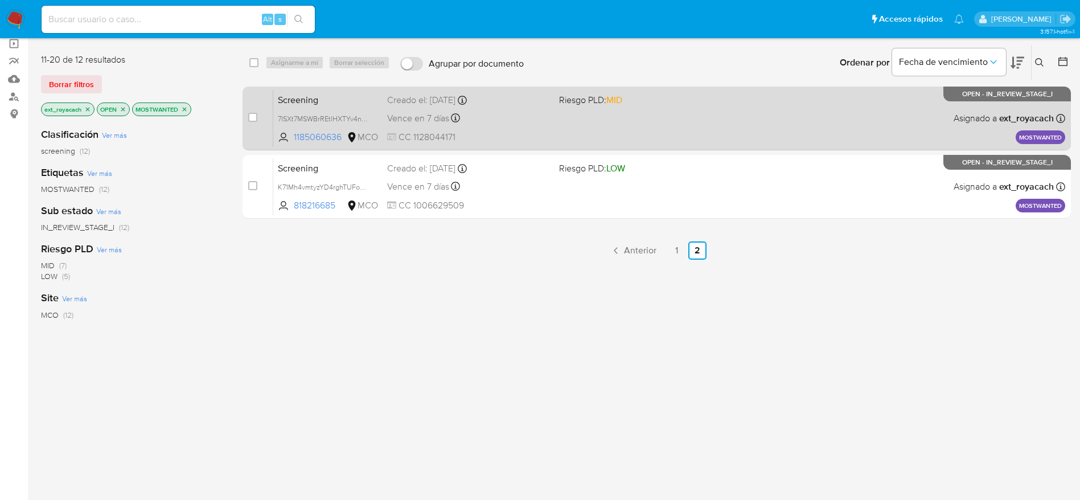
click at [533, 136] on span "CC 1128044171" at bounding box center [468, 137] width 163 height 13
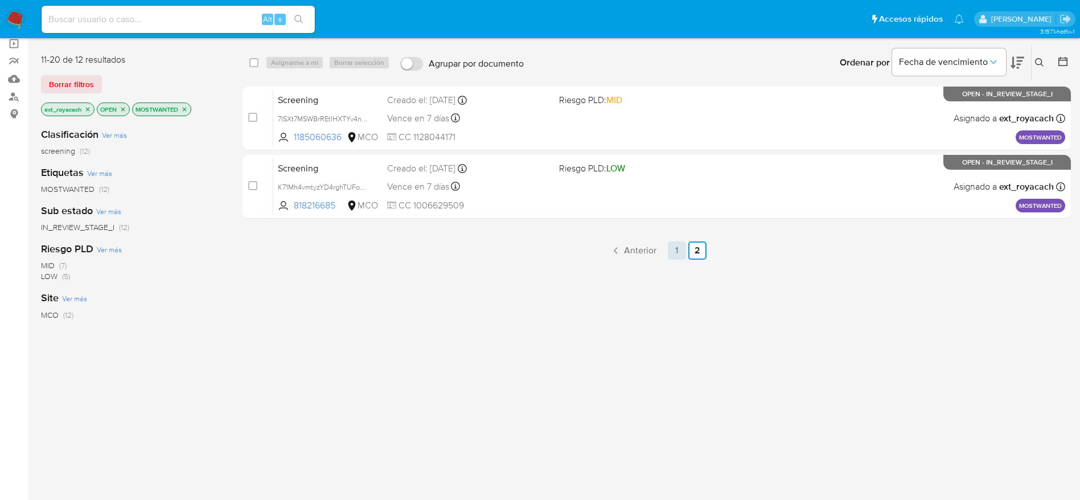
click at [674, 246] on link "1" at bounding box center [677, 250] width 18 height 18
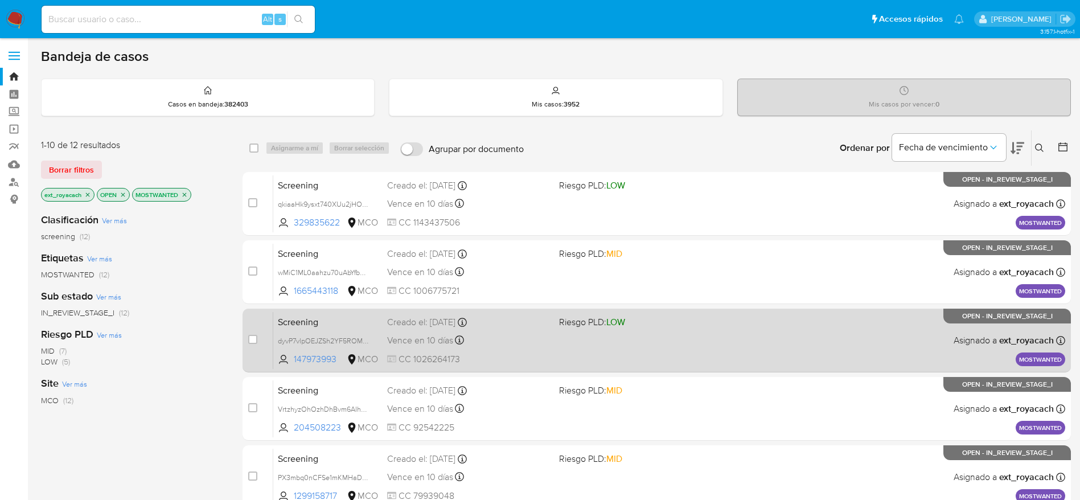
scroll to position [399, 0]
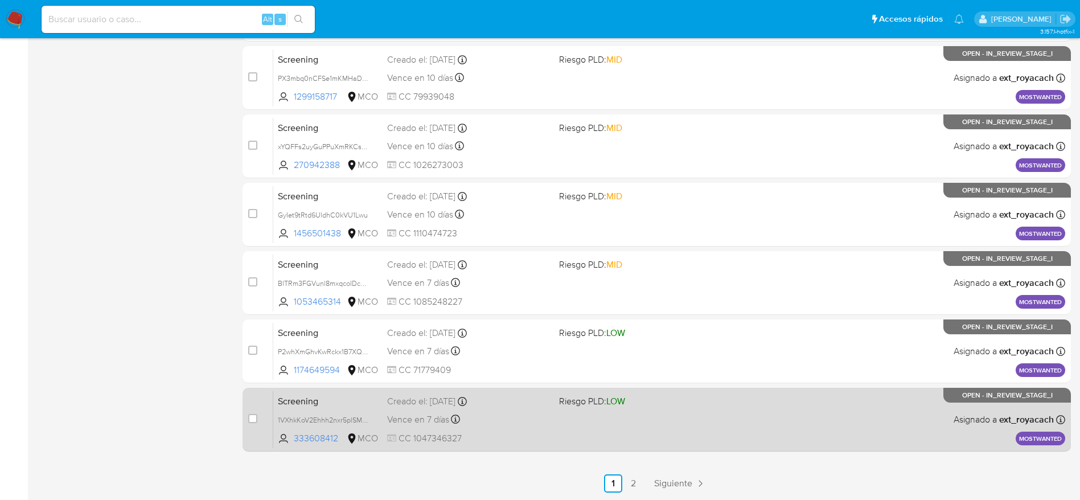
click at [559, 428] on div "Screening 1VXhkKoV2Ehhh2nxr5plSMMu 333608412 MCO Riesgo PLD: LOW Creado el: 28/…" at bounding box center [669, 420] width 792 height 58
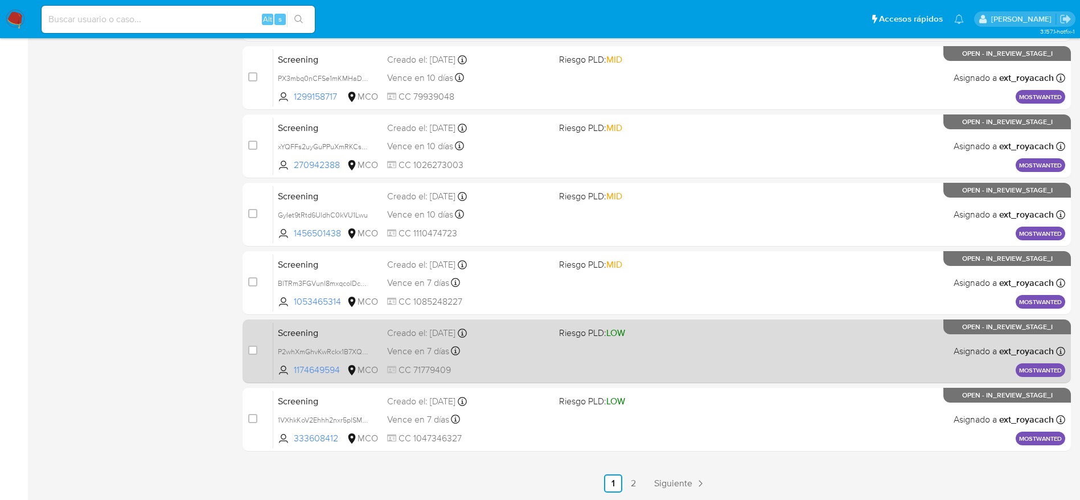
click at [454, 334] on div "Creado el: 28/08/2025 Creado el: 28/08/2025 07:06:38" at bounding box center [468, 333] width 163 height 13
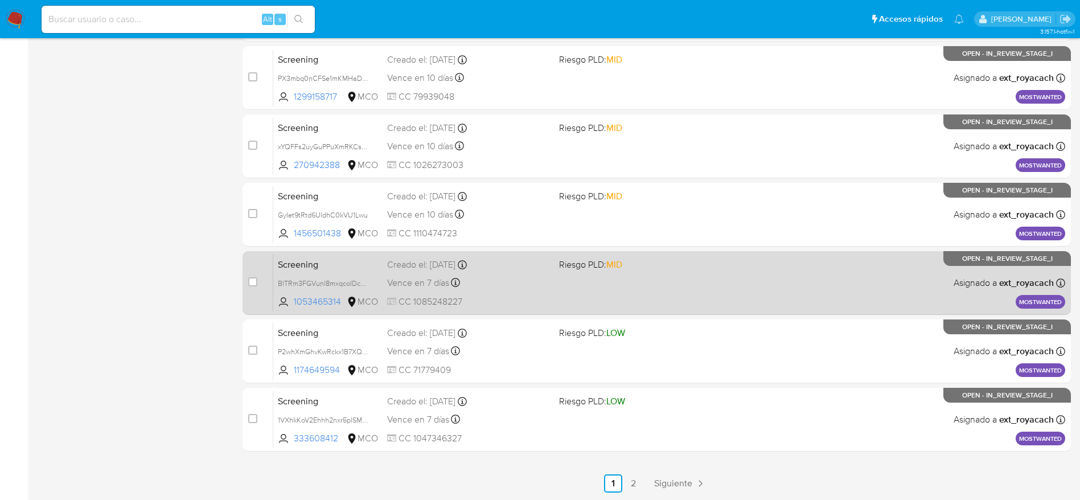
click at [510, 298] on span "CC 1085248227" at bounding box center [468, 302] width 163 height 13
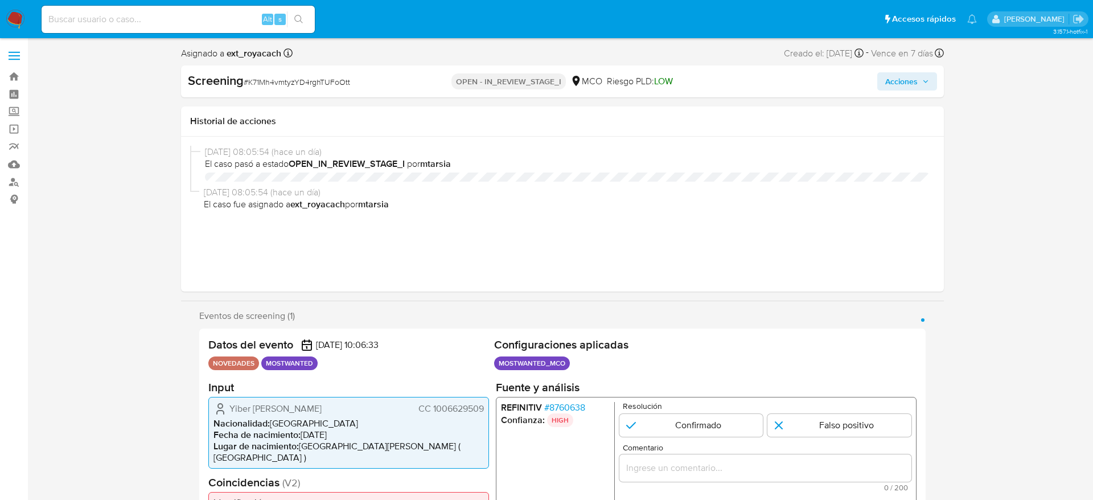
select select "10"
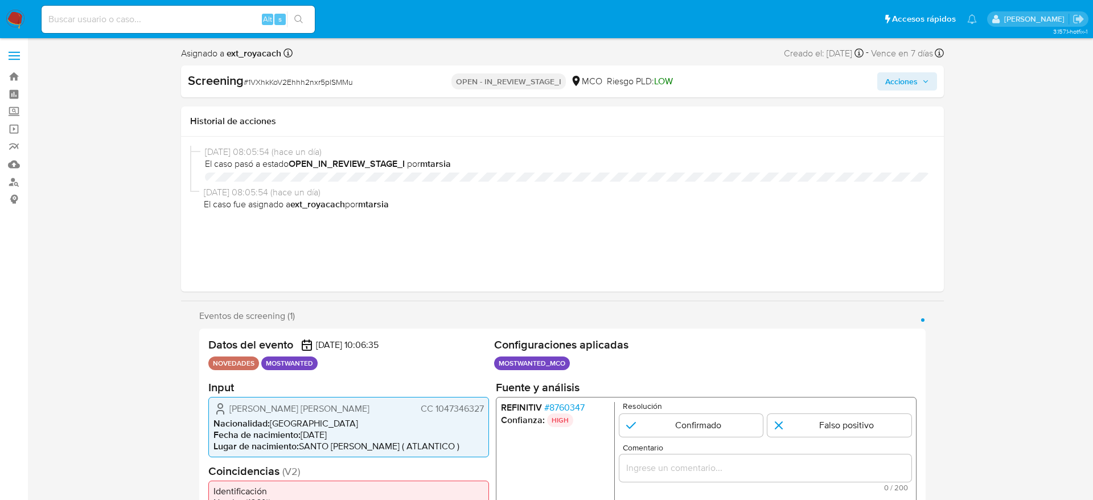
select select "10"
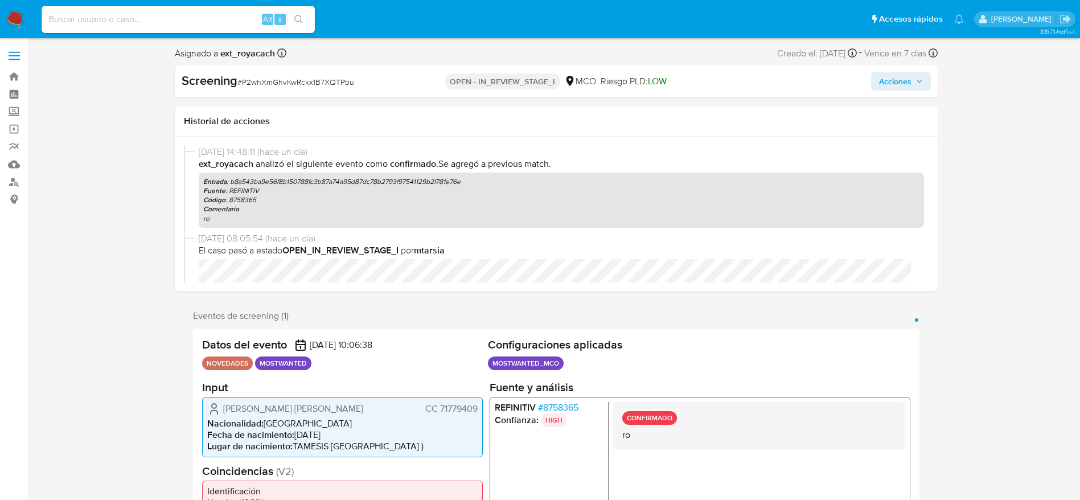
select select "10"
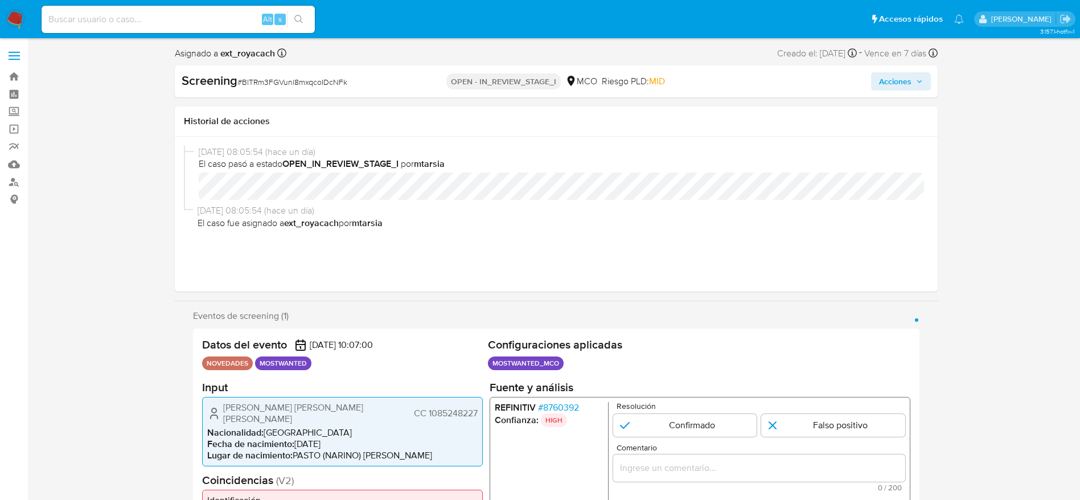
select select "10"
